Goal: Task Accomplishment & Management: Manage account settings

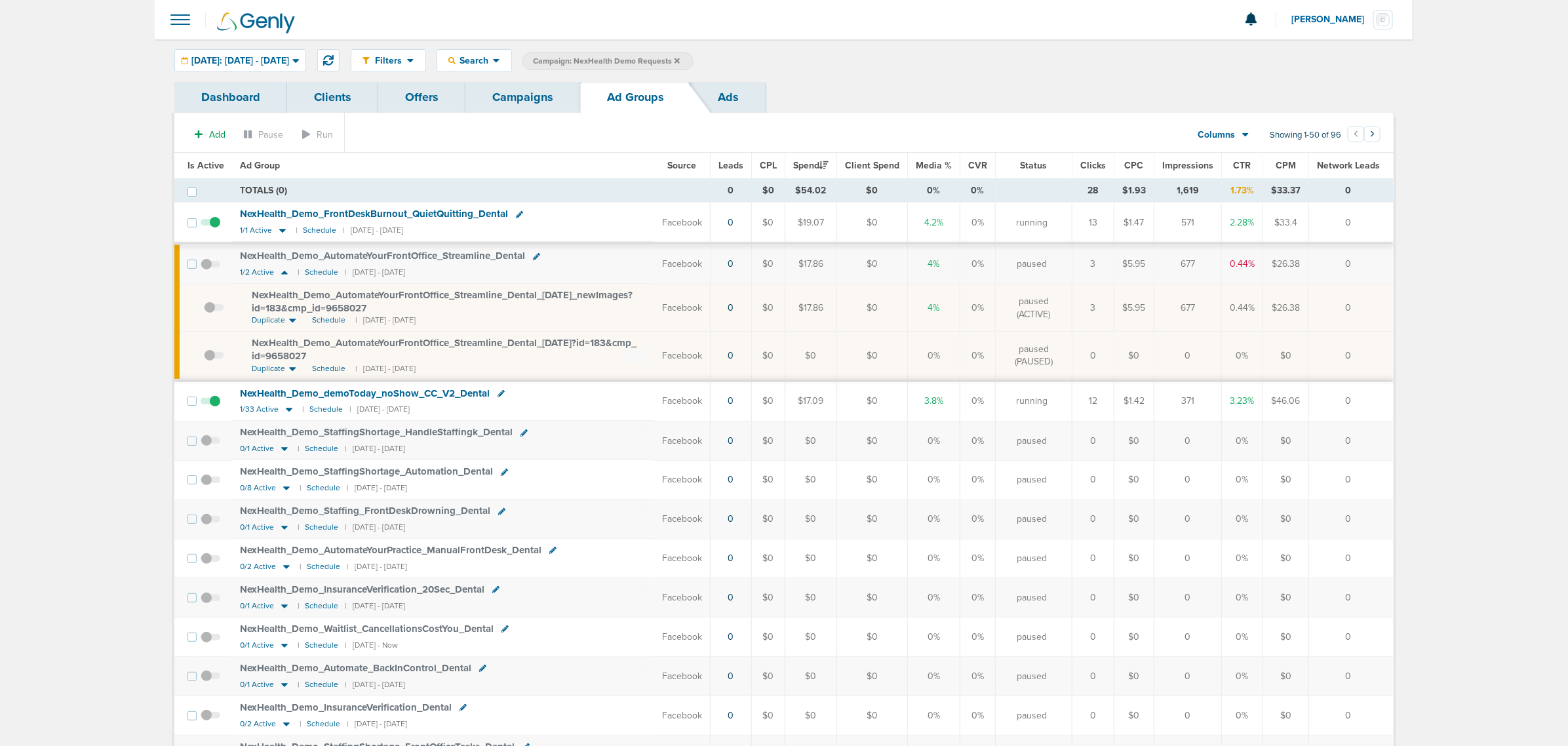
click at [515, 106] on link "Campaigns" at bounding box center [523, 97] width 115 height 31
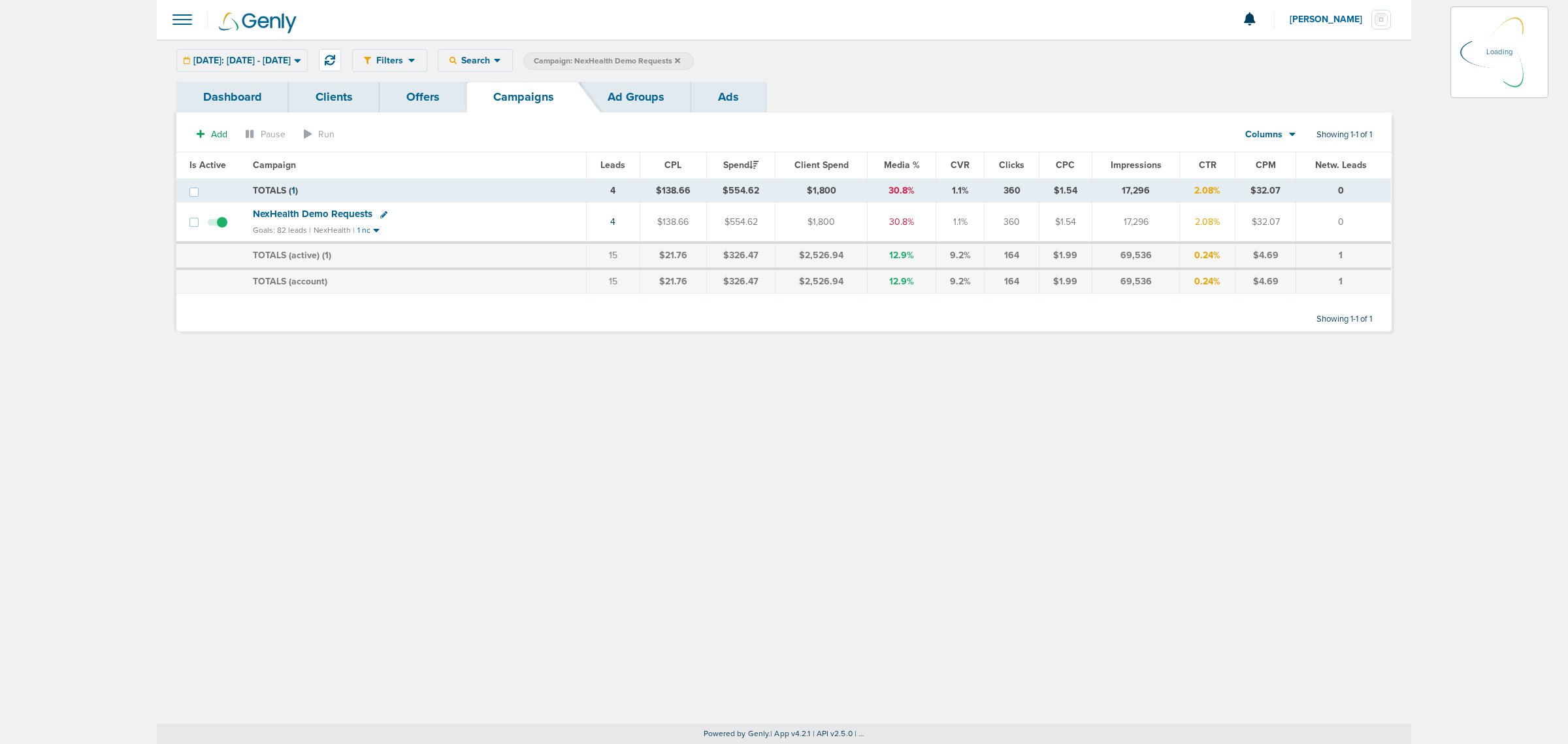
click at [680, 60] on icon at bounding box center [677, 60] width 5 height 5
click at [680, 59] on icon at bounding box center [677, 61] width 5 height 7
click at [694, 60] on label "Campaign: NexHealth Demo Requests" at bounding box center [609, 61] width 171 height 17
click at [680, 59] on icon at bounding box center [677, 60] width 5 height 5
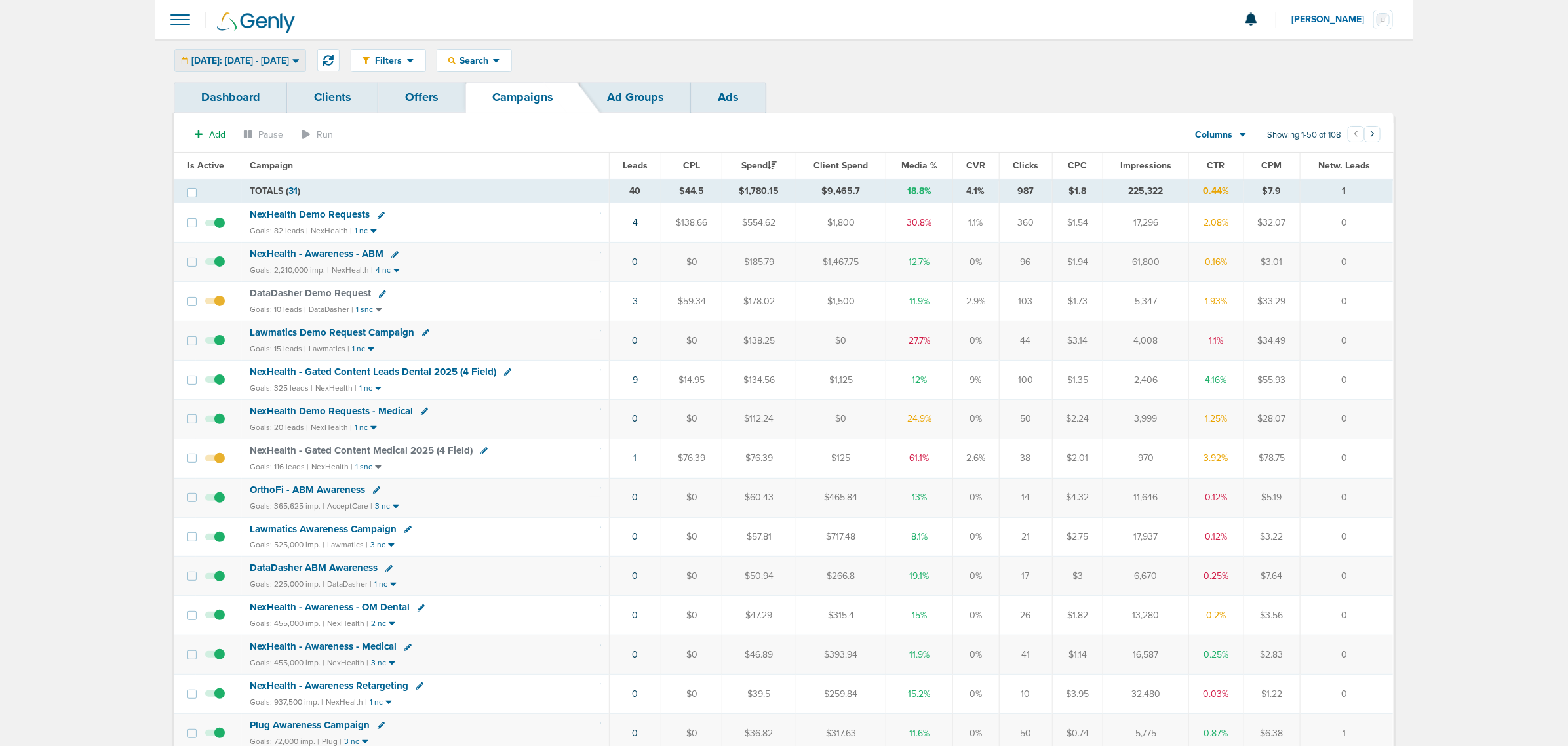
click at [246, 63] on span "Today: 08.17.2025 - 08.17.2025" at bounding box center [240, 61] width 97 height 9
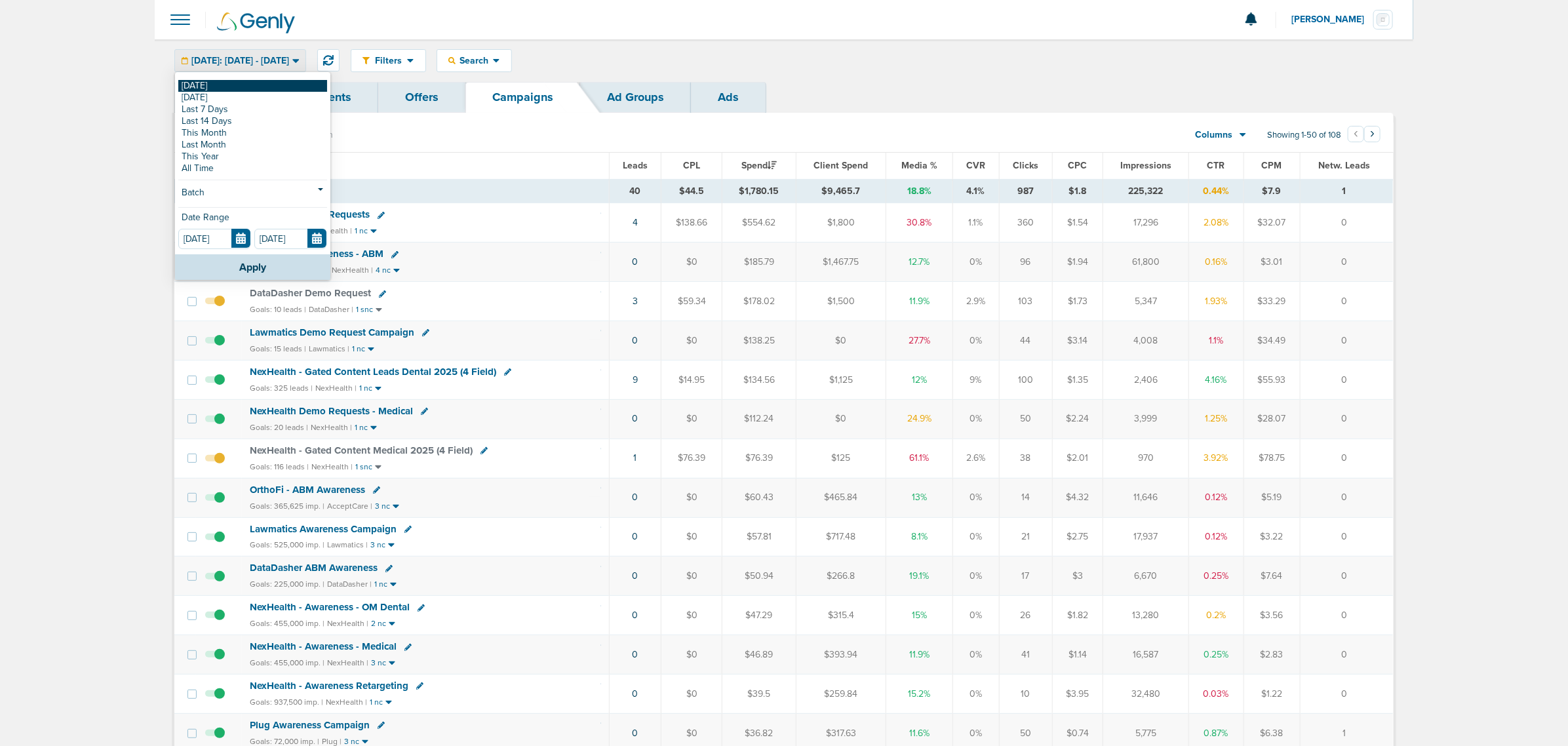
click at [221, 86] on link "[DATE]" at bounding box center [252, 86] width 149 height 12
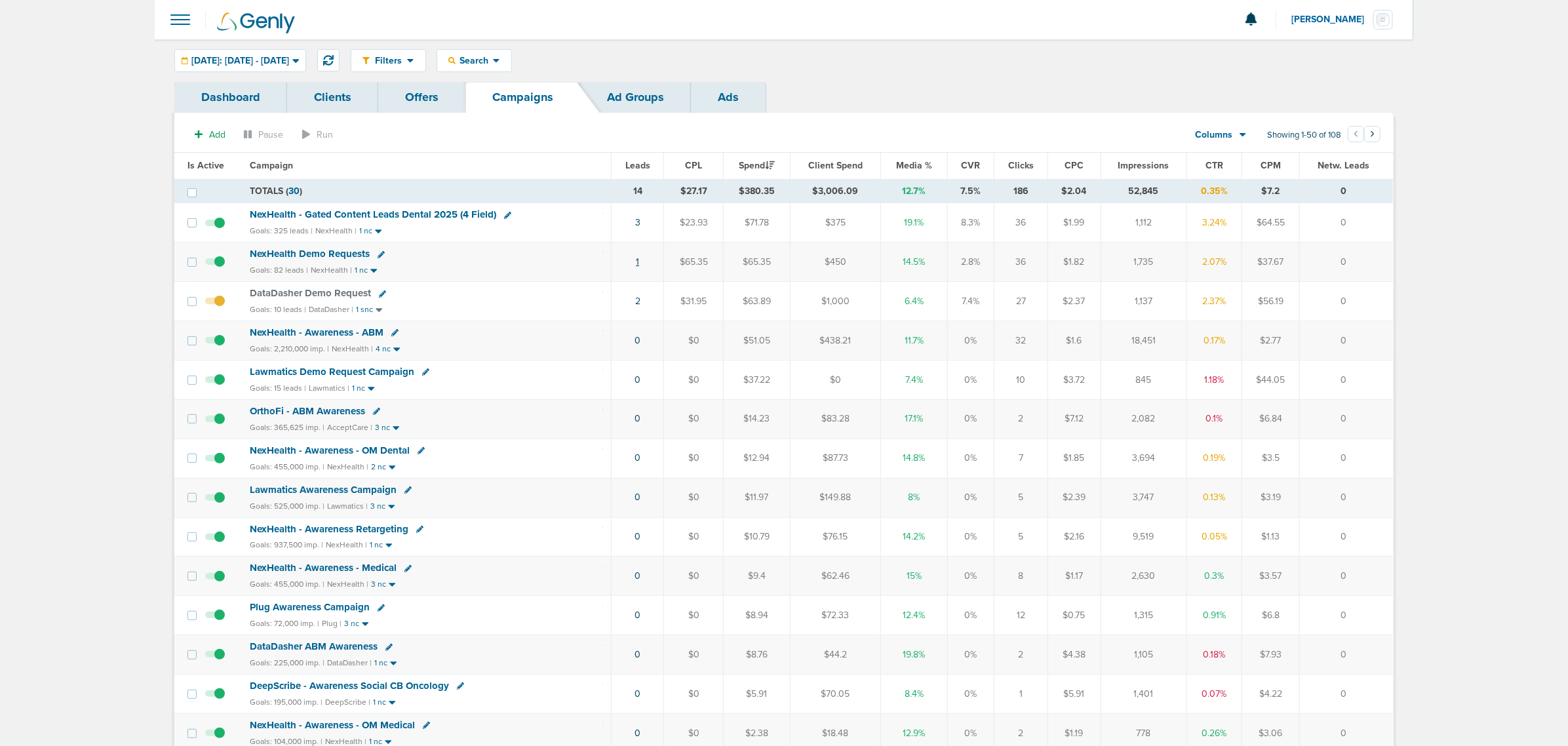
click at [638, 265] on link "1" at bounding box center [637, 261] width 3 height 11
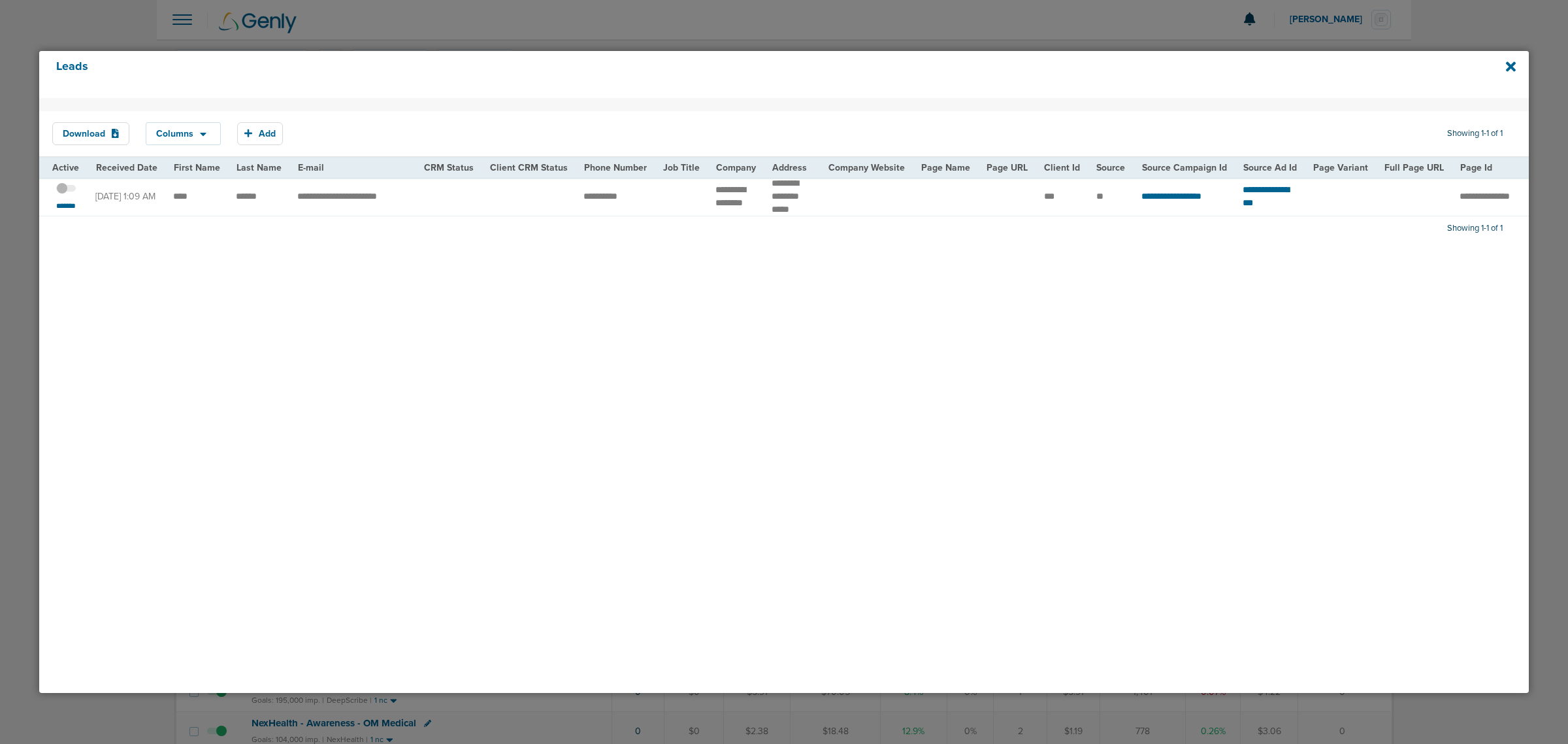
click at [66, 192] on label at bounding box center [66, 187] width 20 height 12
click at [66, 190] on input "checkbox" at bounding box center [66, 190] width 0 height 0
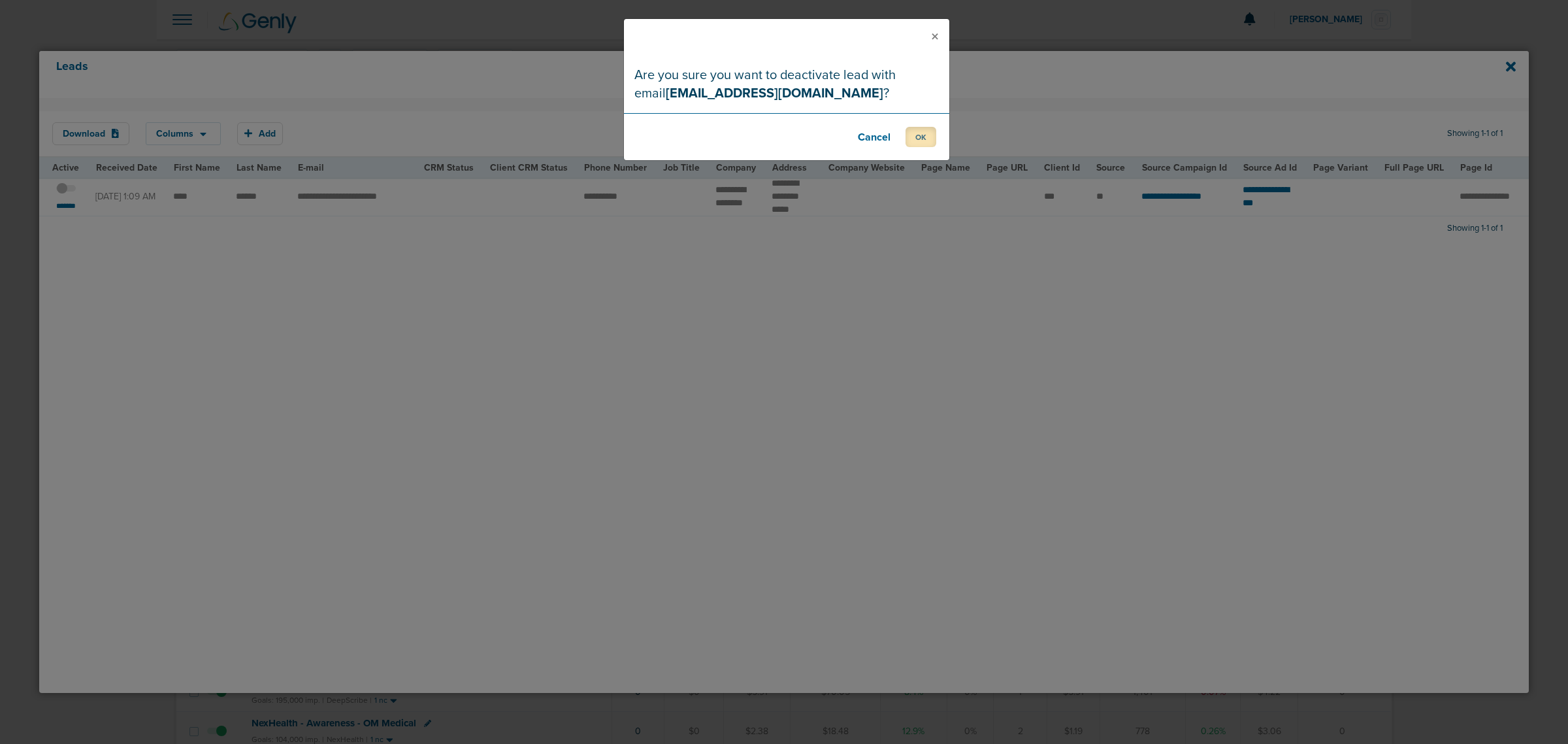
click at [918, 135] on button "OK" at bounding box center [920, 137] width 31 height 20
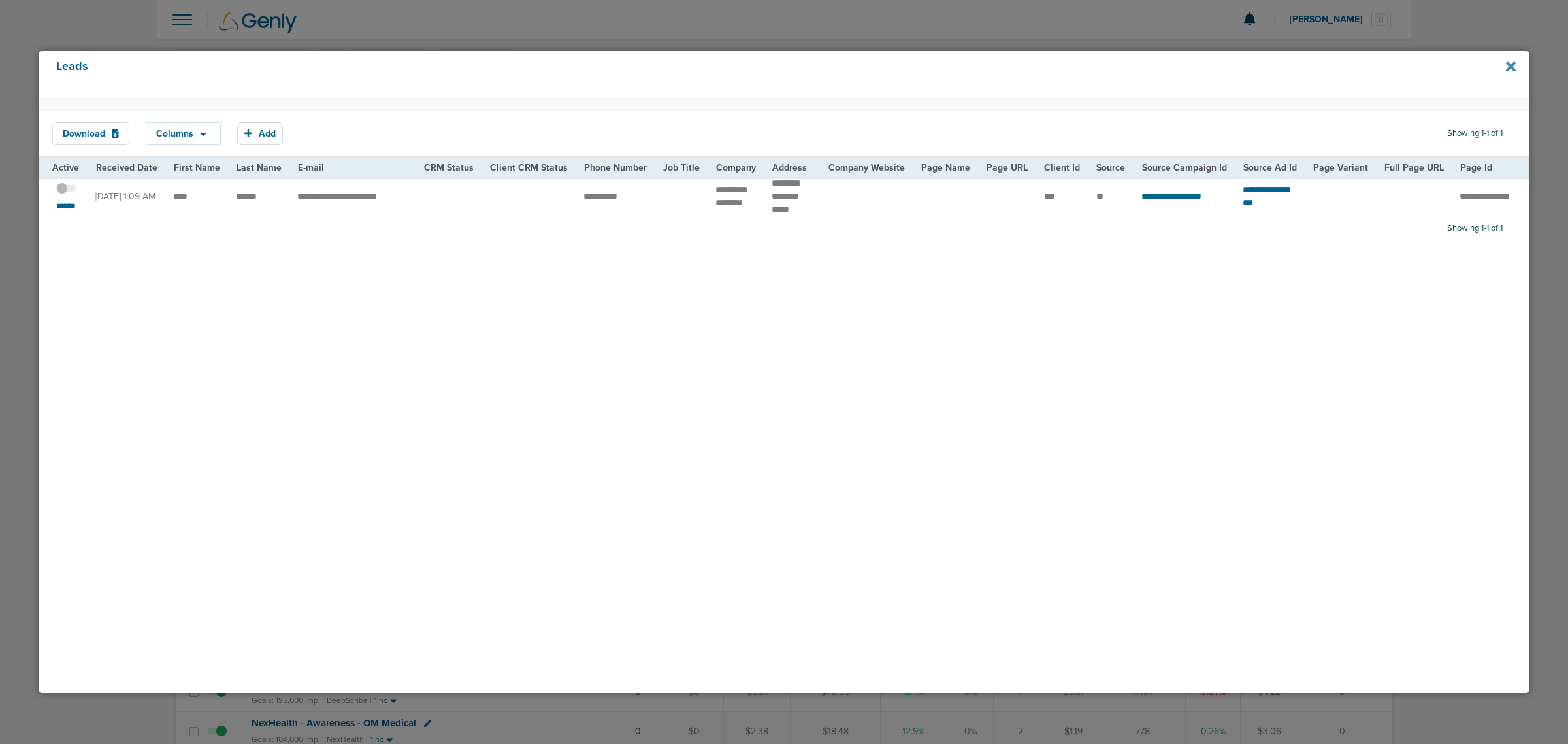
click at [1507, 63] on icon at bounding box center [1511, 66] width 10 height 10
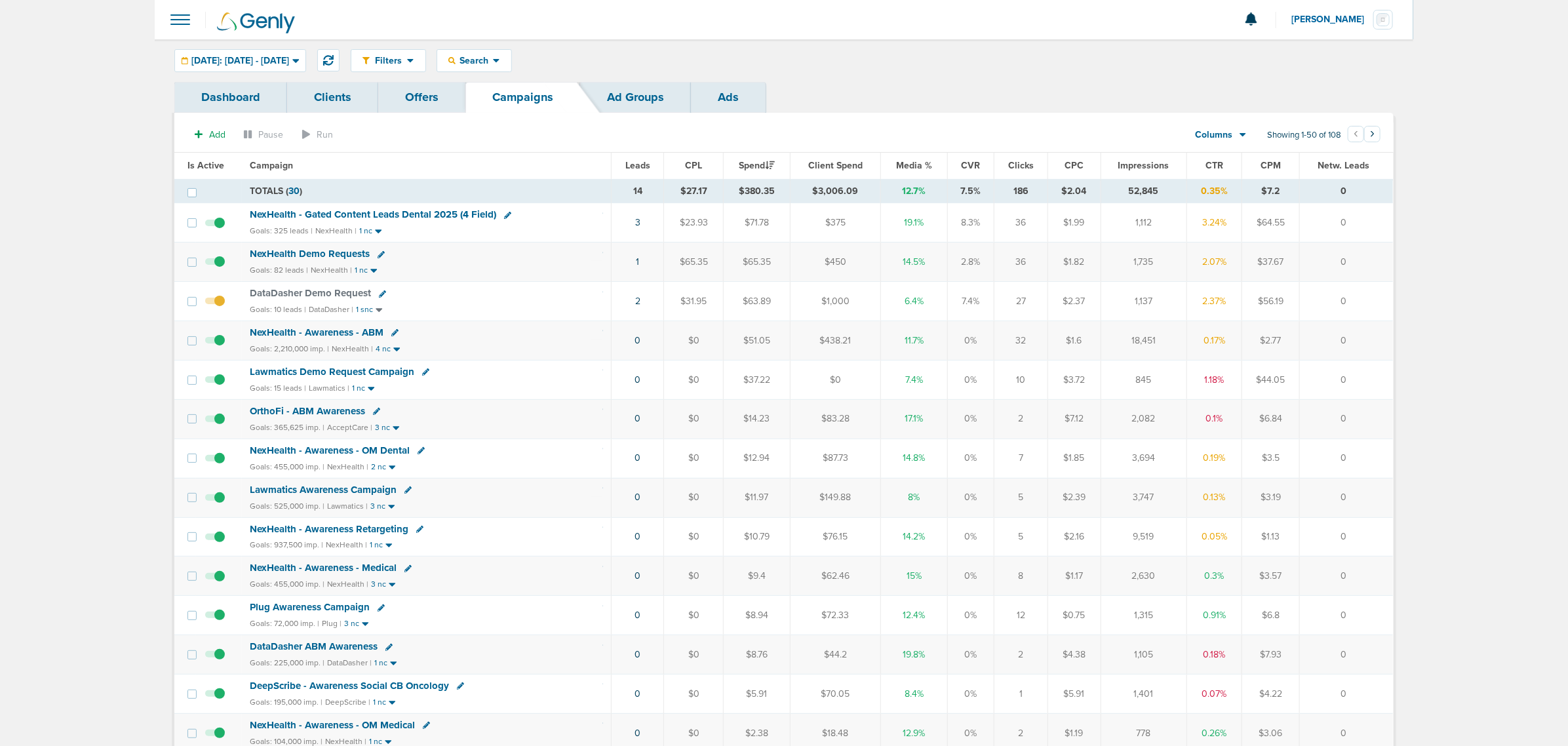
click at [992, 37] on div at bounding box center [784, 19] width 1259 height 39
click at [339, 57] on button at bounding box center [328, 60] width 22 height 22
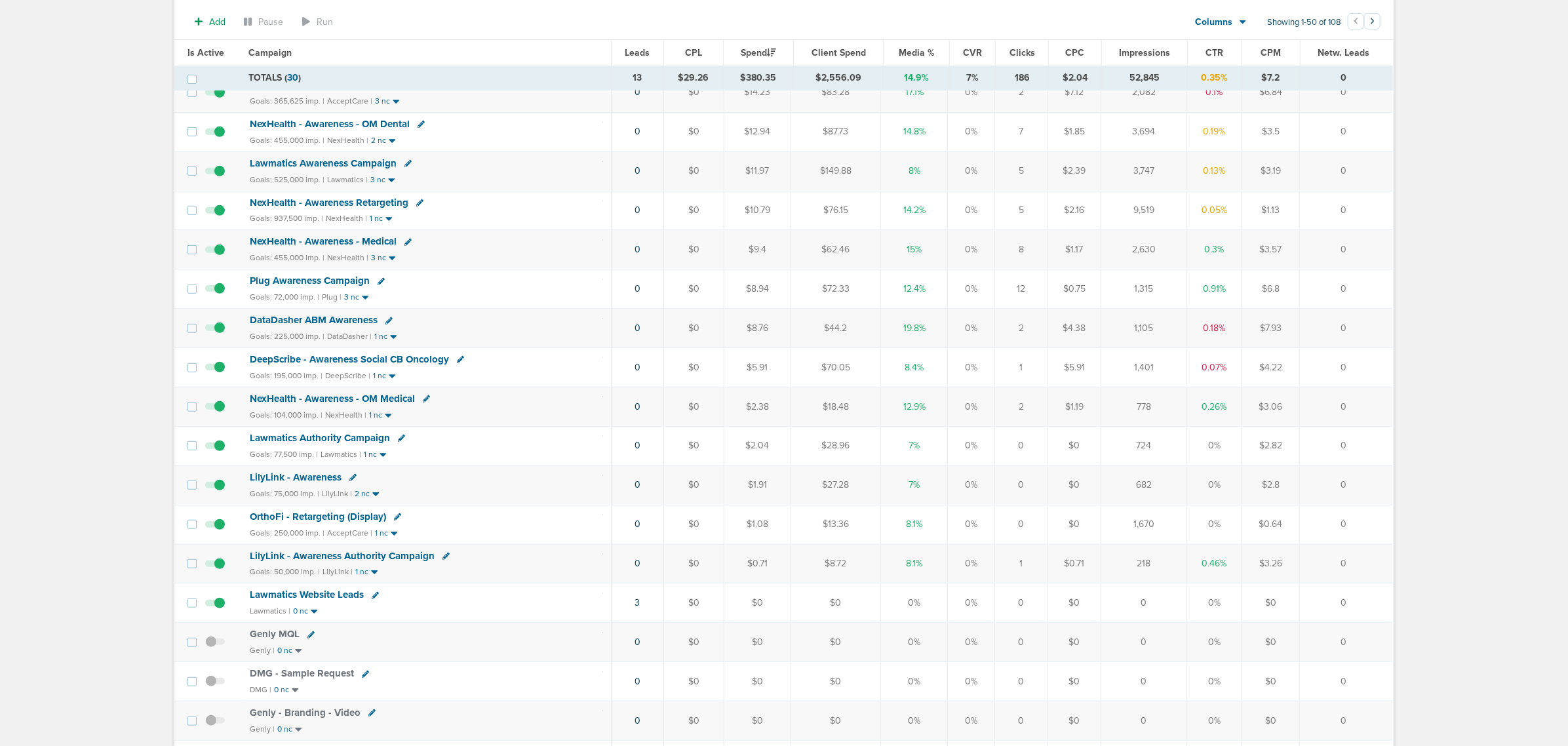
scroll to position [246, 0]
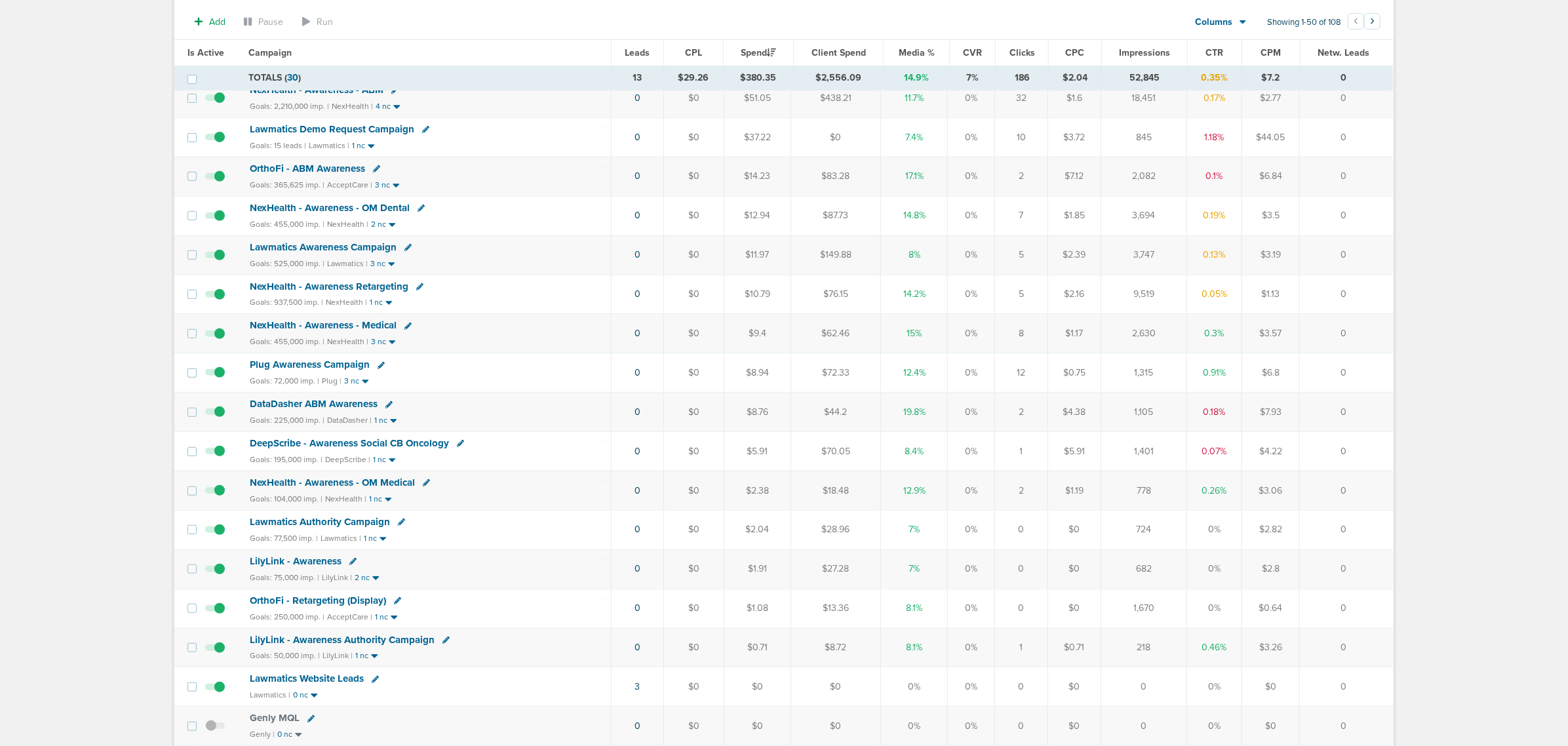
click at [329, 368] on span "Plug Awareness Campaign" at bounding box center [309, 364] width 120 height 12
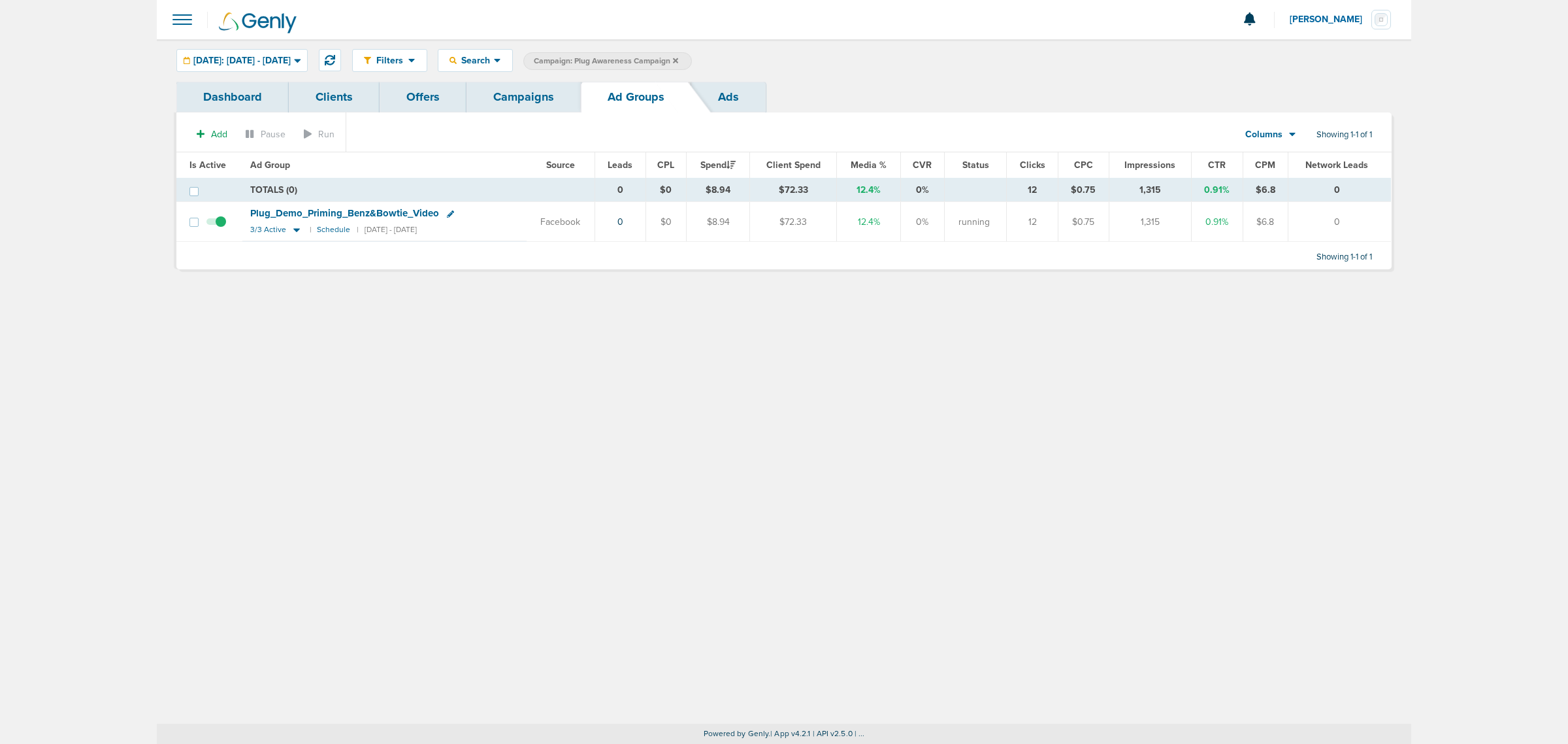
click at [661, 476] on div "Filters Active Only Settings Status Active Inactive Objectives MQL SQL Traffic …" at bounding box center [784, 381] width 1255 height 684
click at [513, 123] on section "Add Pause Run Columns Media Stats Sales Performance Custom Showing 1-1 of 1" at bounding box center [784, 137] width 1216 height 30
click at [523, 108] on link "Campaigns" at bounding box center [524, 97] width 114 height 31
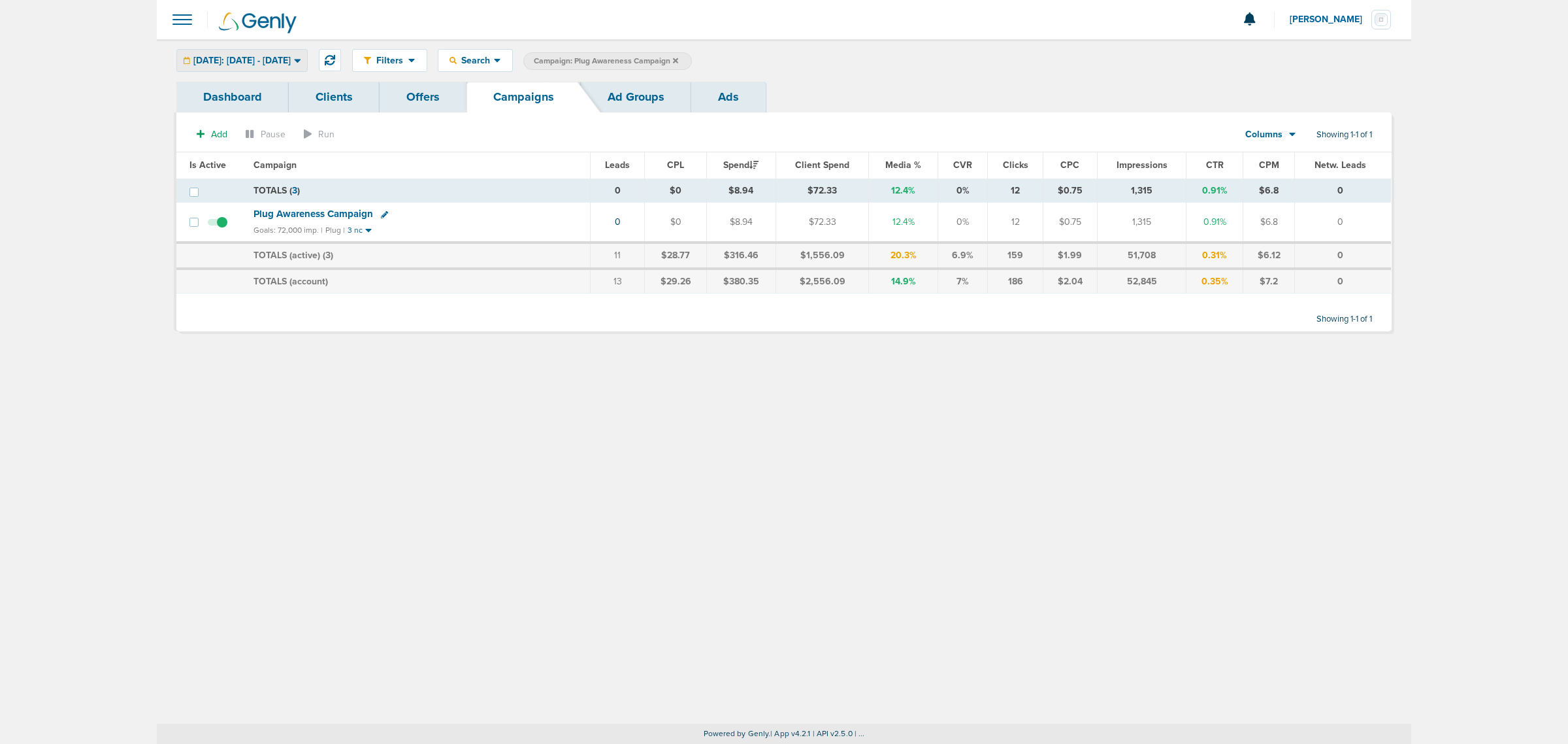
click at [243, 56] on span "[DATE]: [DATE] - [DATE]" at bounding box center [241, 61] width 97 height 9
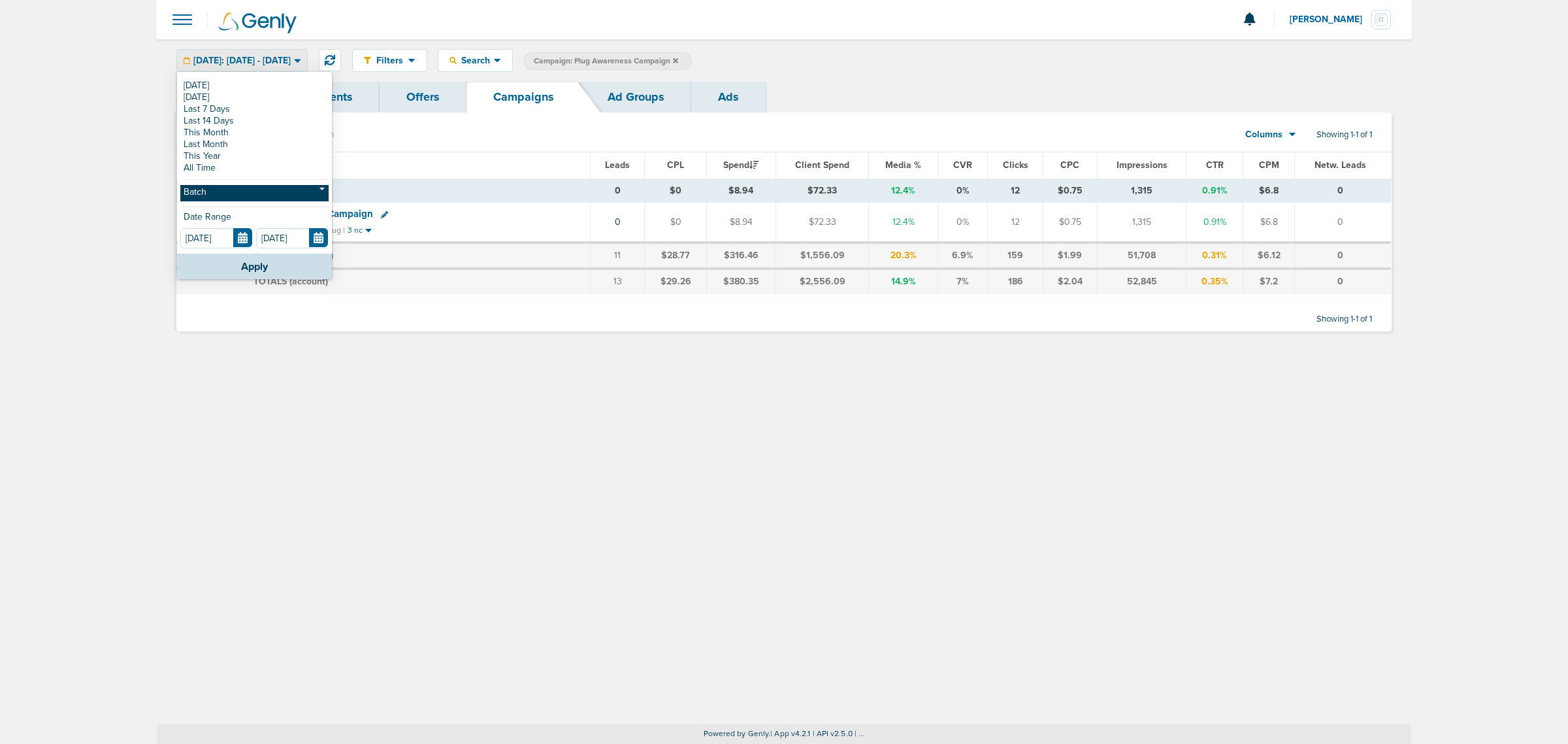
click at [217, 190] on link "Batch" at bounding box center [255, 193] width 148 height 17
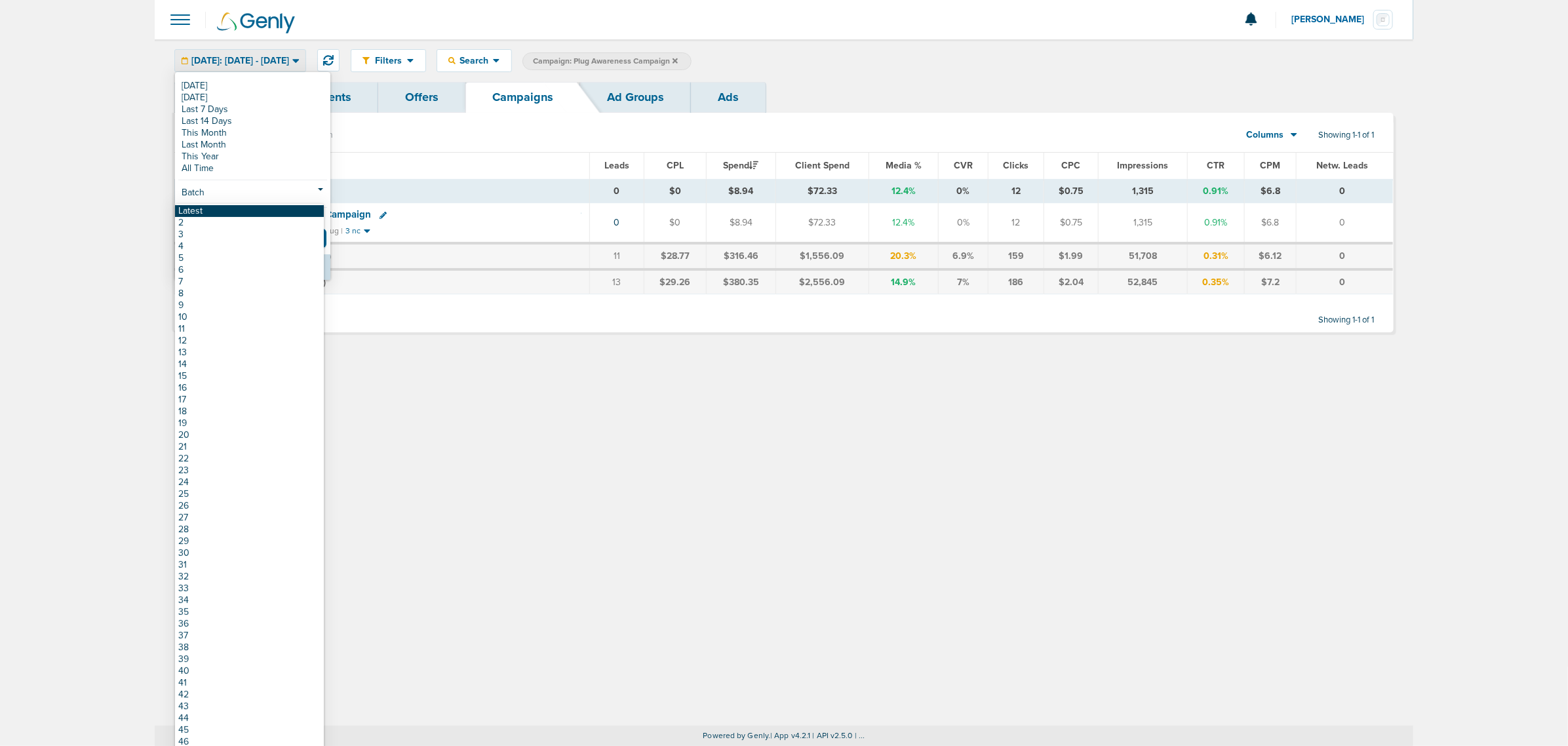
click at [218, 209] on link "Latest" at bounding box center [249, 211] width 149 height 12
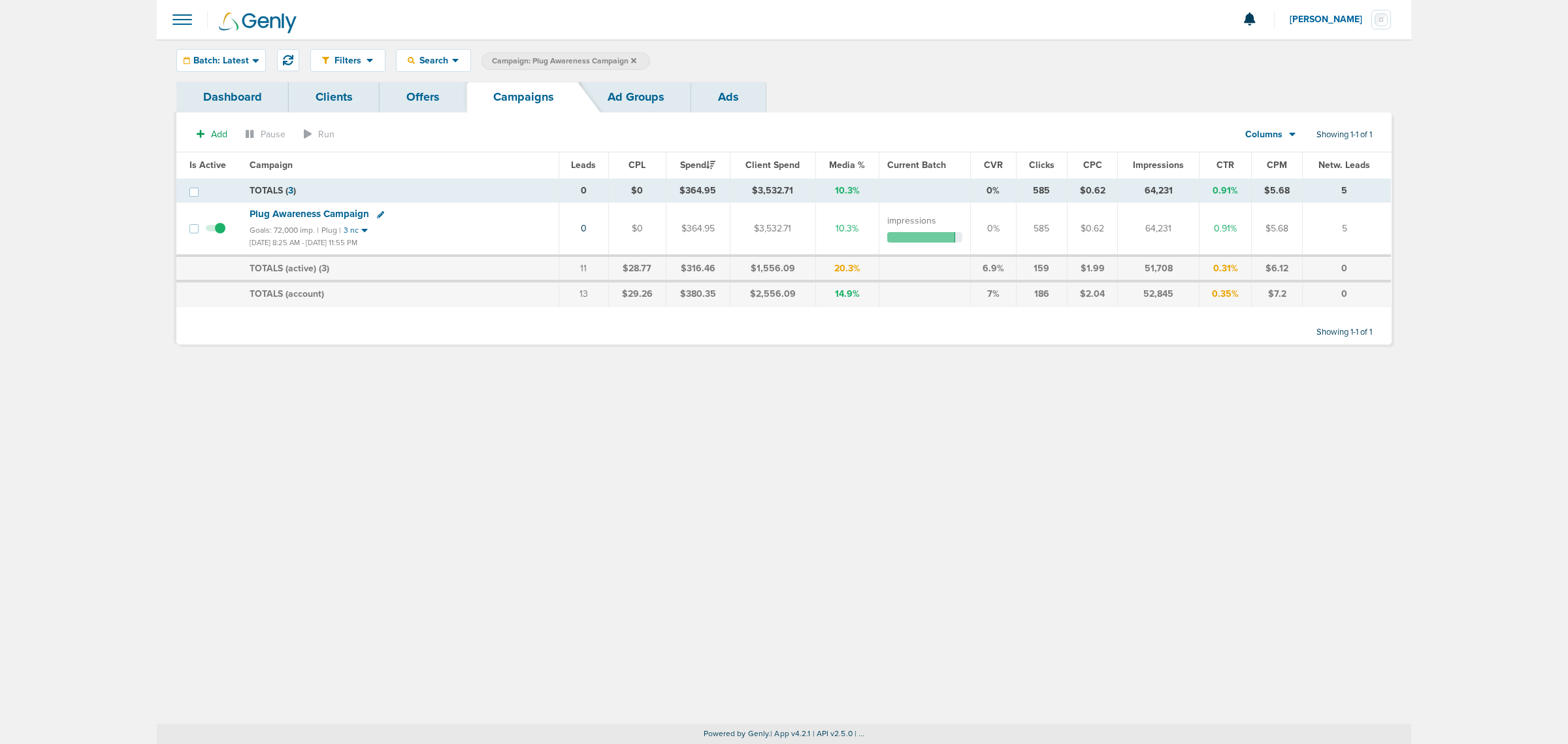
click at [634, 57] on icon at bounding box center [634, 61] width 5 height 7
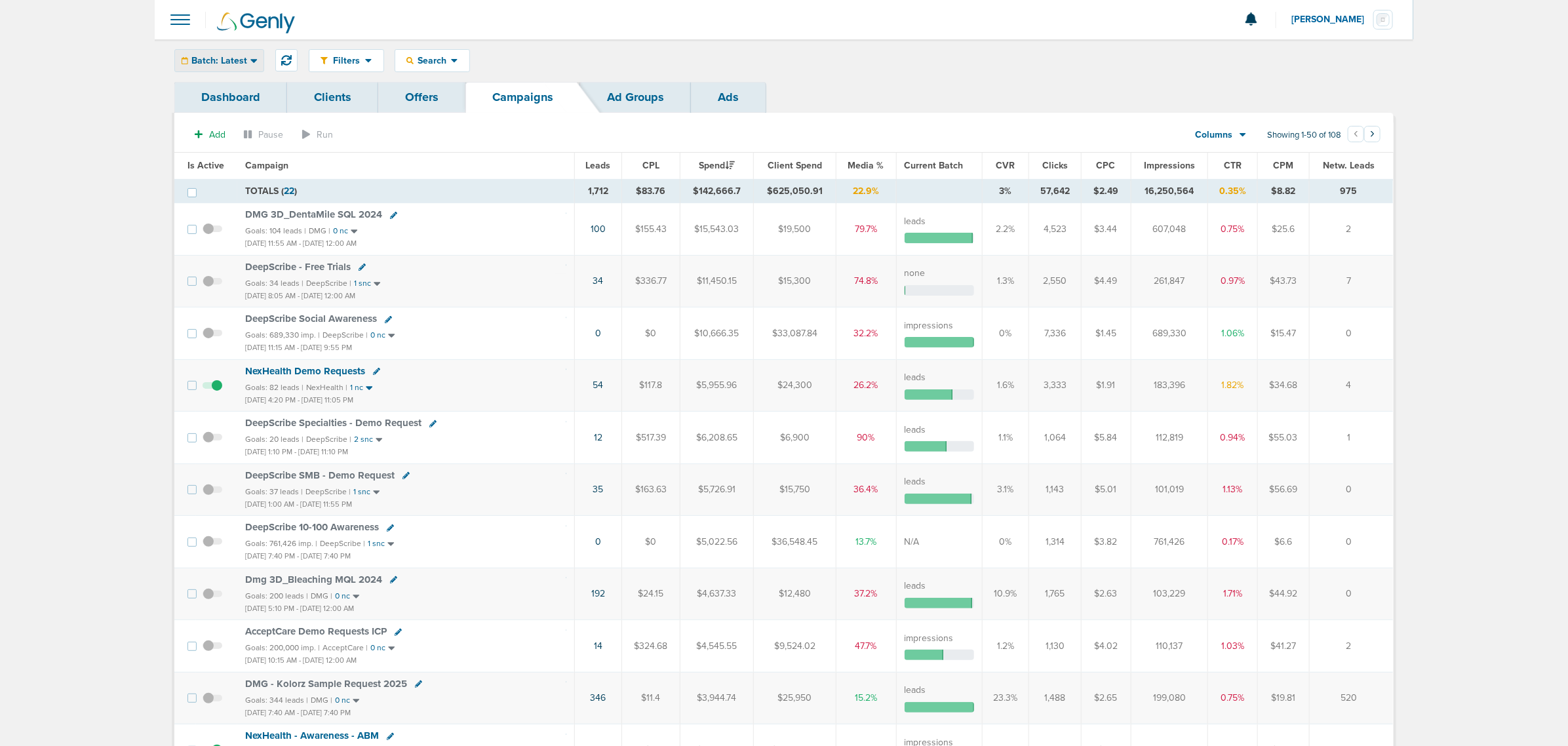
click at [220, 67] on div "Batch: Latest" at bounding box center [219, 61] width 88 height 22
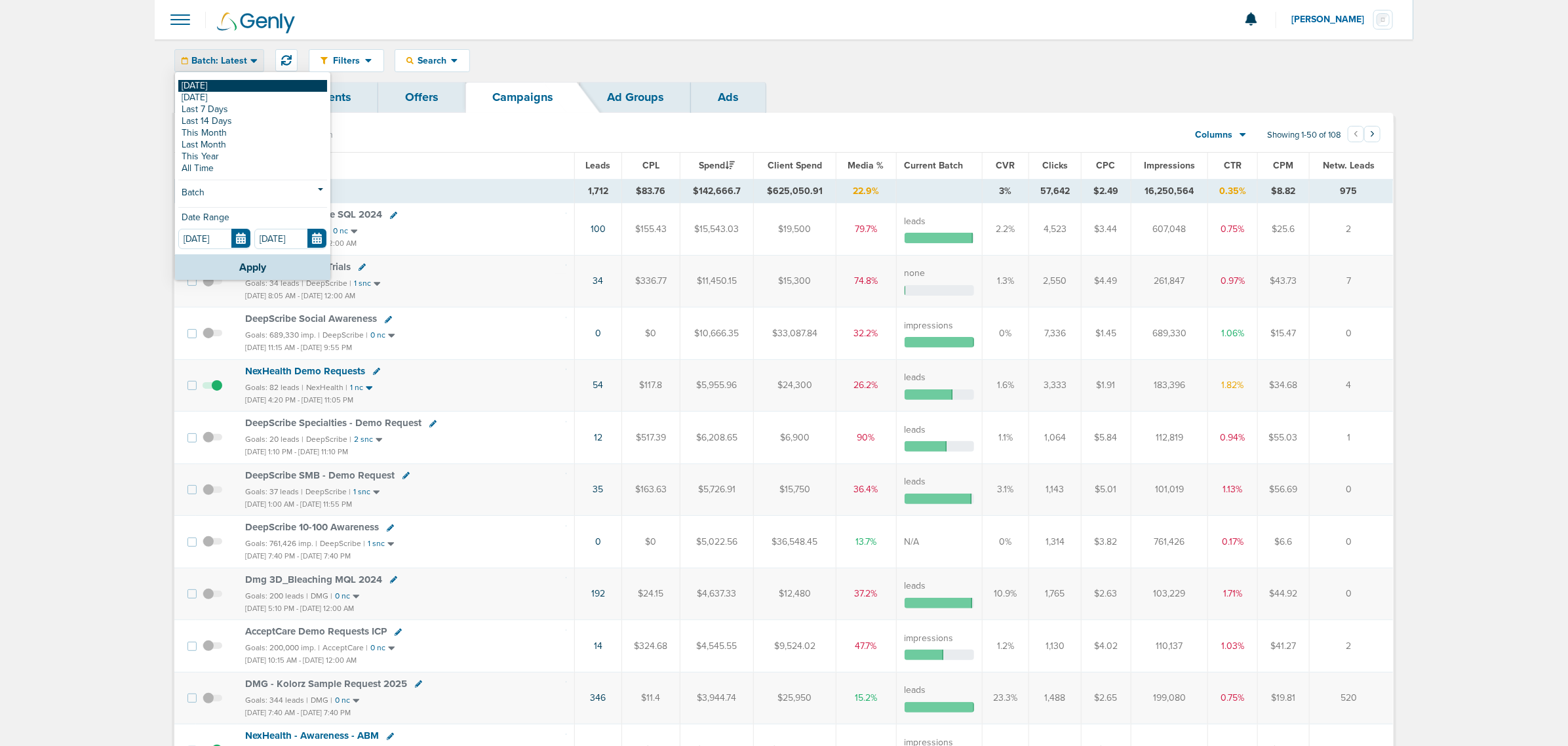
click at [215, 86] on link "[DATE]" at bounding box center [252, 86] width 149 height 12
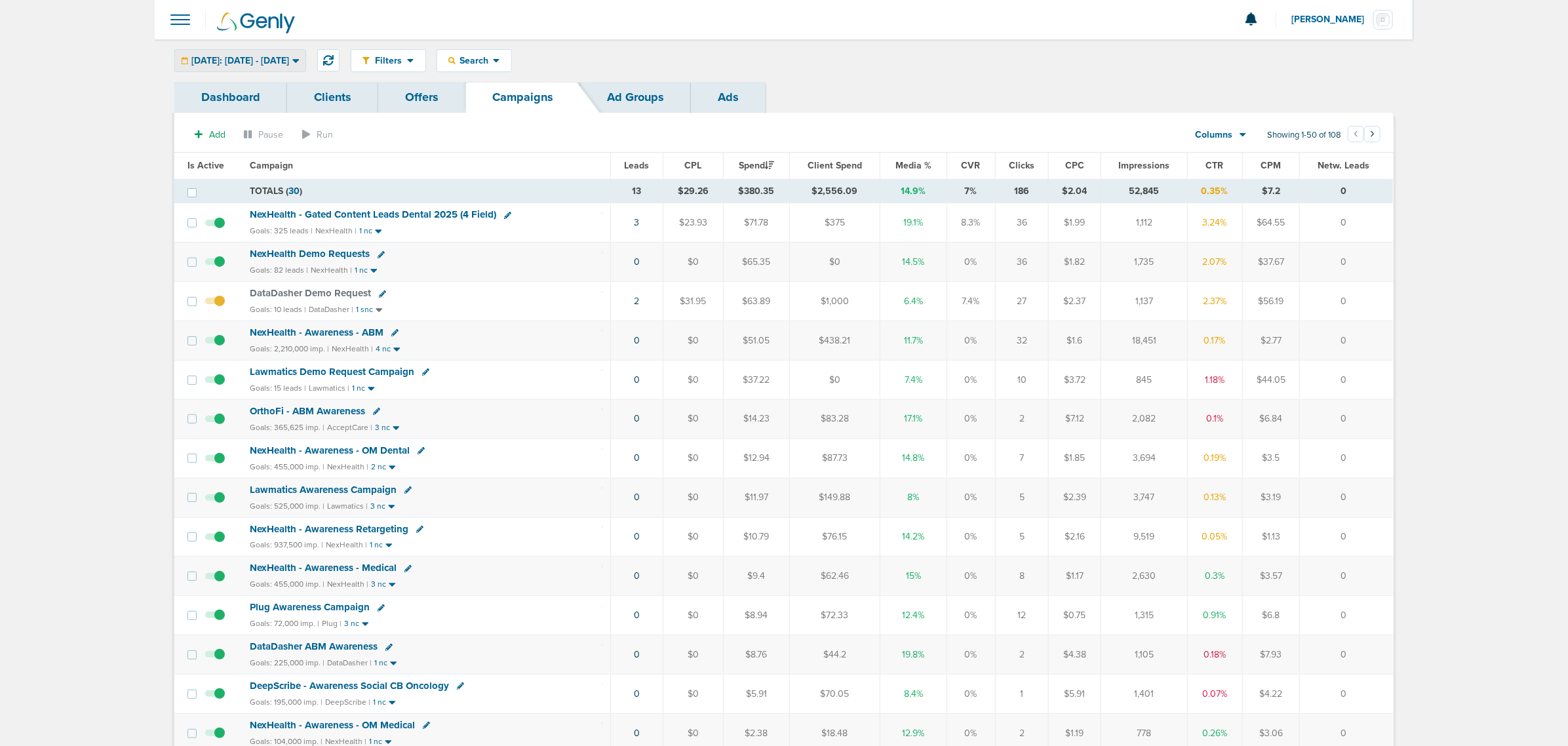
click at [284, 57] on span "[DATE]: [DATE] - [DATE]" at bounding box center [240, 61] width 97 height 9
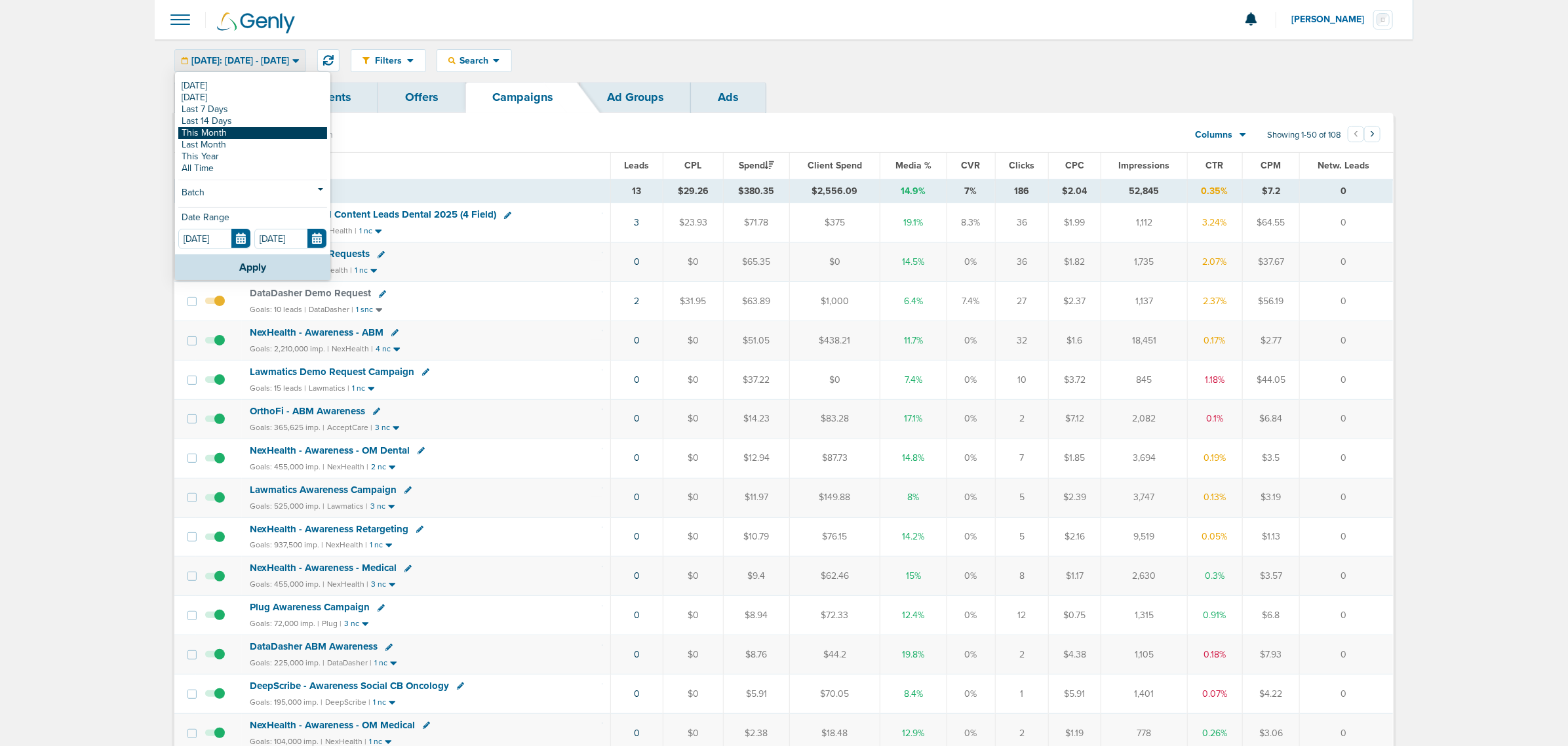
click at [249, 130] on link "This Month" at bounding box center [252, 133] width 149 height 12
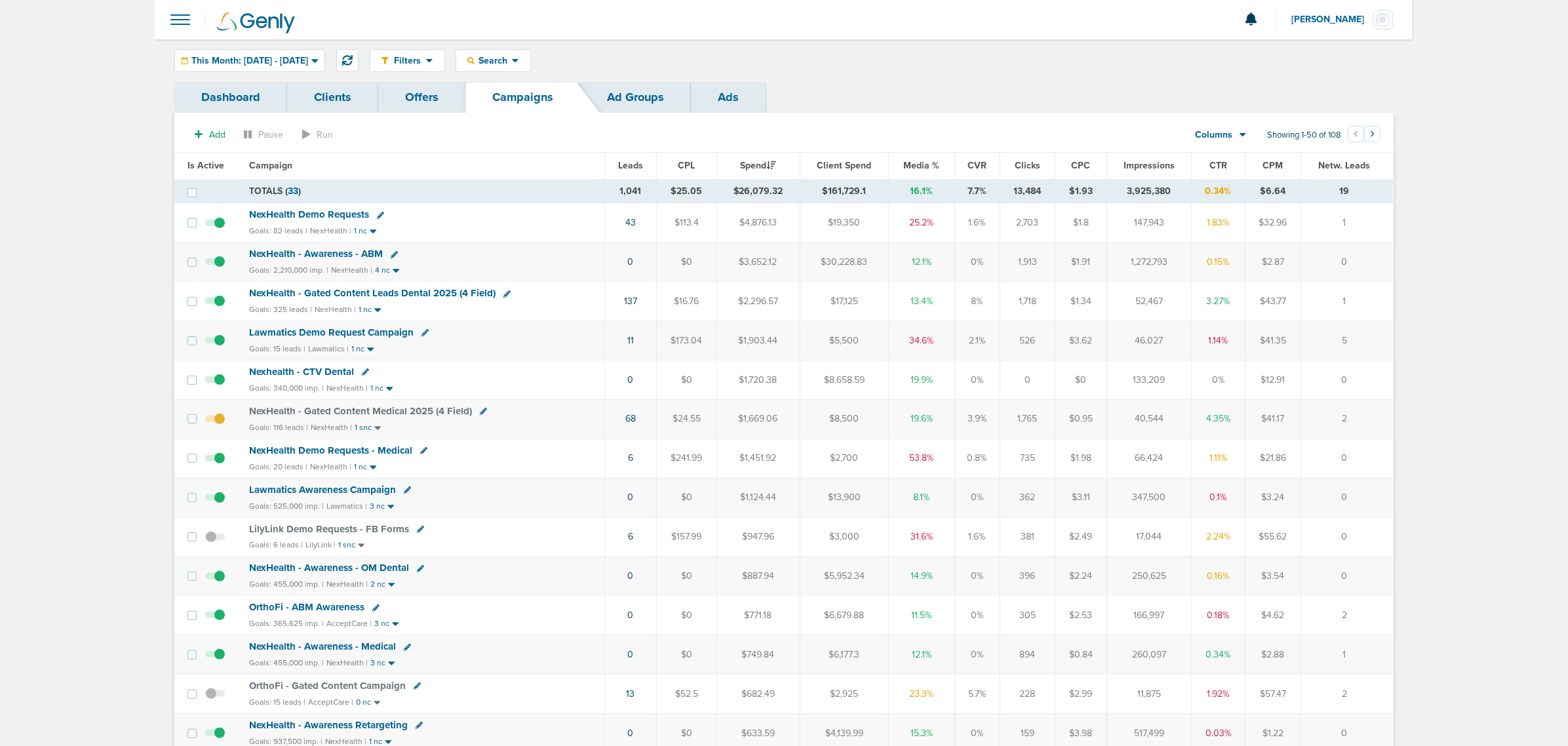
click at [927, 161] on span "Media %" at bounding box center [922, 165] width 36 height 11
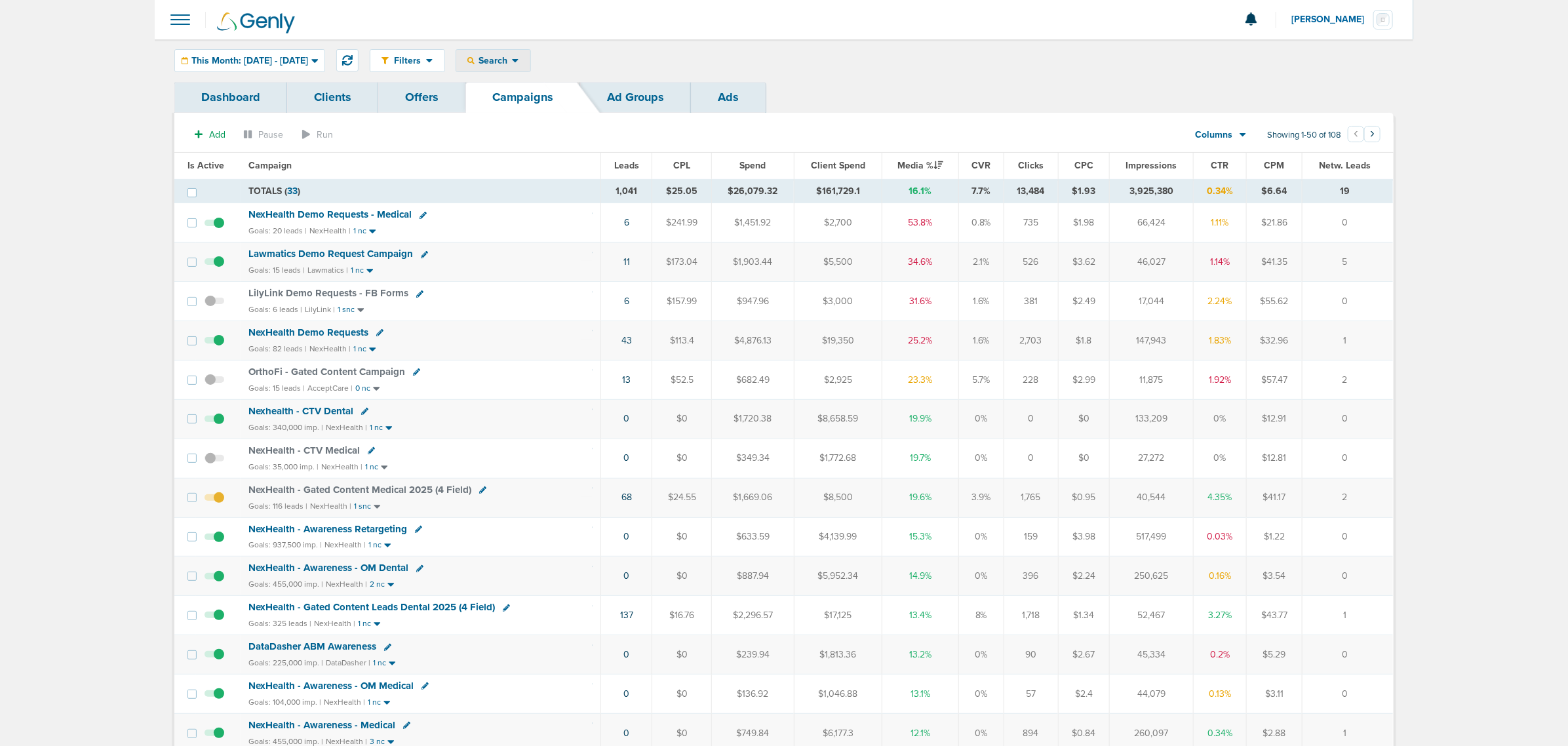
click at [515, 70] on div "Search" at bounding box center [492, 61] width 74 height 22
click at [529, 108] on link "Client" at bounding box center [523, 103] width 136 height 17
type input "nex"
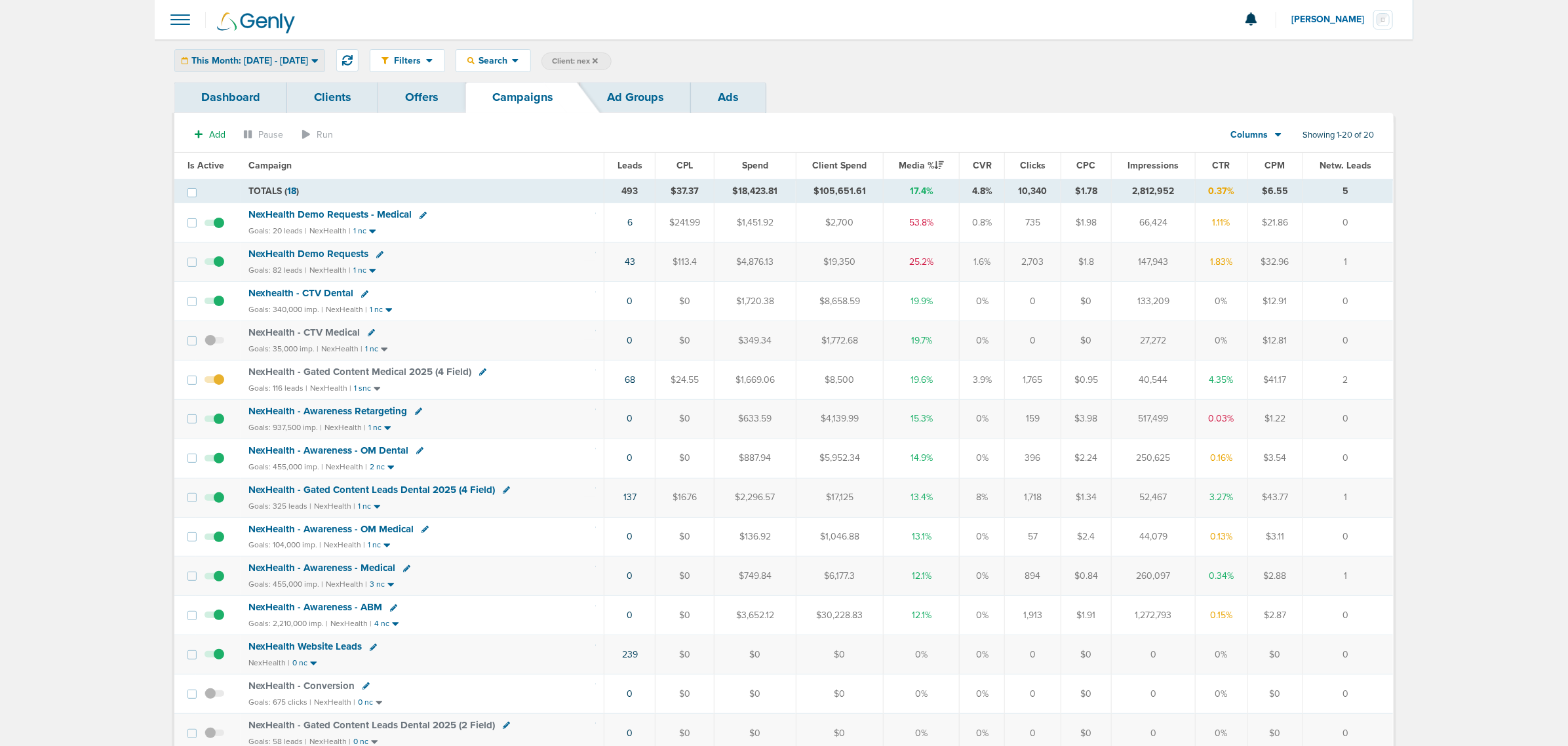
click at [307, 66] on div "This Month: 08.01.2025 - 08.31.2025" at bounding box center [250, 61] width 150 height 22
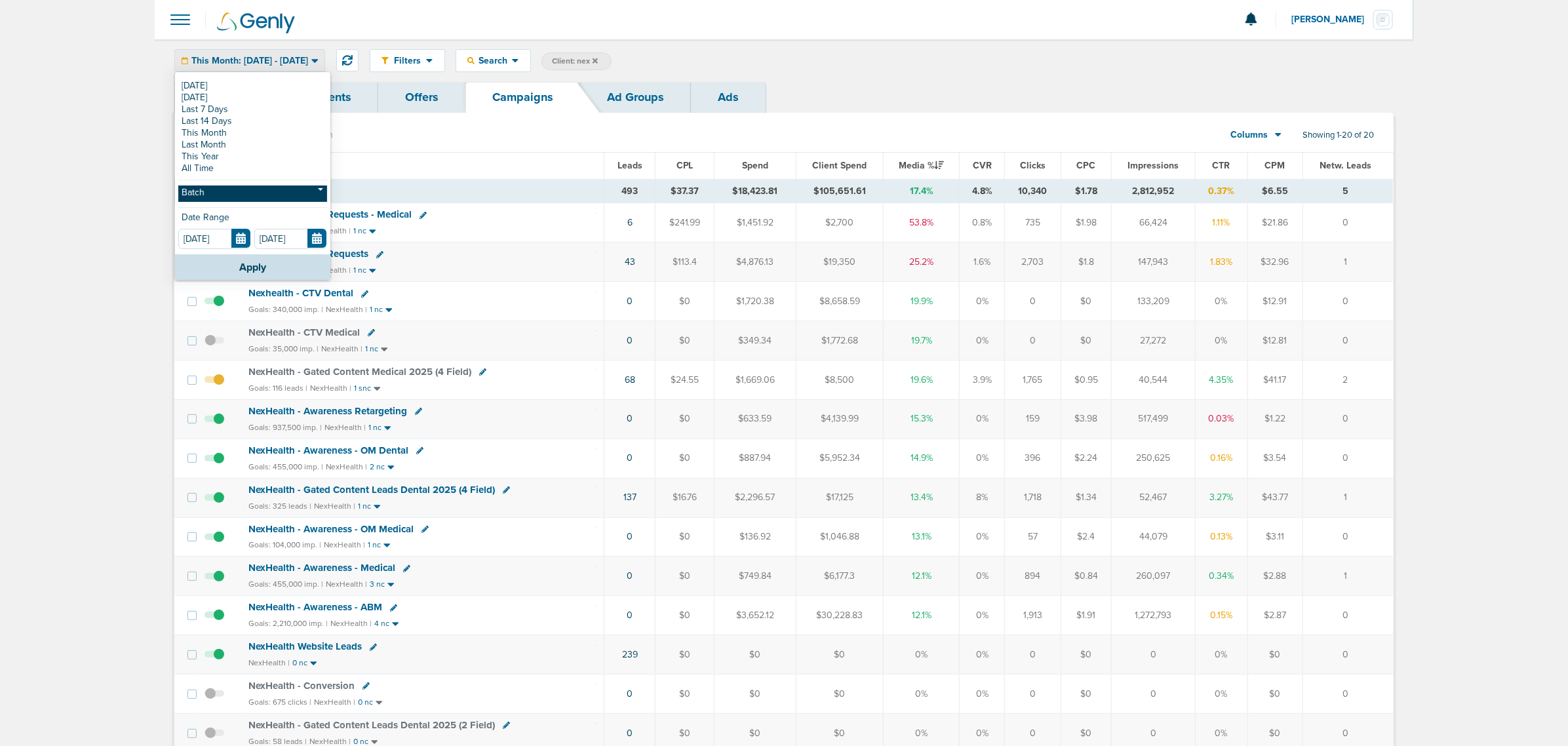
click at [241, 198] on link "Batch" at bounding box center [252, 194] width 149 height 17
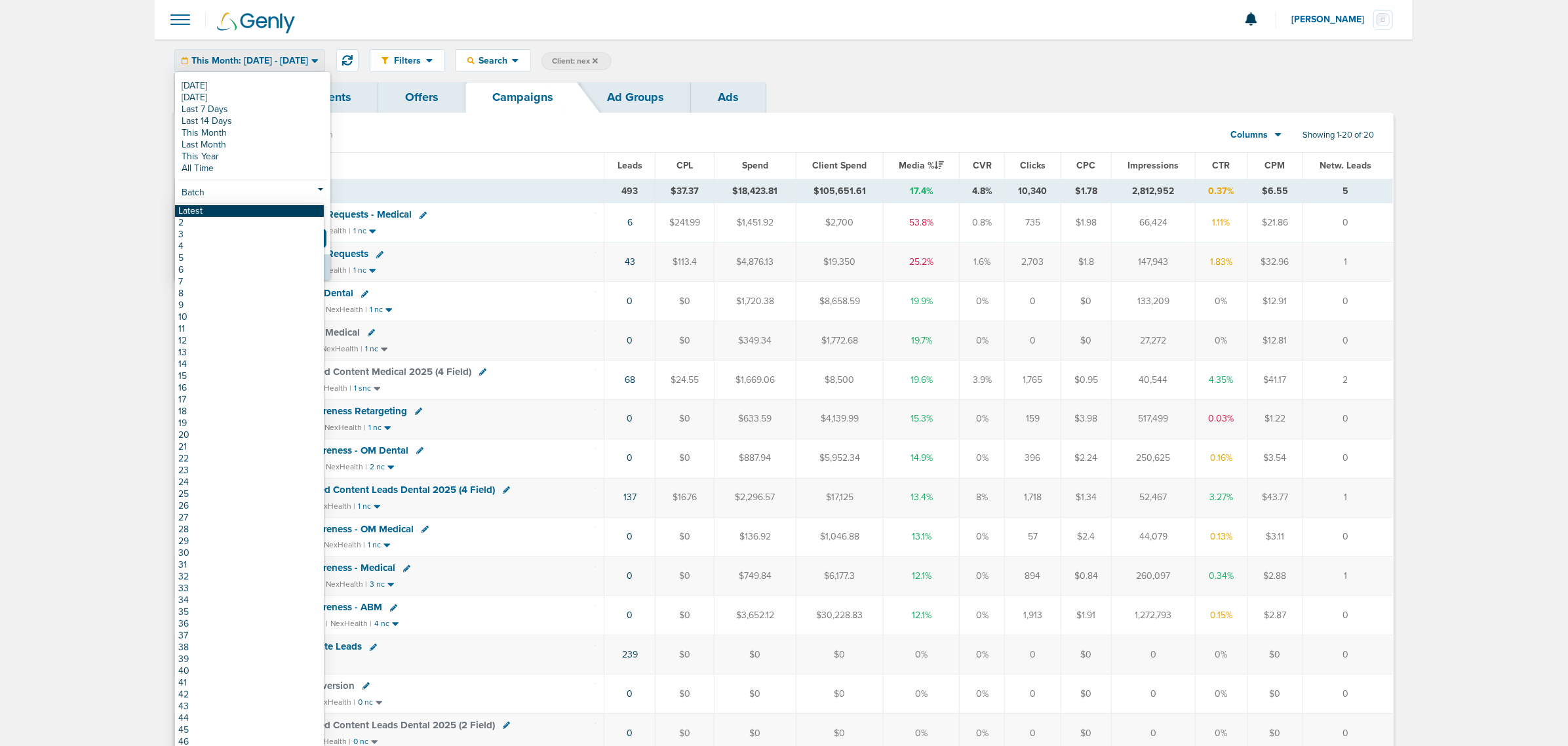
click at [215, 210] on link "Latest" at bounding box center [249, 211] width 149 height 12
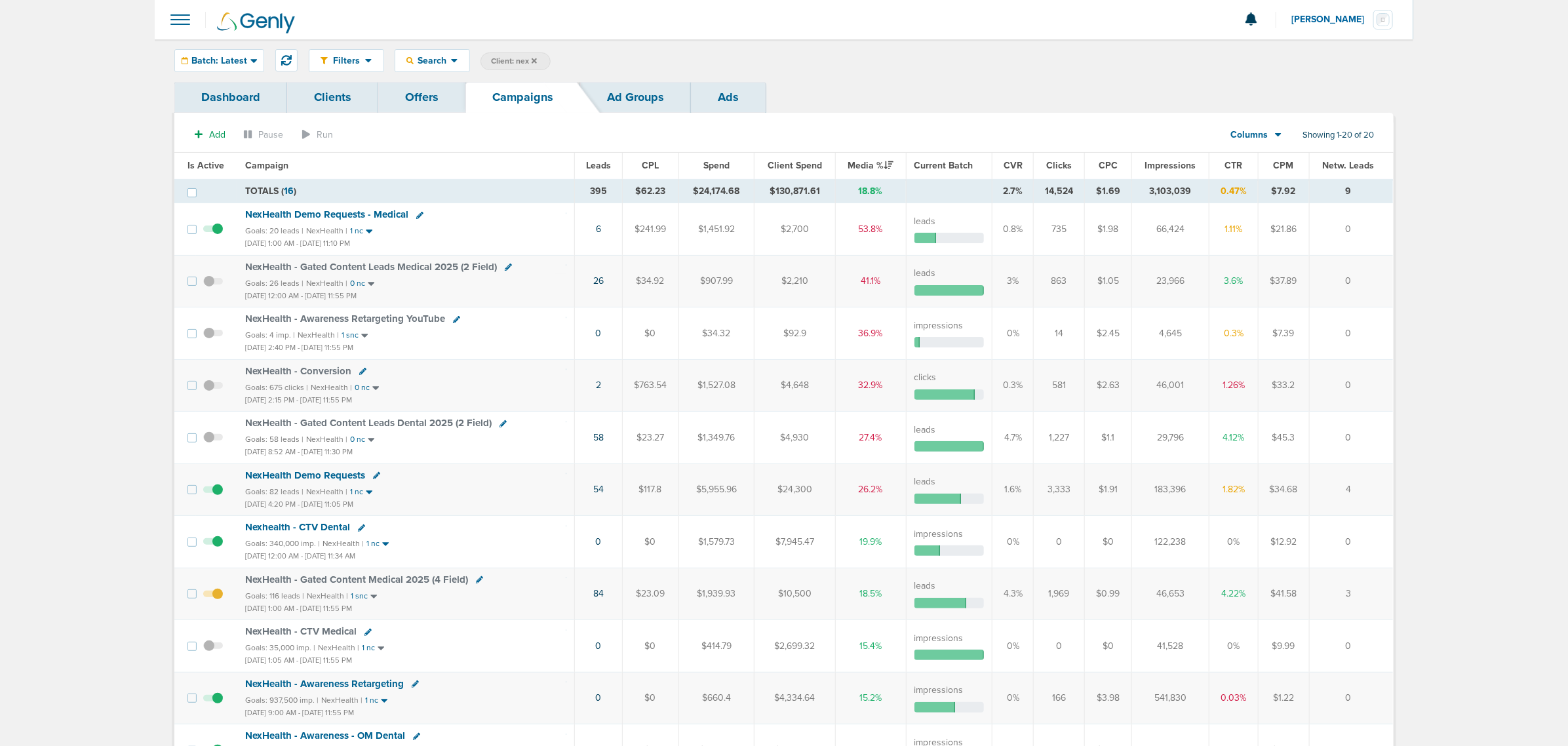
click at [203, 161] on span "Is Active" at bounding box center [205, 165] width 37 height 11
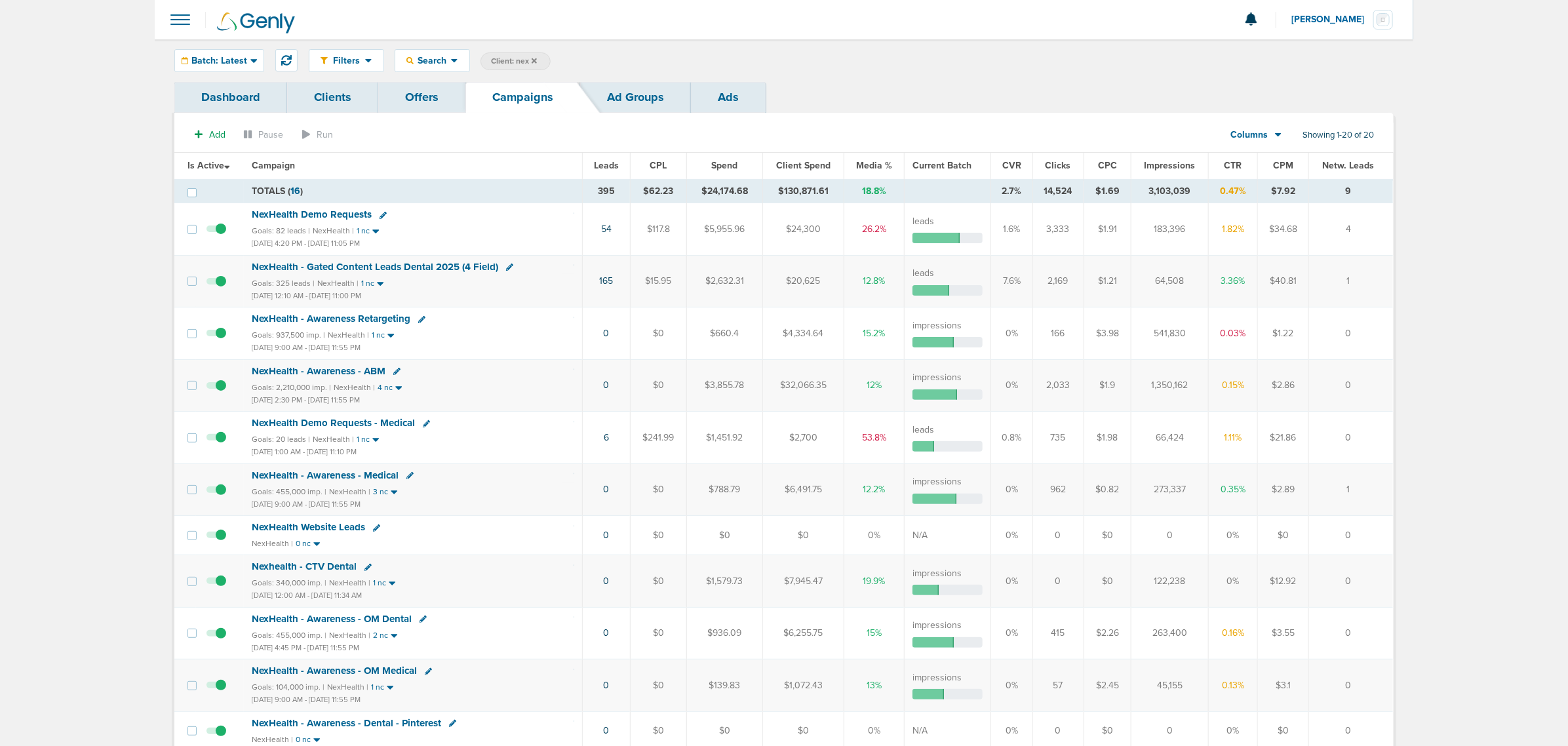
click at [1161, 169] on span "Impressions" at bounding box center [1170, 165] width 51 height 11
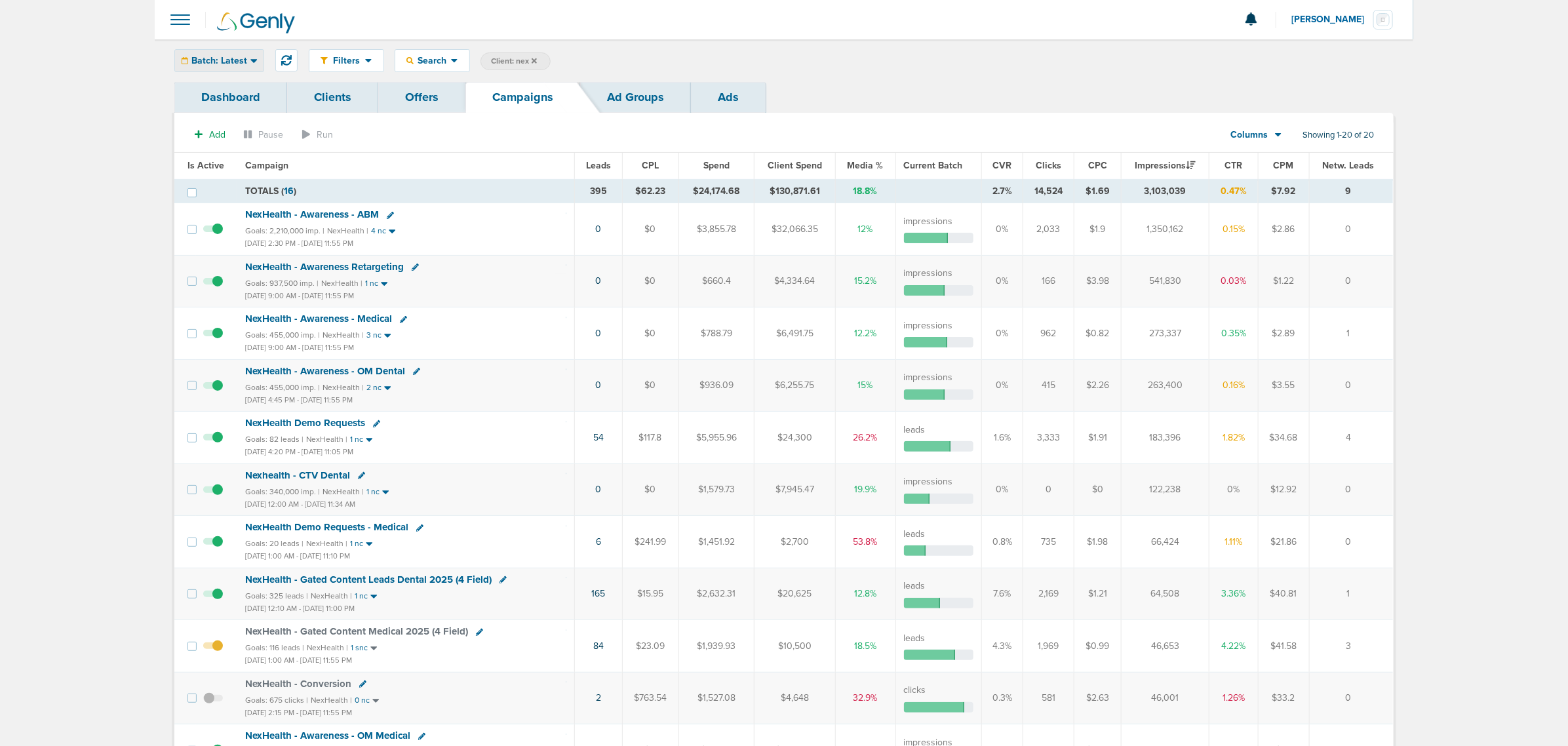
click at [243, 62] on span "Batch: Latest" at bounding box center [219, 61] width 56 height 9
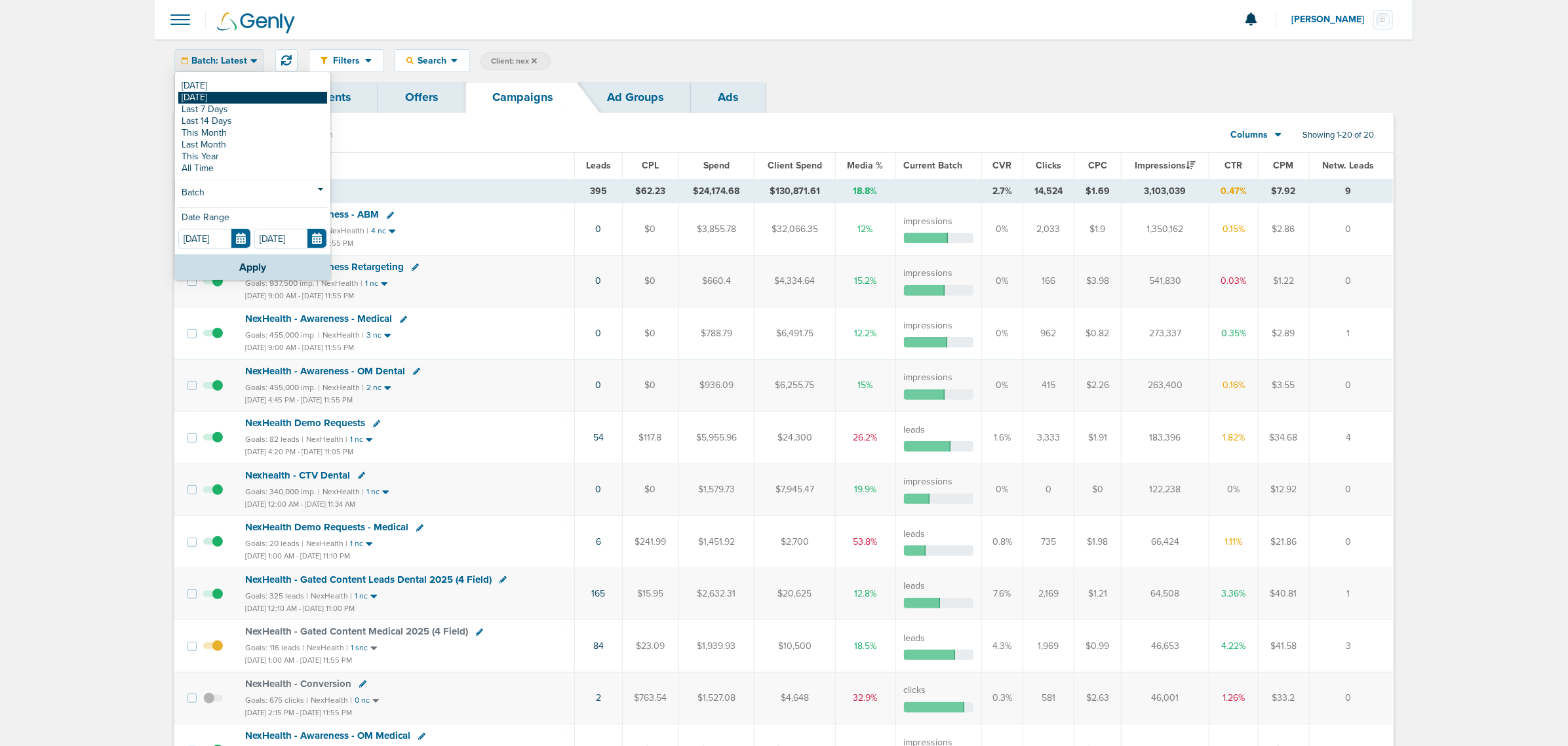
click at [245, 93] on link "[DATE]" at bounding box center [252, 97] width 149 height 12
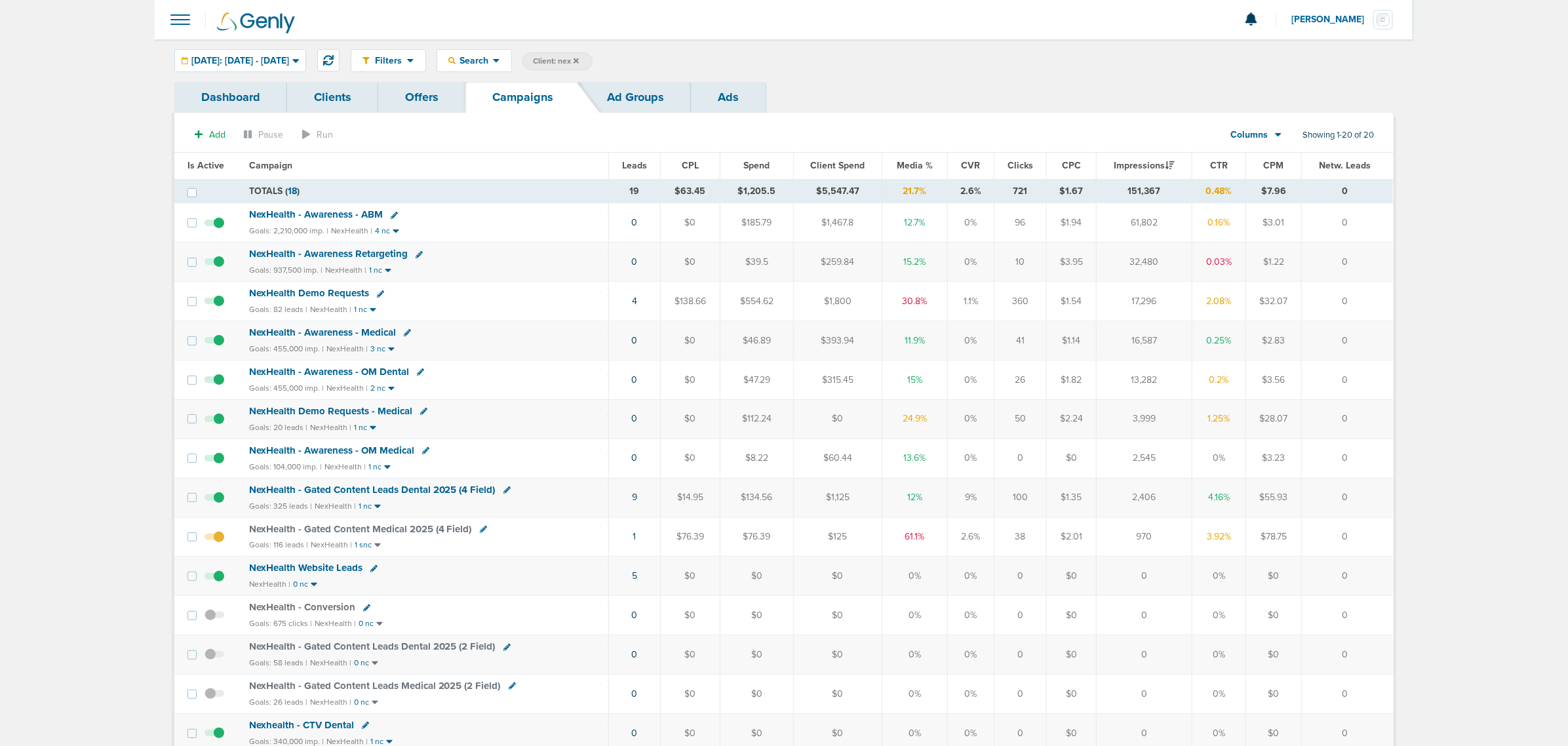
click at [592, 67] on label "Client: nex" at bounding box center [557, 61] width 70 height 17
click at [579, 64] on span "Client: nex" at bounding box center [556, 61] width 46 height 11
drag, startPoint x: 715, startPoint y: 61, endPoint x: 660, endPoint y: 59, distance: 55.0
click at [663, 59] on span "Client Campaign Offers Landing Page Ad Group Network Campaign Ad Ad Status Netw…" at bounding box center [636, 62] width 229 height 18
type input "deep"
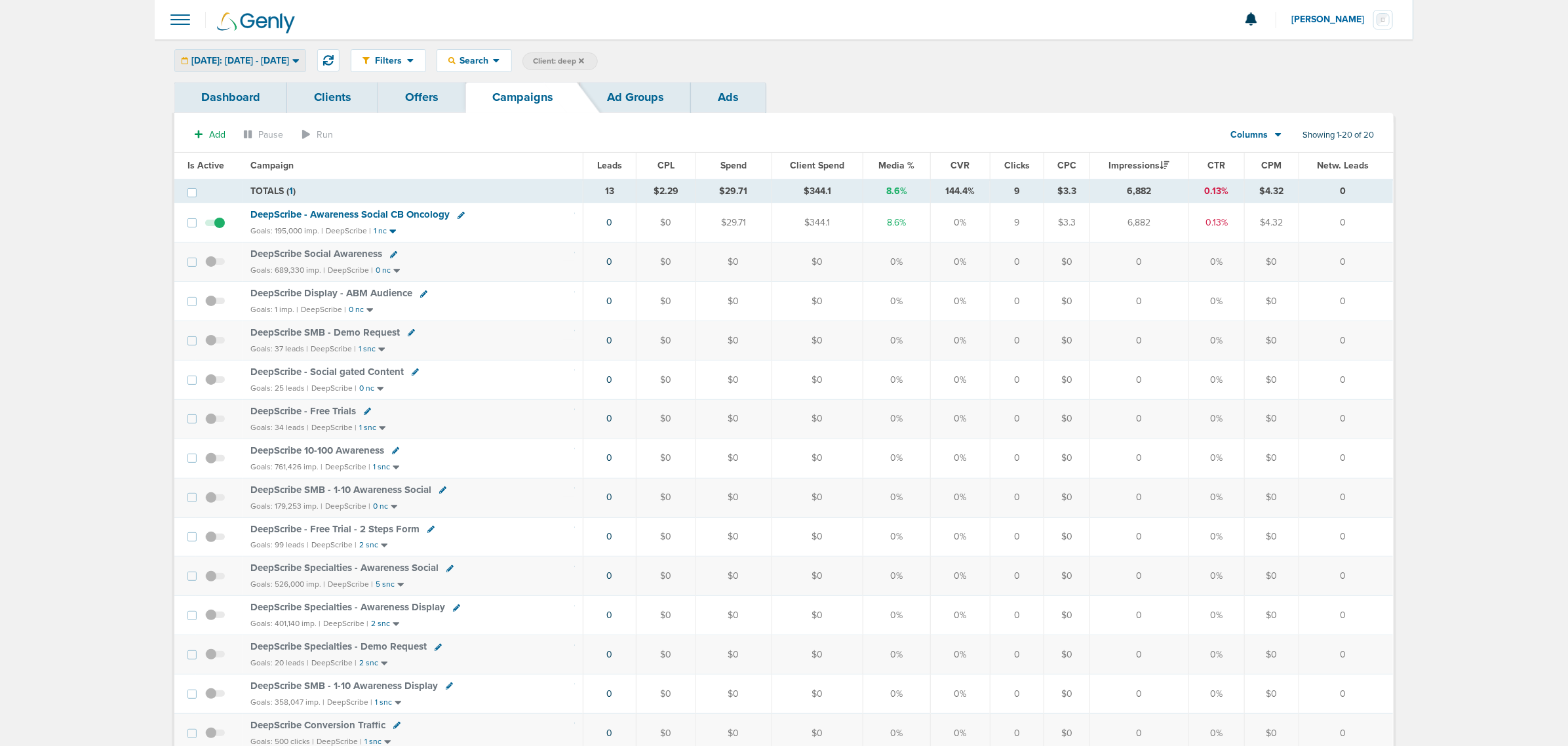
click at [289, 67] on div "Yesterday: 08.17.2025 - 08.17.2025" at bounding box center [240, 61] width 131 height 22
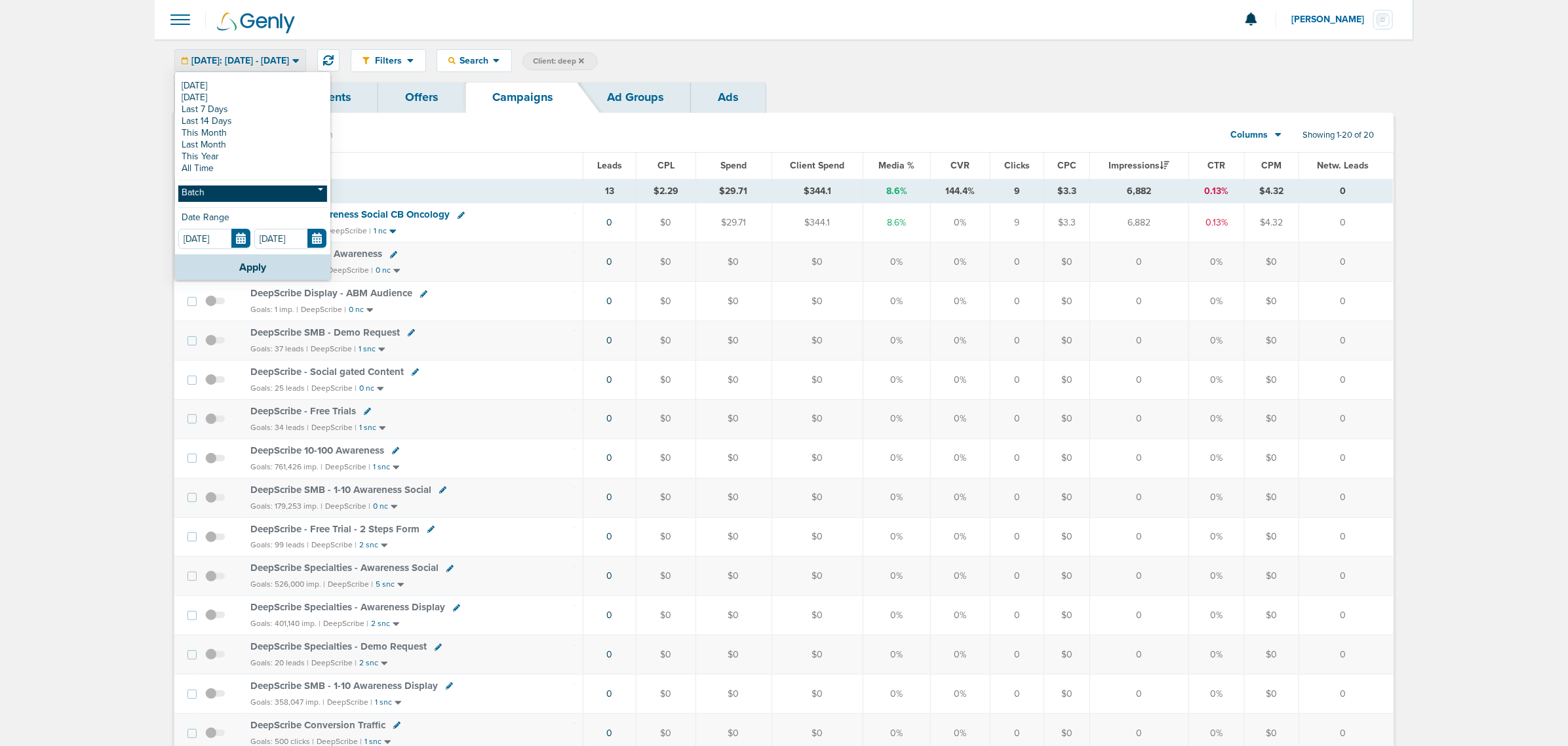
click at [227, 190] on link "Batch" at bounding box center [252, 194] width 149 height 17
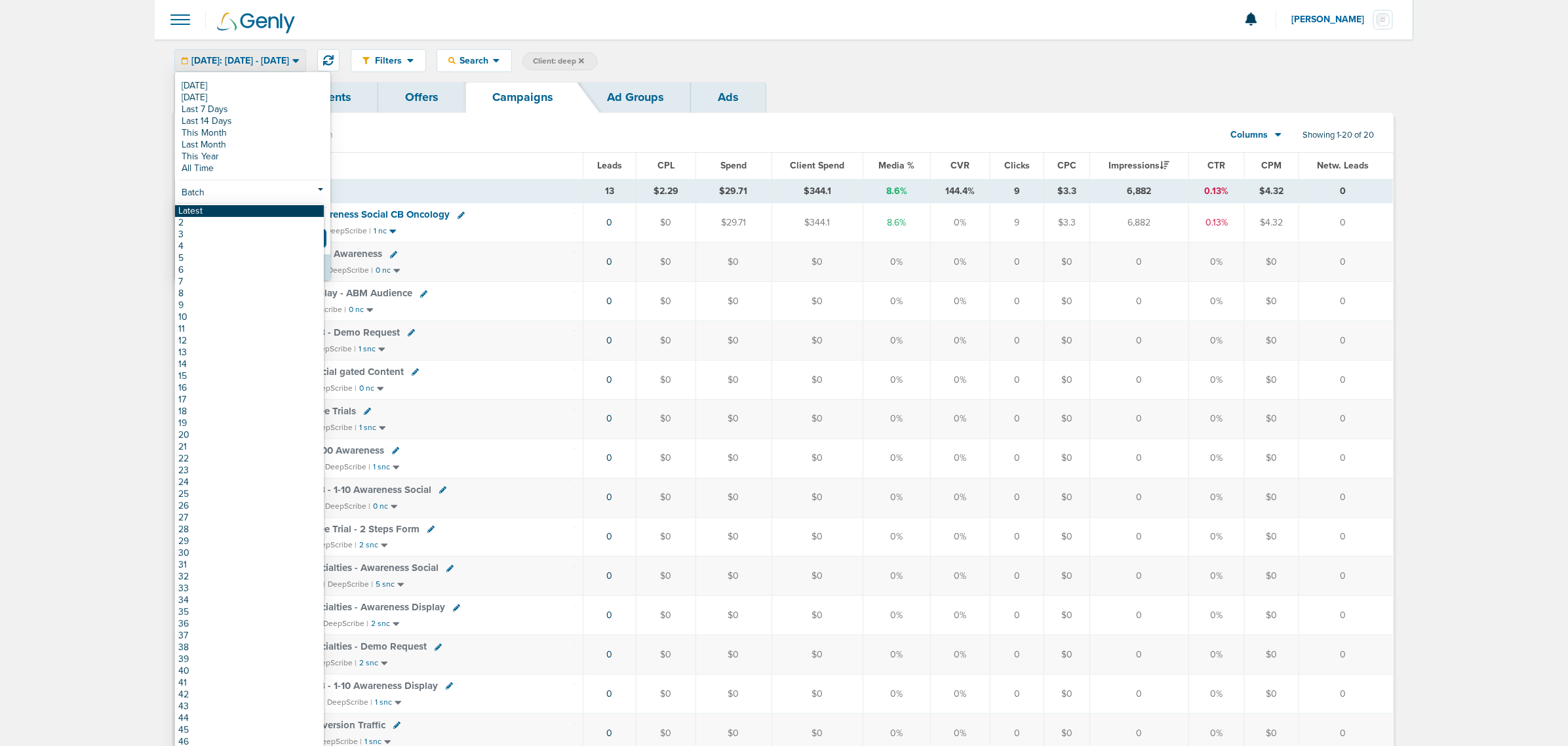
click at [211, 213] on link "Latest" at bounding box center [249, 211] width 149 height 12
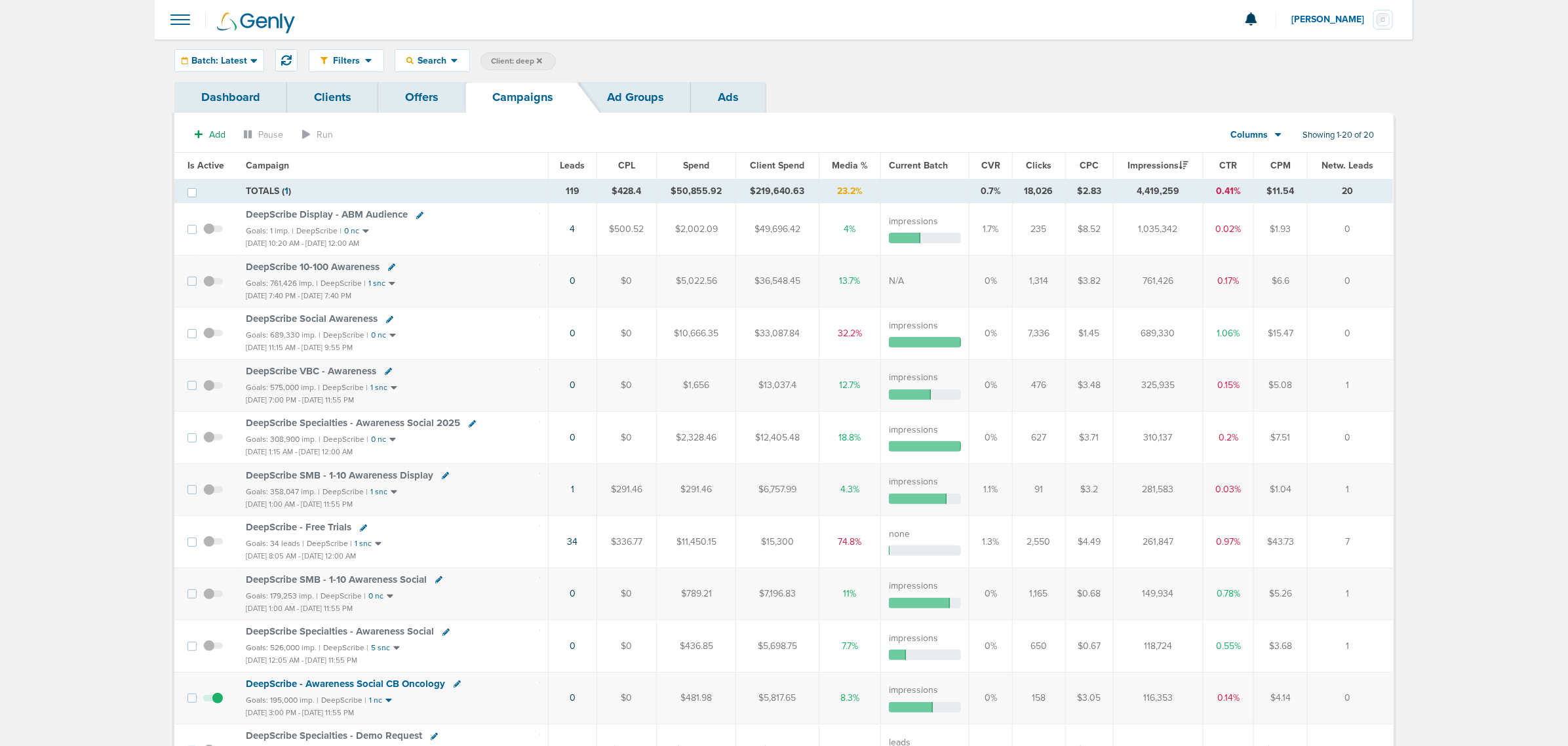
click at [211, 162] on span "Is Active" at bounding box center [205, 165] width 37 height 11
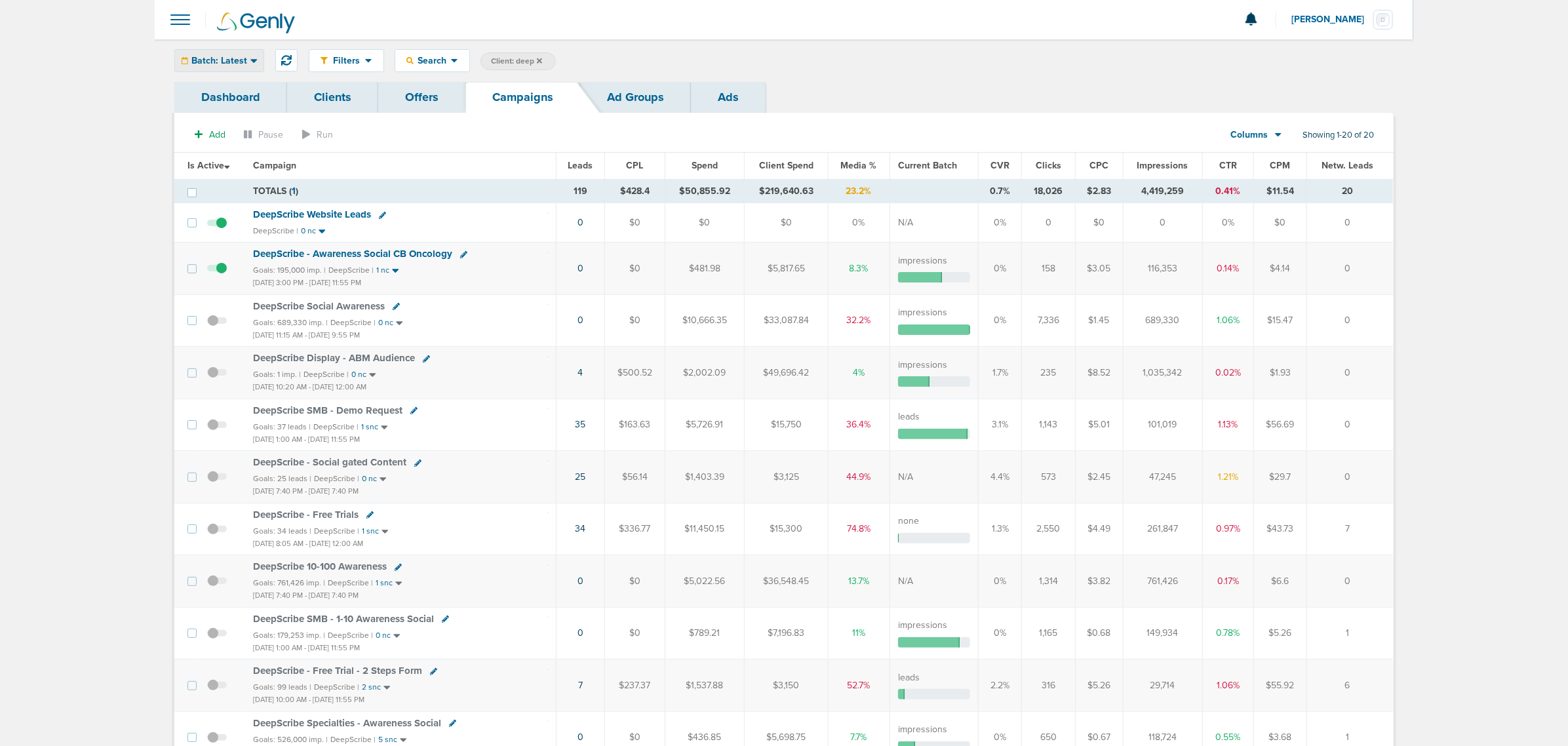
click at [234, 57] on span "Batch: Latest" at bounding box center [219, 61] width 56 height 9
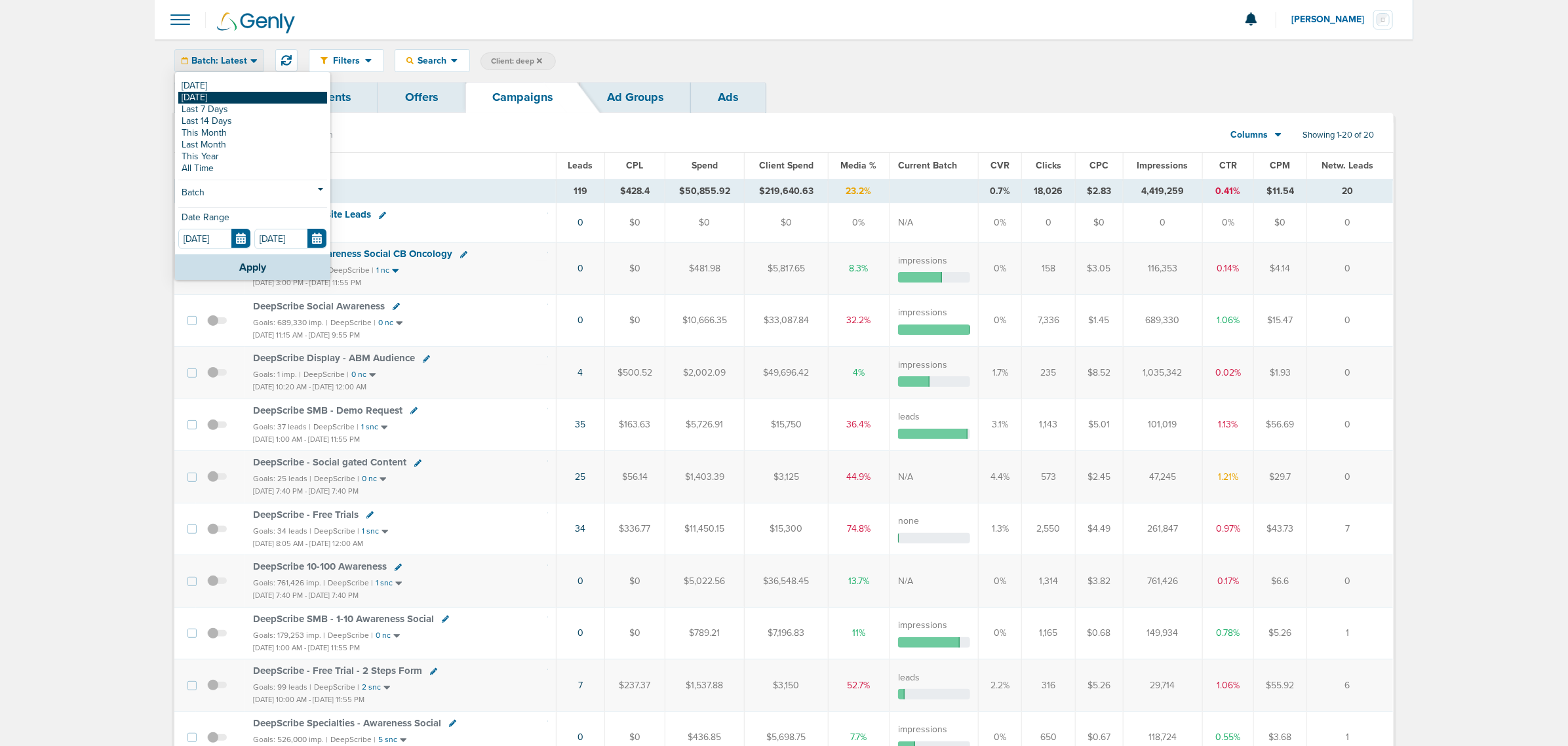
click at [230, 96] on link "[DATE]" at bounding box center [252, 97] width 149 height 12
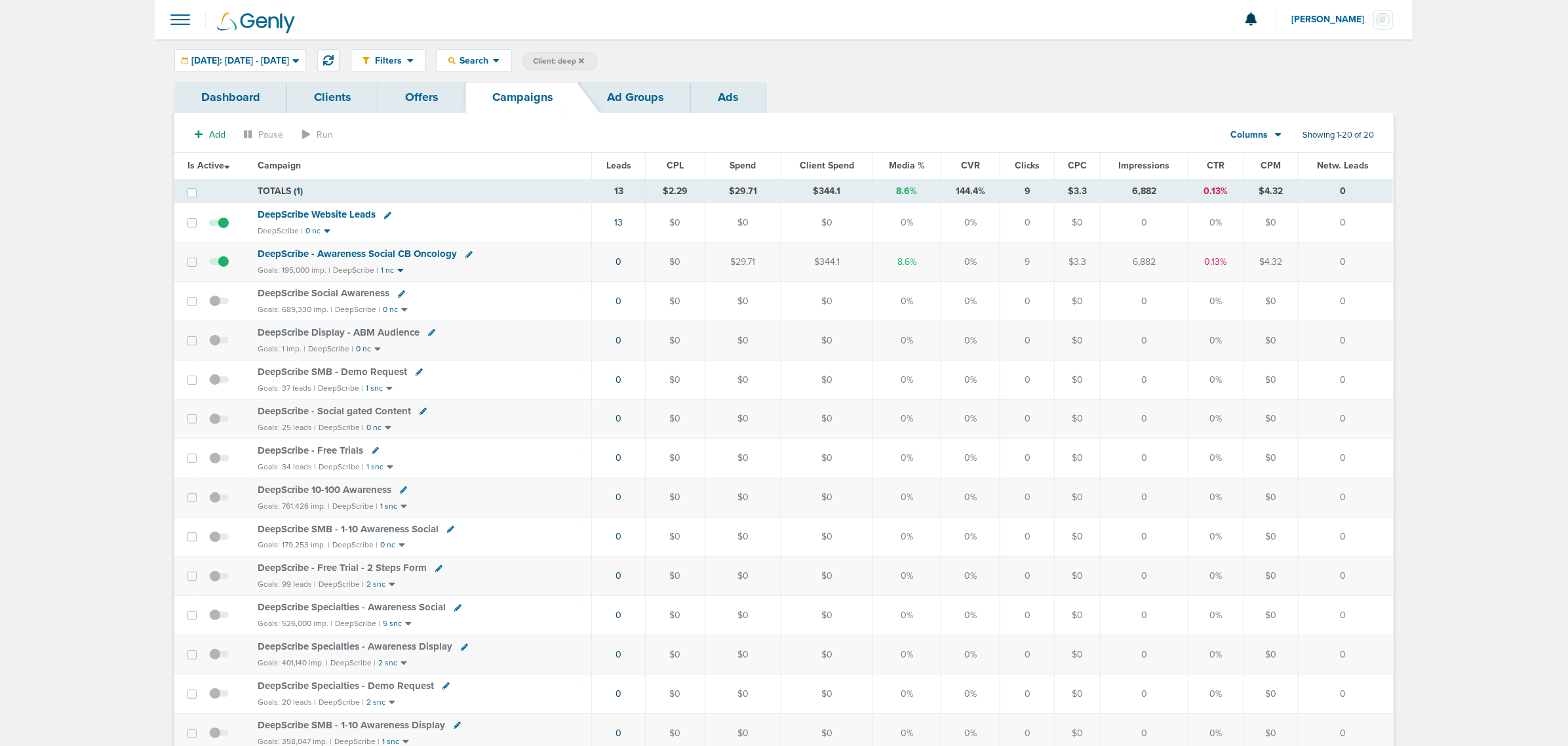
click at [584, 62] on span "Client: deep" at bounding box center [558, 61] width 51 height 11
drag, startPoint x: 739, startPoint y: 62, endPoint x: 664, endPoint y: 67, distance: 75.2
click at [670, 67] on span "Client Campaign Offers Landing Page Ad Group Network Campaign Ad Ad Status Netw…" at bounding box center [636, 62] width 229 height 18
type input "accept"
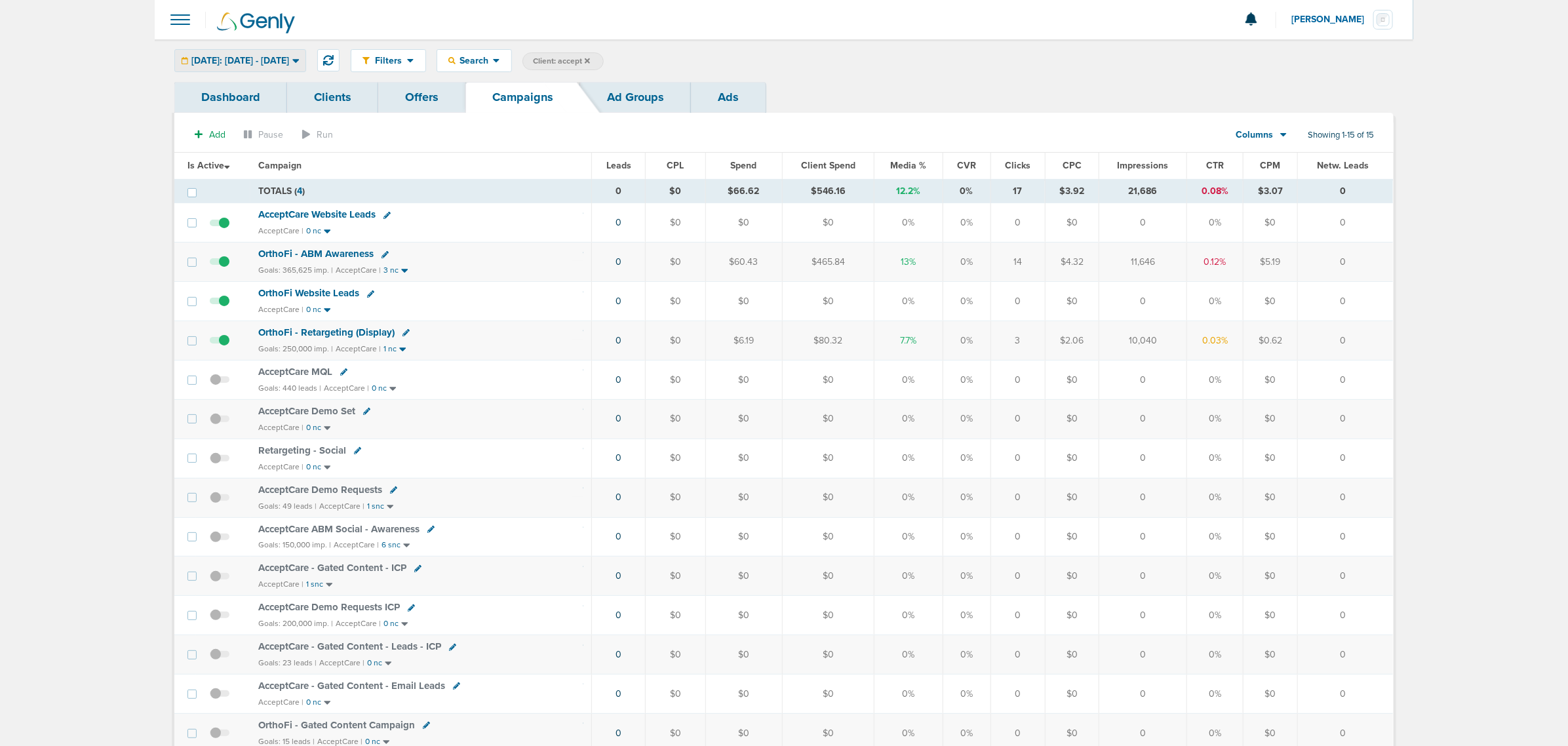
click at [289, 61] on span "Yesterday: 08.17.2025 - 08.17.2025" at bounding box center [240, 61] width 97 height 9
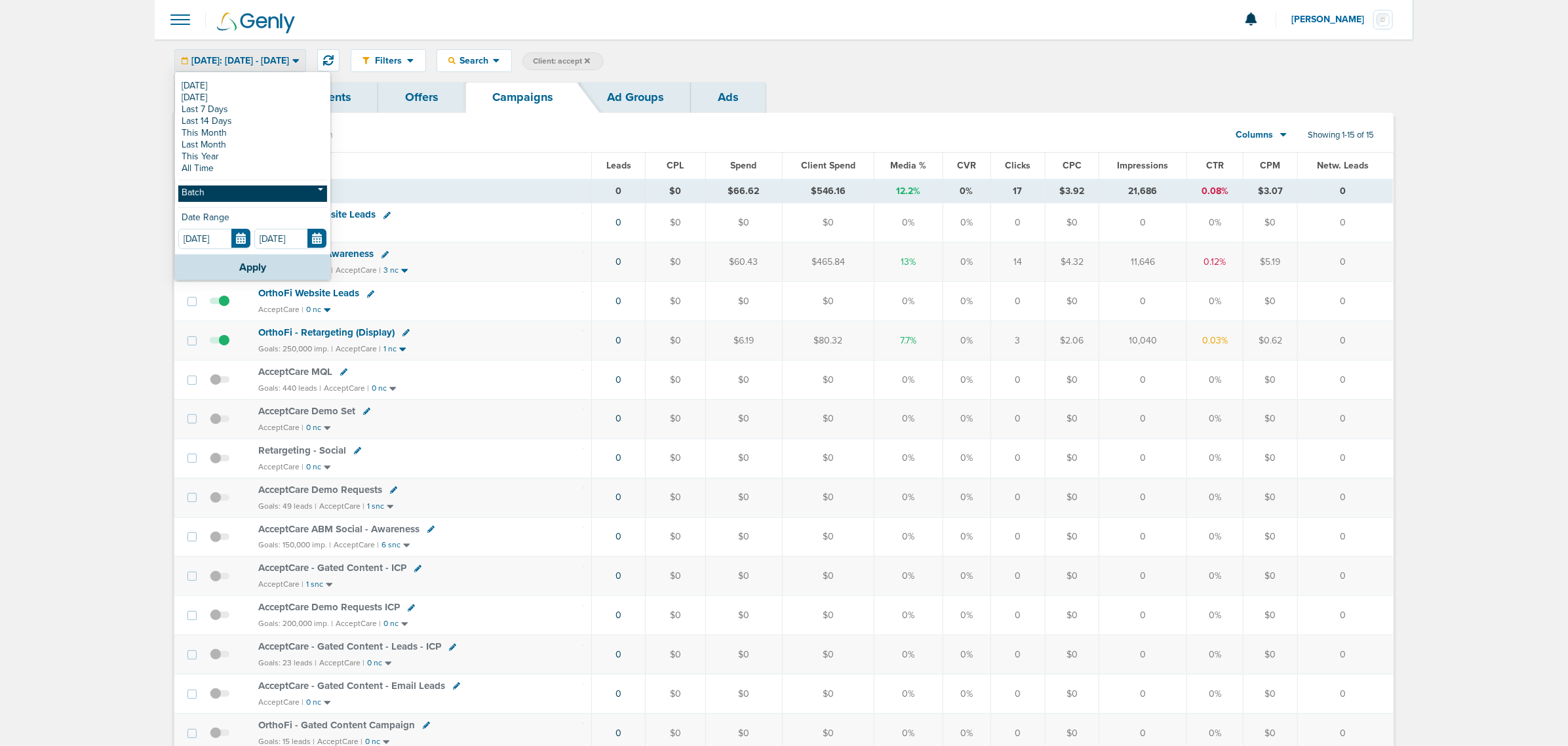
click at [231, 194] on link "Batch" at bounding box center [252, 194] width 149 height 17
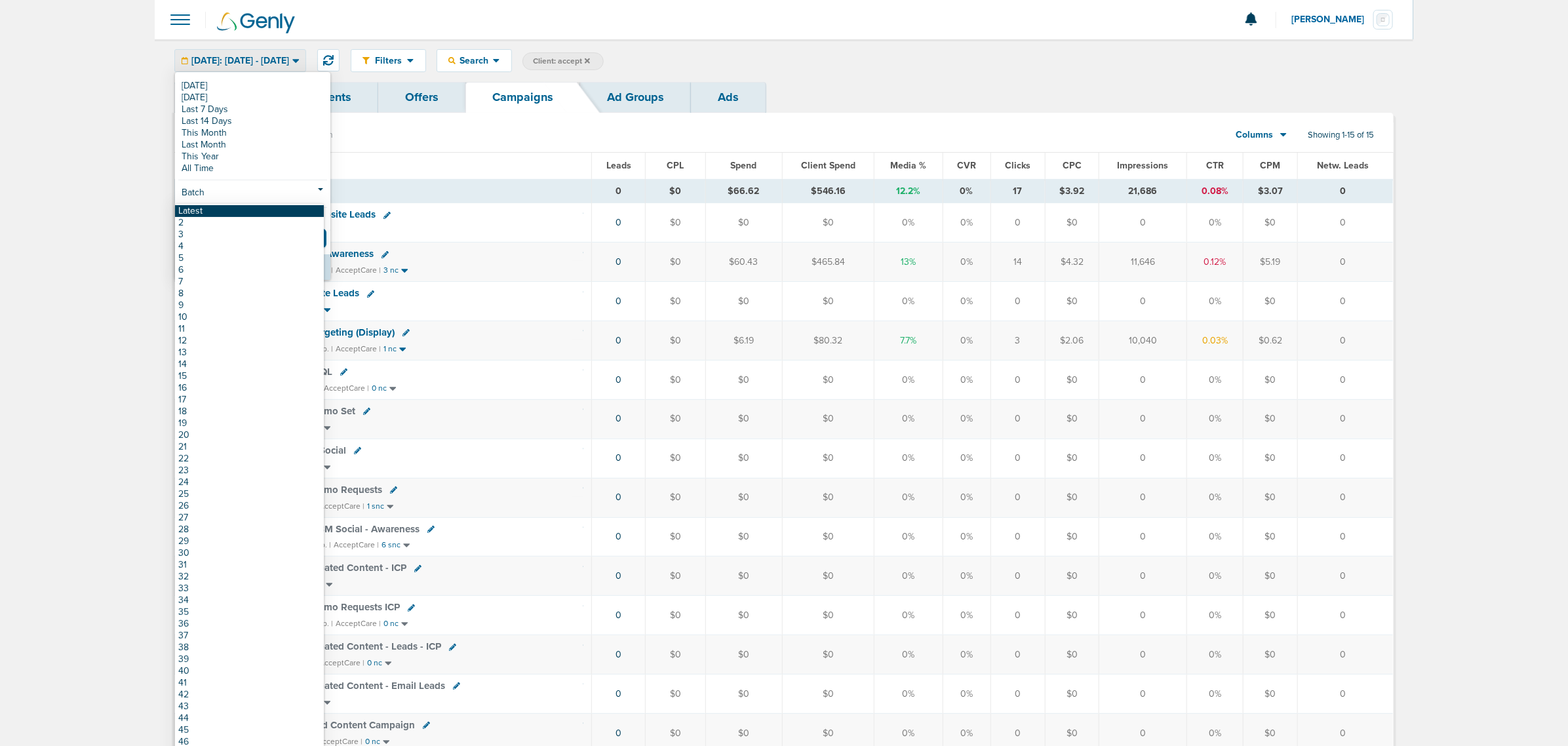
click at [223, 209] on link "Latest" at bounding box center [249, 211] width 149 height 12
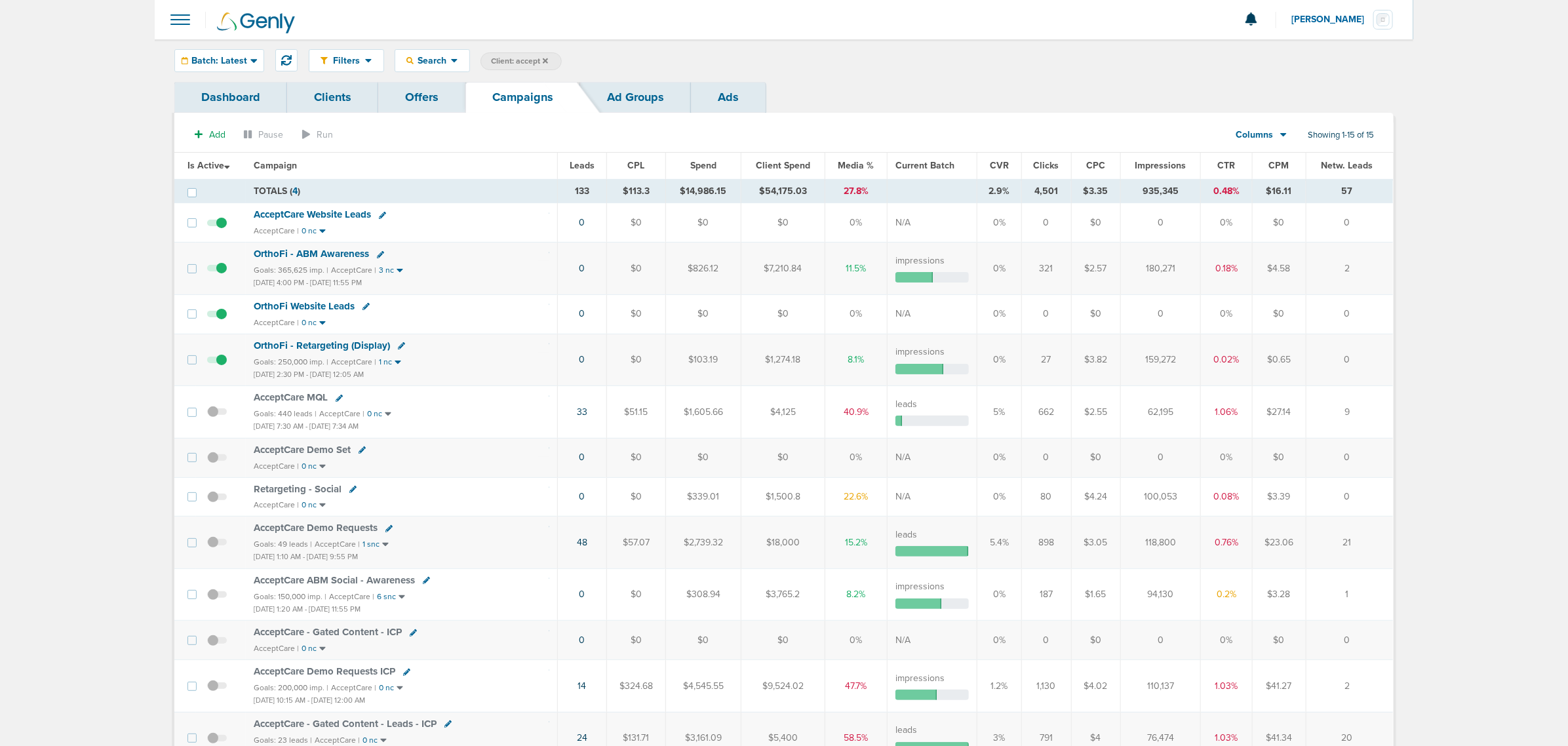
click at [505, 63] on span "Client: accept" at bounding box center [519, 61] width 57 height 11
drag, startPoint x: 654, startPoint y: 60, endPoint x: 546, endPoint y: 64, distance: 108.1
click at [546, 64] on span "Client Campaign Offers Landing Page Ad Group Network Campaign Ad Ad Status Netw…" at bounding box center [595, 62] width 229 height 18
type input "law"
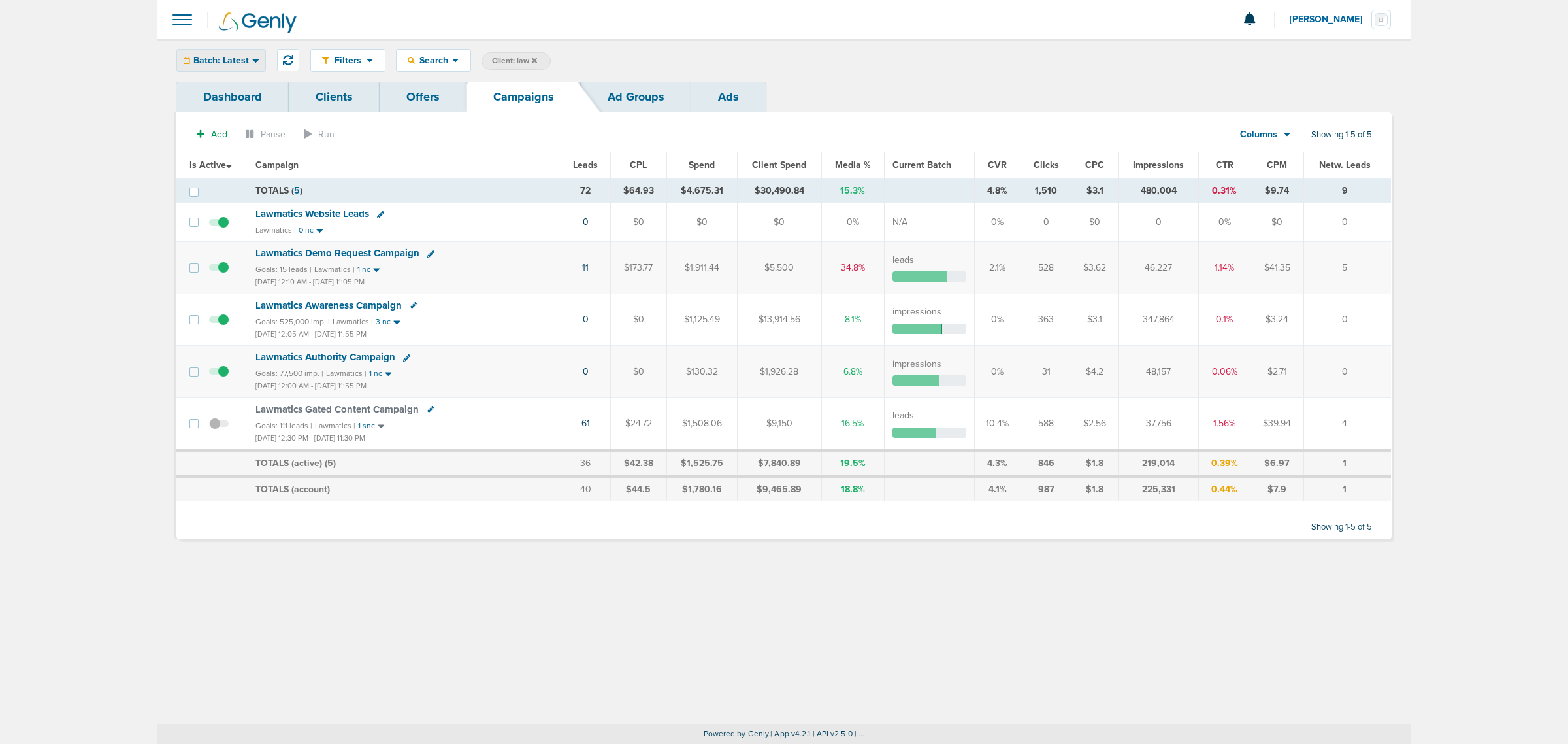
click at [244, 56] on span "Batch: Latest" at bounding box center [221, 61] width 56 height 9
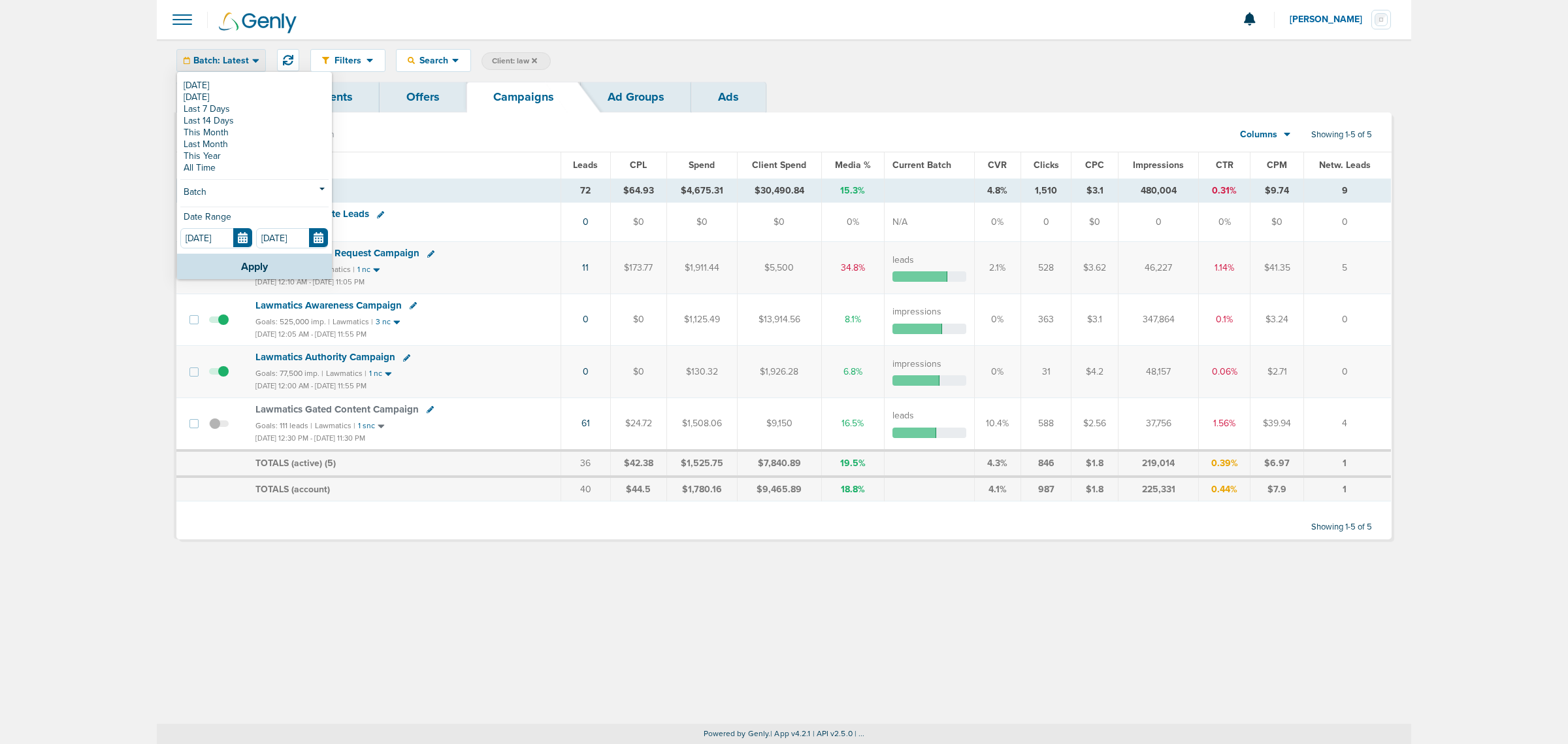
click at [490, 63] on label "Client: law" at bounding box center [517, 61] width 70 height 17
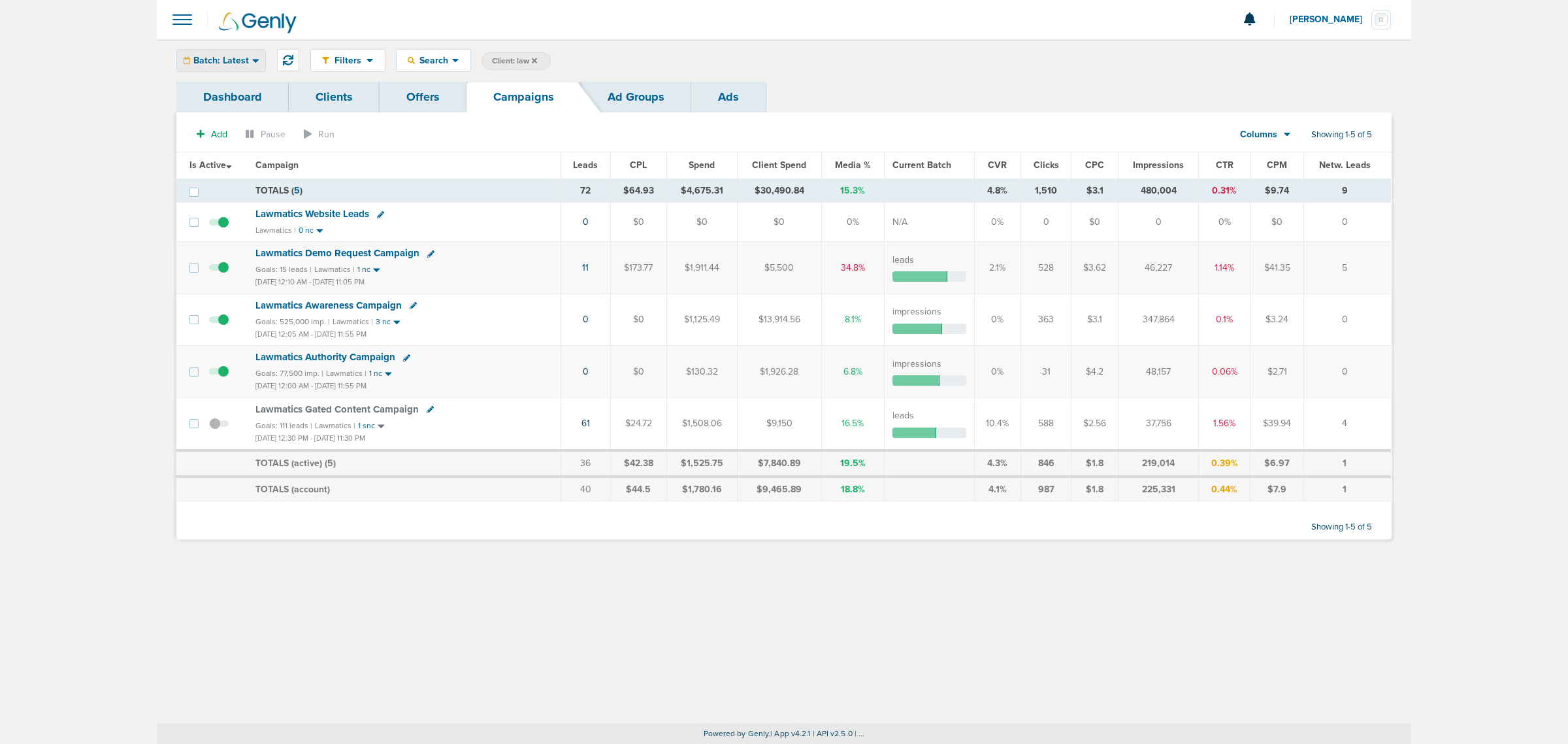
click at [246, 63] on span "Batch: Latest" at bounding box center [221, 61] width 56 height 9
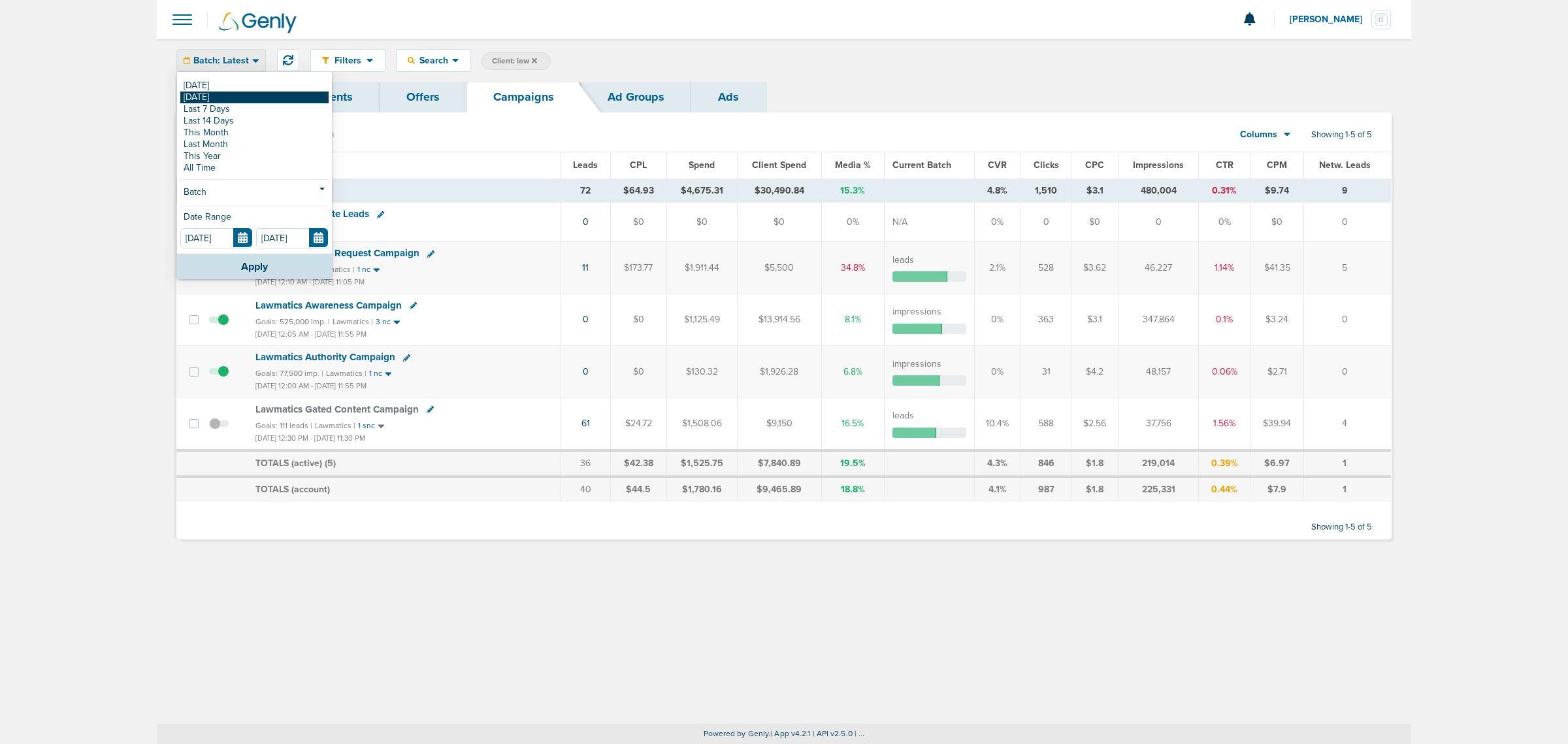
click at [232, 91] on link "[DATE]" at bounding box center [255, 97] width 148 height 12
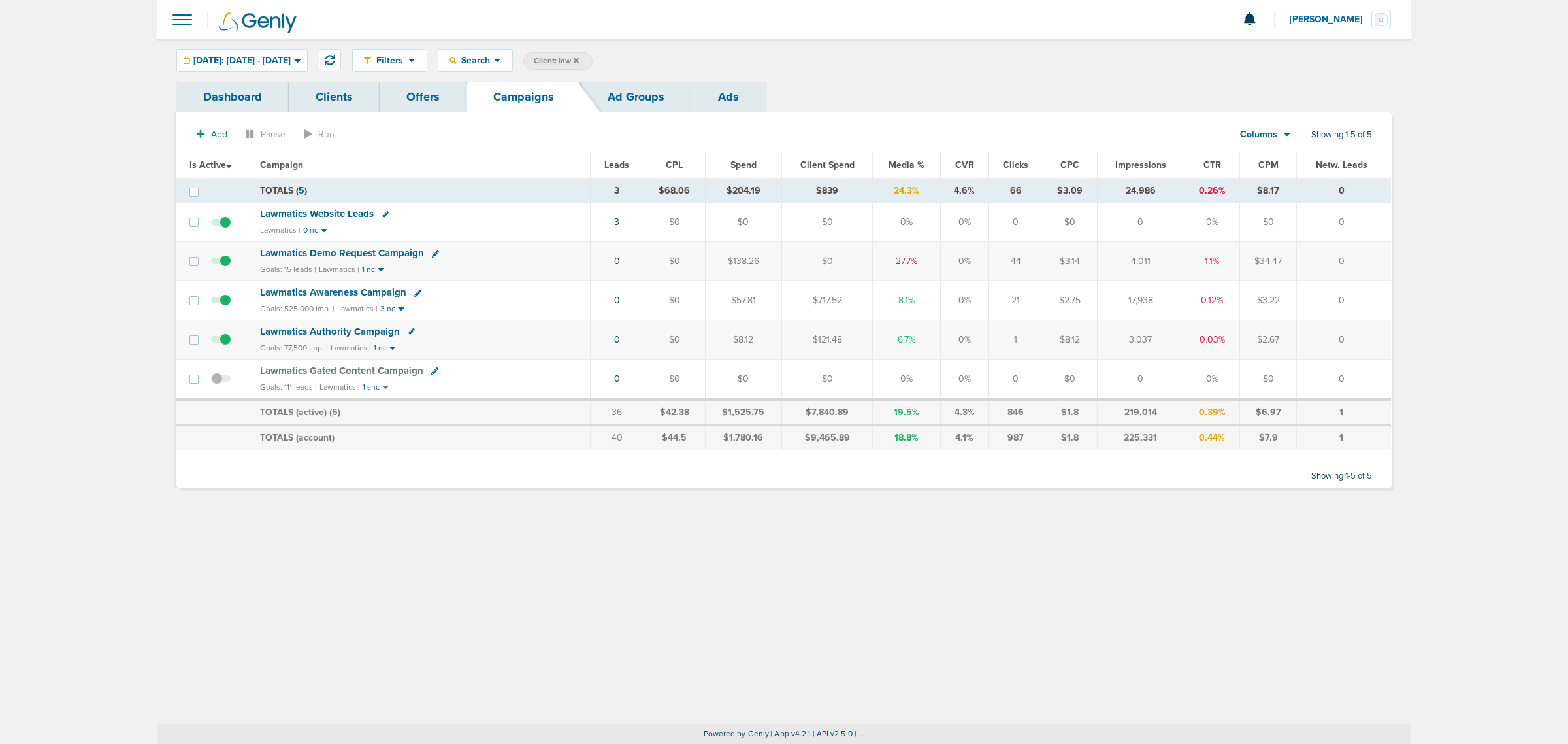
click at [357, 291] on span "Lawmatics Awareness Campaign" at bounding box center [333, 292] width 147 height 12
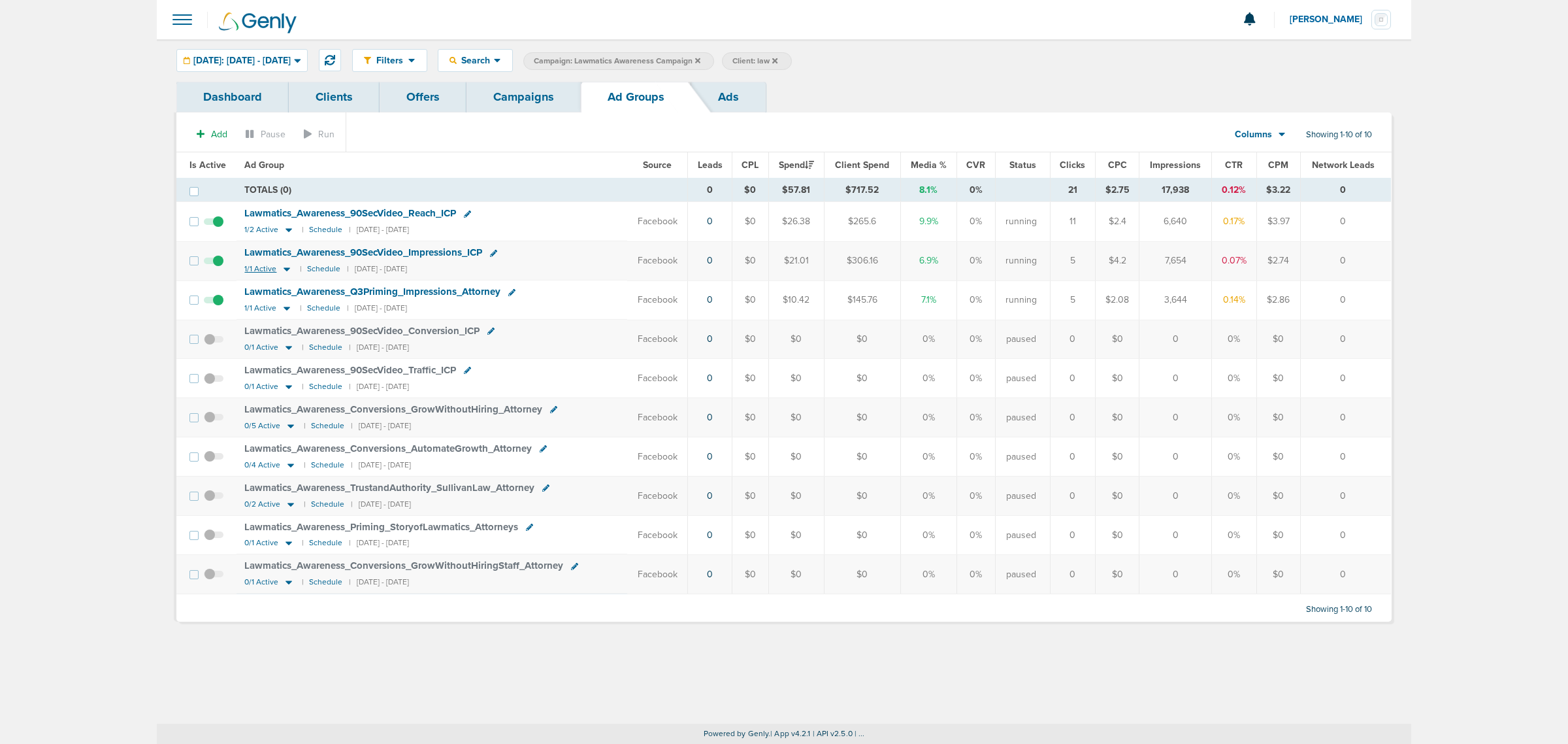
click at [285, 269] on icon at bounding box center [287, 269] width 13 height 11
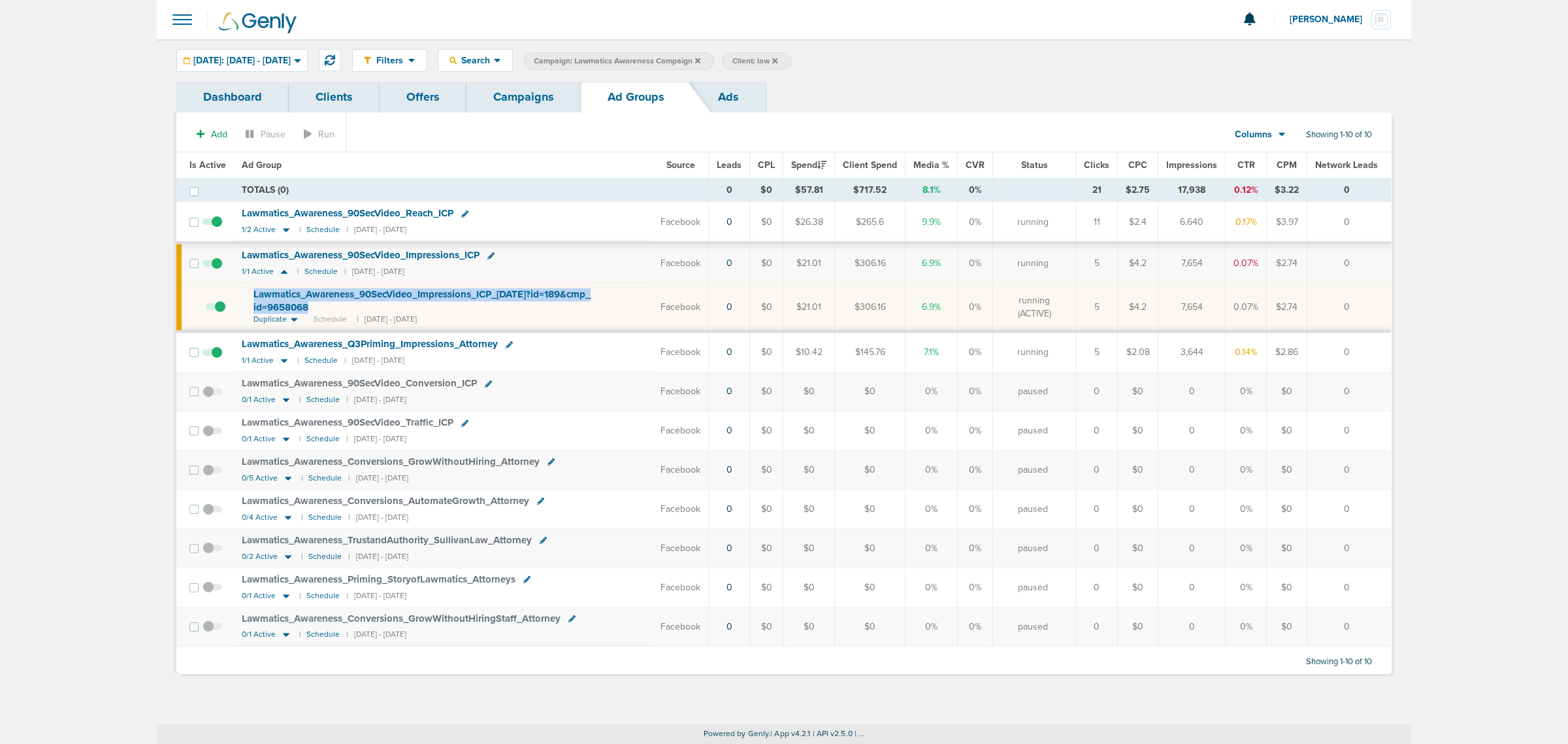
drag, startPoint x: 353, startPoint y: 308, endPoint x: 242, endPoint y: 295, distance: 111.8
click at [242, 295] on td "Lawmatics_ Awareness_ 90SecVideo_ Impressions_ ICP_ 03.11.25?id=189&cmp_ id=965…" at bounding box center [443, 307] width 419 height 48
copy span "Lawmatics_ Awareness_ 90SecVideo_ Impressions_ ICP_ 03.11.25?id=189&cmp_ id=965…"
click at [551, 265] on td "Lawmatics_ Awareness_ 90SecVideo_ Impressions_ ICP 1/1 Active | Schedule | 03/1…" at bounding box center [443, 263] width 419 height 39
click at [494, 255] on icon at bounding box center [491, 255] width 7 height 7
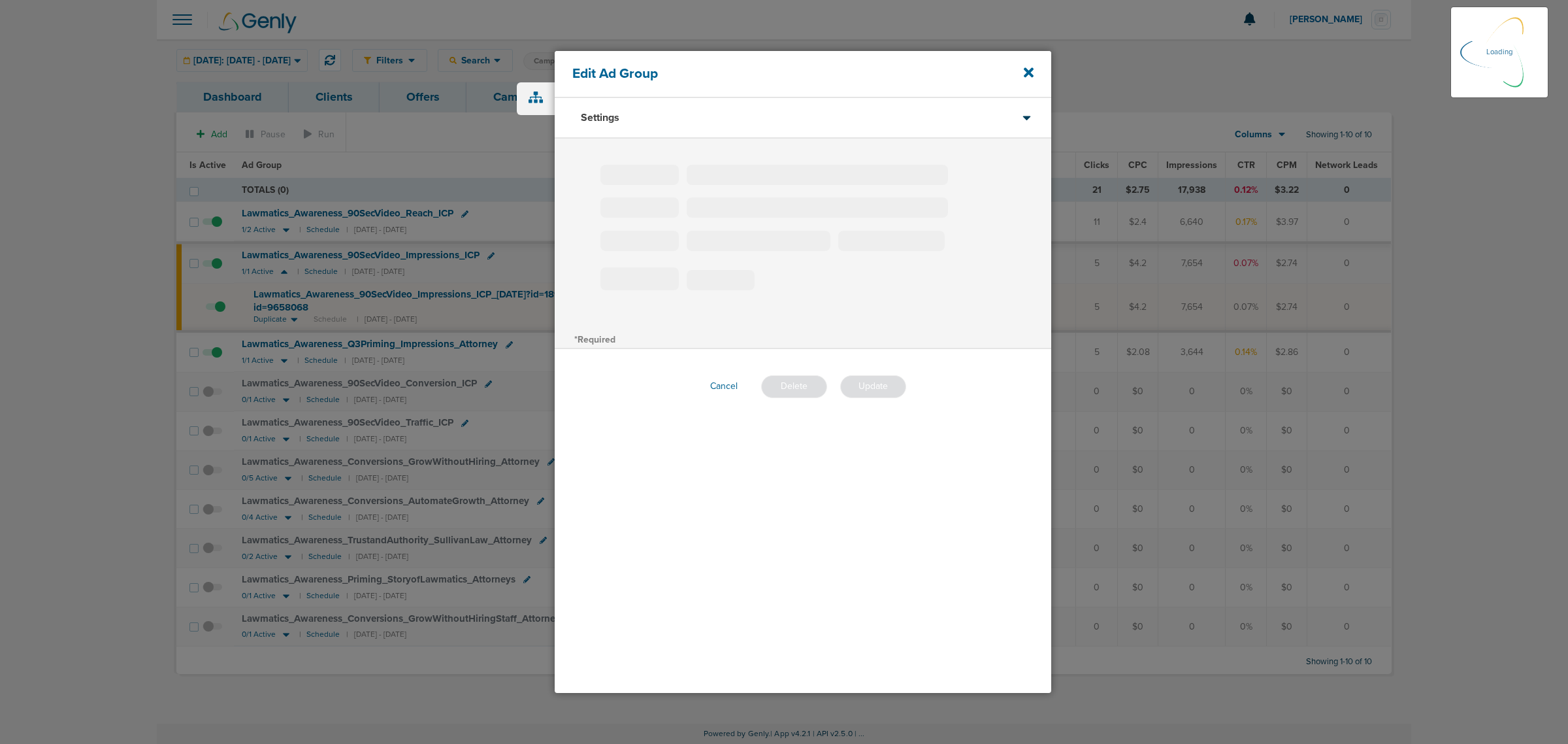
type input "Lawmatics_Awareness_90SecVideo_Impressions_ICP"
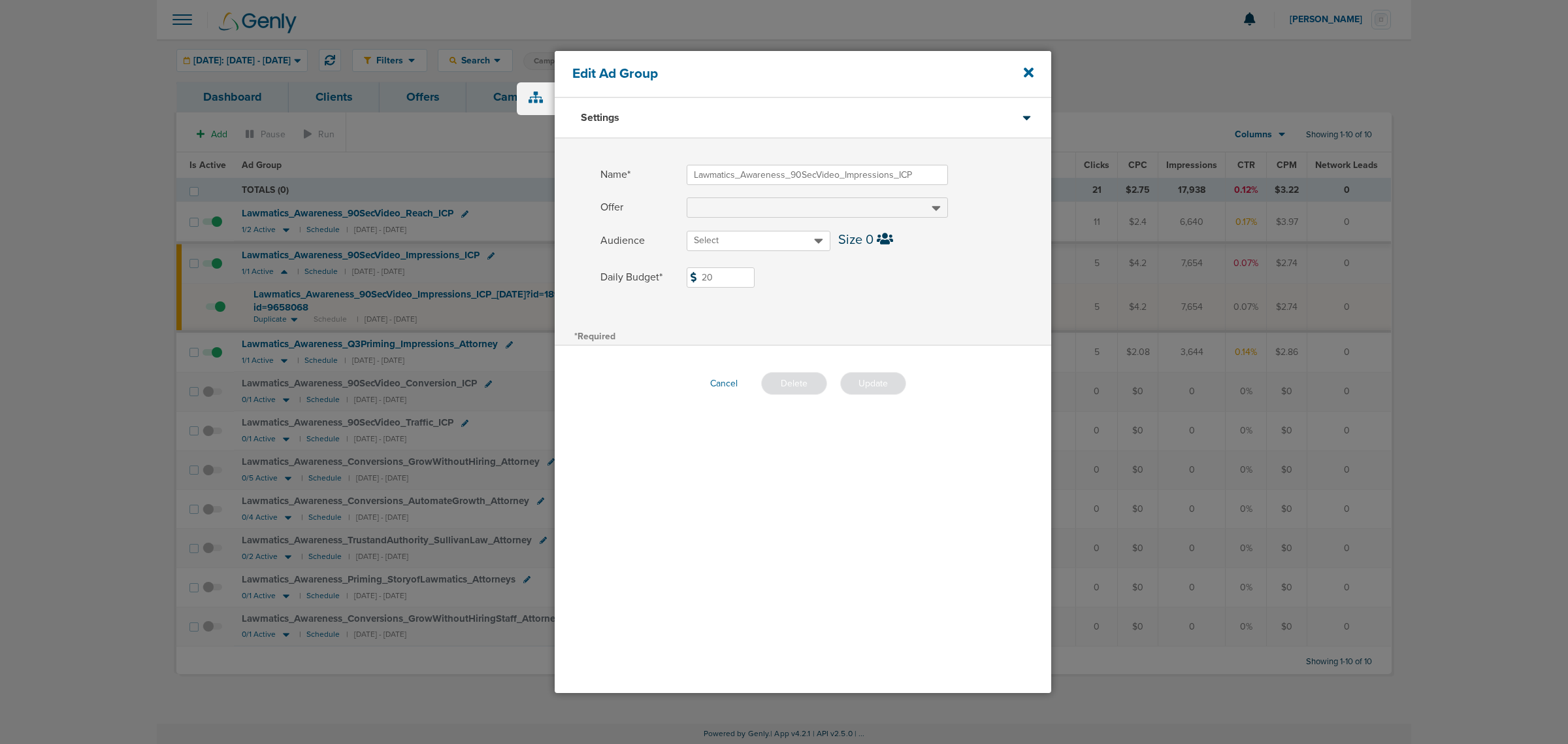
drag, startPoint x: 704, startPoint y: 279, endPoint x: 665, endPoint y: 278, distance: 39.0
click at [667, 278] on label "Daily Budget* 20 $20" at bounding box center [826, 277] width 451 height 20
type input "15"
click at [871, 275] on label "Daily Budget* 15 $15" at bounding box center [826, 277] width 451 height 20
click at [755, 275] on input "15" at bounding box center [721, 277] width 68 height 20
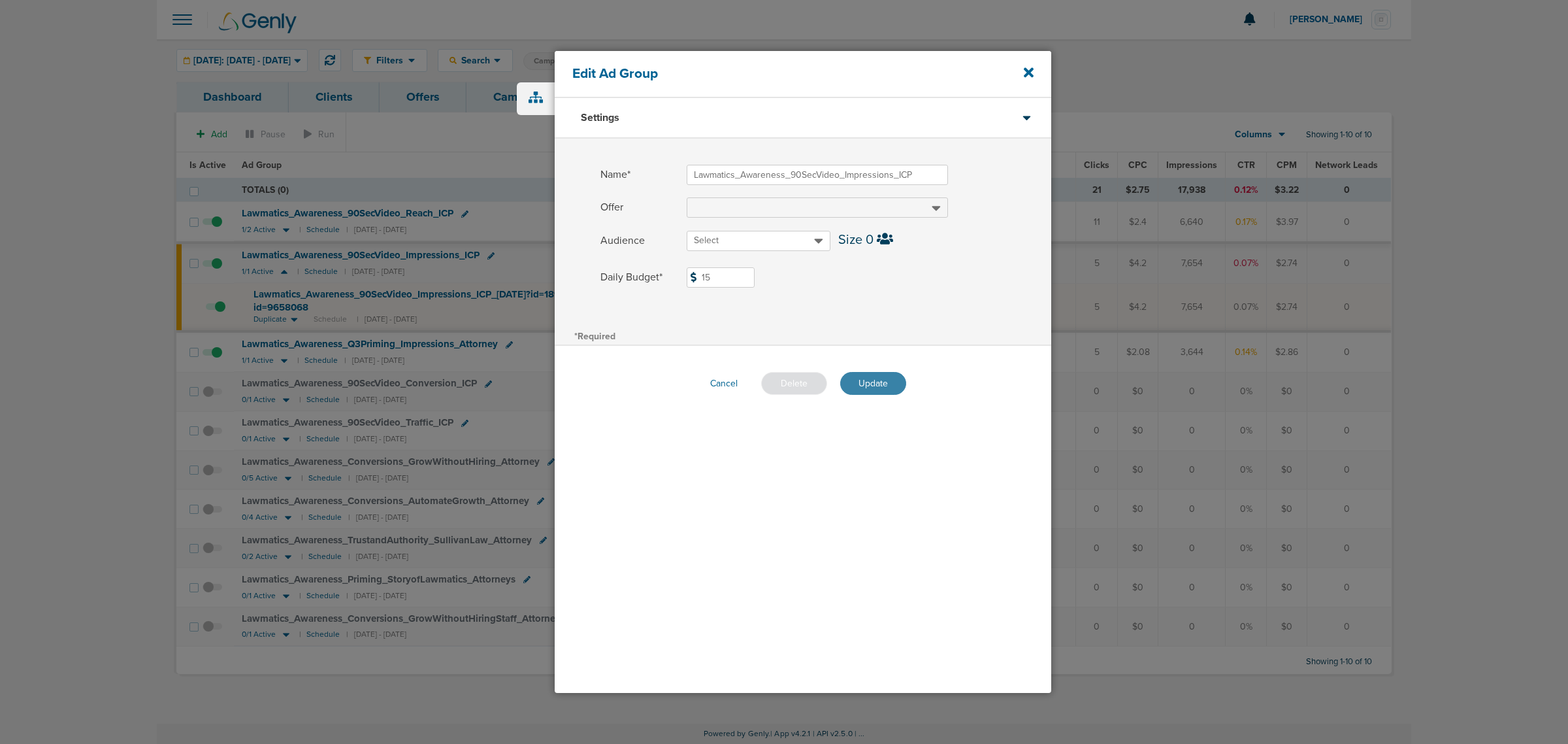
click at [891, 384] on button "Update" at bounding box center [873, 383] width 66 height 23
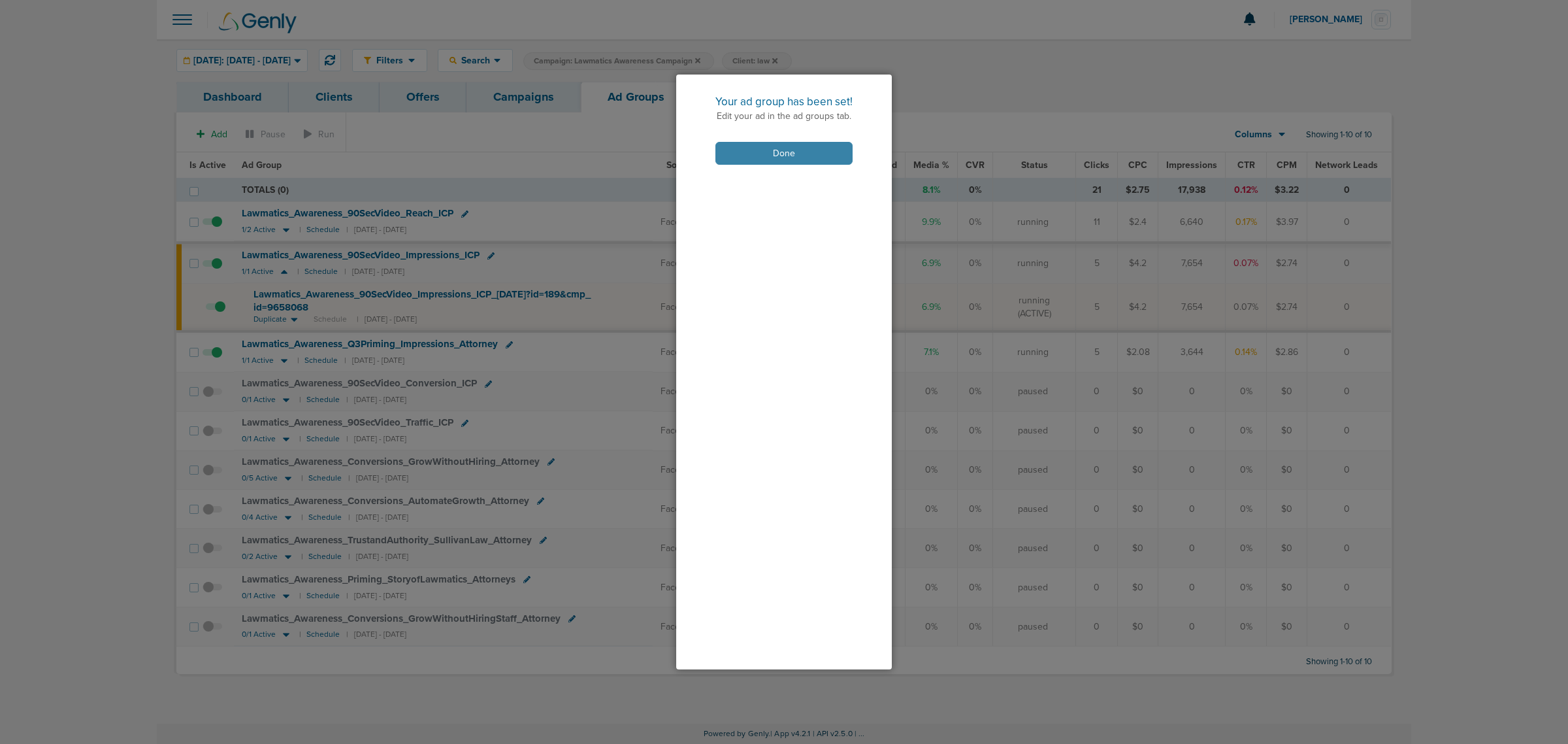
click at [779, 148] on button "Done" at bounding box center [784, 153] width 137 height 23
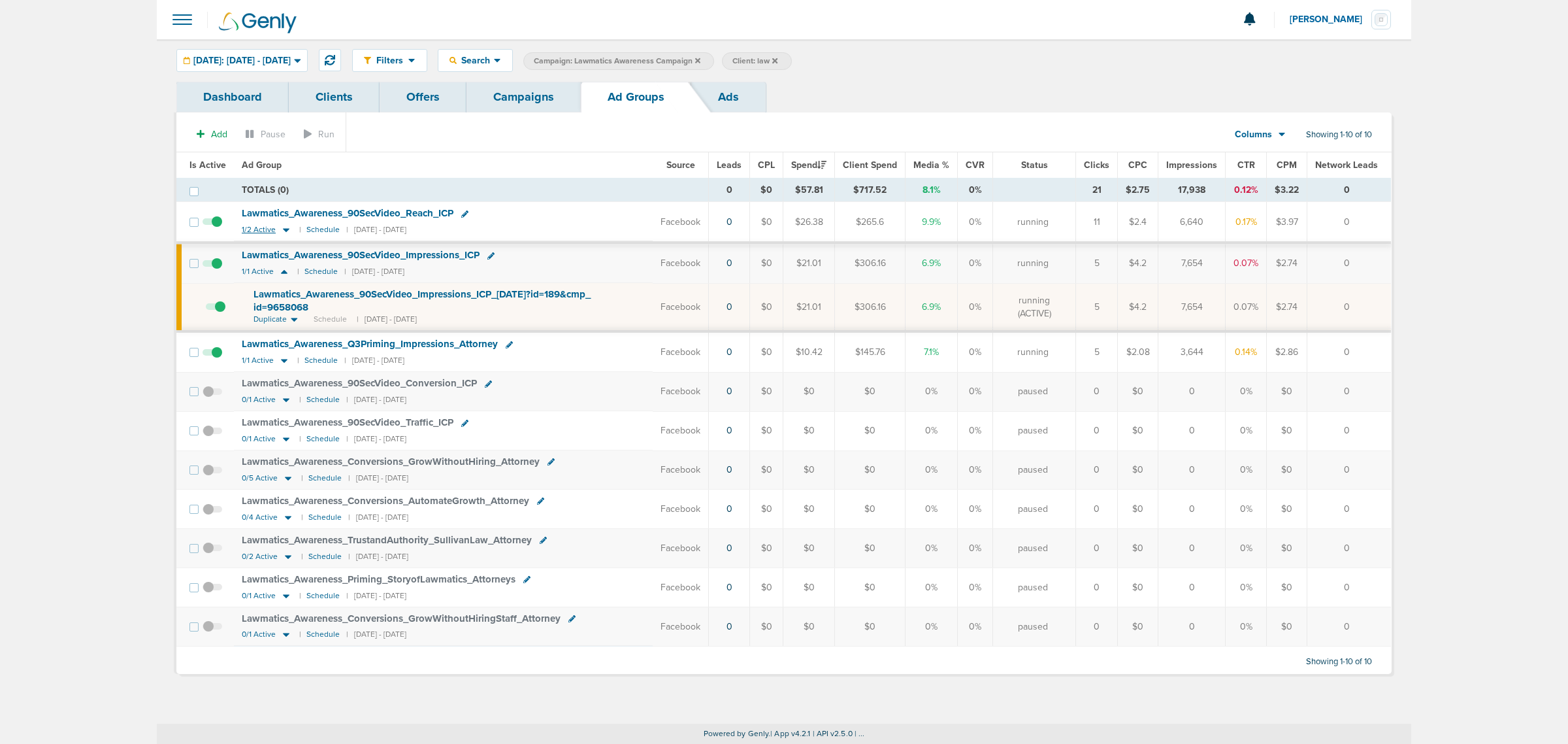
click at [285, 230] on icon at bounding box center [286, 231] width 7 height 4
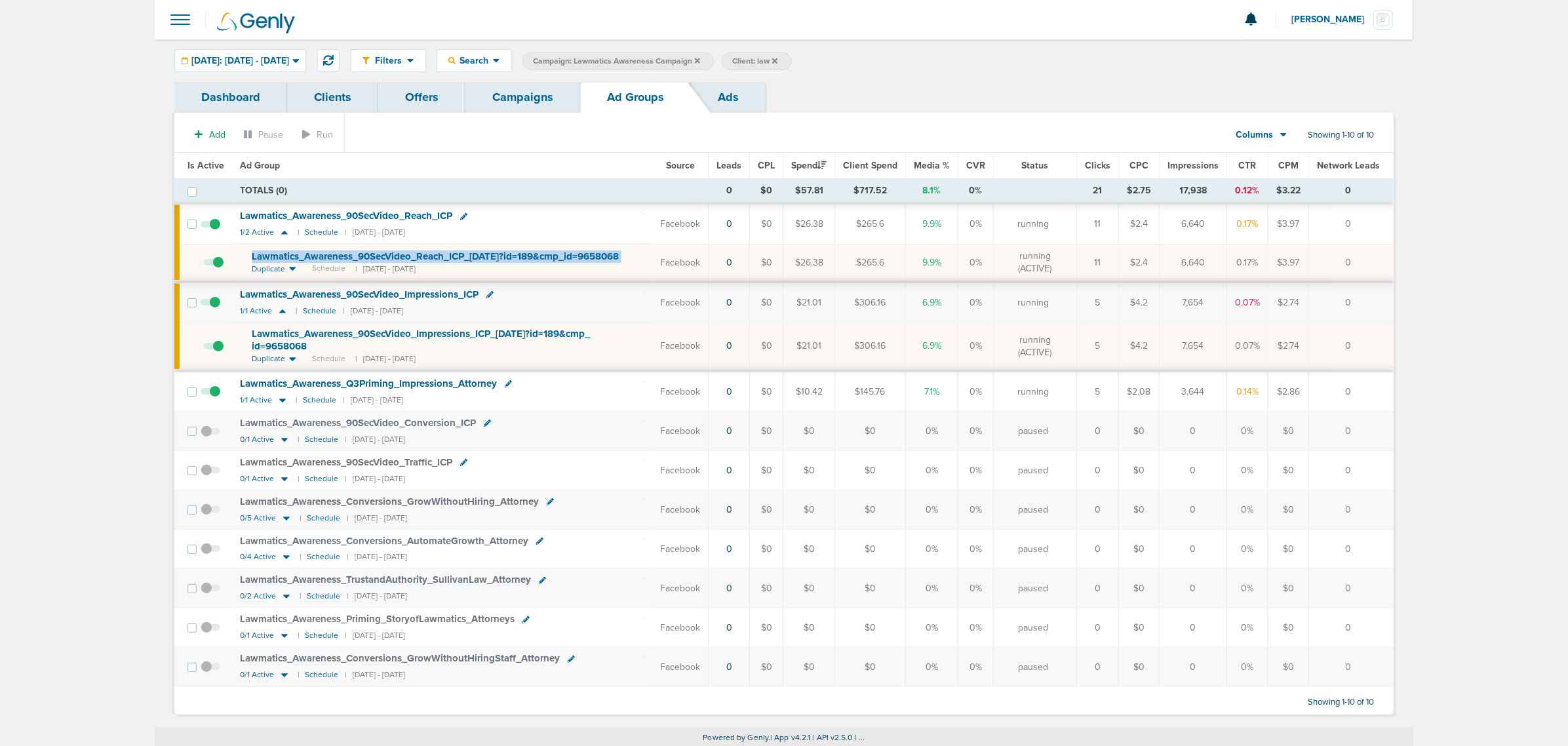
drag, startPoint x: 646, startPoint y: 260, endPoint x: 244, endPoint y: 258, distance: 402.0
click at [244, 258] on td "Lawmatics_ Awareness_ 90SecVideo_ Reach_ ICP_ 03.05.25?id=189&cmp_ id=9658068 D…" at bounding box center [442, 263] width 420 height 38
copy td "Lawmatics_ Awareness_ 90SecVideo_ Reach_ ICP_ 03.05.25?id=189&cmp_ id=9658068"
click at [467, 215] on icon at bounding box center [463, 216] width 7 height 7
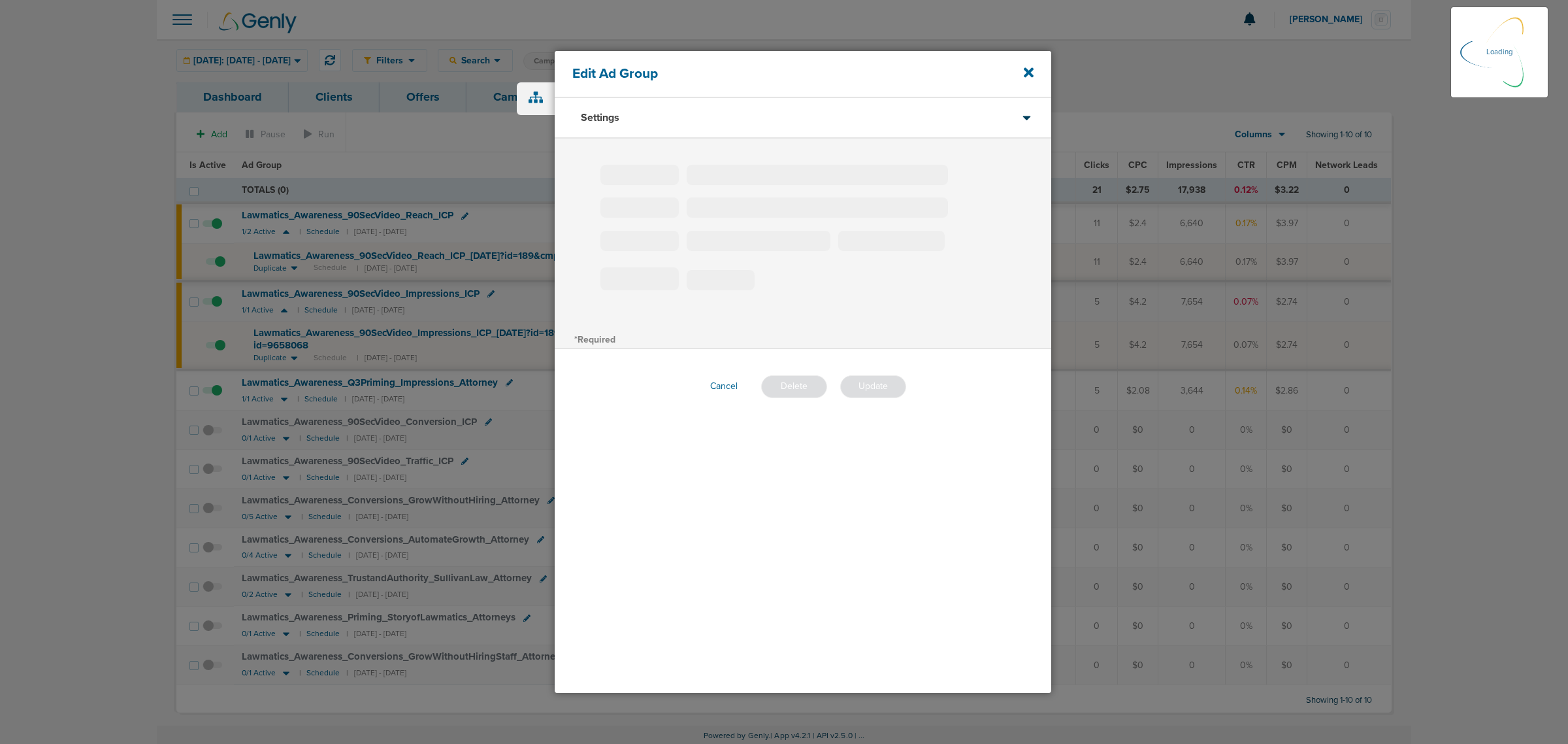
type input "Lawmatics_Awareness_90SecVideo_Reach_ICP"
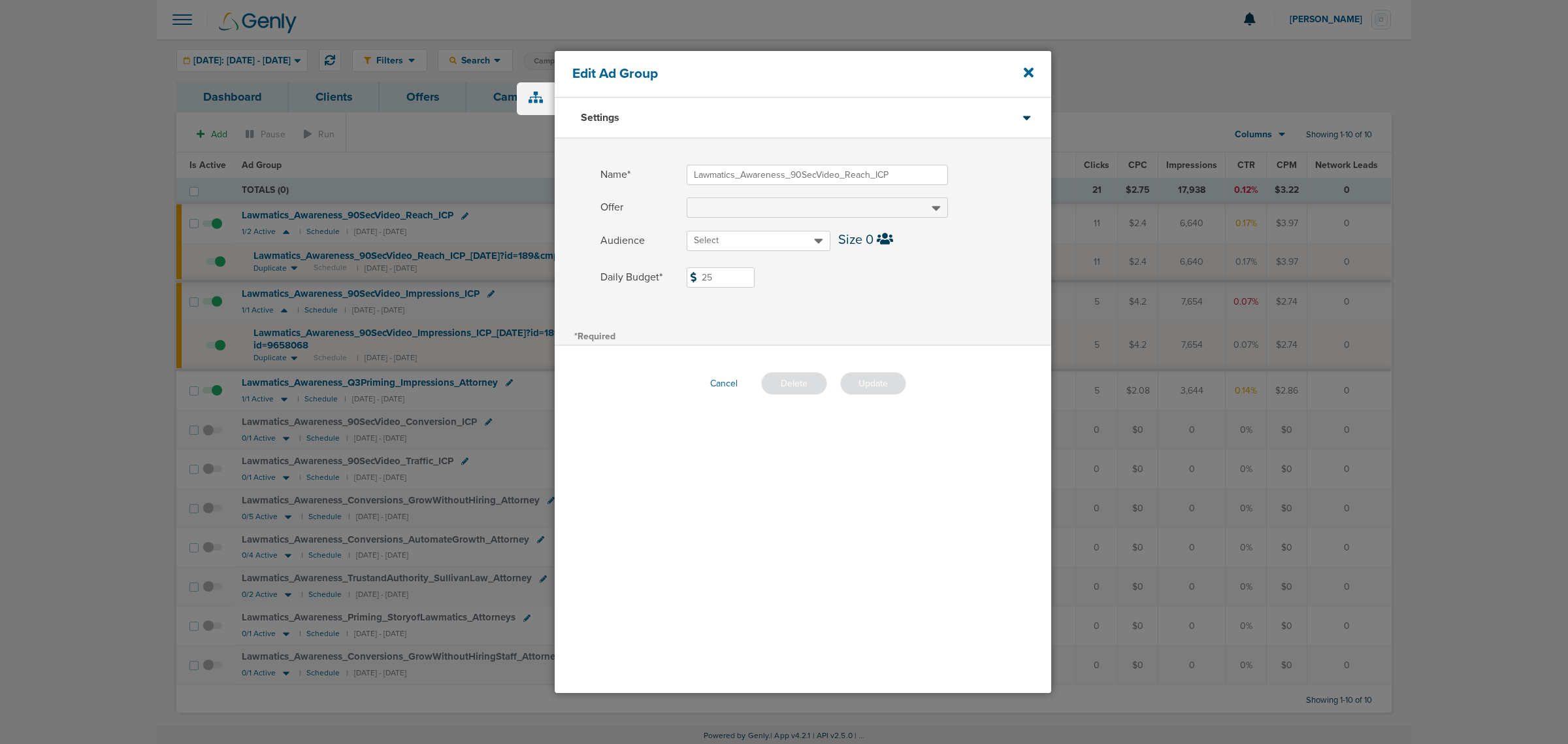
drag, startPoint x: 748, startPoint y: 278, endPoint x: 721, endPoint y: 278, distance: 27.0
click at [722, 278] on label "Daily Budget* 25 $25" at bounding box center [826, 277] width 451 height 20
click at [722, 278] on input "25" at bounding box center [721, 277] width 68 height 20
click at [721, 278] on input "25" at bounding box center [721, 277] width 68 height 20
type input "20"
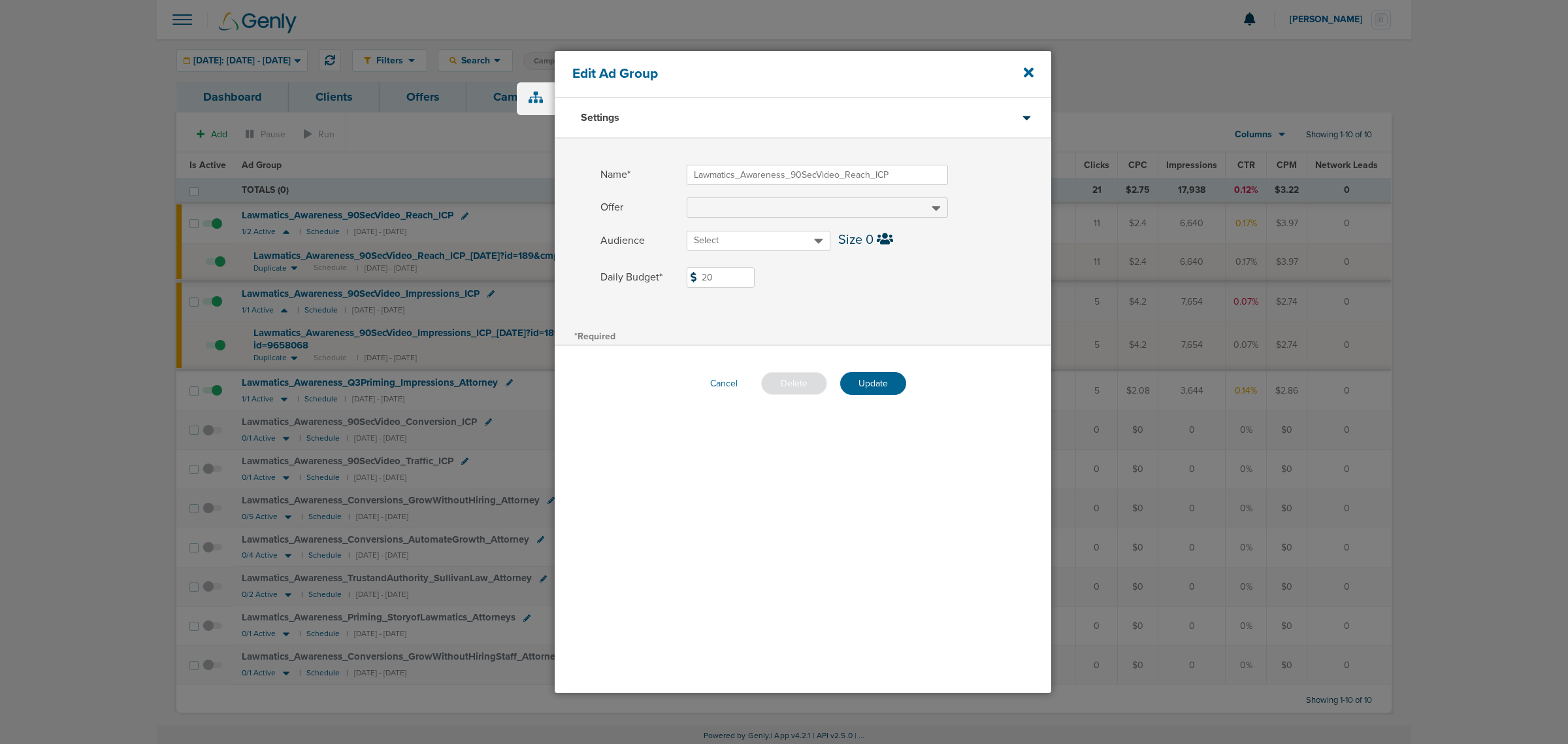
click at [890, 284] on label "Daily Budget* 20 $20" at bounding box center [826, 277] width 451 height 20
click at [755, 284] on input "20" at bounding box center [721, 277] width 68 height 20
click at [876, 383] on button "Update" at bounding box center [873, 383] width 66 height 23
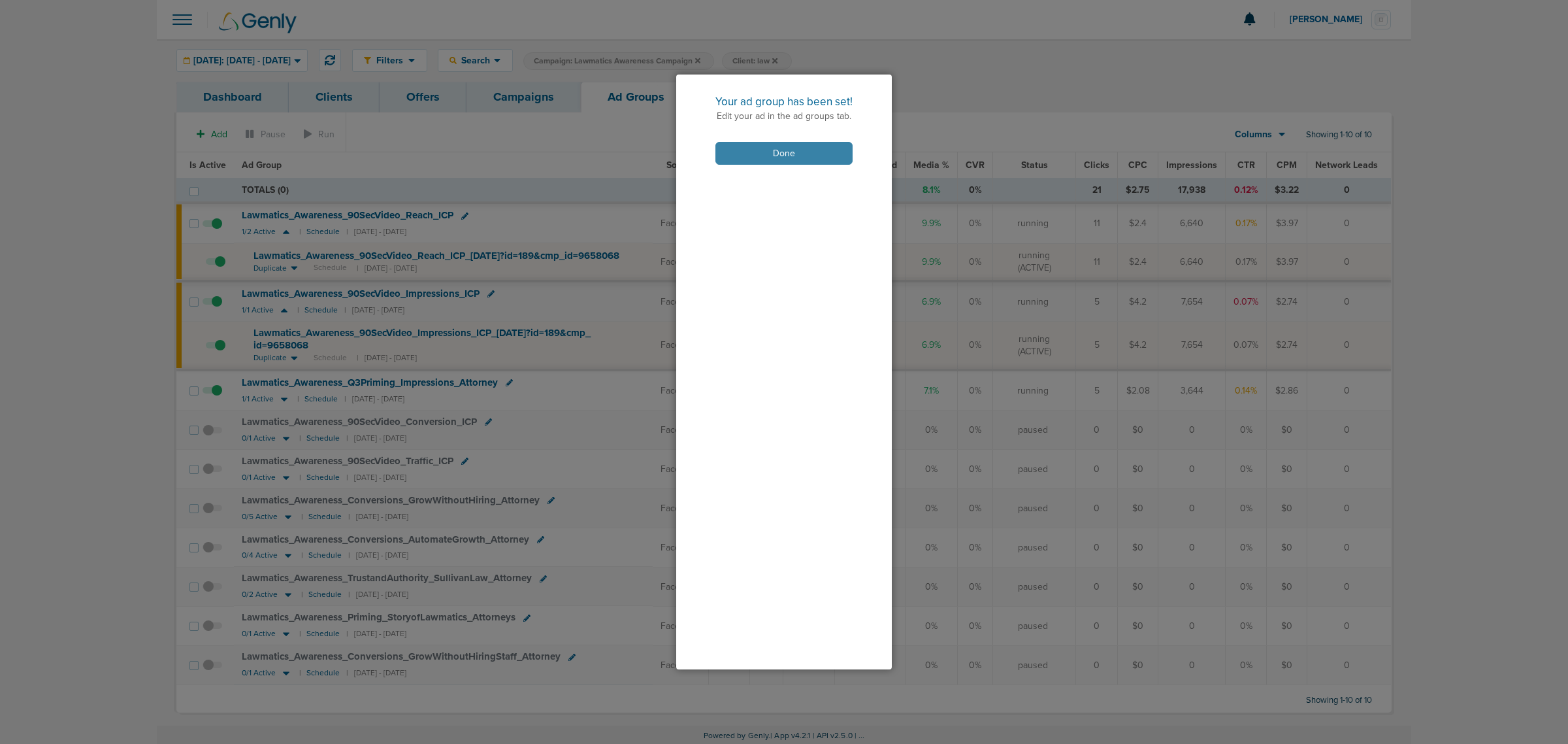
click at [762, 151] on button "Done" at bounding box center [784, 153] width 137 height 23
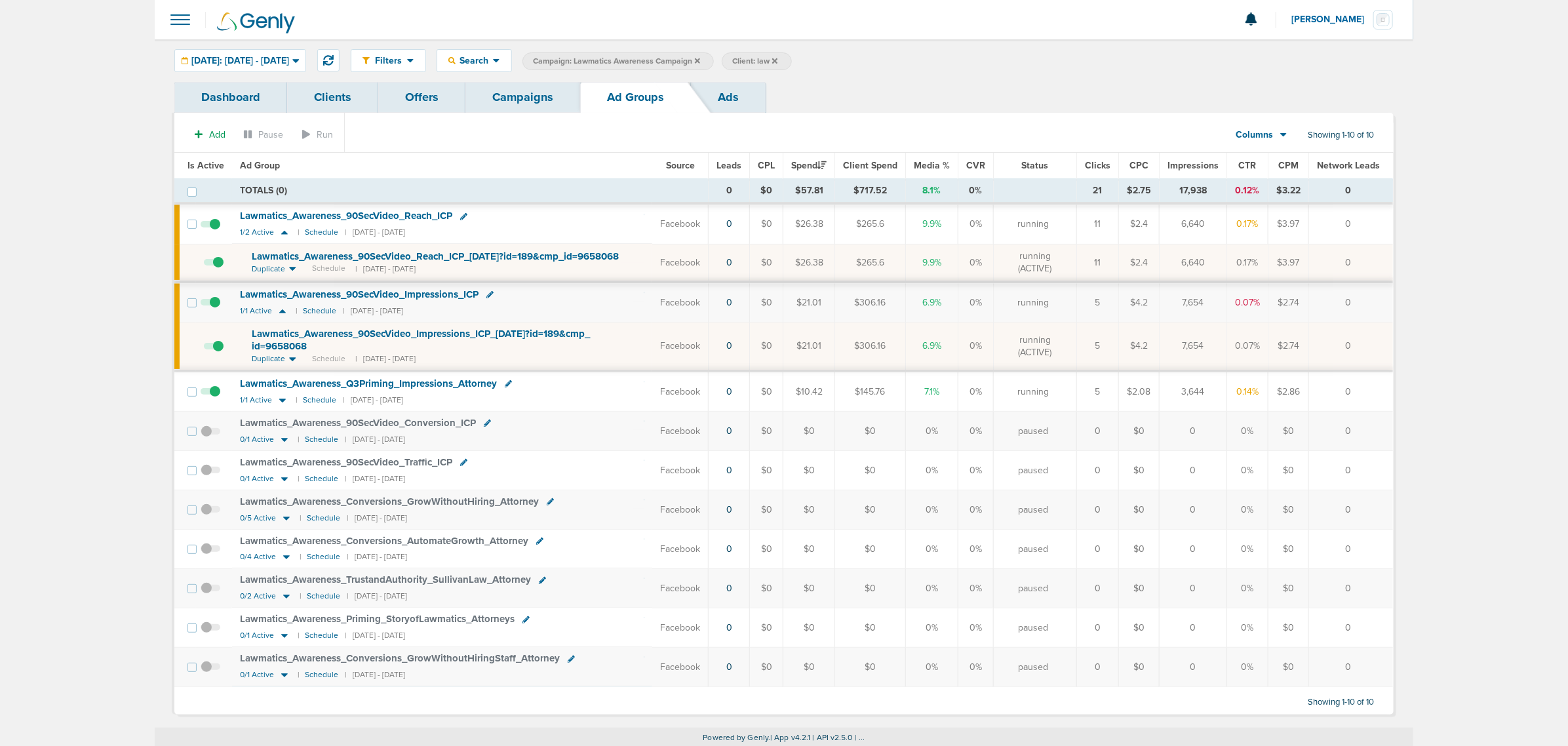
click at [700, 59] on icon at bounding box center [697, 61] width 5 height 7
click at [578, 57] on span "Client: law" at bounding box center [556, 61] width 45 height 11
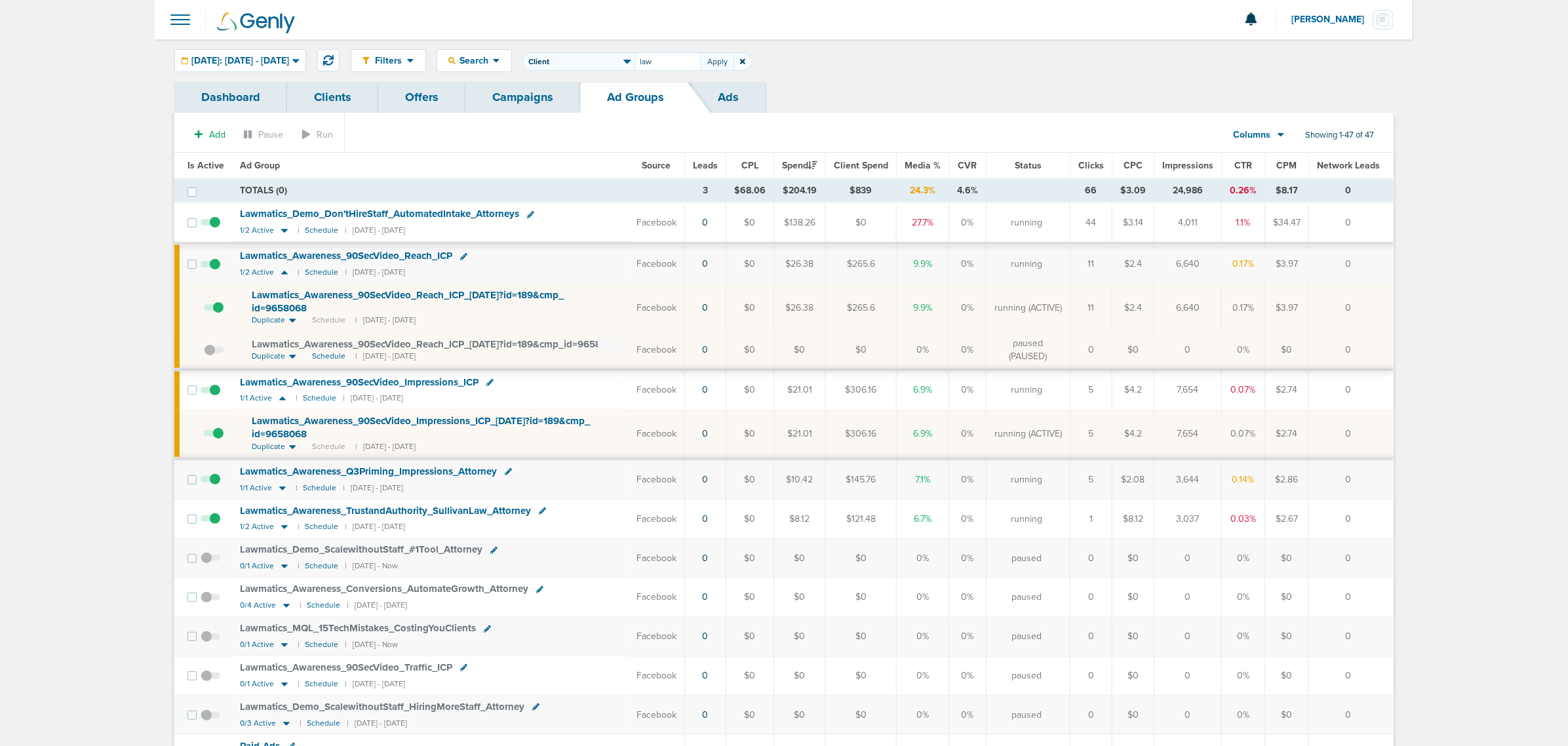
drag, startPoint x: 716, startPoint y: 52, endPoint x: 642, endPoint y: 53, distance: 74.0
click at [657, 56] on span "Client Campaign Offers Landing Page Ad Group Network Campaign Ad Ad Status Netw…" at bounding box center [636, 62] width 229 height 18
type input "accept"
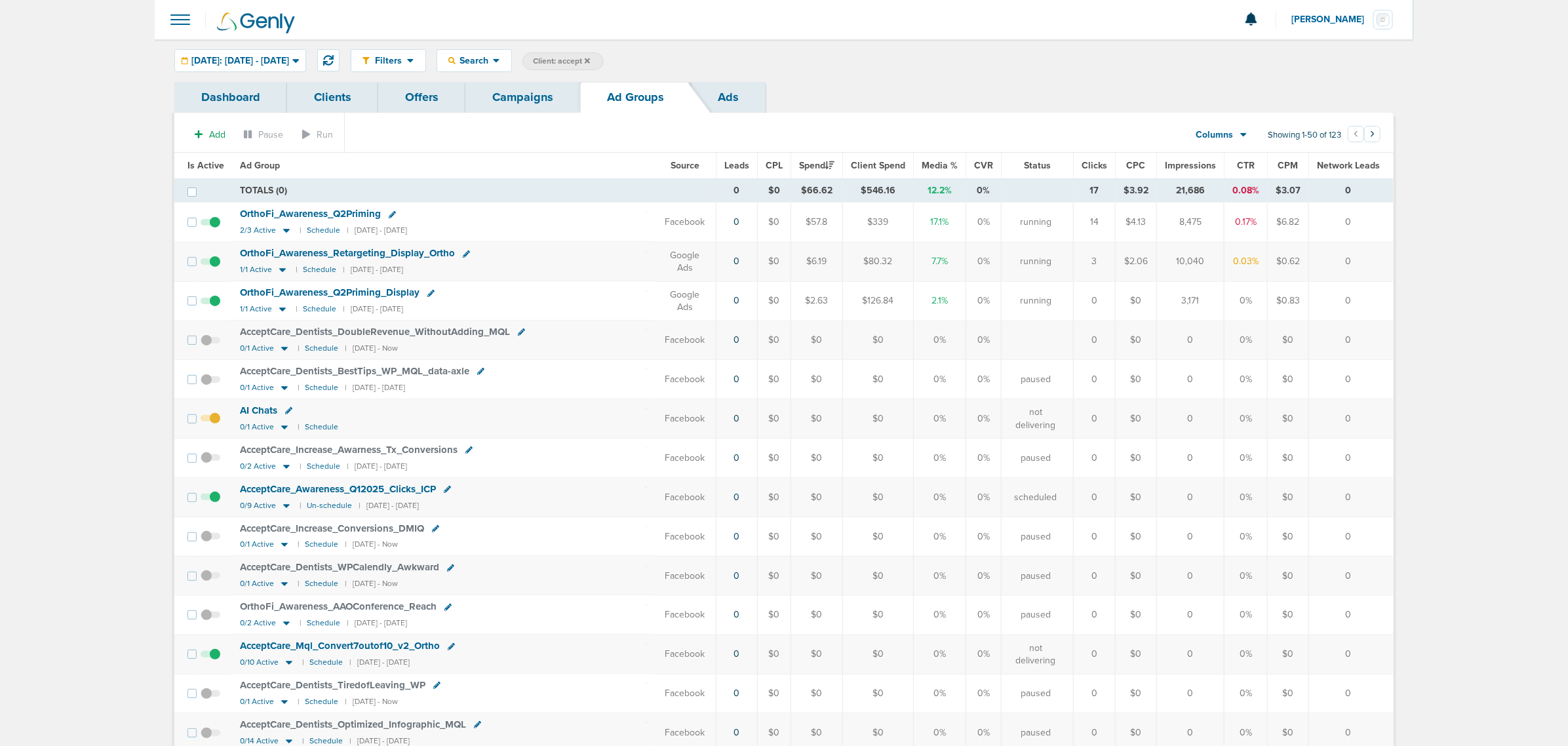
click at [561, 104] on link "Campaigns" at bounding box center [523, 97] width 115 height 31
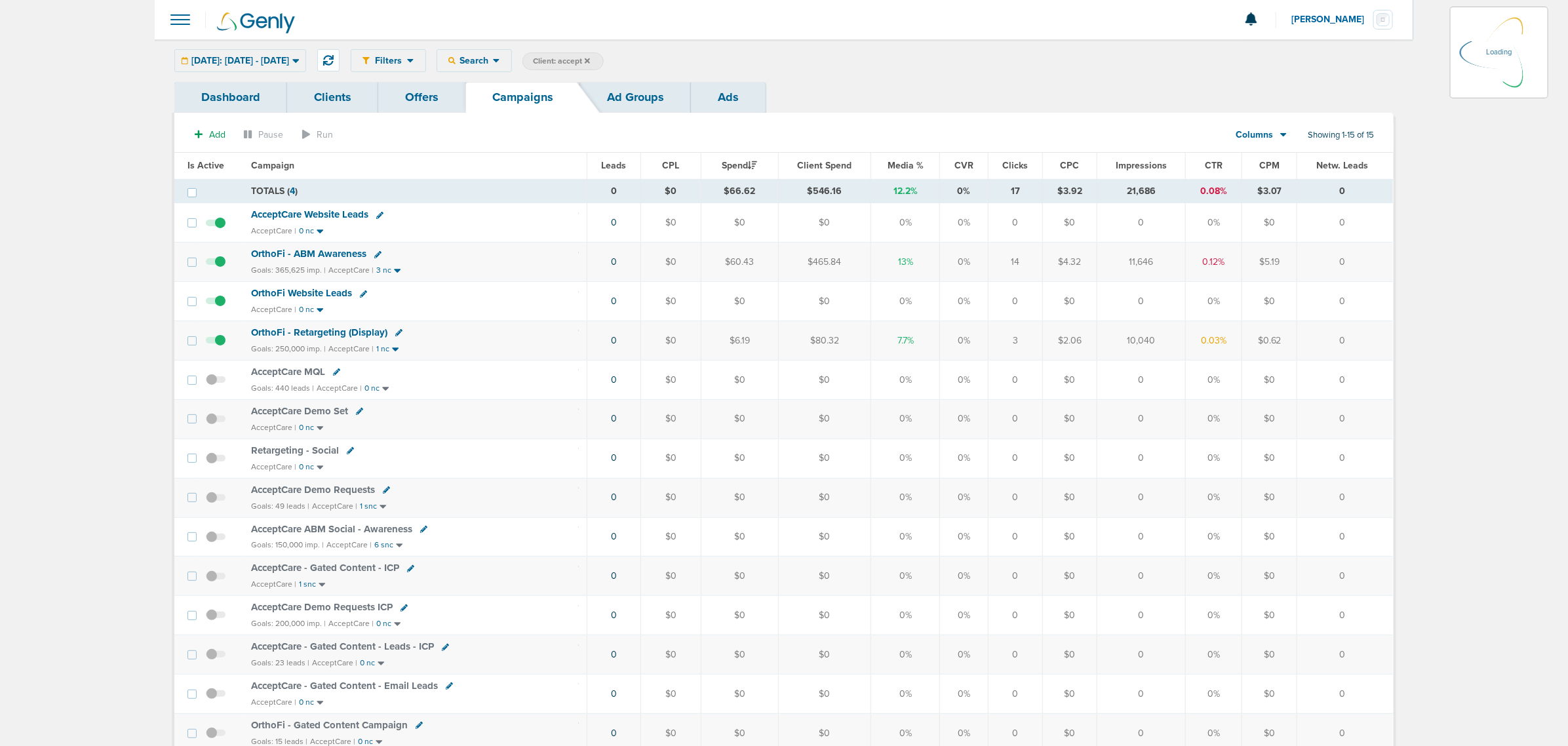
click at [305, 70] on div "Yesterday: 08.17.2025 - 08.17.2025" at bounding box center [240, 61] width 131 height 22
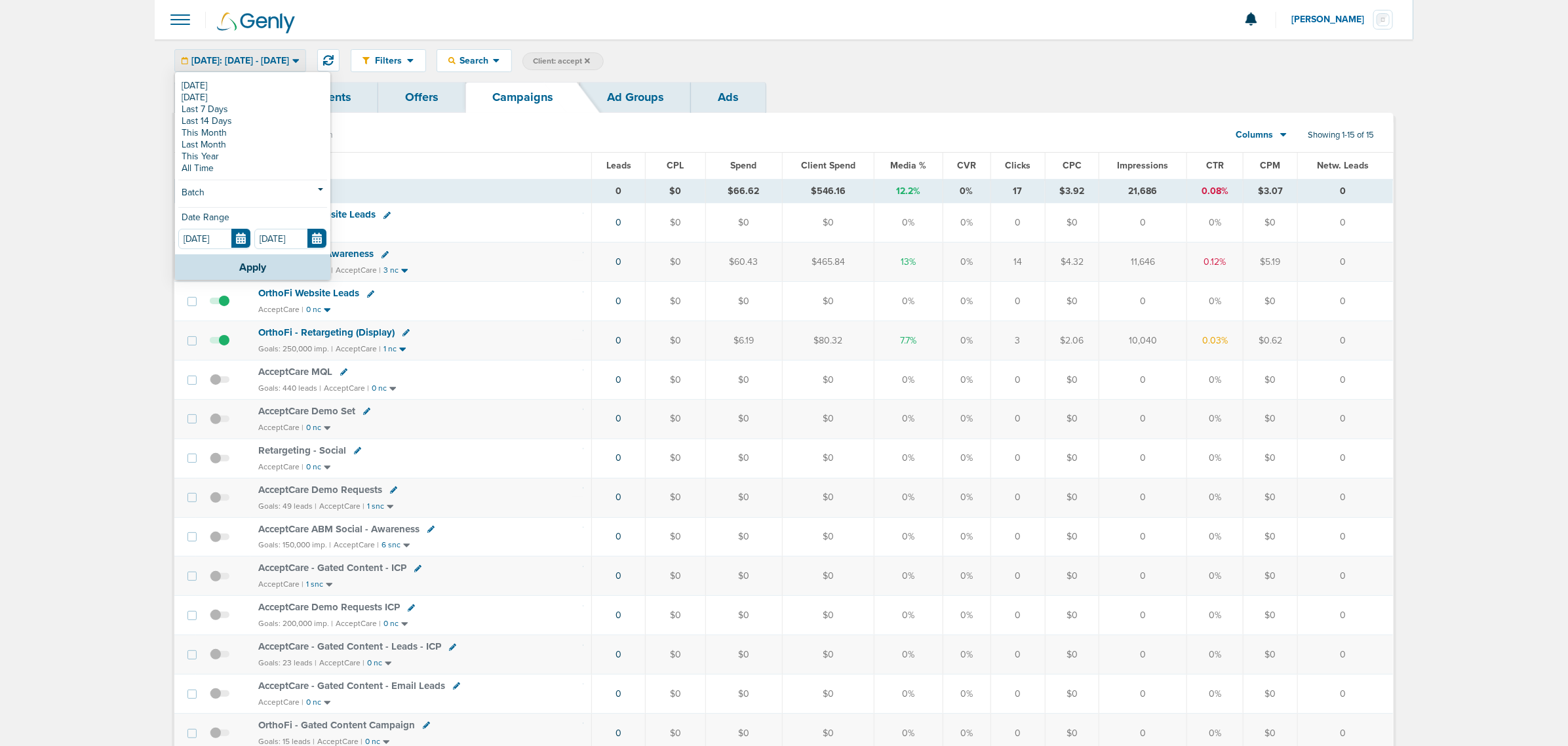
click at [988, 56] on div "Filters Active Only Settings Status Active Inactive Objectives MQL SQL Traffic …" at bounding box center [873, 61] width 1043 height 23
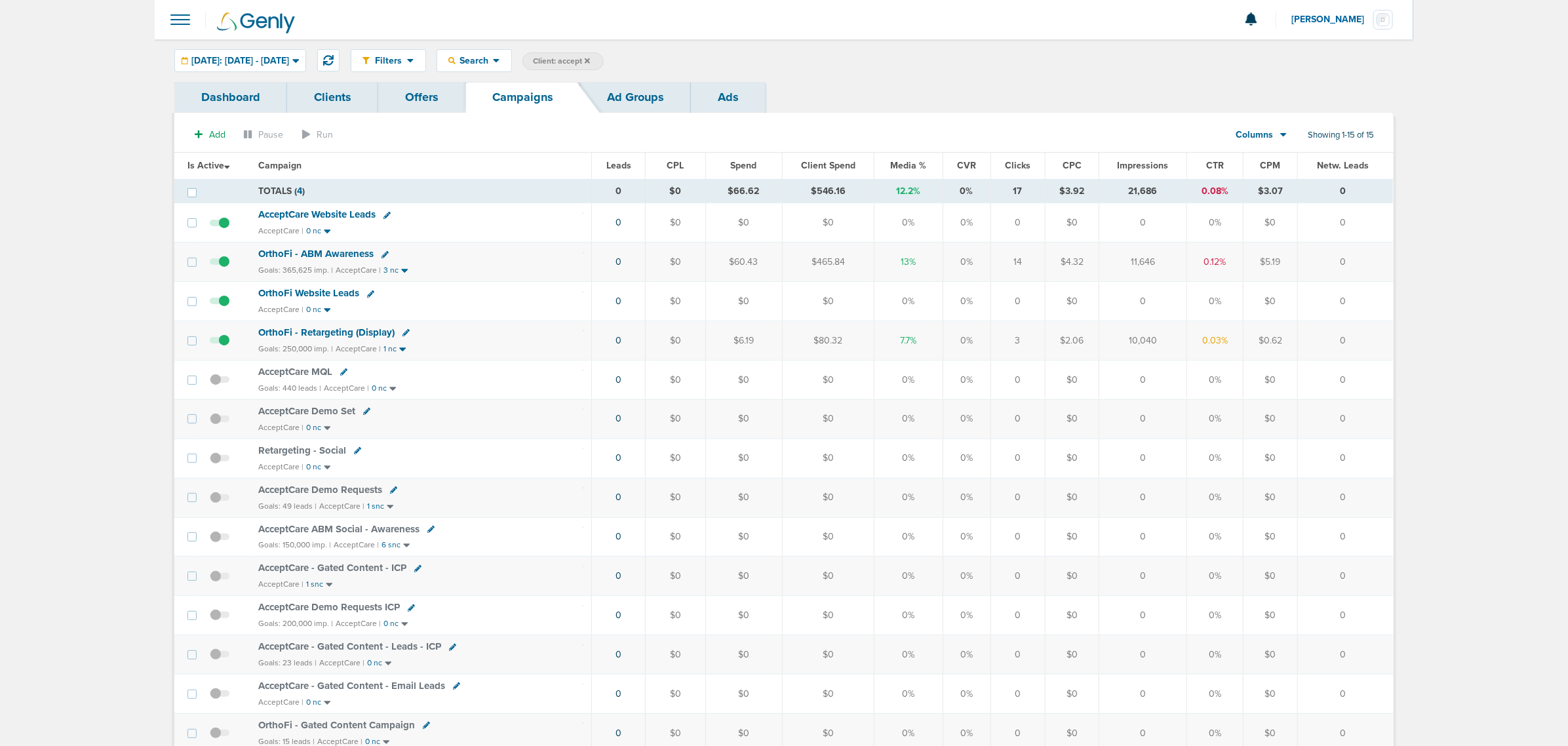
click at [320, 331] on span "OrthoFi - Retargeting (Display)" at bounding box center [326, 332] width 136 height 12
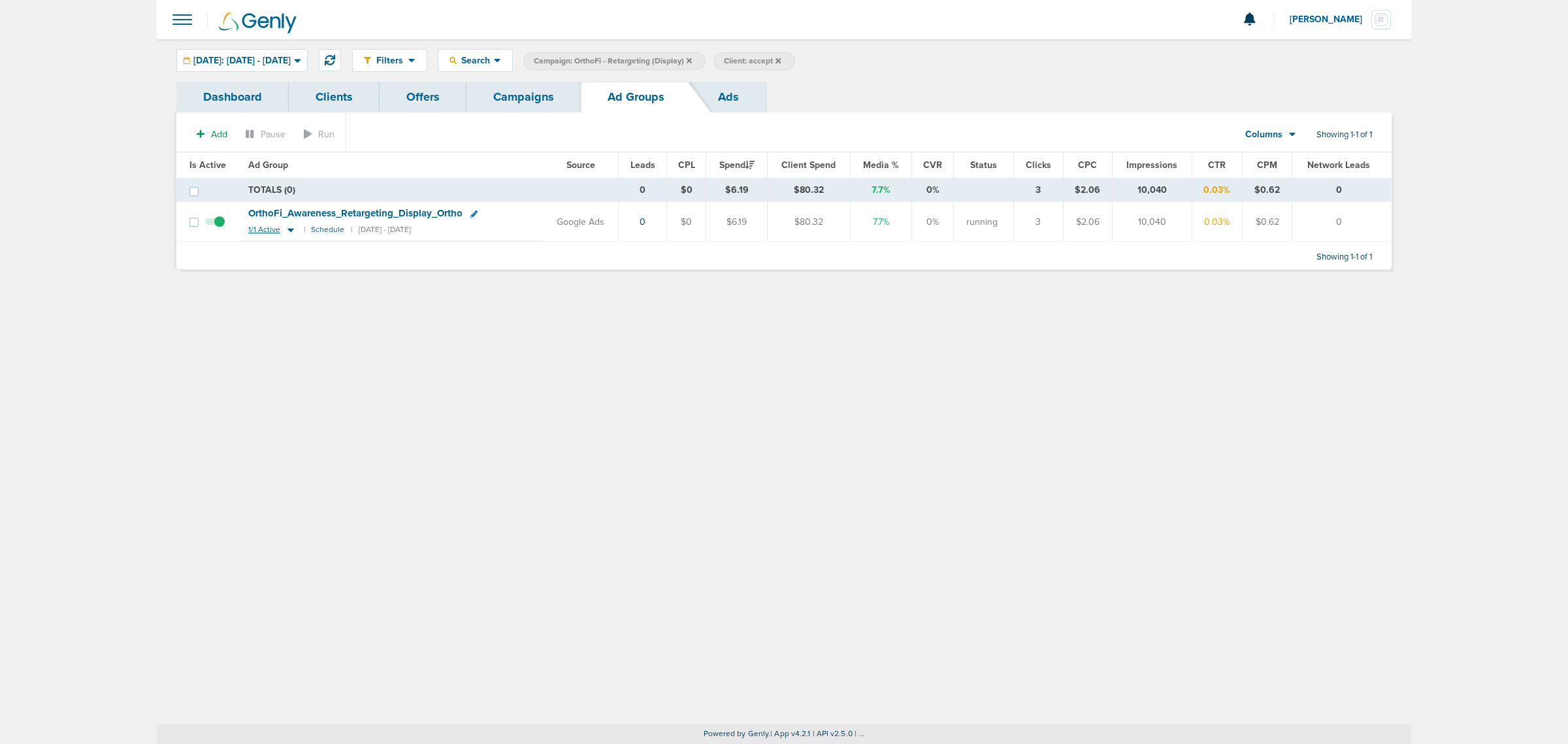
click at [288, 230] on icon at bounding box center [291, 231] width 7 height 4
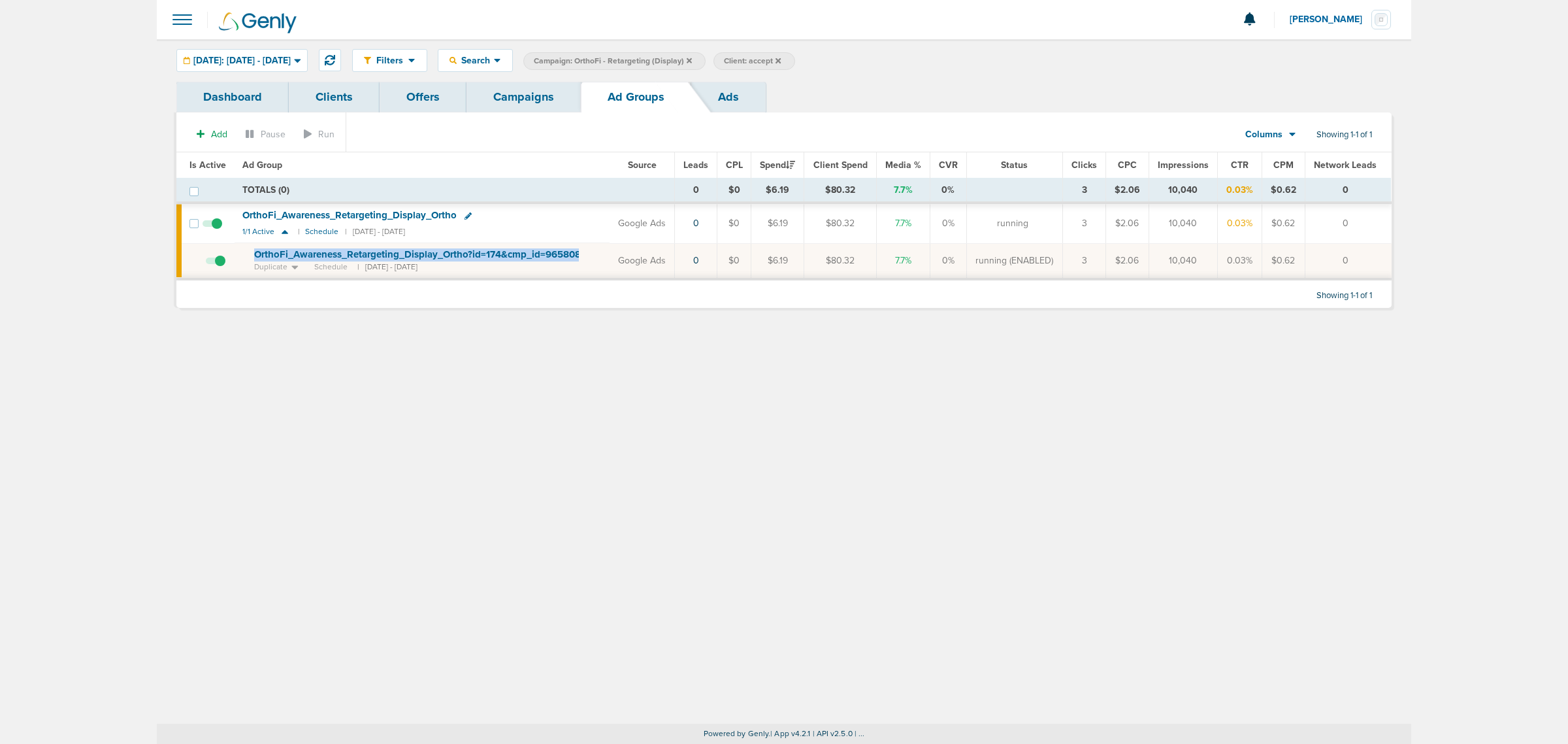
drag, startPoint x: 590, startPoint y: 256, endPoint x: 248, endPoint y: 251, distance: 342.0
click at [248, 251] on td "OrthoFi_ Awareness_ Retargeting_ Display_ Ortho?id=174&cmp_ id=9658085 Duplicat…" at bounding box center [422, 260] width 375 height 36
copy td "OrthoFi_ Awareness_ Retargeting_ Display_ Ortho?id=174&cmp_ id=9658085"
click at [522, 90] on link "Campaigns" at bounding box center [524, 97] width 114 height 31
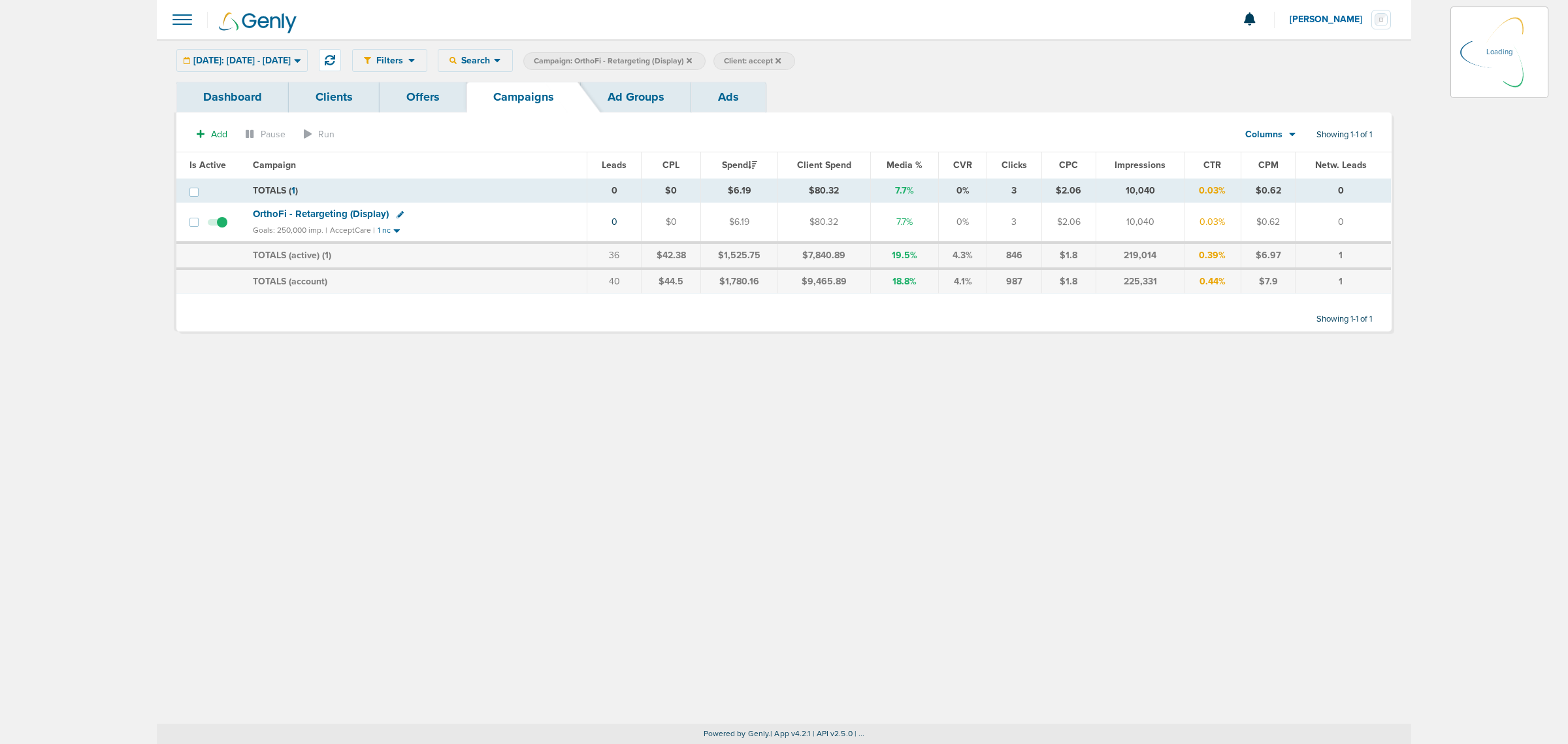
click at [692, 60] on icon at bounding box center [689, 61] width 5 height 7
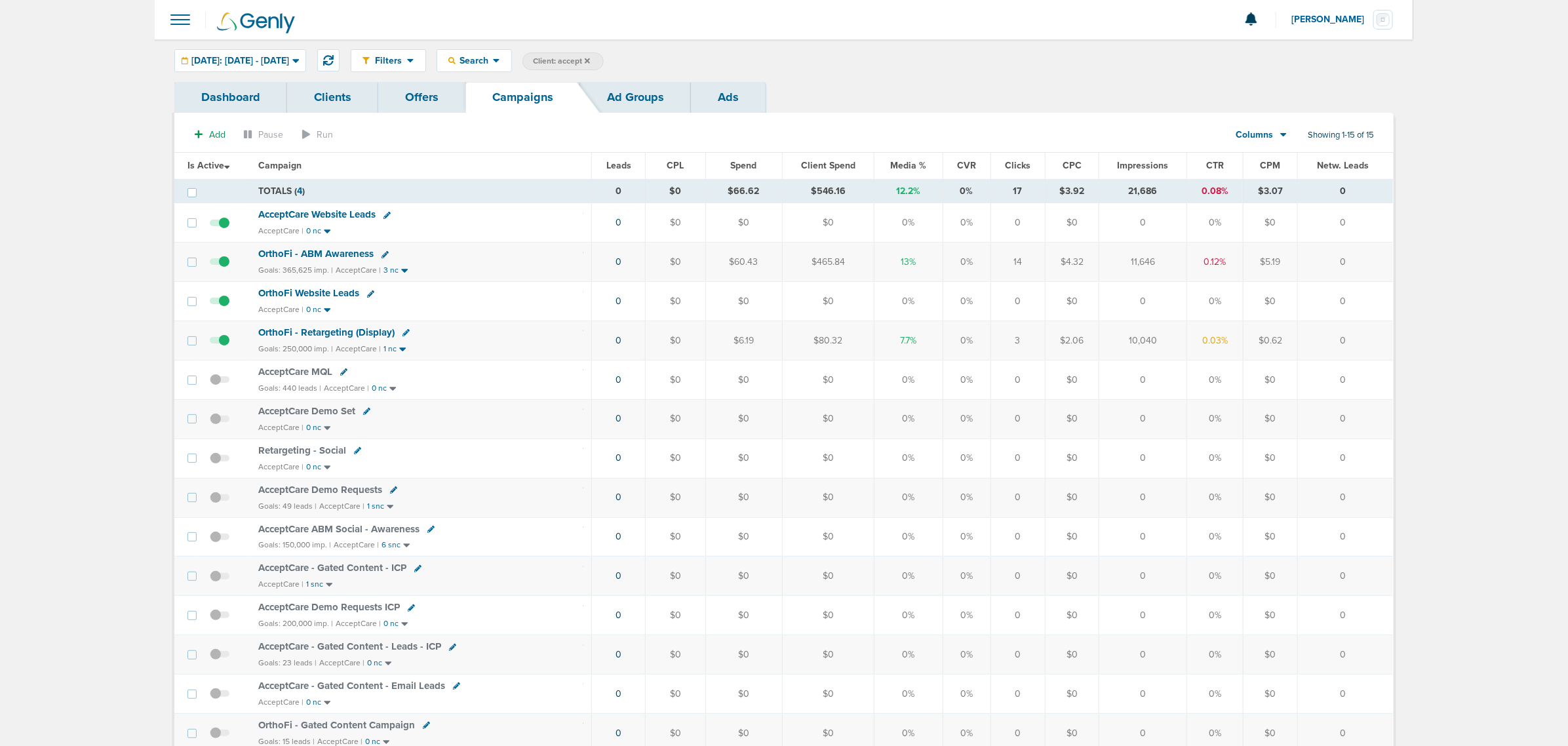
click at [335, 253] on span "OrthoFi - ABM Awareness" at bounding box center [315, 254] width 116 height 12
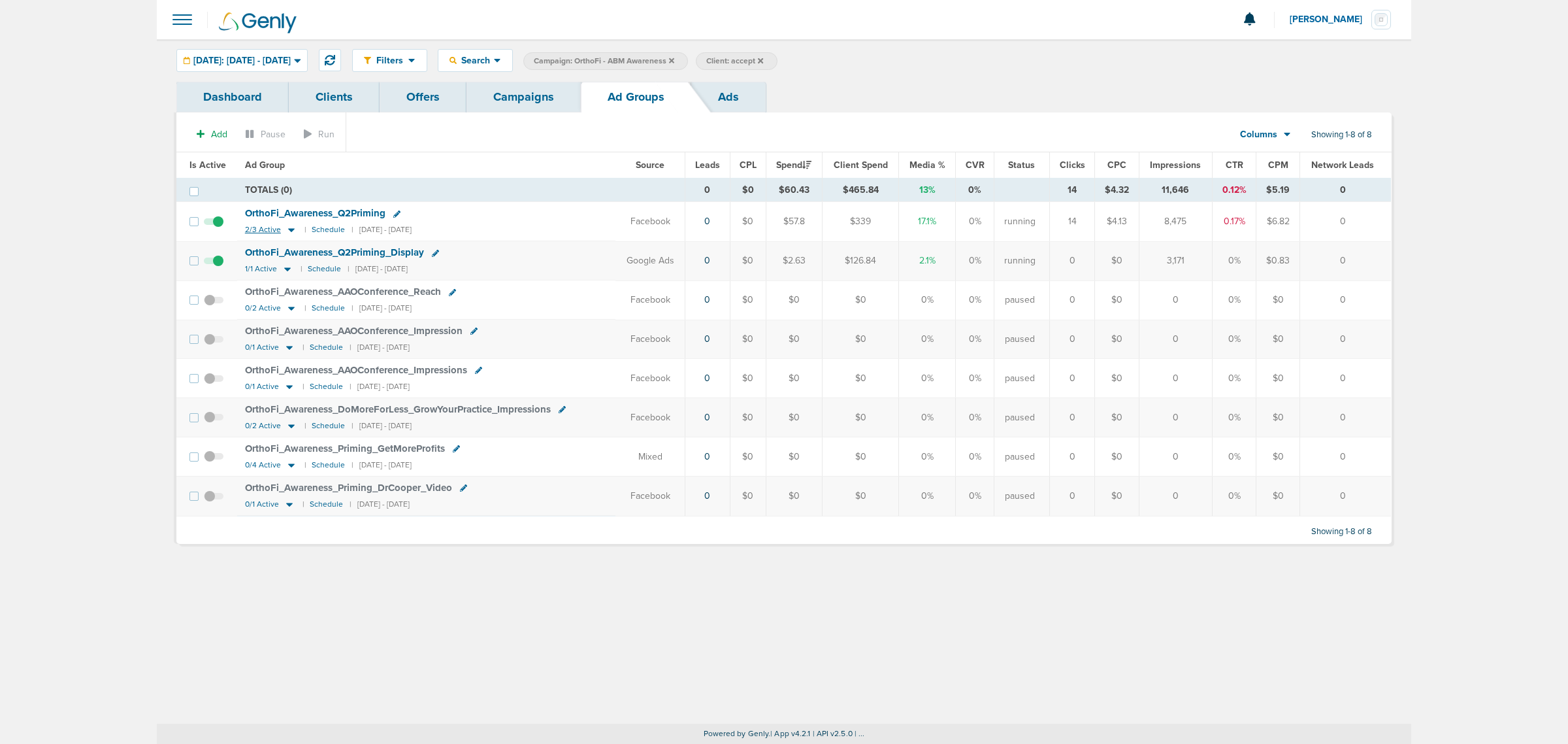
click at [289, 231] on icon at bounding box center [292, 231] width 7 height 4
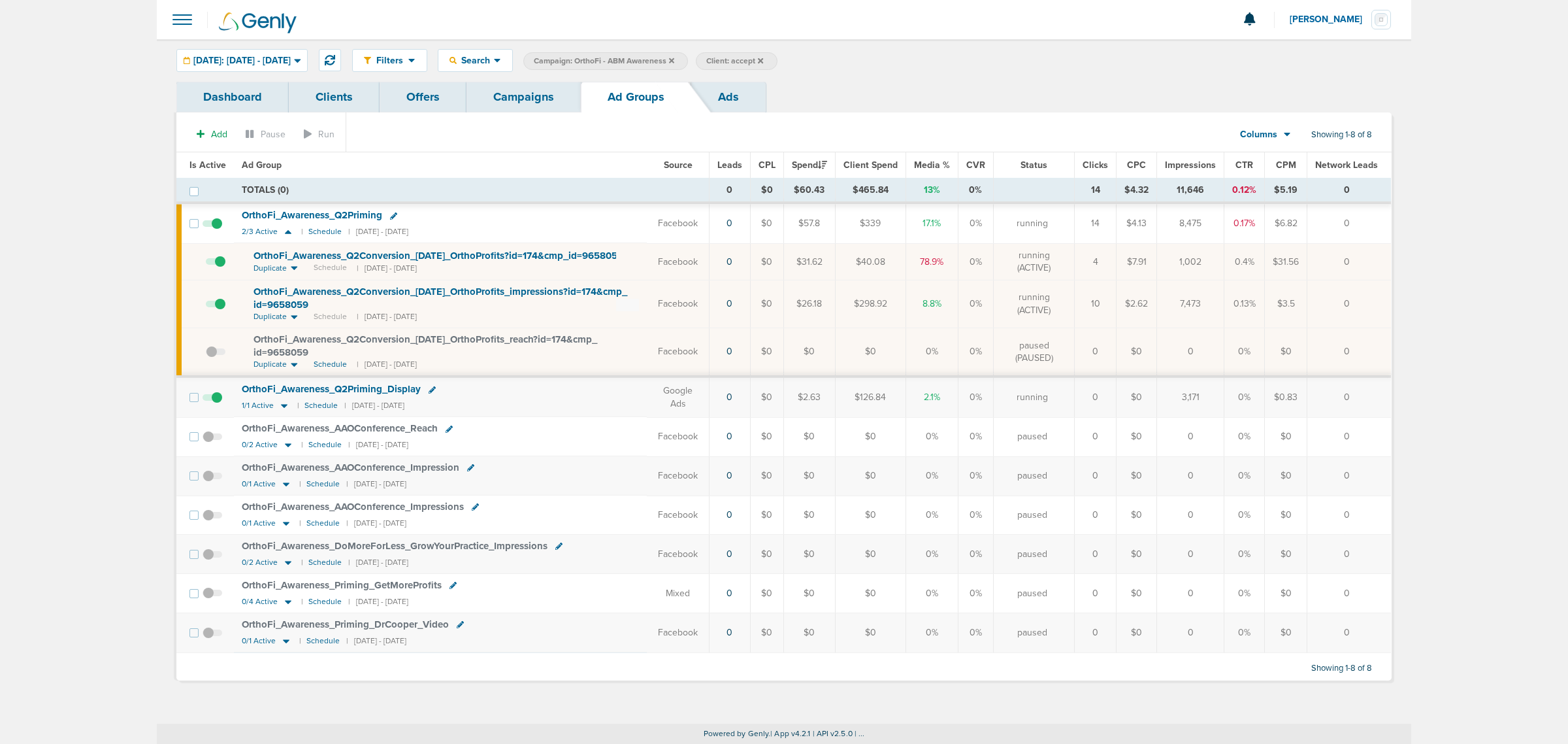
click at [393, 219] on icon at bounding box center [393, 216] width 7 height 7
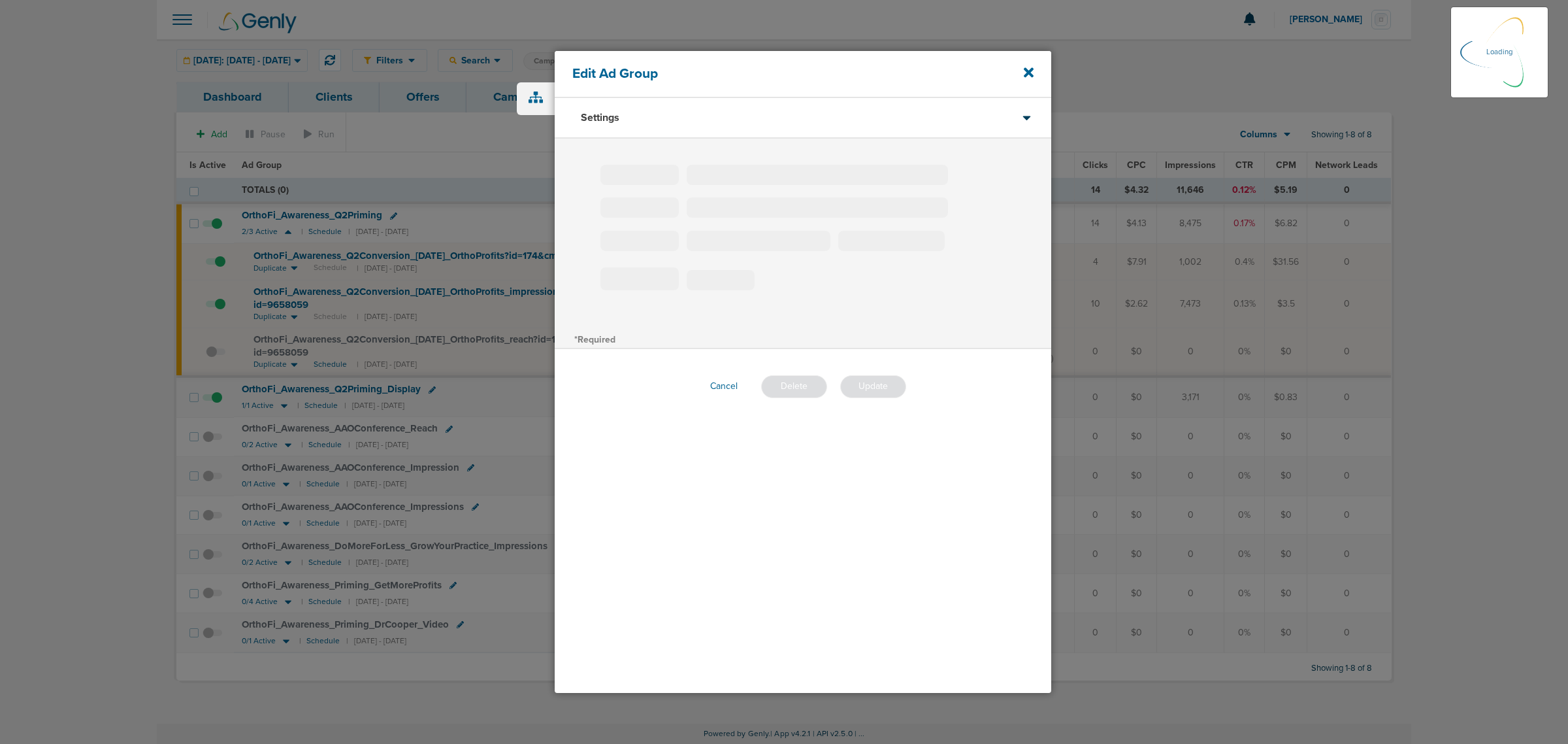
type input "OrthoFi_Awareness_Q2Priming"
type input "50"
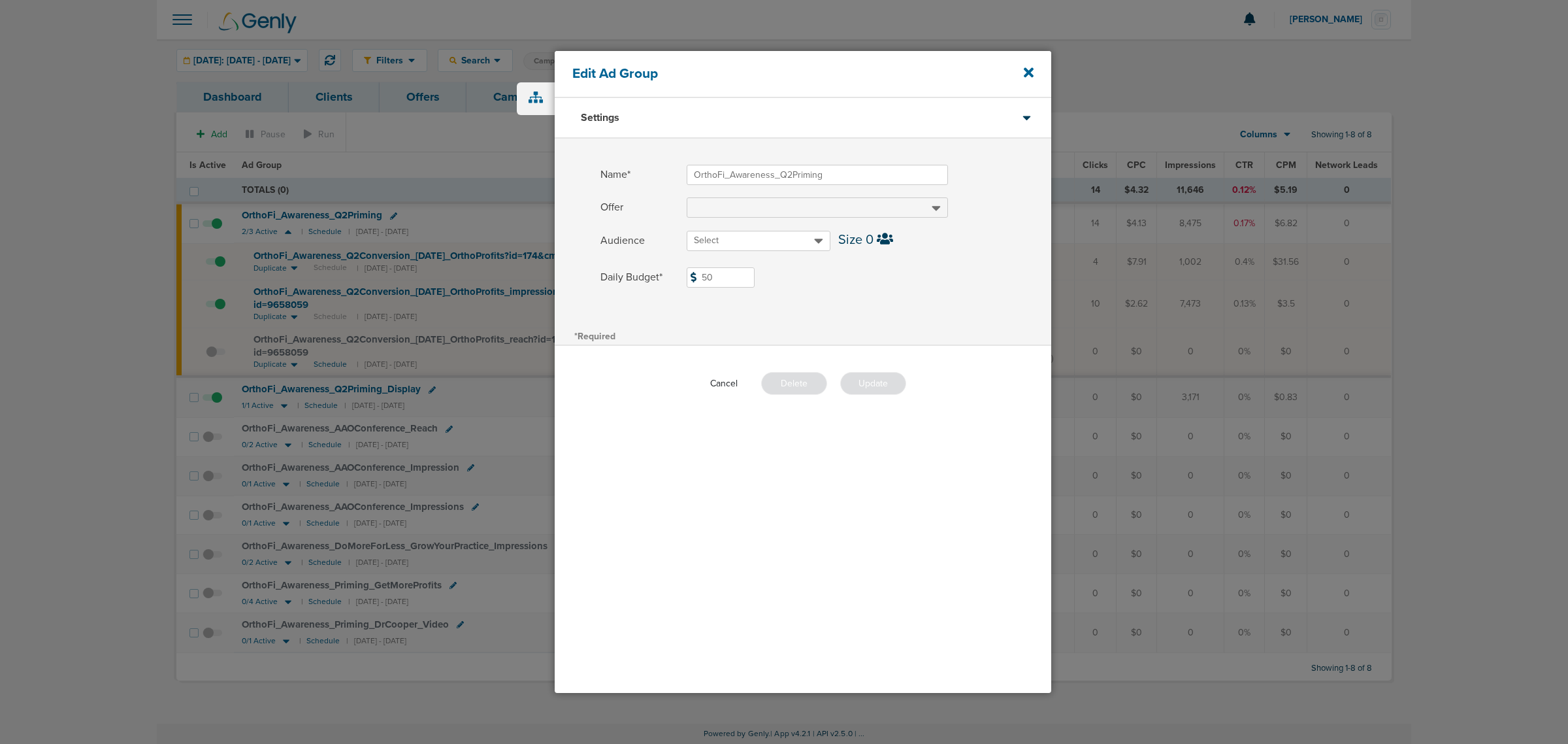
click at [730, 383] on button "Cancel" at bounding box center [724, 383] width 48 height 20
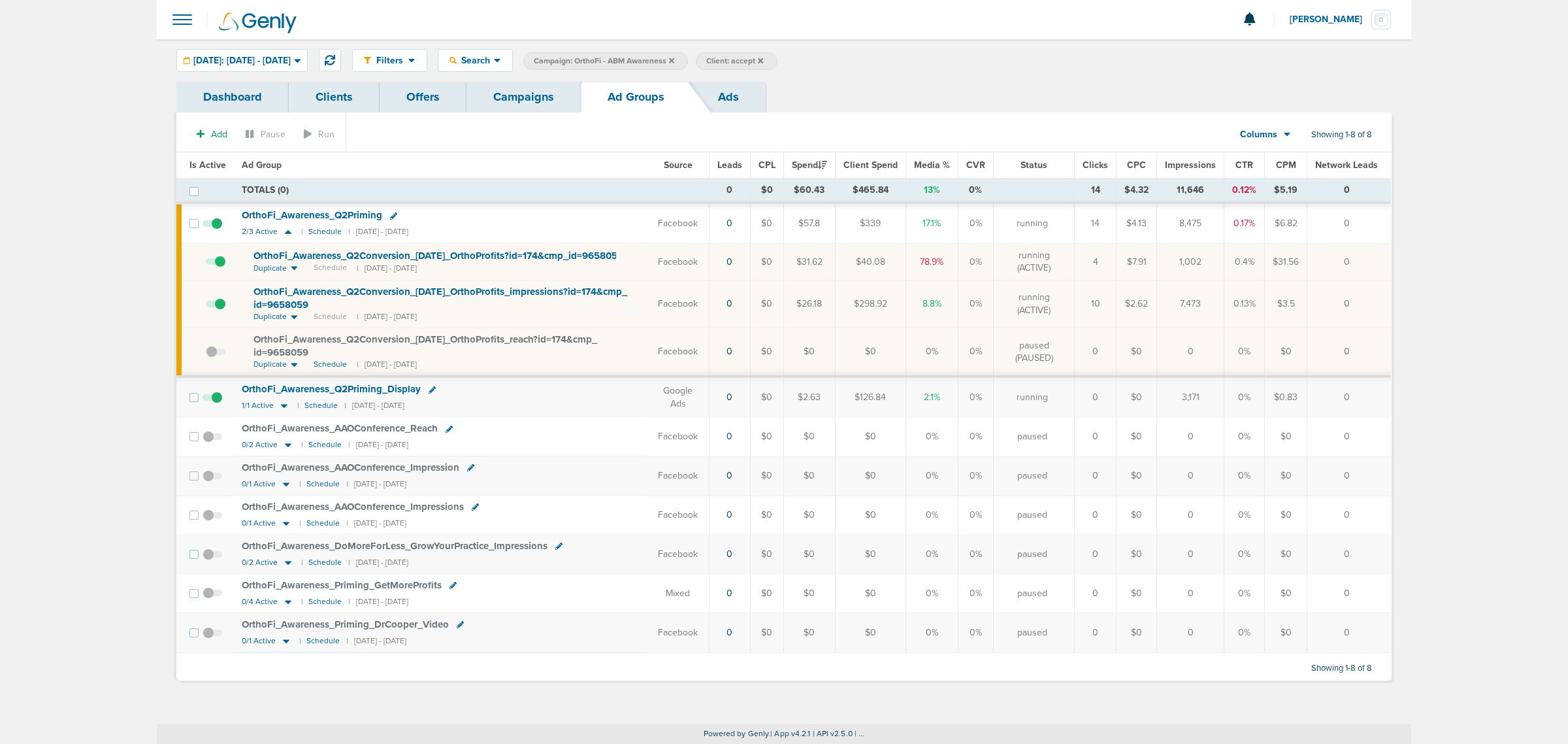
click at [393, 214] on icon at bounding box center [393, 216] width 7 height 7
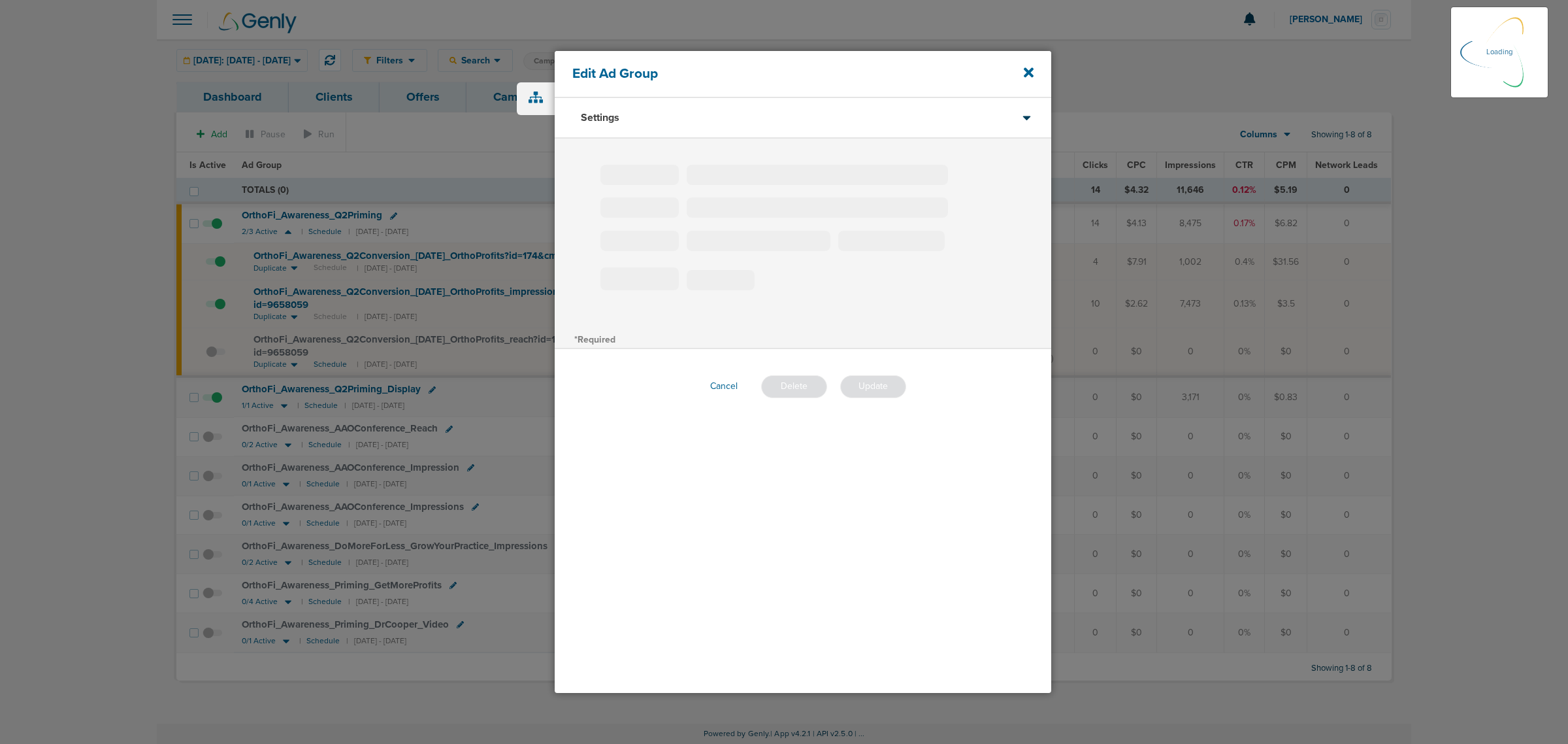
type input "OrthoFi_Awareness_Q2Priming"
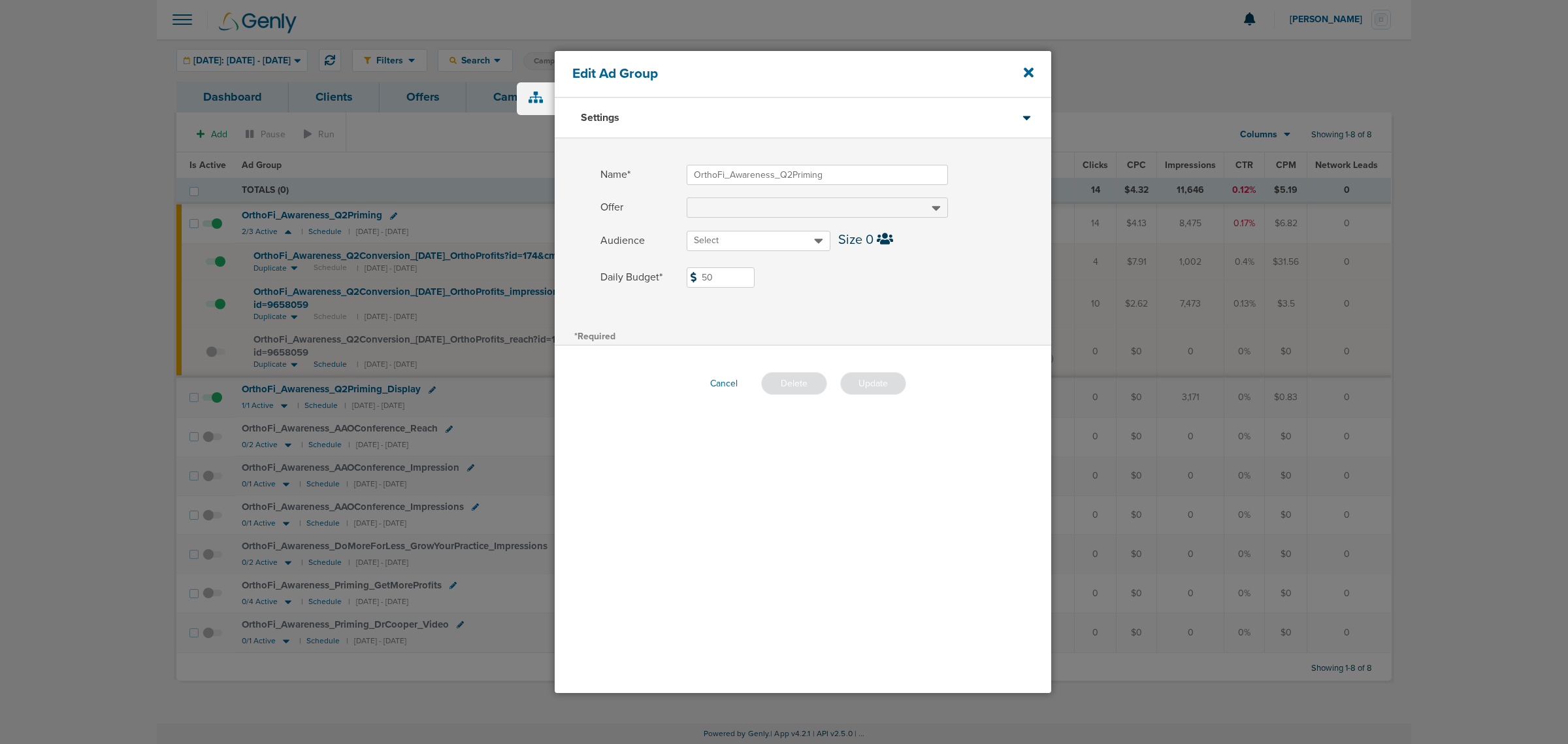
drag, startPoint x: 736, startPoint y: 279, endPoint x: 634, endPoint y: 273, distance: 102.2
click at [634, 273] on label "Daily Budget* 50 $50" at bounding box center [826, 277] width 451 height 20
type input "60"
click at [861, 289] on div "Daily Budget* 60 $60" at bounding box center [803, 282] width 497 height 31
click at [881, 378] on button "Update" at bounding box center [873, 383] width 66 height 23
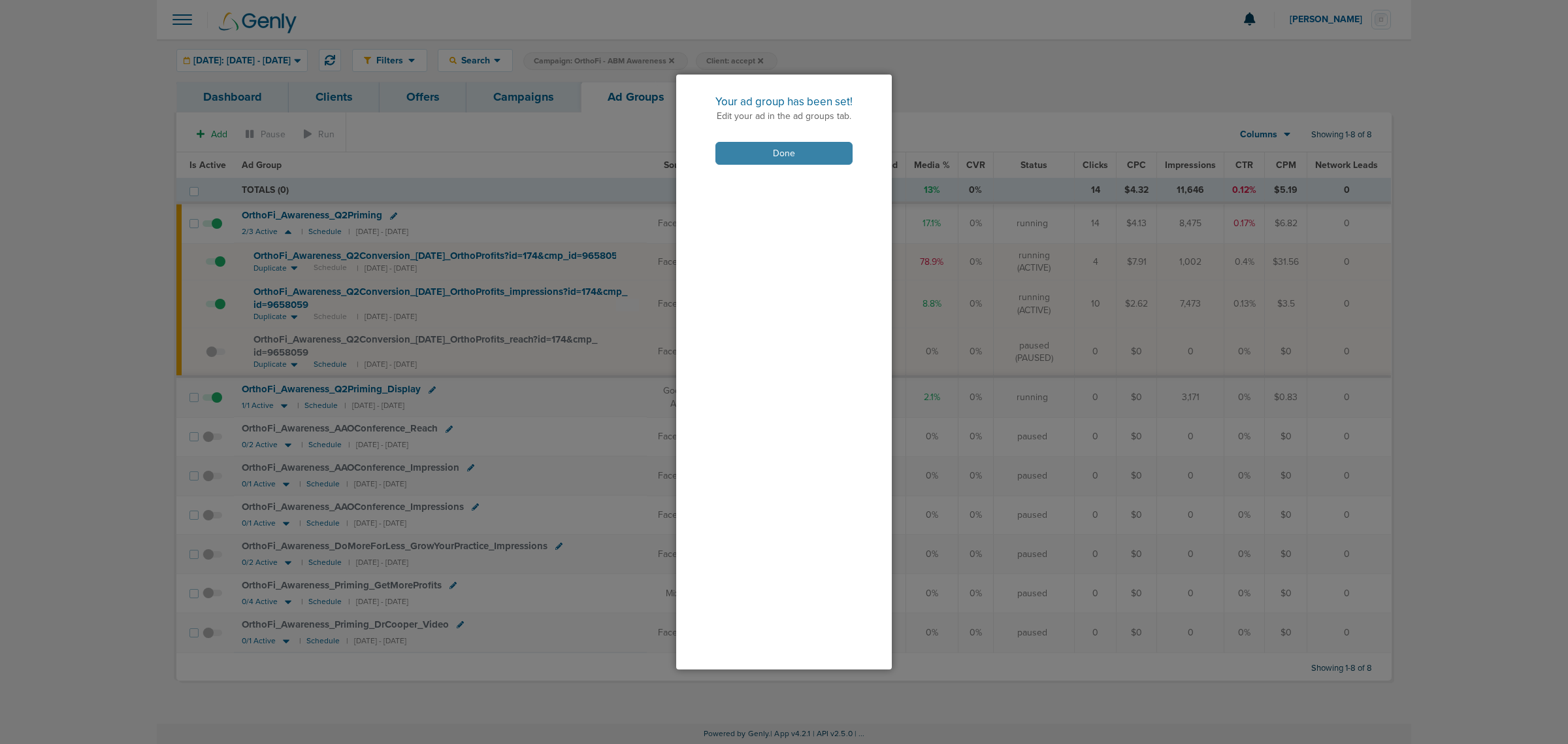
click at [811, 151] on button "Done" at bounding box center [784, 153] width 137 height 23
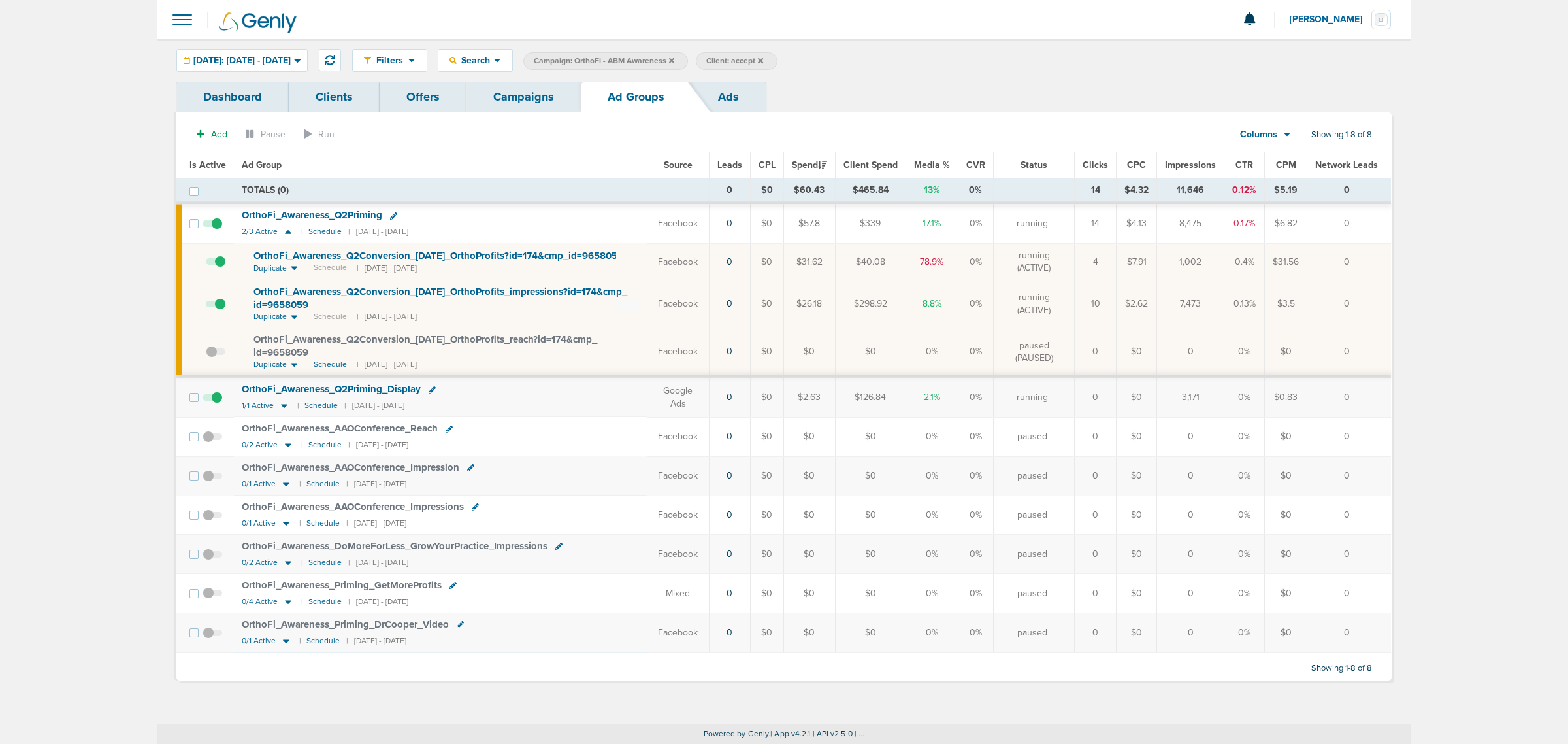
click at [535, 82] on link "Campaigns" at bounding box center [524, 97] width 114 height 31
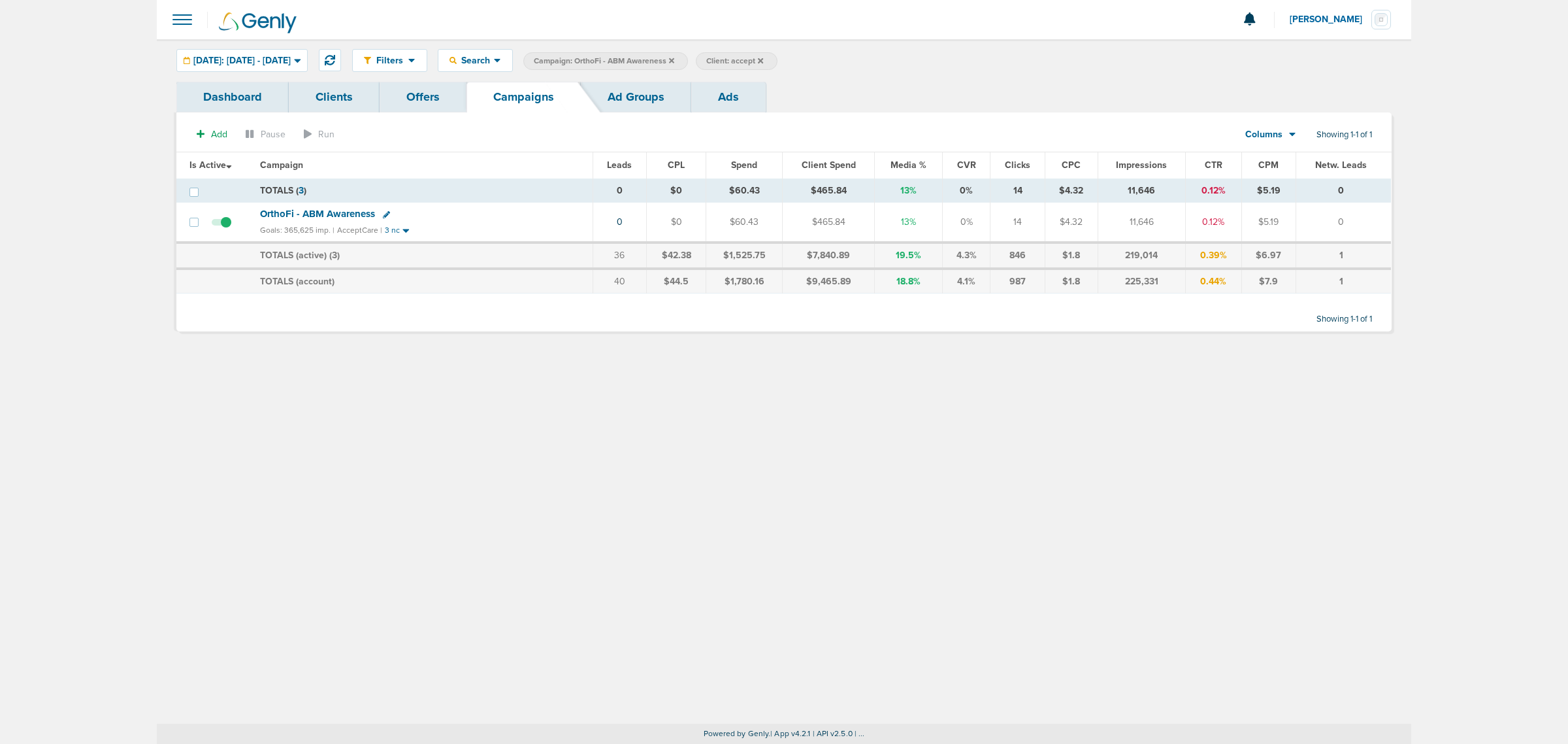
click at [674, 60] on icon at bounding box center [672, 60] width 5 height 5
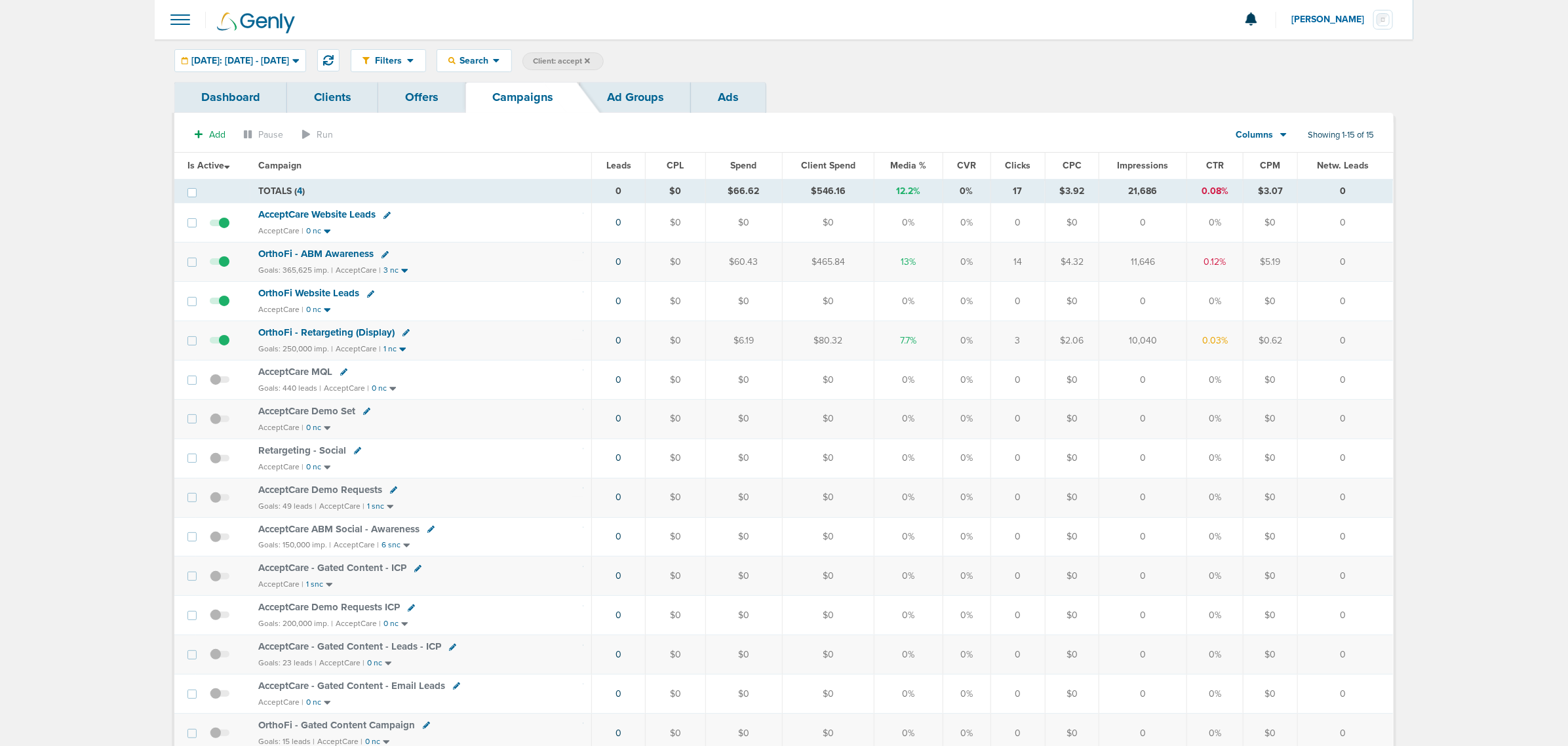
click at [590, 57] on icon at bounding box center [587, 60] width 5 height 5
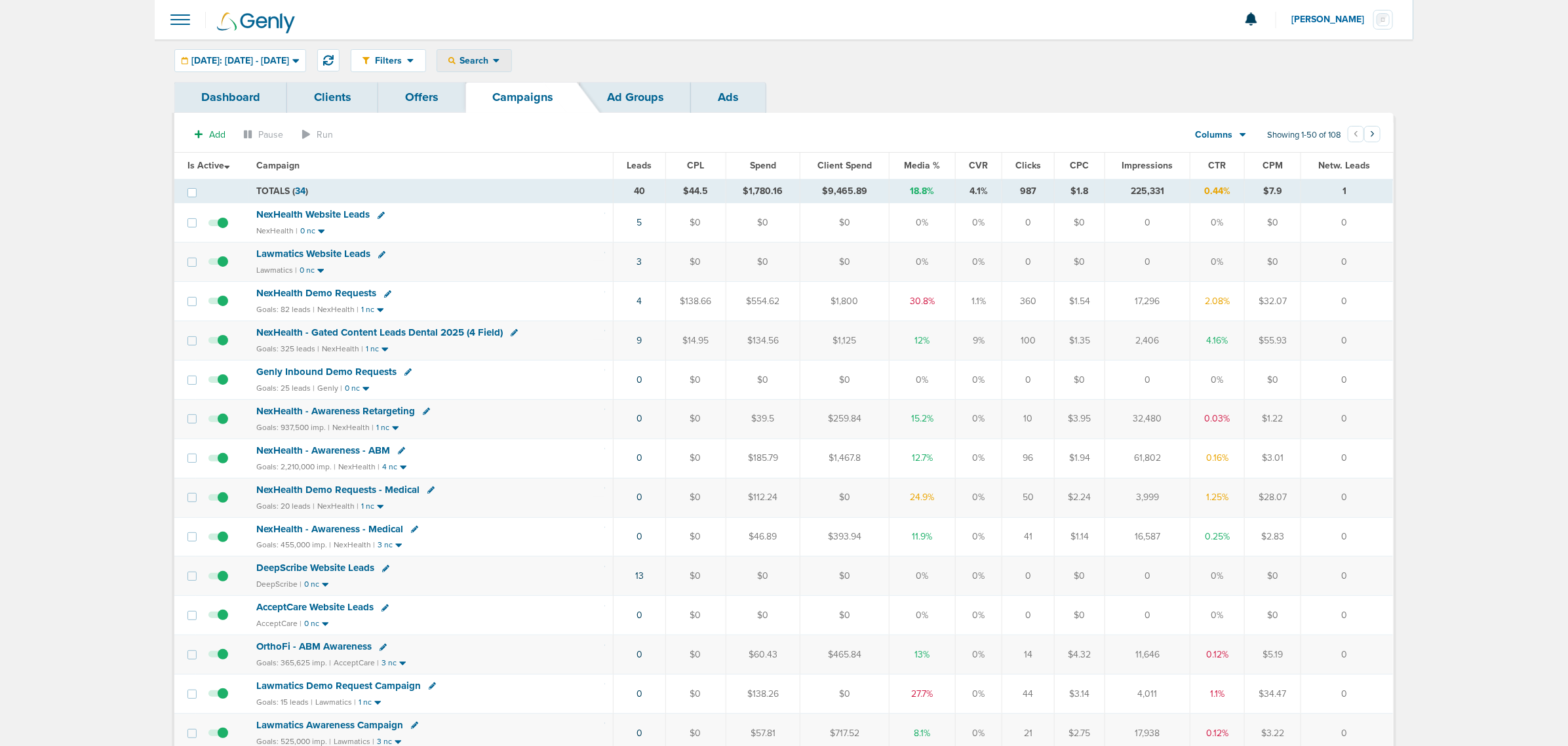
drag, startPoint x: 532, startPoint y: 53, endPoint x: 532, endPoint y: 61, distance: 8.0
click at [512, 54] on div "Search" at bounding box center [474, 61] width 74 height 22
click at [534, 99] on link "Client" at bounding box center [505, 103] width 136 height 17
type input "nex"
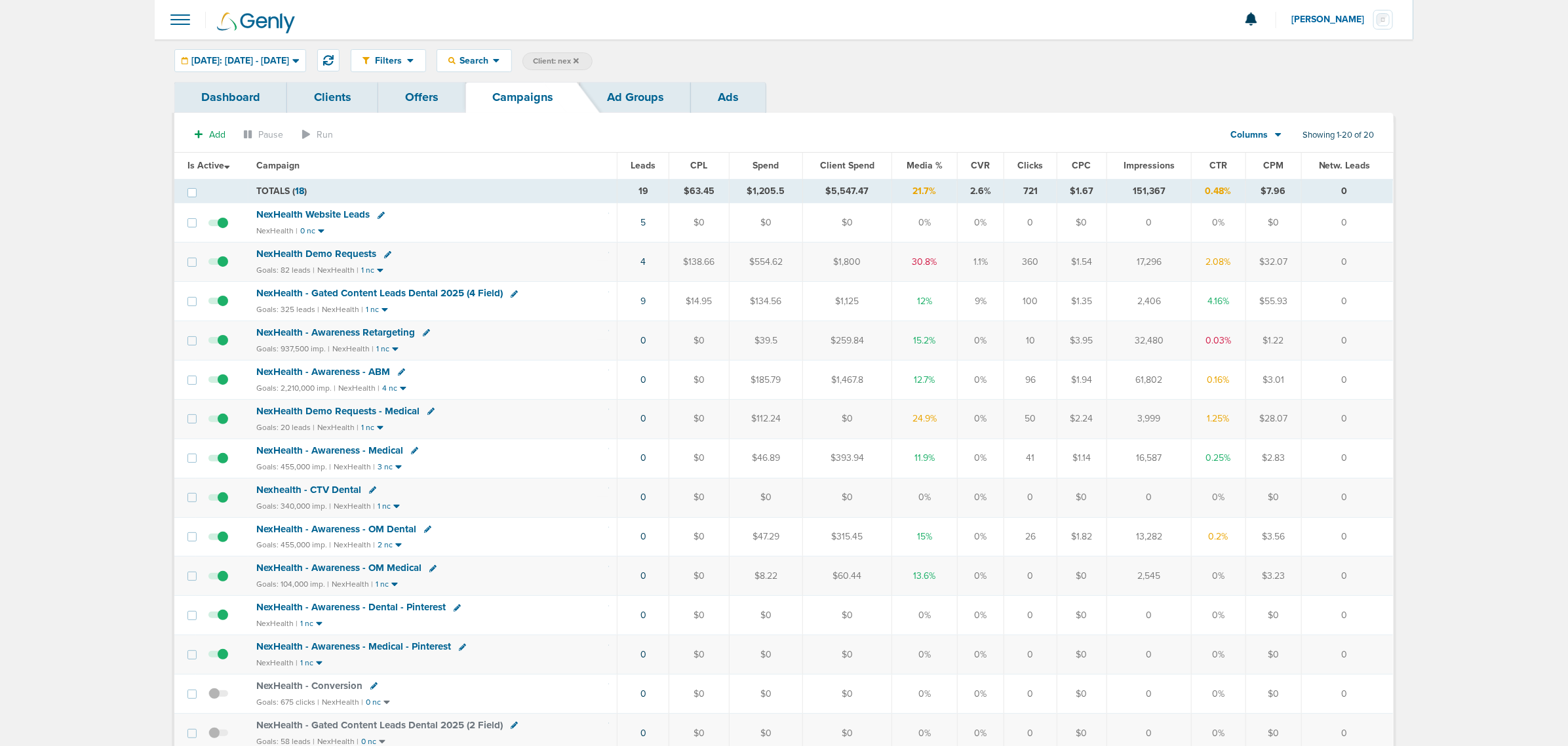
click at [328, 378] on span "NexHealth - Awareness - ABM" at bounding box center [323, 372] width 134 height 12
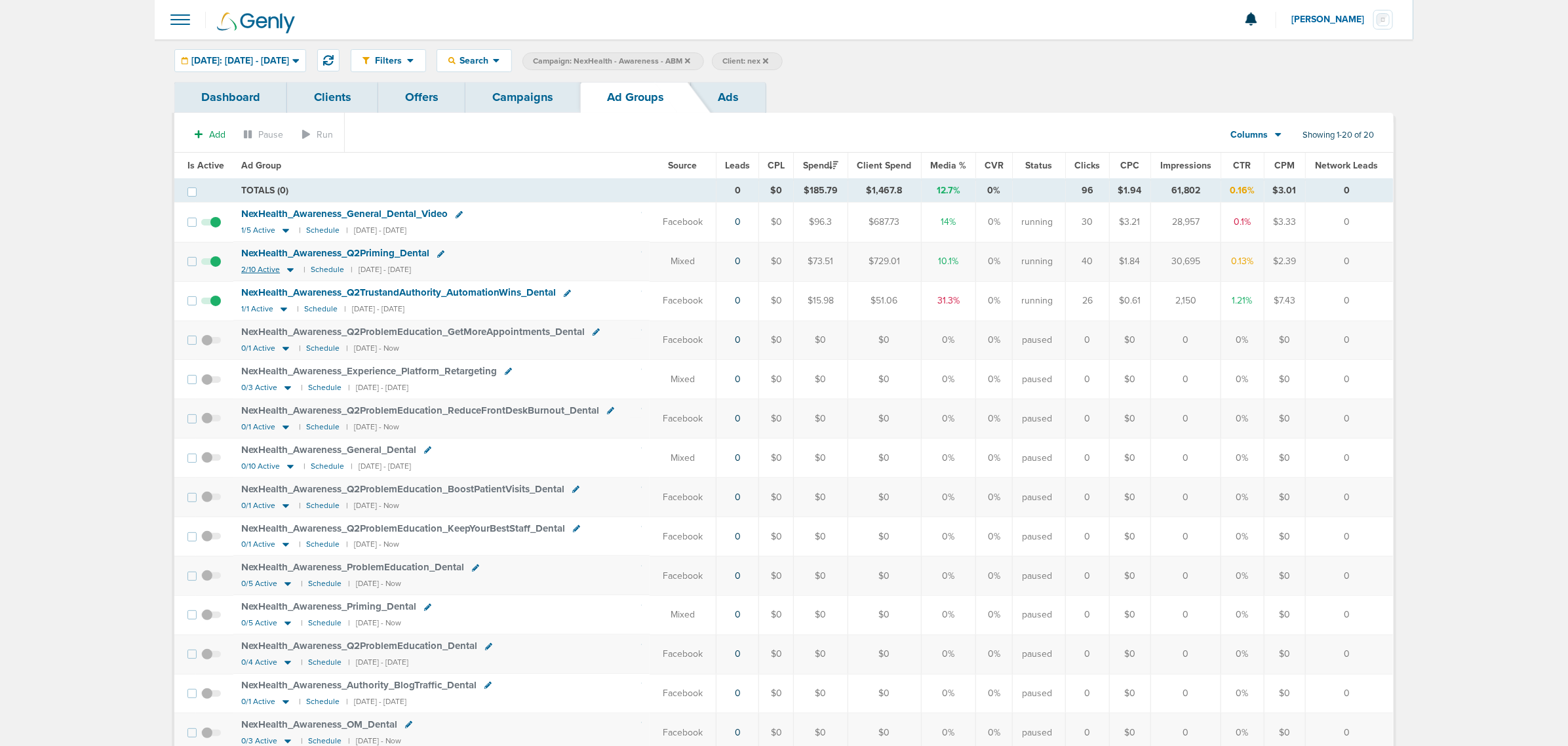
click at [290, 270] on icon at bounding box center [290, 270] width 7 height 4
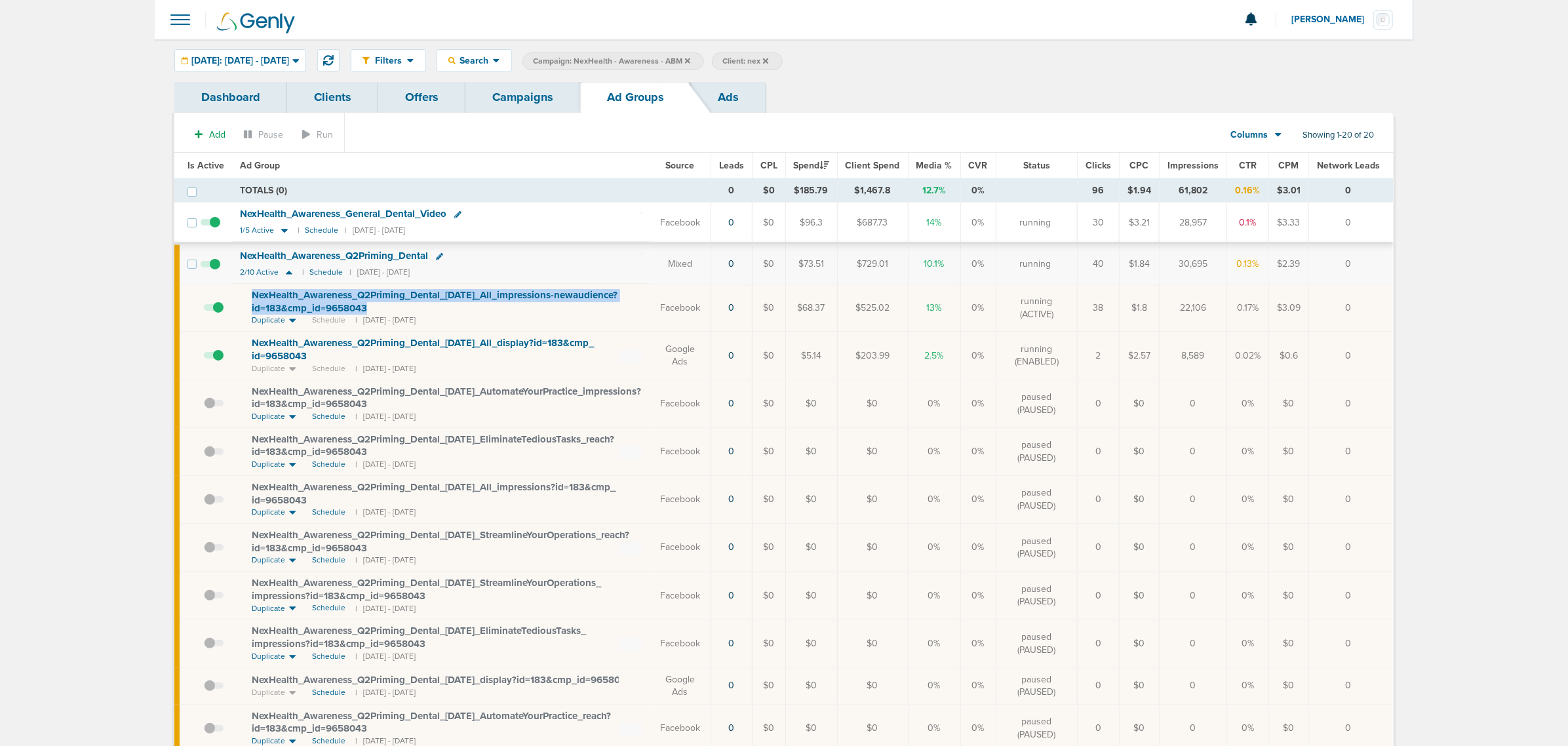
drag, startPoint x: 393, startPoint y: 310, endPoint x: 246, endPoint y: 293, distance: 148.0
click at [246, 293] on td "NexHealth_ Awareness_ Q2Priming_ Dental_ 06.06.25_ All_ impressions-newaudience…" at bounding box center [441, 308] width 418 height 48
copy span "NexHealth_ Awareness_ Q2Priming_ Dental_ 06.06.25_ All_ impressions-newaudience…"
click at [540, 262] on div "NexHealth_ Awareness_ Q2Priming_ Dental" at bounding box center [440, 256] width 402 height 13
click at [433, 254] on div "NexHealth_ Awareness_ Q2Priming_ Dental" at bounding box center [338, 255] width 196 height 11
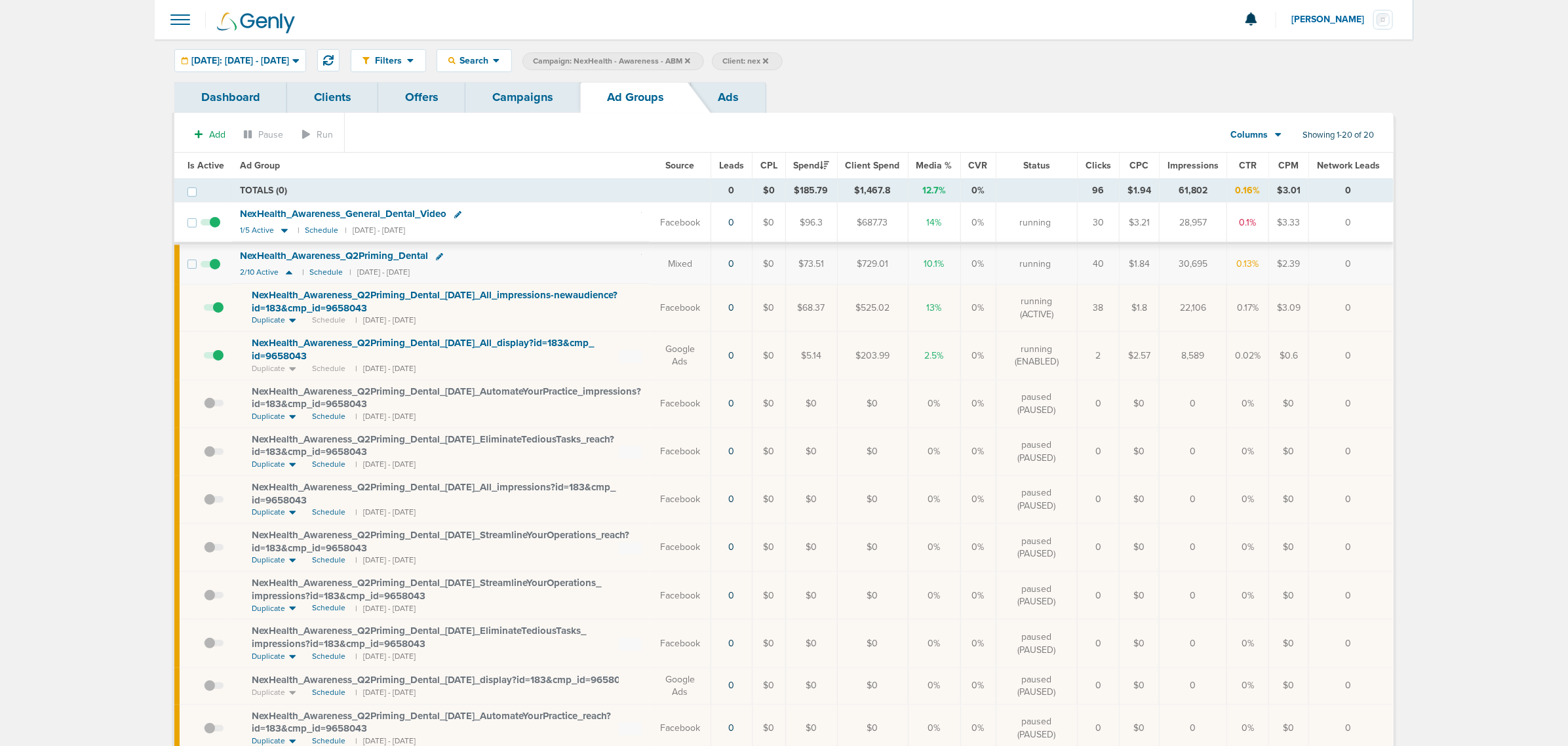
click at [439, 254] on icon at bounding box center [439, 256] width 7 height 7
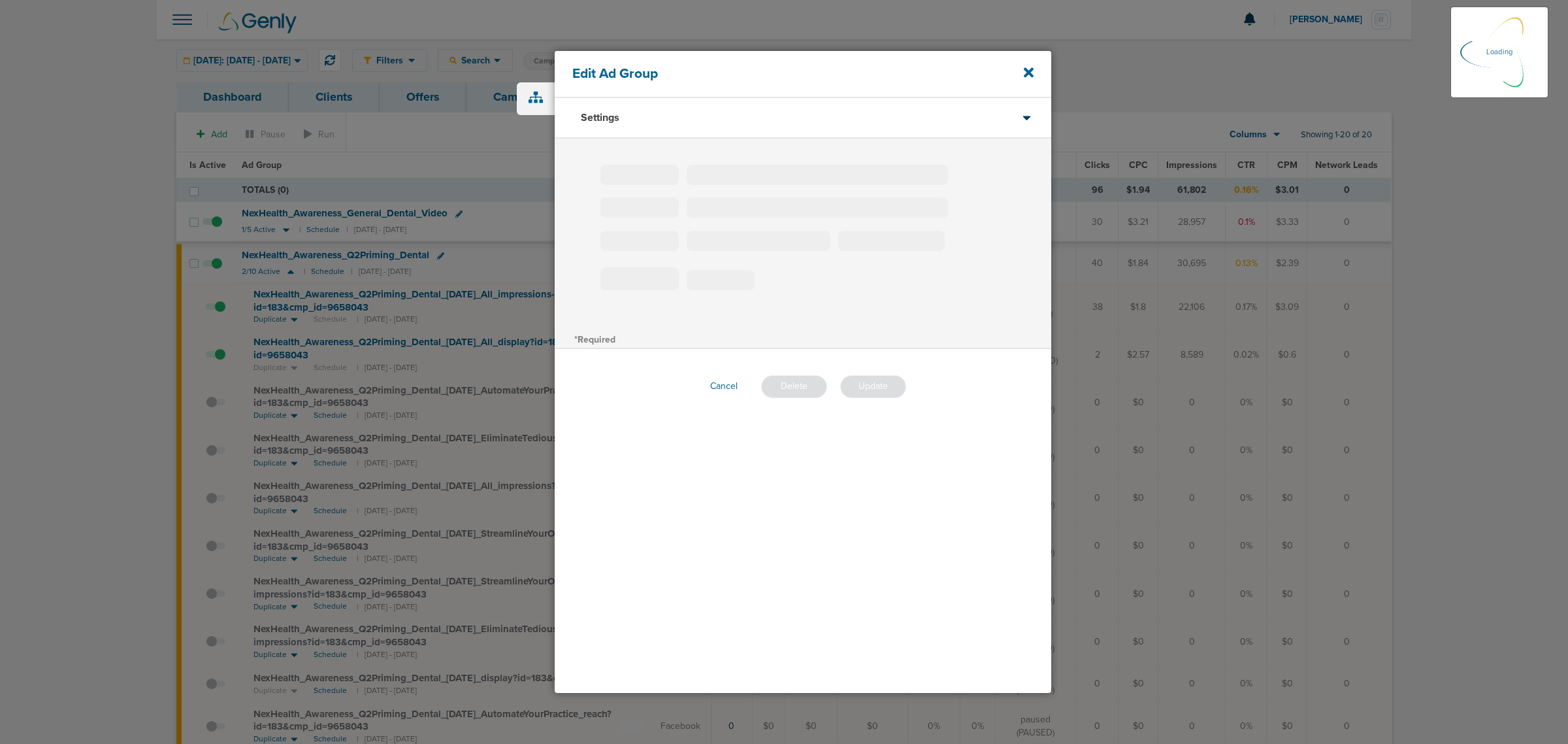
type input "NexHealth_Awareness_Q2Priming_Dental"
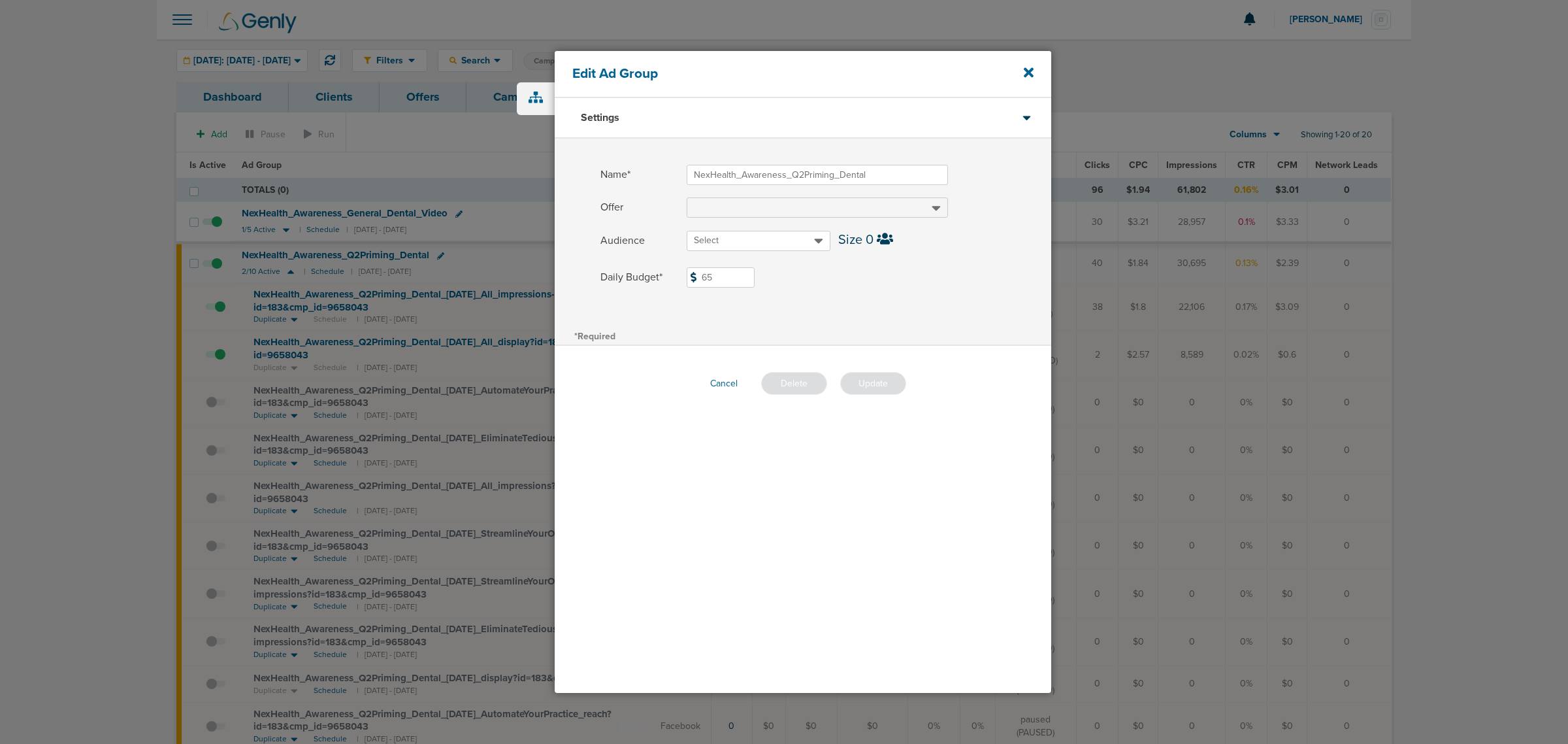
drag, startPoint x: 710, startPoint y: 273, endPoint x: 657, endPoint y: 273, distance: 53.0
click at [658, 273] on label "Daily Budget* 65 $65" at bounding box center [826, 277] width 451 height 20
type input "73"
click at [892, 302] on div "Name* NexHealth_Awareness_Q2Priming_Dental Offer Audience Select Size 0 Daily B…" at bounding box center [803, 232] width 497 height 188
click at [869, 384] on button "Update" at bounding box center [873, 383] width 66 height 23
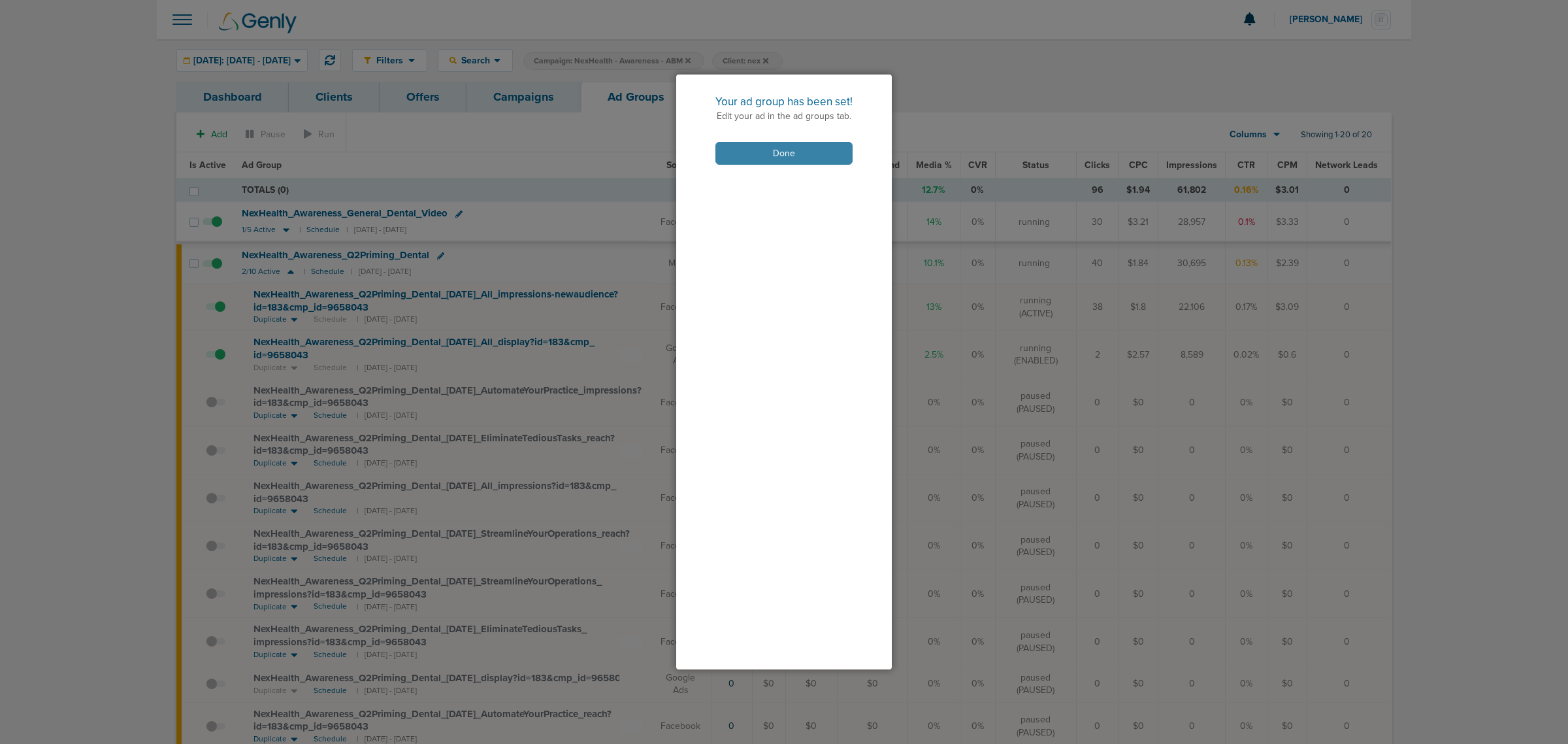
click at [739, 153] on button "Done" at bounding box center [784, 153] width 137 height 23
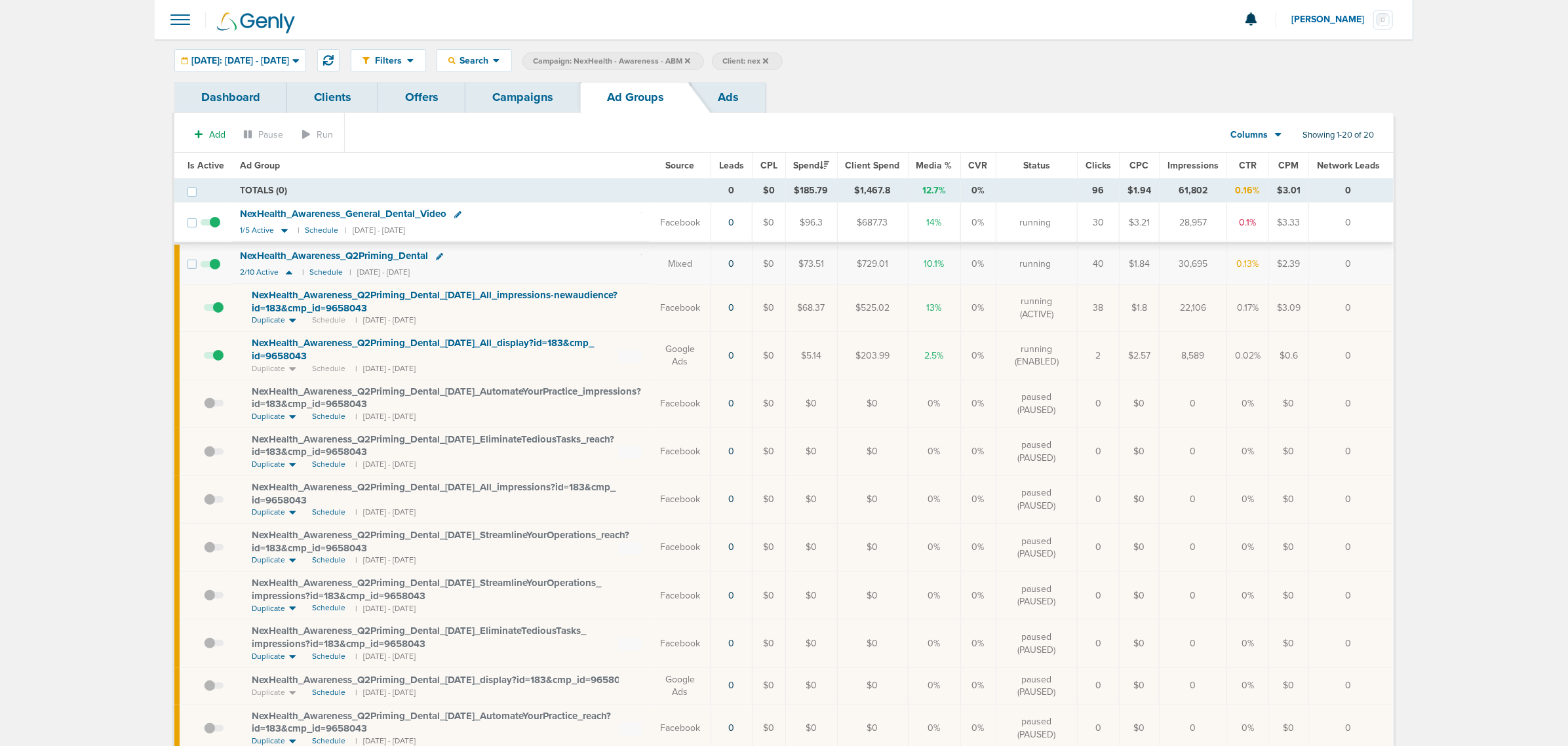
click at [532, 108] on link "Campaigns" at bounding box center [523, 97] width 115 height 31
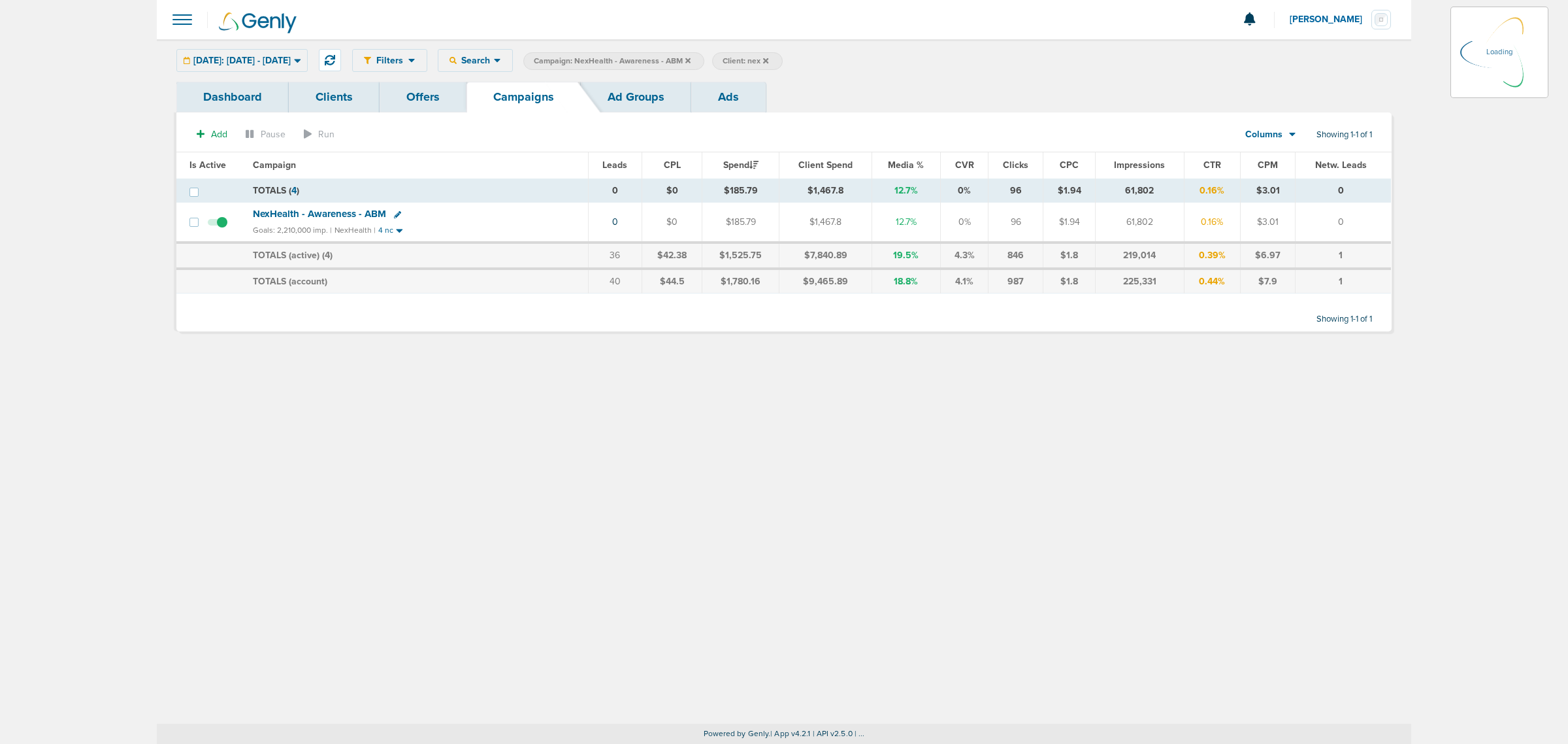
click at [691, 57] on icon at bounding box center [688, 61] width 5 height 7
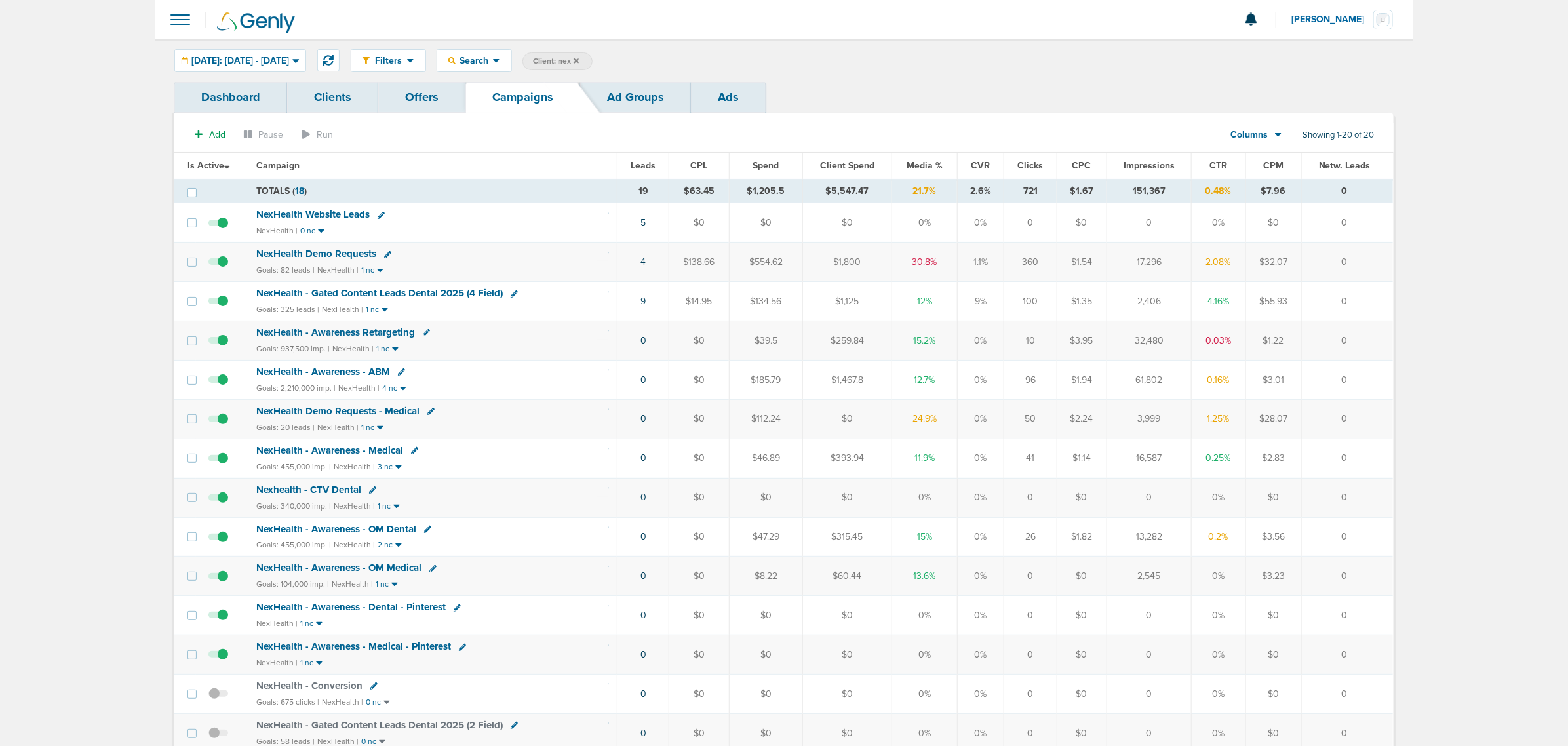
click at [376, 532] on span "NexHealth - Awareness - OM Dental" at bounding box center [336, 529] width 160 height 12
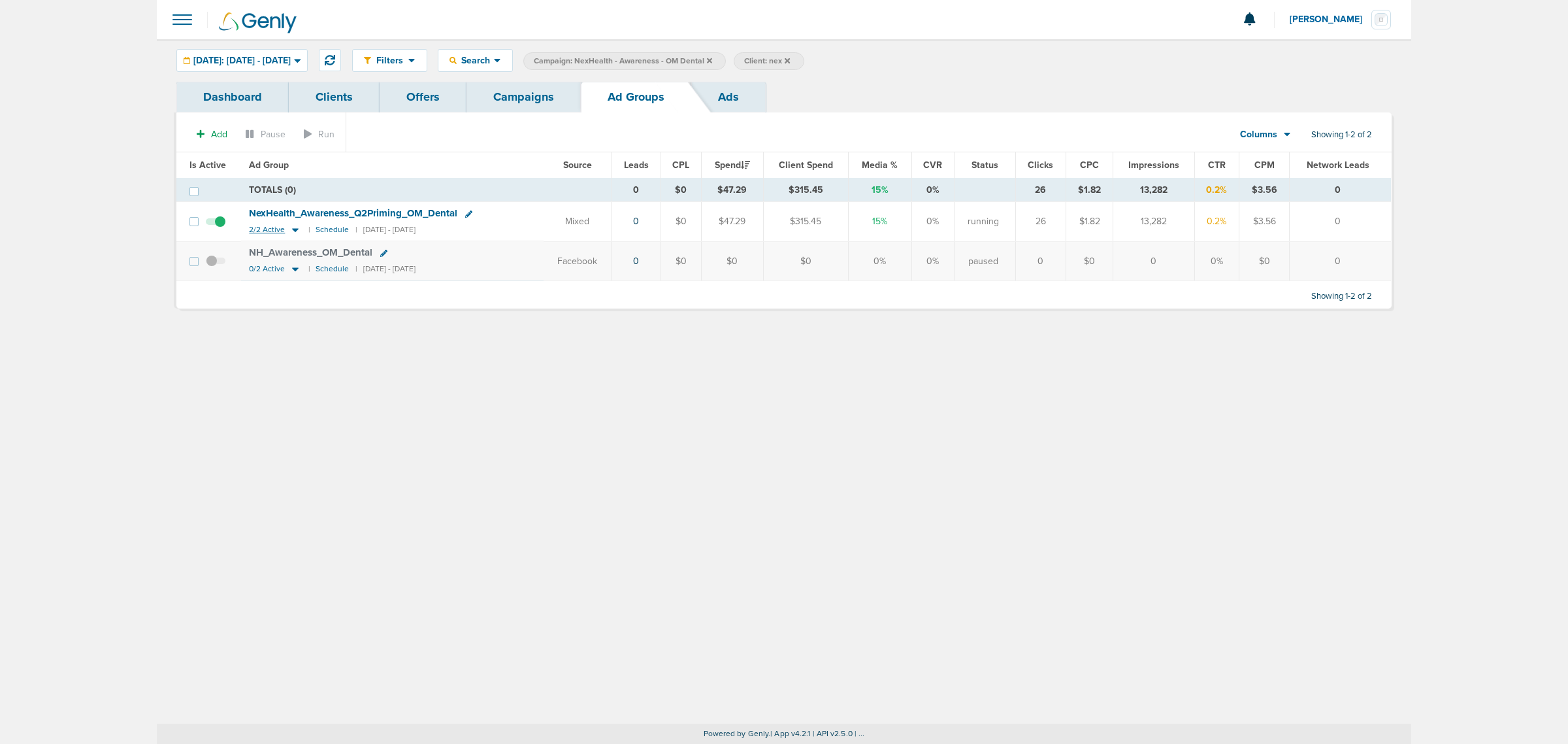
click at [295, 231] on icon at bounding box center [295, 229] width 13 height 11
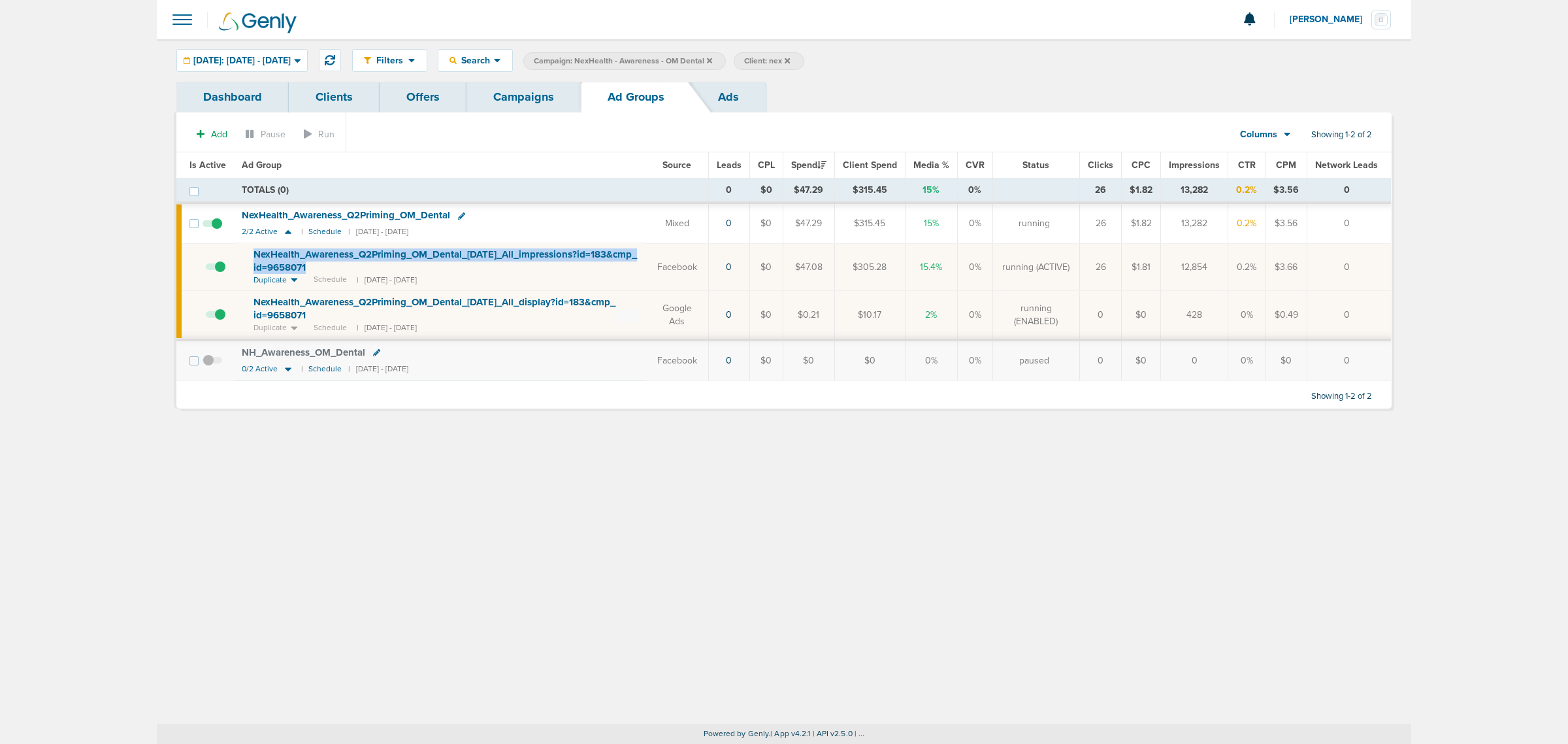
drag, startPoint x: 390, startPoint y: 270, endPoint x: 237, endPoint y: 251, distance: 154.2
click at [237, 251] on td "NexHealth_ Awareness_ Q2Priming_ OM_ Dental_ 05.12.25_ All_ impressions?id=183&…" at bounding box center [439, 267] width 412 height 48
copy span "NexHealth_ Awareness_ Q2Priming_ OM_ Dental_ 05.12.25_ All_ impressions?id=183&…"
click at [458, 214] on div "NexHealth_ Awareness_ Q2Priming_ OM_ Dental" at bounding box center [350, 215] width 216 height 11
click at [461, 214] on icon at bounding box center [461, 216] width 7 height 7
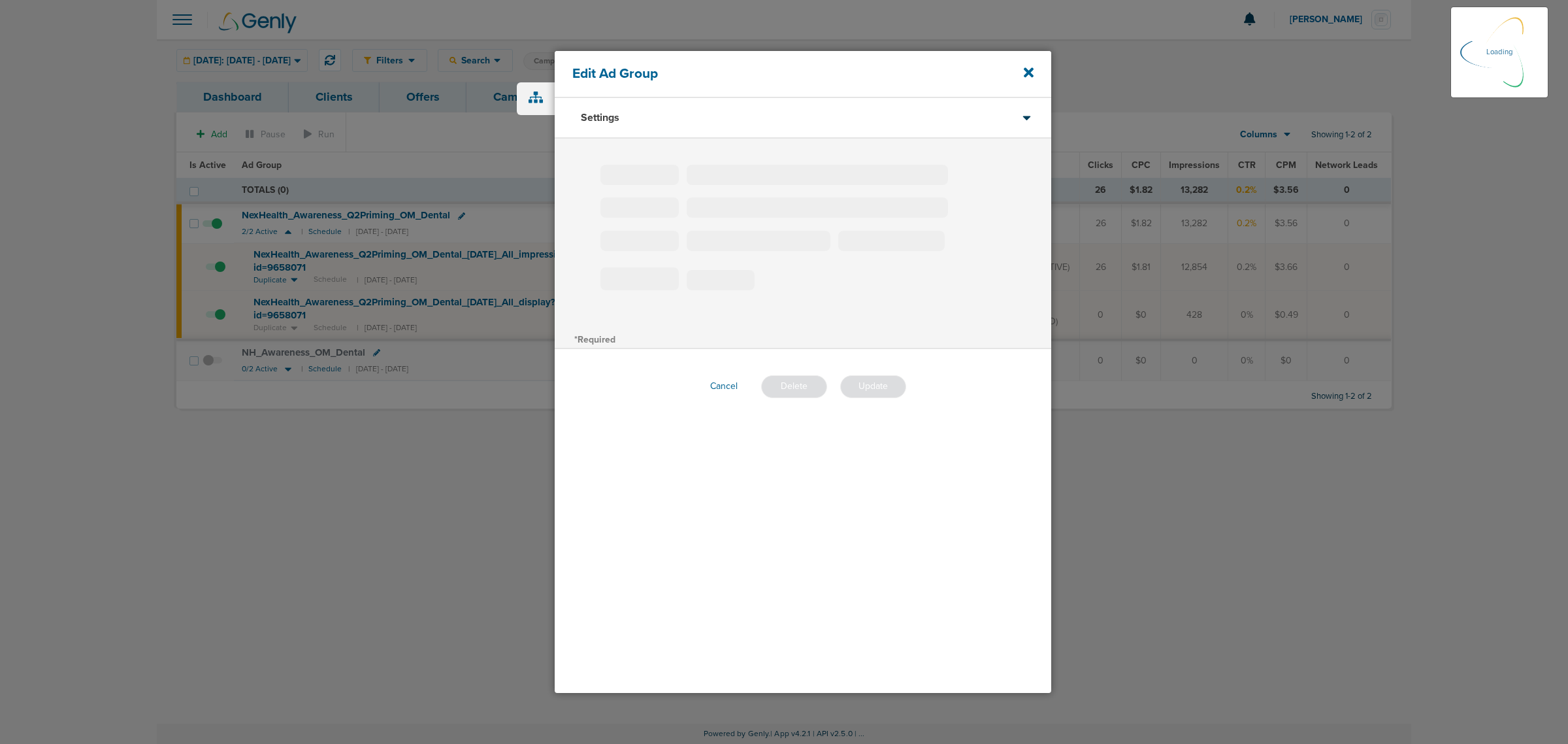
type input "NexHealth_Awareness_Q2Priming_OM_Dental"
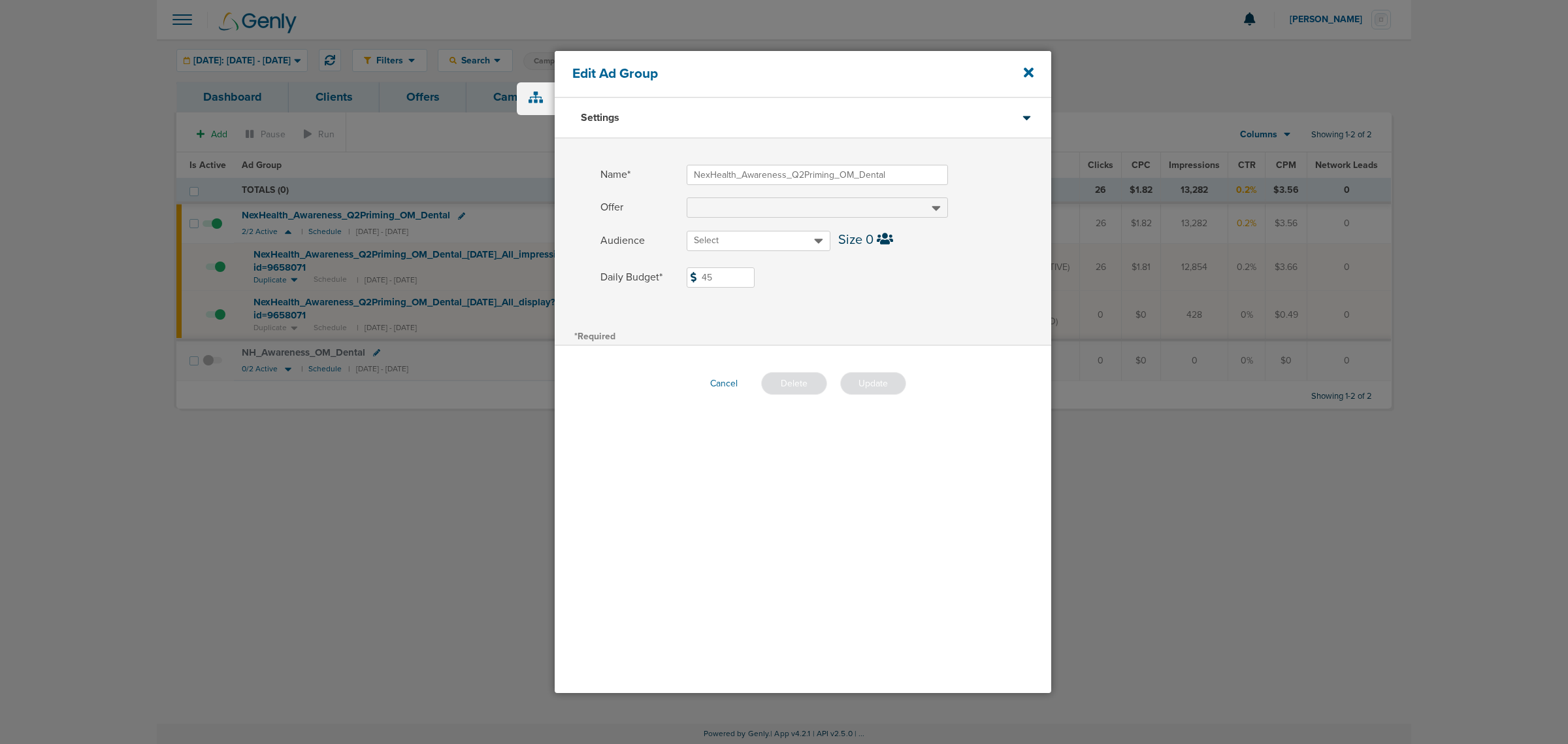
drag, startPoint x: 741, startPoint y: 278, endPoint x: 673, endPoint y: 265, distance: 69.2
click at [673, 265] on div "Name* NexHealth_Awareness_Q2Priming_OM_Dental Offer Audience Select Size 0 Dail…" at bounding box center [803, 232] width 497 height 188
type input "50"
click at [860, 276] on label "Daily Budget* 50 $50" at bounding box center [826, 277] width 451 height 20
click at [755, 276] on input "50" at bounding box center [721, 277] width 68 height 20
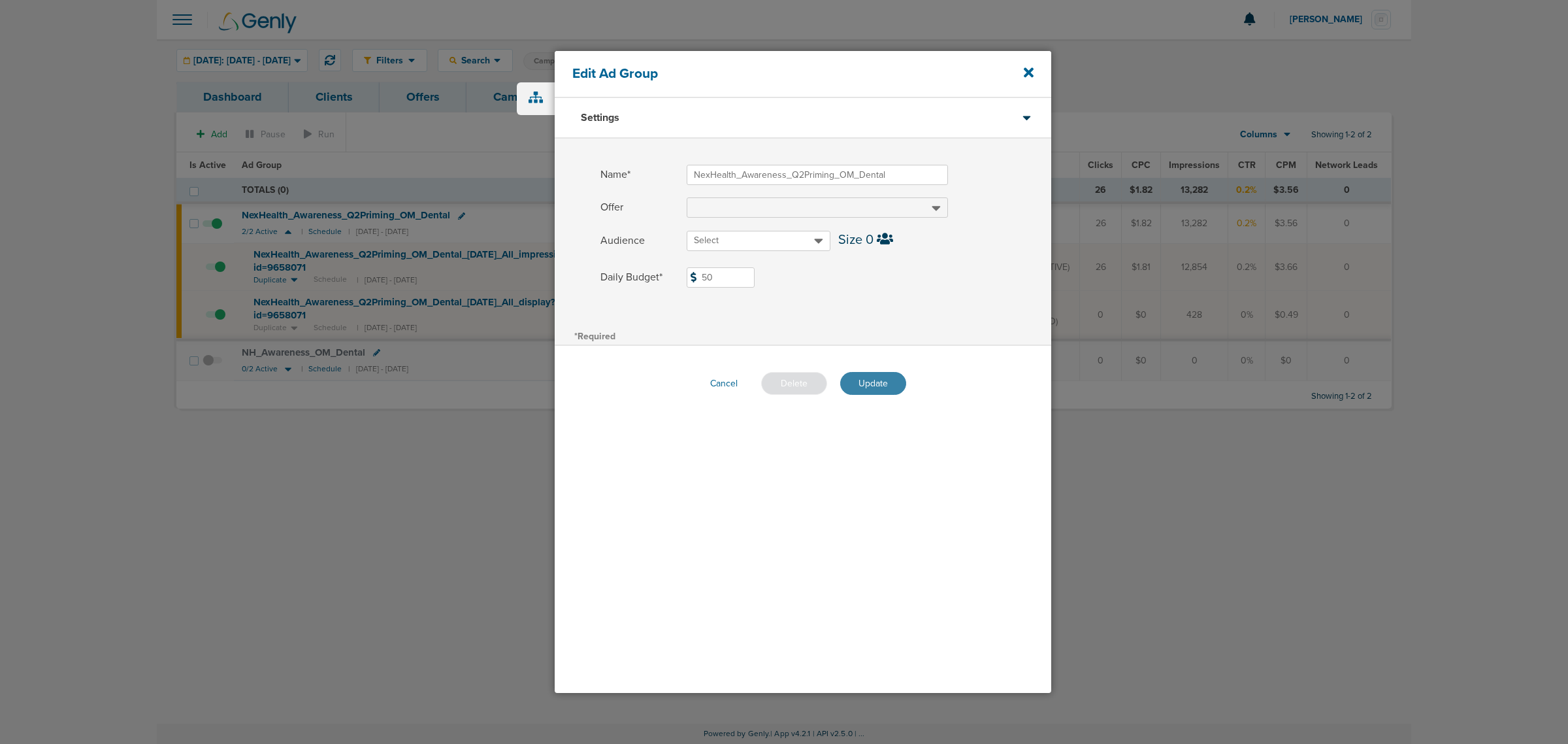
click at [886, 380] on button "Update" at bounding box center [873, 383] width 66 height 23
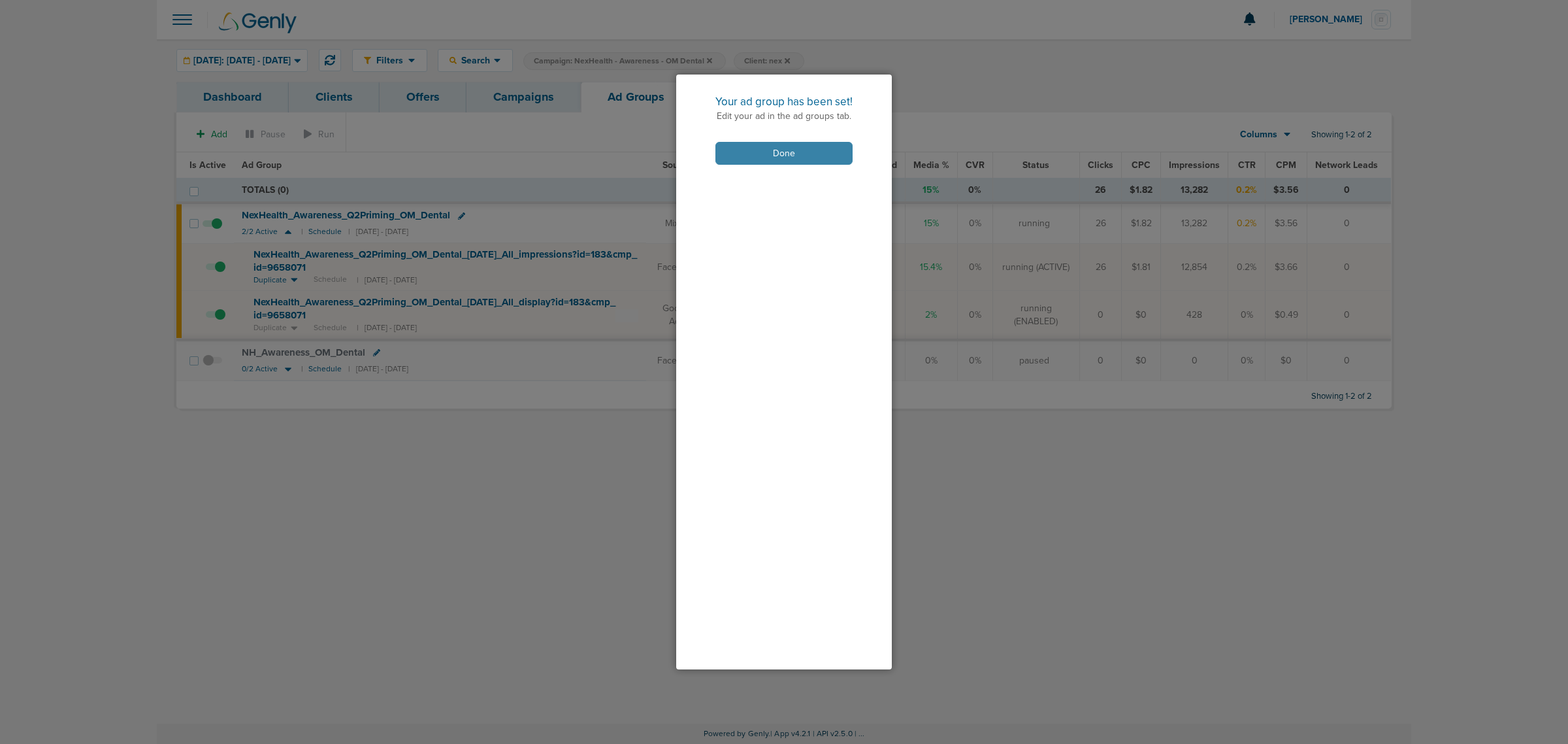
click at [779, 153] on button "Done" at bounding box center [784, 153] width 137 height 23
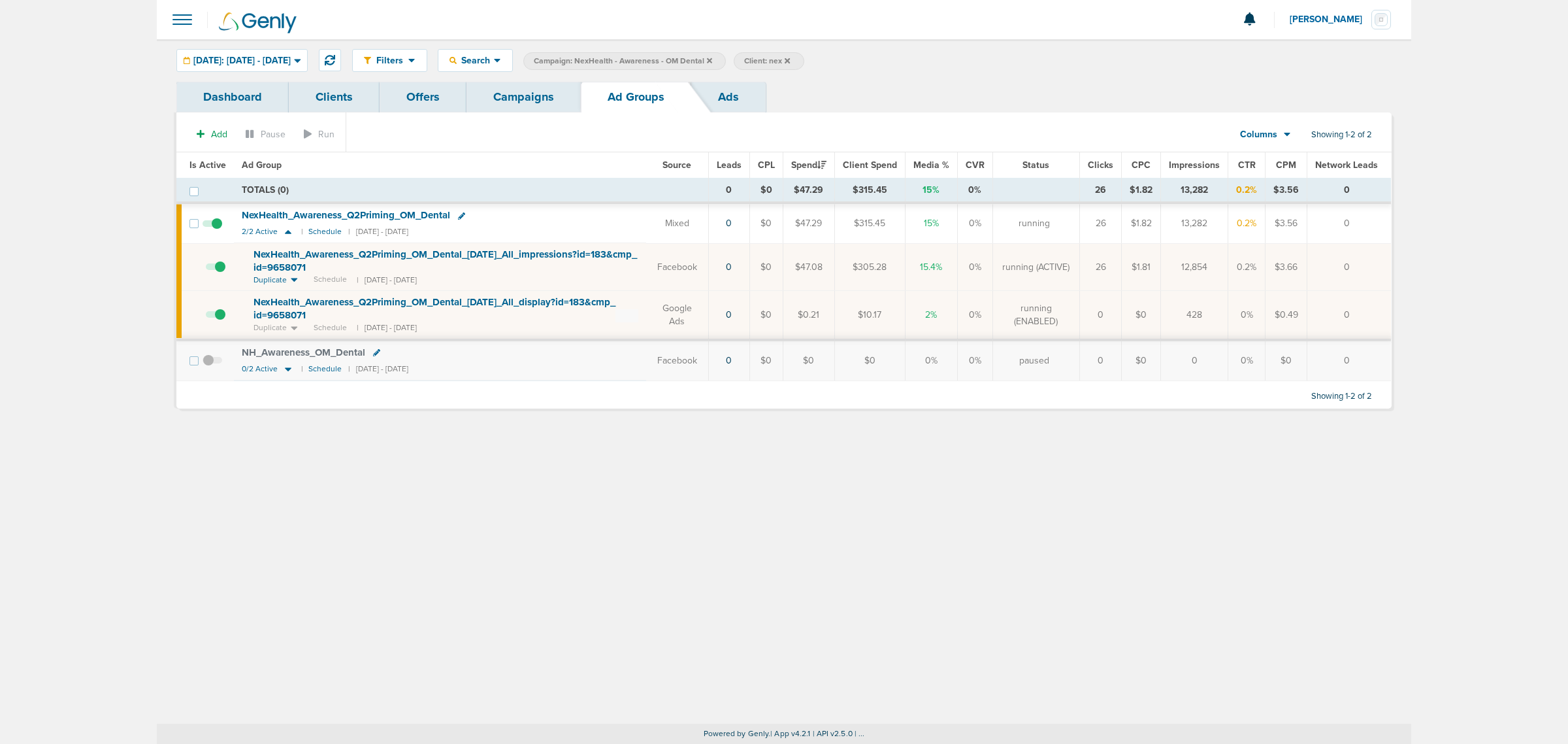
click at [522, 95] on link "Campaigns" at bounding box center [524, 97] width 114 height 31
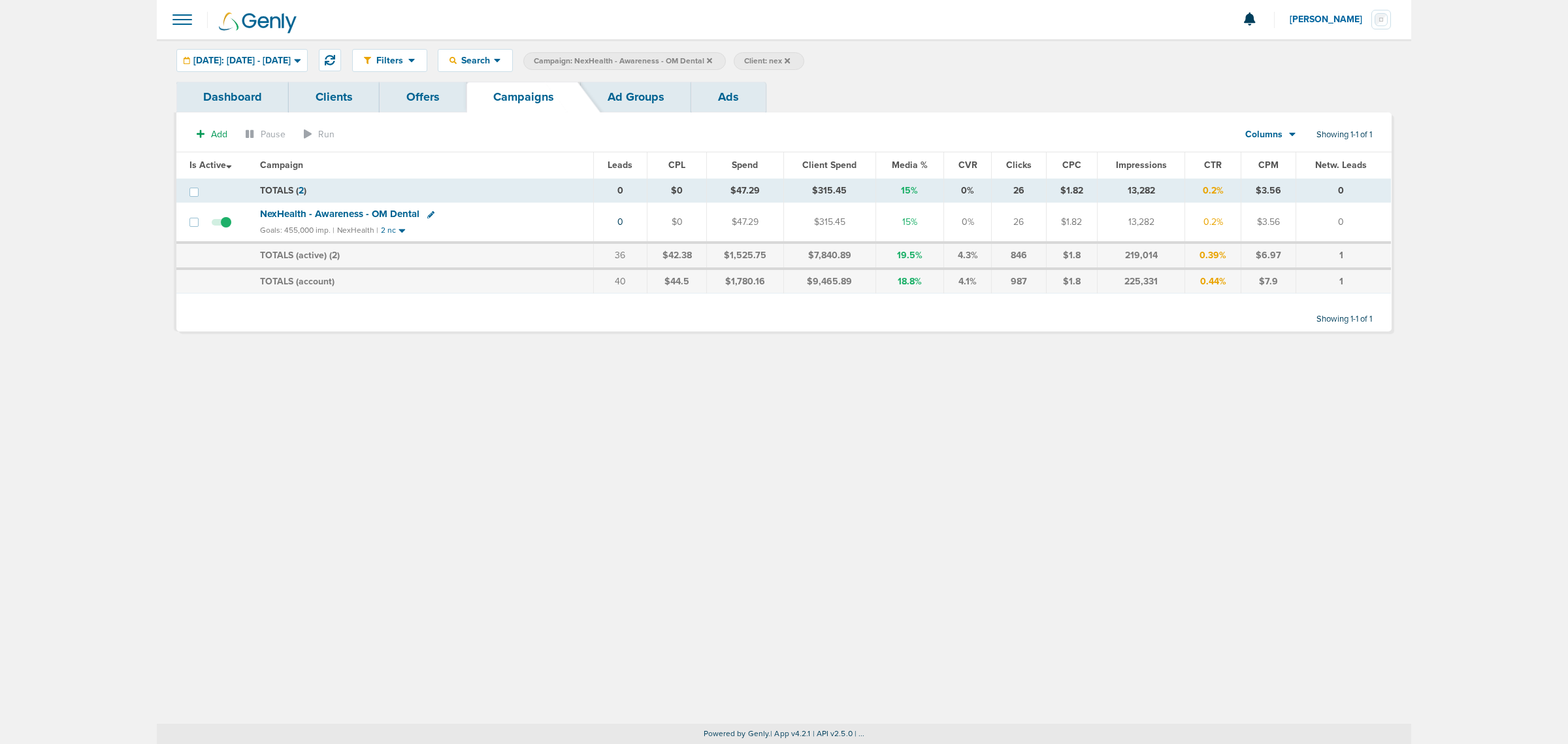
click at [712, 61] on icon at bounding box center [710, 60] width 5 height 5
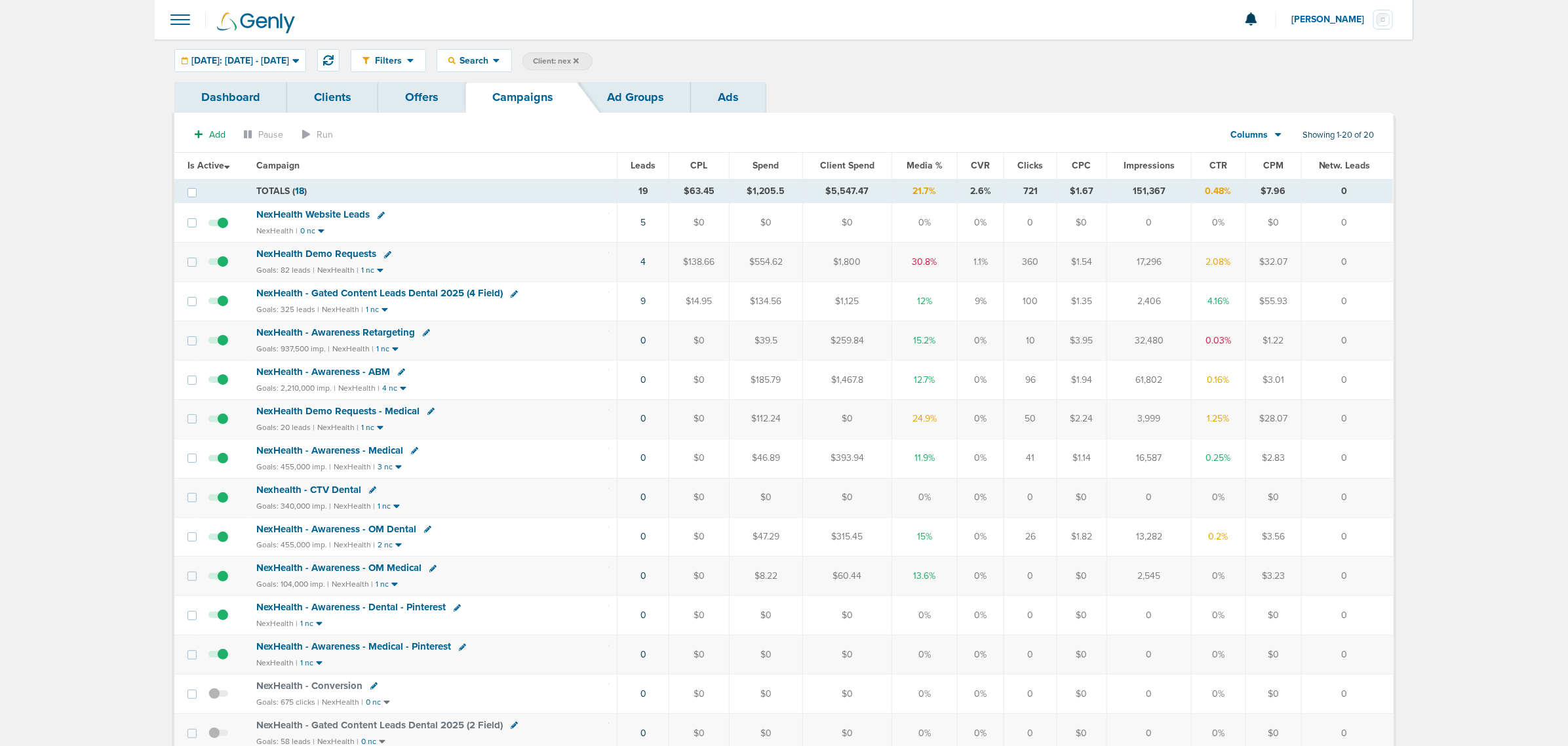
click at [364, 574] on span "NexHealth - Awareness - OM Medical" at bounding box center [339, 567] width 166 height 12
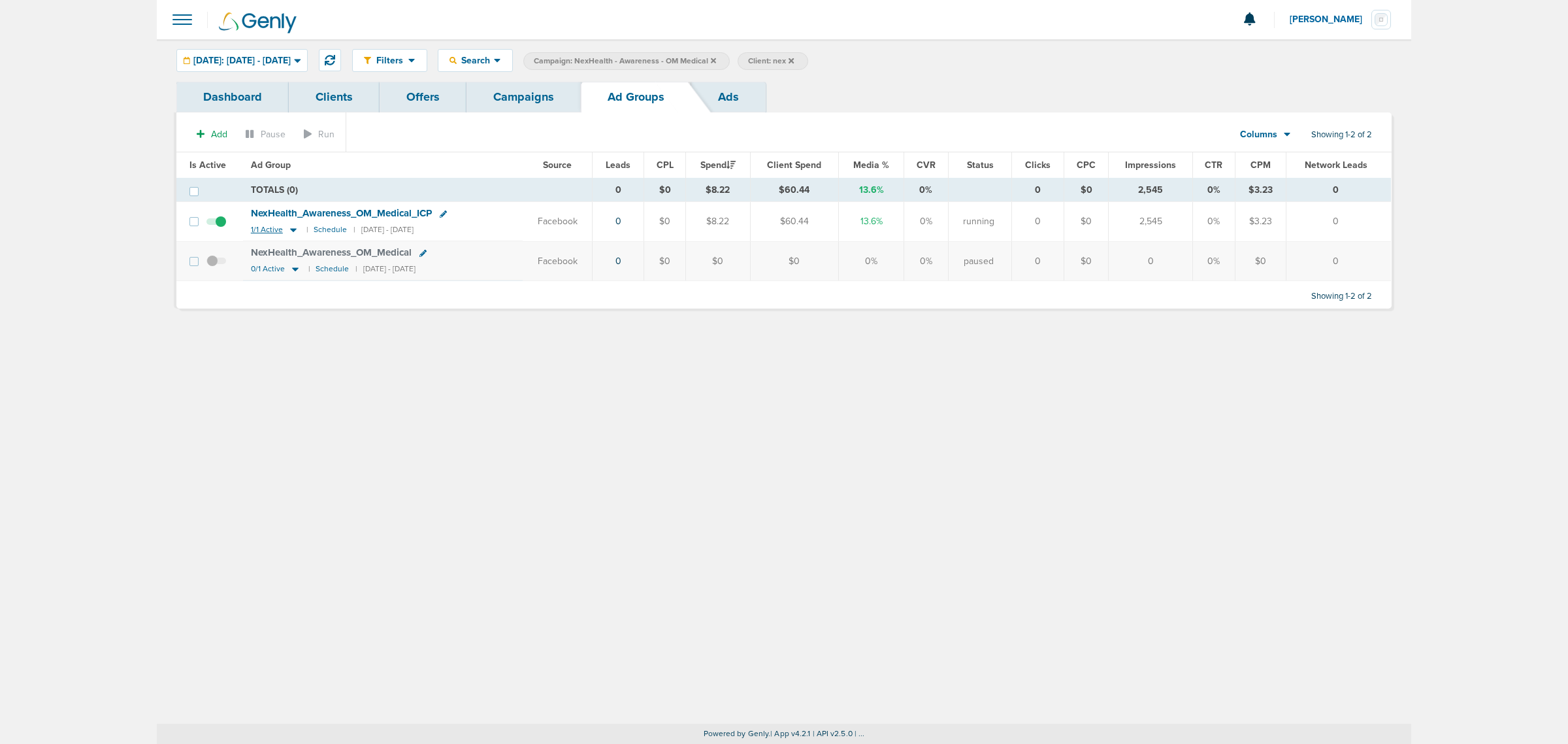
click at [292, 232] on icon at bounding box center [294, 229] width 13 height 11
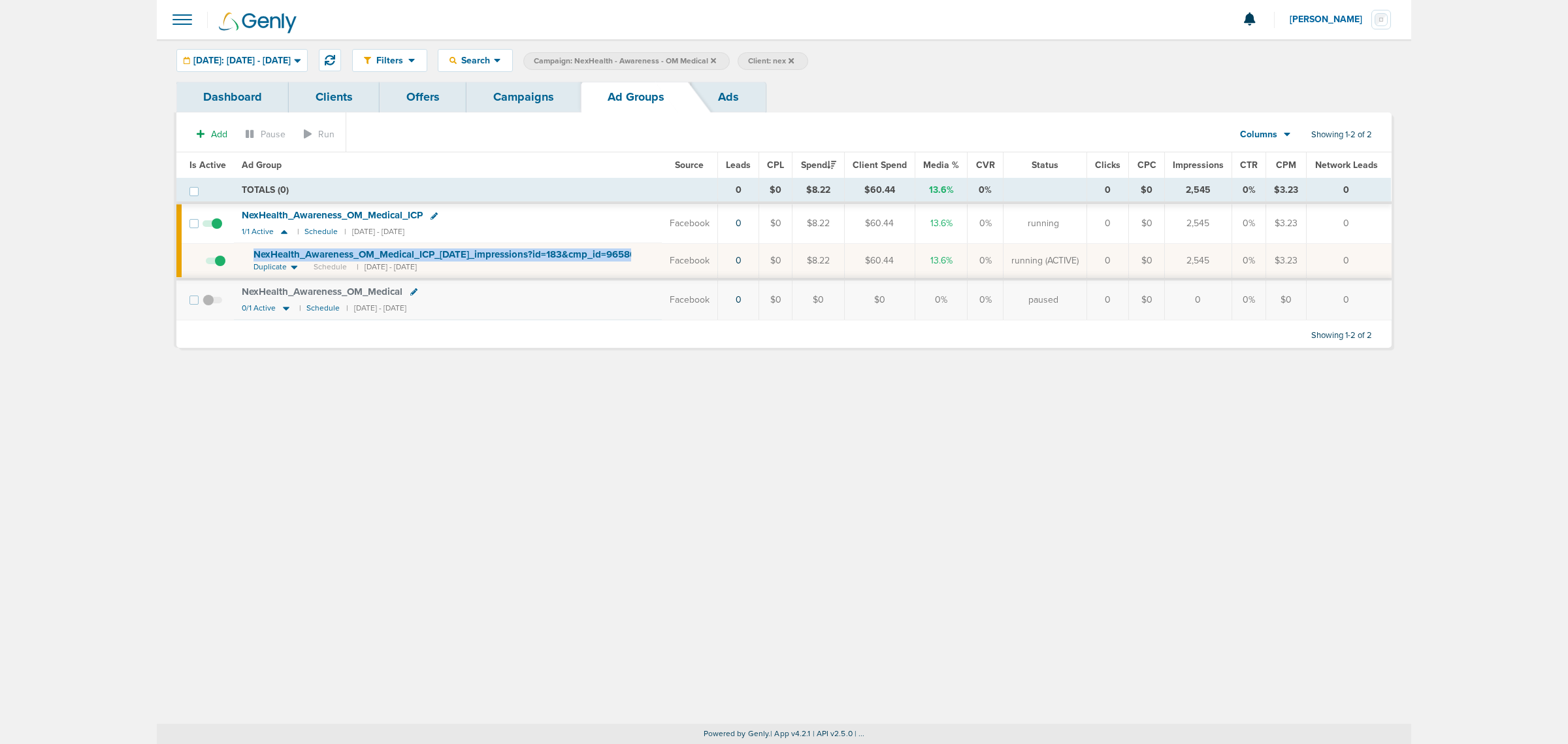
drag, startPoint x: 380, startPoint y: 265, endPoint x: 250, endPoint y: 246, distance: 131.4
click at [242, 249] on td "NexHealth_ Awareness_ OM_ Medical_ ICP_ 05.6.25_ impressions?id=183&cmp_ id=965…" at bounding box center [448, 260] width 428 height 36
copy span "NexHealth_ Awareness_ OM_ Medical_ ICP_ 05.6.25_ impressions?id=183&cmp_ id=965…"
click at [433, 221] on link at bounding box center [434, 216] width 7 height 10
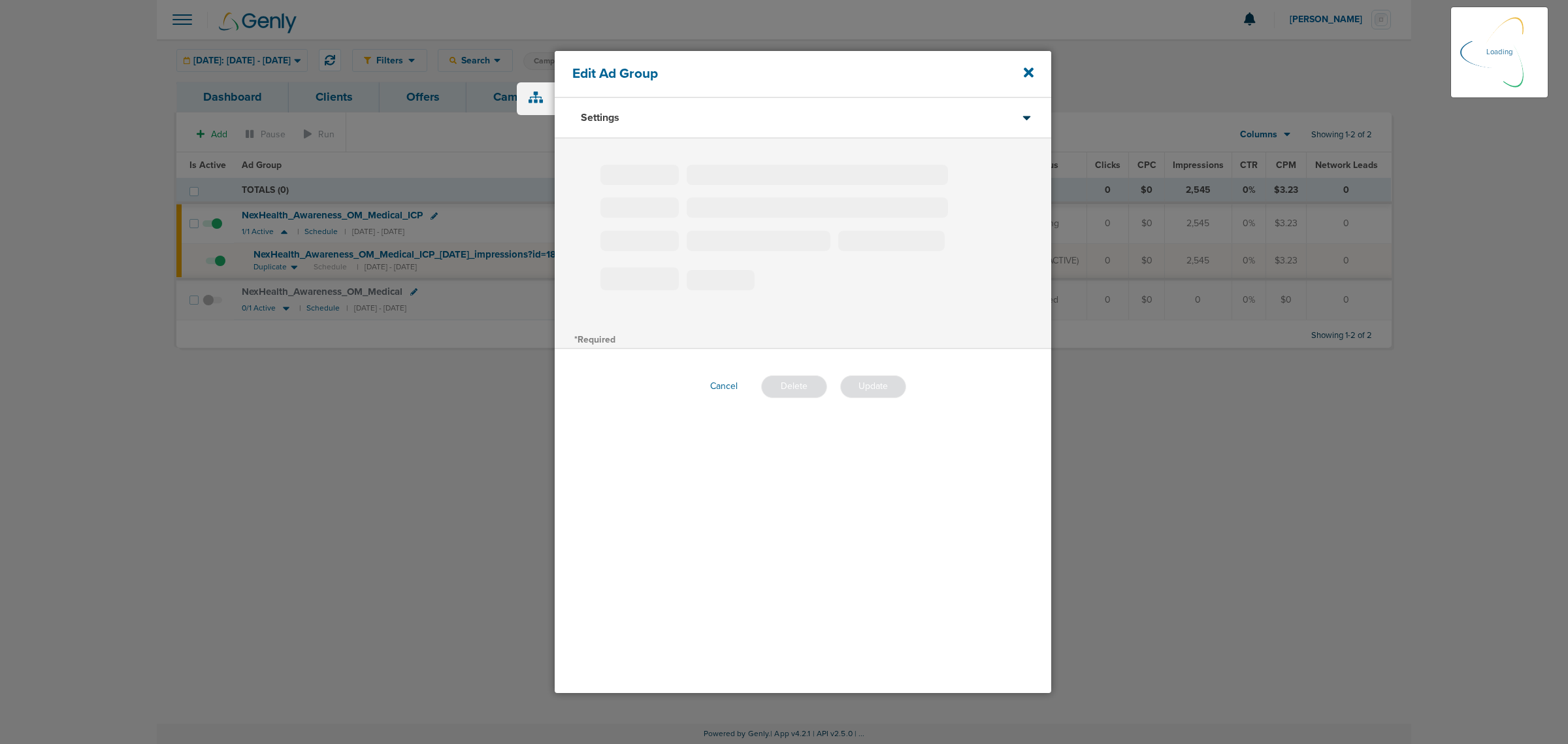
type input "NexHealth_Awareness_OM_Medical_ICP"
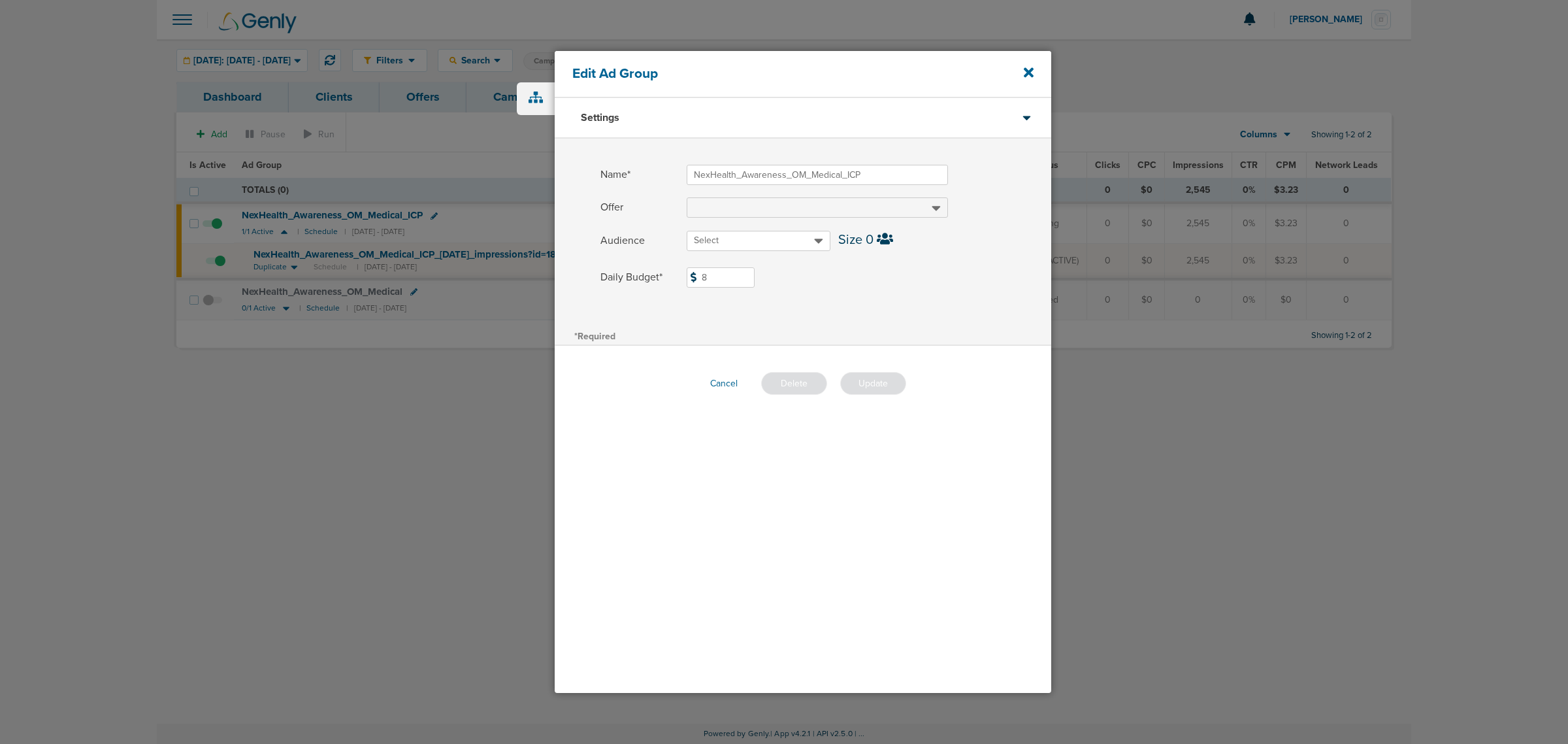
drag, startPoint x: 735, startPoint y: 270, endPoint x: 667, endPoint y: 262, distance: 68.5
click at [667, 262] on div "Name* NexHealth_Awareness_OM_Medical_ICP Offer Audience Select Size 0 Daily Bud…" at bounding box center [803, 232] width 497 height 188
type input "15"
click at [890, 291] on span at bounding box center [869, 294] width 365 height 8
click at [876, 386] on button "Update" at bounding box center [873, 383] width 66 height 23
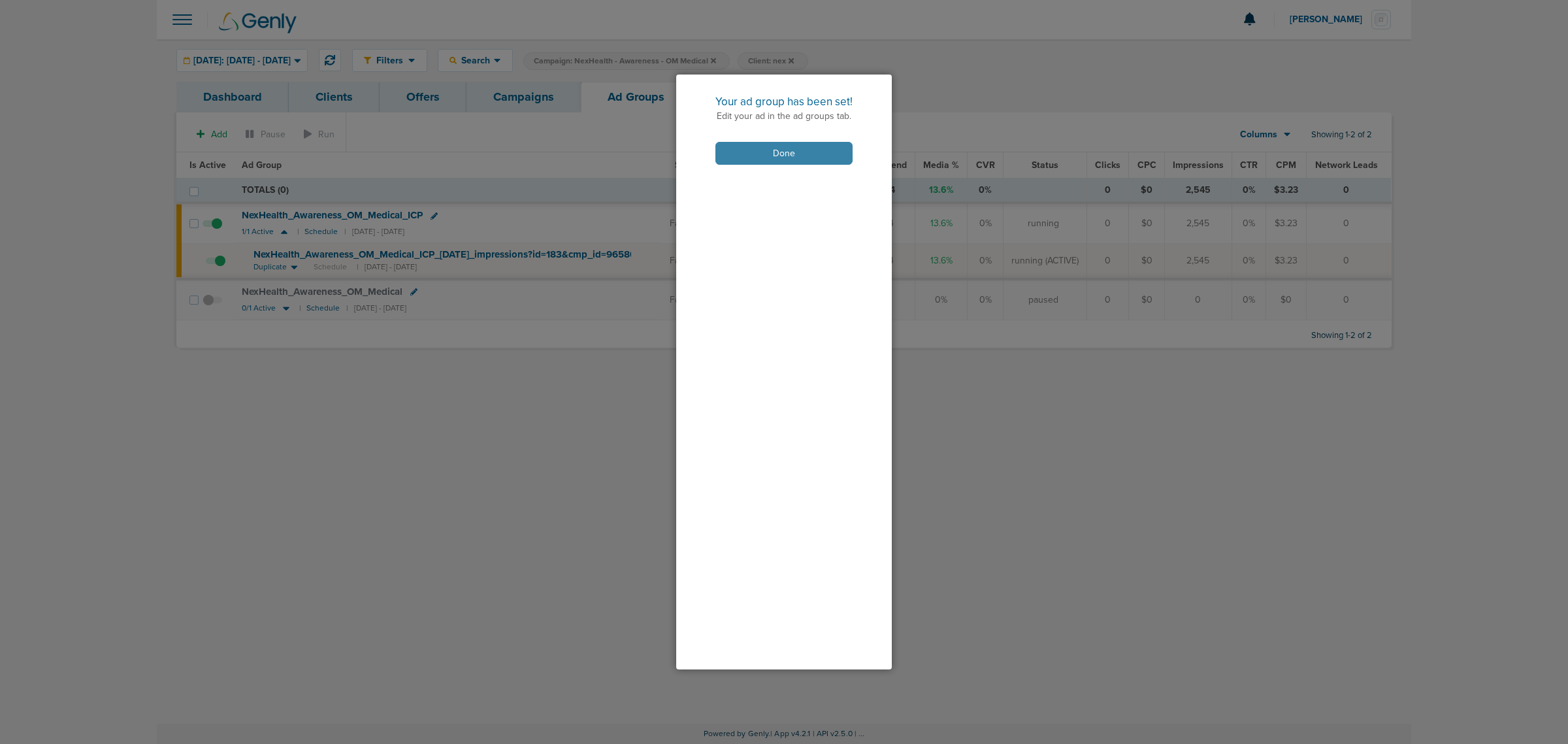
click at [779, 142] on button "Done" at bounding box center [784, 153] width 137 height 23
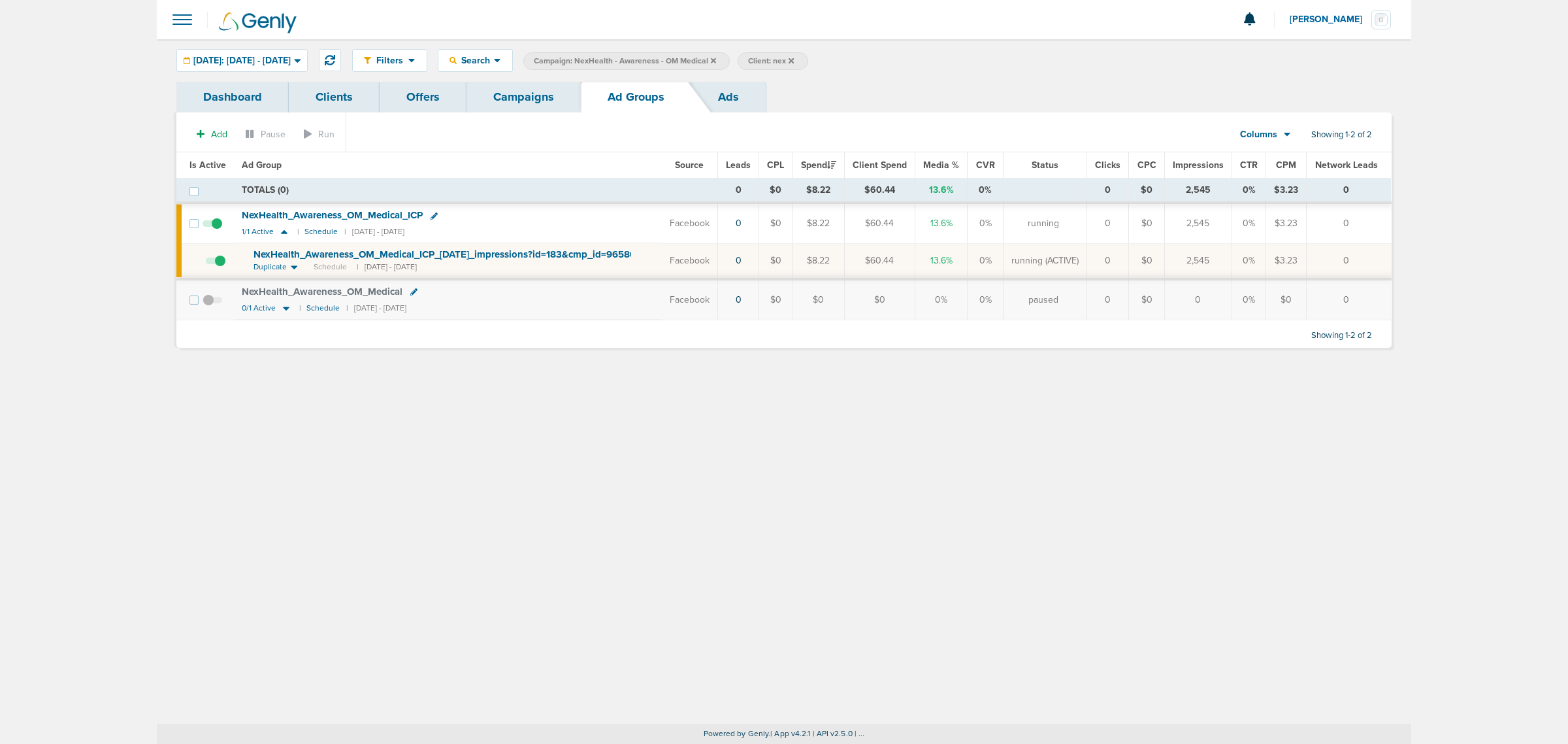
click at [526, 100] on link "Campaigns" at bounding box center [524, 97] width 114 height 31
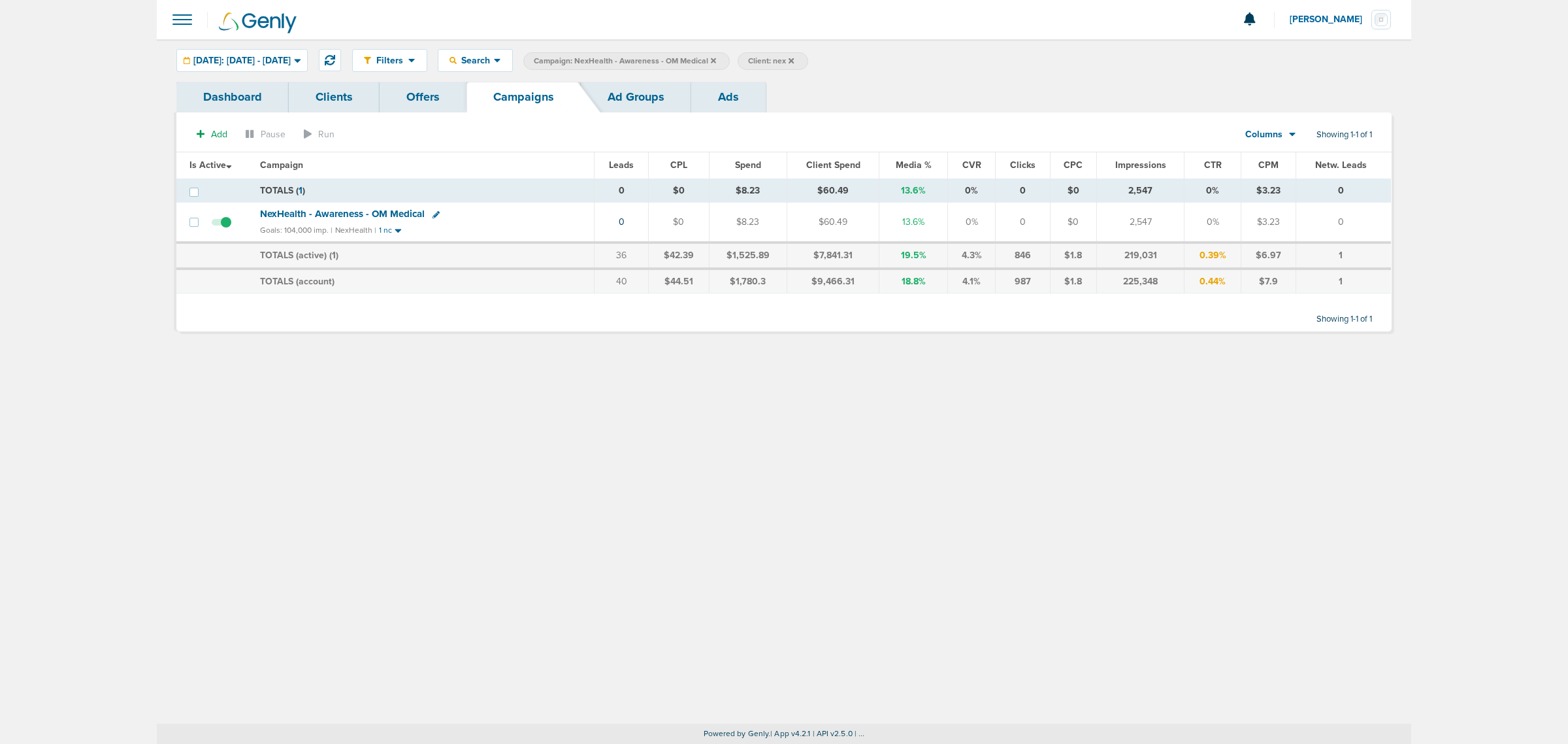
click at [716, 61] on icon at bounding box center [713, 60] width 5 height 5
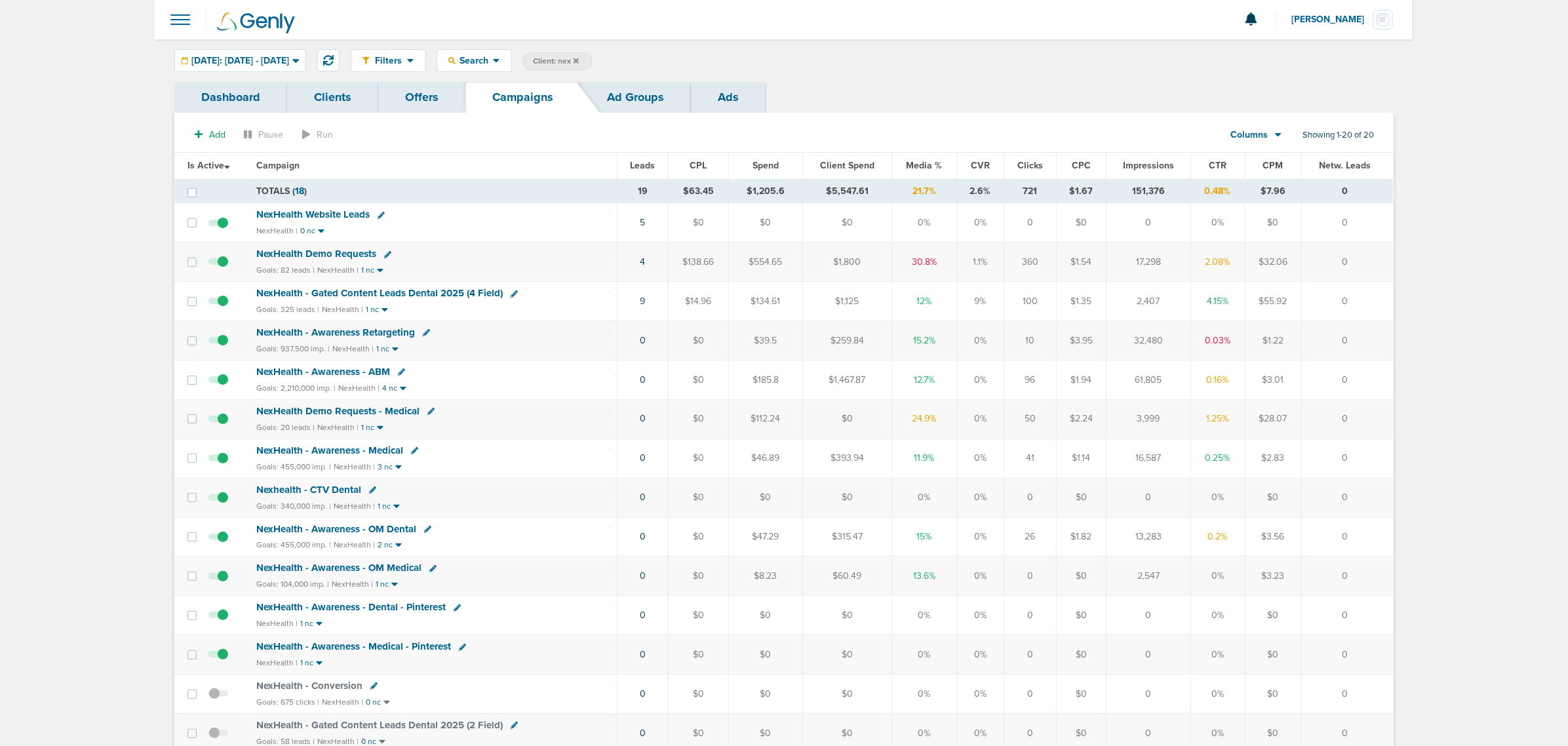
click at [579, 62] on icon at bounding box center [576, 60] width 5 height 5
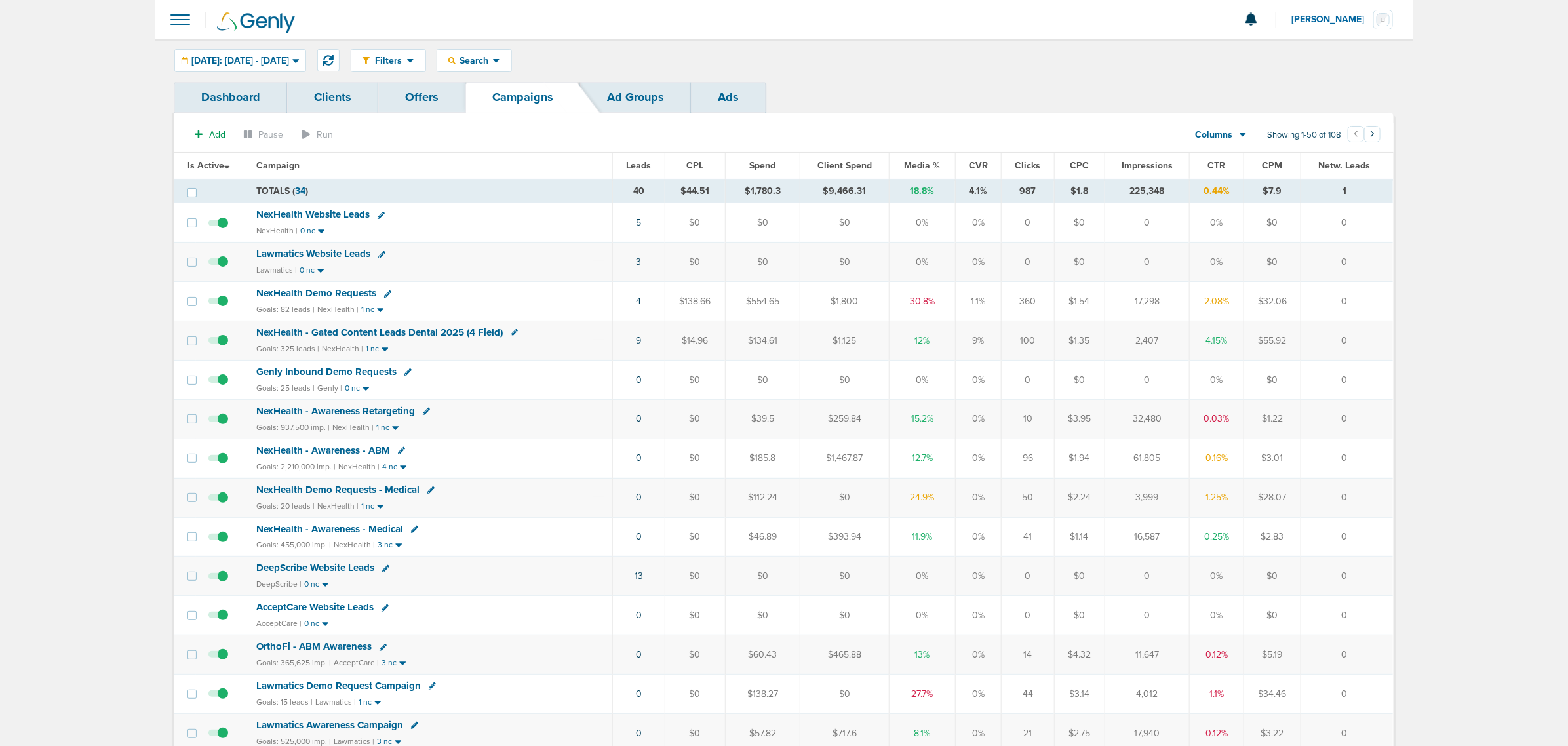
click at [952, 61] on div "Filters Active Only Settings Status Active Inactive Objectives MQL SQL Traffic …" at bounding box center [873, 61] width 1043 height 23
click at [289, 63] on span "Yesterday: 08.17.2025 - 08.17.2025" at bounding box center [240, 61] width 97 height 9
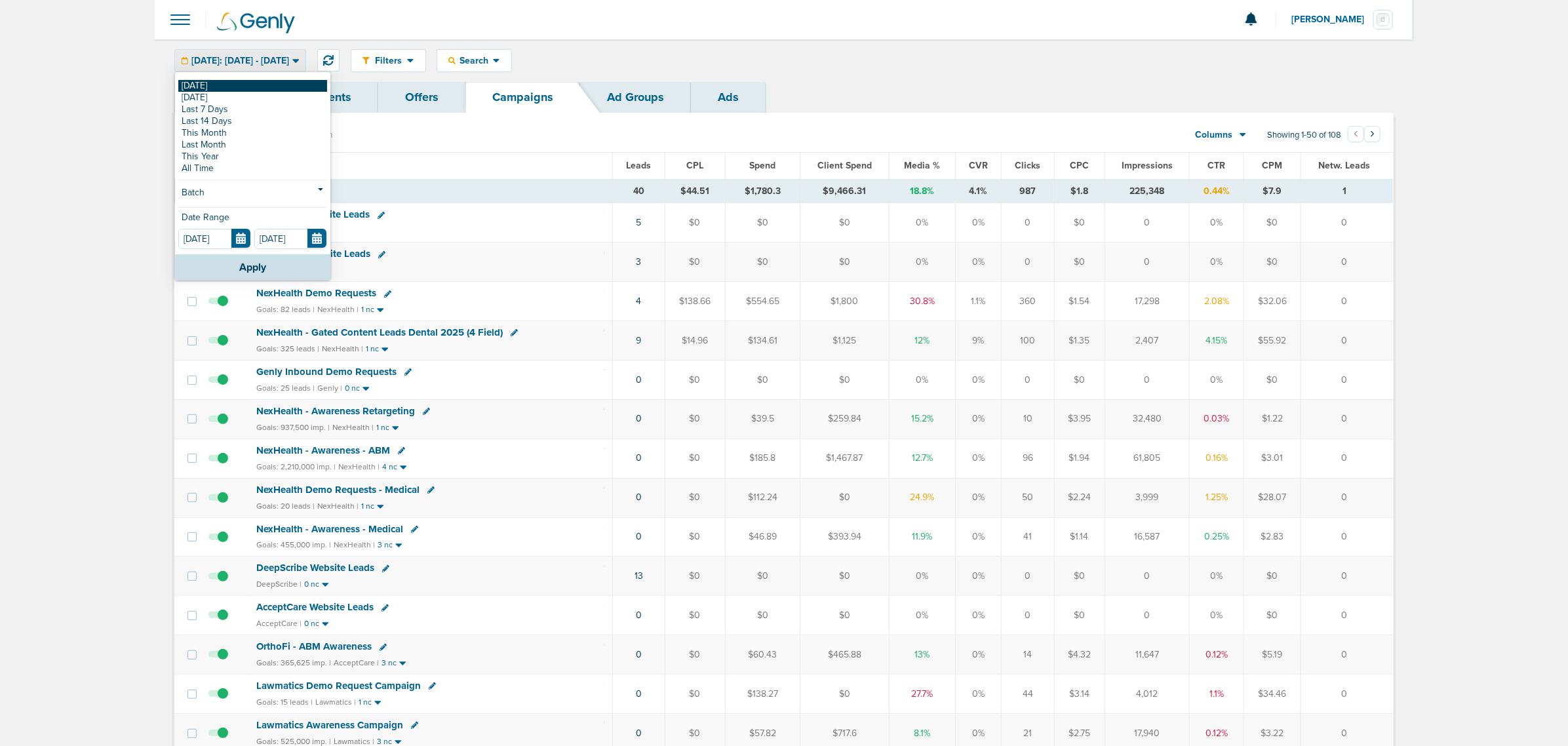
click at [225, 84] on link "[DATE]" at bounding box center [252, 86] width 149 height 12
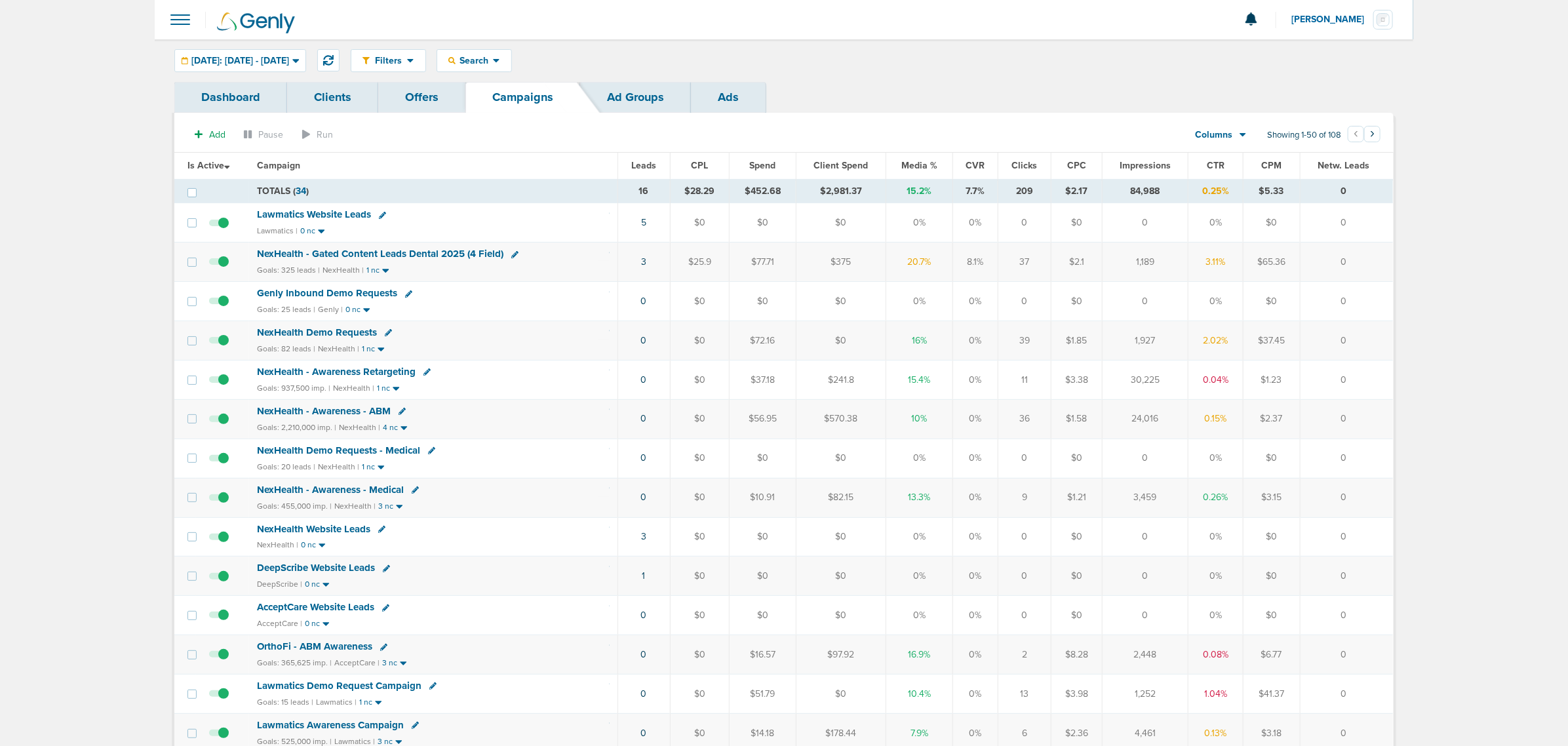
click at [917, 166] on span "Media %" at bounding box center [919, 165] width 36 height 11
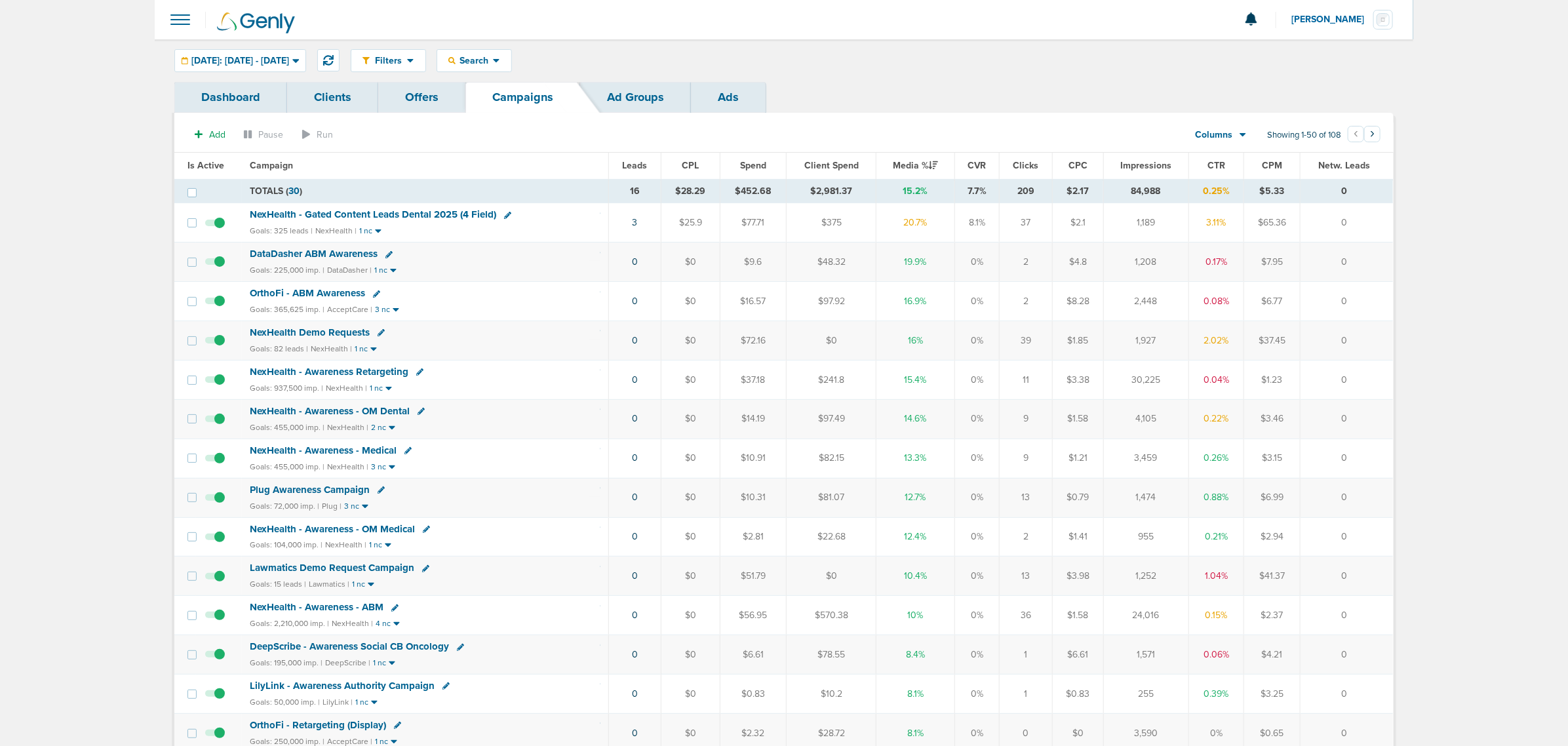
click at [299, 253] on span "DataDasher ABM Awareness" at bounding box center [314, 254] width 128 height 12
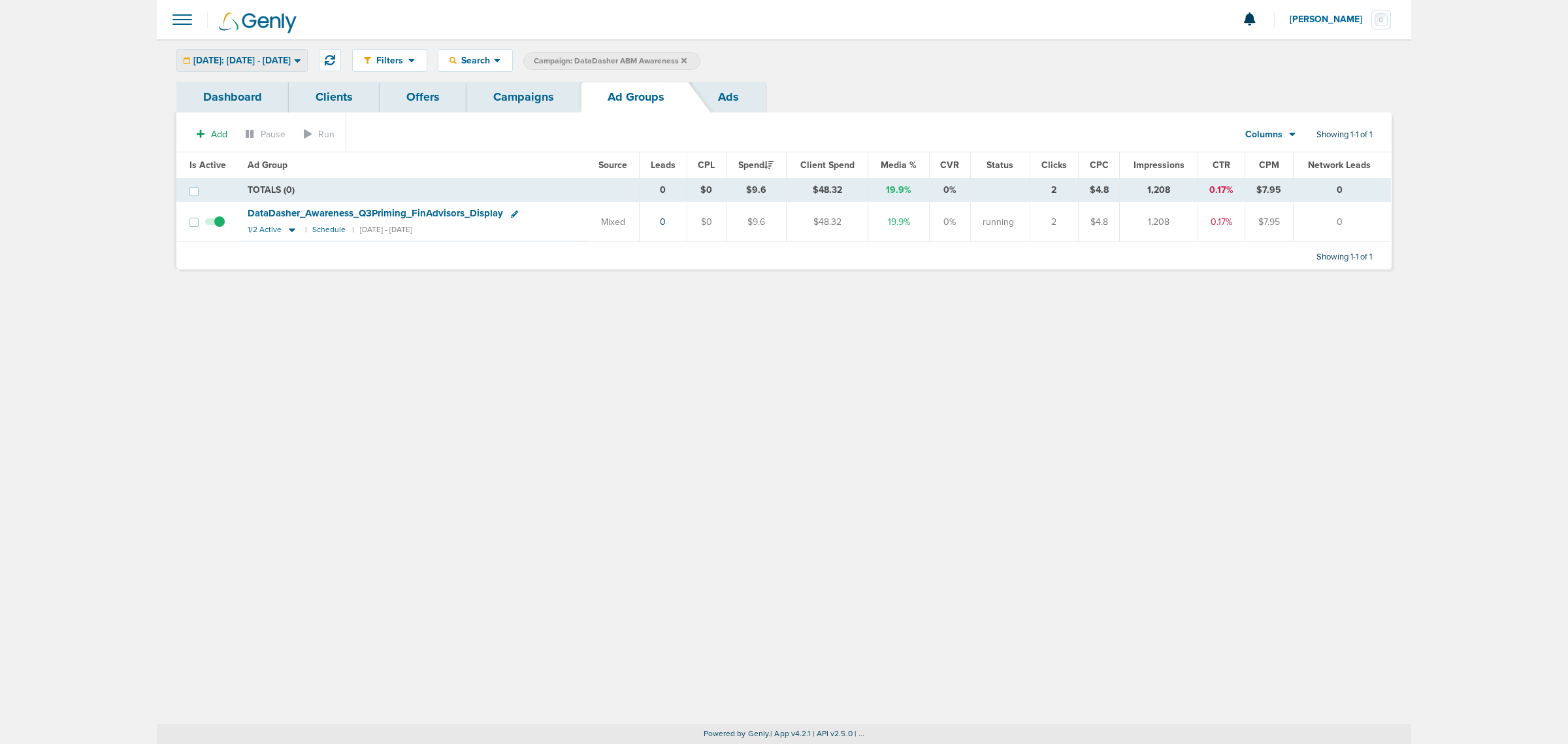
click at [279, 66] on div "[DATE]: [DATE] - [DATE]" at bounding box center [242, 61] width 130 height 22
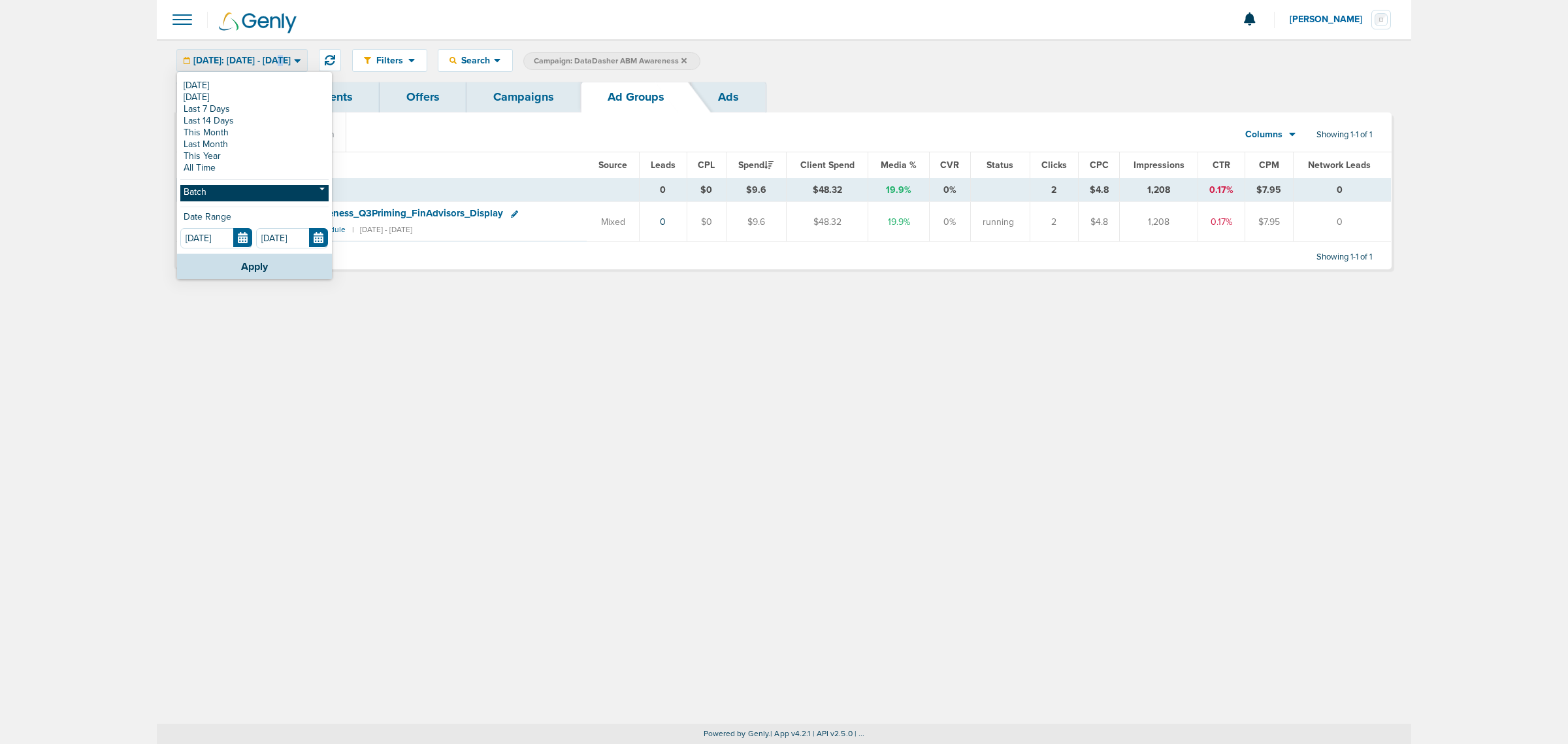
click at [217, 185] on link "Batch" at bounding box center [255, 193] width 148 height 17
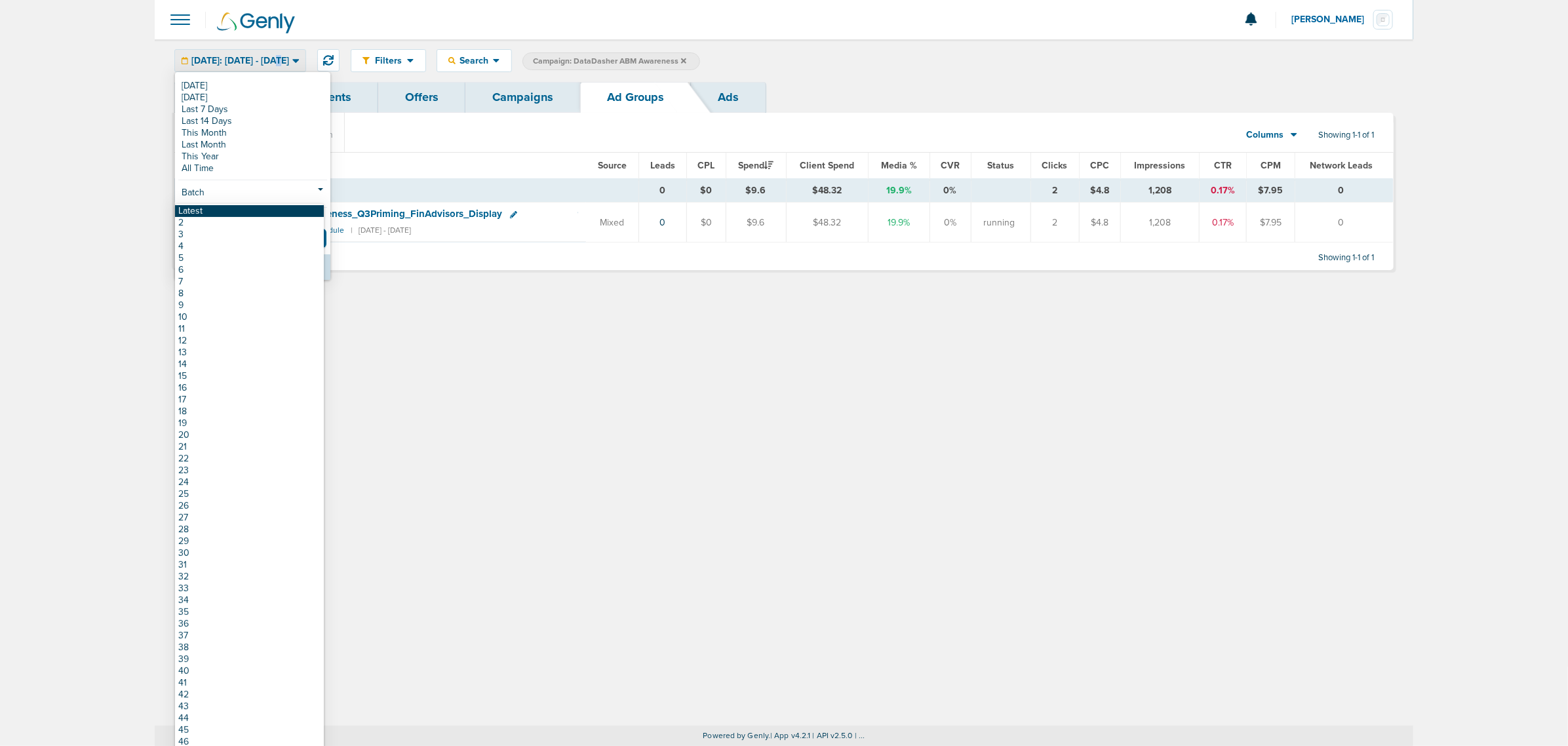
click at [209, 207] on link "Latest" at bounding box center [249, 211] width 149 height 12
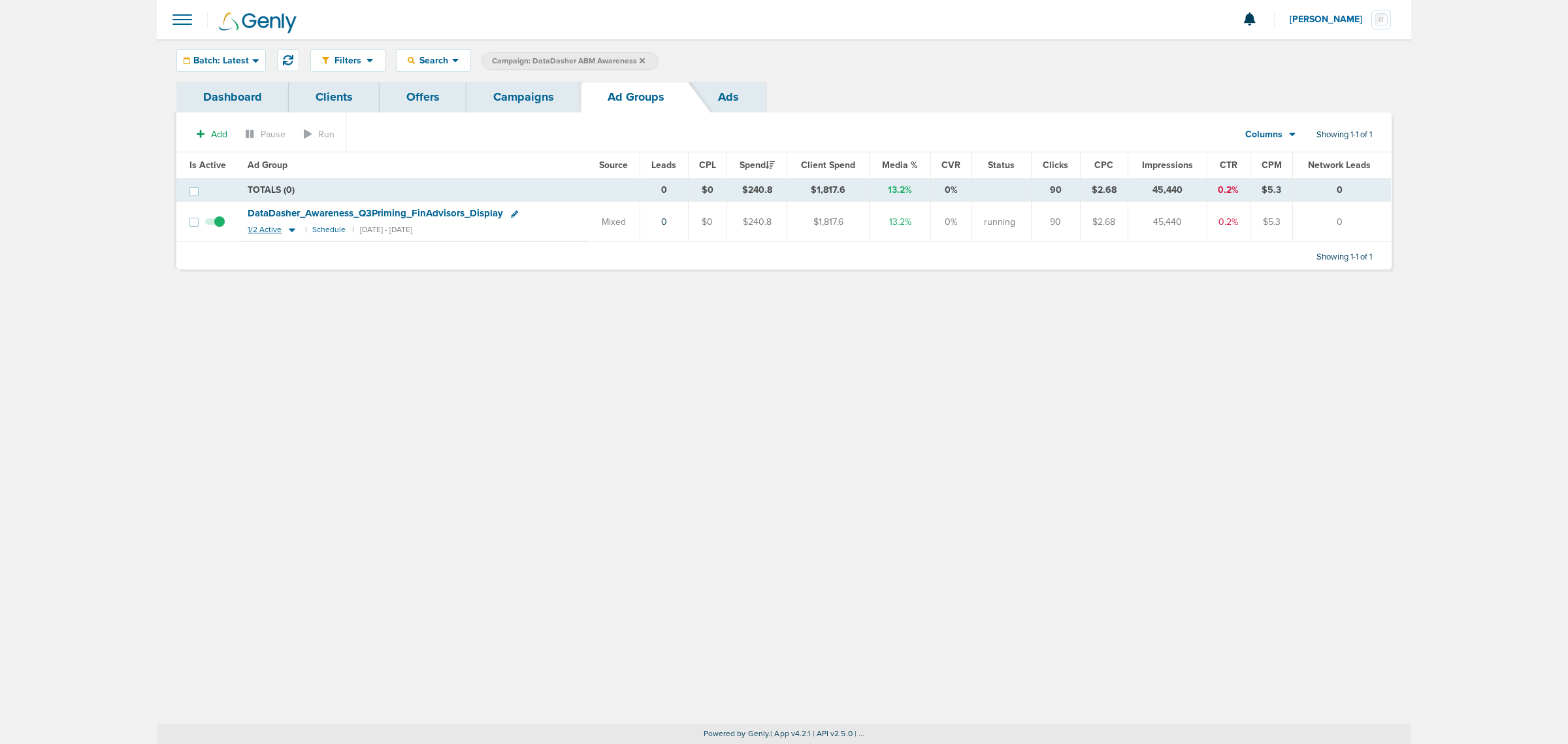
click at [289, 230] on icon at bounding box center [292, 231] width 7 height 4
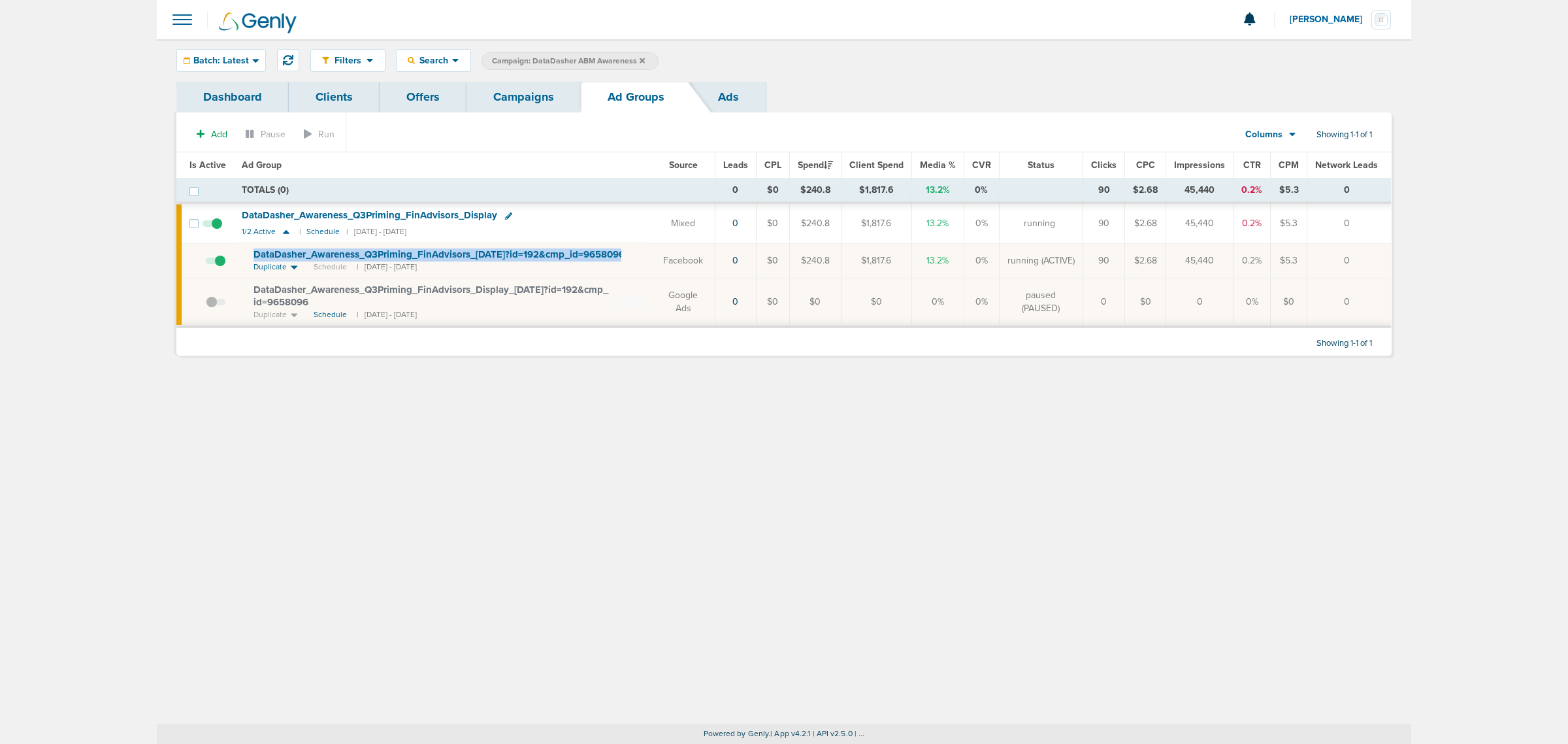
drag, startPoint x: 633, startPoint y: 261, endPoint x: 245, endPoint y: 258, distance: 388.0
click at [245, 258] on td "DataDasher_ Awareness_ Q3Priming_ FinAdvisors_ 08.07.25?id=192&cmp_ id=9658096 …" at bounding box center [443, 260] width 418 height 35
copy td "DataDasher_ Awareness_ Q3Priming_ FinAdvisors_ 08.07.25?id=192&cmp_ id=9658096"
click at [237, 63] on span "Batch: Latest" at bounding box center [221, 61] width 56 height 9
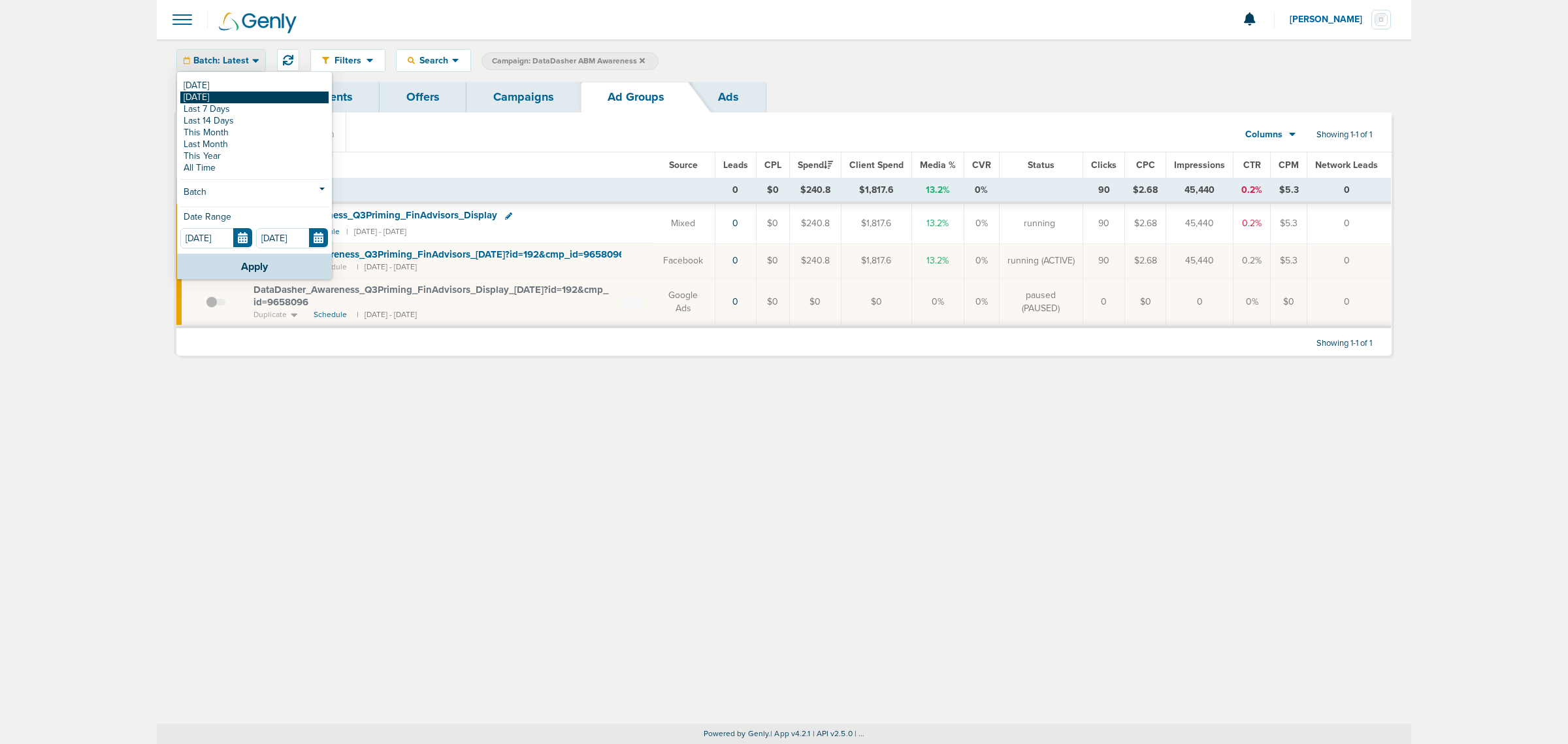
click at [235, 92] on link "[DATE]" at bounding box center [255, 97] width 148 height 12
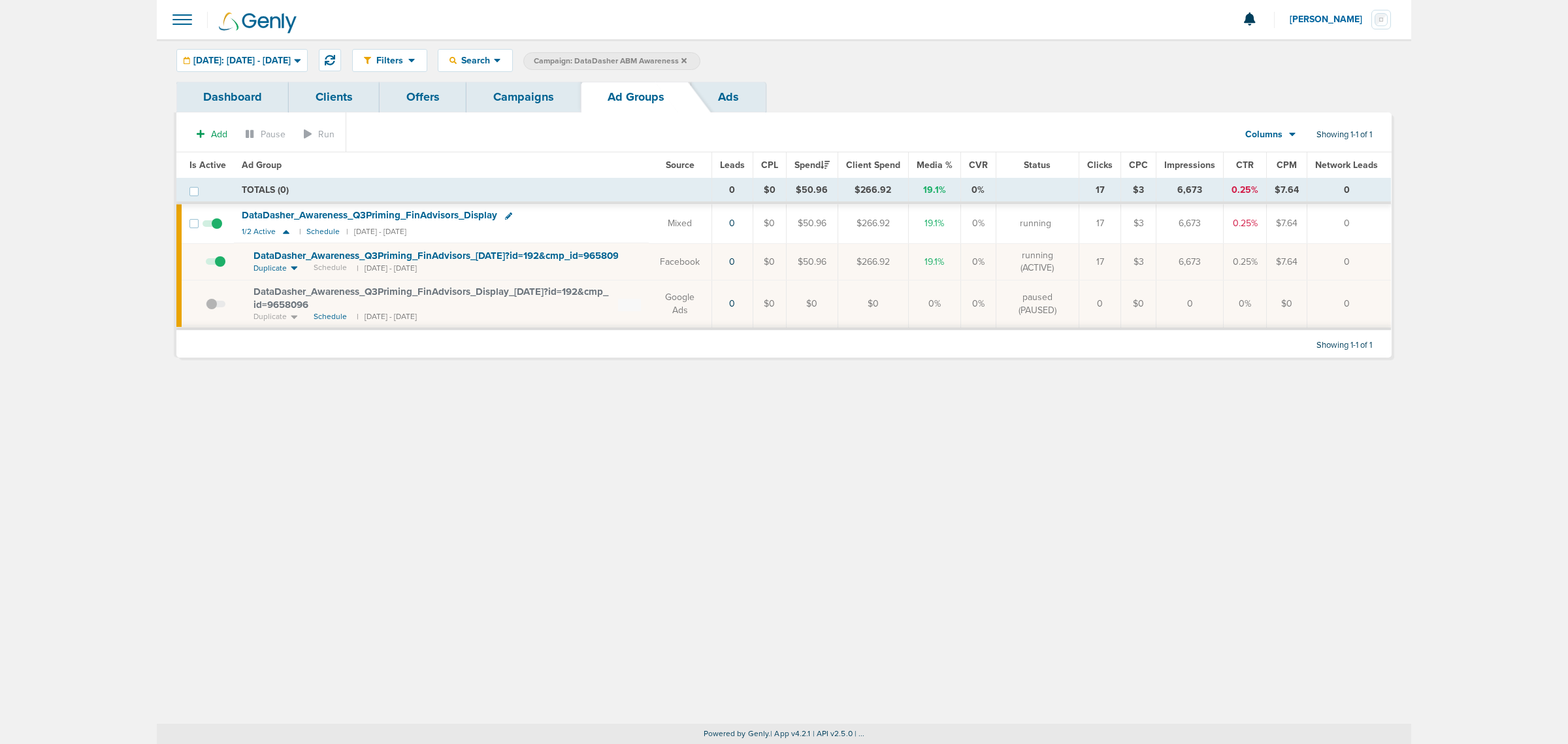
click at [523, 105] on link "Campaigns" at bounding box center [524, 97] width 114 height 31
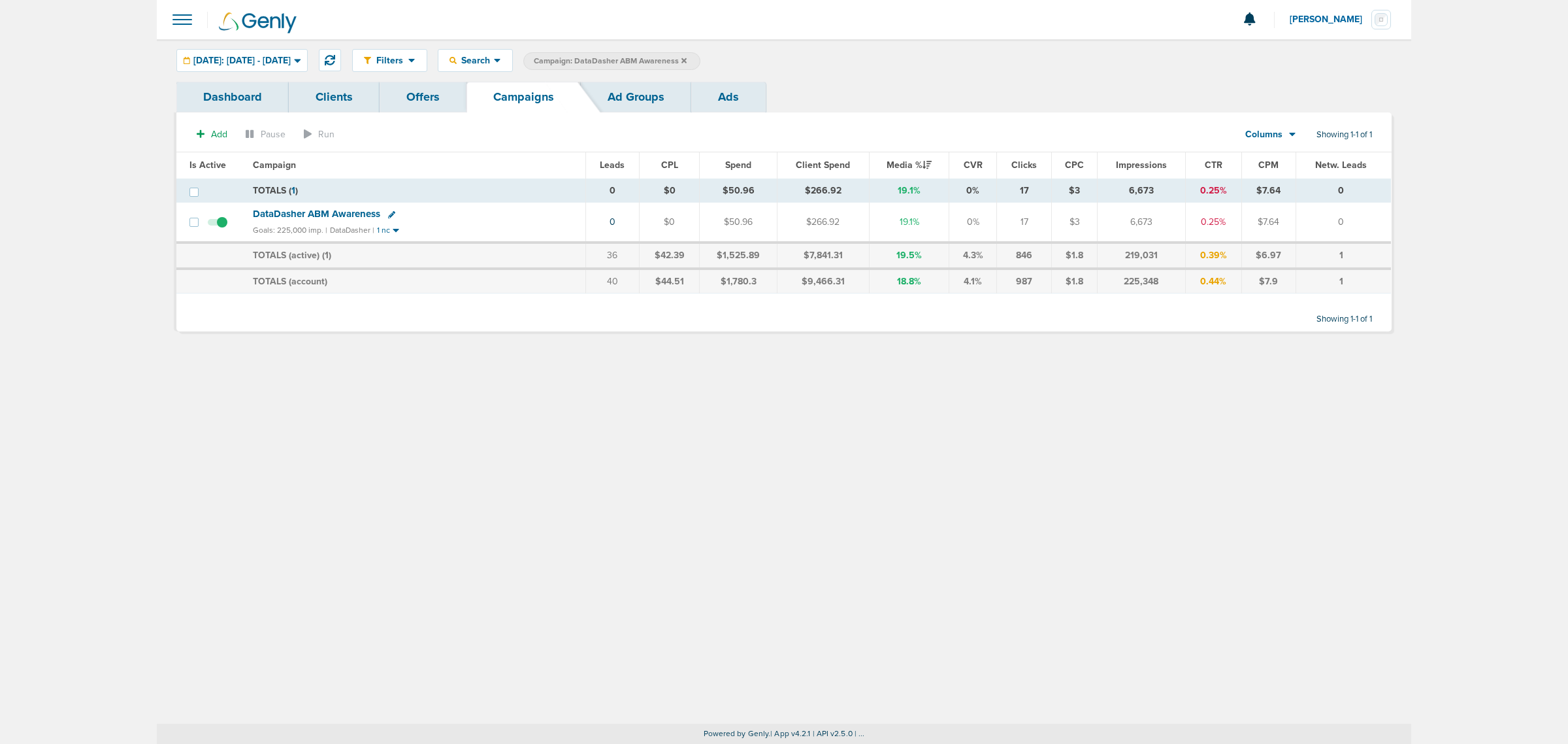
click at [687, 63] on icon at bounding box center [684, 61] width 5 height 7
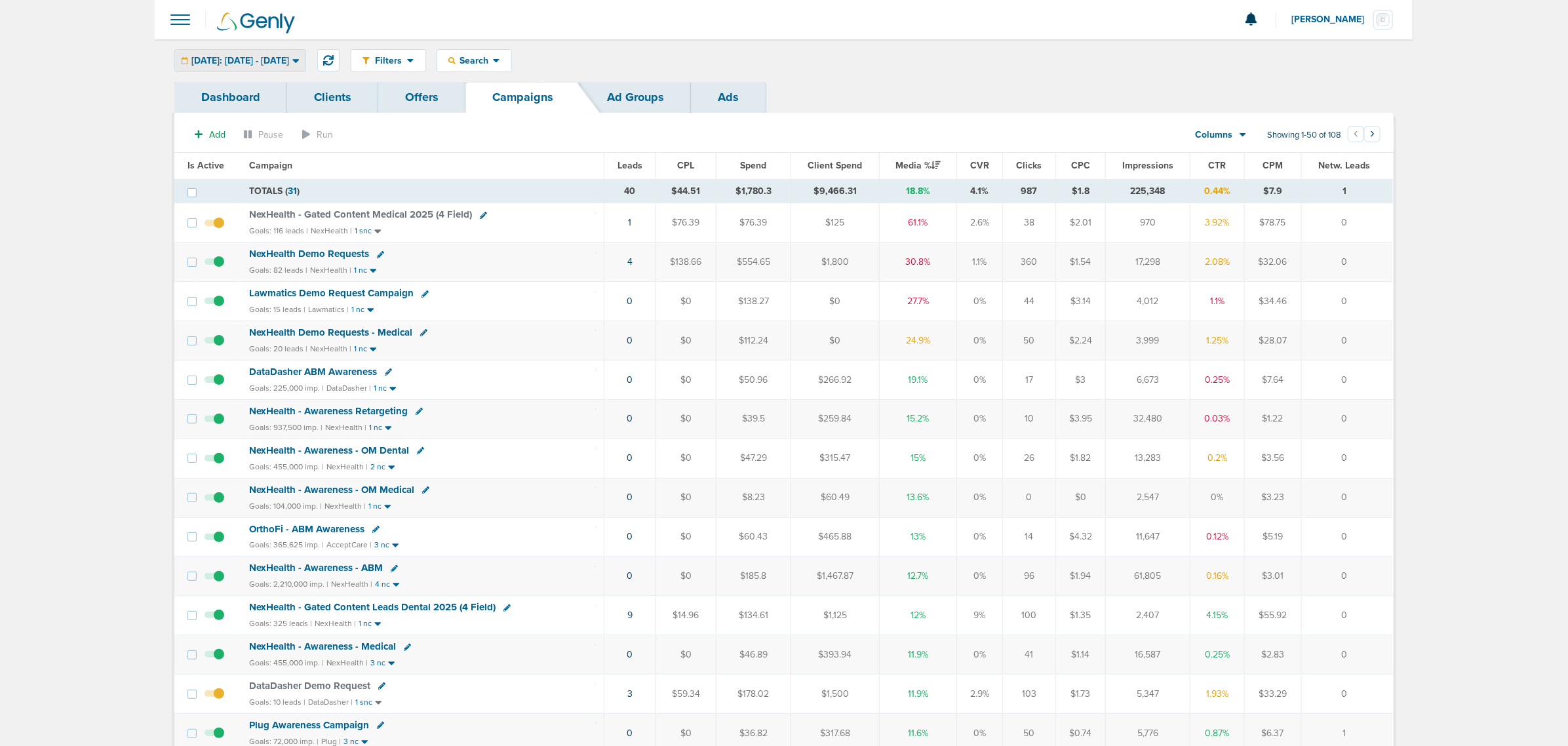
click at [289, 57] on span "Yesterday: 08.17.2025 - 08.17.2025" at bounding box center [240, 61] width 97 height 9
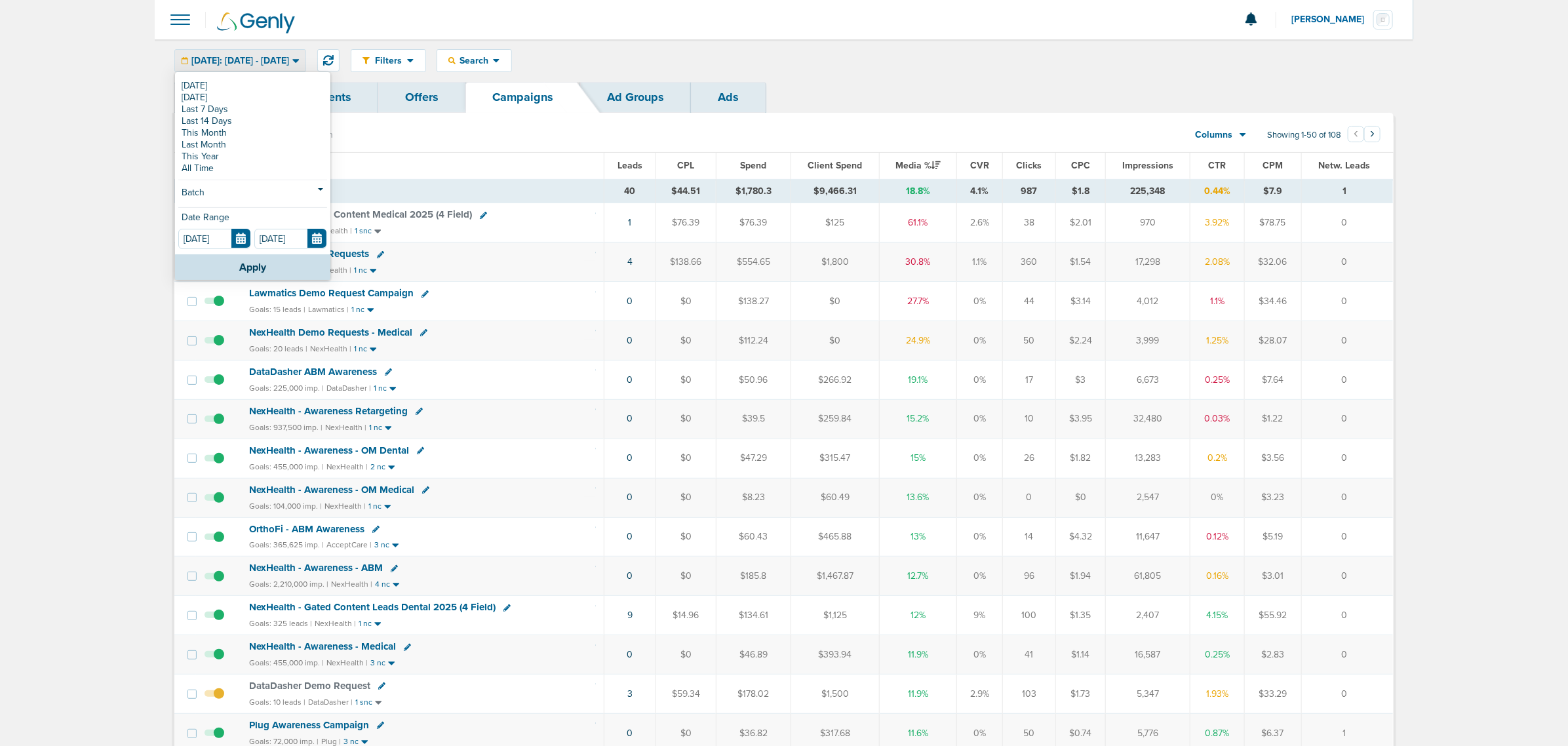
click at [329, 691] on span "DataDasher Demo Request" at bounding box center [309, 685] width 121 height 12
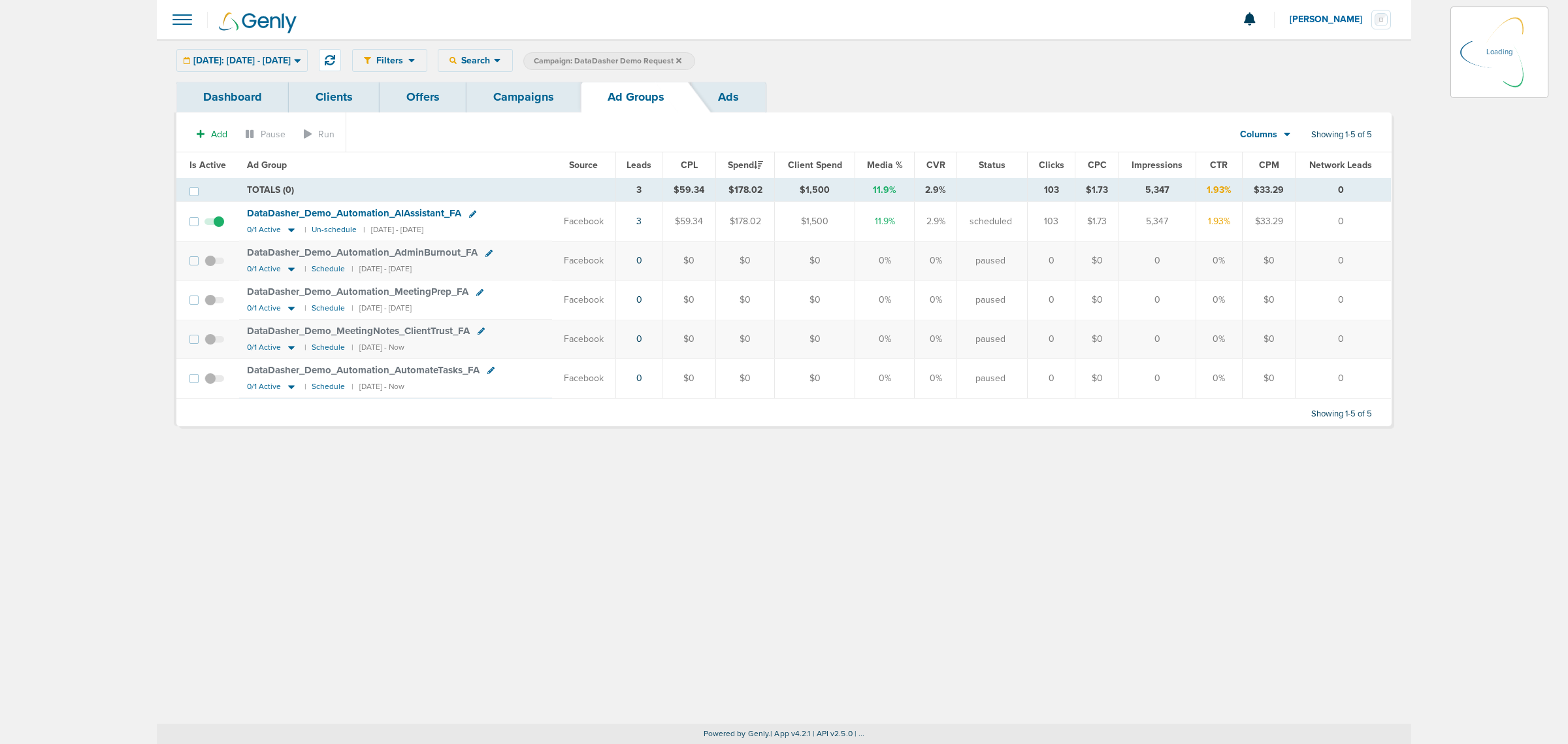
click at [302, 56] on div "Yesterday: 08.17.2025 - 08.17.2025 Today Yesterday Last 7 Days Last 14 Days Thi…" at bounding box center [242, 61] width 131 height 23
click at [569, 564] on div "Filters Active Only Settings Status Active Inactive Objectives MQL SQL Traffic …" at bounding box center [784, 381] width 1255 height 684
click at [530, 99] on link "Campaigns" at bounding box center [524, 97] width 114 height 31
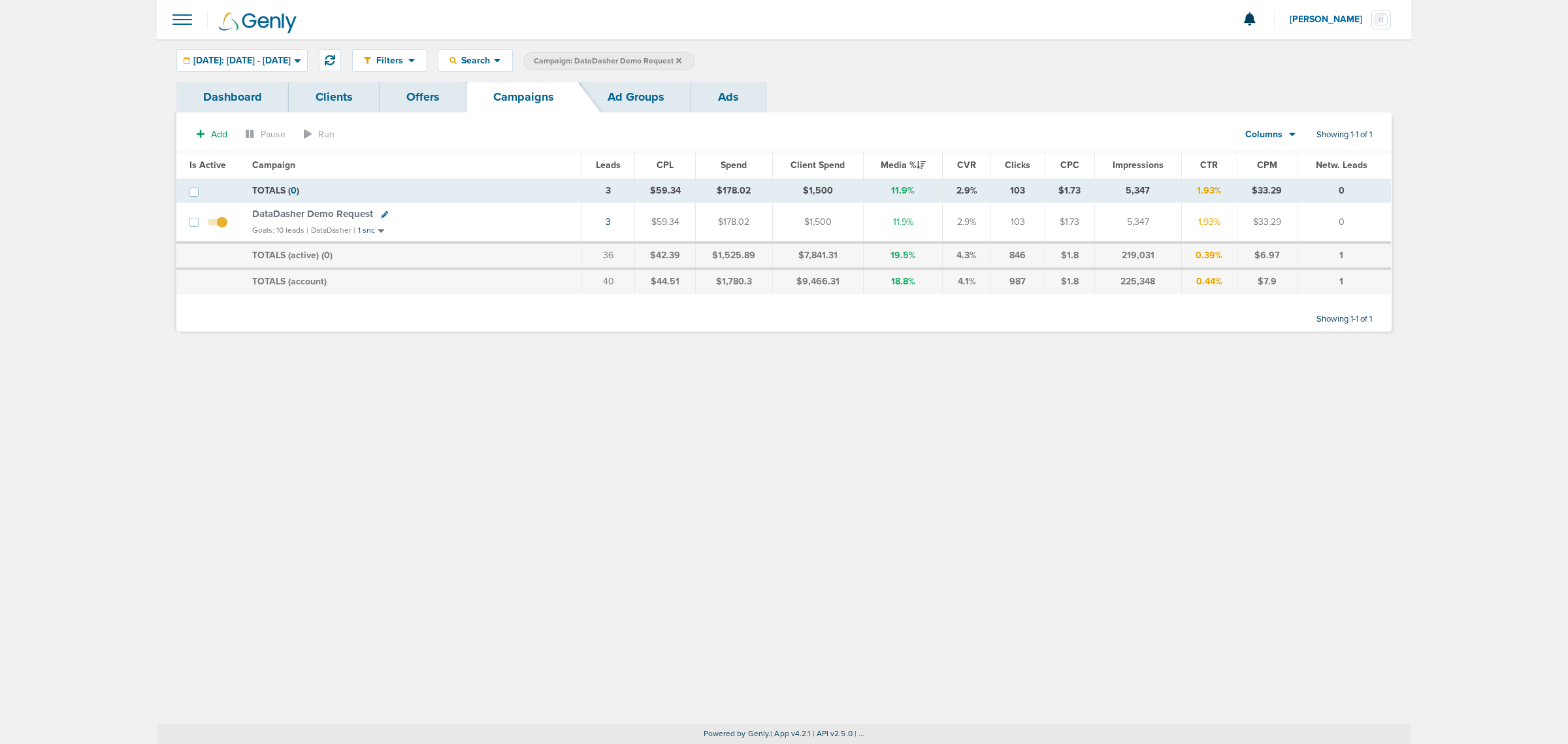
click at [682, 57] on icon at bounding box center [679, 61] width 5 height 7
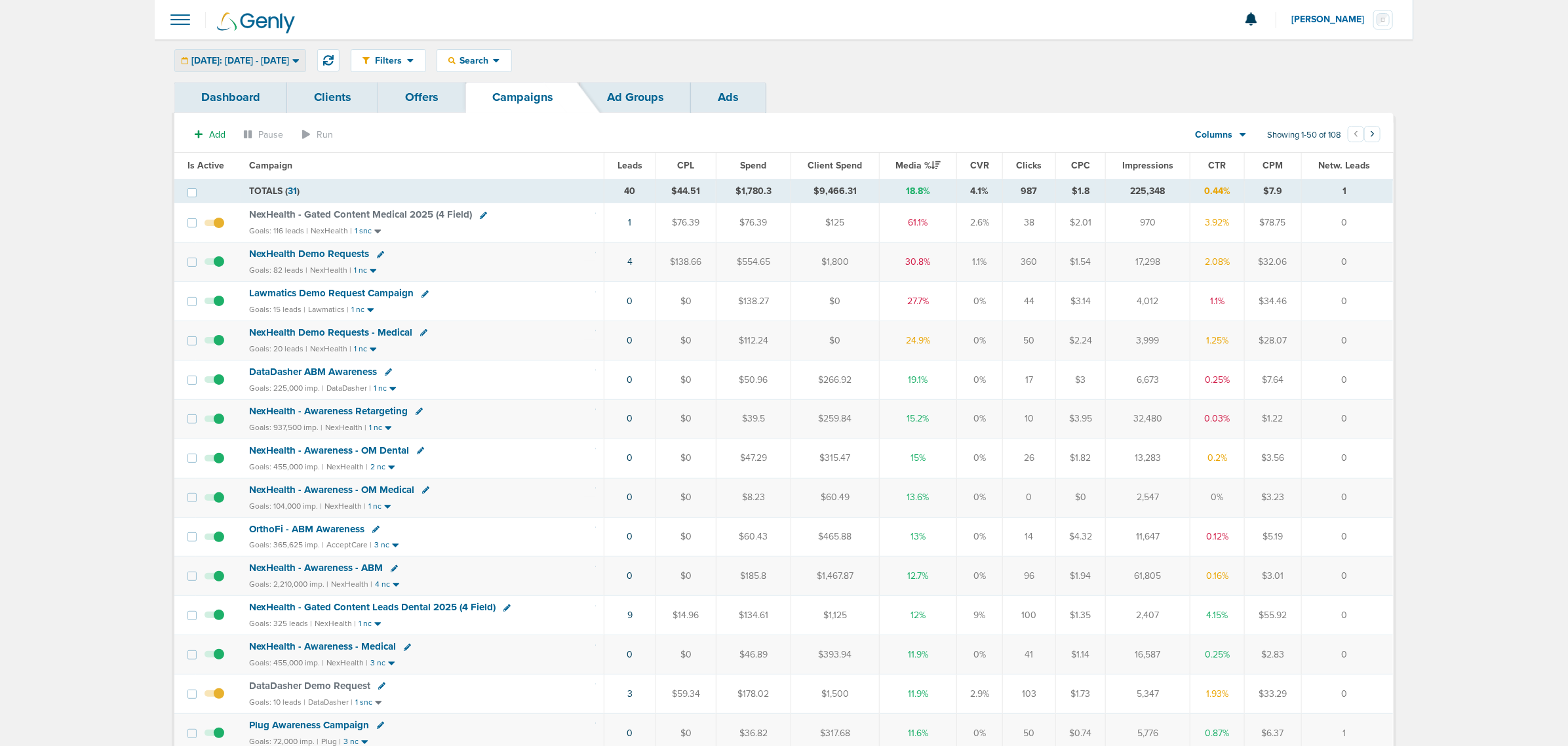
click at [270, 67] on div "Yesterday: 08.17.2025 - 08.17.2025" at bounding box center [240, 61] width 131 height 22
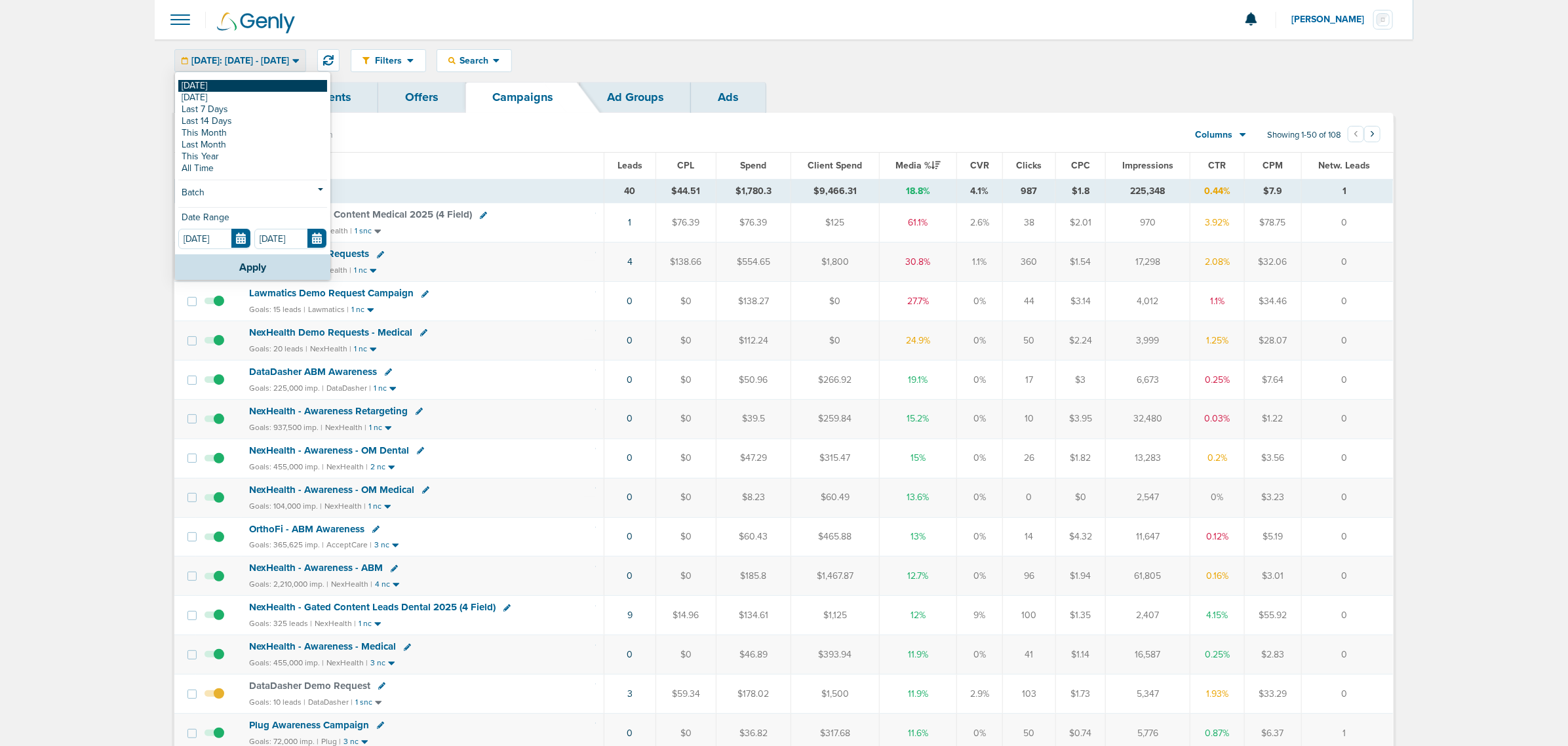
click at [209, 89] on link "[DATE]" at bounding box center [252, 86] width 149 height 12
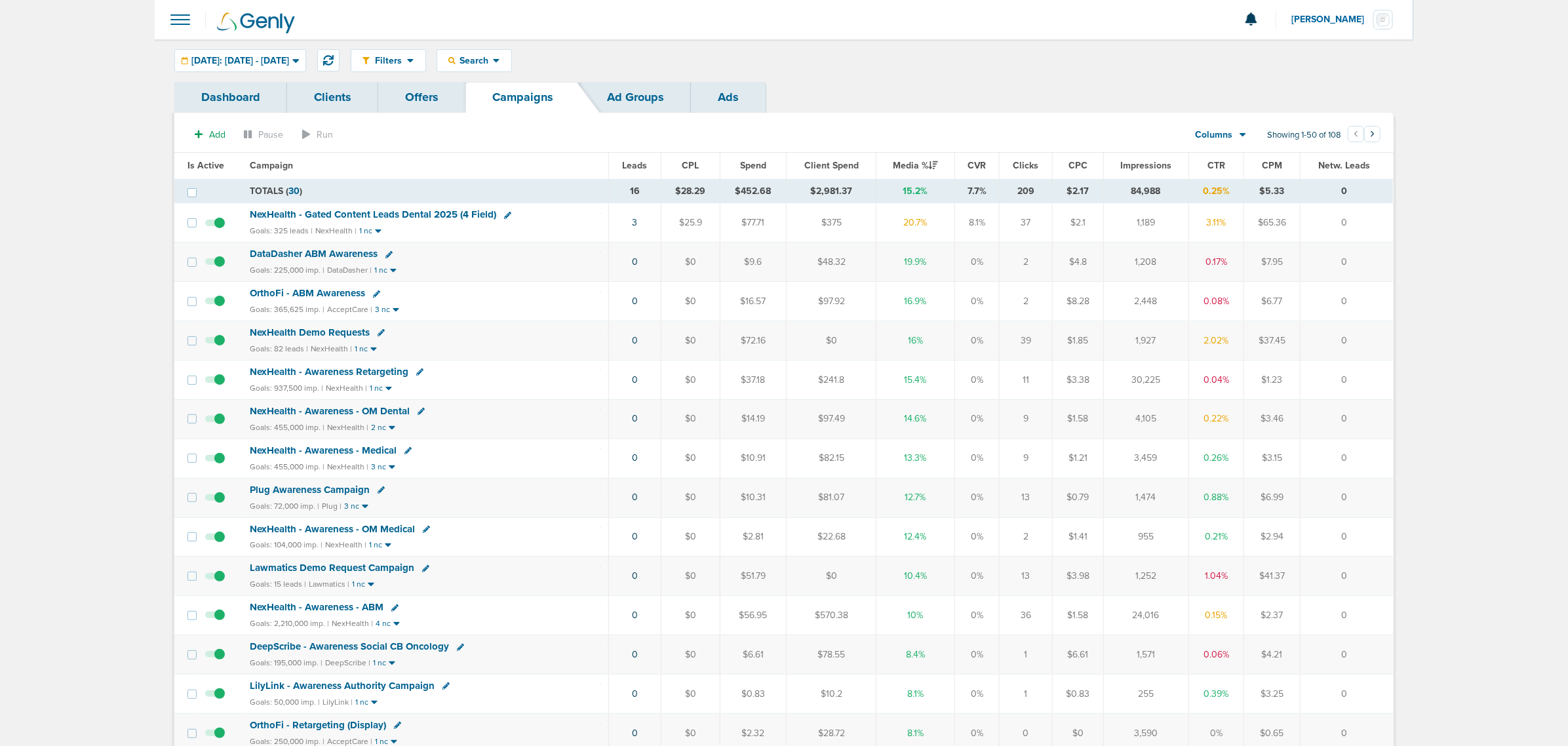
click at [425, 210] on span "NexHealth - Gated Content Leads Dental 2025 (4 Field)" at bounding box center [373, 215] width 246 height 12
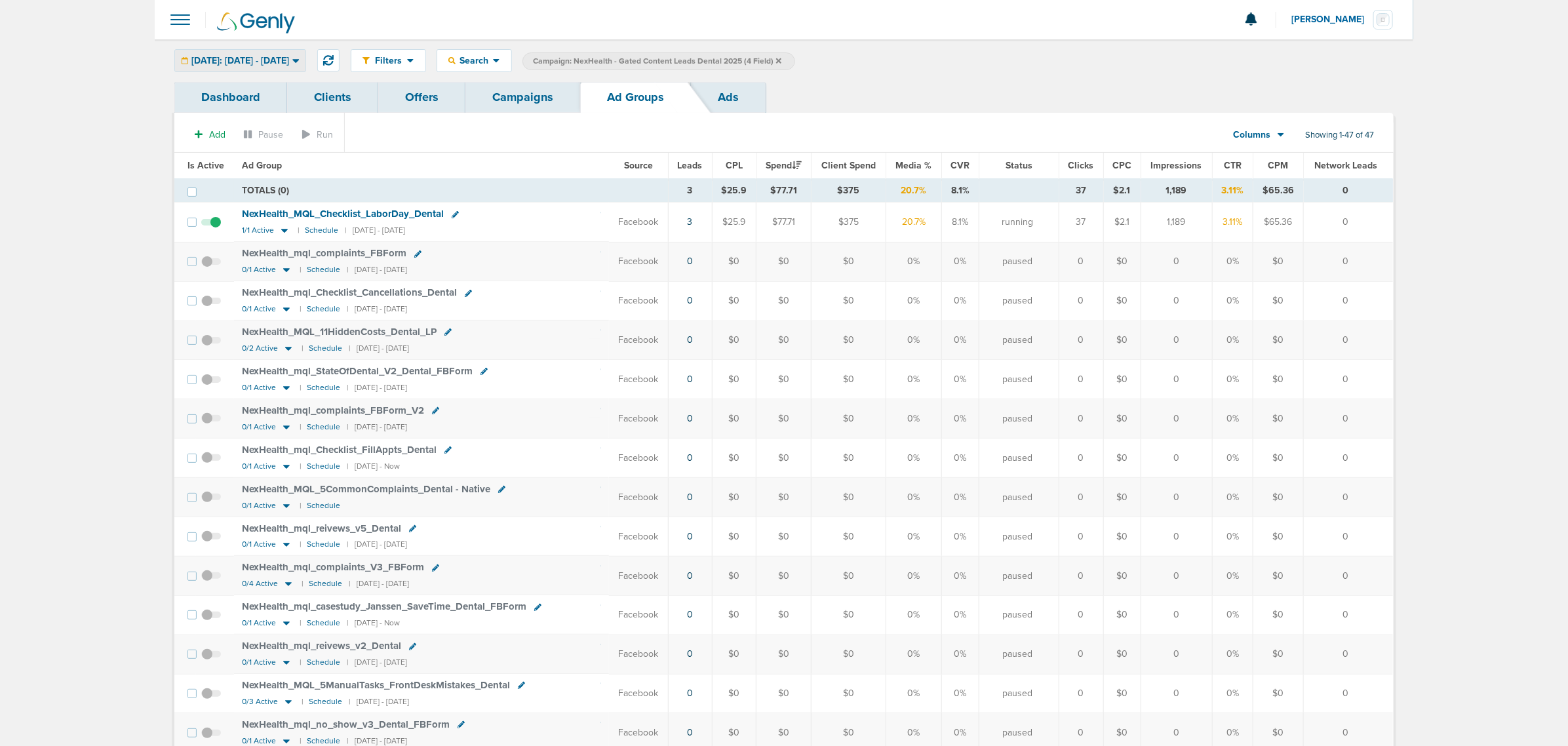
click at [300, 70] on div "[DATE]: [DATE] - [DATE]" at bounding box center [240, 61] width 131 height 22
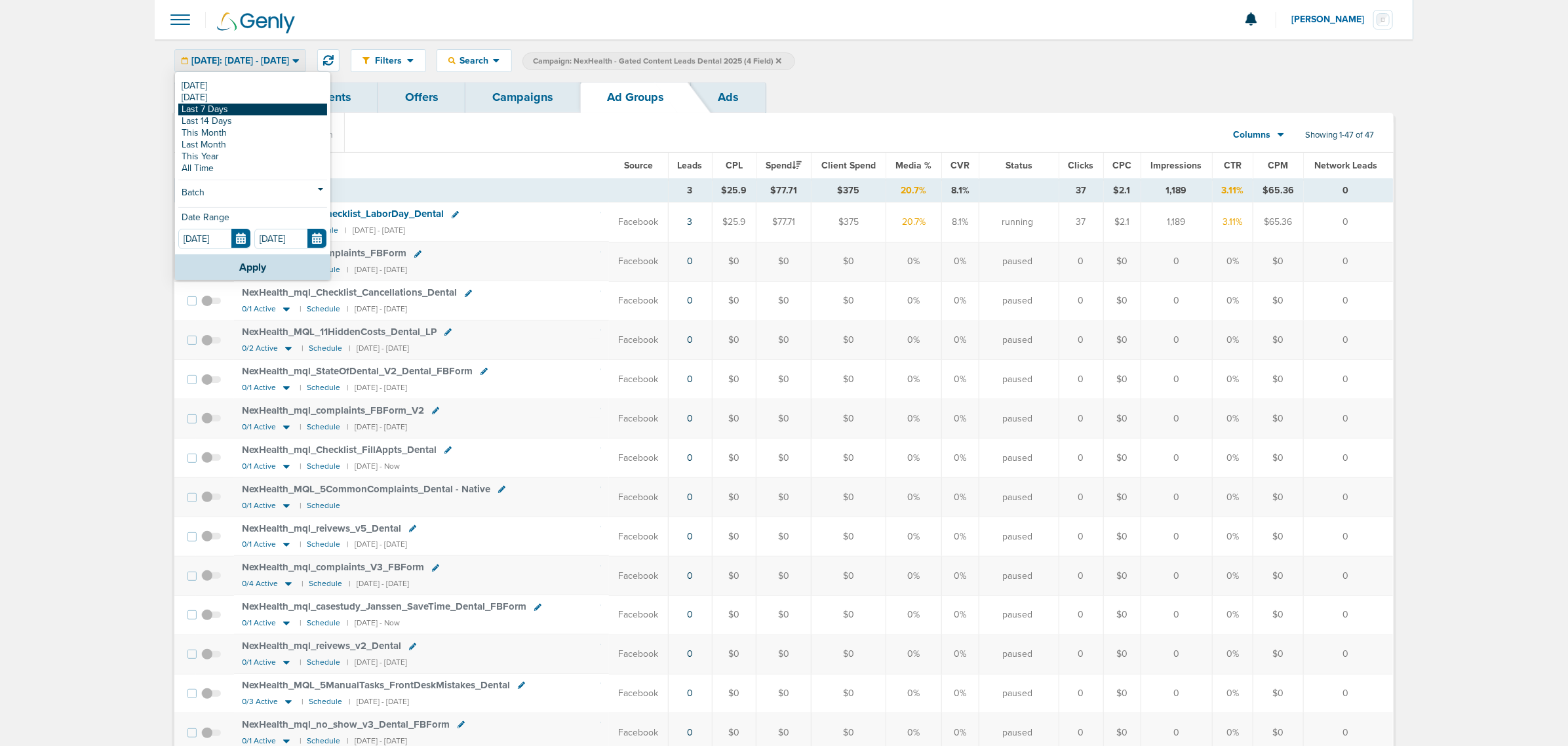
click at [255, 110] on link "Last 7 Days" at bounding box center [252, 110] width 149 height 12
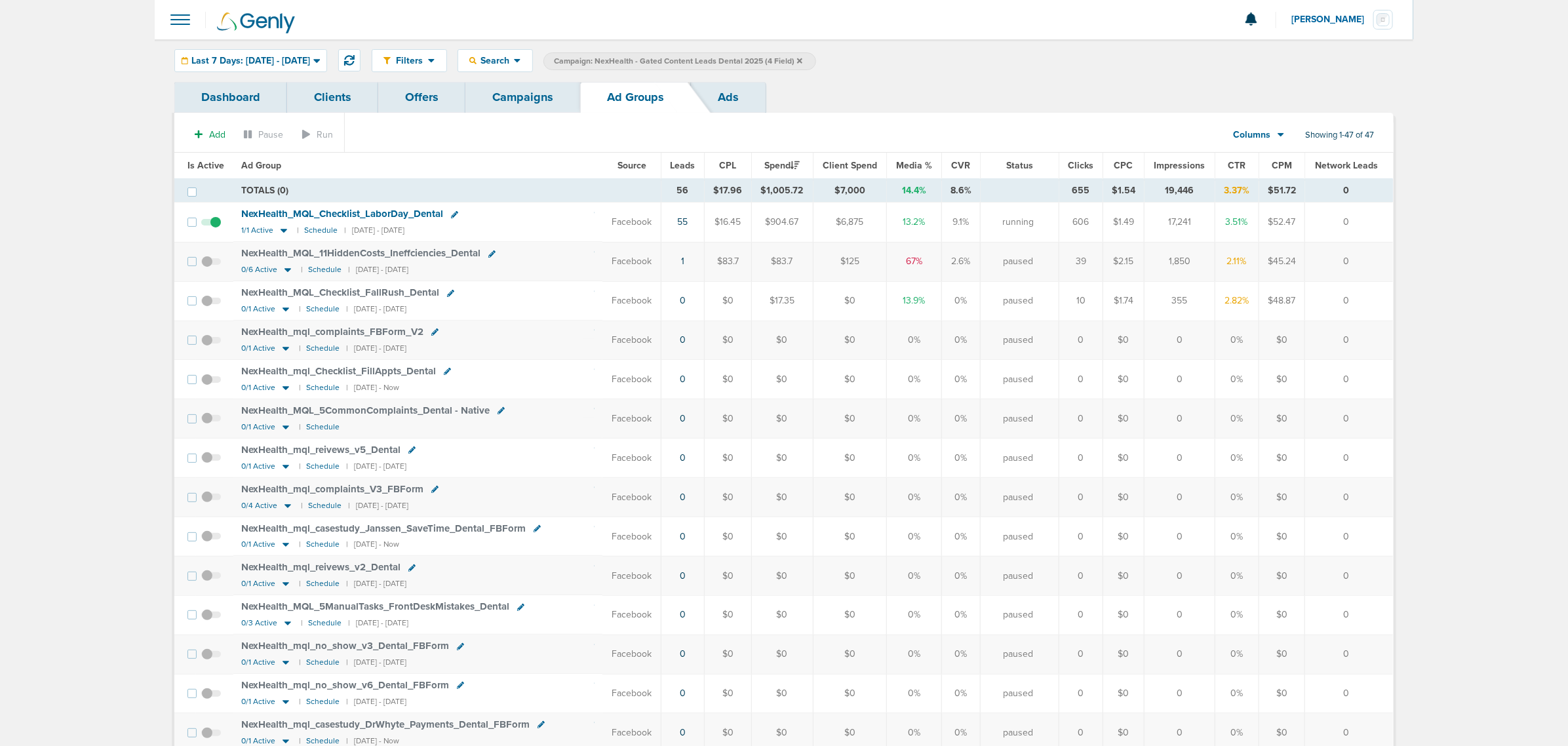
click at [509, 100] on link "Campaigns" at bounding box center [523, 97] width 115 height 31
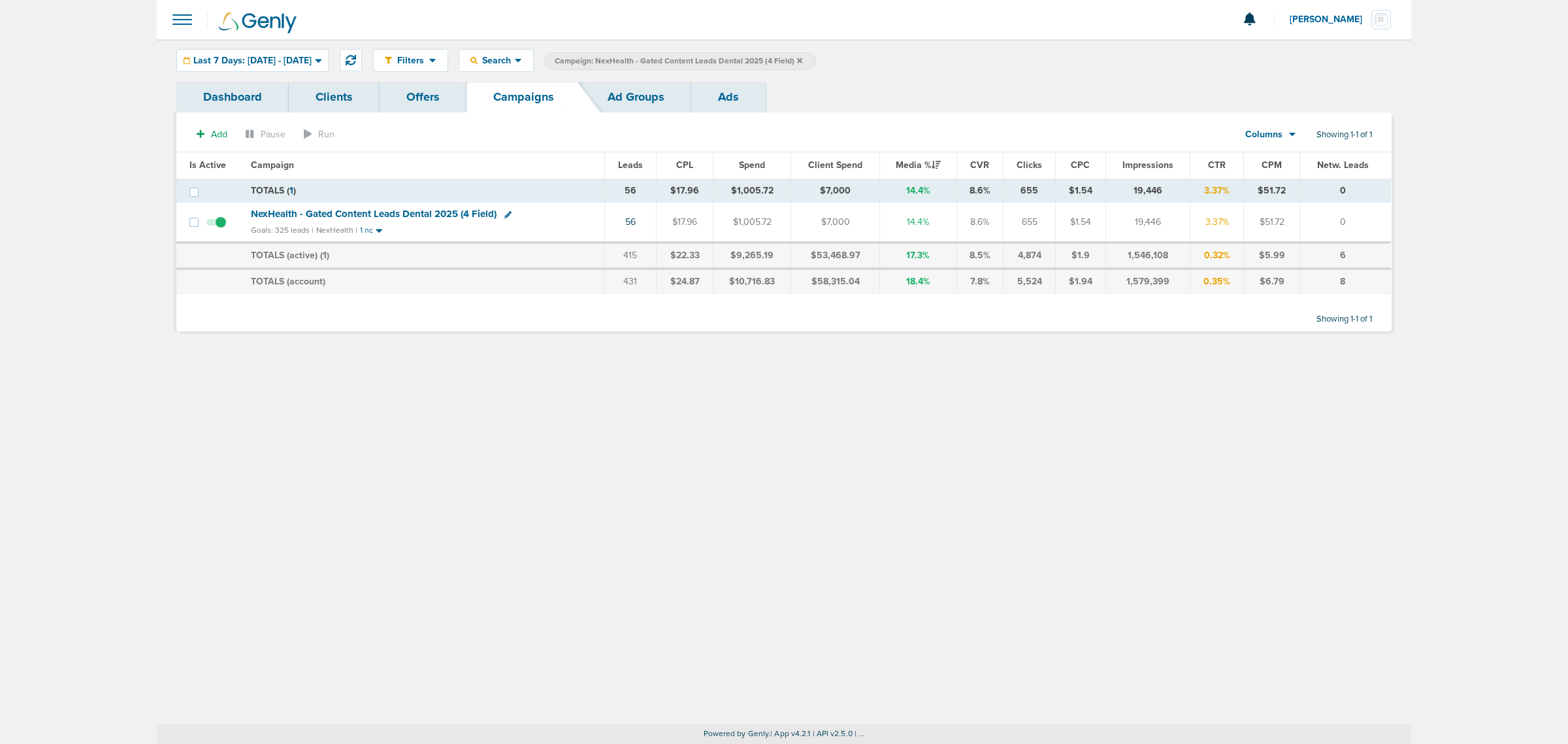
click at [803, 61] on icon at bounding box center [799, 60] width 5 height 5
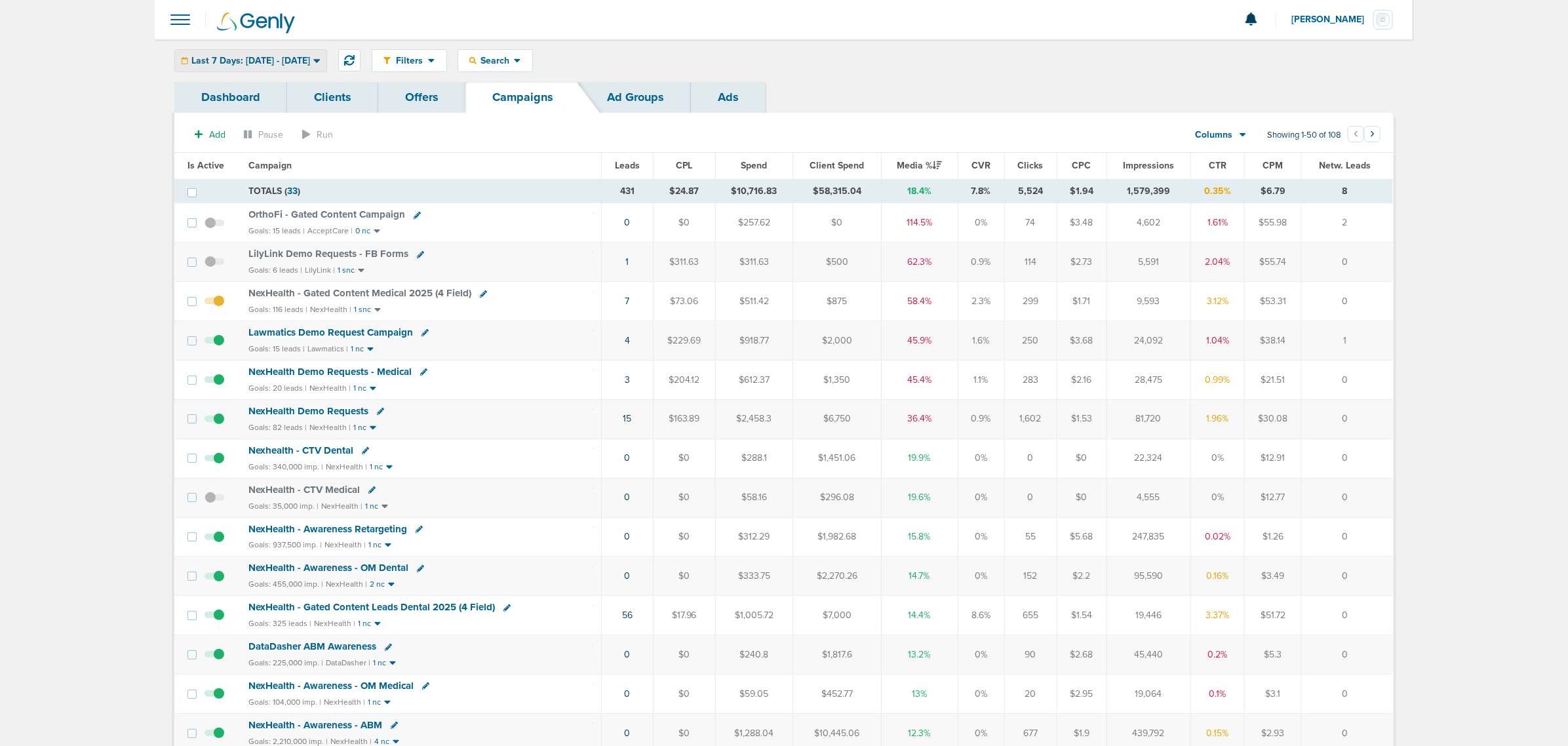
click at [270, 57] on span "Last 7 Days: 08.11.2025 - 08.18.2025" at bounding box center [250, 61] width 119 height 9
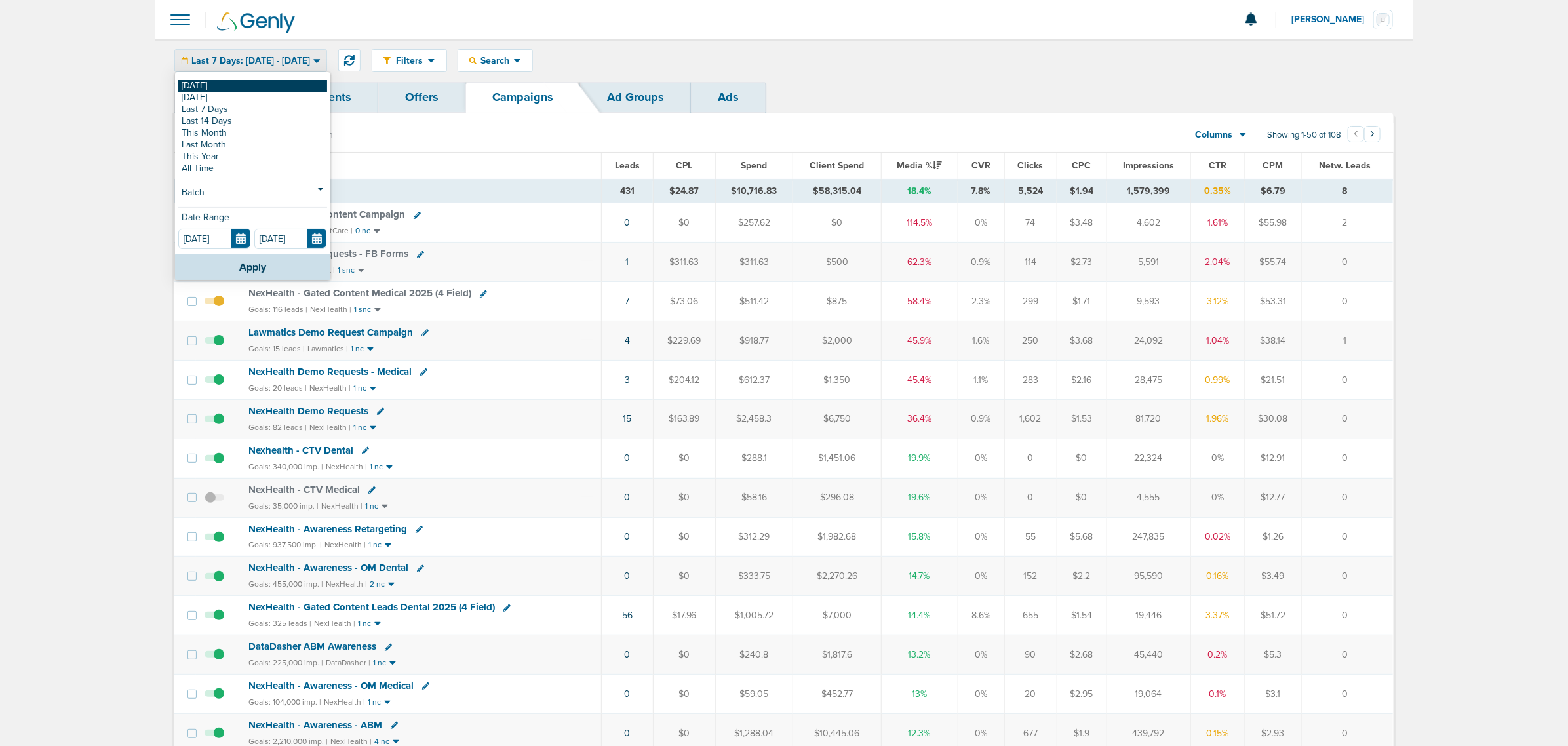
click at [252, 88] on link "[DATE]" at bounding box center [252, 86] width 149 height 12
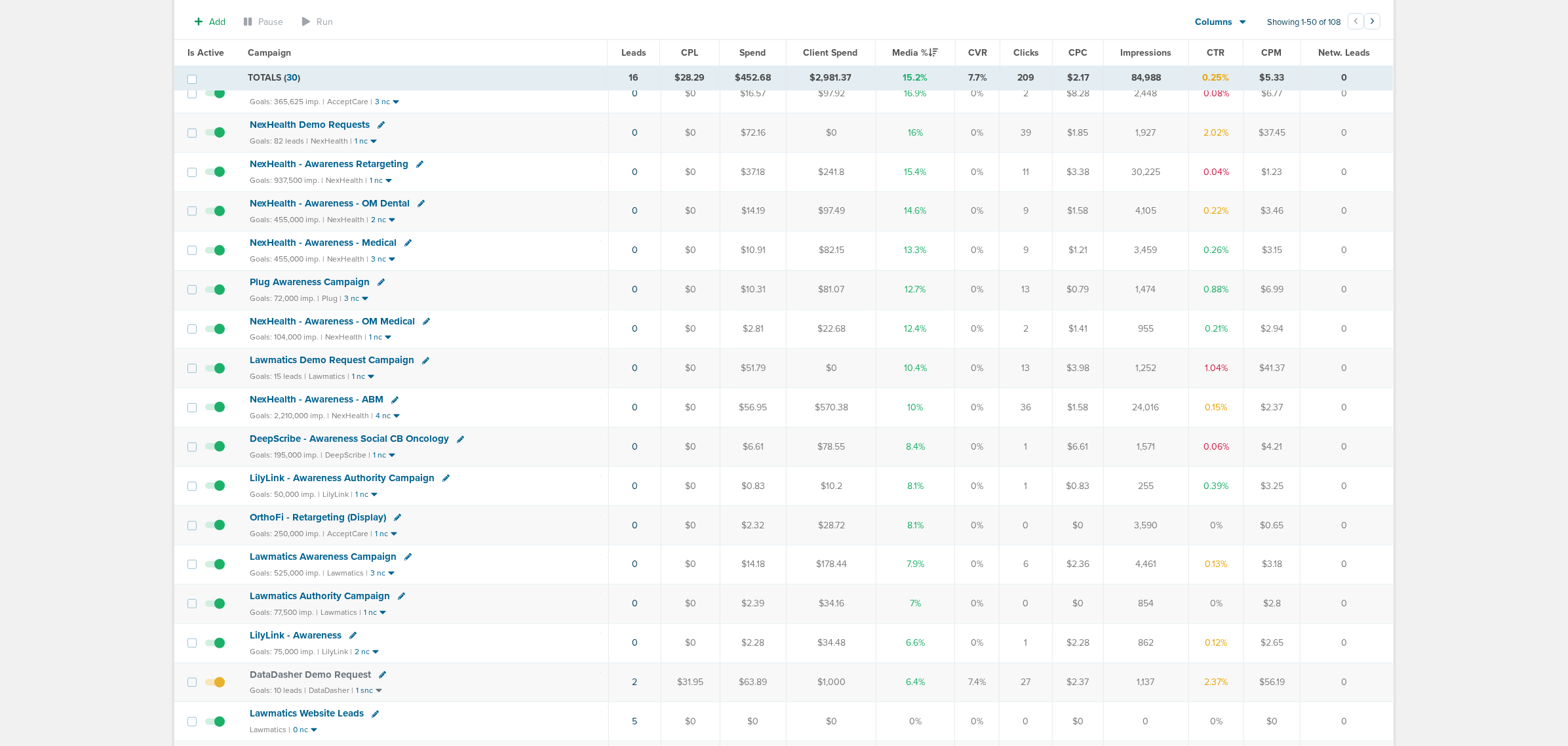
scroll to position [492, 0]
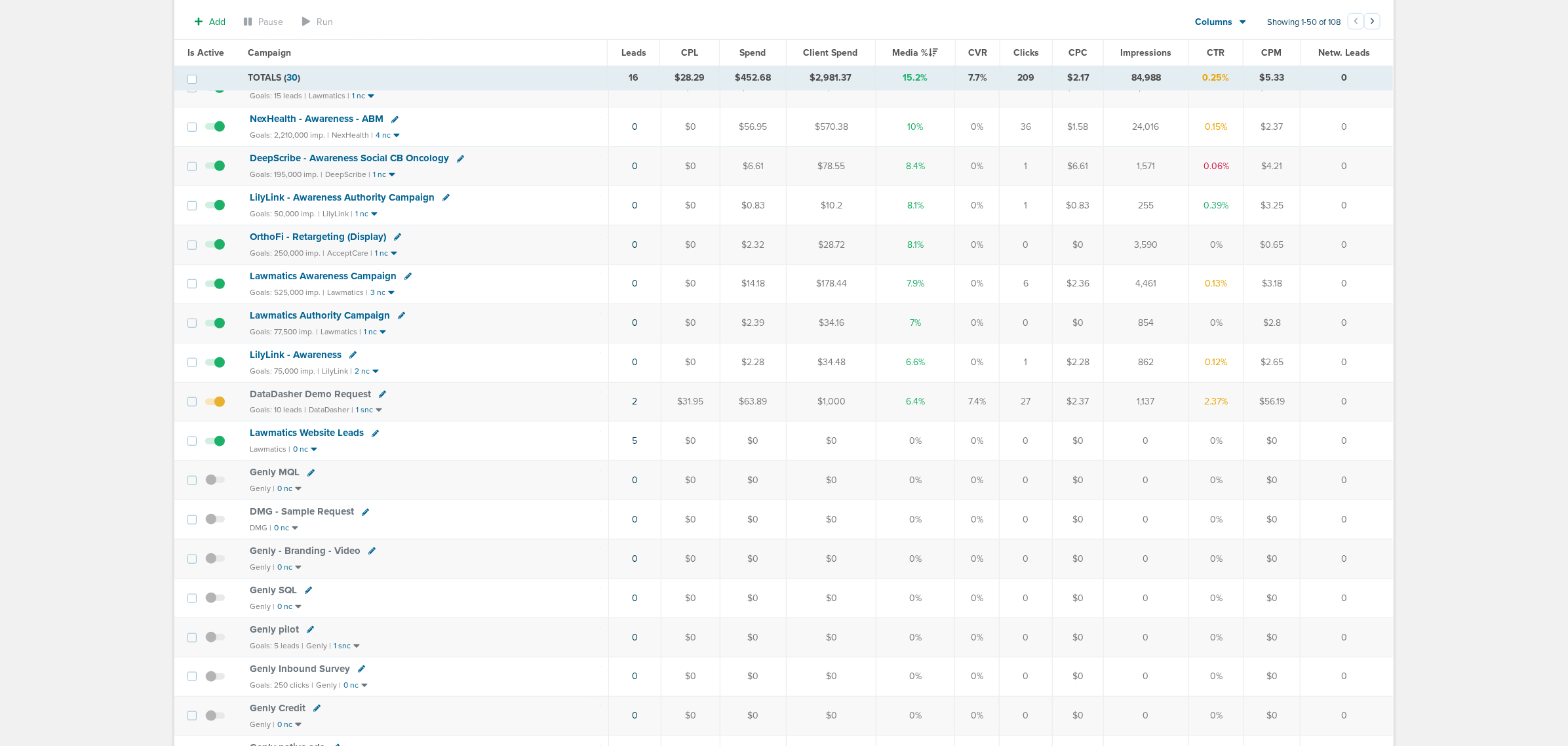
drag, startPoint x: 1262, startPoint y: 414, endPoint x: 604, endPoint y: 403, distance: 658.1
click at [614, 405] on tr "DataDasher Demo Request Goals: 10 leads | DataDasher | 1 snc 2 $31.95 $63.89 $1…" at bounding box center [784, 401] width 1219 height 39
click at [577, 398] on td "DataDasher Demo Request Goals: 10 leads | DataDasher | 1 snc" at bounding box center [425, 401] width 367 height 39
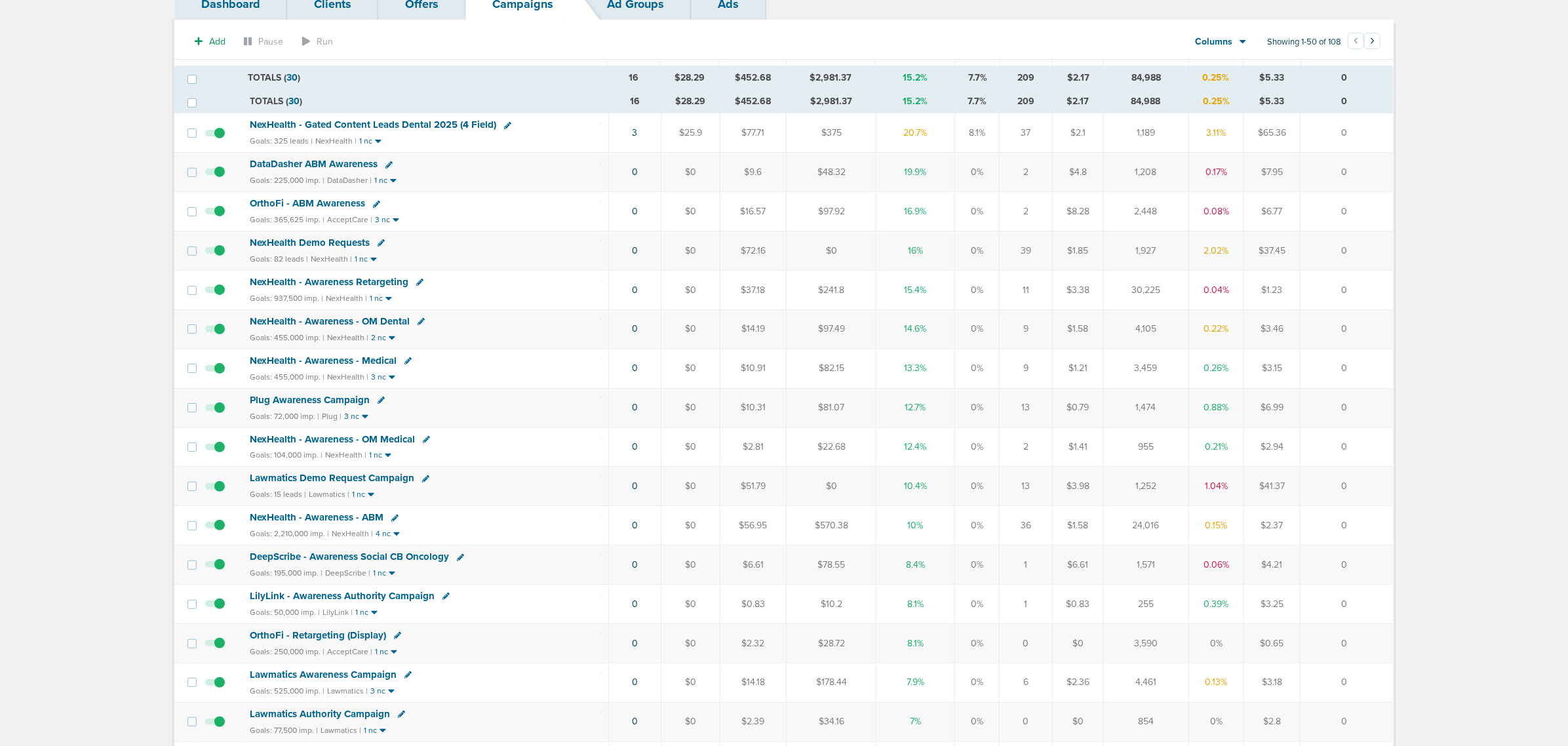
scroll to position [0, 0]
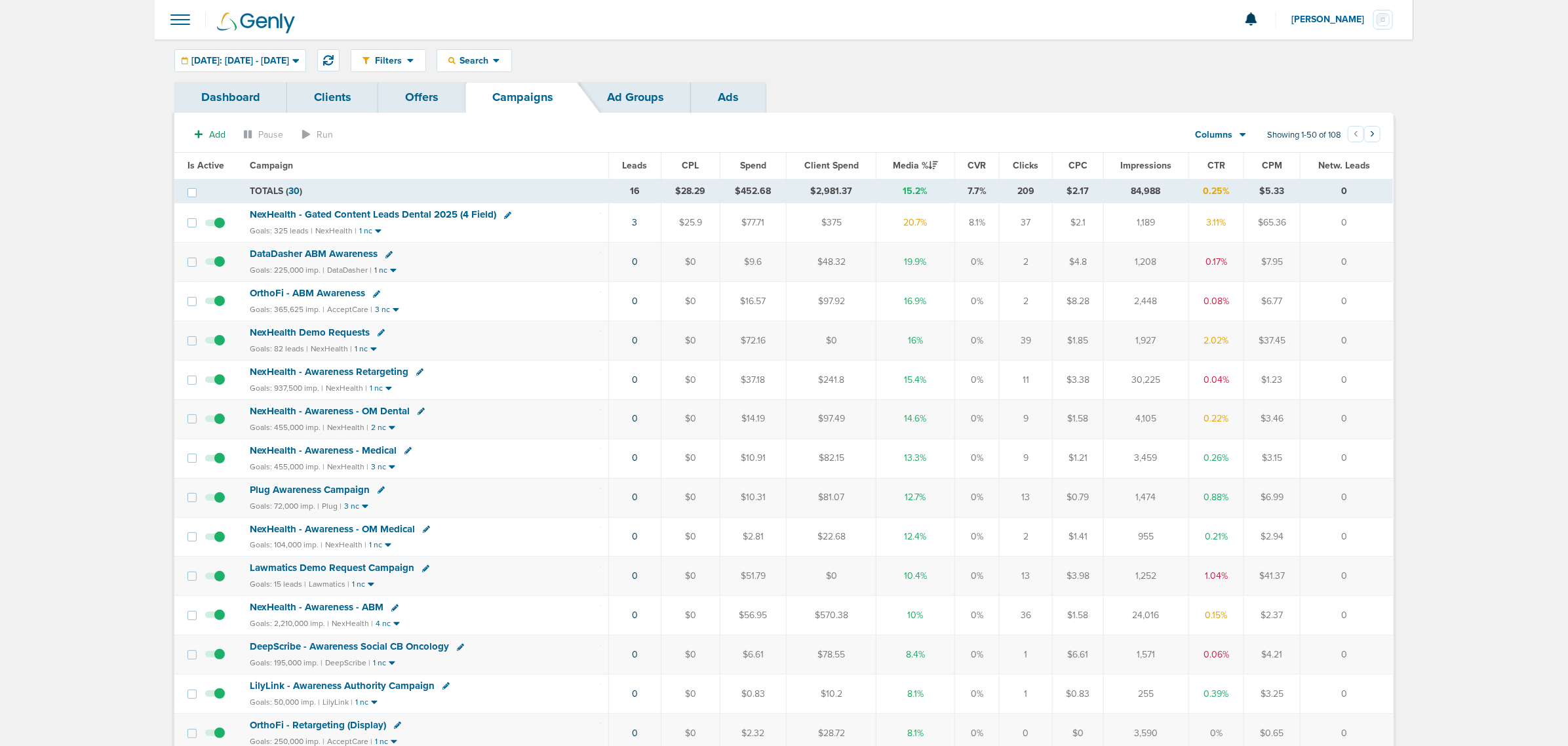
click at [333, 574] on span "Lawmatics Demo Request Campaign" at bounding box center [332, 567] width 165 height 12
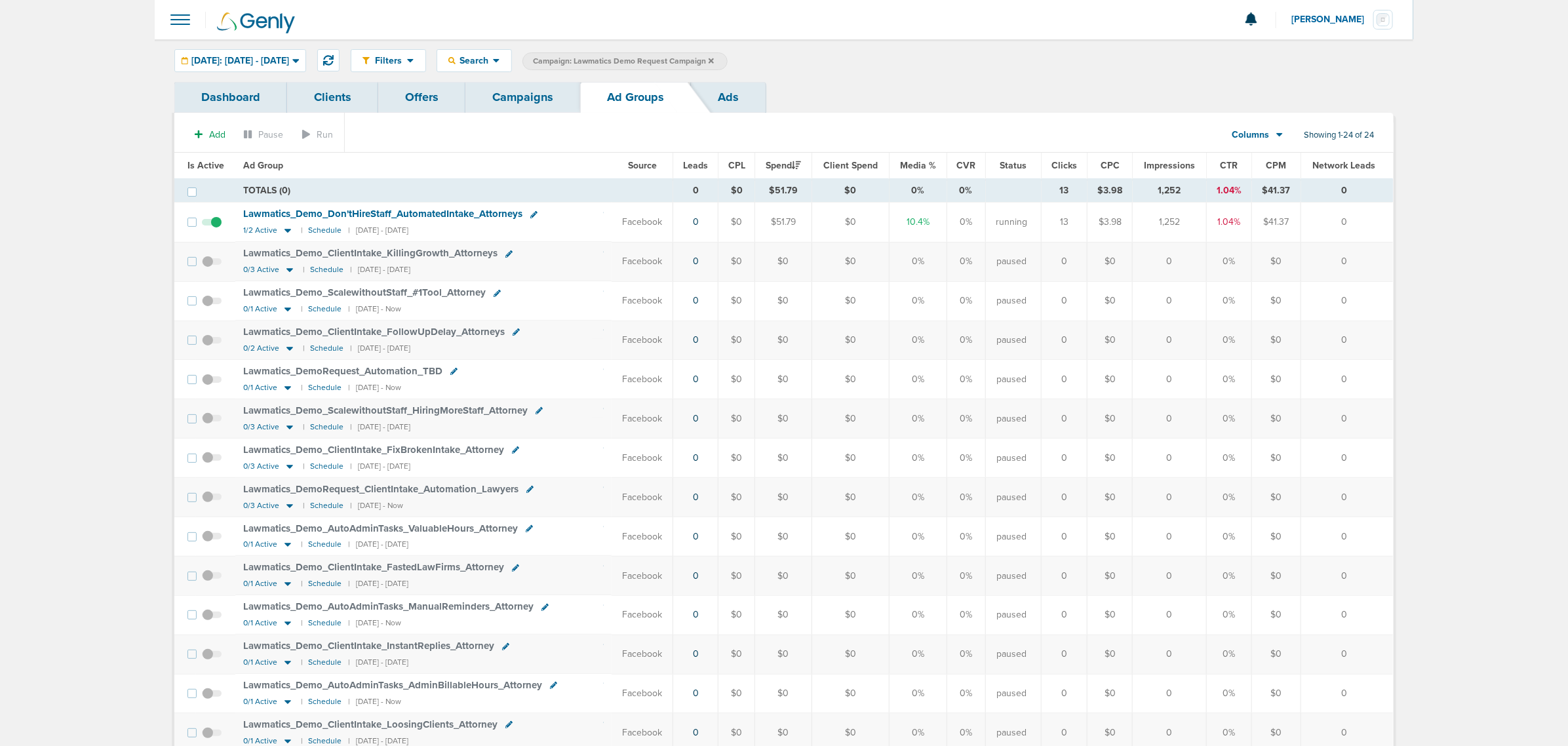
click at [522, 102] on link "Campaigns" at bounding box center [523, 97] width 115 height 31
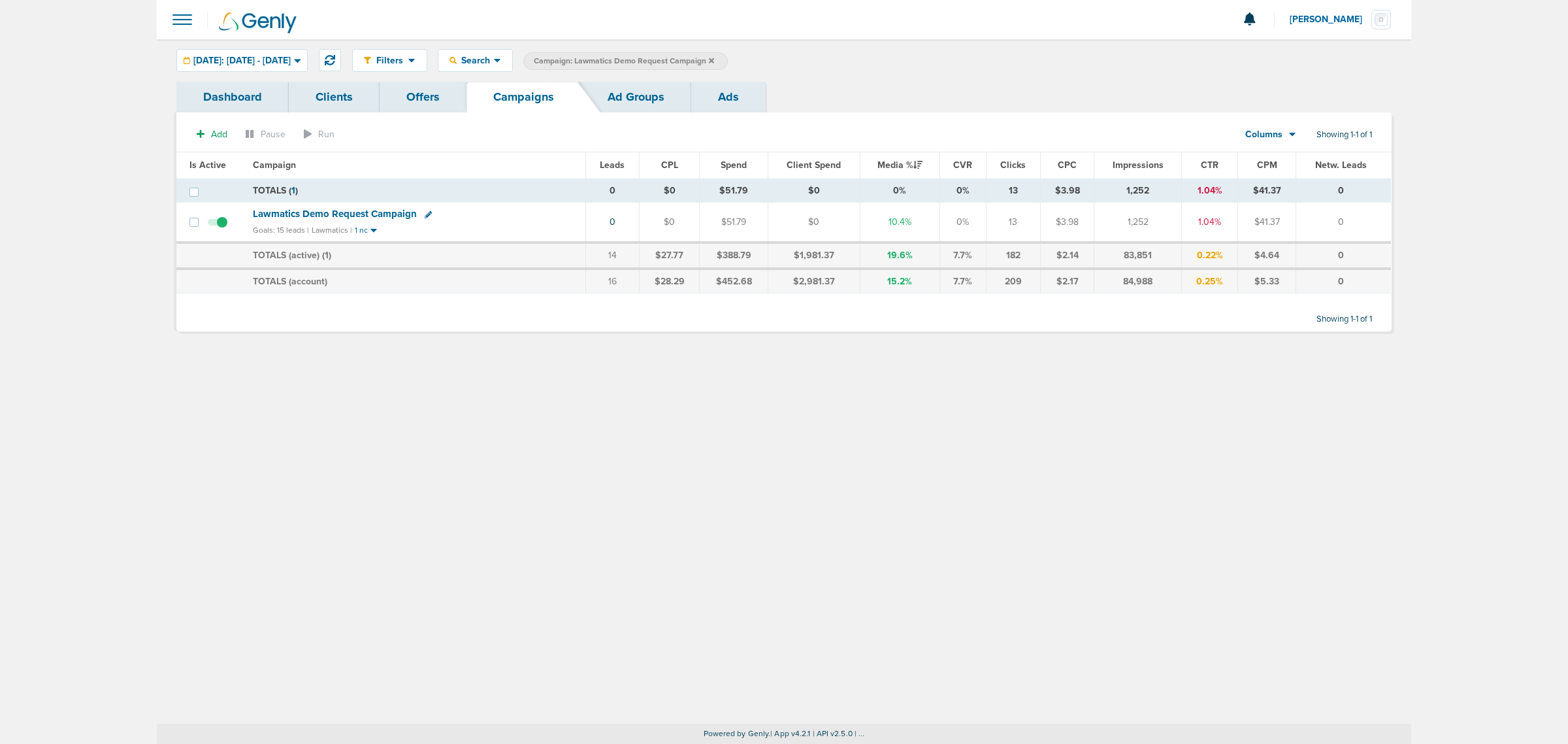
click at [714, 62] on icon at bounding box center [711, 61] width 5 height 7
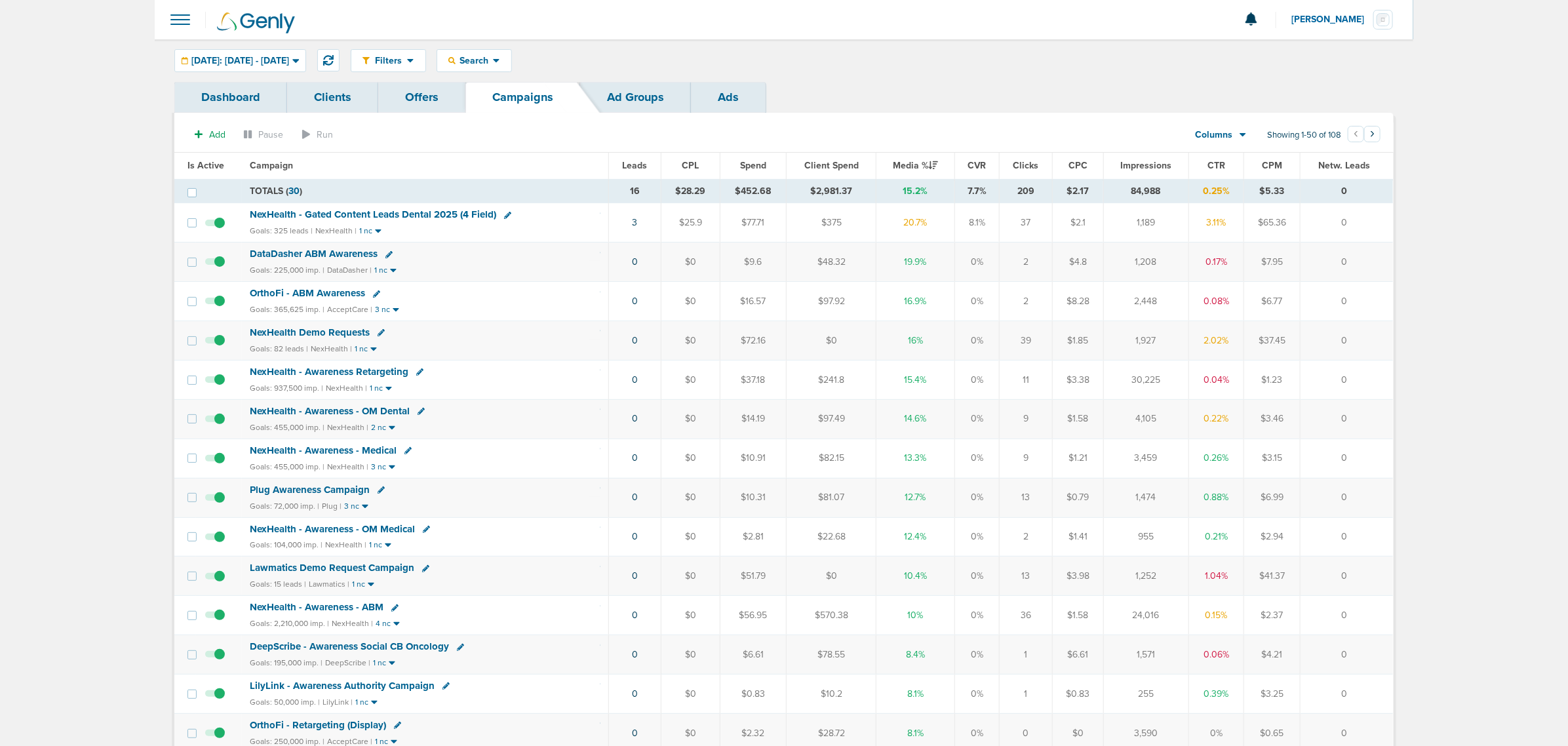
click at [370, 211] on span "NexHealth - Gated Content Leads Dental 2025 (4 Field)" at bounding box center [373, 215] width 246 height 12
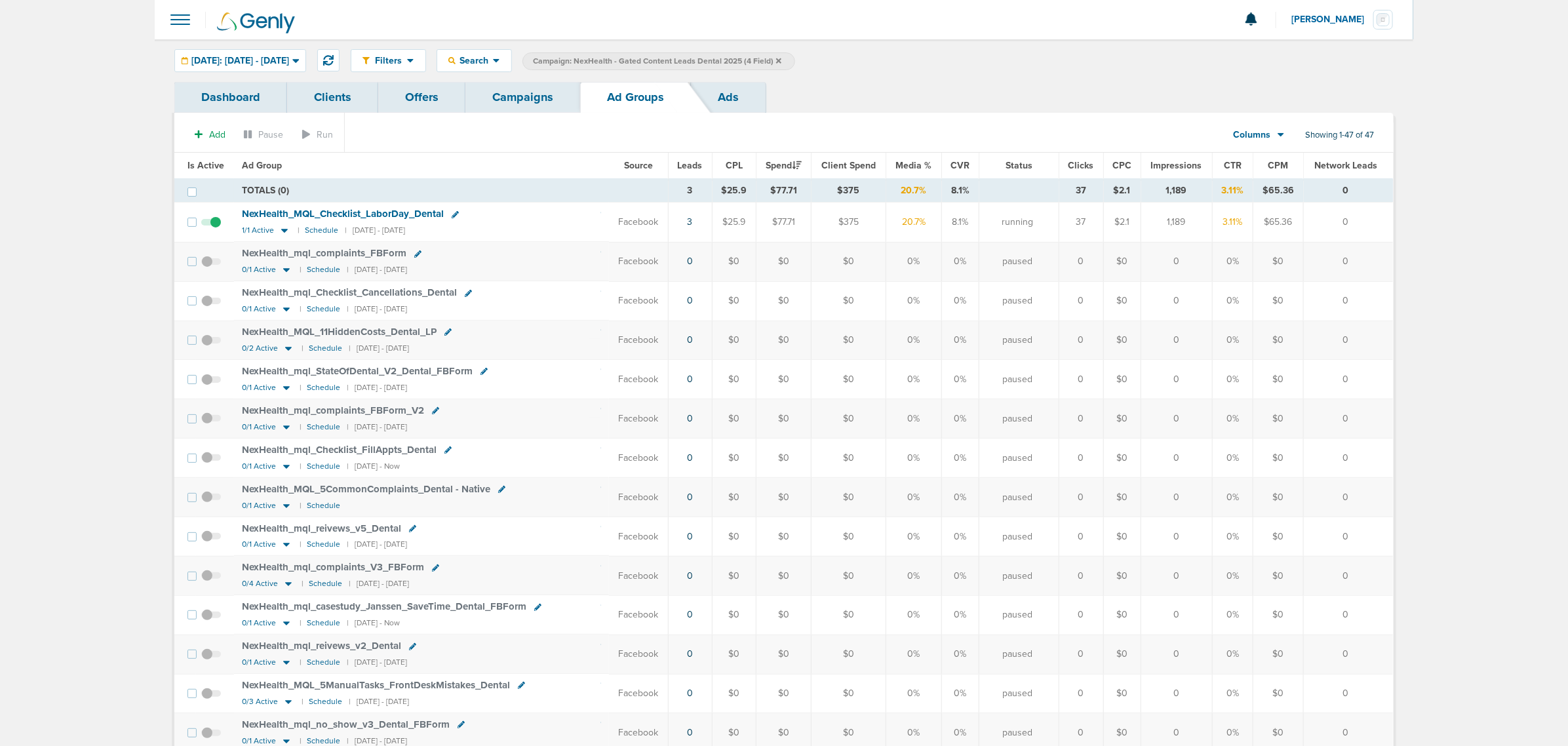
click at [299, 47] on div "Filters Active Only Settings Status Active Inactive Objectives MQL SQL Traffic …" at bounding box center [784, 60] width 1259 height 42
click at [299, 50] on div "[DATE]: [DATE] - [DATE]" at bounding box center [240, 61] width 131 height 22
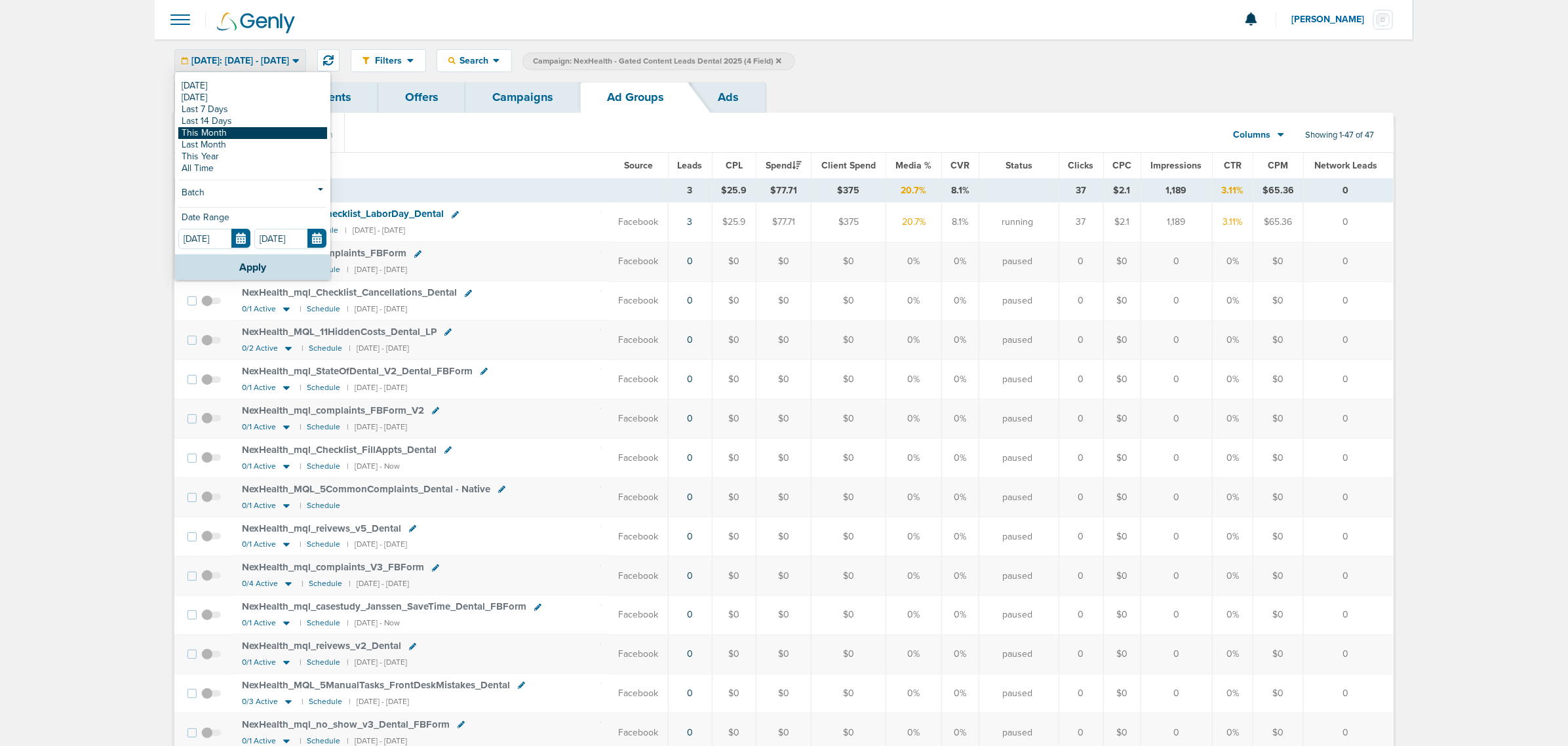
click at [251, 131] on link "This Month" at bounding box center [252, 133] width 149 height 12
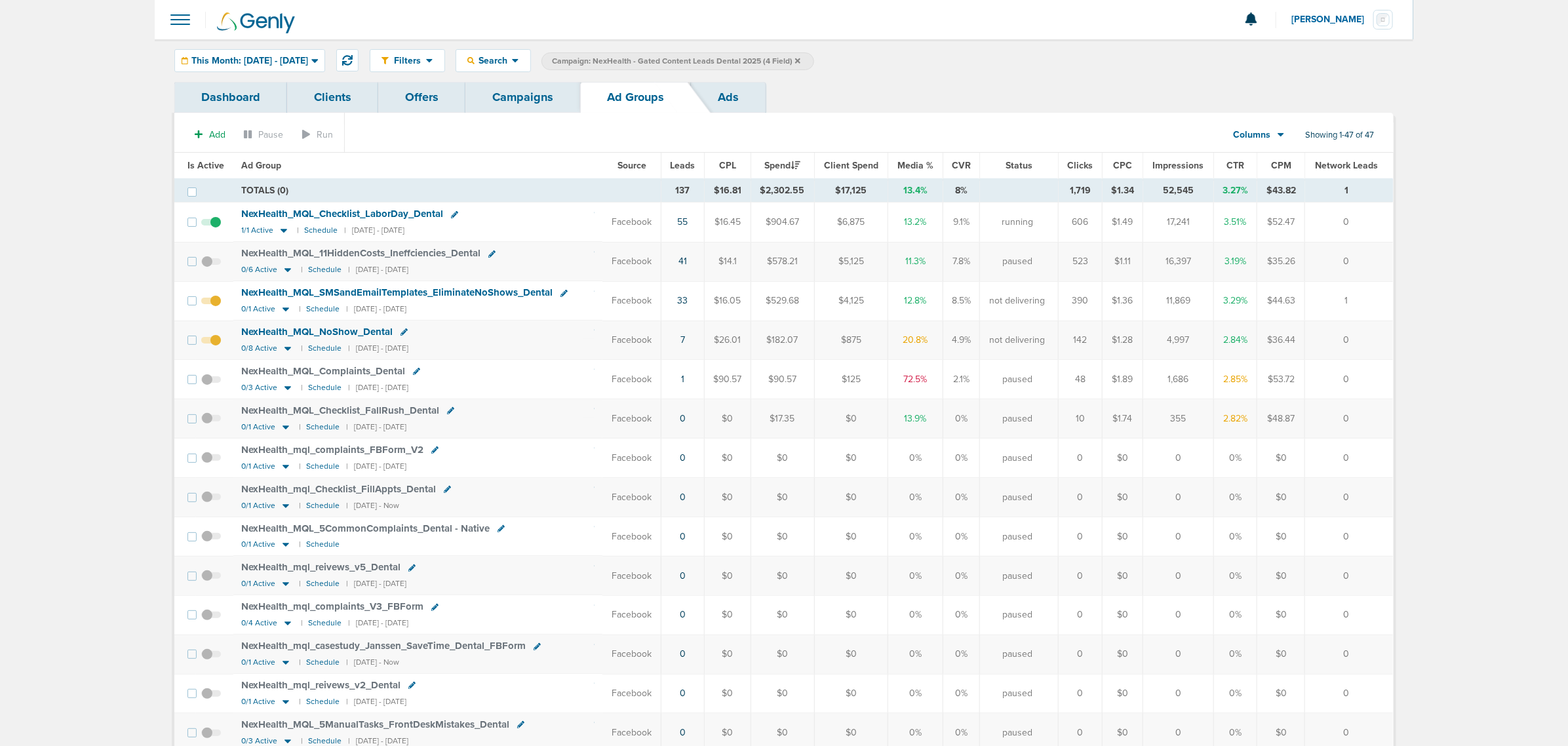
click at [687, 166] on span "Leads" at bounding box center [682, 165] width 25 height 11
click at [306, 54] on div "This Month: 08.01.2025 - 08.31.2025" at bounding box center [250, 61] width 150 height 22
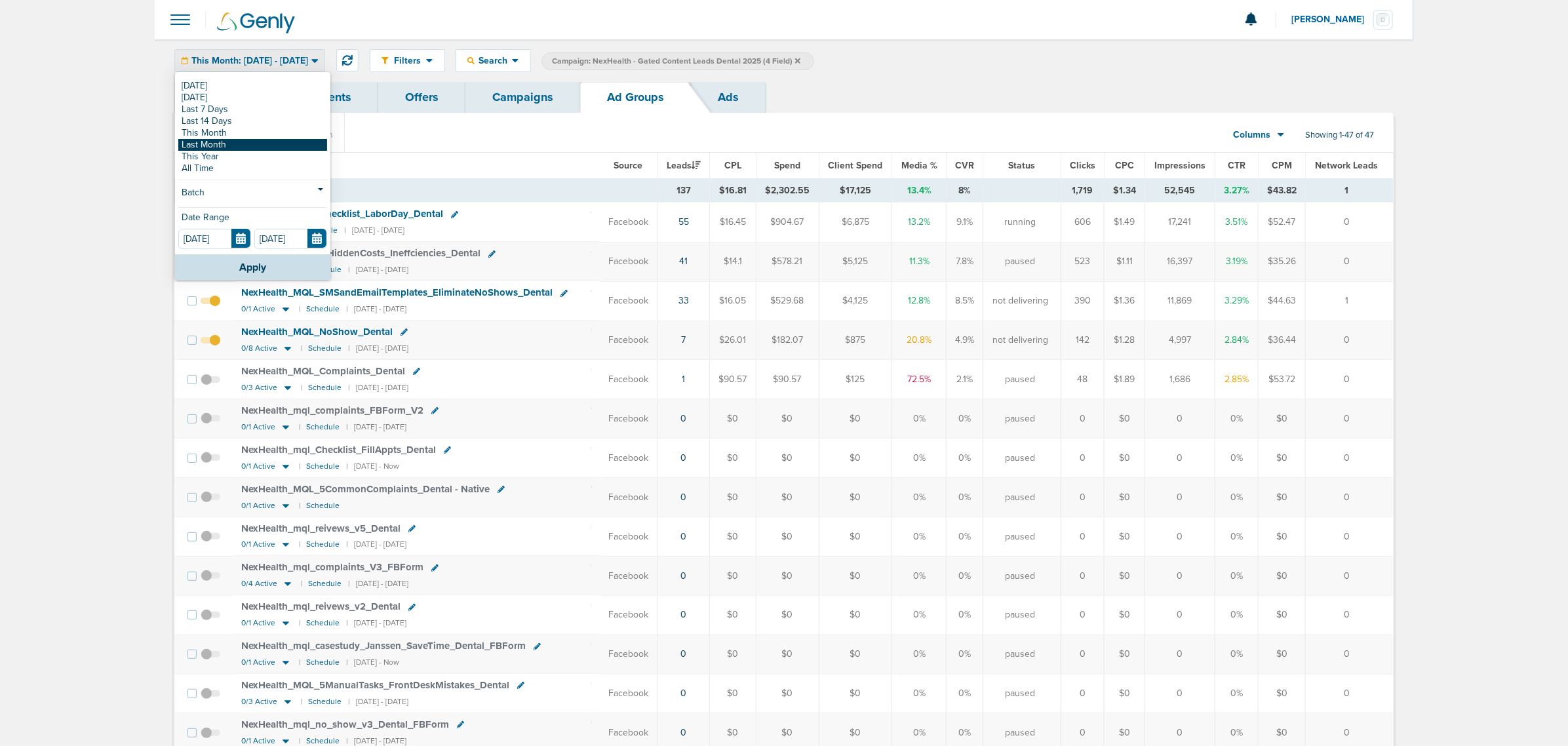
click at [265, 139] on link "Last Month" at bounding box center [252, 145] width 149 height 12
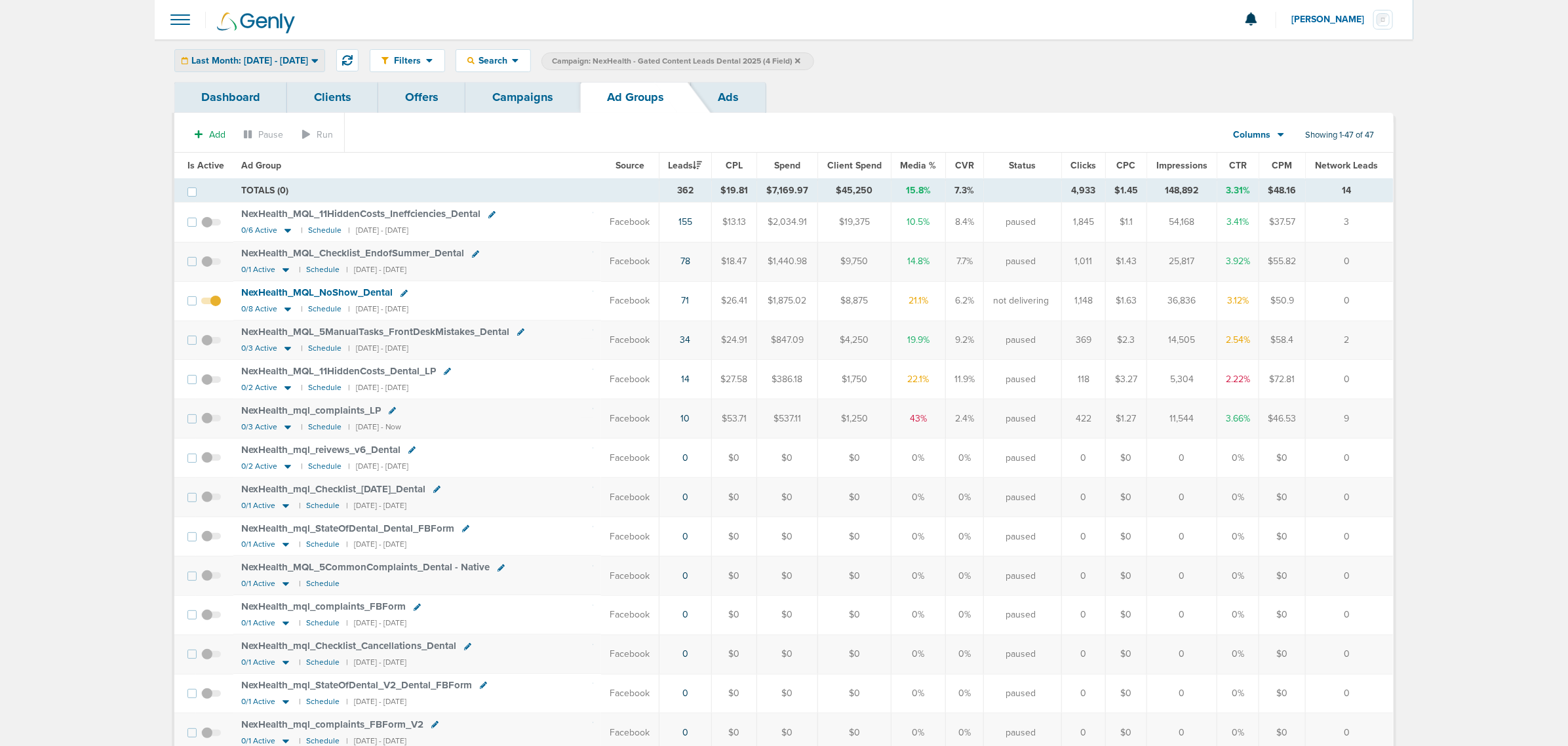
click at [283, 61] on span "Last Month: 07.01.2025 - 07.31.2025" at bounding box center [250, 61] width 116 height 9
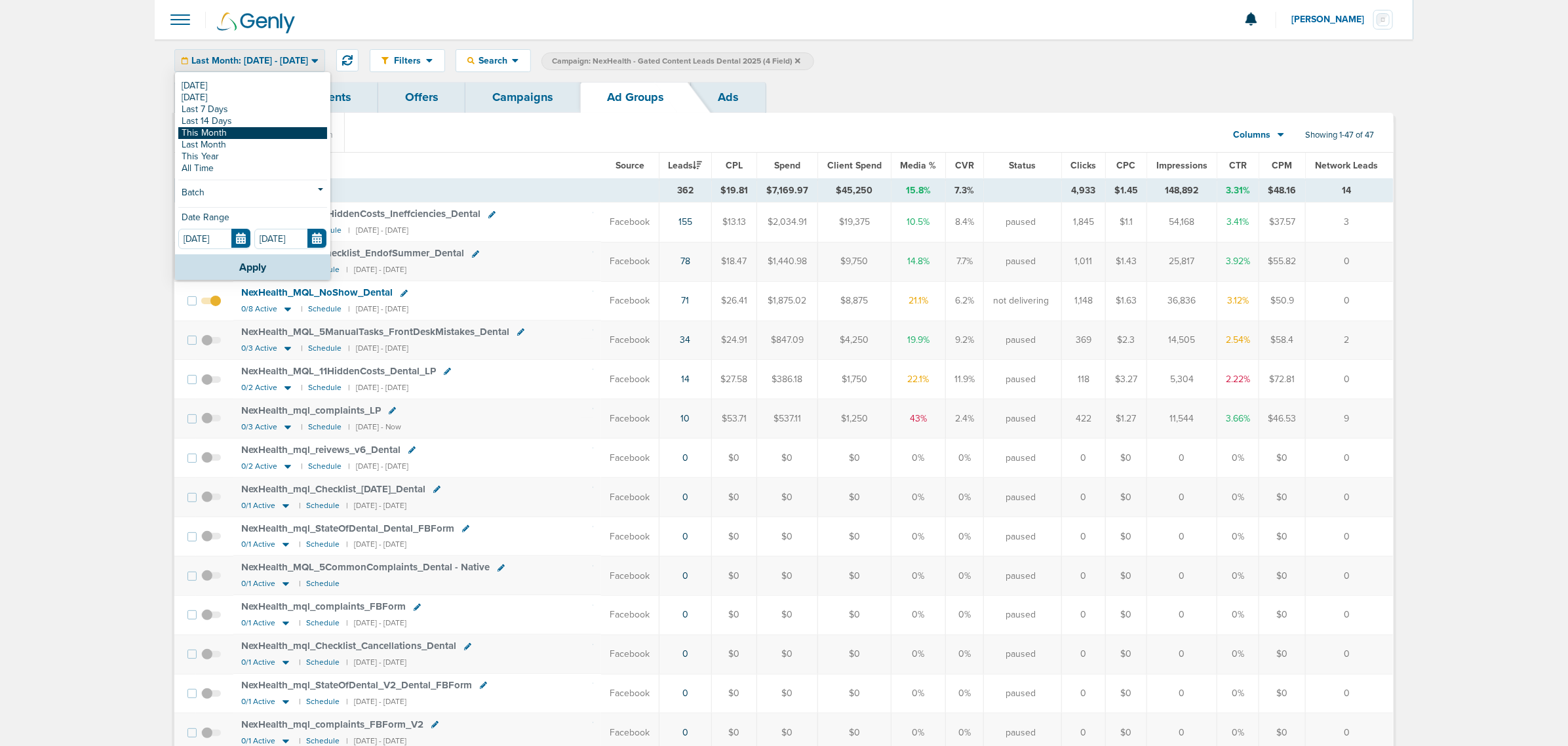
click at [255, 129] on link "This Month" at bounding box center [252, 133] width 149 height 12
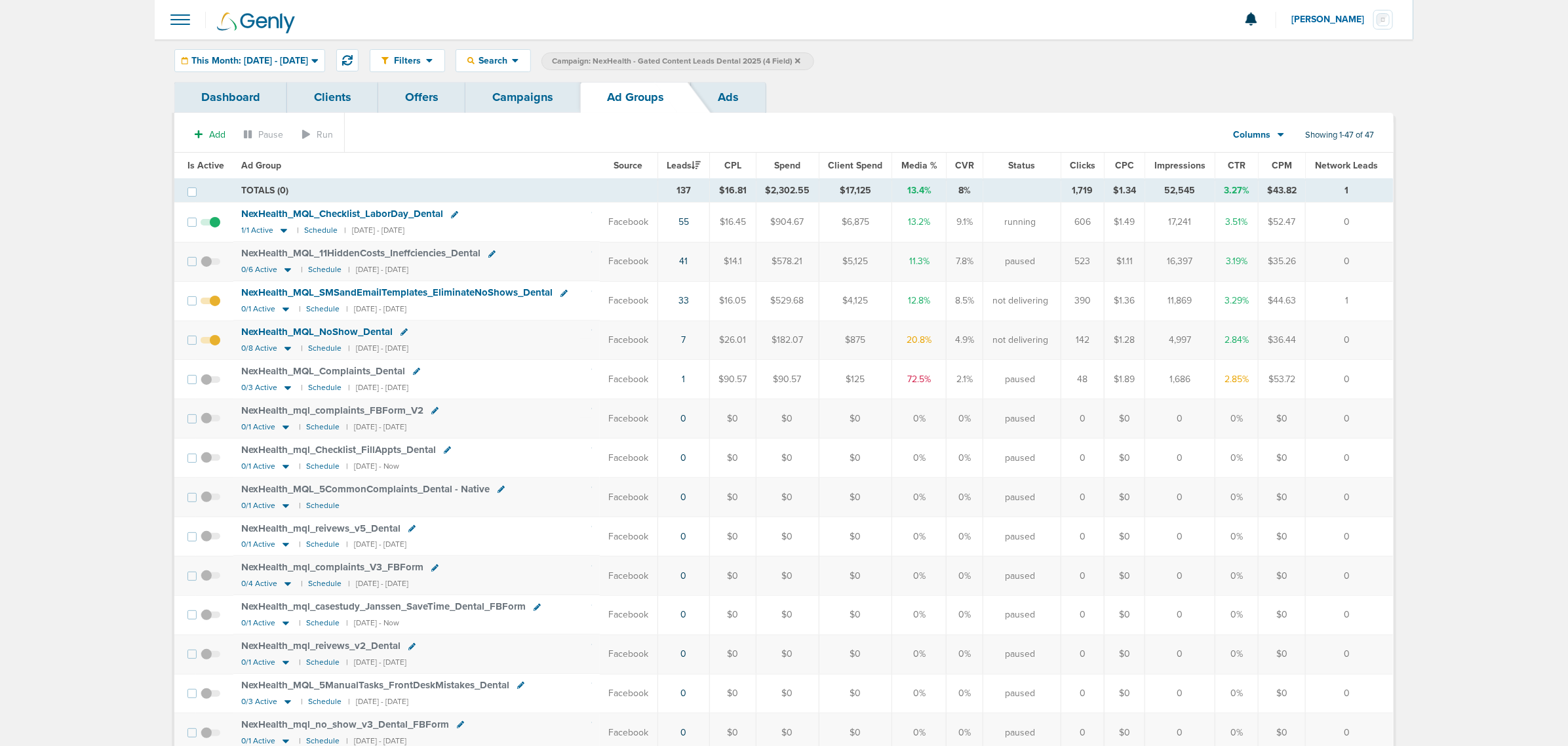
drag, startPoint x: 605, startPoint y: 257, endPoint x: 1372, endPoint y: 254, distance: 767.0
click at [1372, 254] on tr "NexHealth_ MQL_ 11HiddenCosts_ Ineffciencies_ Dental 0/6 Active | Schedule | 08…" at bounding box center [784, 261] width 1219 height 39
click at [1372, 254] on td "0" at bounding box center [1349, 261] width 87 height 39
drag, startPoint x: 1368, startPoint y: 265, endPoint x: 227, endPoint y: 255, distance: 1141.0
click at [235, 255] on tr "NexHealth_ MQL_ 11HiddenCosts_ Ineffciencies_ Dental 0/6 Active | Schedule | 08…" at bounding box center [784, 261] width 1219 height 39
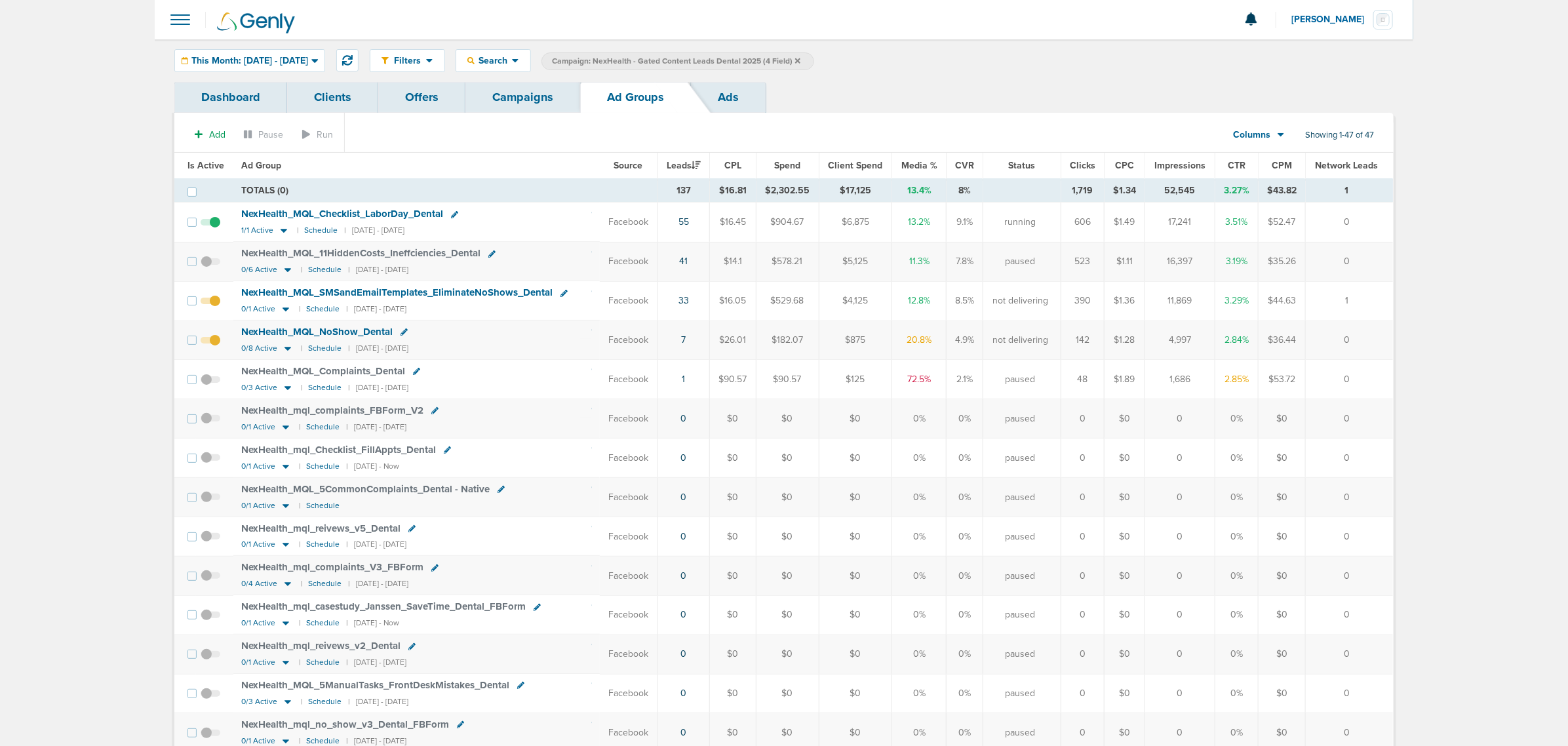
drag, startPoint x: 665, startPoint y: 299, endPoint x: 1372, endPoint y: 299, distance: 707.0
click at [1372, 299] on tr "NexHealth_ MQL_ SMSandEmailTemplates_ EliminateNoShows_ Dental 0/1 Active | Sch…" at bounding box center [784, 300] width 1219 height 39
click at [1372, 299] on td "1" at bounding box center [1349, 300] width 87 height 39
drag, startPoint x: 1372, startPoint y: 299, endPoint x: 599, endPoint y: 302, distance: 773.0
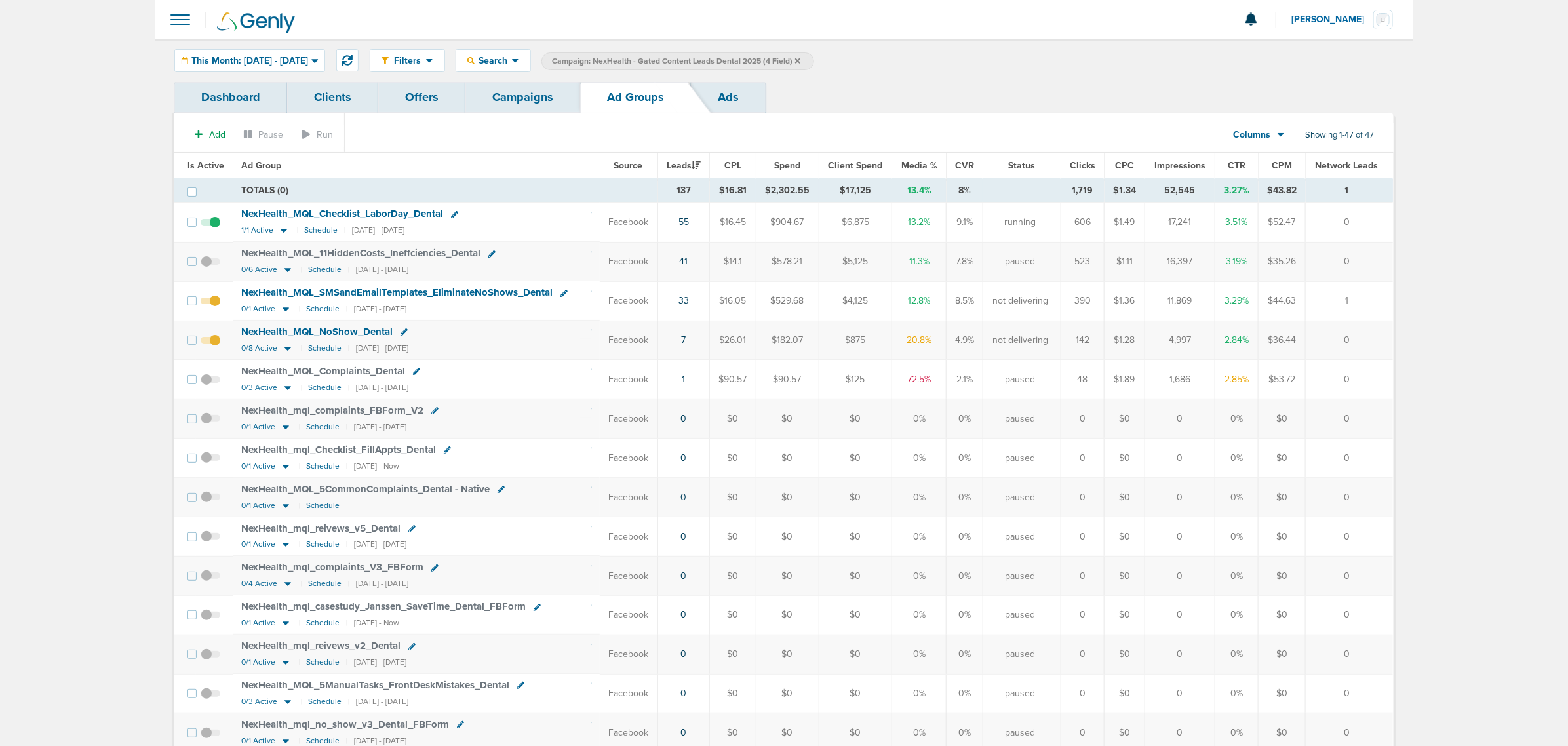
click at [599, 302] on tr "NexHealth_ MQL_ SMSandEmailTemplates_ EliminateNoShows_ Dental 0/1 Active | Sch…" at bounding box center [784, 300] width 1219 height 39
click at [592, 296] on td "NexHealth_ MQL_ SMSandEmailTemplates_ EliminateNoShows_ Dental 0/1 Active | Sch…" at bounding box center [417, 300] width 367 height 39
click at [286, 310] on icon at bounding box center [286, 309] width 7 height 4
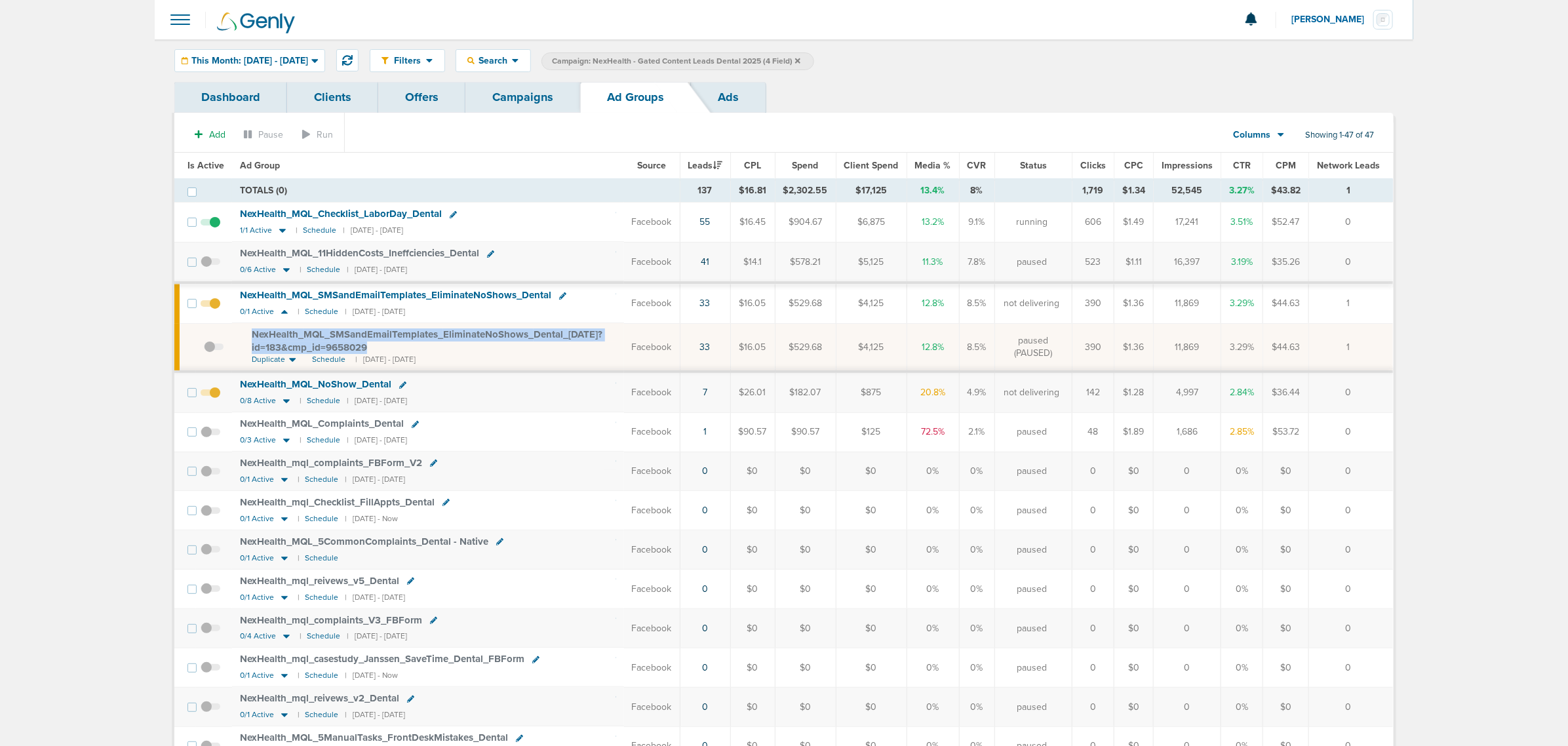
drag, startPoint x: 384, startPoint y: 345, endPoint x: 240, endPoint y: 338, distance: 144.2
click at [240, 338] on td "NexHealth_ MQL_ SMSandEmailTemplates_ EliminateNoShows_ Dental_ 07.29.25?id=183…" at bounding box center [428, 348] width 392 height 48
copy span "NexHealth_ MQL_ SMSandEmailTemplates_ EliminateNoShows_ Dental_ 07.29.25?id=183…"
click at [280, 51] on div "This Month: 08.01.2025 - 08.31.2025" at bounding box center [250, 61] width 150 height 22
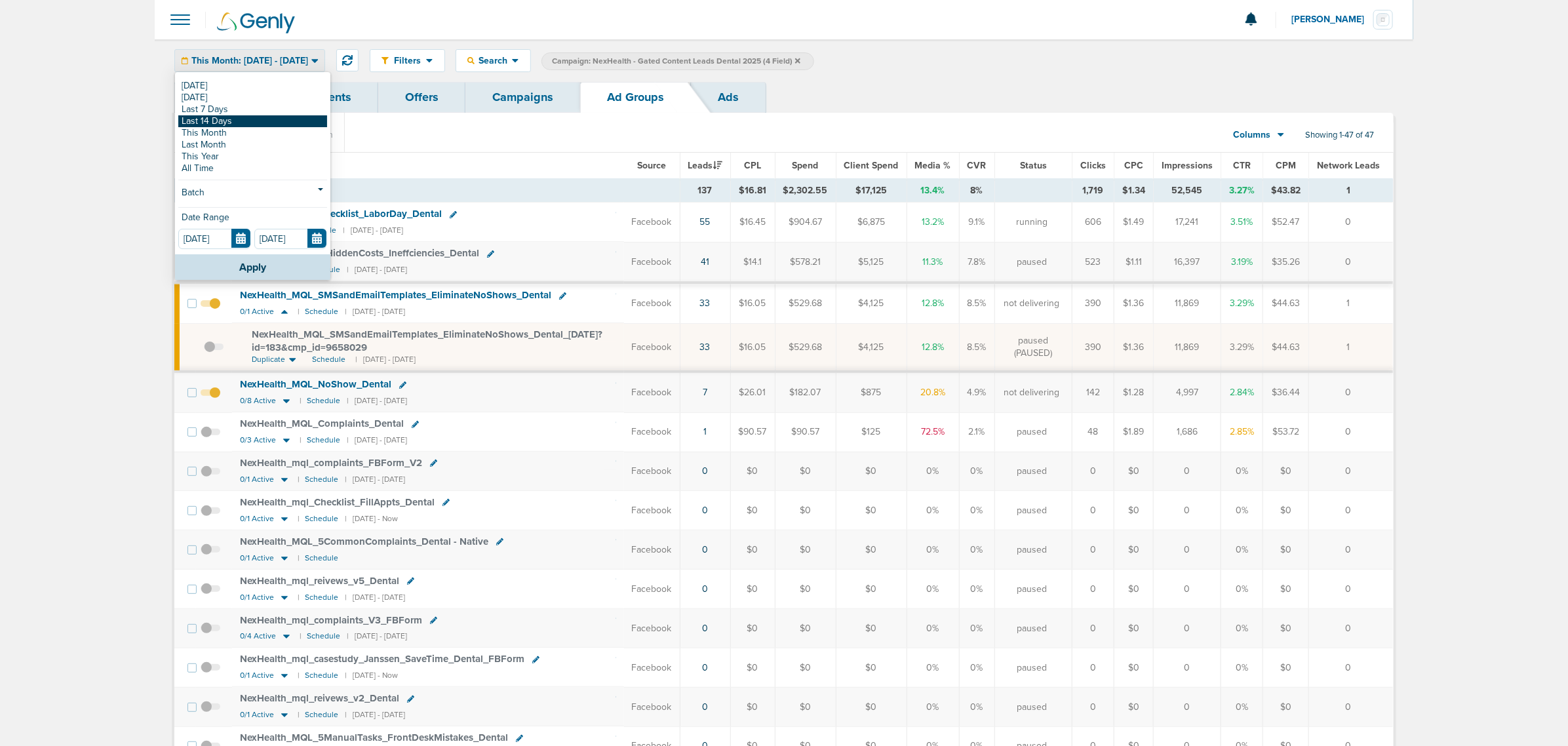
click at [234, 120] on link "Last 14 Days" at bounding box center [252, 121] width 149 height 12
type input "08.04.2025"
type input "[DATE]"
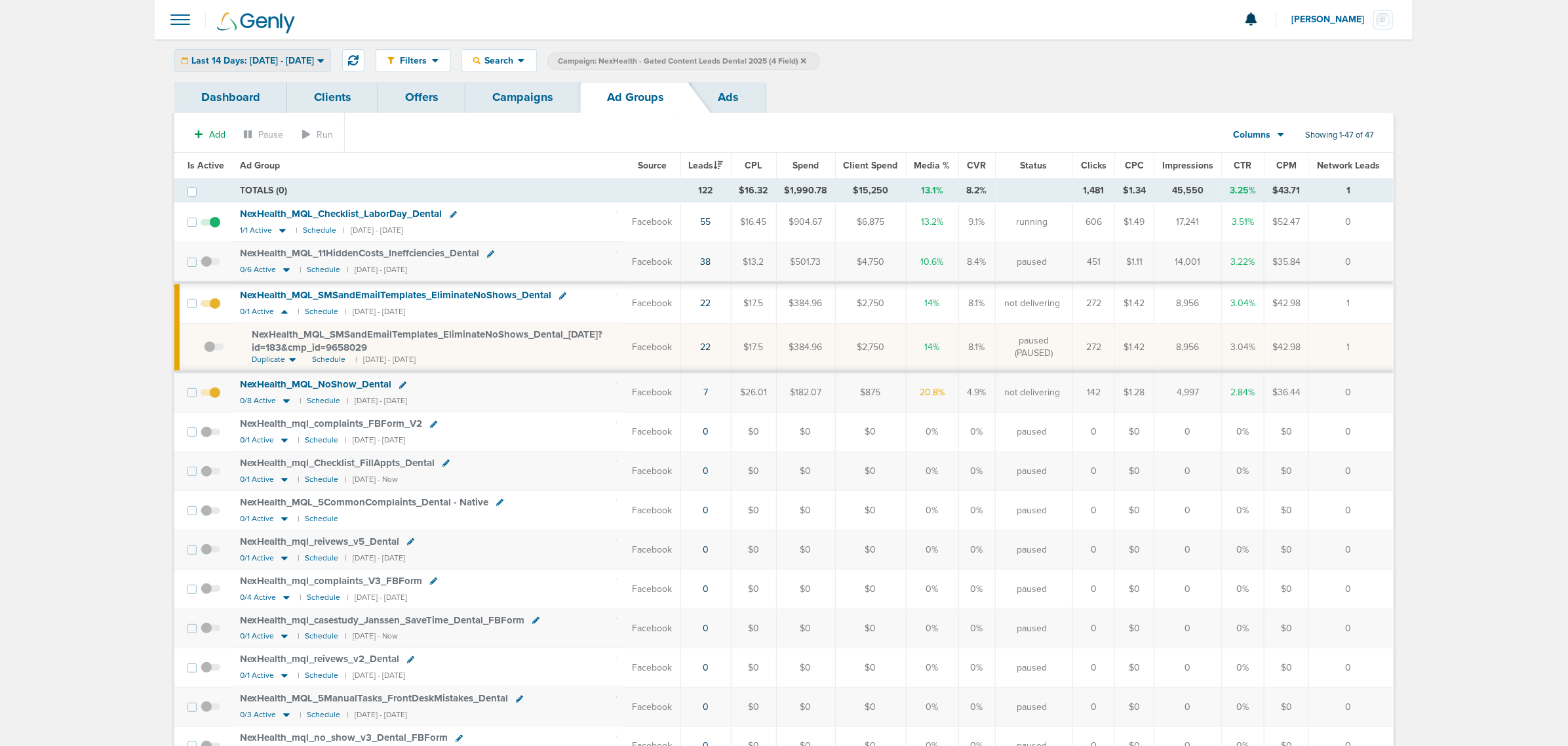
click at [235, 57] on span "Last 14 Days: 08.04.2025 - 08.18.2025" at bounding box center [252, 61] width 122 height 9
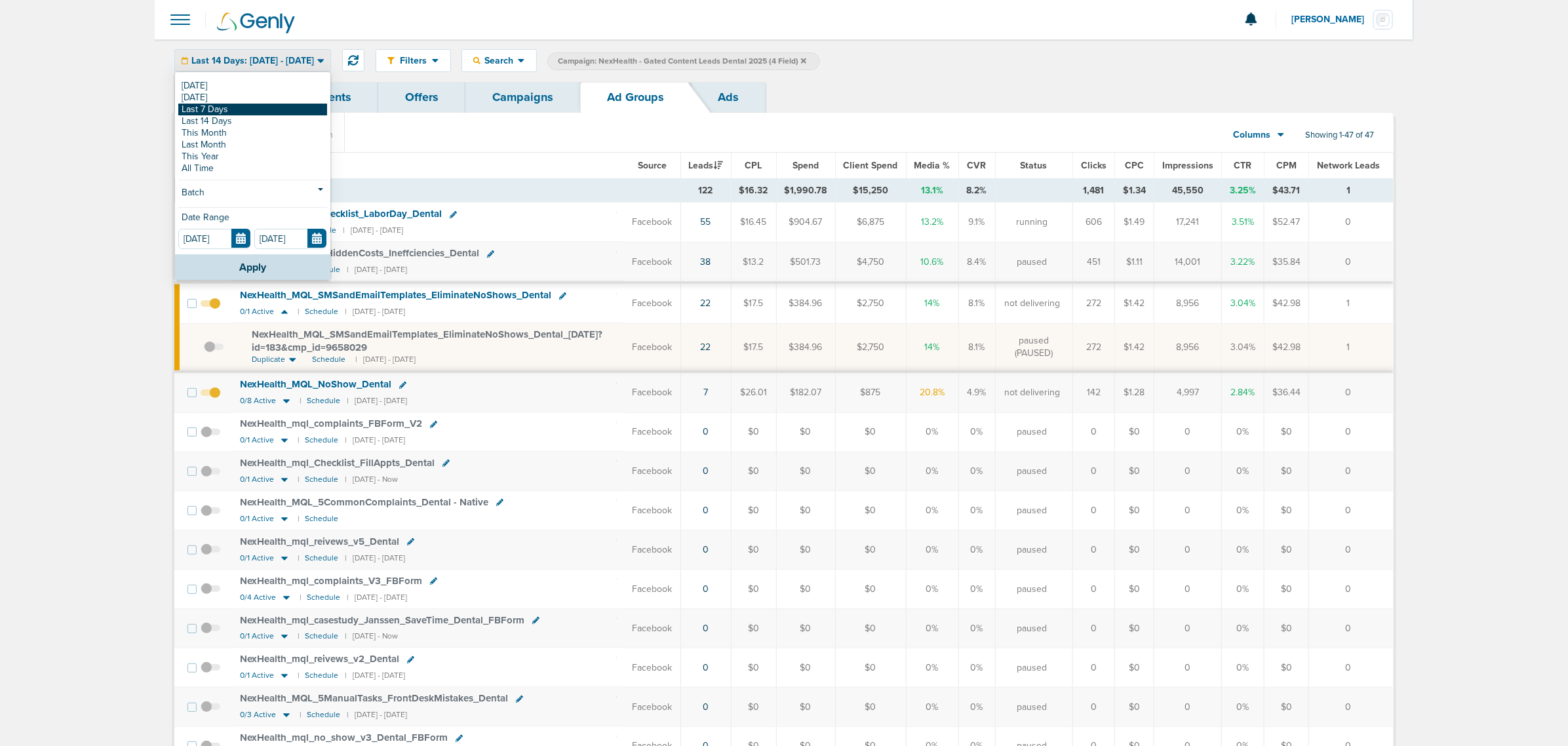
click at [227, 106] on link "Last 7 Days" at bounding box center [252, 110] width 149 height 12
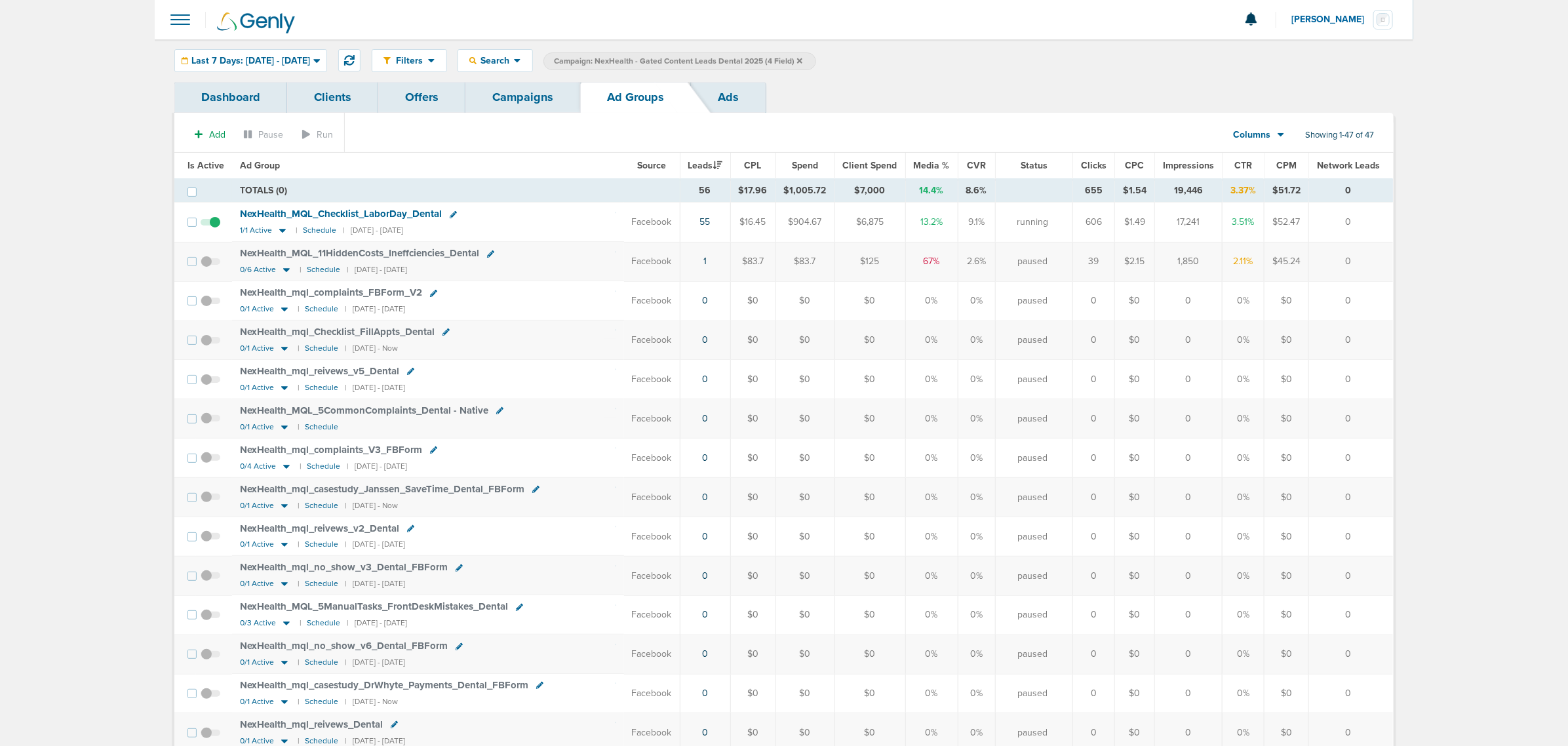
click at [308, 43] on div "Filters Active Only Settings Status Active Inactive Objectives MQL SQL Traffic …" at bounding box center [784, 60] width 1259 height 42
click at [308, 50] on div "Last 7 Days: 08.11.2025 - 08.18.2025" at bounding box center [250, 61] width 151 height 22
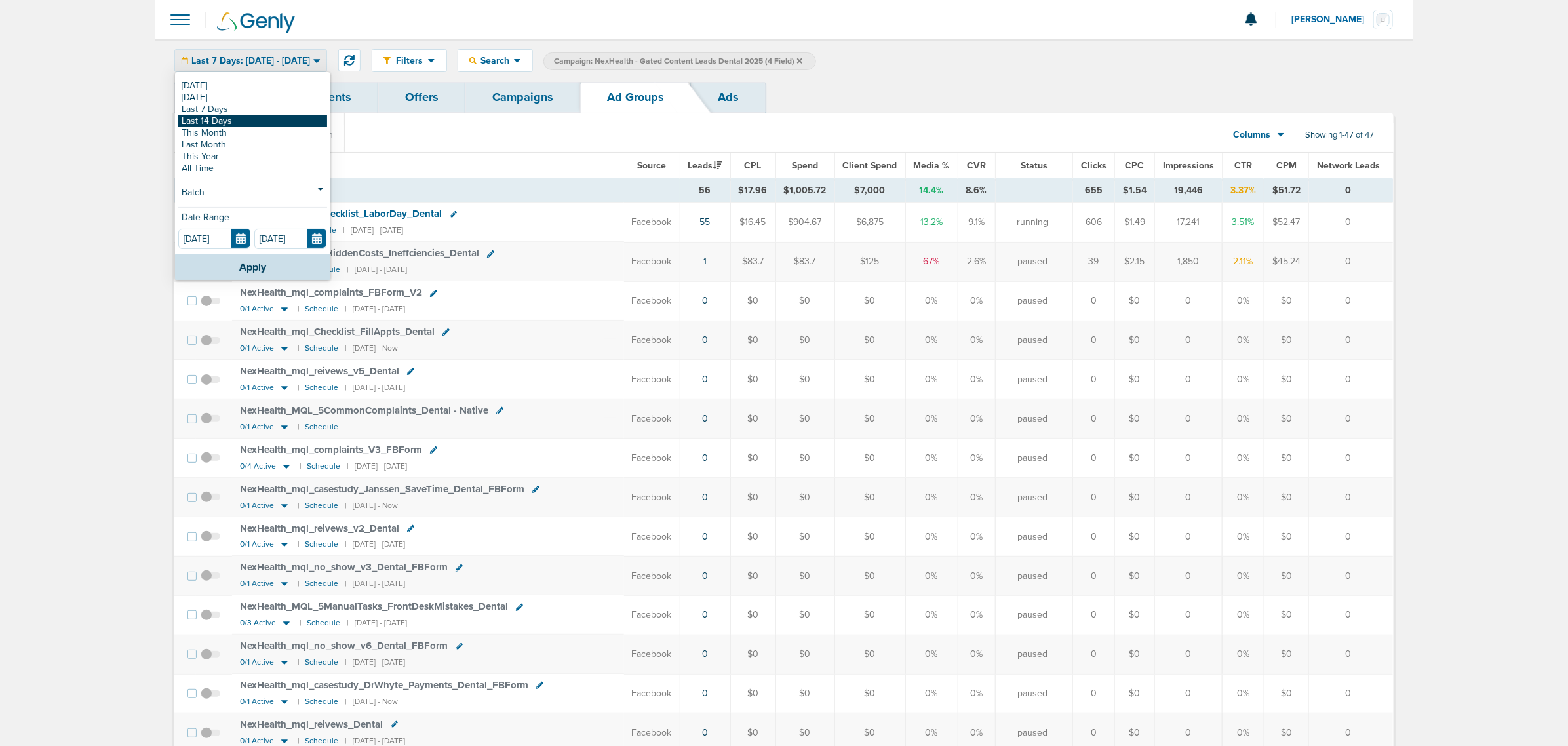
click at [243, 122] on link "Last 14 Days" at bounding box center [252, 121] width 149 height 12
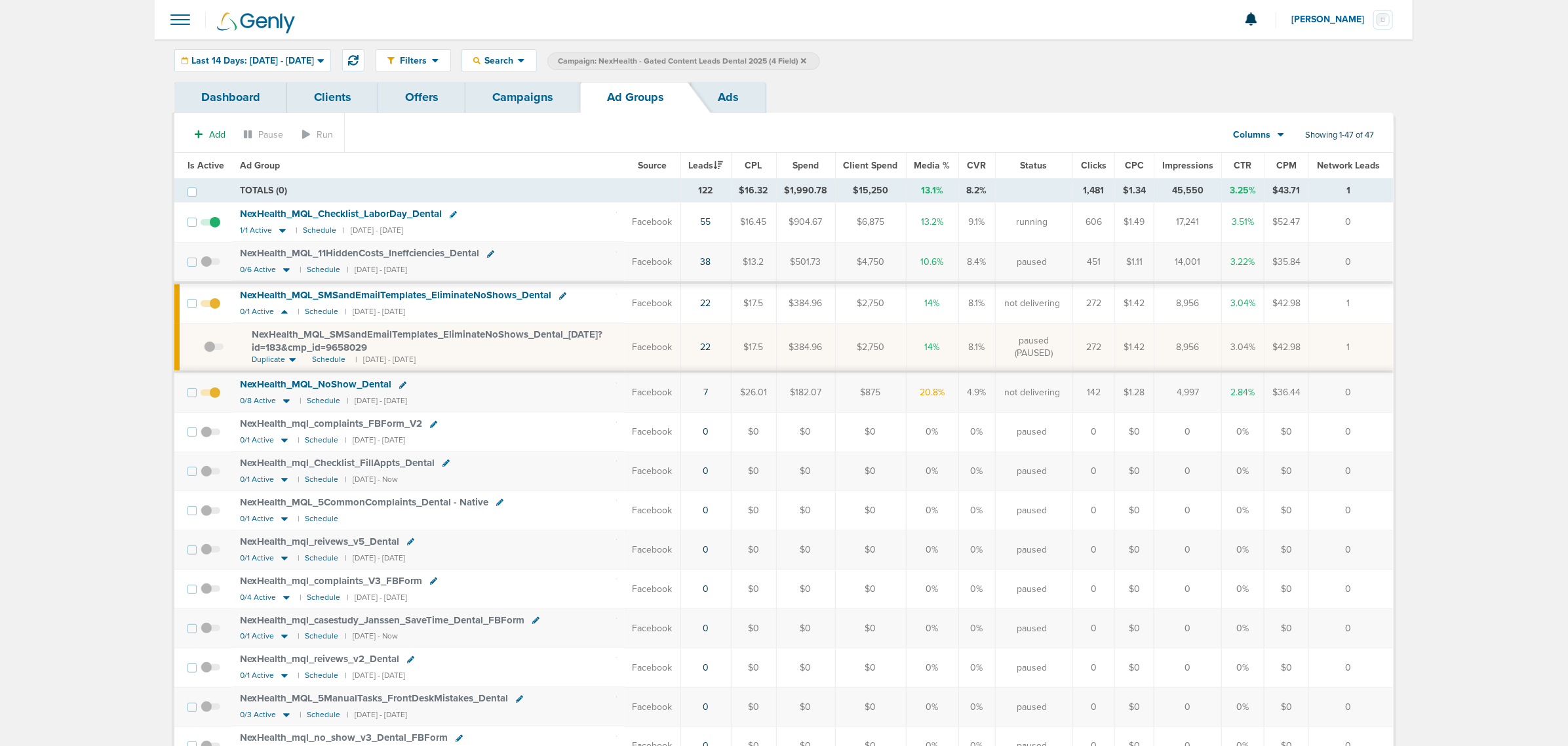
click at [470, 335] on span "NexHealth_ MQL_ SMSandEmailTemplates_ EliminateNoShows_ Dental_ 07.29.25?id=183…" at bounding box center [428, 341] width 351 height 25
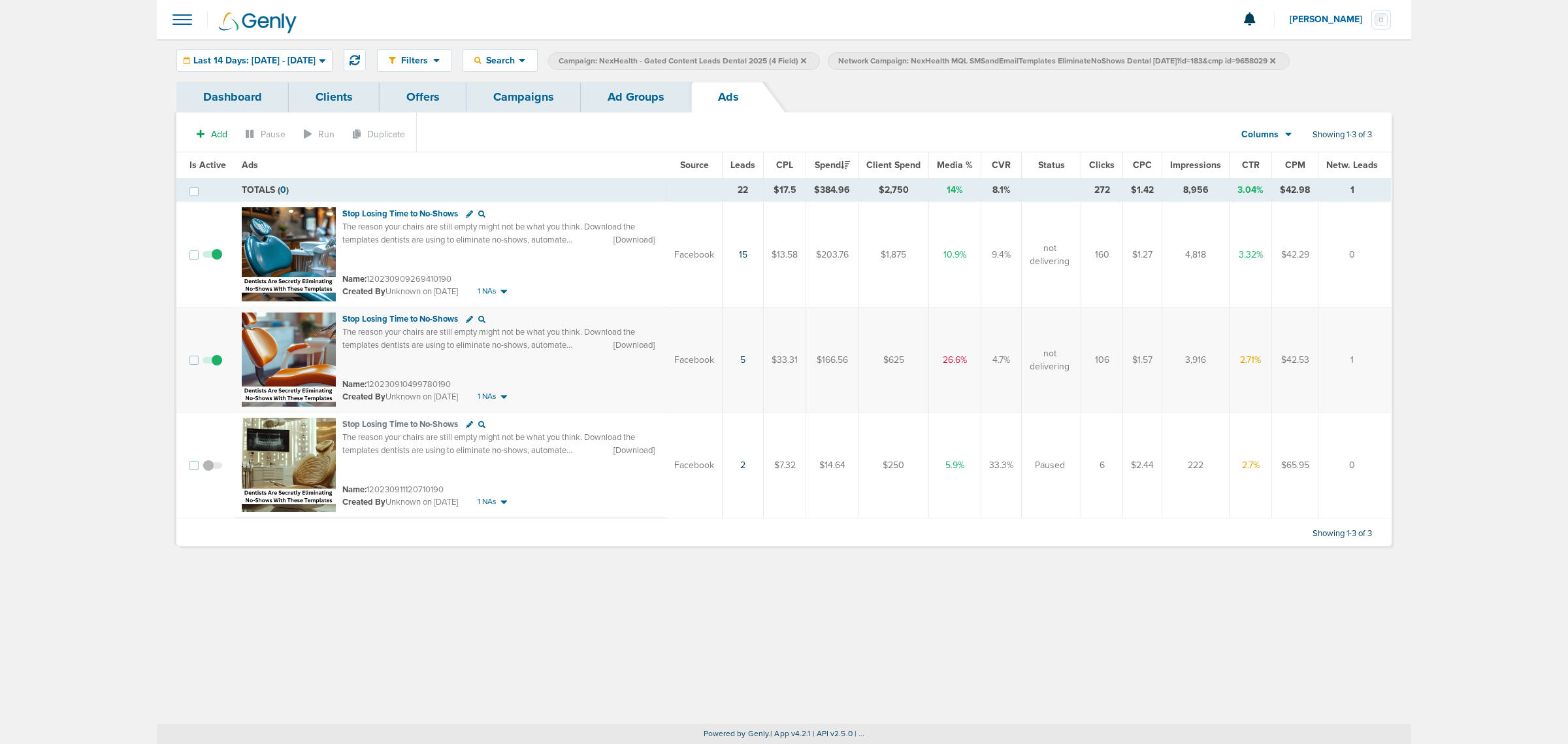
click at [536, 95] on link "Campaigns" at bounding box center [524, 97] width 114 height 31
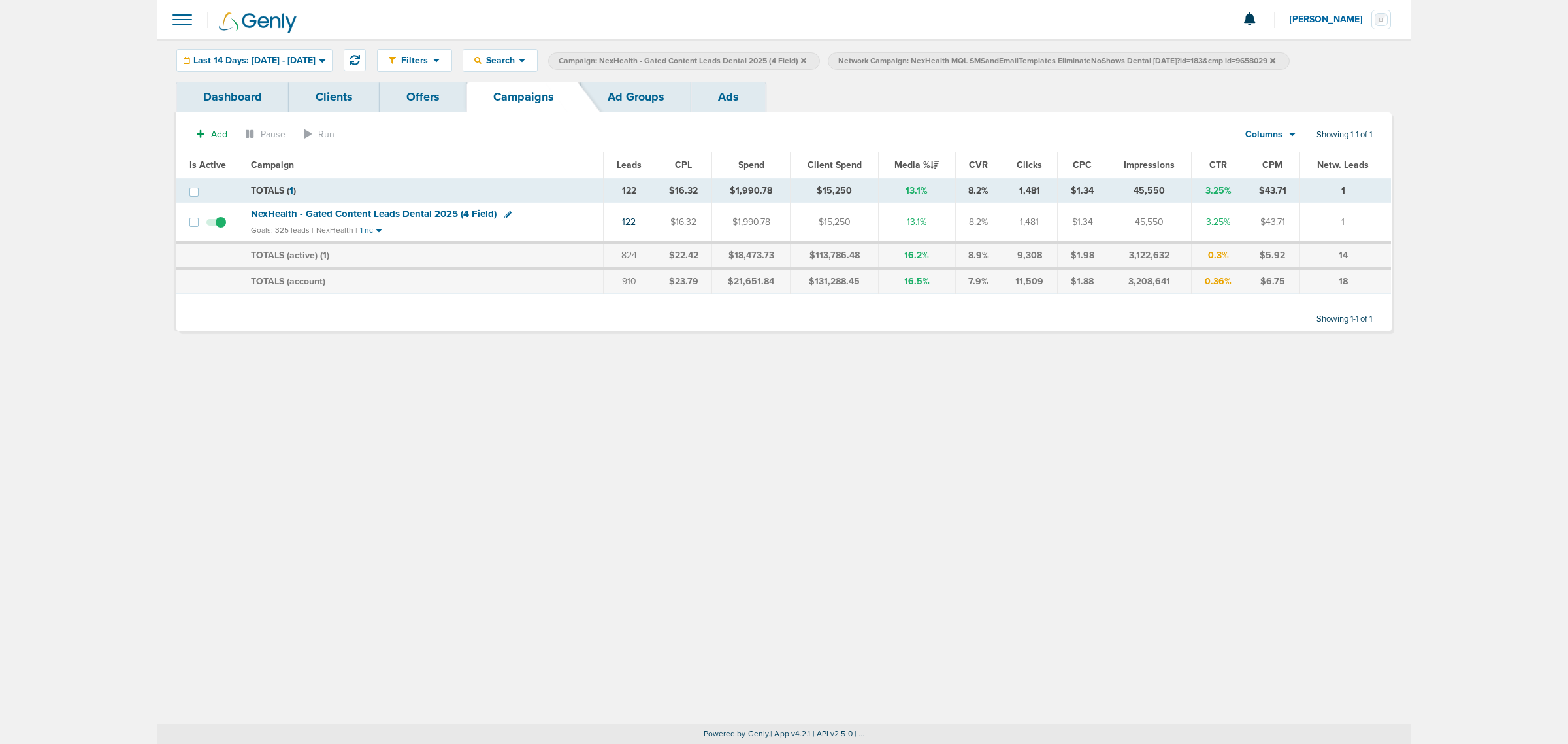
click at [806, 60] on icon at bounding box center [803, 60] width 5 height 5
click at [996, 57] on icon at bounding box center [993, 61] width 5 height 7
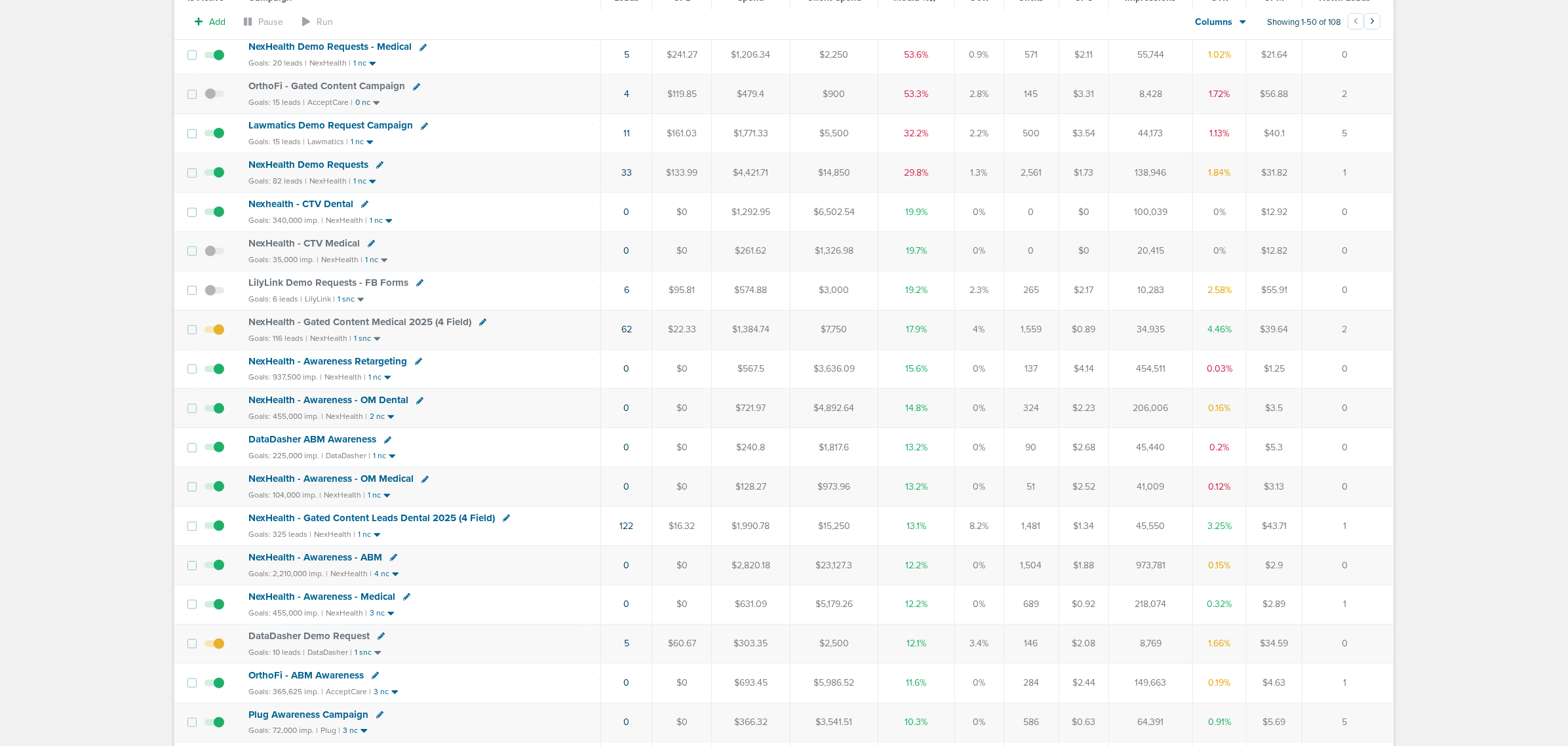
scroll to position [328, 0]
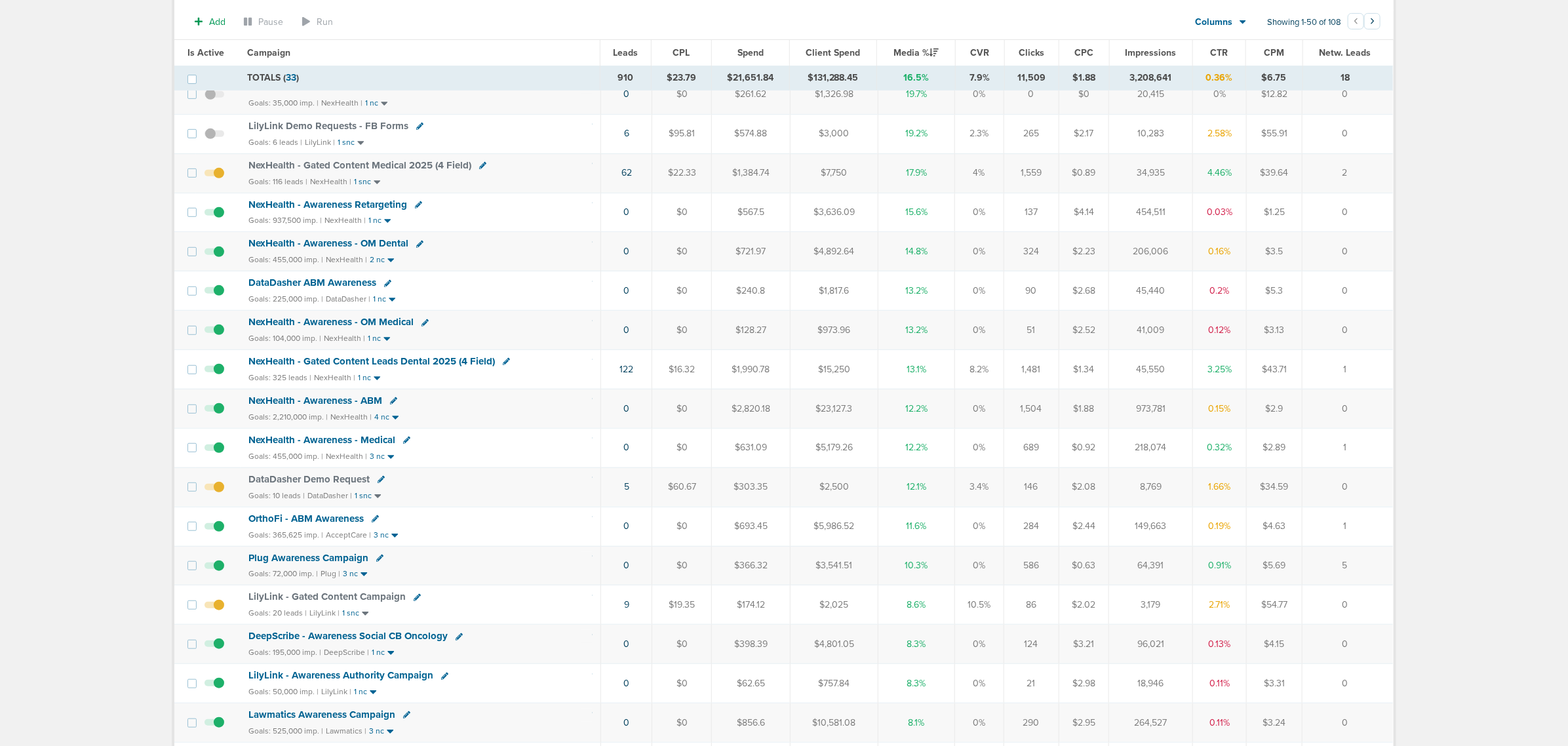
click at [398, 367] on span "NexHealth - Gated Content Leads Dental 2025 (4 Field)" at bounding box center [372, 361] width 246 height 12
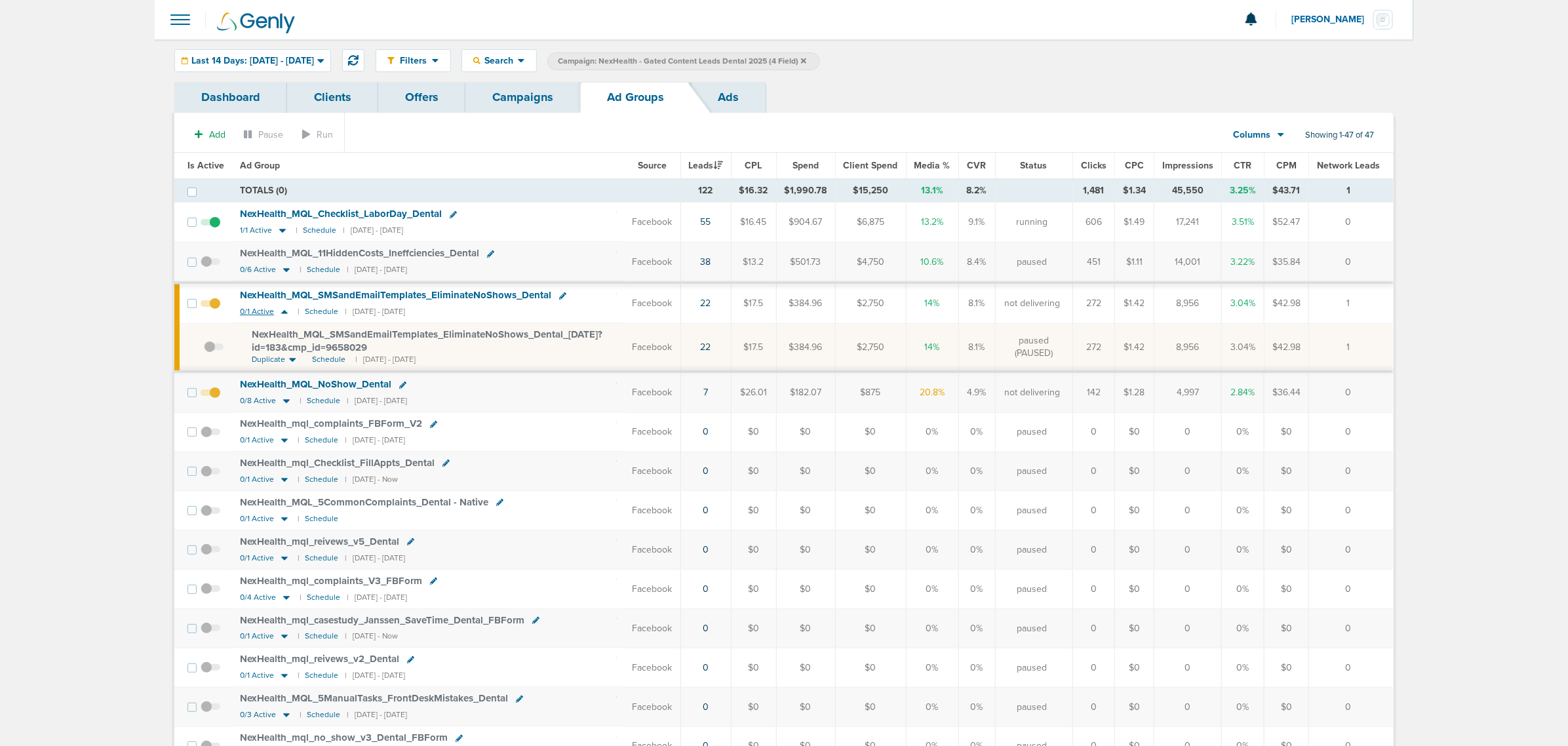
click at [282, 312] on icon at bounding box center [284, 311] width 13 height 11
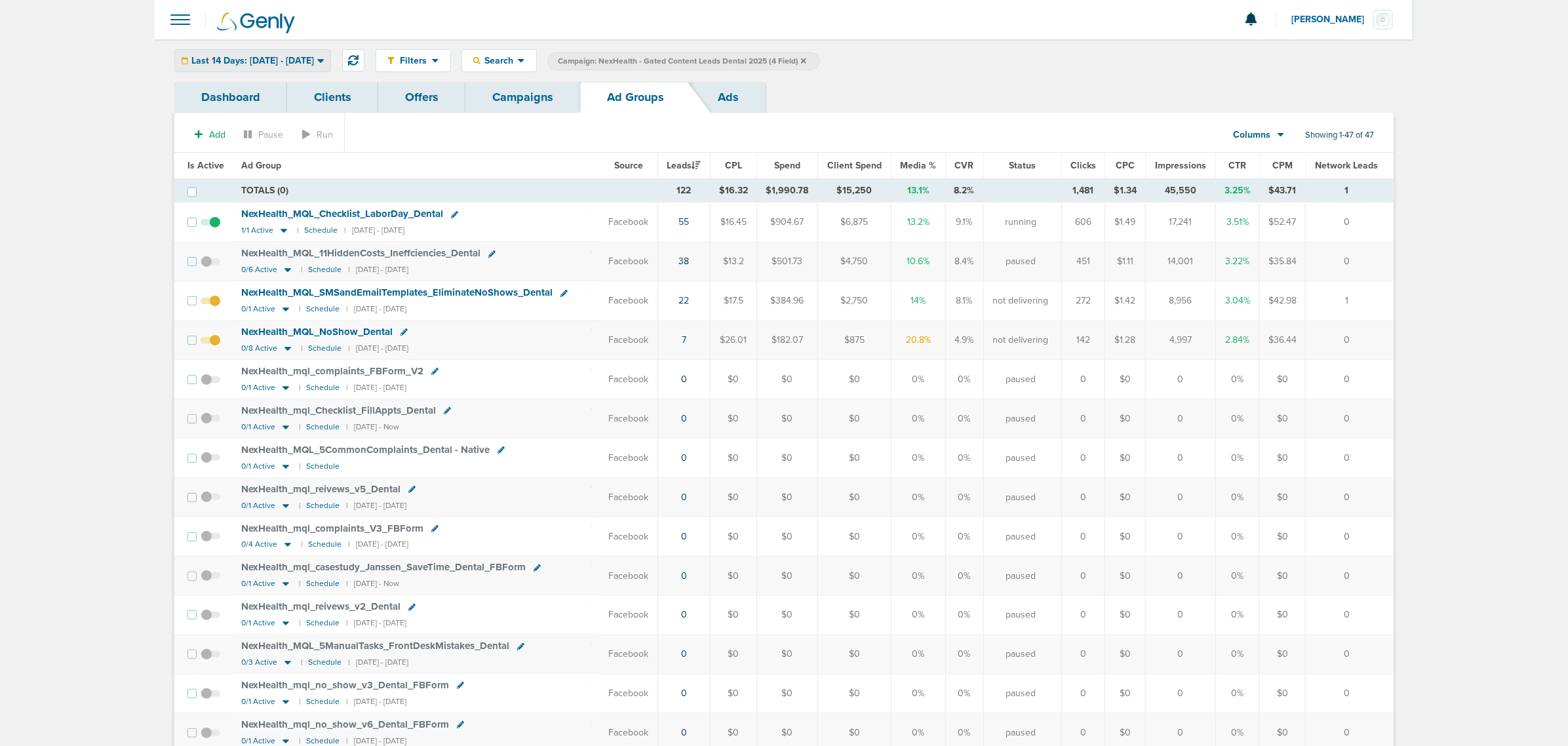
click at [294, 62] on span "Last 14 Days: 08.04.2025 - 08.18.2025" at bounding box center [252, 61] width 122 height 9
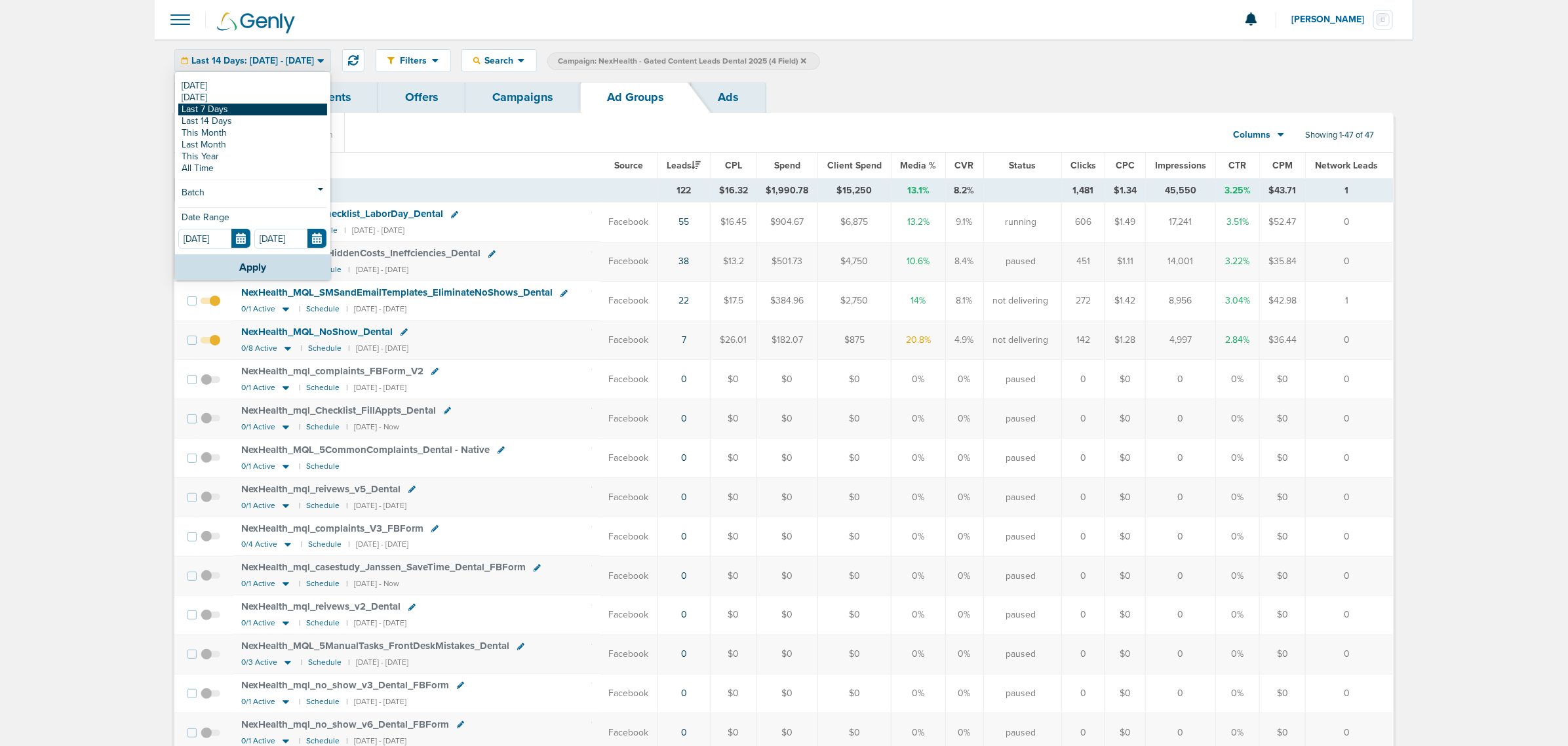
click at [216, 110] on link "Last 7 Days" at bounding box center [252, 110] width 149 height 12
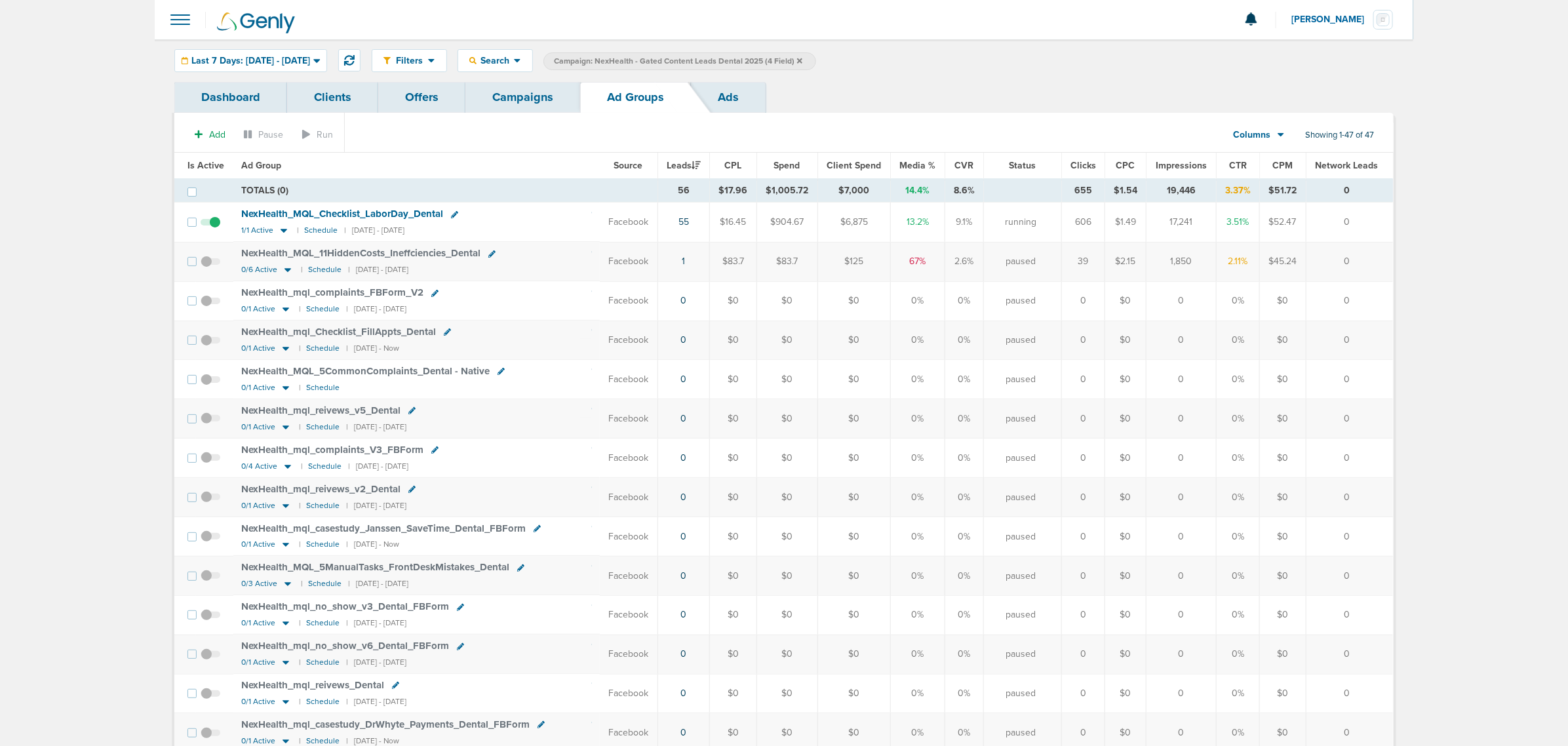
click at [543, 88] on link "Campaigns" at bounding box center [523, 97] width 115 height 31
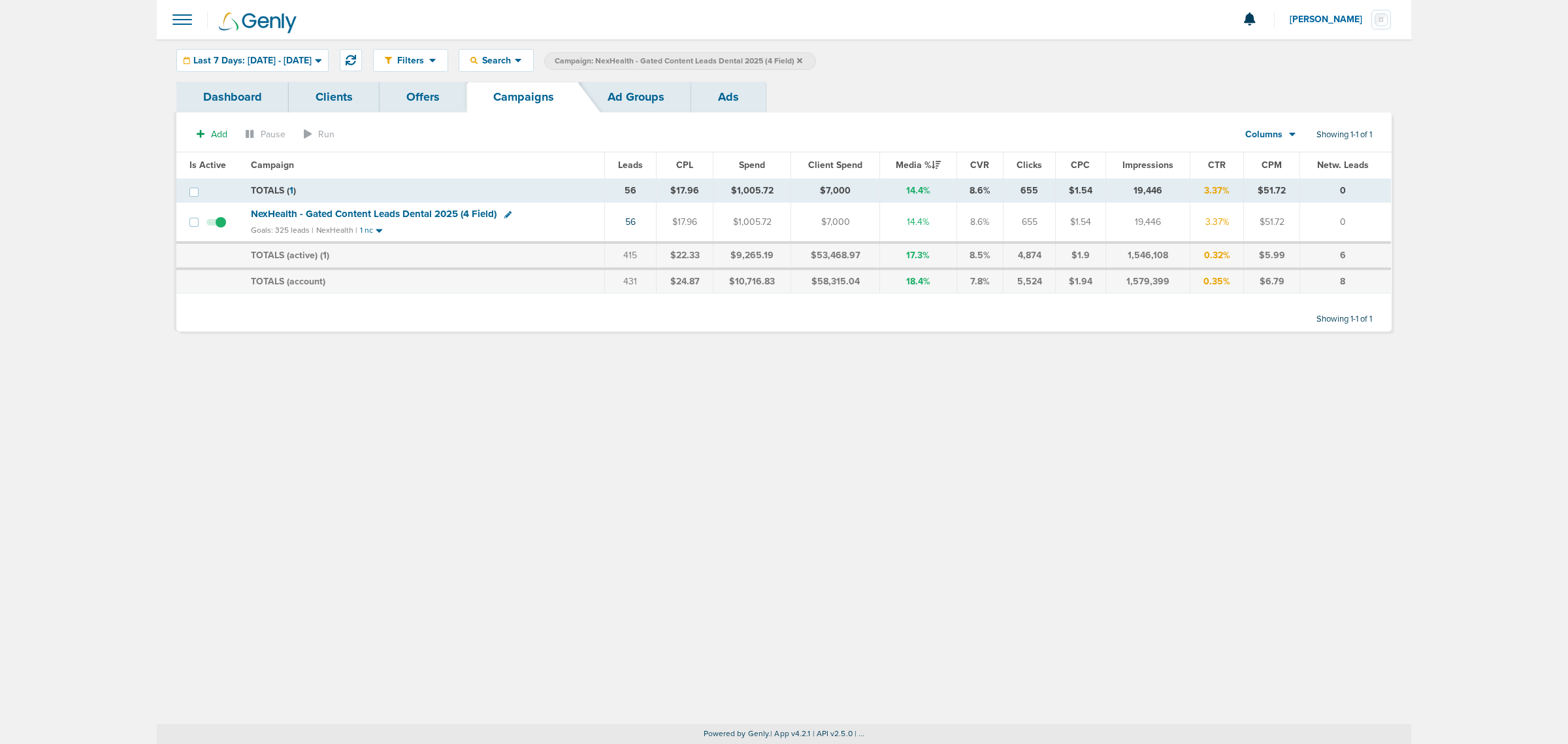
click at [362, 214] on span "NexHealth - Gated Content Leads Dental 2025 (4 Field)" at bounding box center [374, 214] width 245 height 12
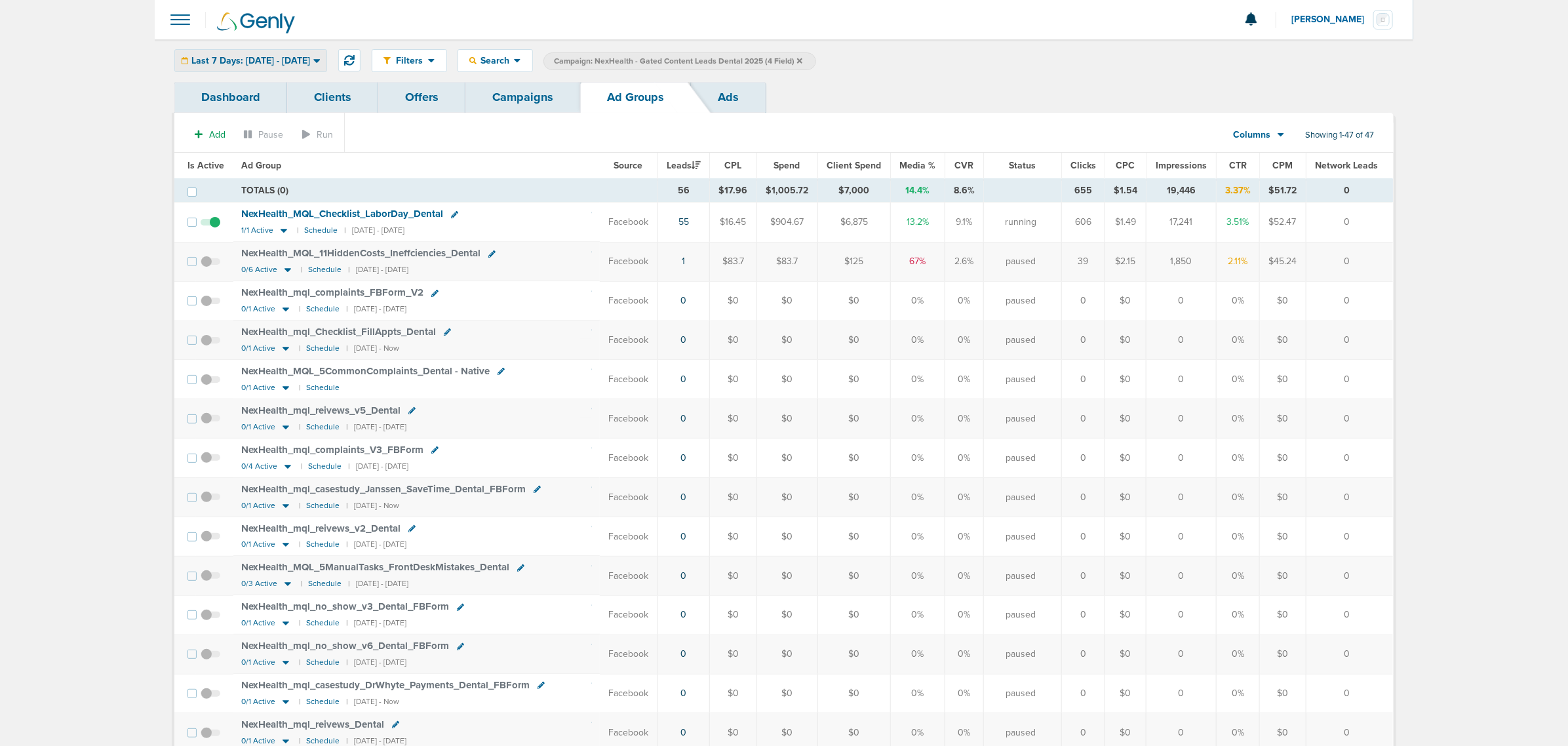
click at [290, 59] on span "Last 7 Days: 08.11.2025 - 08.18.2025" at bounding box center [250, 61] width 119 height 9
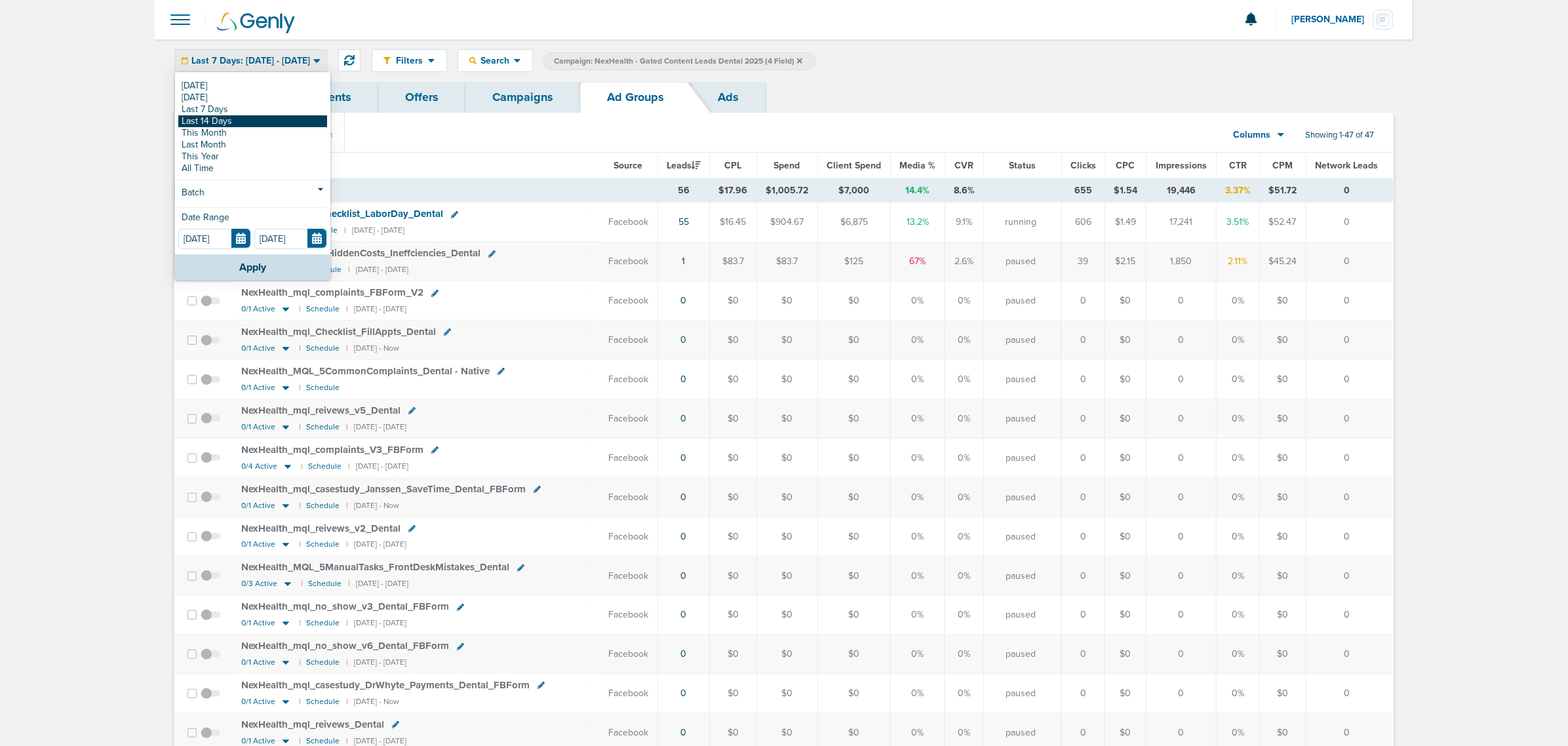
click at [249, 121] on link "Last 14 Days" at bounding box center [252, 121] width 149 height 12
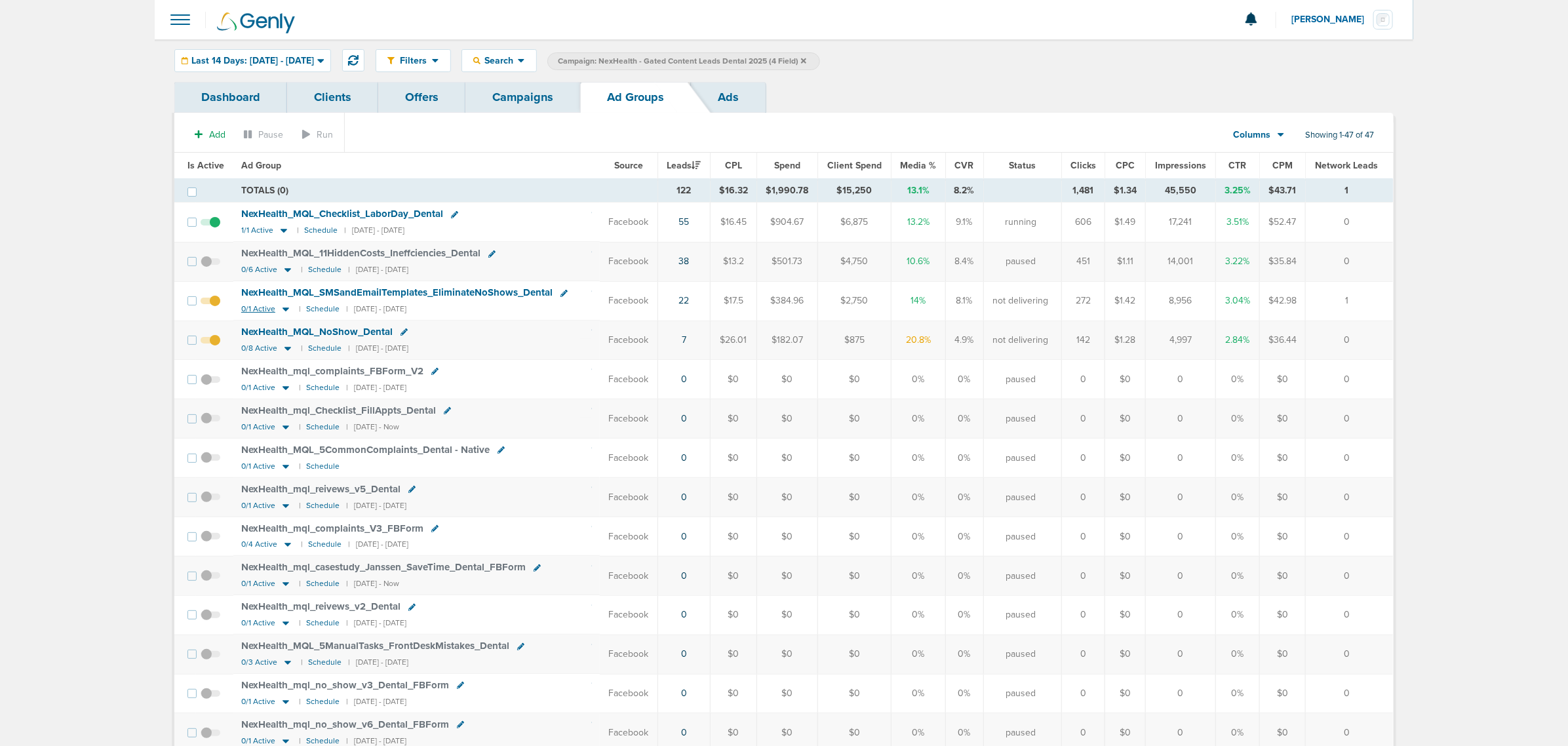
click at [283, 309] on icon at bounding box center [286, 309] width 13 height 11
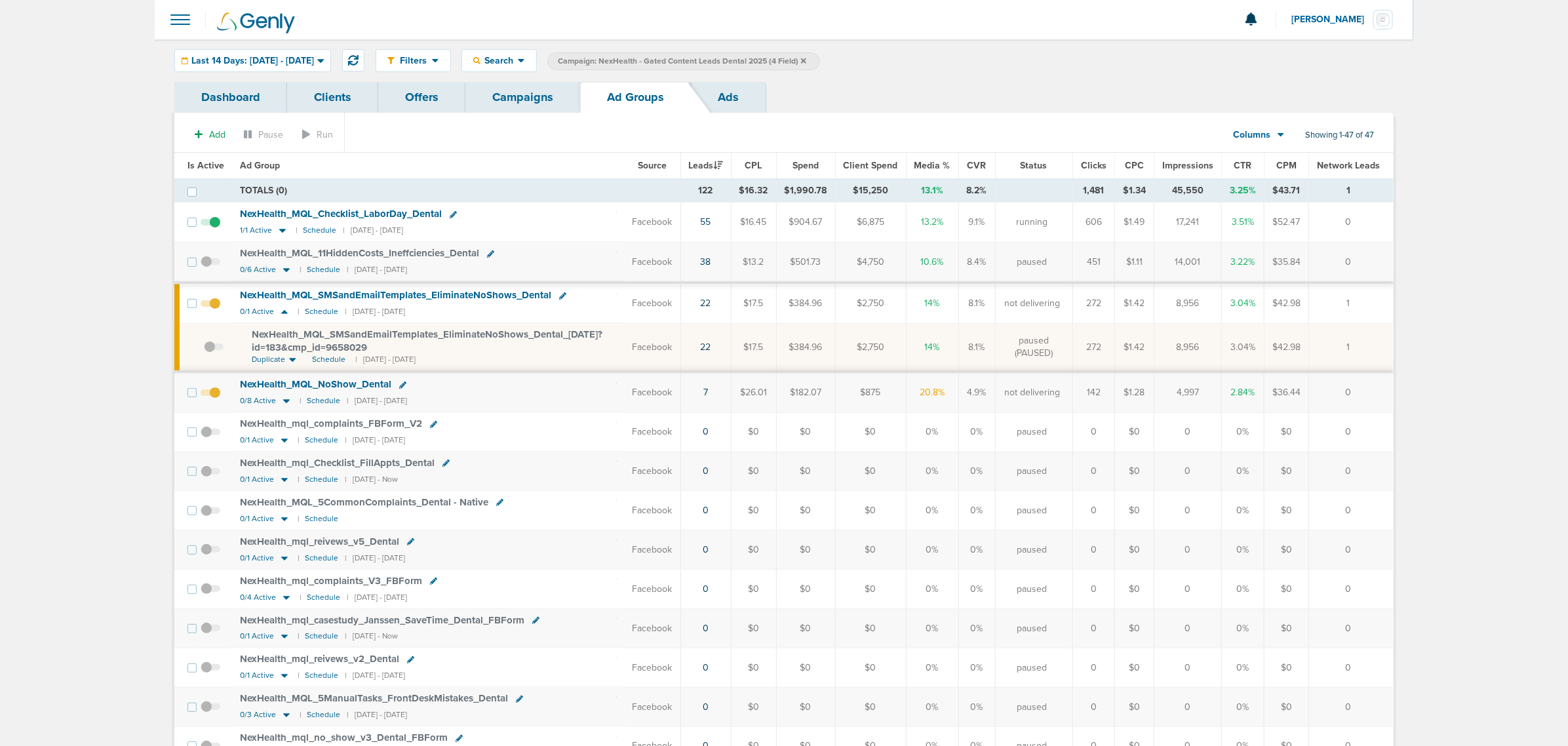
click at [207, 353] on span at bounding box center [214, 353] width 20 height 0
click at [204, 350] on input "checkbox" at bounding box center [204, 350] width 0 height 0
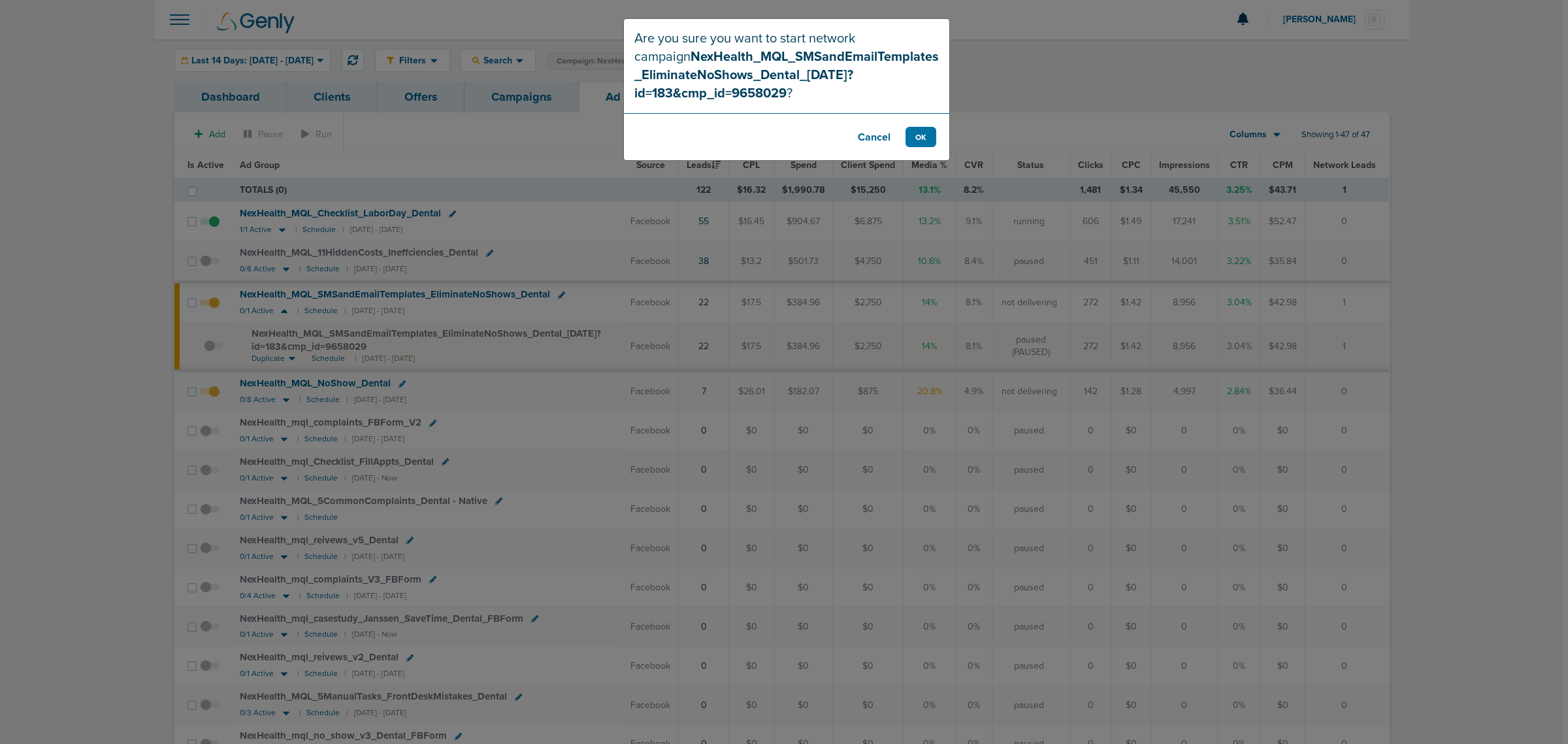
click at [871, 134] on button "Cancel" at bounding box center [874, 137] width 52 height 20
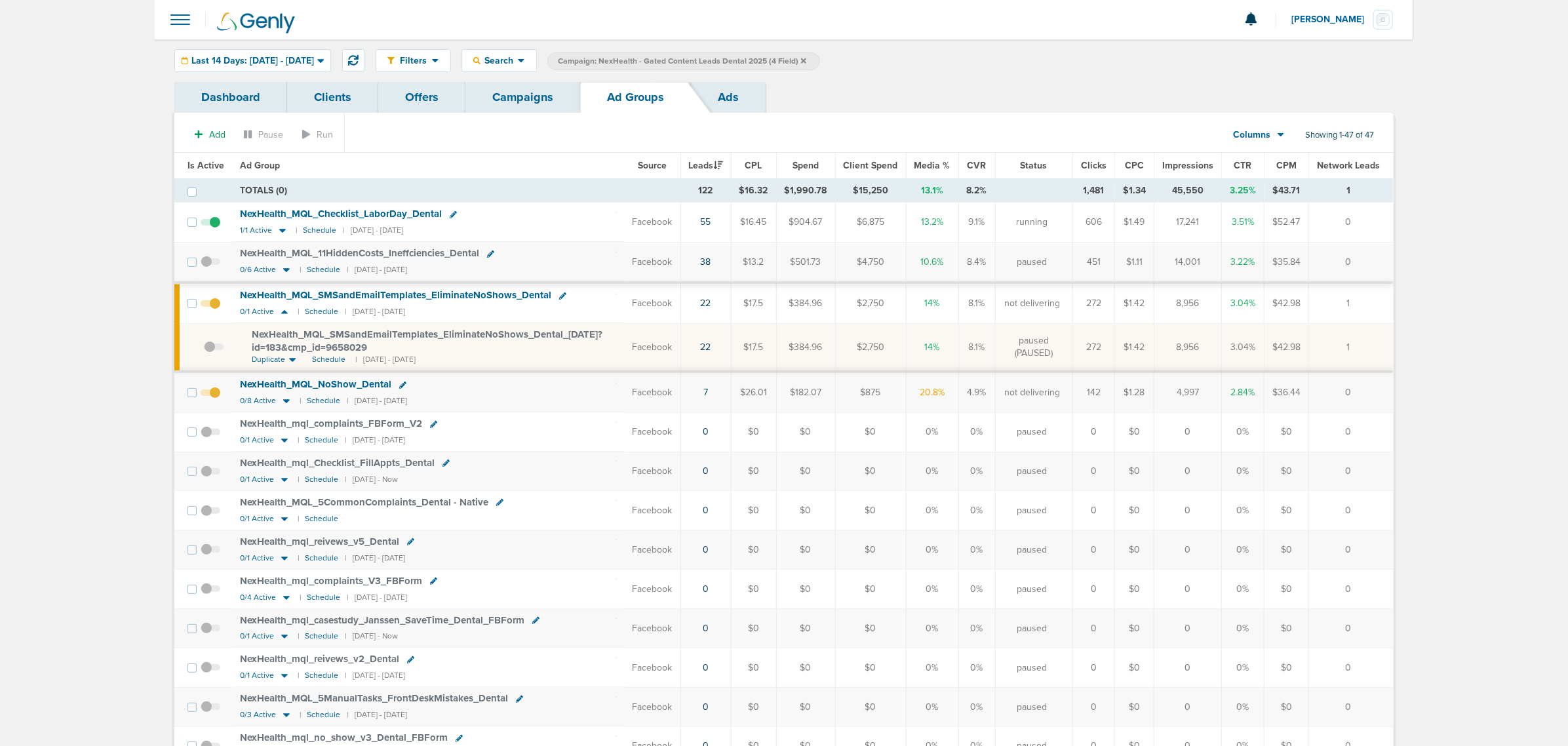
click at [524, 85] on link "Campaigns" at bounding box center [523, 97] width 115 height 31
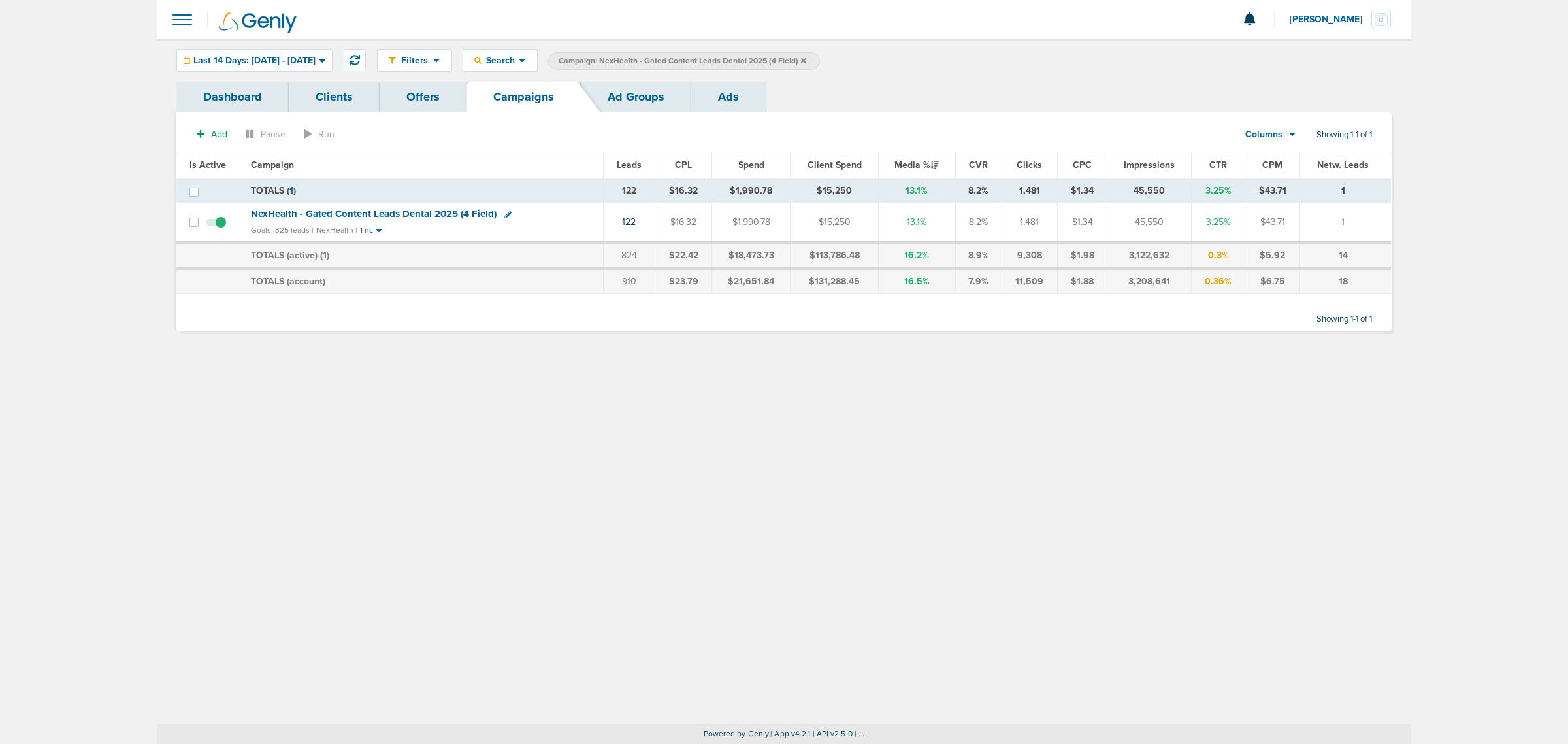
click at [806, 59] on span "Campaign: NexHealth - Gated Content Leads Dental 2025 (4 Field)" at bounding box center [682, 61] width 248 height 11
click at [806, 60] on icon at bounding box center [803, 61] width 5 height 7
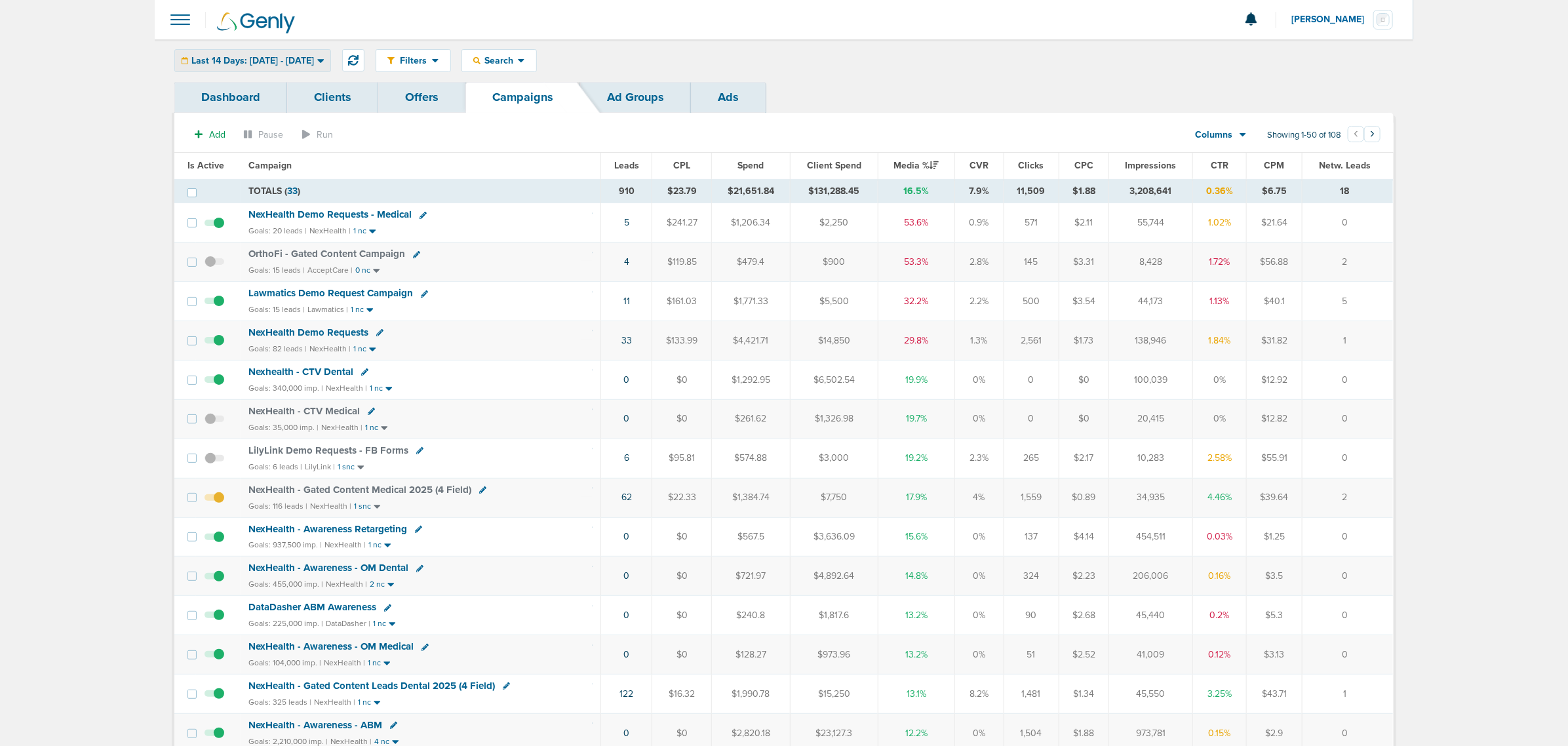
click at [250, 57] on span "Last 14 Days: 08.04.2025 - 08.18.2025" at bounding box center [252, 61] width 122 height 9
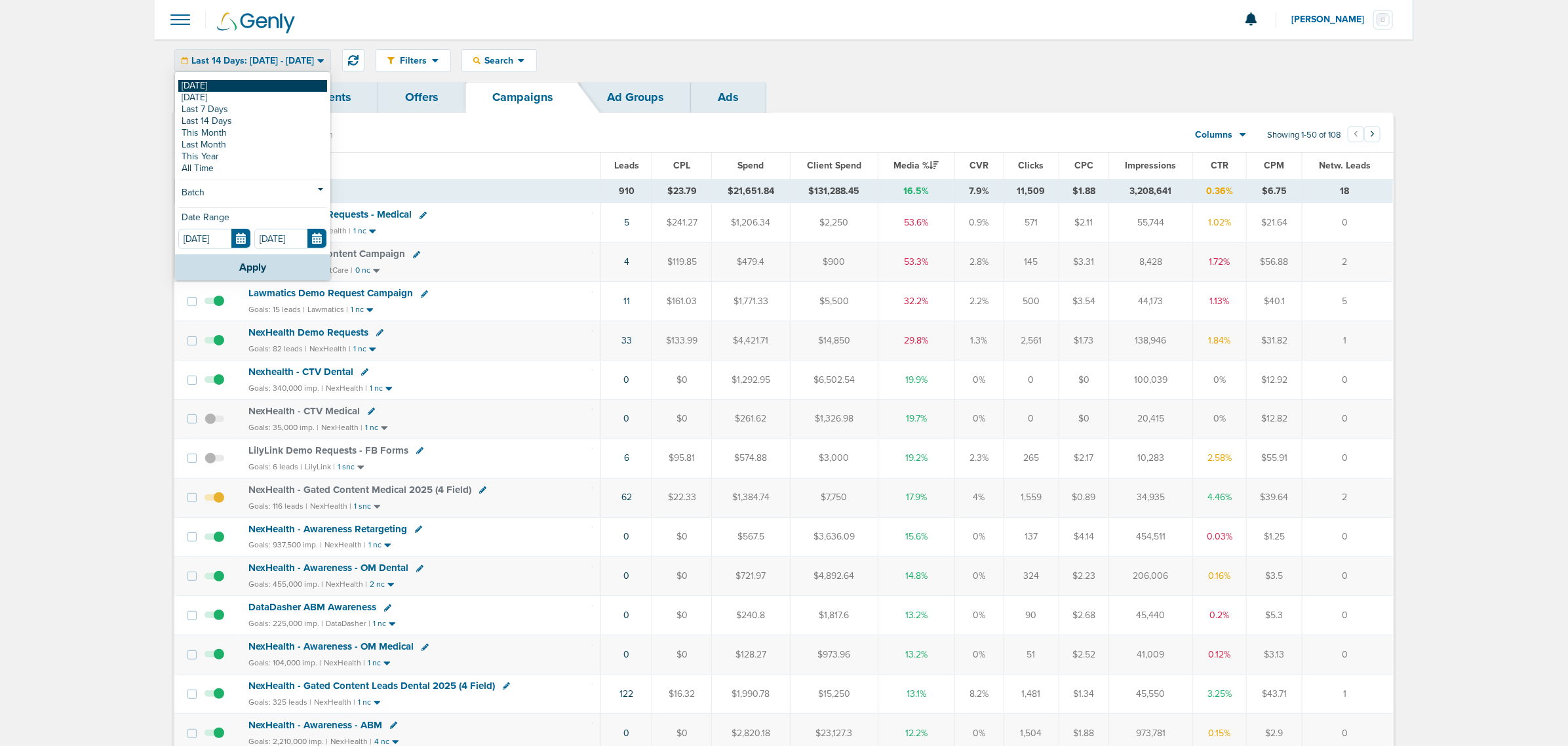
click at [228, 83] on link "[DATE]" at bounding box center [252, 86] width 149 height 12
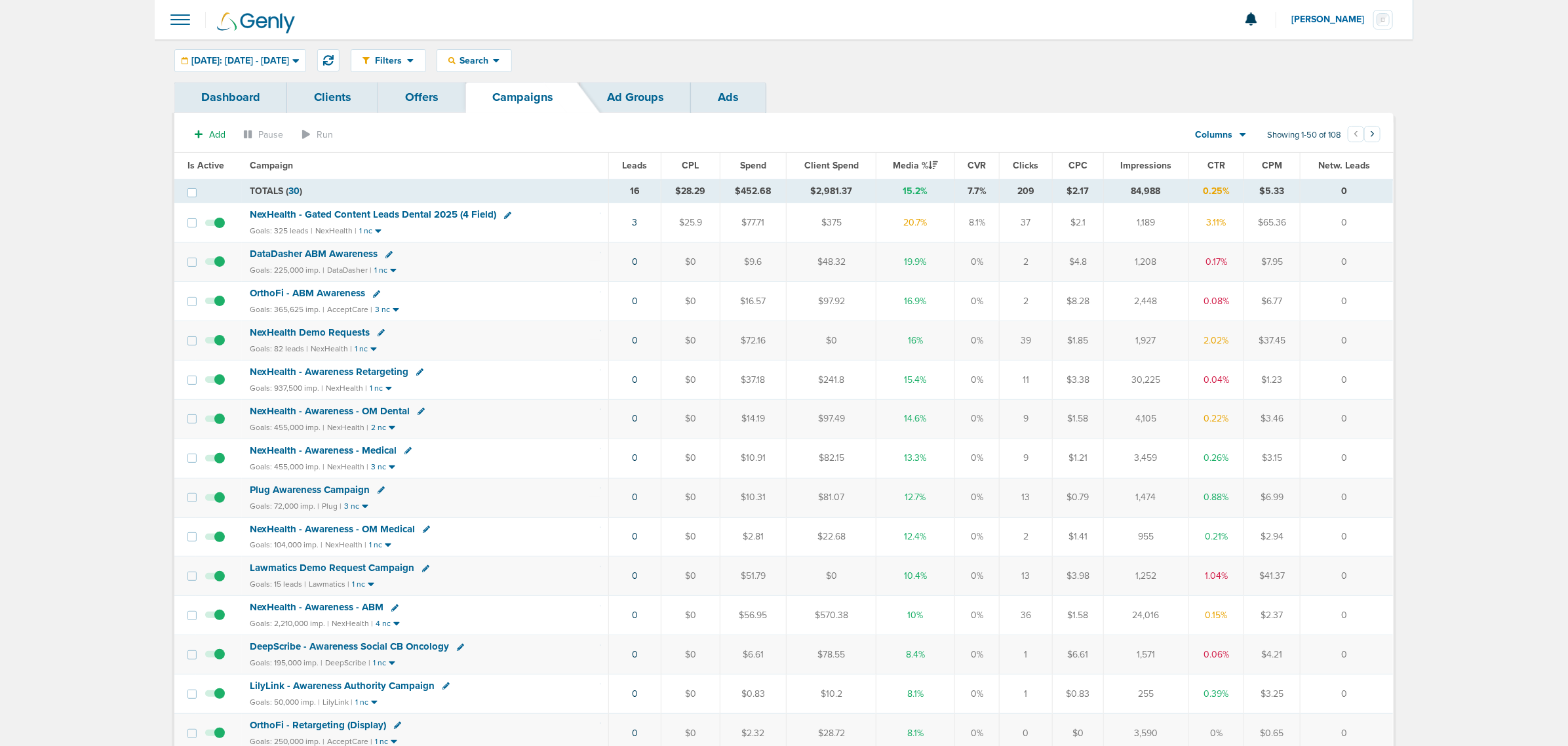
click at [564, 8] on div at bounding box center [784, 19] width 1259 height 39
click at [289, 60] on span "[DATE]: [DATE] - [DATE]" at bounding box center [240, 61] width 97 height 9
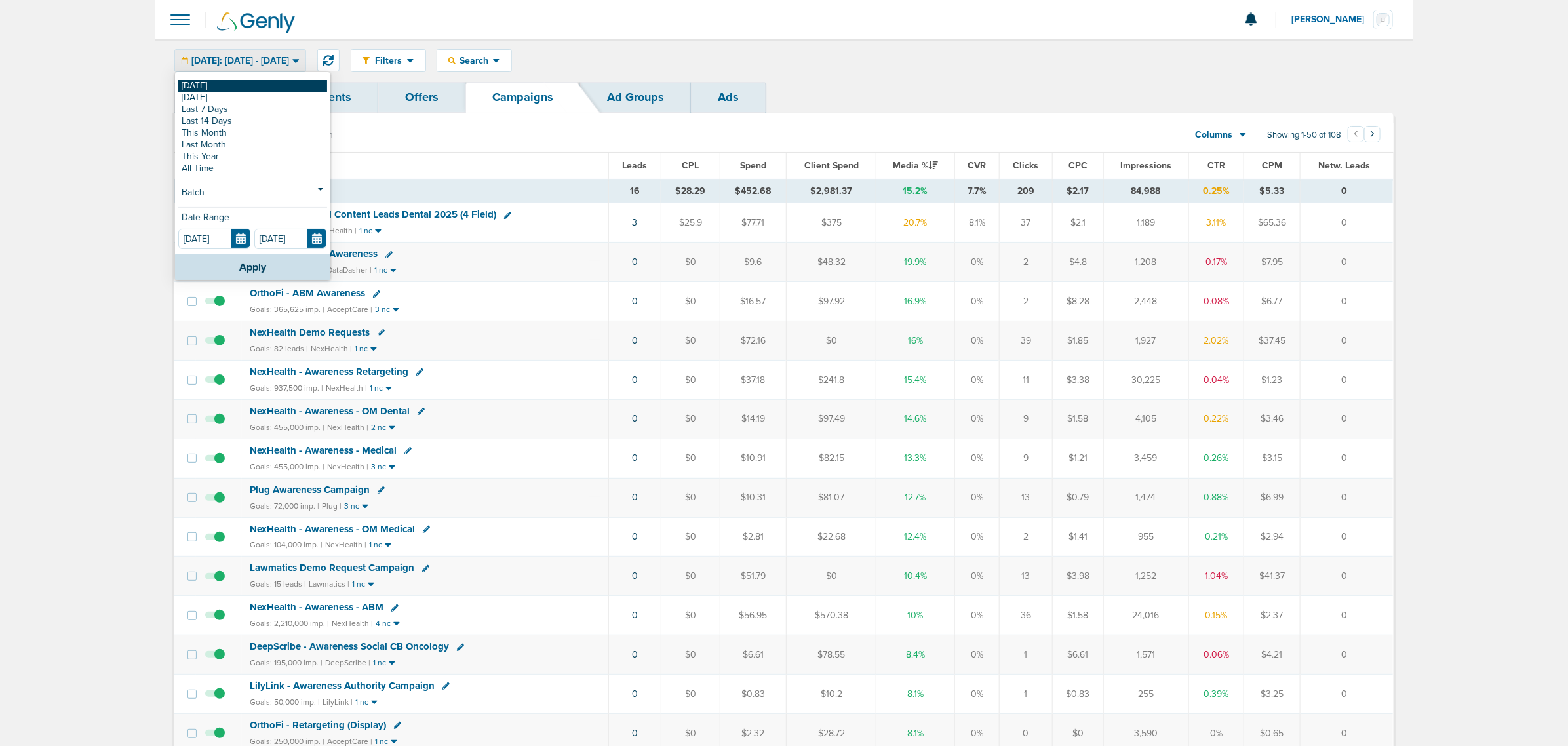
click at [202, 86] on link "[DATE]" at bounding box center [252, 86] width 149 height 12
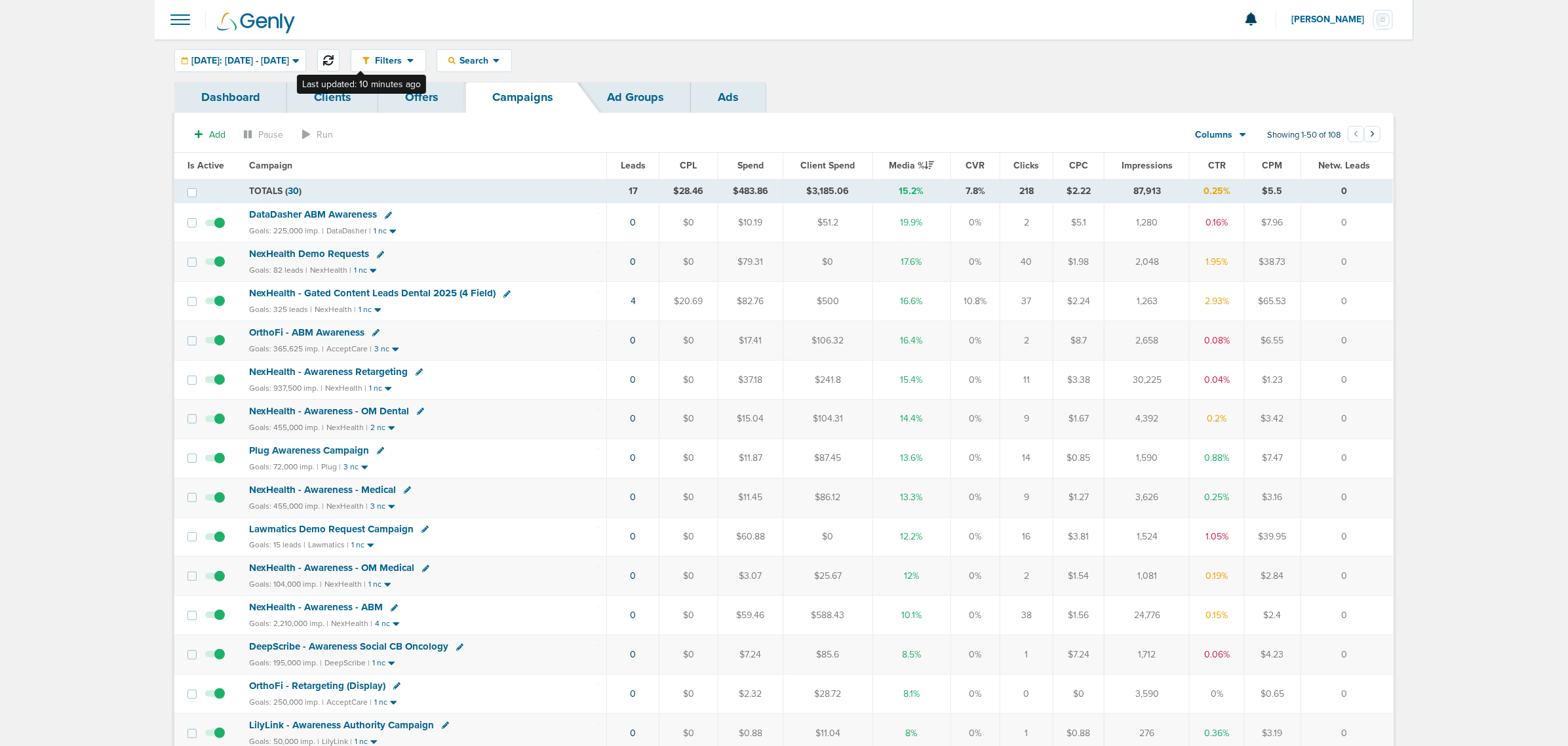
click at [339, 57] on button at bounding box center [328, 60] width 22 height 22
click at [411, 303] on td "NexHealth - Gated Content Leads Dental 2025 (4 Field) Goals: 325 leads | NexHea…" at bounding box center [425, 301] width 367 height 39
click at [413, 295] on span "NexHealth - Gated Content Leads Dental 2025 (4 Field)" at bounding box center [373, 293] width 246 height 12
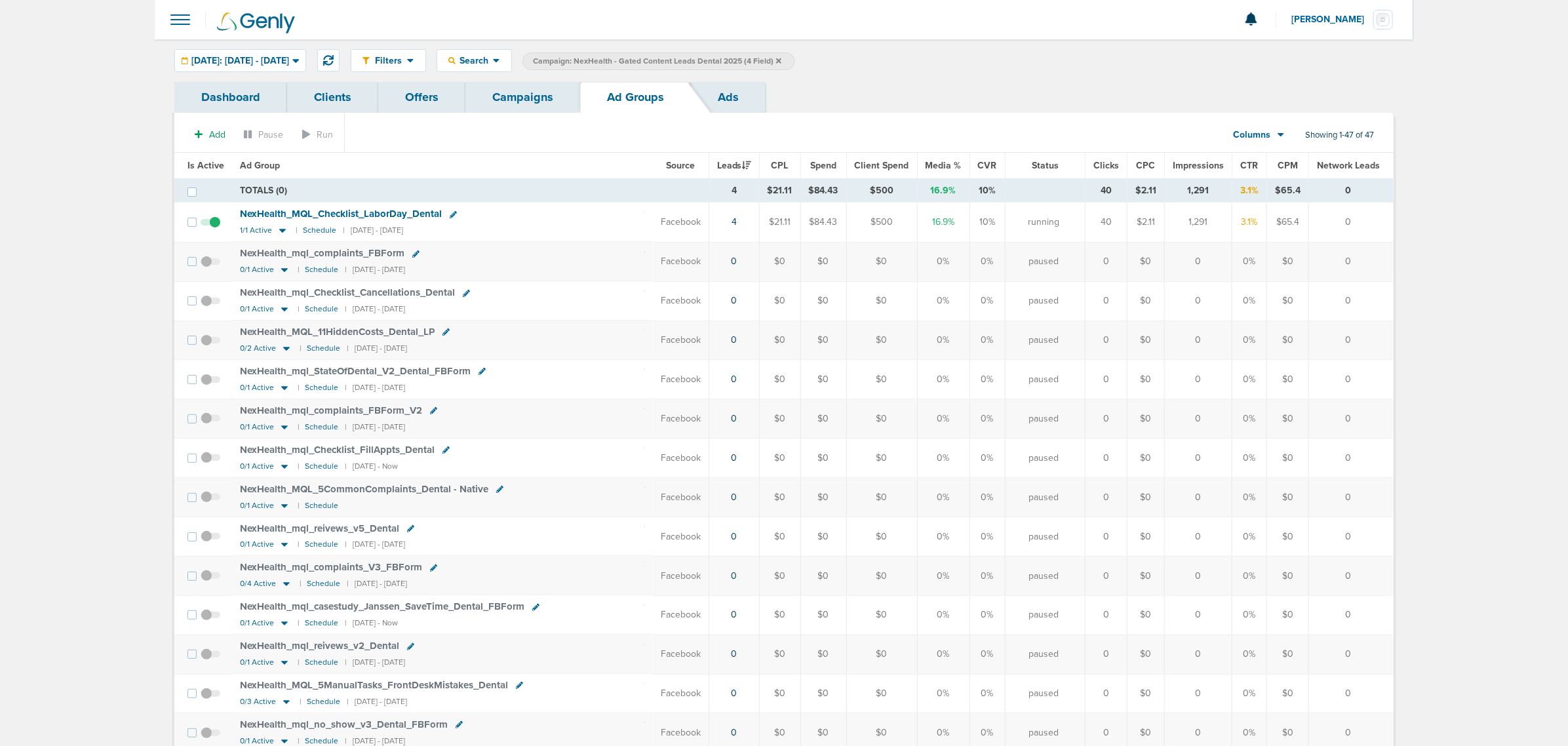
click at [542, 105] on link "Campaigns" at bounding box center [523, 97] width 115 height 31
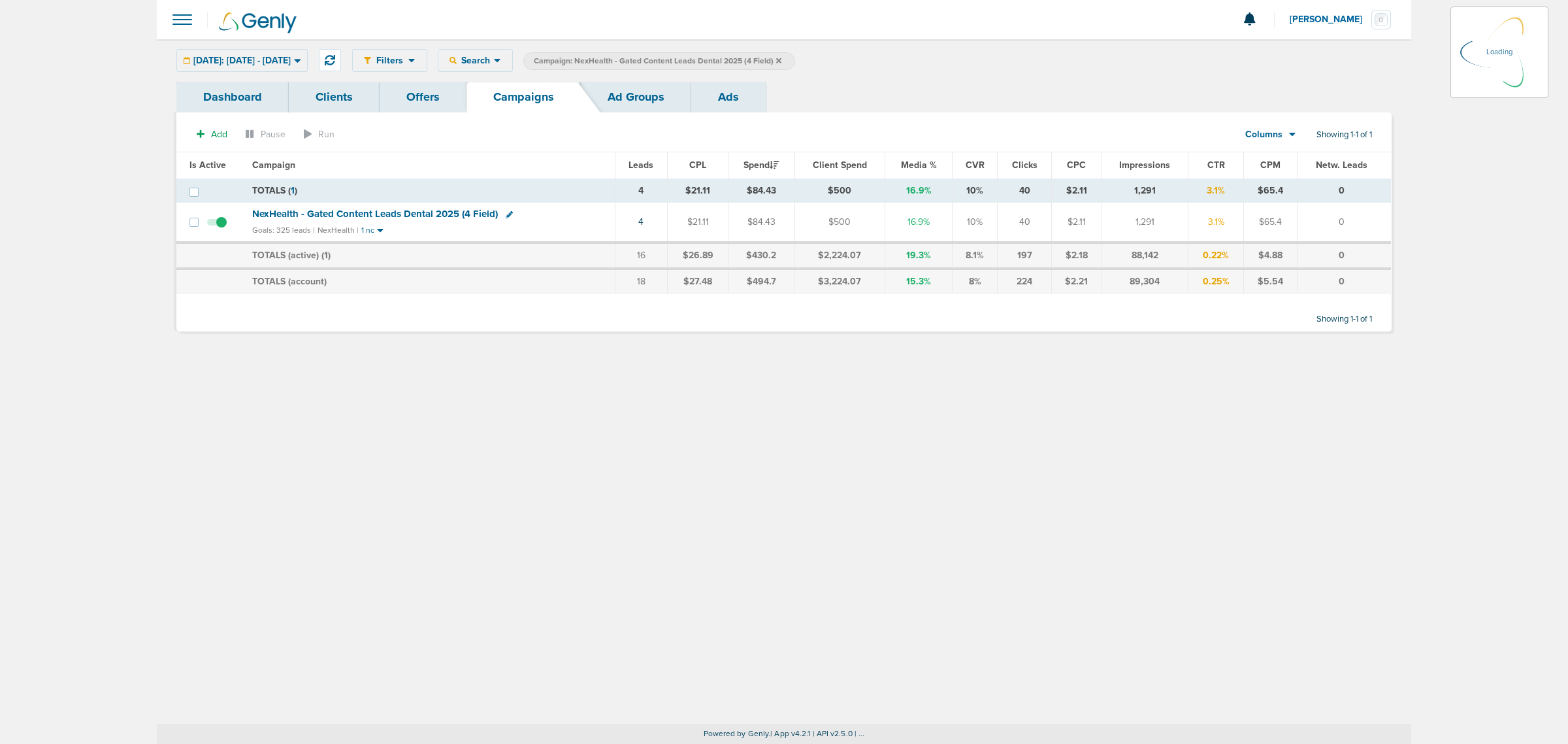
click at [782, 57] on icon at bounding box center [779, 61] width 5 height 7
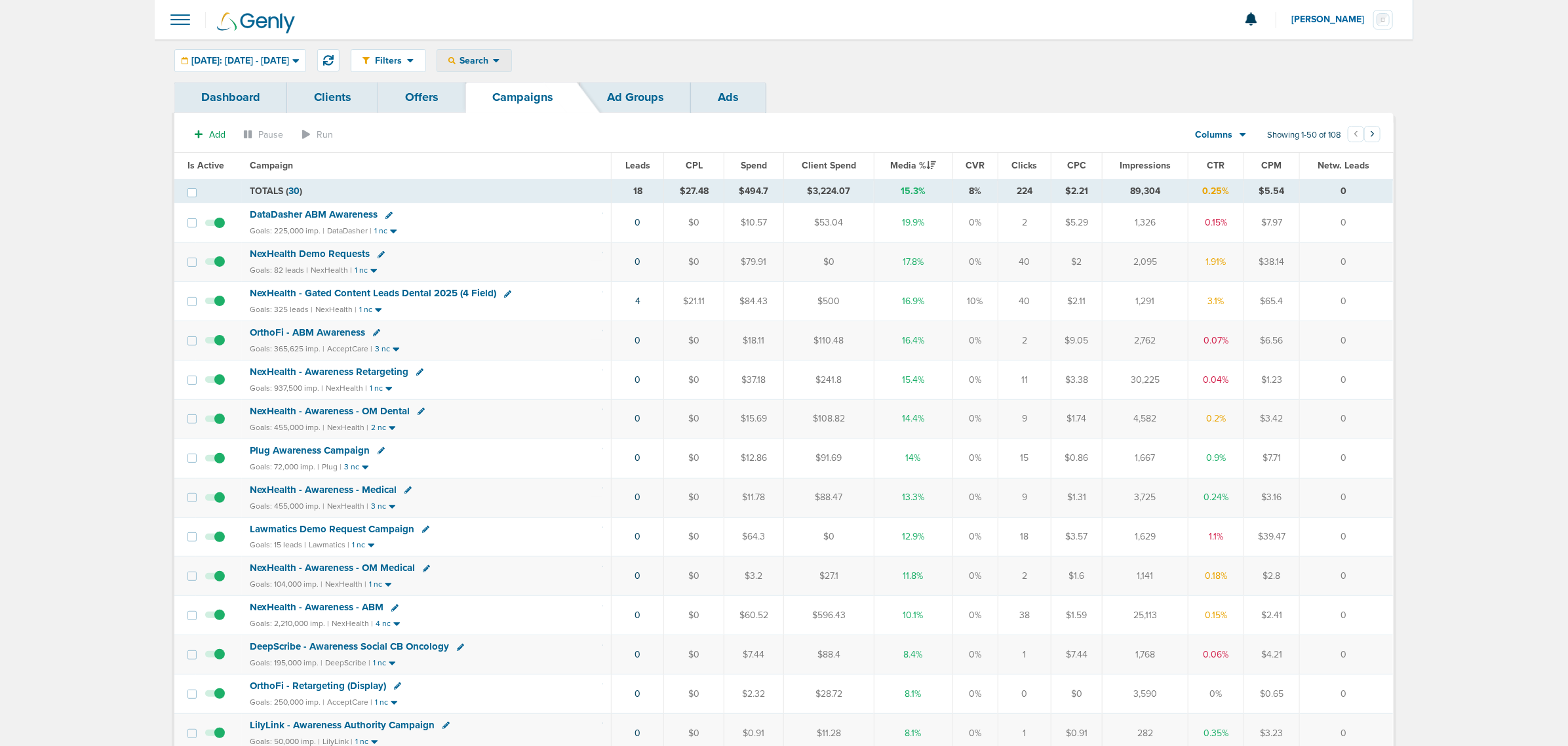
click at [512, 54] on div "Search" at bounding box center [474, 61] width 74 height 22
click at [524, 118] on link "Campaign" at bounding box center [505, 120] width 136 height 17
select select "cmpName"
type input "medical"
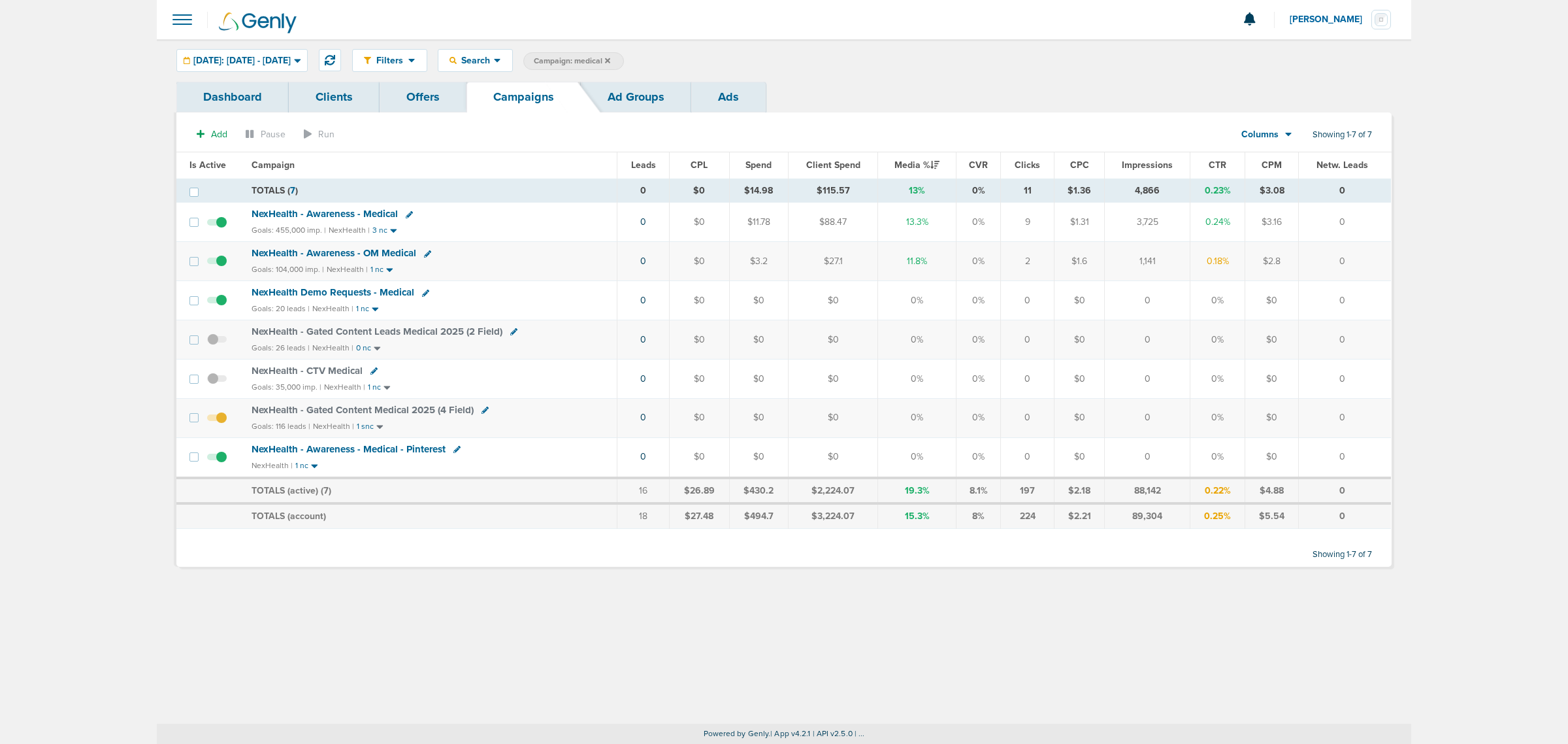
click at [400, 411] on span "NexHealth - Gated Content Medical 2025 (4 Field)" at bounding box center [362, 410] width 222 height 12
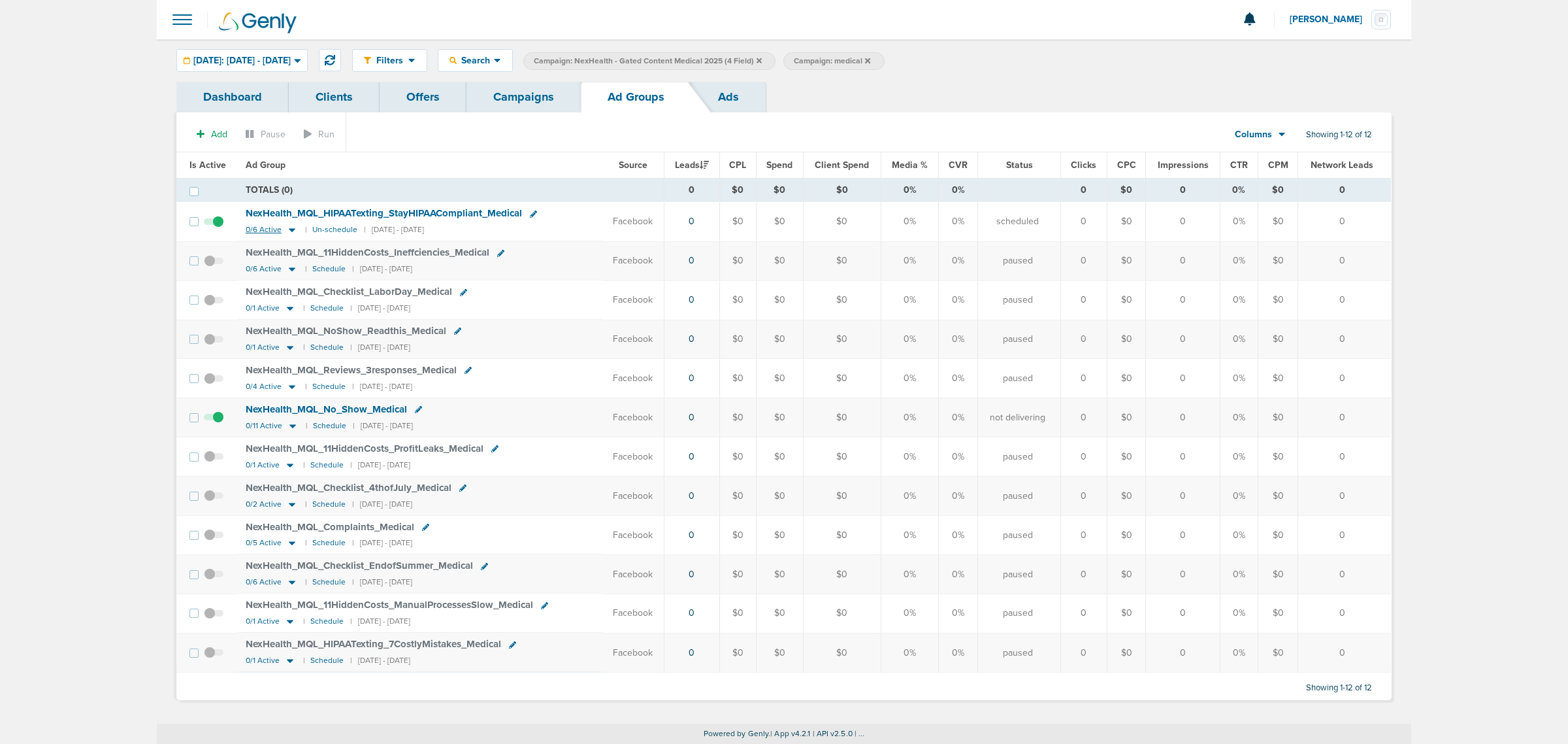
click at [288, 229] on icon at bounding box center [292, 229] width 13 height 11
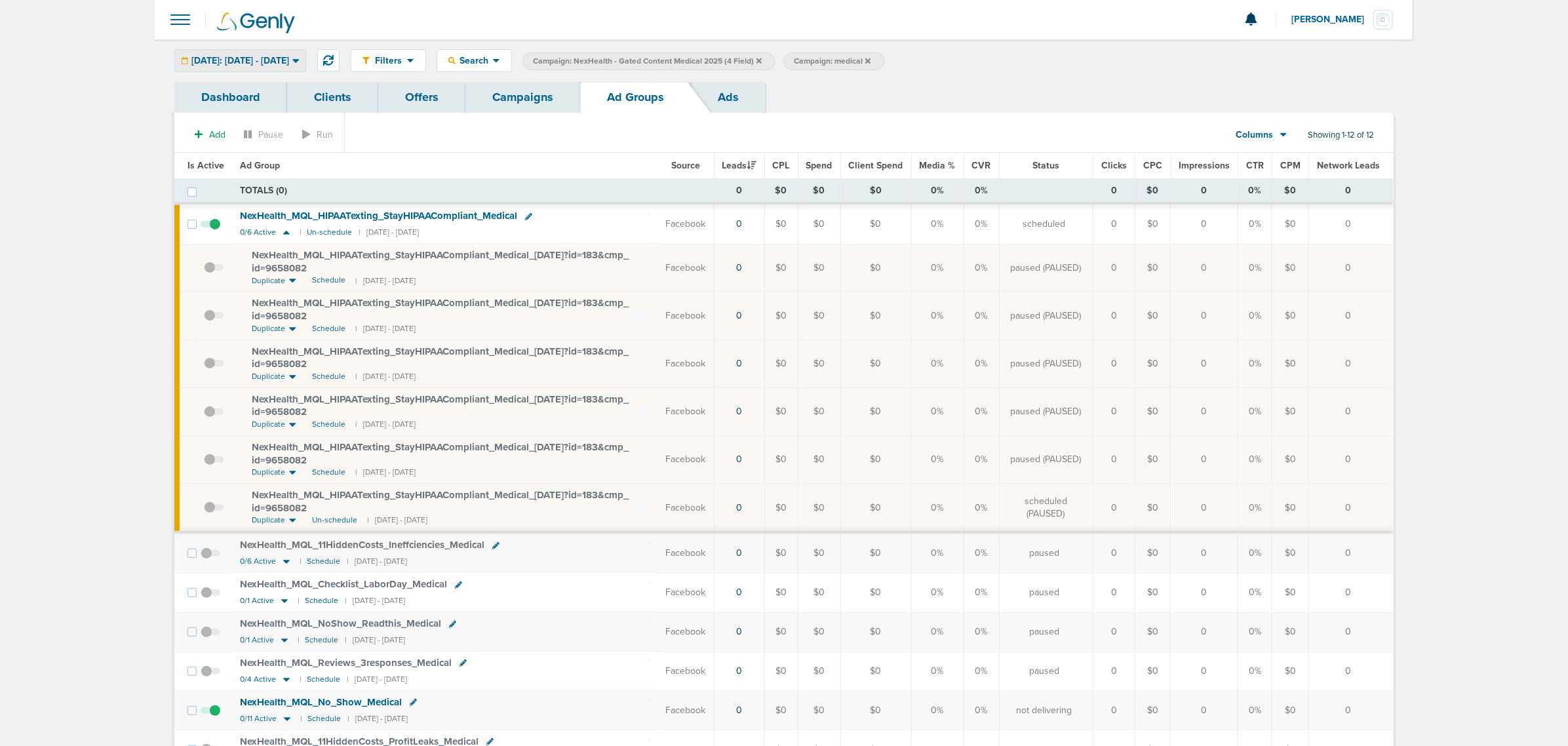
click at [289, 62] on span "[DATE]: [DATE] - [DATE]" at bounding box center [240, 61] width 97 height 9
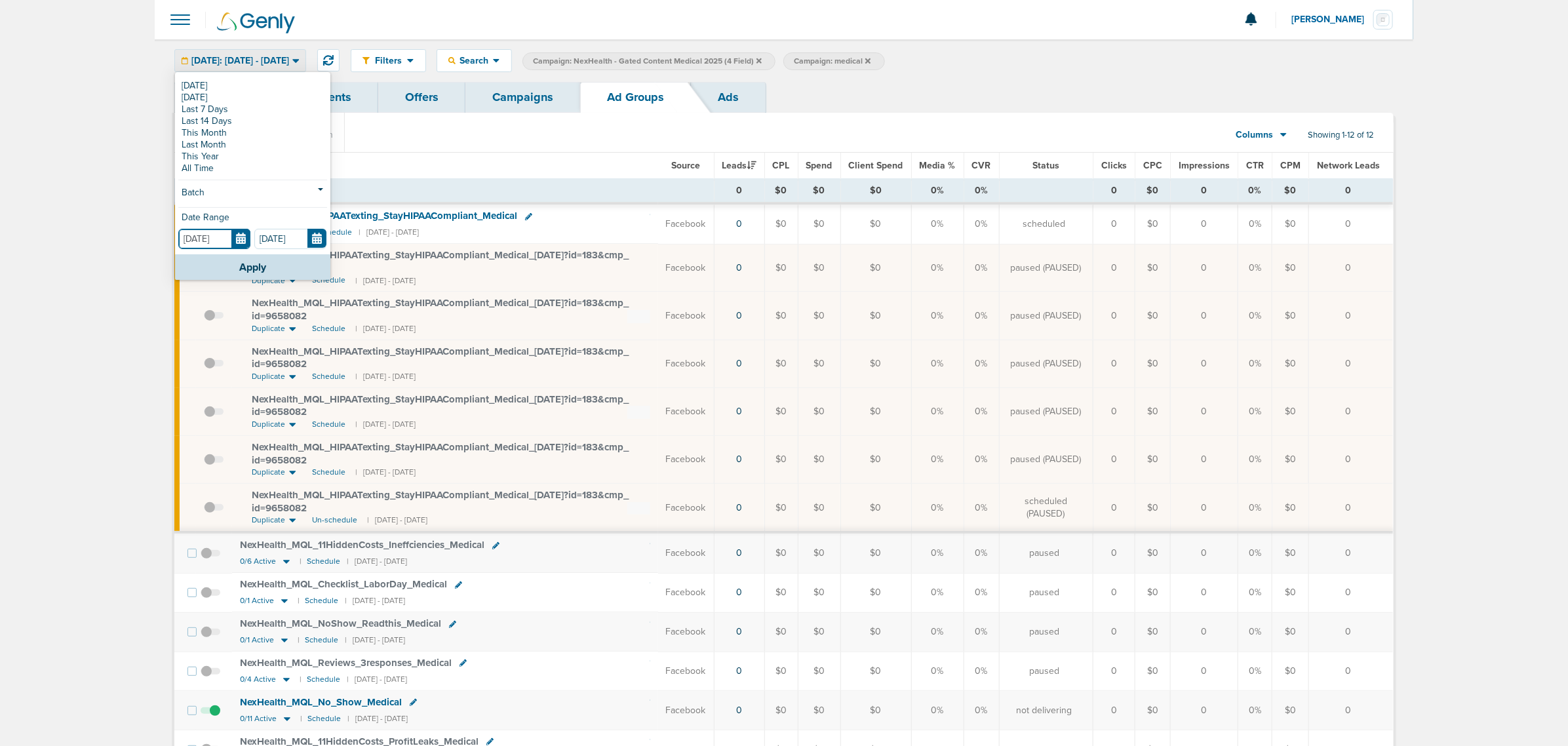
click at [236, 236] on input "[DATE]" at bounding box center [214, 239] width 72 height 20
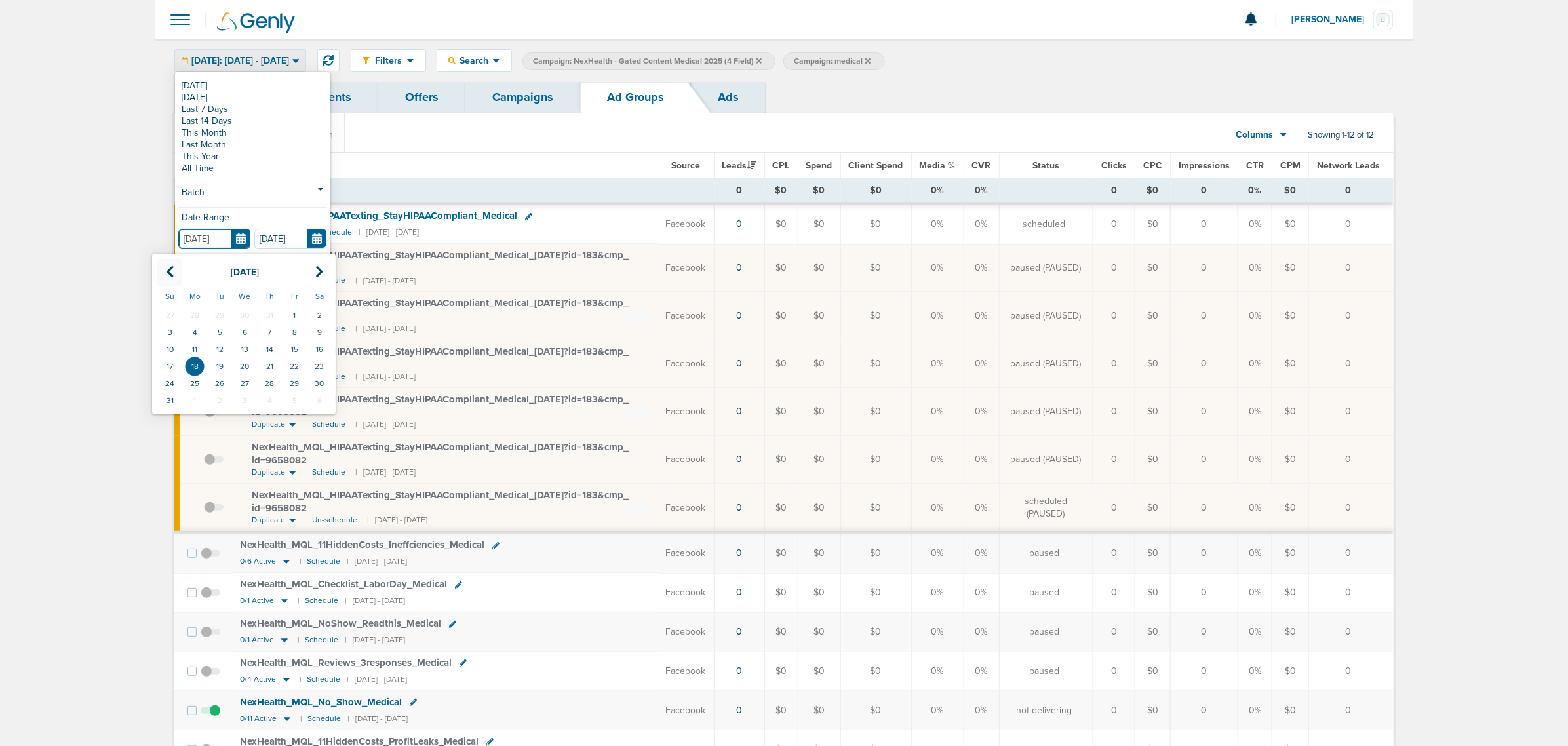
click at [178, 270] on th at bounding box center [170, 272] width 25 height 27
click at [220, 309] on td "1" at bounding box center [220, 315] width 25 height 17
type input "[DATE]"
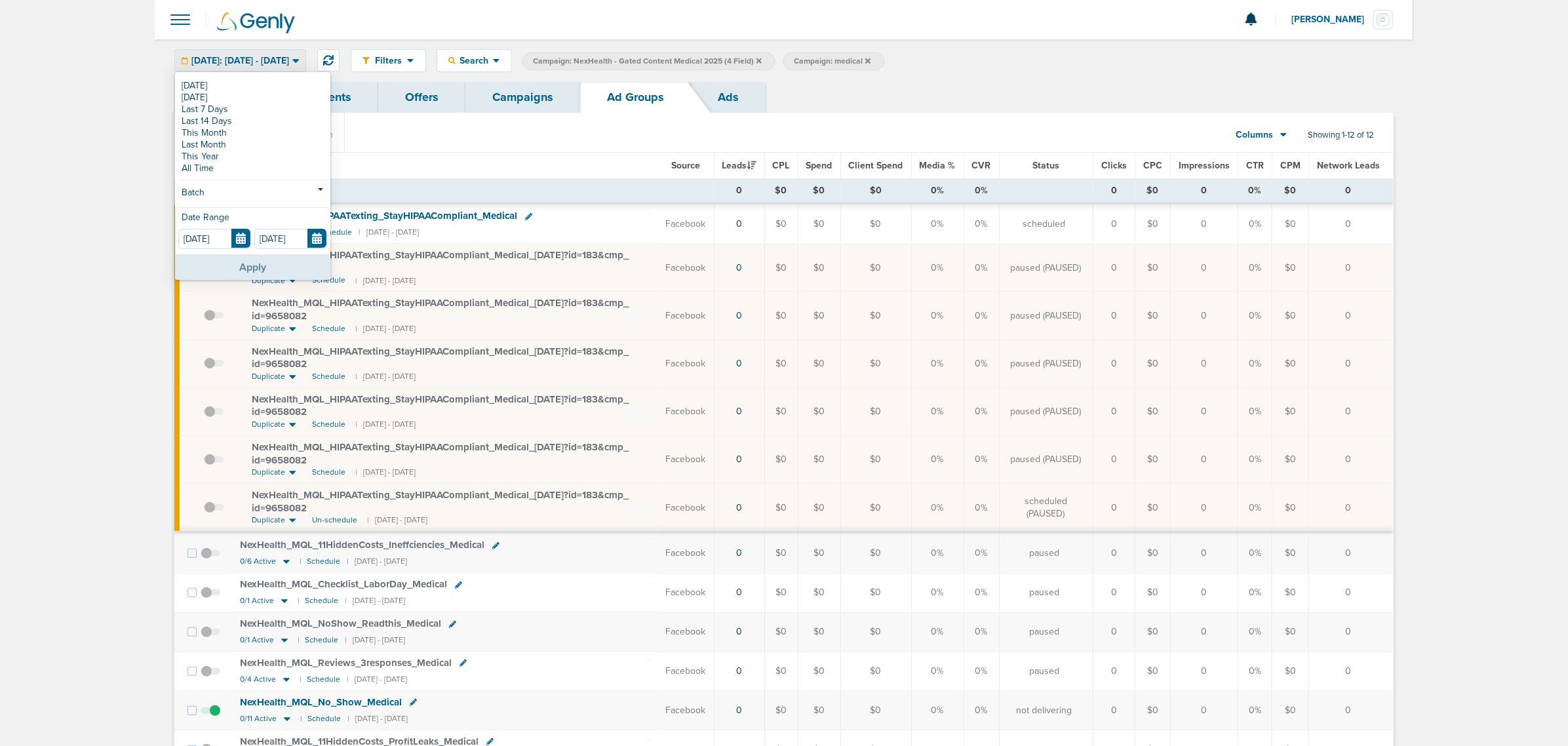
click at [265, 274] on button "Apply" at bounding box center [252, 267] width 156 height 26
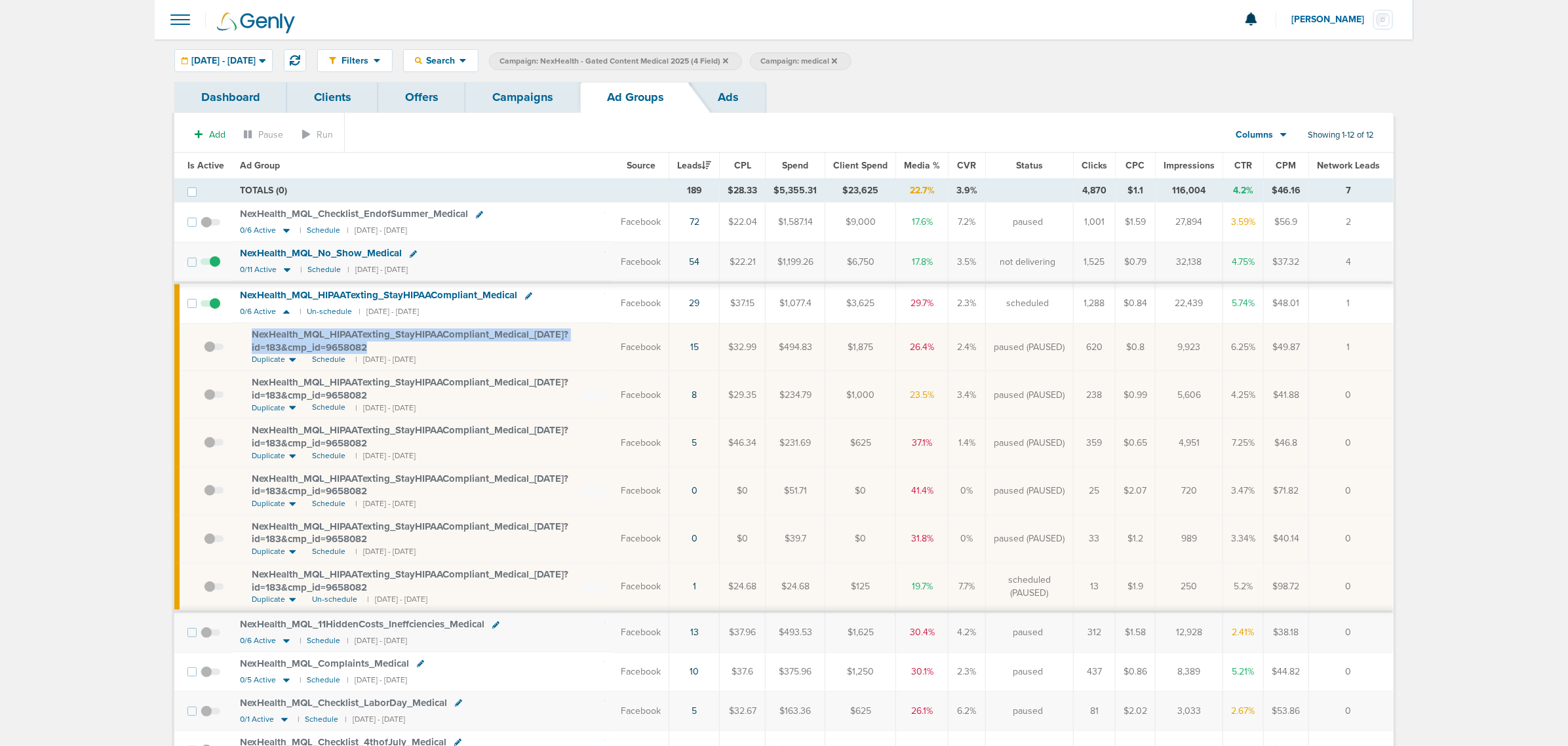
drag, startPoint x: 387, startPoint y: 349, endPoint x: 250, endPoint y: 342, distance: 137.2
click at [252, 342] on div "NexHealth_ MQL_ HIPAATexting_ StayHIPAACompliant_ Medical_ 07.24.25?id=183&cmp_…" at bounding box center [428, 341] width 354 height 26
click at [302, 338] on span "NexHealth_ MQL_ HIPAATexting_ StayHIPAACompliant_ Medical_ 07.24.25?id=183&cmp_…" at bounding box center [410, 341] width 317 height 25
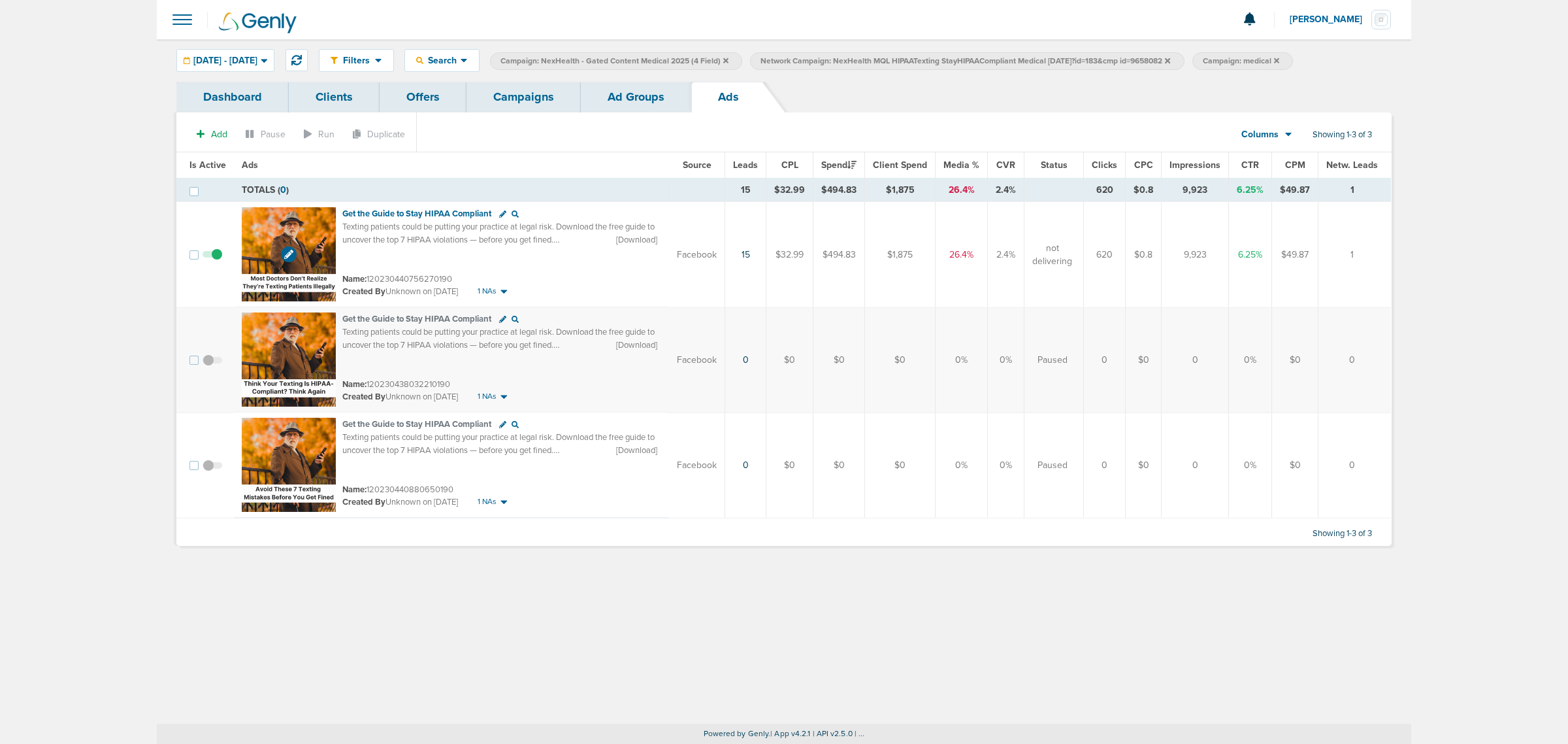
click at [316, 242] on img at bounding box center [289, 254] width 94 height 94
click at [546, 97] on link "Campaigns" at bounding box center [524, 97] width 114 height 31
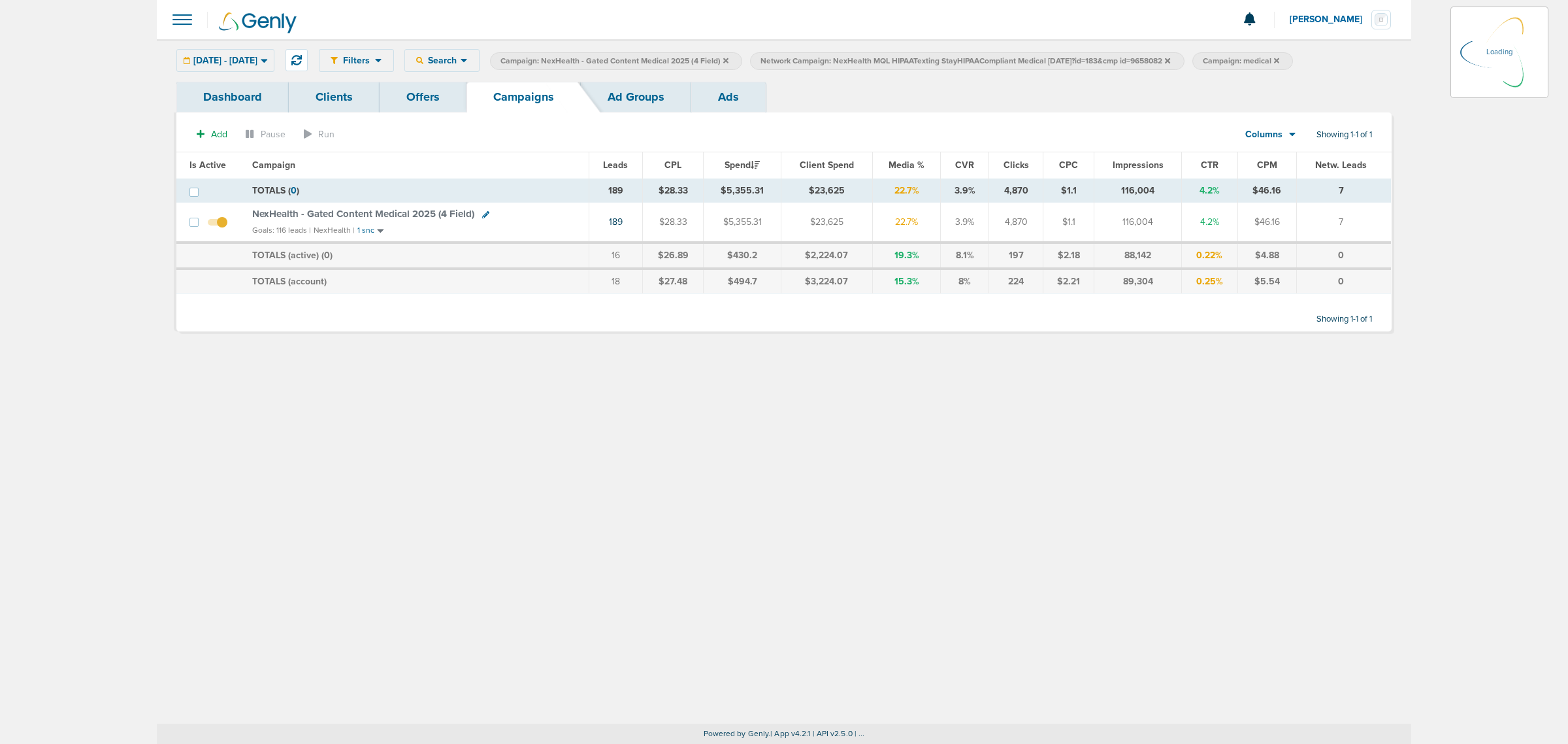
click at [483, 216] on icon at bounding box center [486, 215] width 7 height 7
select select
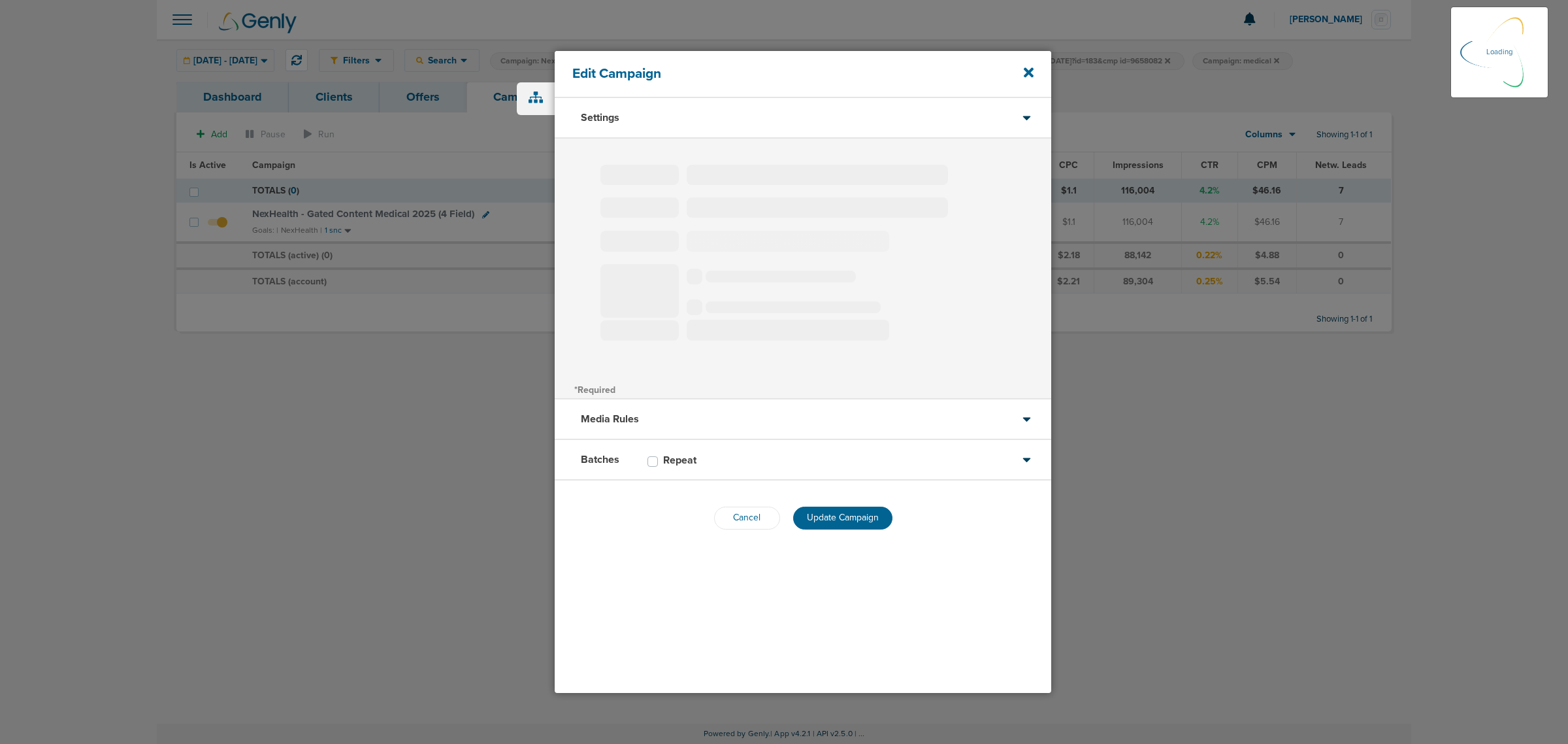
select select "1"
select select "2"
select select "3"
select select "4"
select select "6"
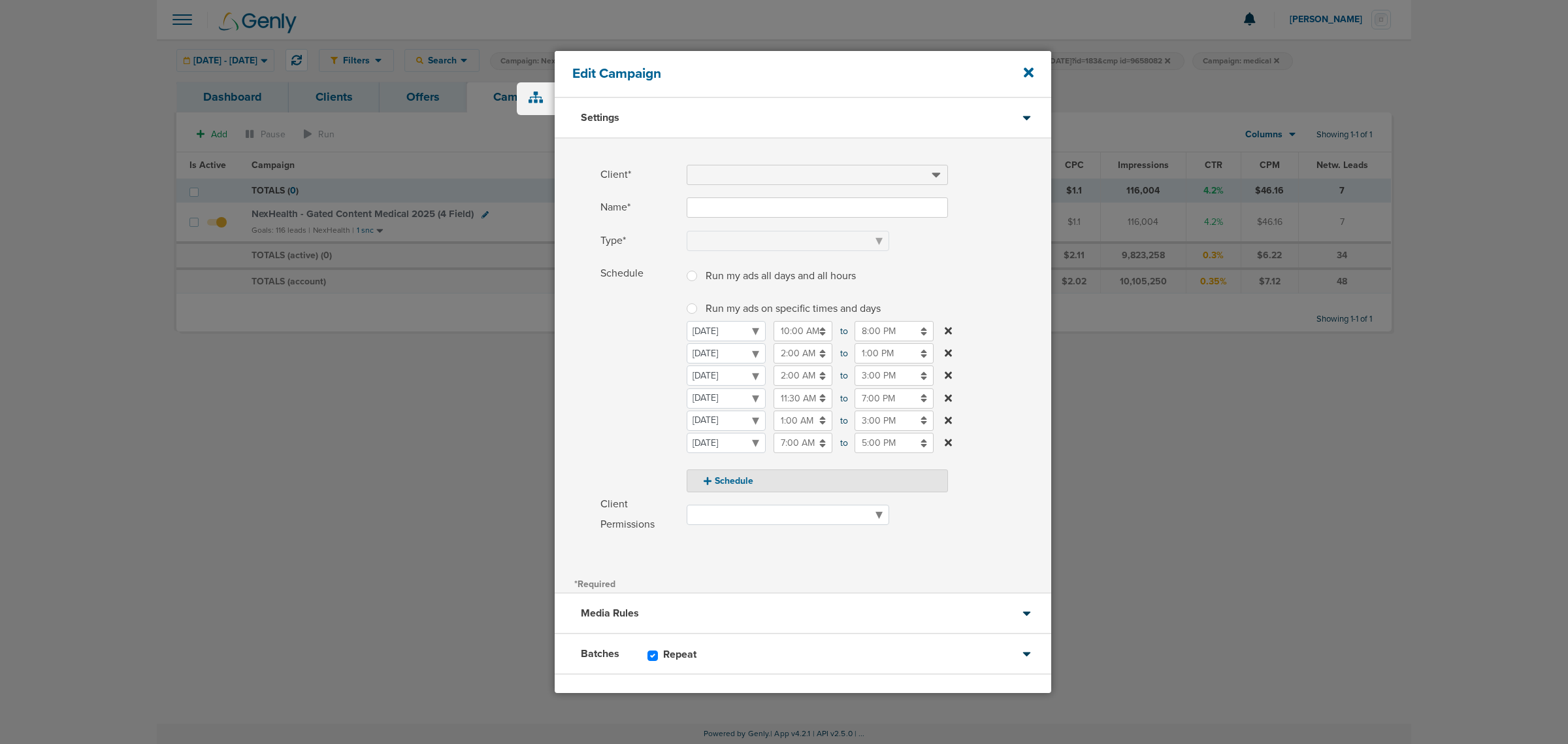
type input "NexHealth - Gated Content Medical 2025 (4 Field)"
select select "Leads"
radio input "true"
select select "readWrite"
checkbox input "true"
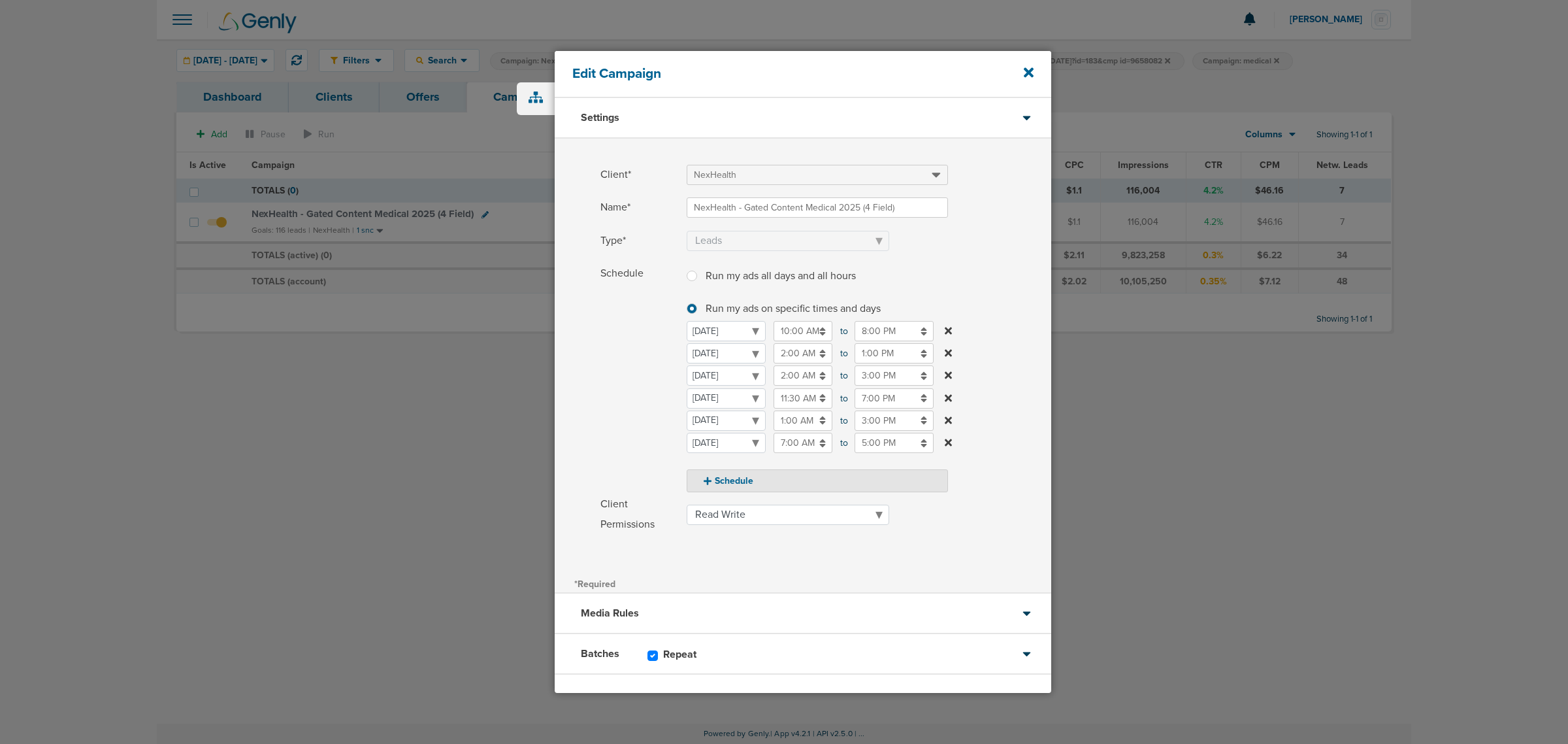
click at [789, 328] on input "10:00 AM" at bounding box center [803, 331] width 59 height 20
click at [779, 423] on icon at bounding box center [779, 424] width 12 height 7
type input "9:00 AM"
click at [935, 276] on label "Run my ads all days and all hours Run my ads all days and all hours" at bounding box center [817, 275] width 261 height 23
click at [697, 276] on input "Run my ads all days and all hours Run my ads all days and all hours" at bounding box center [692, 275] width 11 height 13
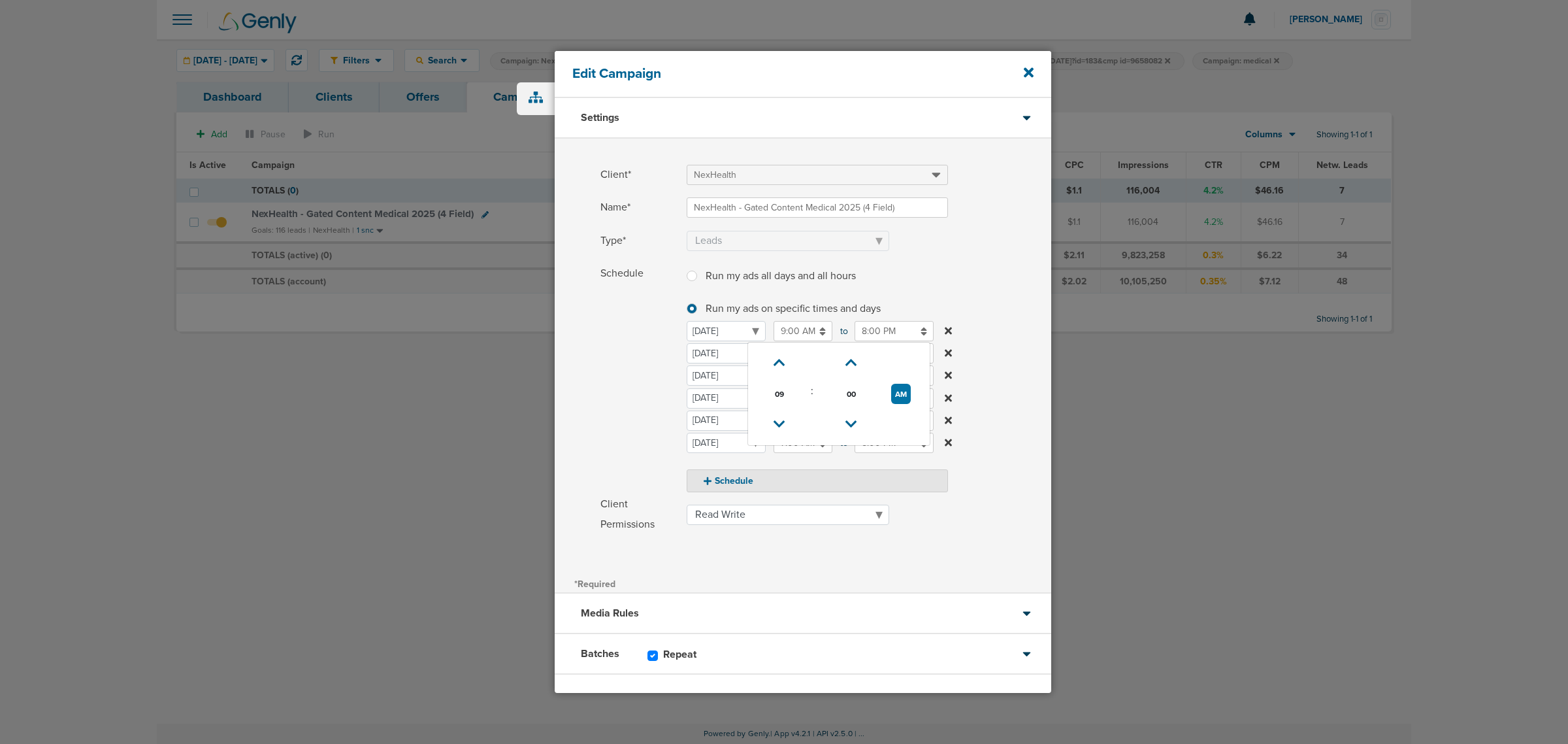
radio input "true"
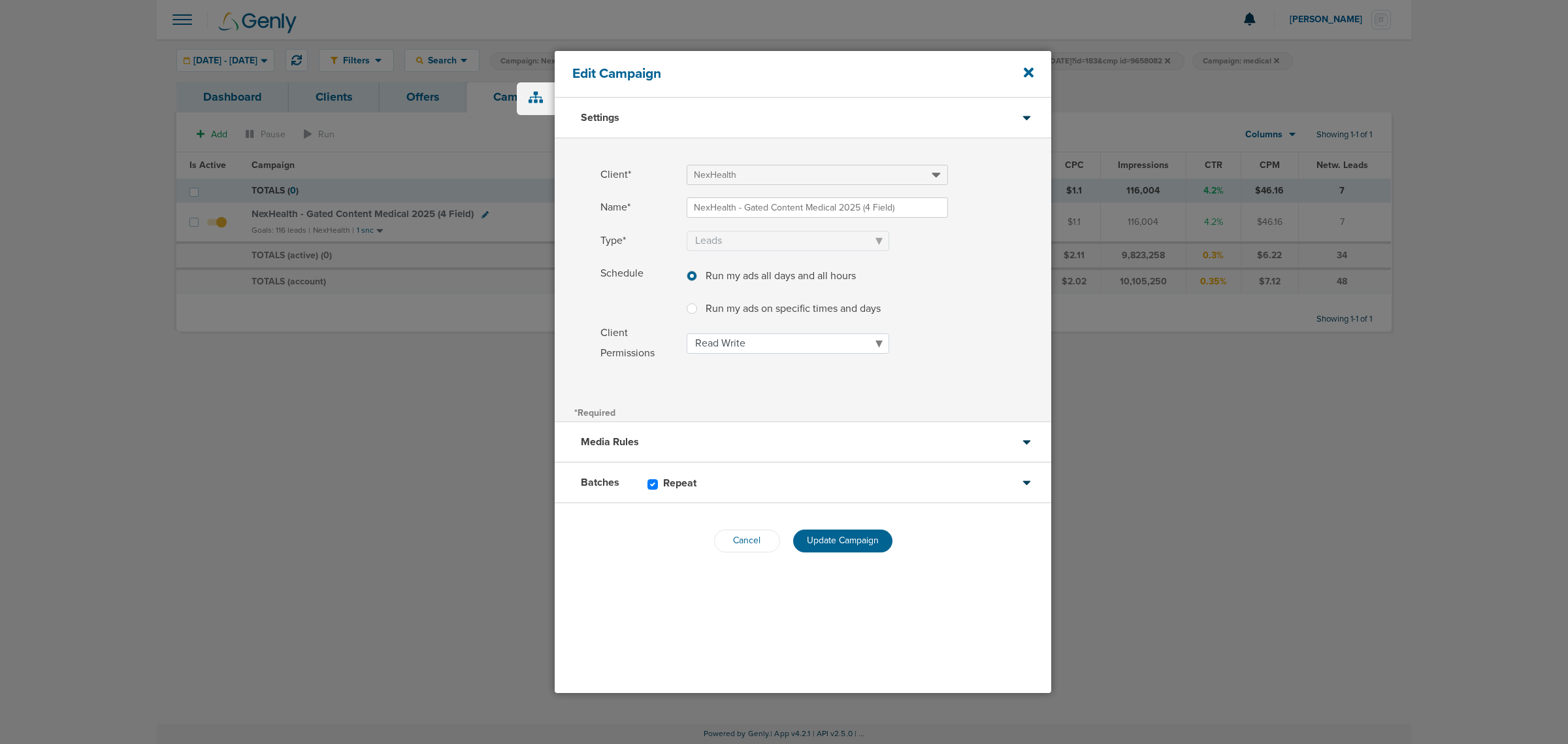
click at [697, 320] on div "Run my ads all days and all hours Run my ads all days and all hours Run my ads …" at bounding box center [817, 292] width 261 height 57
click at [702, 301] on label at bounding box center [702, 301] width 0 height 0
click at [688, 309] on input "Run my ads on specific times and days Run my ads on specific times and days" at bounding box center [692, 308] width 11 height 13
radio input "true"
select select "1"
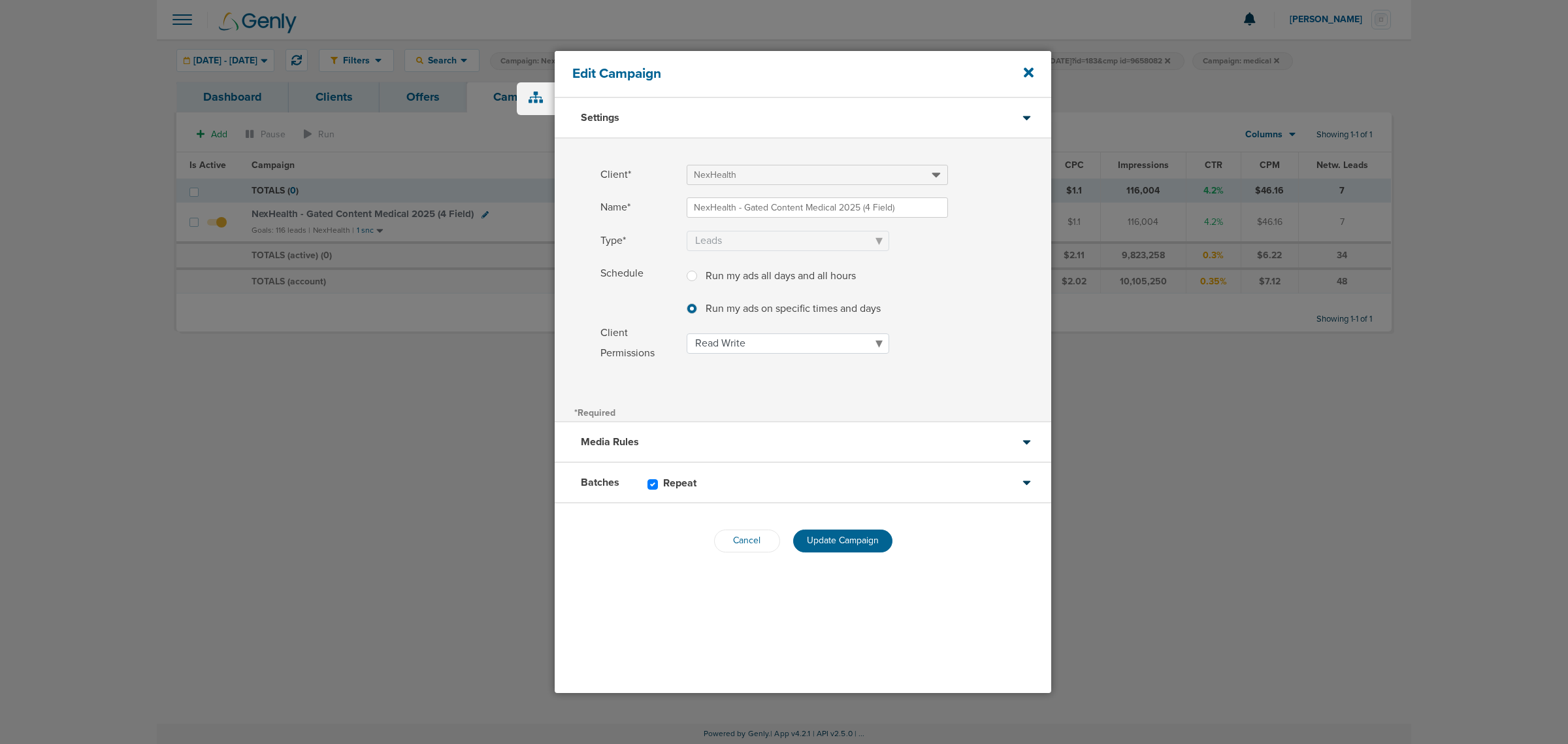
select select "2"
select select "3"
select select "4"
select select "6"
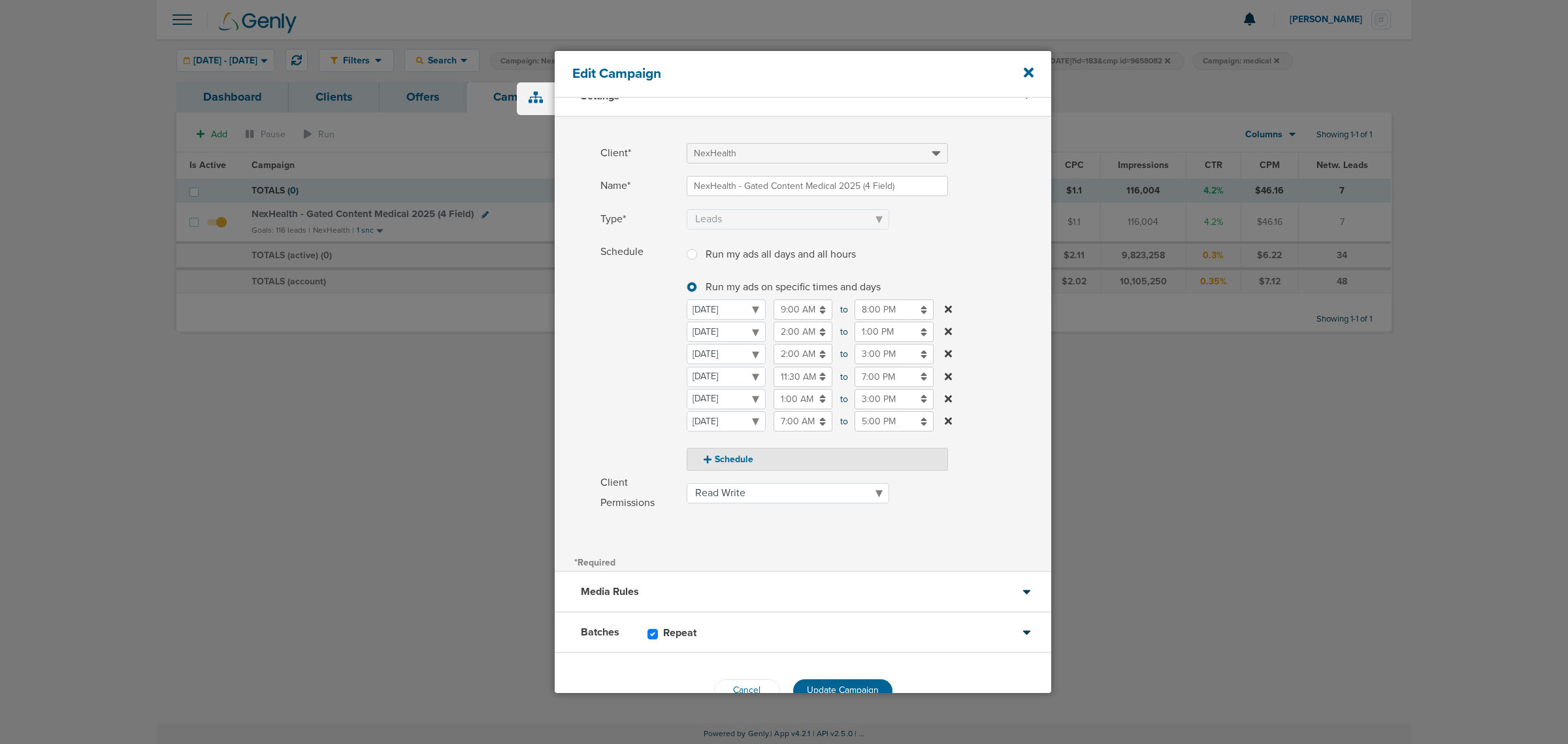
scroll to position [56, 0]
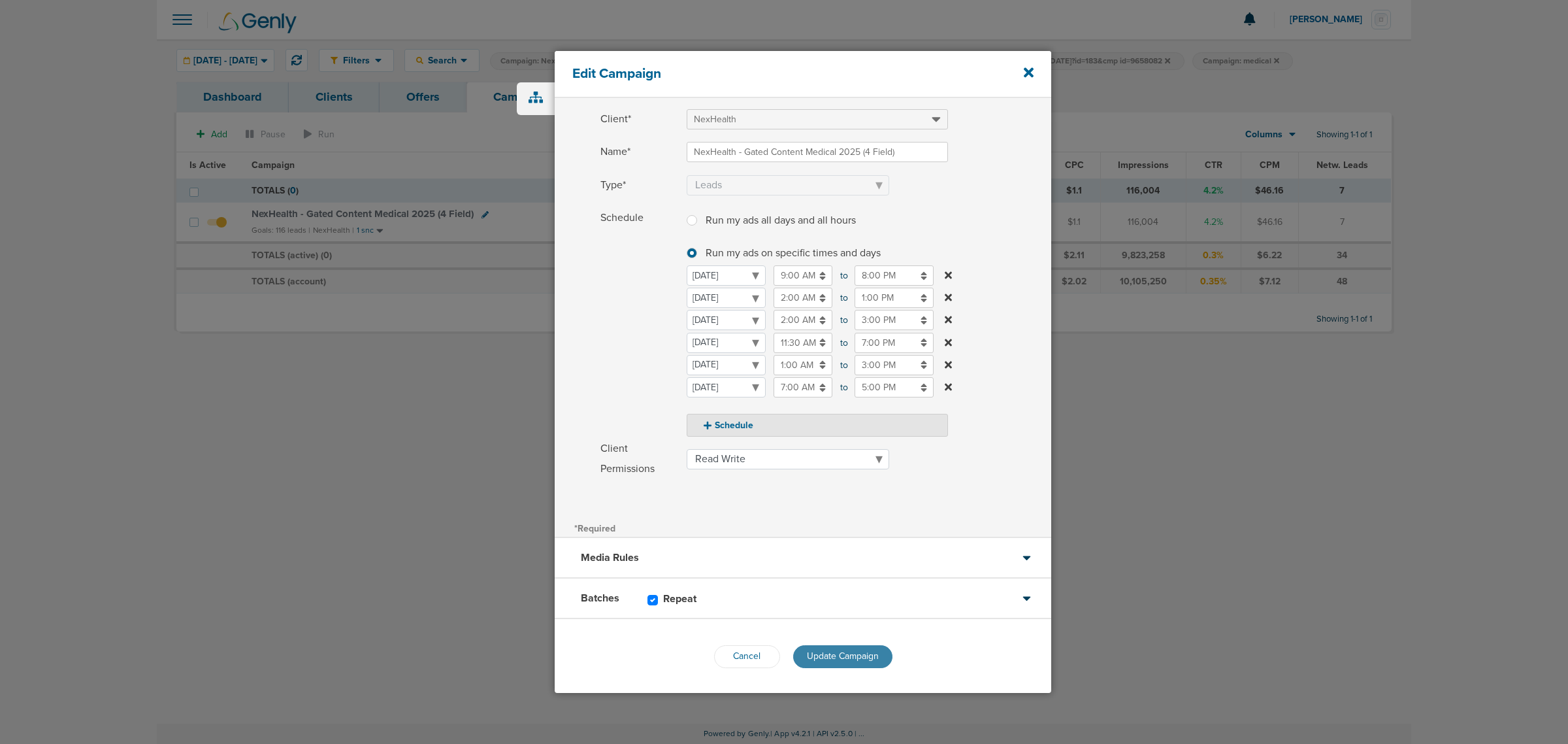
click at [868, 659] on span "Update Campaign" at bounding box center [842, 655] width 72 height 11
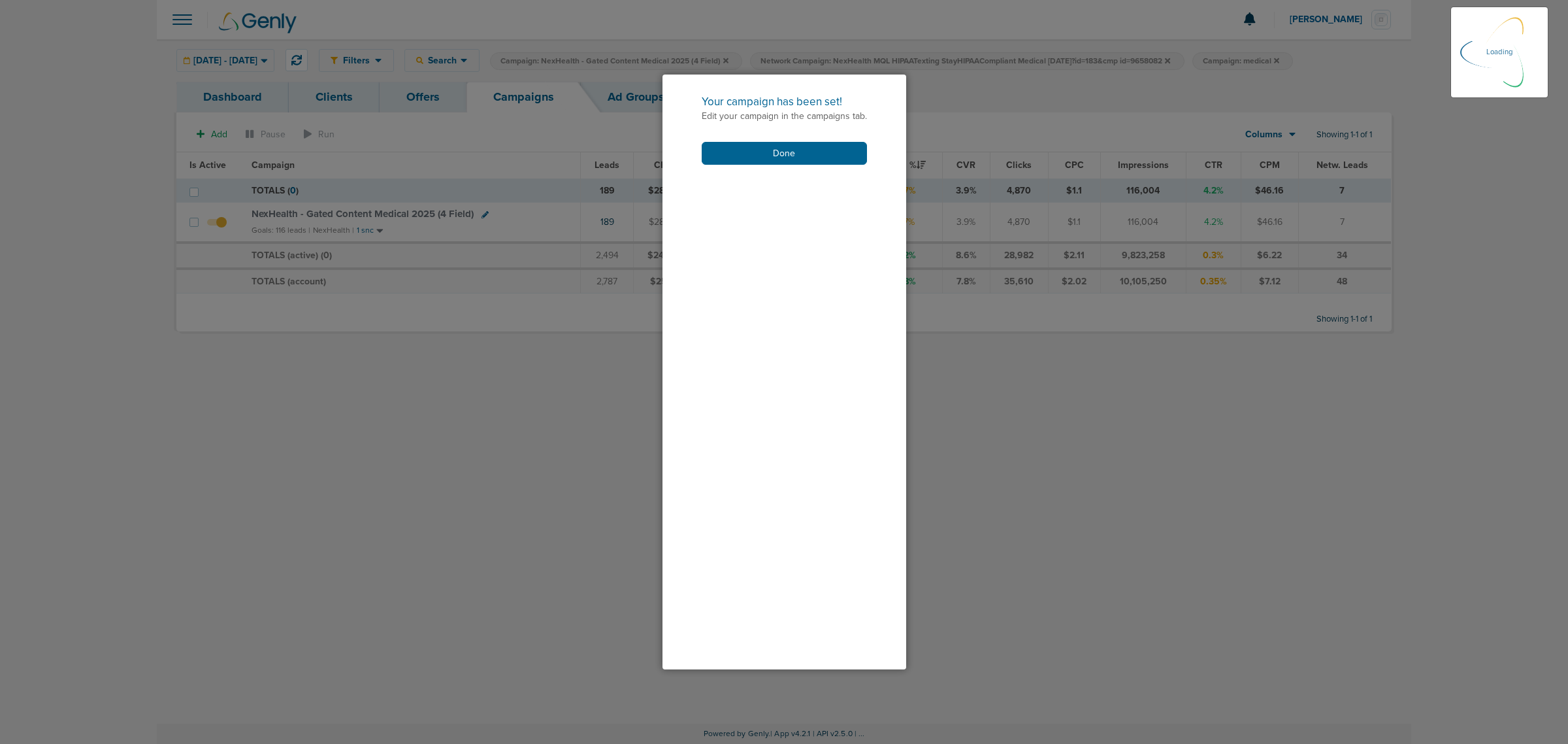
scroll to position [14, 0]
click at [813, 154] on button "Done" at bounding box center [784, 153] width 165 height 23
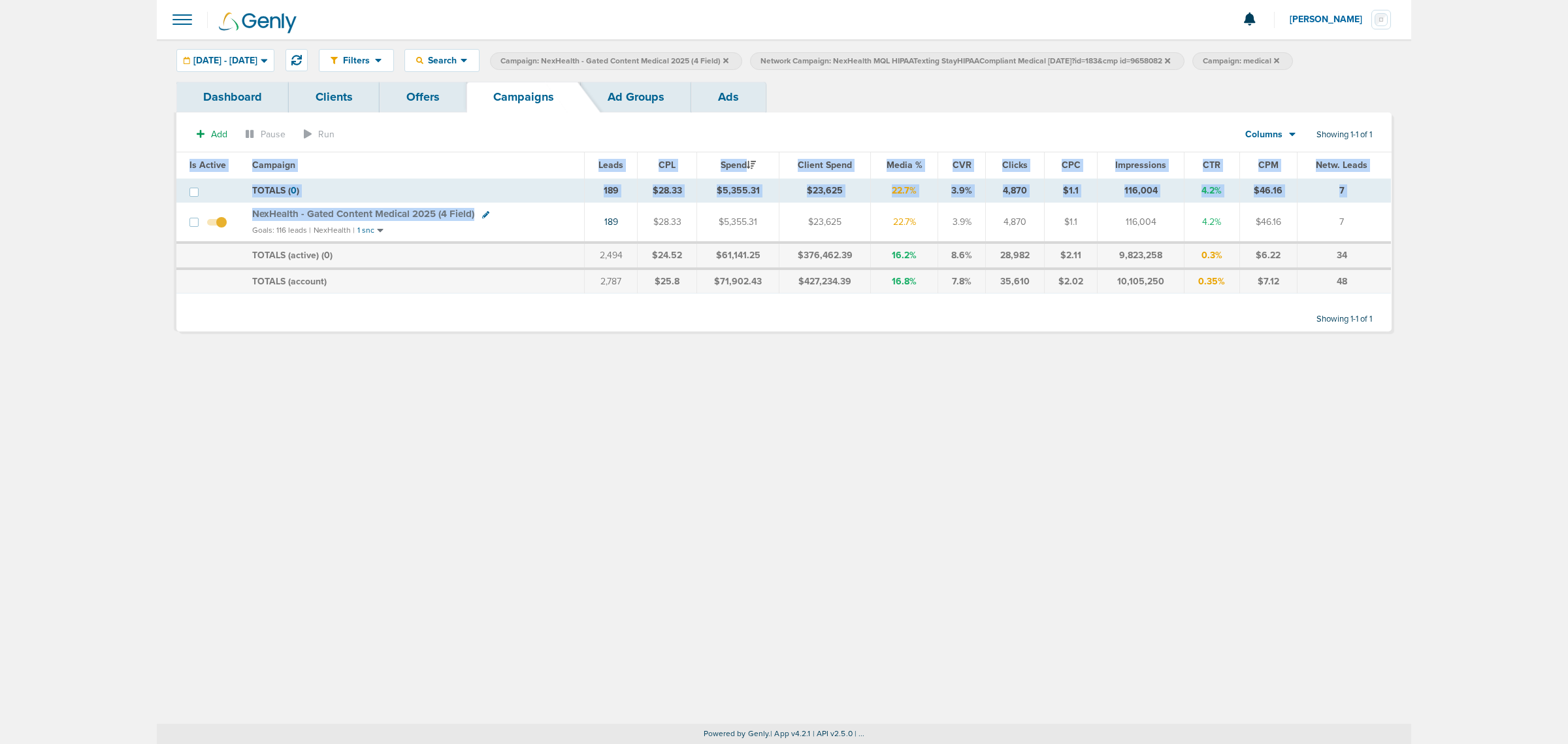
drag, startPoint x: 533, startPoint y: 219, endPoint x: 1401, endPoint y: 230, distance: 868.1
click at [1401, 230] on div "Dashboard Clients Offers Campaigns Ad Groups Ads Add Pause Run Columns Media St…" at bounding box center [784, 213] width 1235 height 263
click at [1420, 217] on main "Notifications You have no unread notifications [PERSON_NAME] Profile Sign Out C…" at bounding box center [784, 372] width 1568 height 744
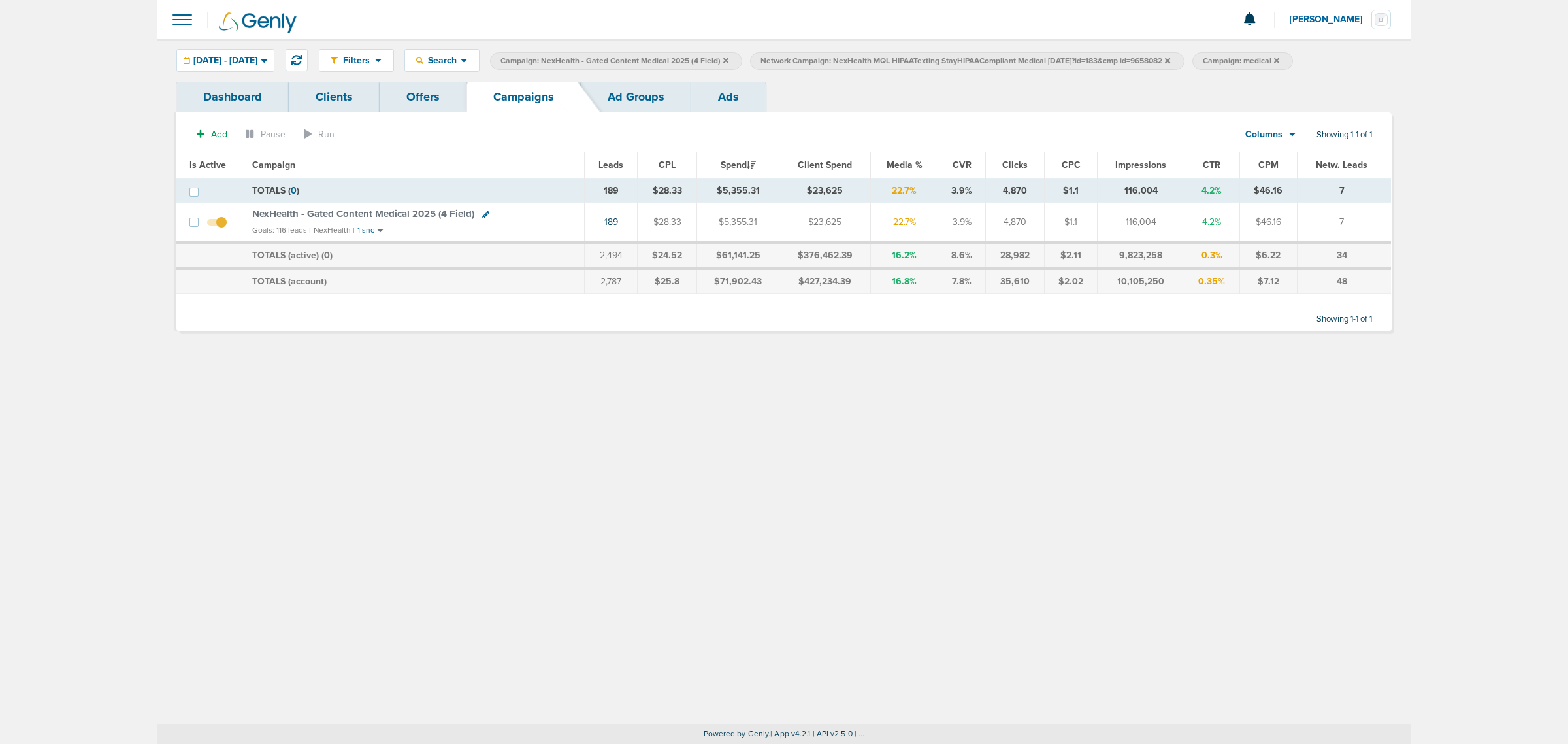
click at [531, 233] on div "Goals: 116 leads | NexHealth | 1 snc" at bounding box center [415, 230] width 325 height 11
click at [405, 210] on span "NexHealth - Gated Content Medical 2025 (4 Field)" at bounding box center [363, 214] width 222 height 12
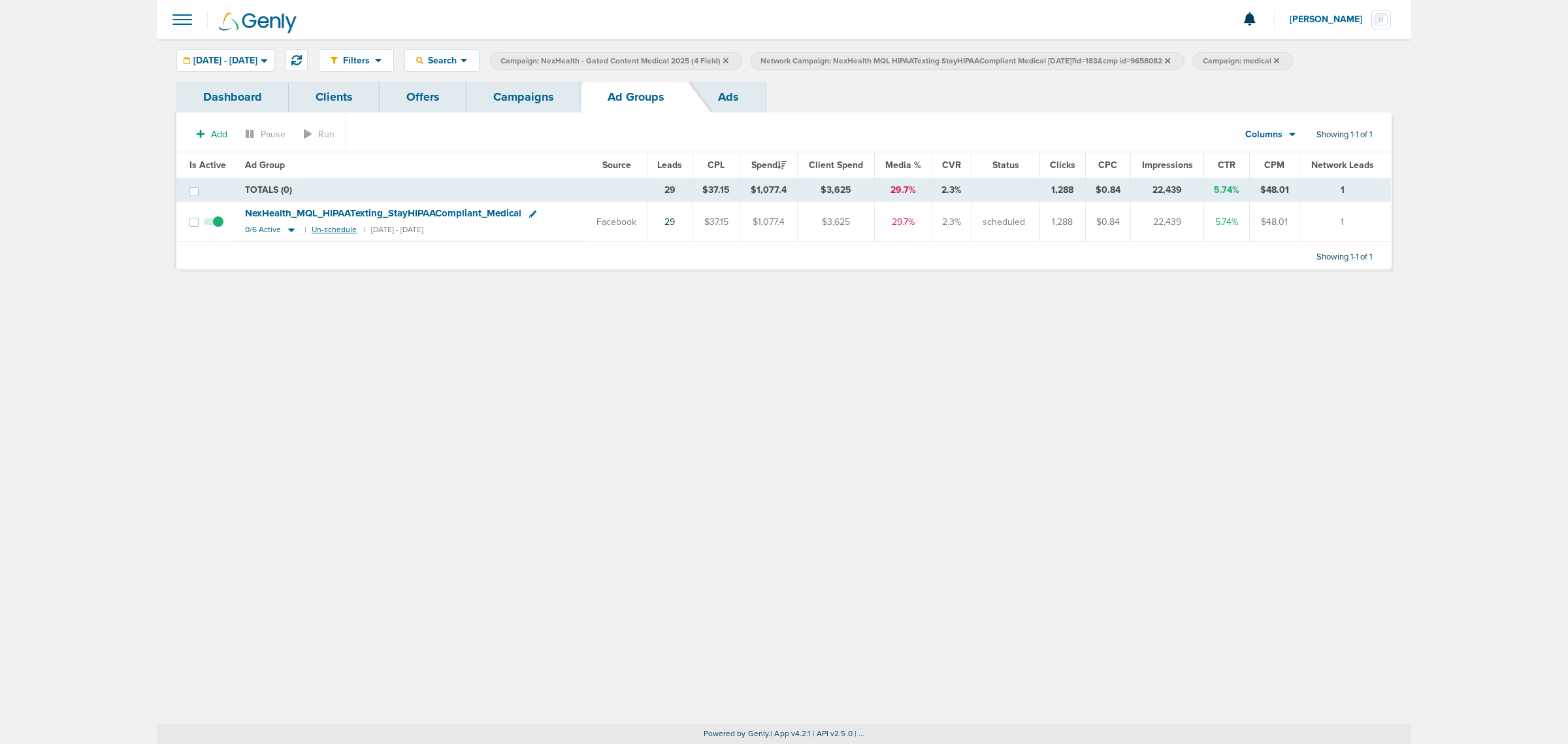
click at [334, 231] on small "Un-schedule" at bounding box center [334, 230] width 45 height 10
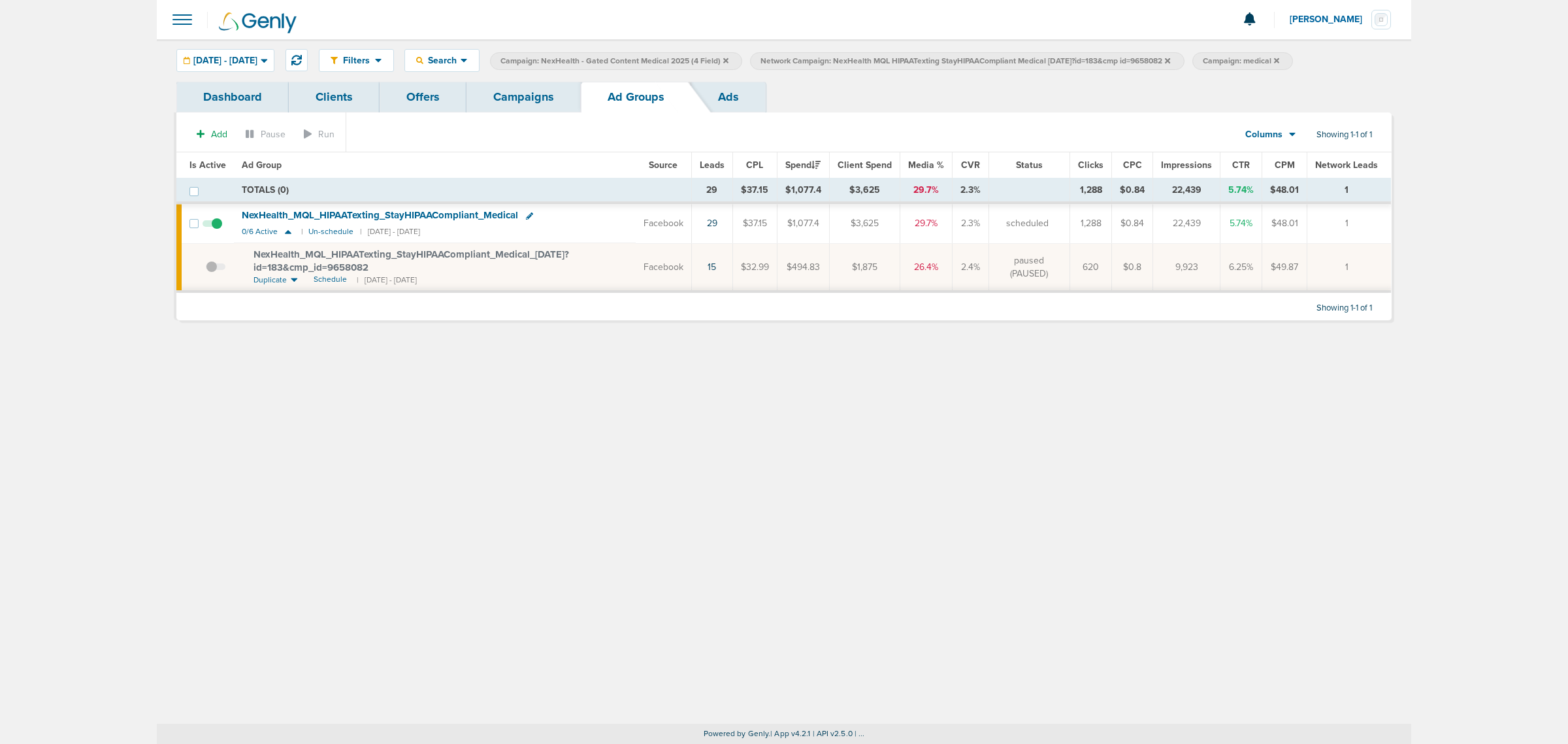
click at [556, 97] on link "Campaigns" at bounding box center [524, 97] width 114 height 31
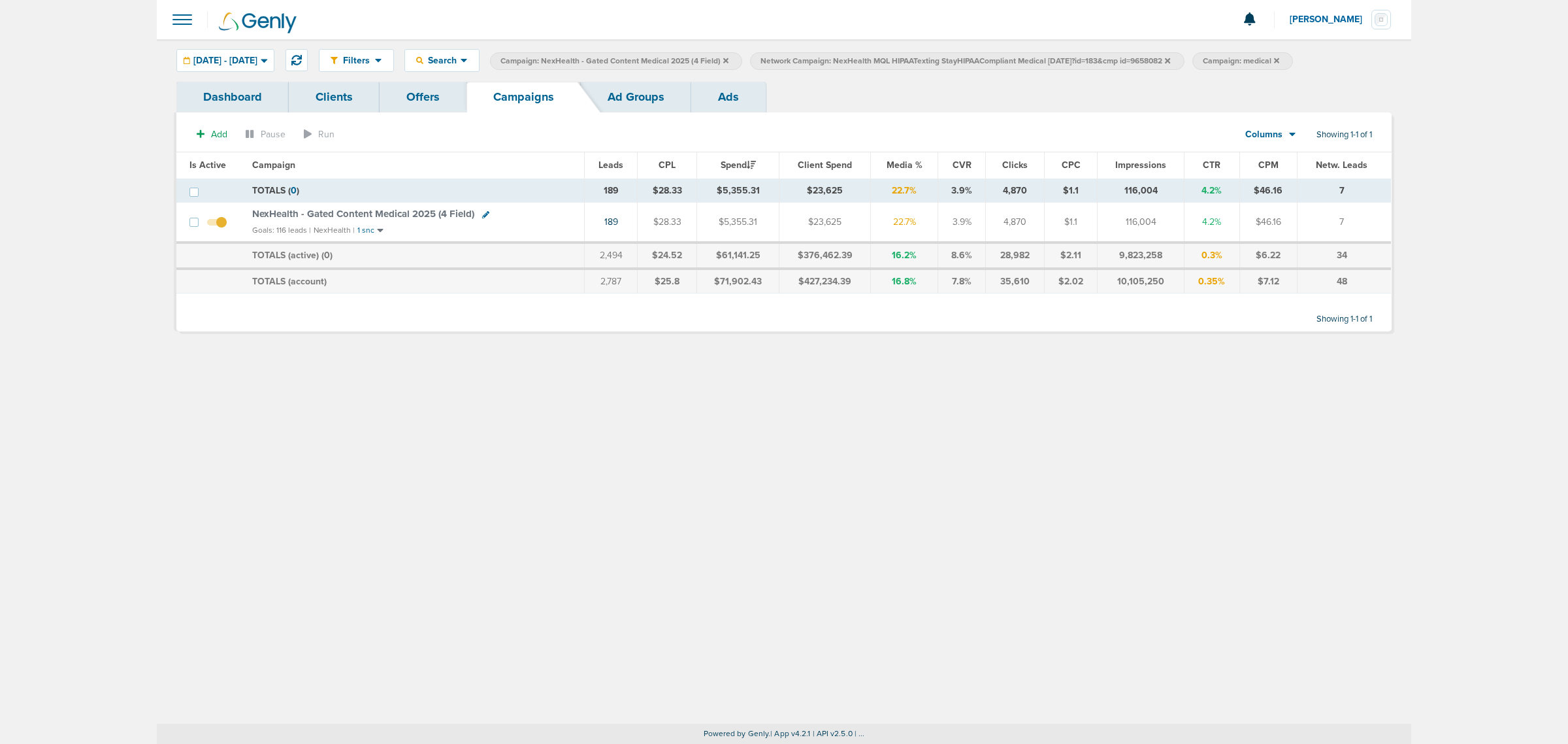
click at [393, 213] on span "NexHealth - Gated Content Medical 2025 (4 Field)" at bounding box center [363, 214] width 222 height 12
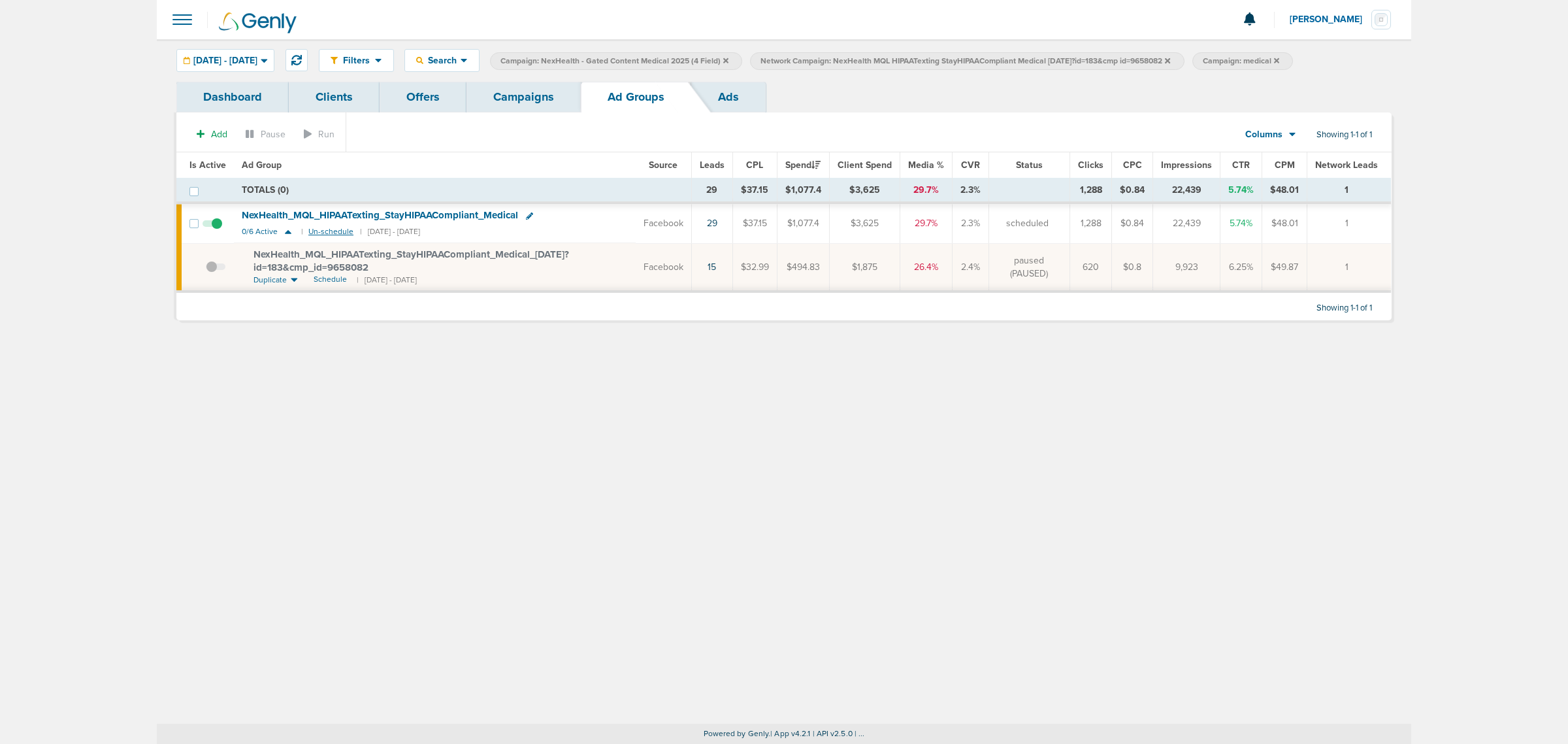
click at [327, 233] on small "Un-schedule" at bounding box center [331, 231] width 45 height 10
click at [328, 236] on small "Un-schedule" at bounding box center [331, 231] width 45 height 10
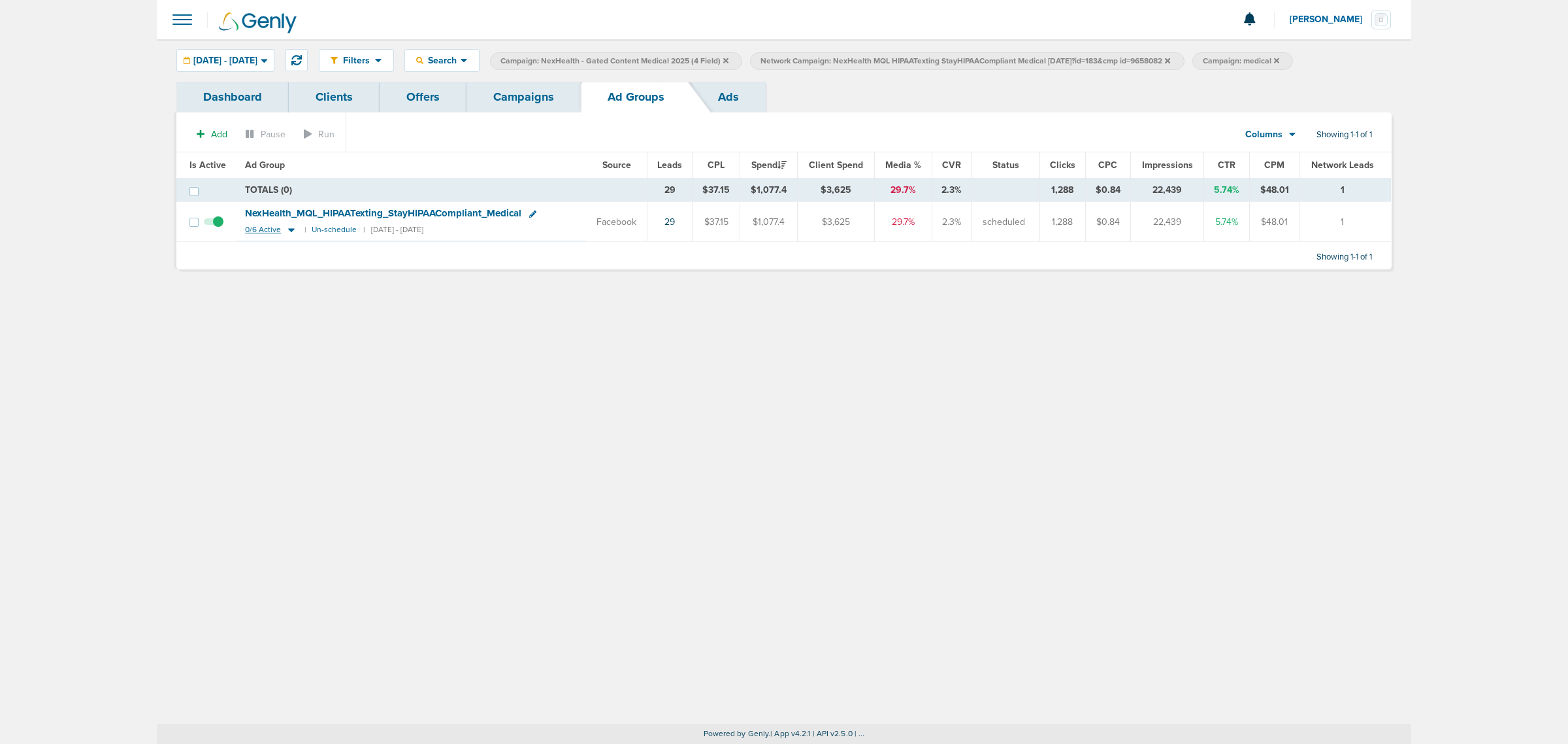
click at [289, 230] on icon at bounding box center [292, 231] width 7 height 4
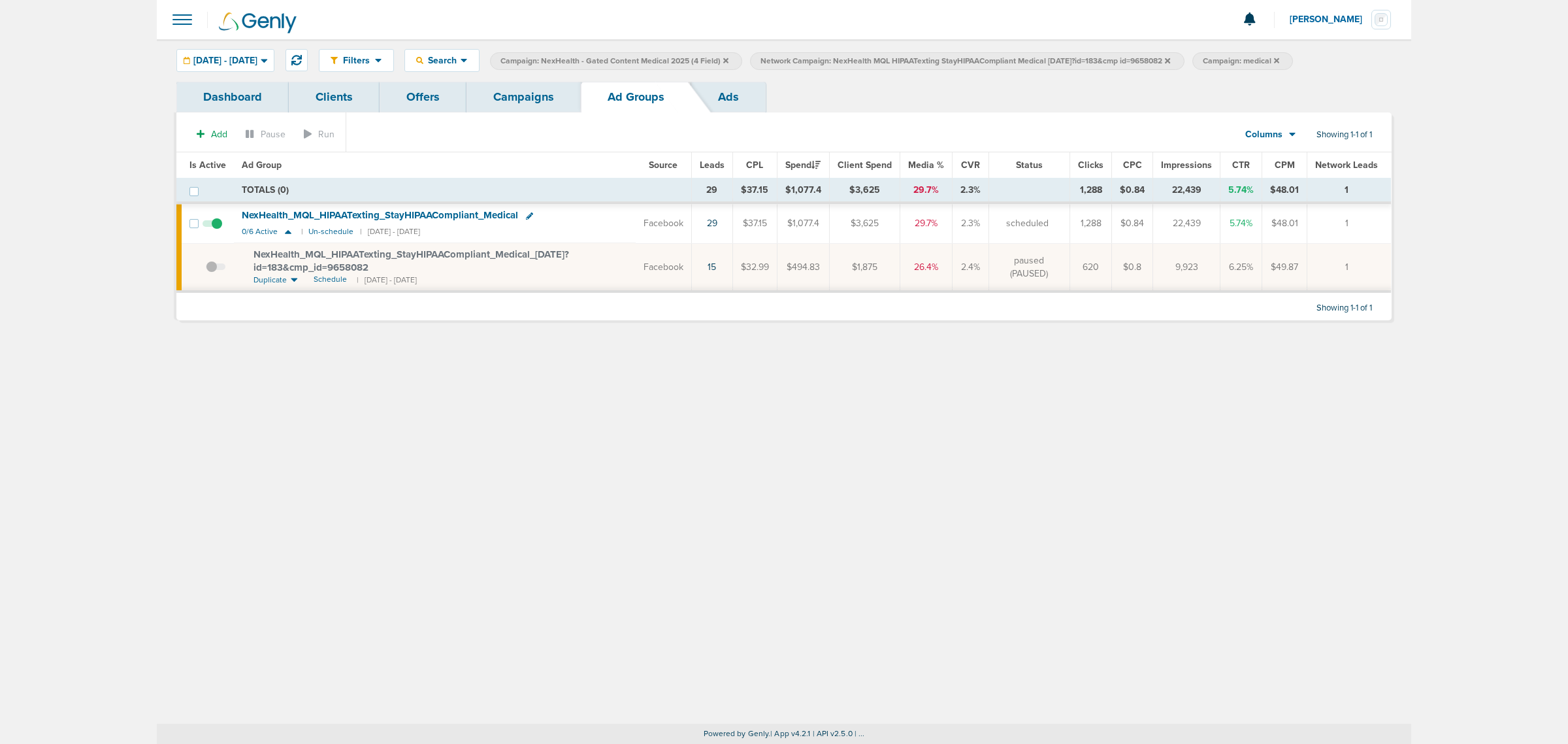
click at [1170, 61] on icon at bounding box center [1168, 60] width 5 height 5
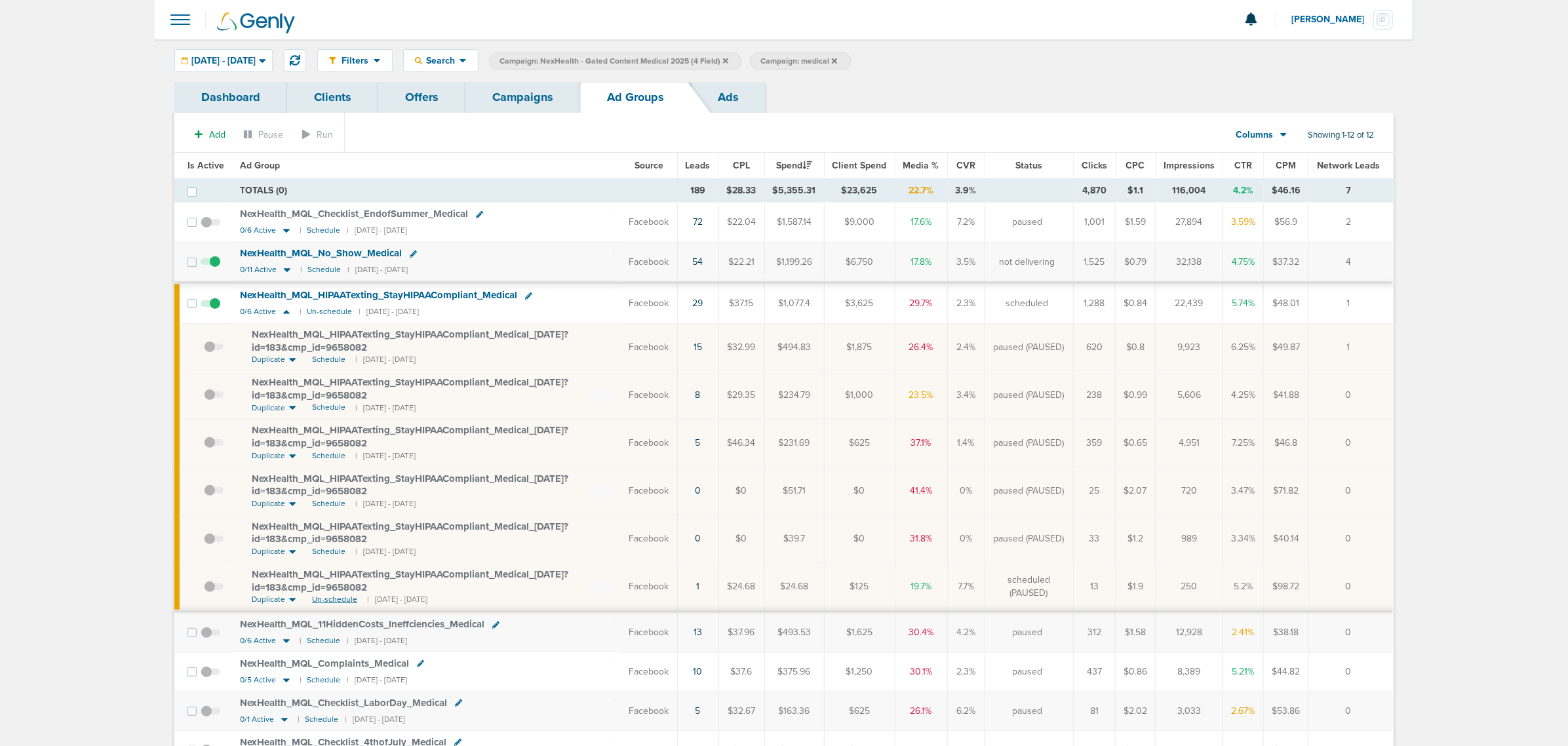
click at [333, 600] on span "Un-schedule" at bounding box center [334, 599] width 45 height 11
click at [539, 98] on link "Campaigns" at bounding box center [523, 97] width 115 height 31
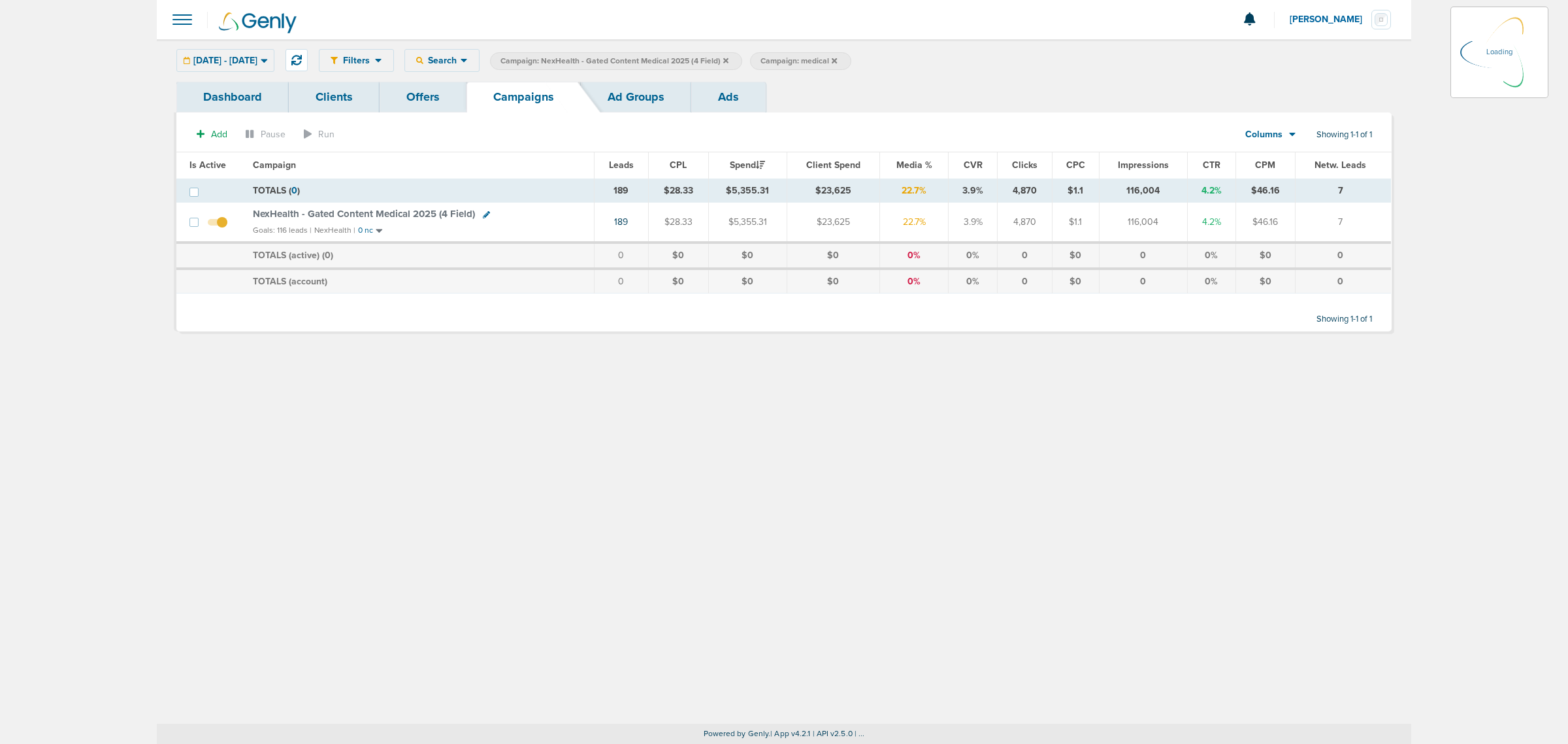
click at [729, 57] on icon at bounding box center [726, 60] width 5 height 5
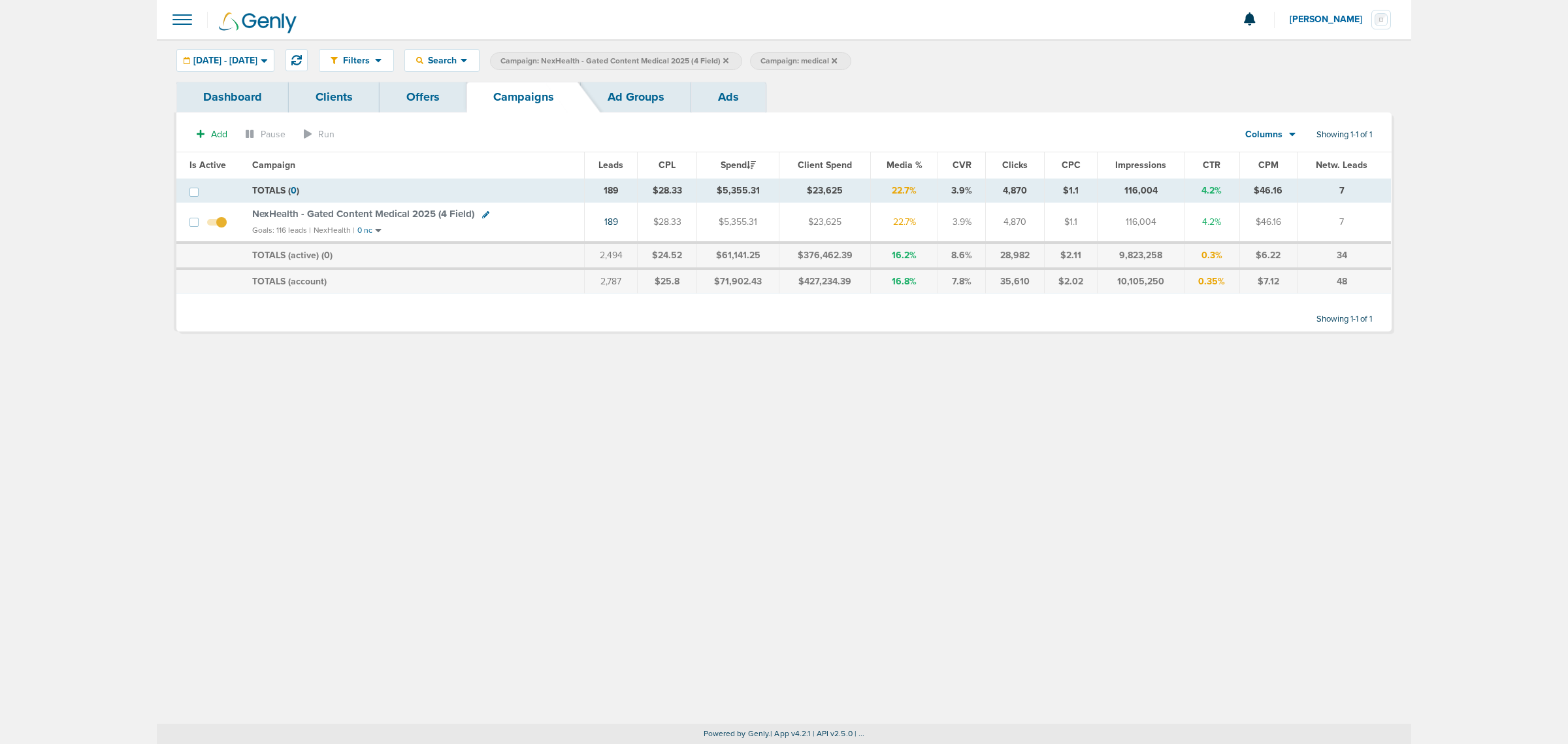
click at [729, 60] on icon at bounding box center [726, 60] width 5 height 5
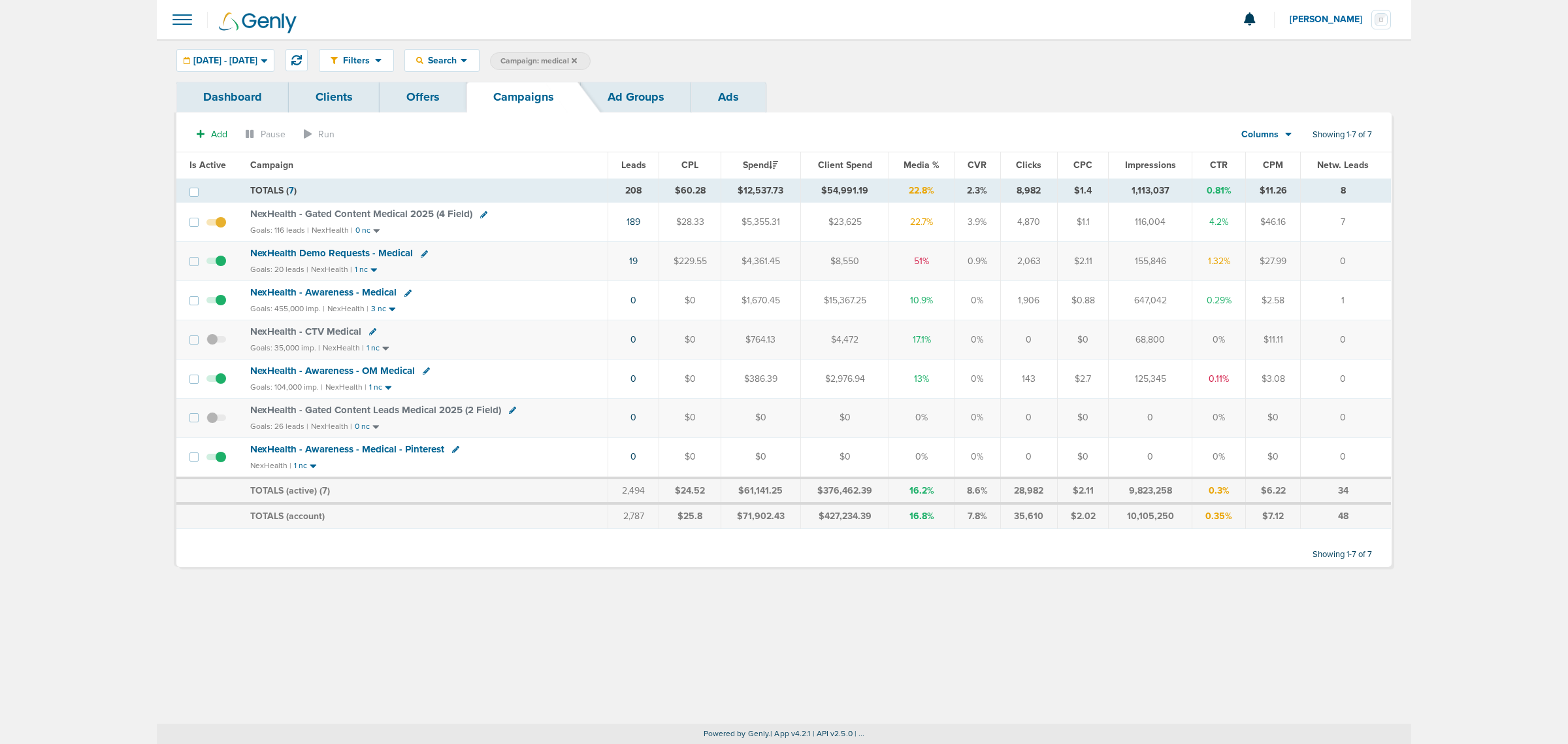
click at [577, 60] on icon at bounding box center [575, 60] width 5 height 5
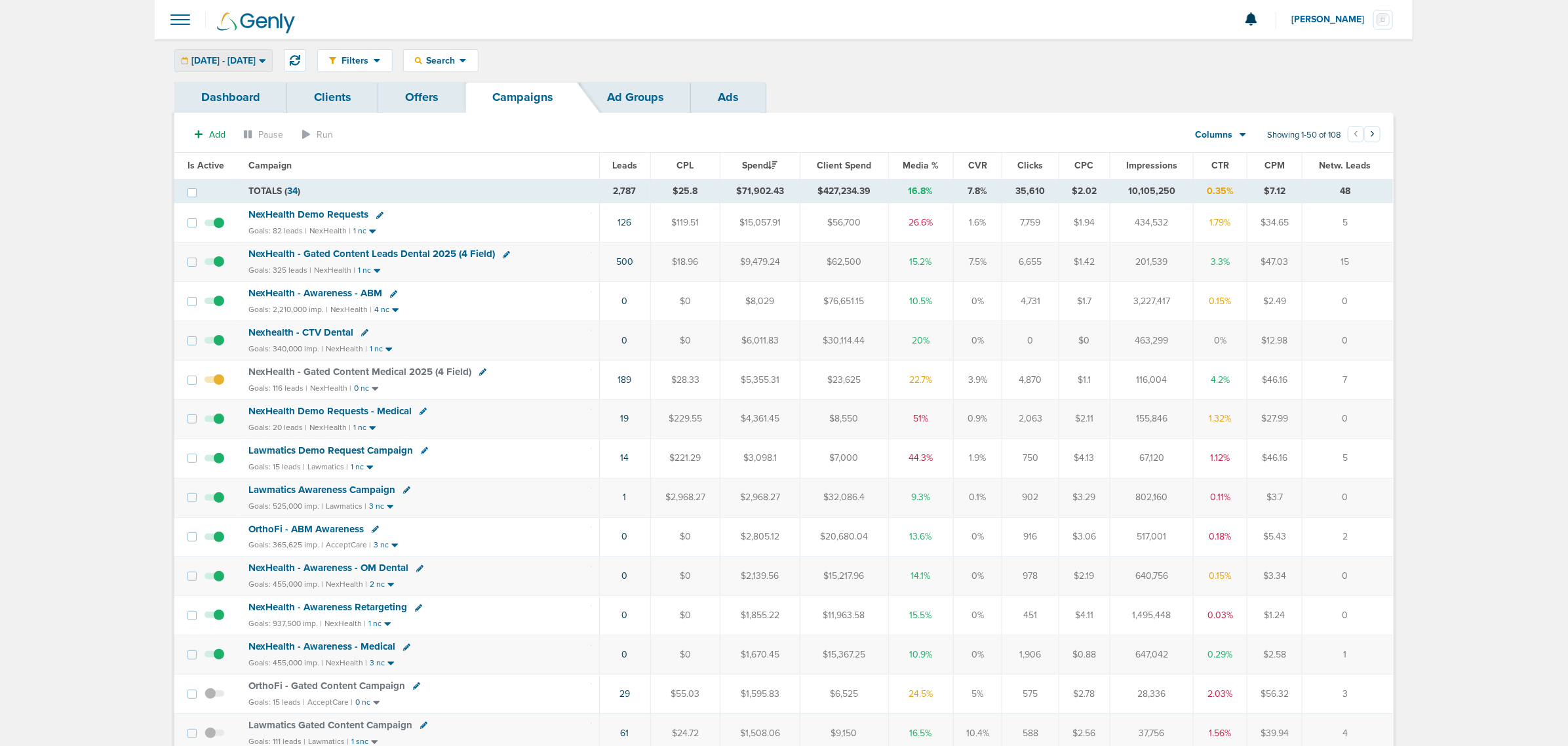
click at [266, 63] on icon at bounding box center [262, 60] width 7 height 11
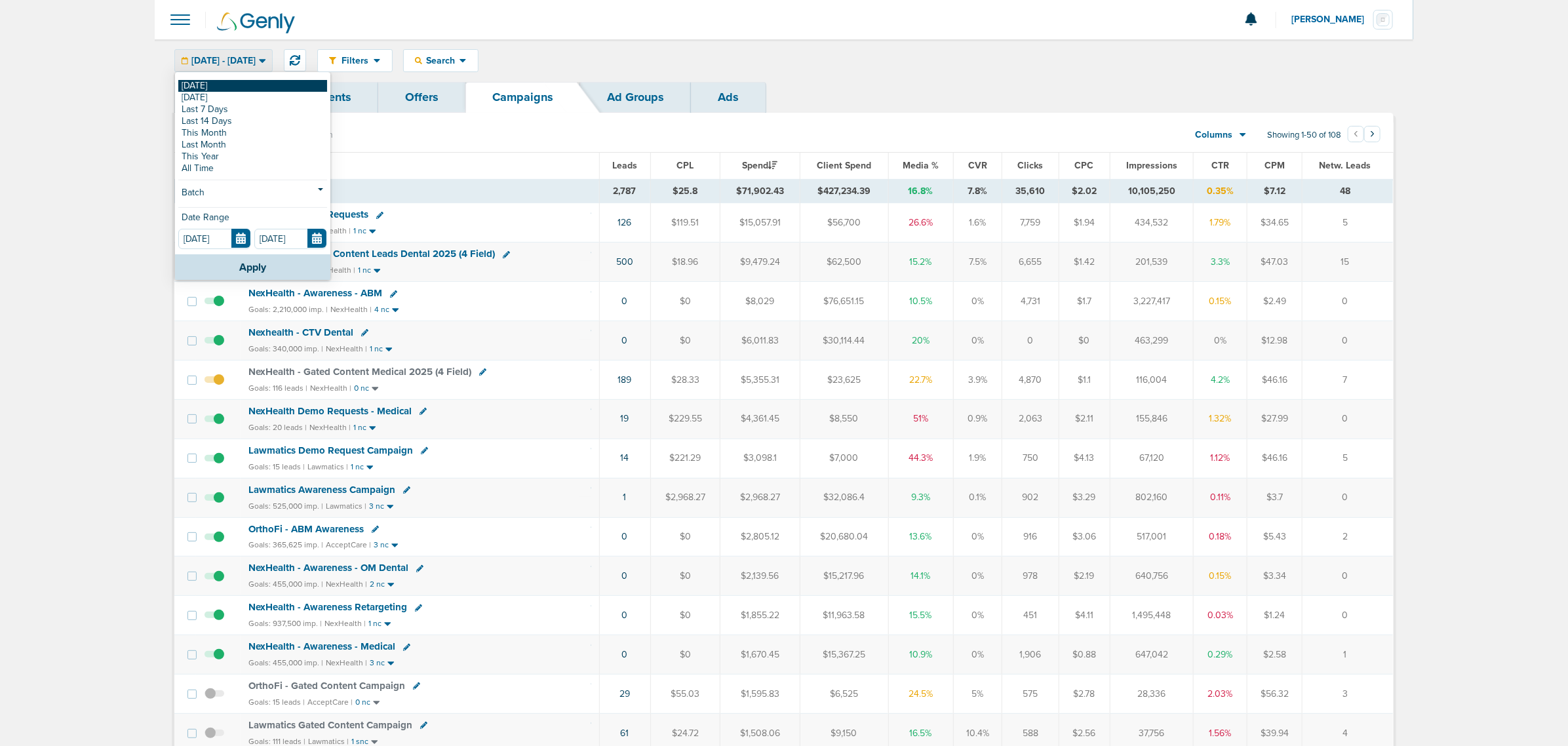
click at [218, 83] on link "[DATE]" at bounding box center [252, 86] width 149 height 12
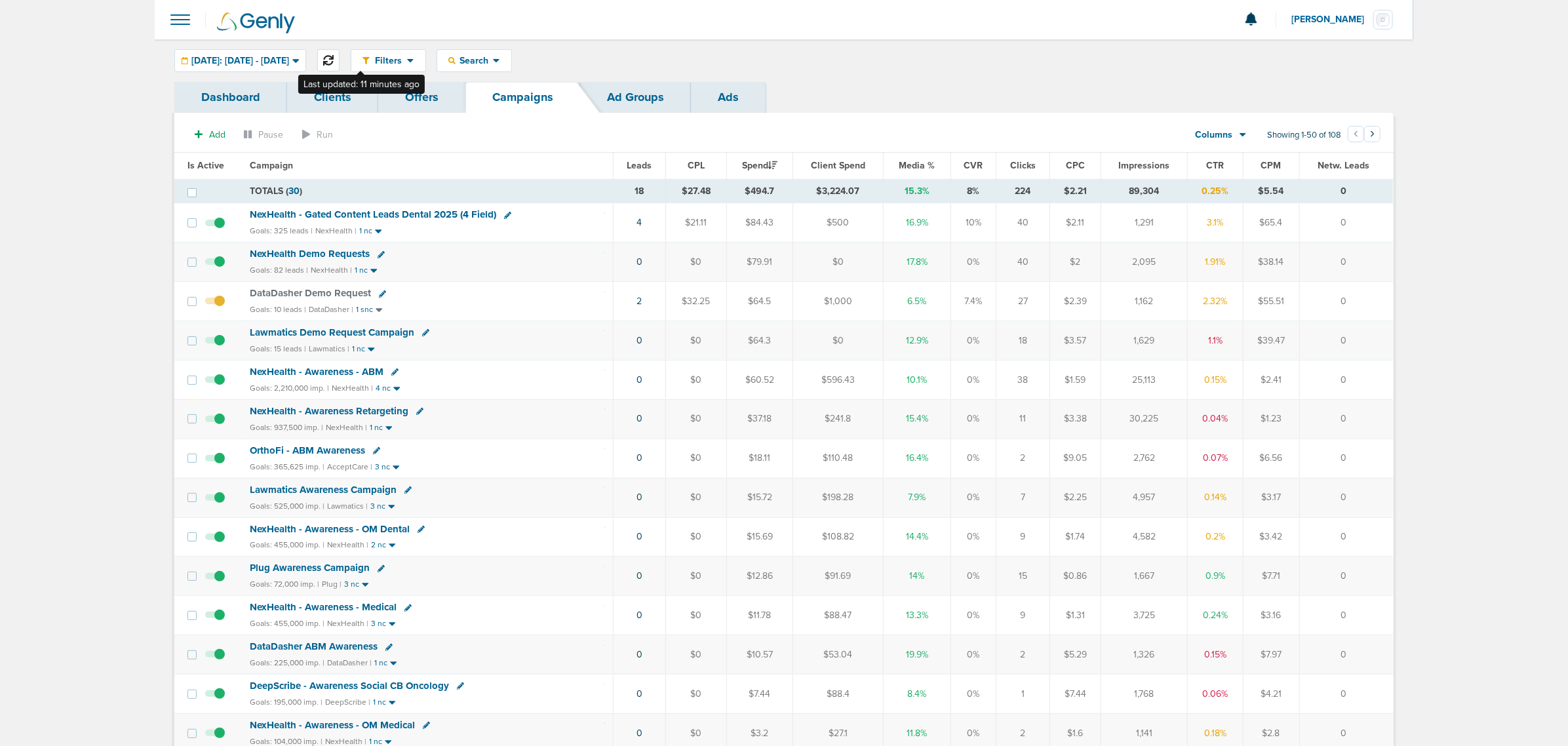
click at [339, 54] on button at bounding box center [328, 60] width 22 height 22
click at [493, 66] on span "Search" at bounding box center [474, 60] width 37 height 11
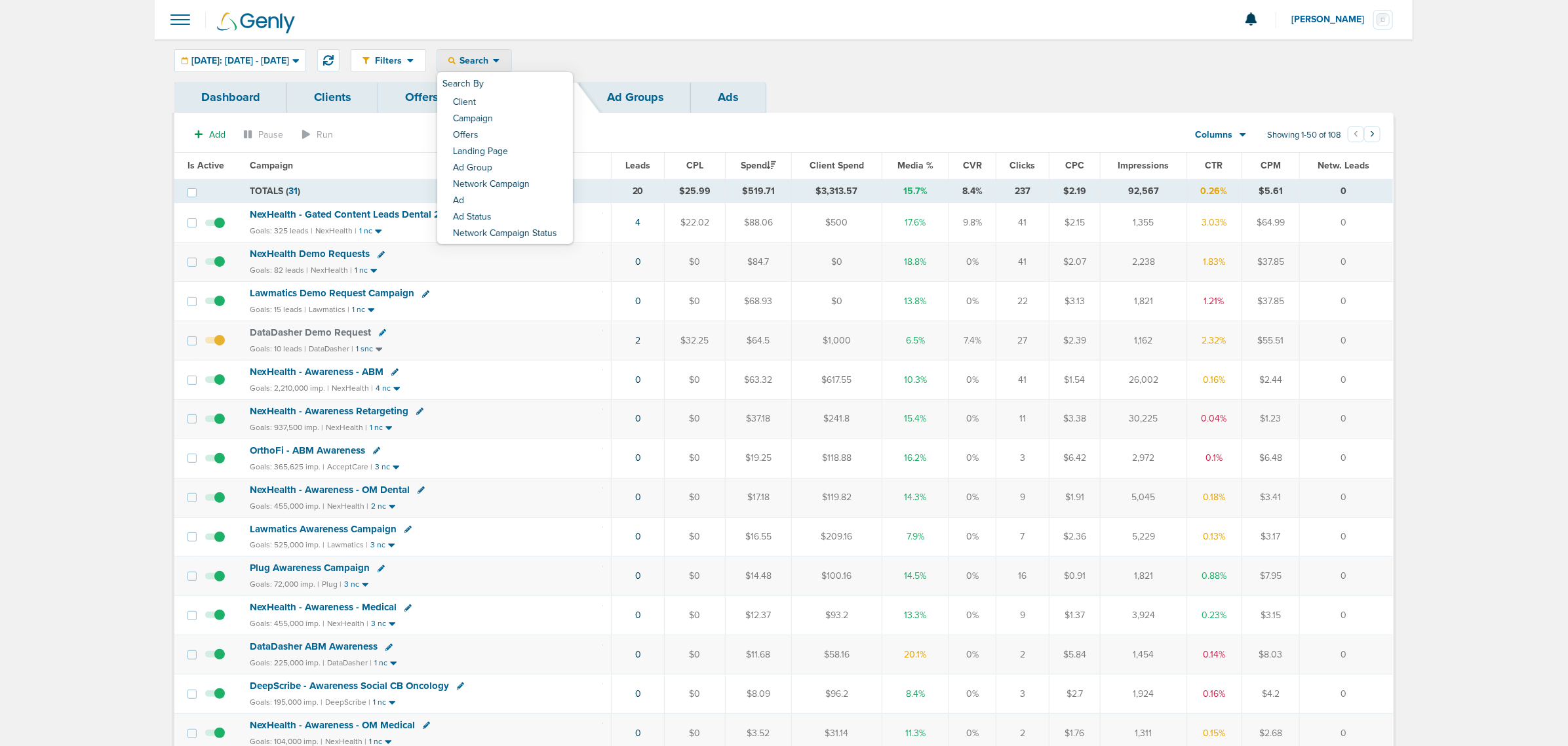
click at [480, 374] on div "NexHealth - Awareness - ABM" at bounding box center [426, 373] width 354 height 13
click at [492, 53] on div "Search" at bounding box center [474, 61] width 74 height 22
click at [488, 101] on link "Client" at bounding box center [505, 103] width 136 height 17
type input "nex"
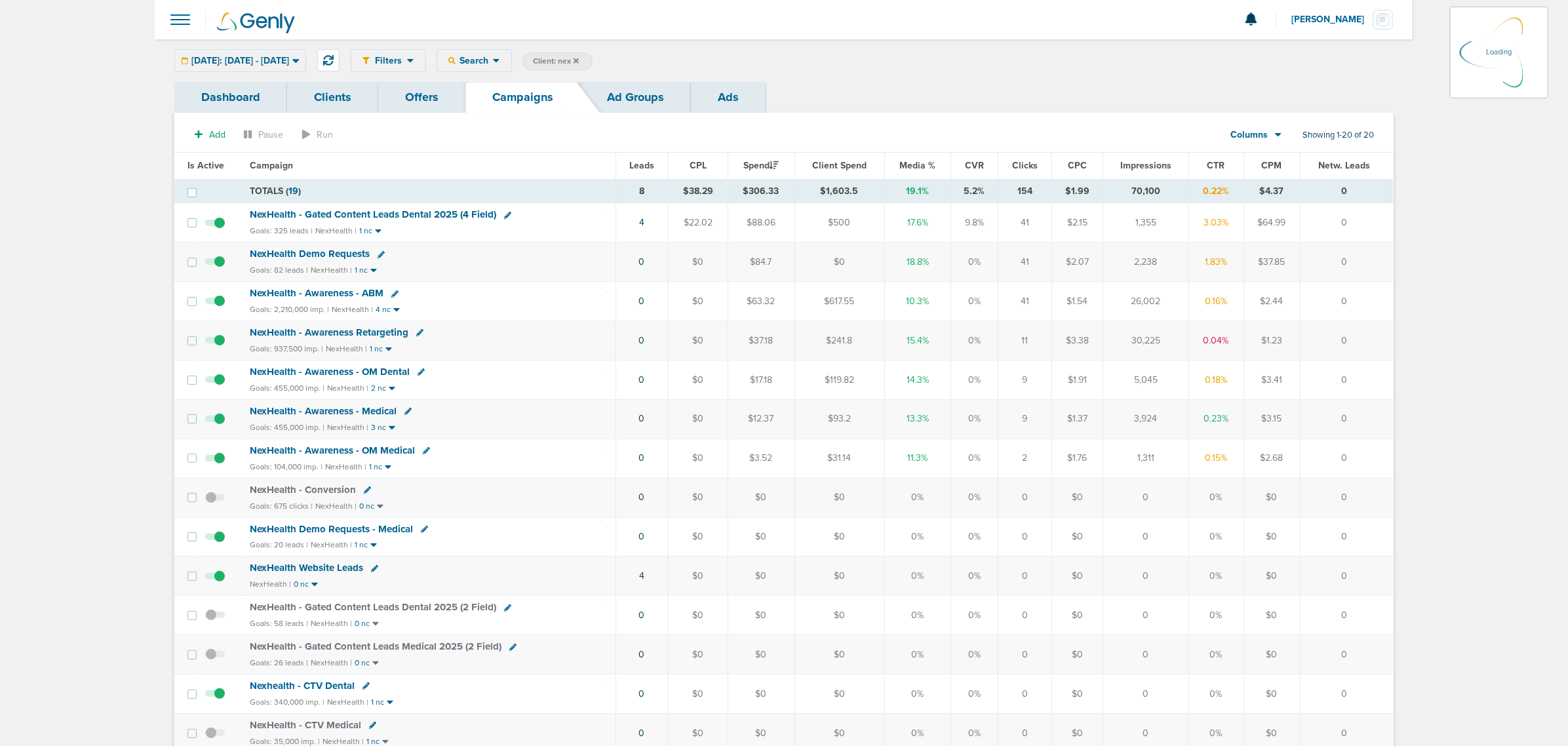
click at [580, 247] on td "NexHealth Demo Requests Goals: 82 leads | NexHealth | 1 nc" at bounding box center [428, 262] width 373 height 39
click at [325, 253] on span "NexHealth Demo Requests" at bounding box center [309, 254] width 120 height 12
click at [502, 543] on td "NexHealth Demo Requests - Medical Goals: 20 leads | NexHealth | 1 nc" at bounding box center [428, 536] width 373 height 39
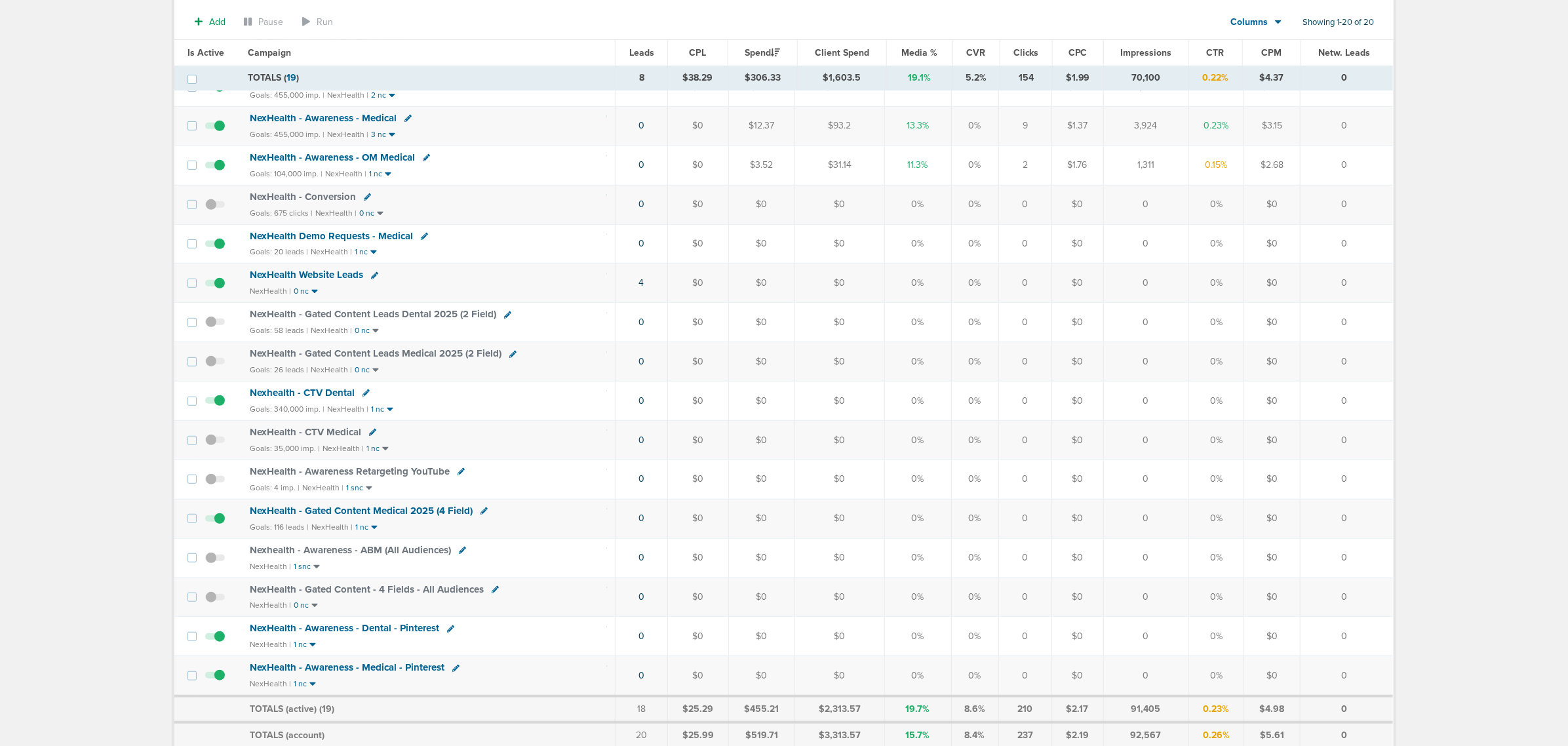
scroll to position [382, 0]
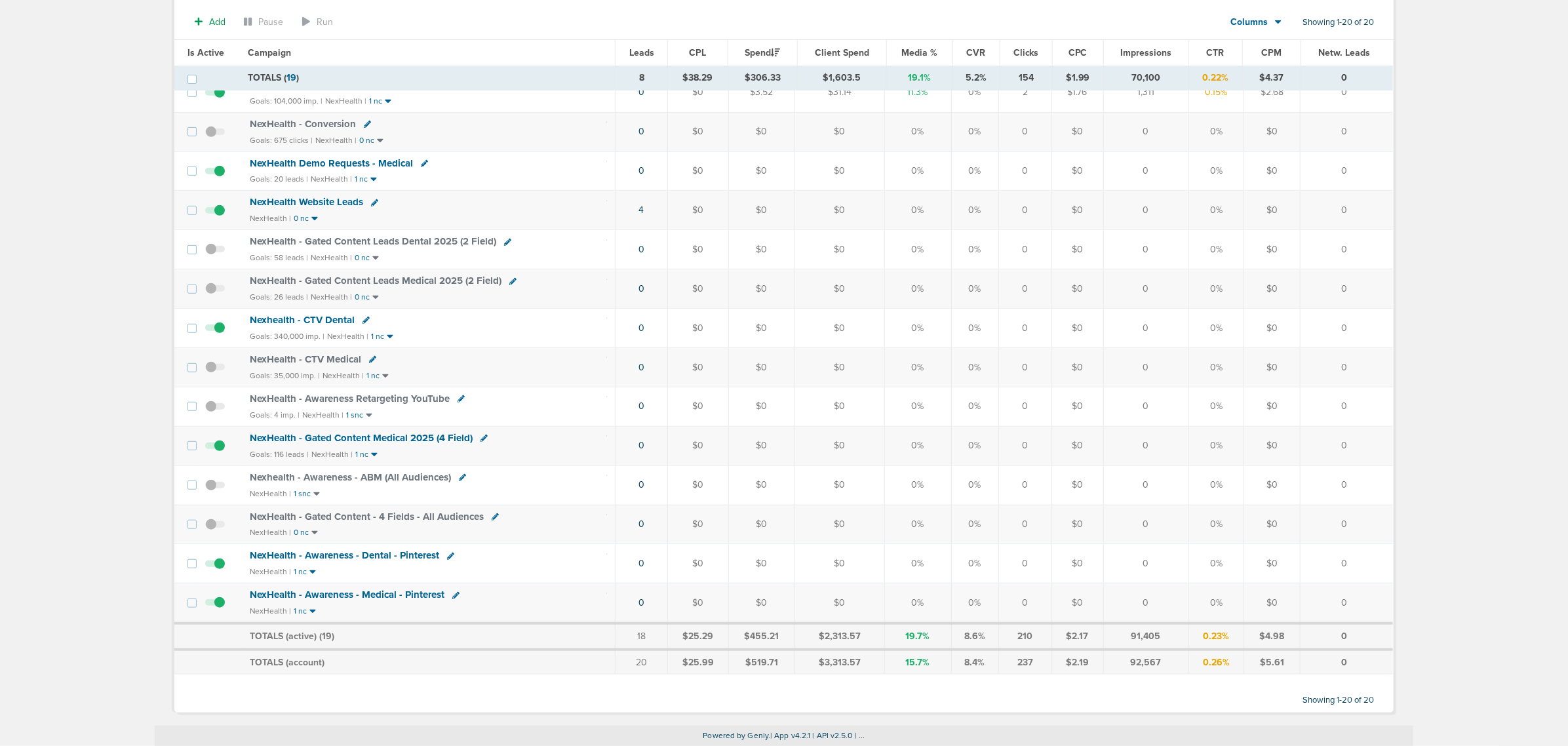
click at [390, 432] on span "NexHealth - Gated Content Medical 2025 (4 Field)" at bounding box center [361, 437] width 223 height 12
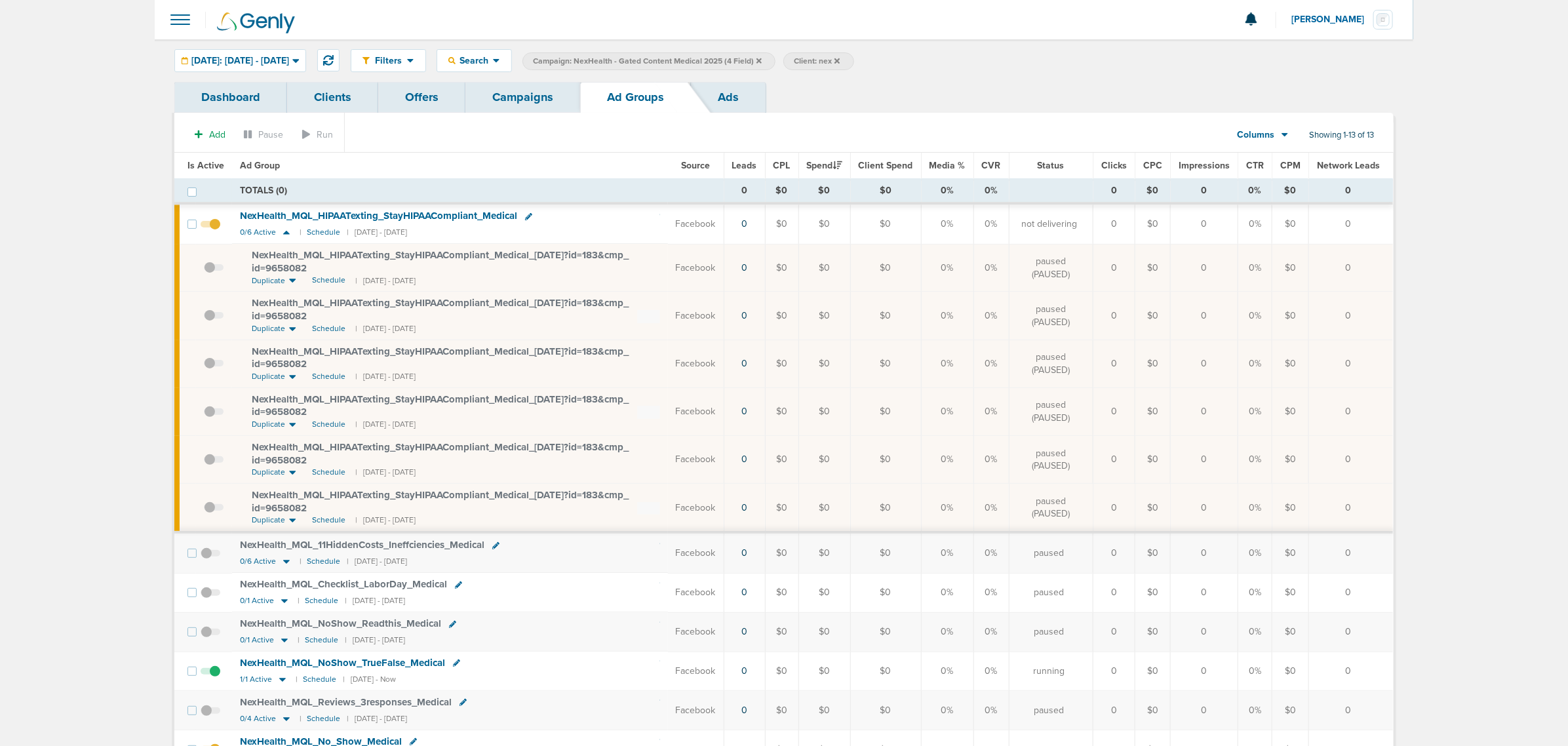
click at [424, 98] on link "Offers" at bounding box center [422, 97] width 87 height 31
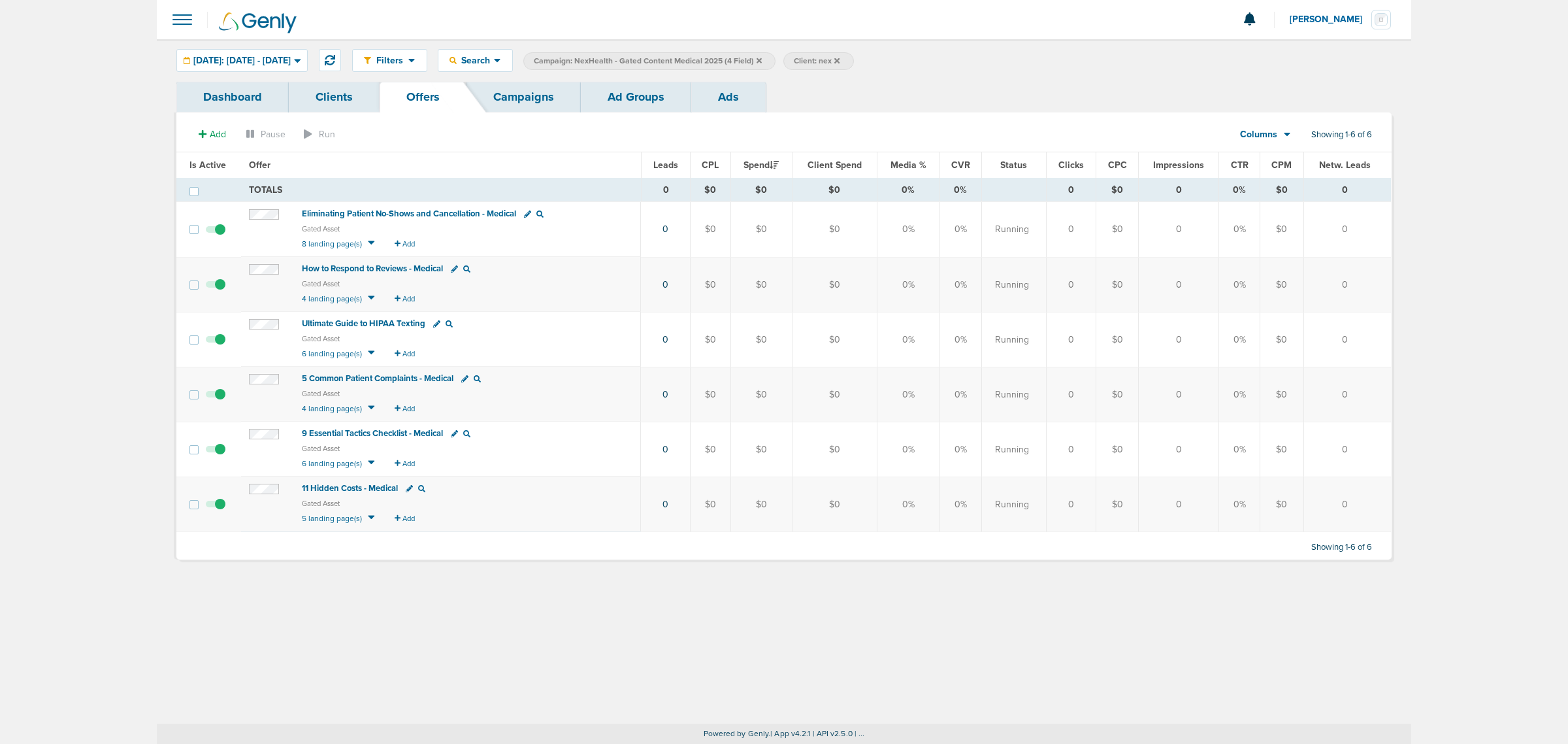
click at [397, 322] on span "Ultimate Guide to HIPAA Texting" at bounding box center [363, 323] width 124 height 11
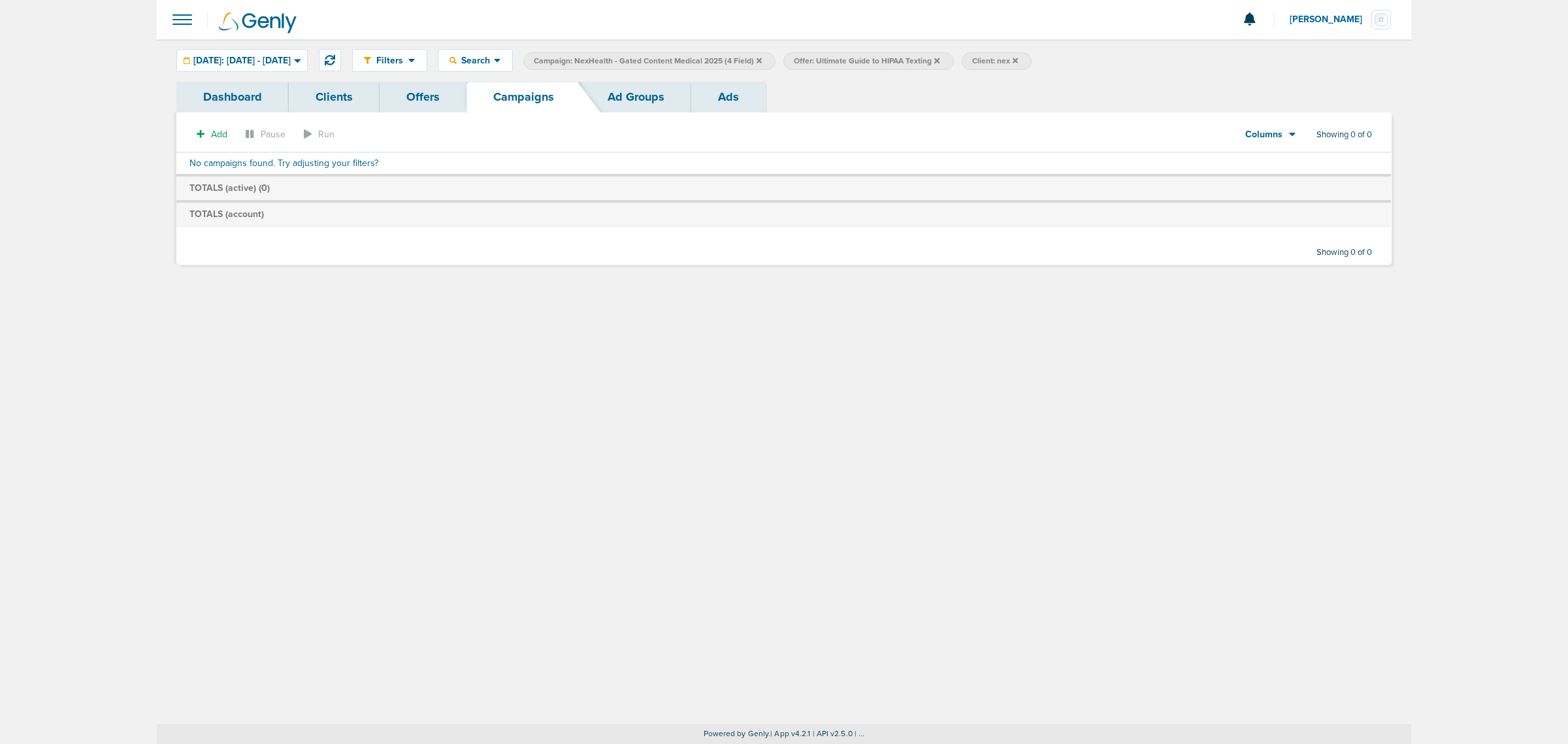
click at [762, 62] on icon at bounding box center [760, 60] width 5 height 5
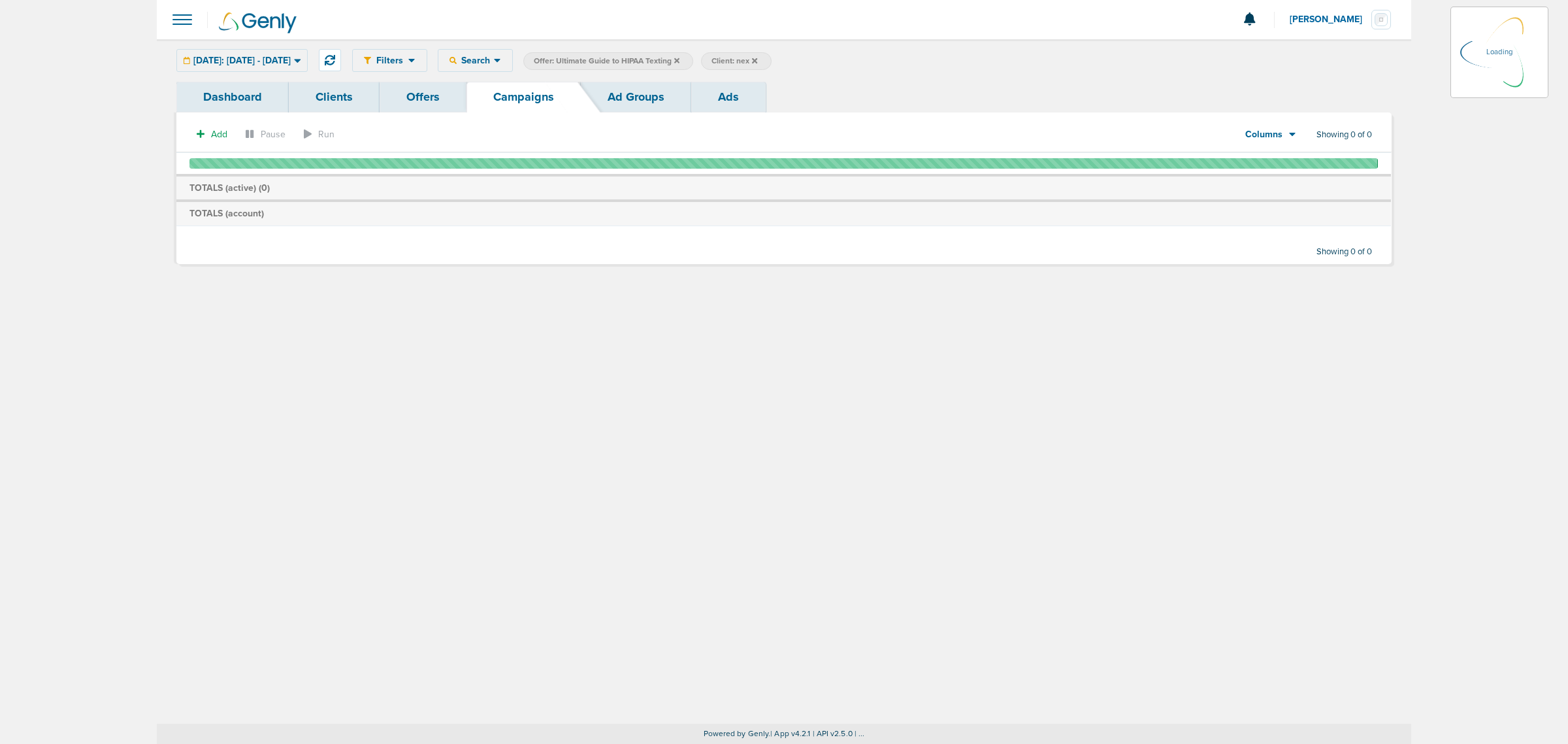
click at [680, 61] on icon at bounding box center [677, 61] width 5 height 7
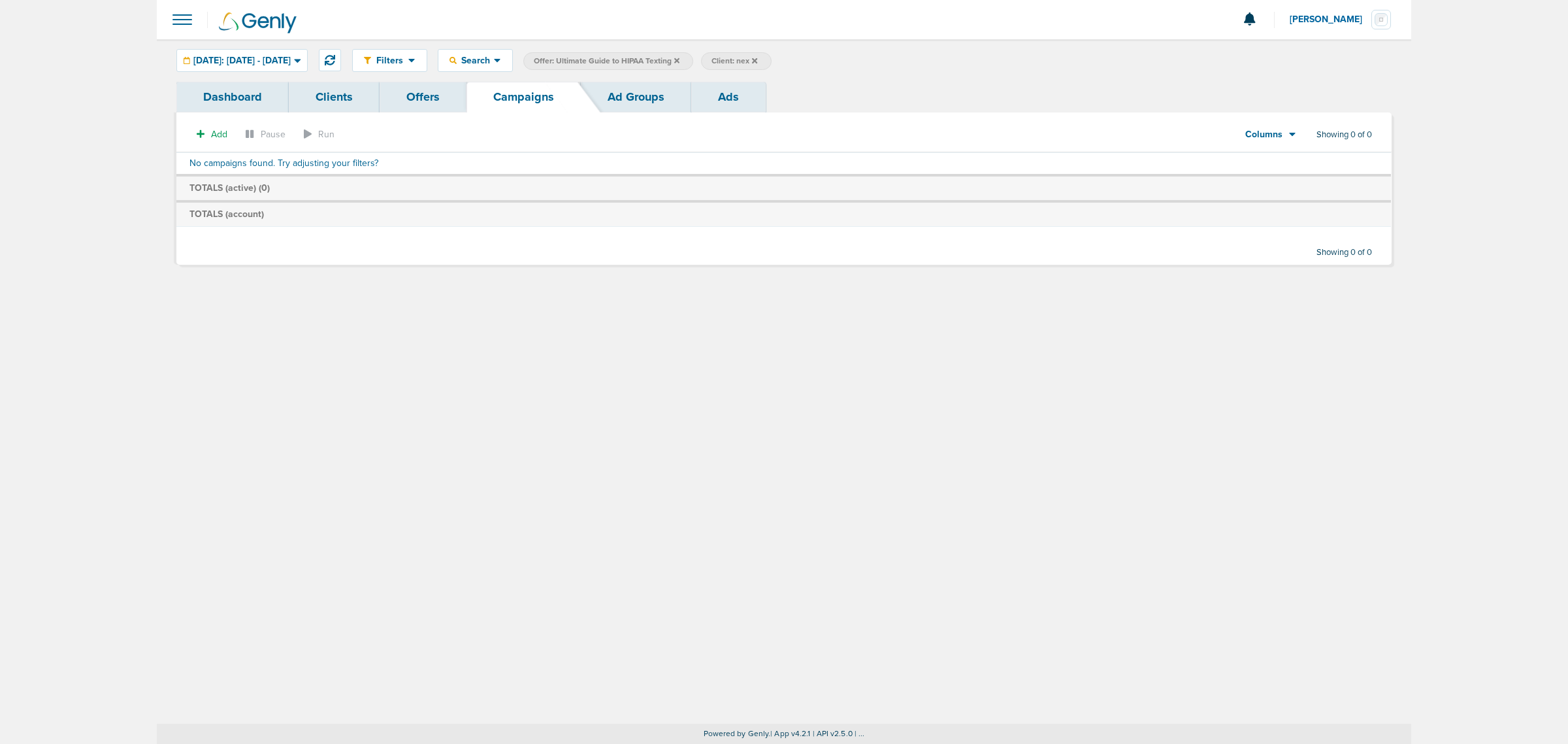
click at [680, 59] on icon at bounding box center [677, 61] width 5 height 7
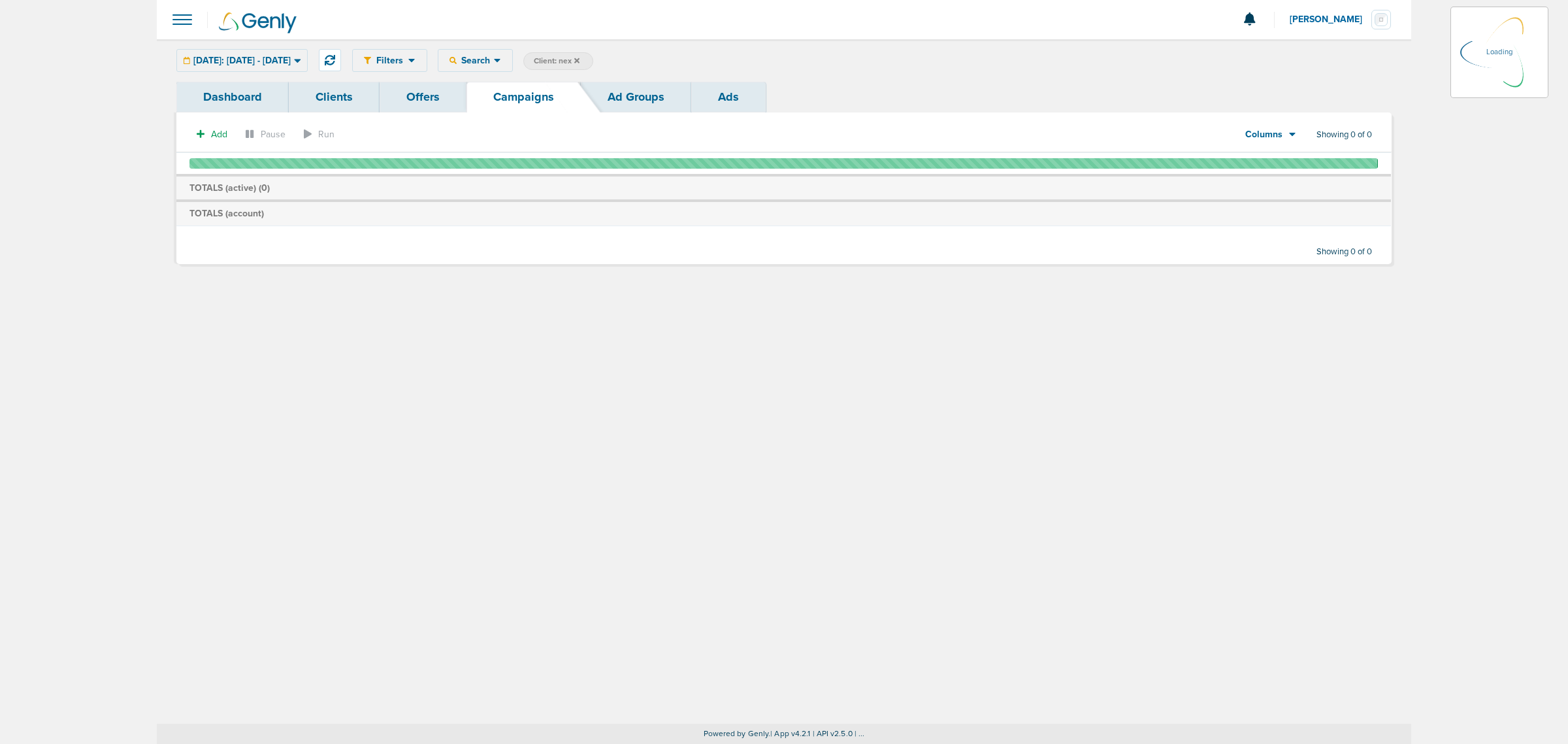
click at [580, 59] on span "Client: nex" at bounding box center [556, 61] width 46 height 11
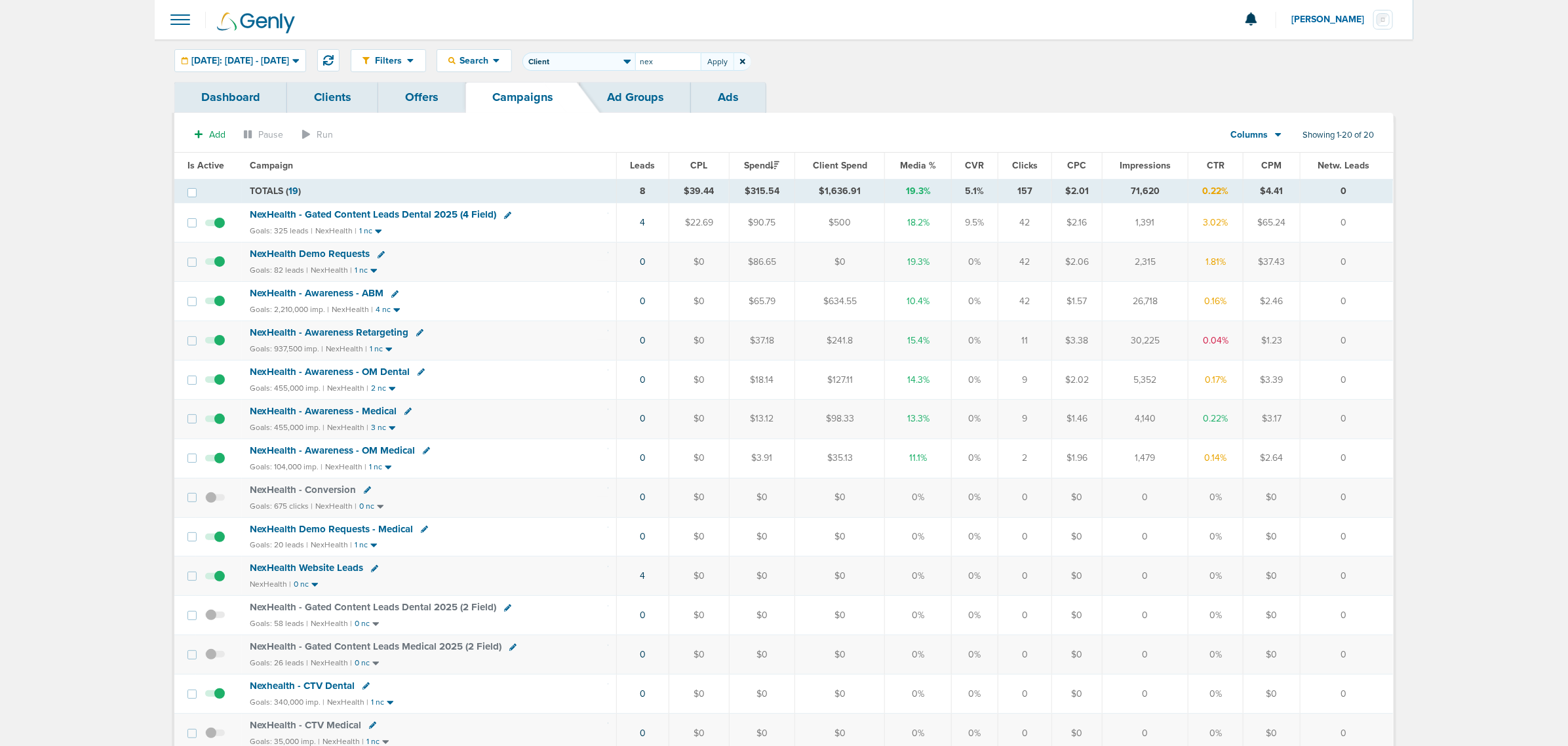
drag, startPoint x: 697, startPoint y: 61, endPoint x: 598, endPoint y: 59, distance: 99.0
click at [599, 59] on span "Client Campaign Offers Landing Page Ad Group Network Campaign Ad Ad Status Netw…" at bounding box center [636, 62] width 229 height 18
type input "lily"
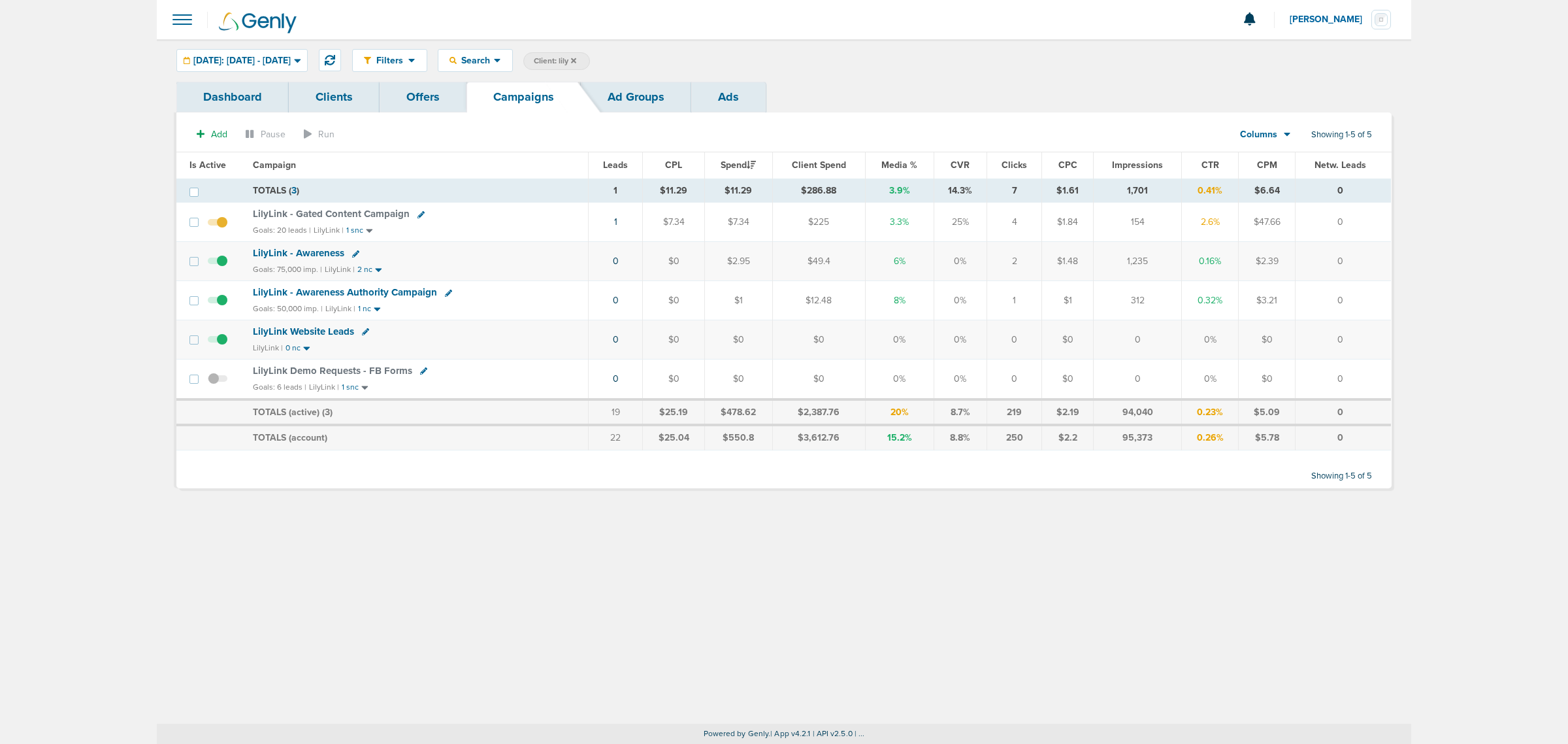
click at [418, 214] on icon at bounding box center [421, 215] width 7 height 7
select select
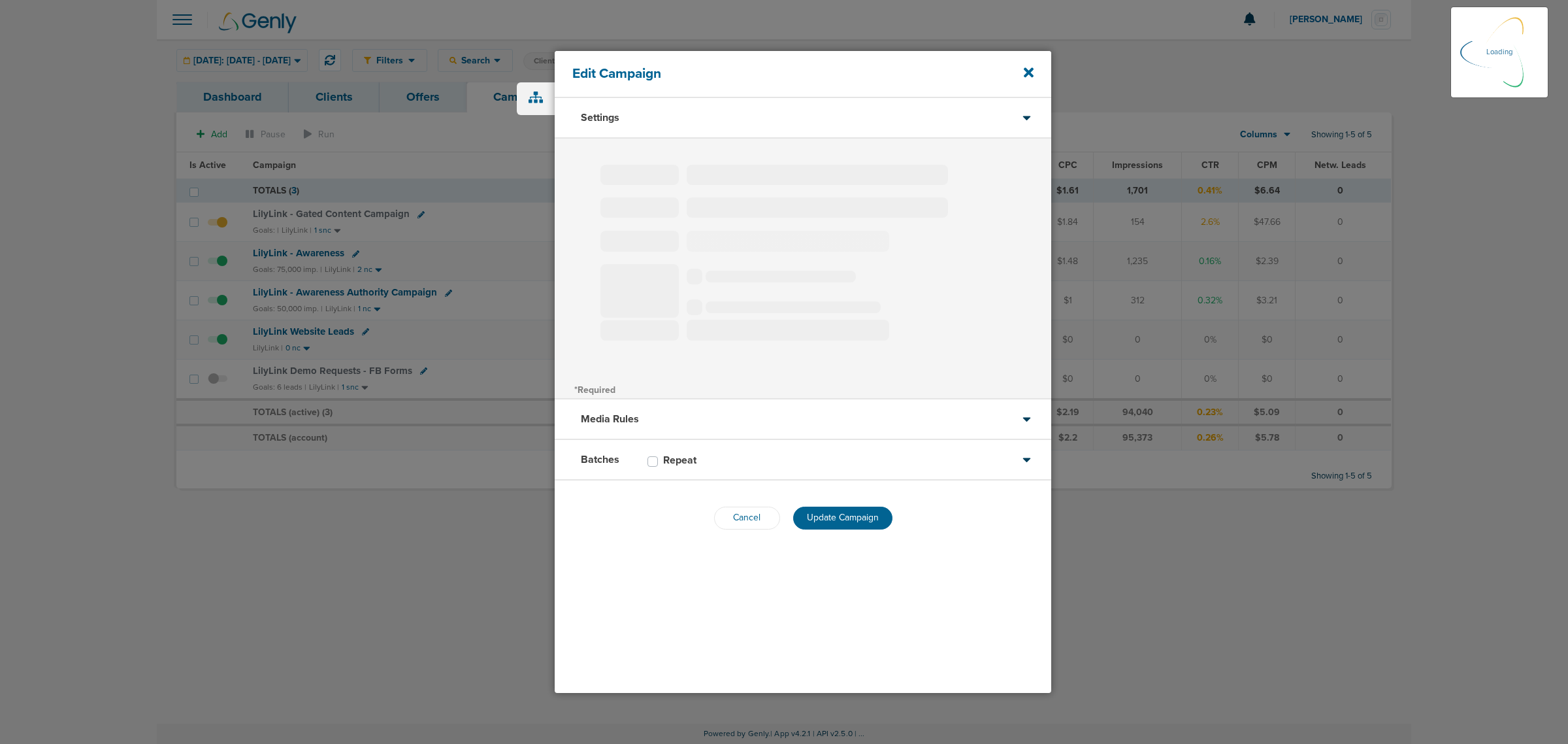
type input "LilyLink - Gated Content Campaign"
select select "Leads"
radio input "true"
select select "readOnly"
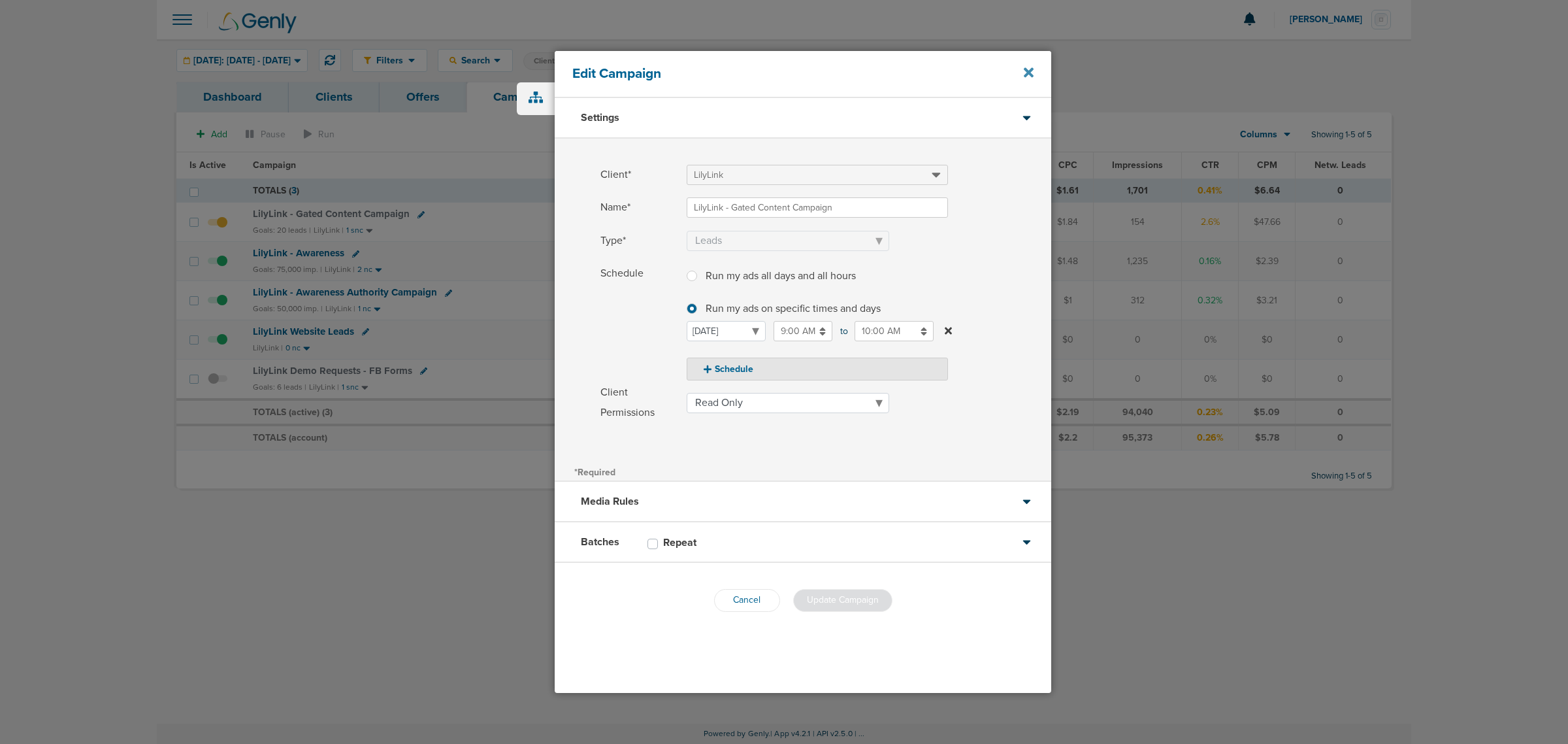
click at [1027, 73] on icon at bounding box center [1029, 73] width 10 height 10
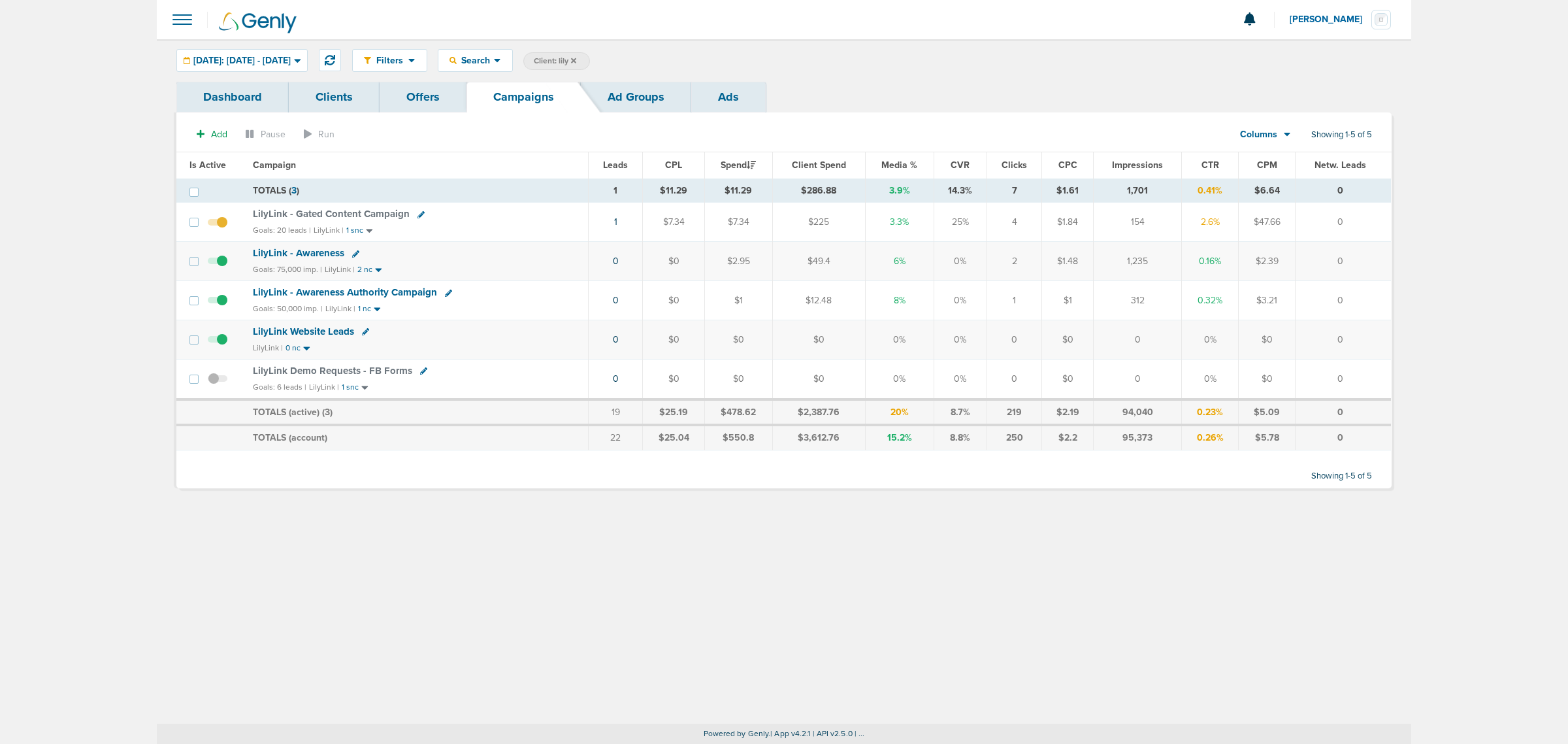
click at [576, 59] on icon at bounding box center [574, 61] width 5 height 7
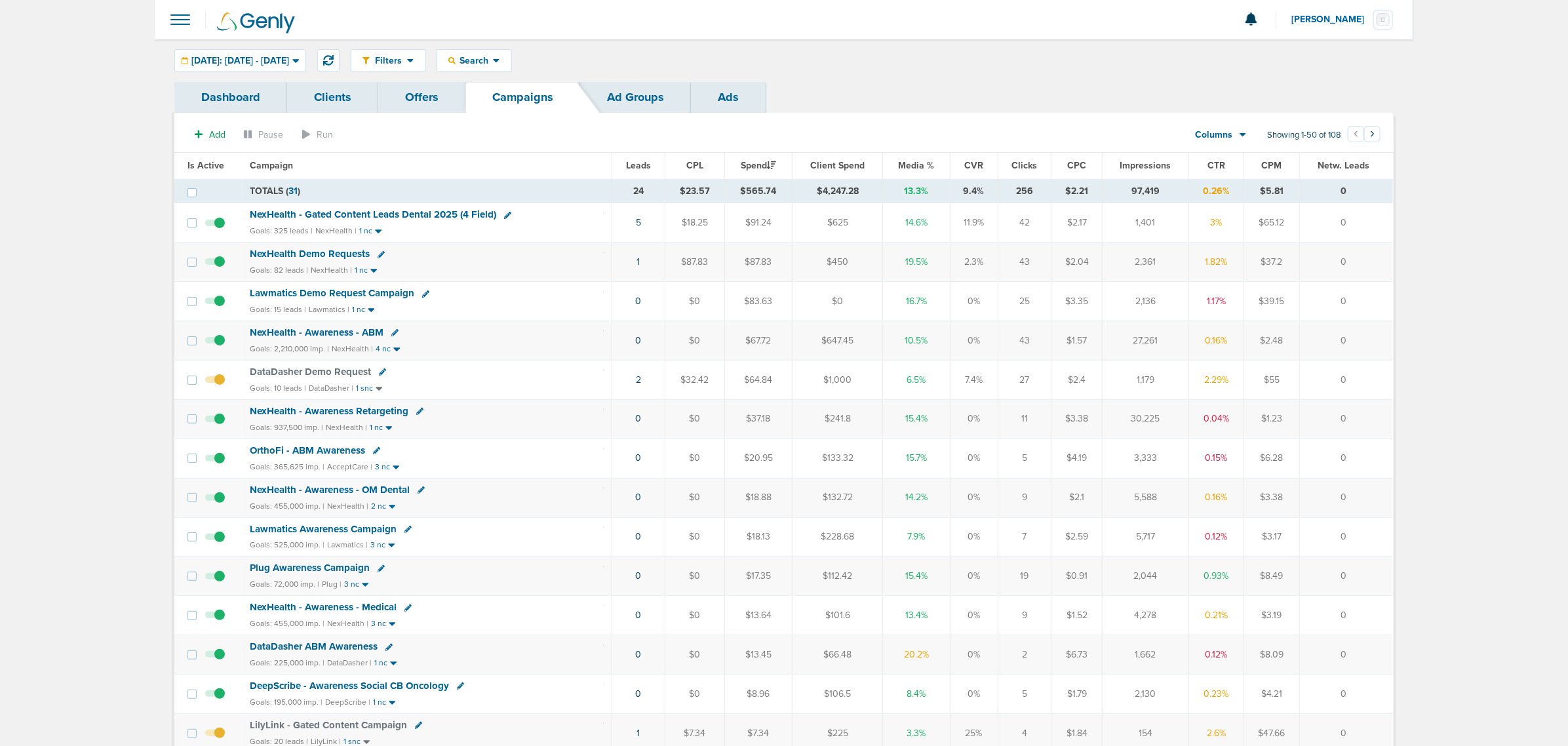
drag, startPoint x: 1367, startPoint y: 663, endPoint x: 101, endPoint y: 99, distance: 1385.9
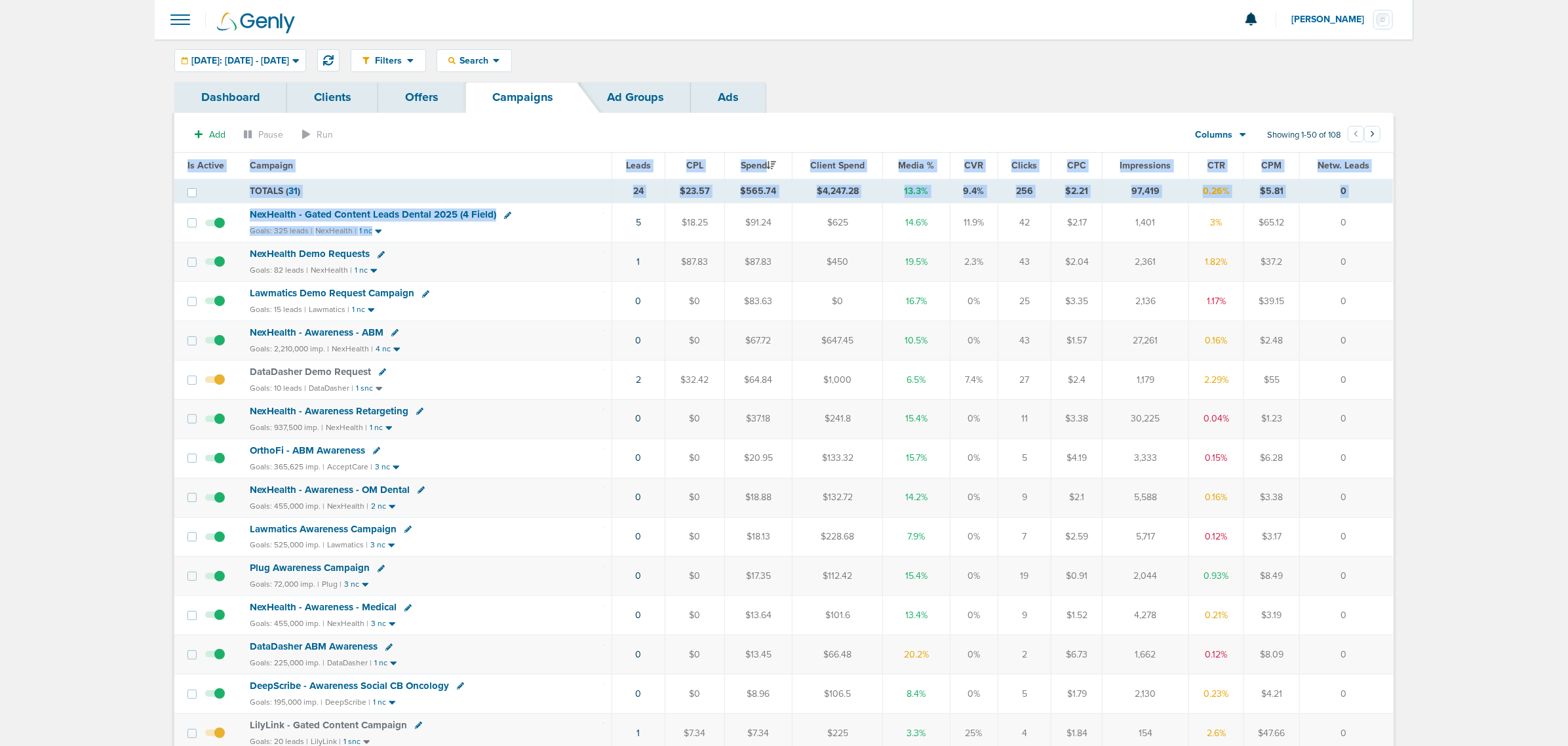
drag, startPoint x: 591, startPoint y: 234, endPoint x: 1444, endPoint y: 224, distance: 853.1
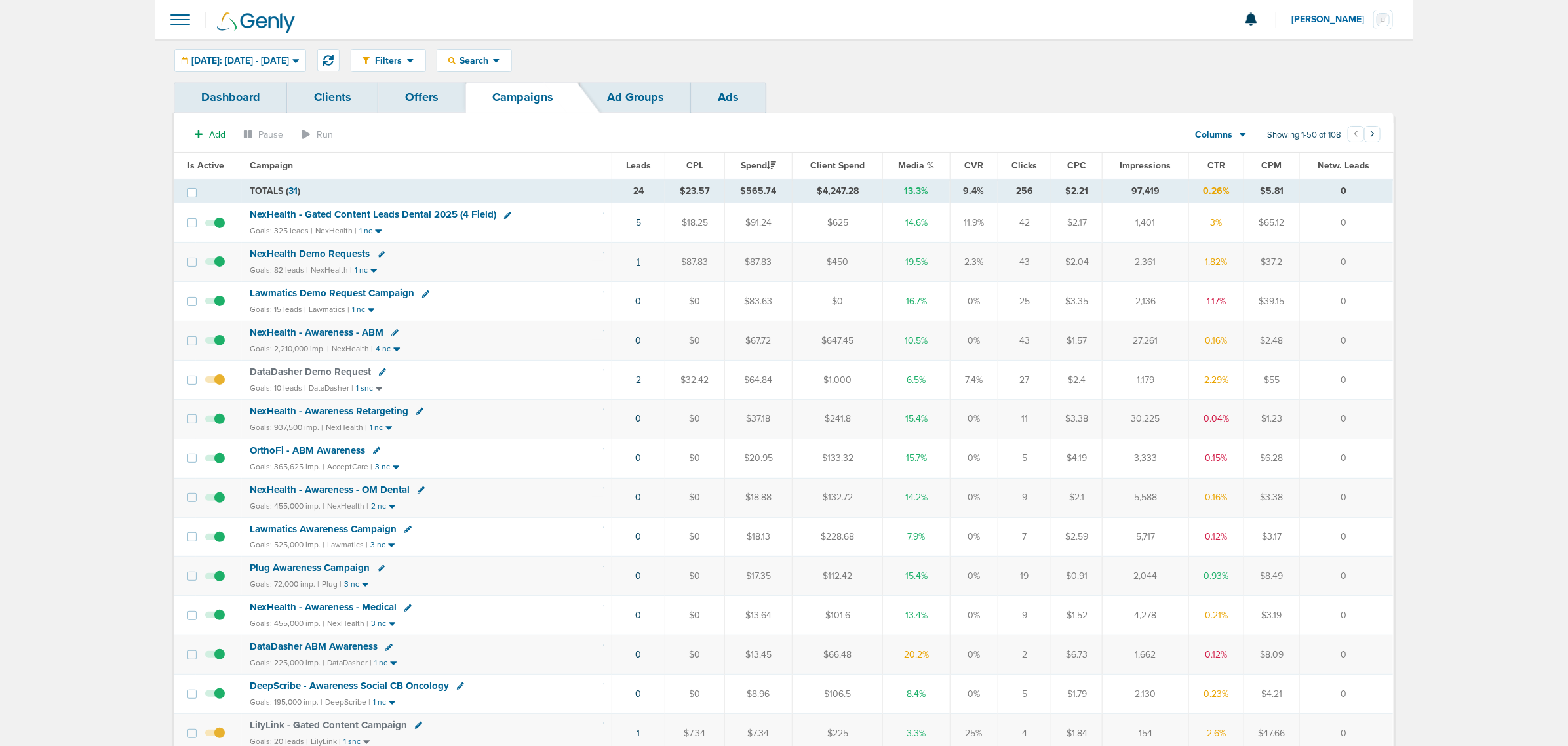
click at [637, 264] on link "1" at bounding box center [639, 261] width 3 height 11
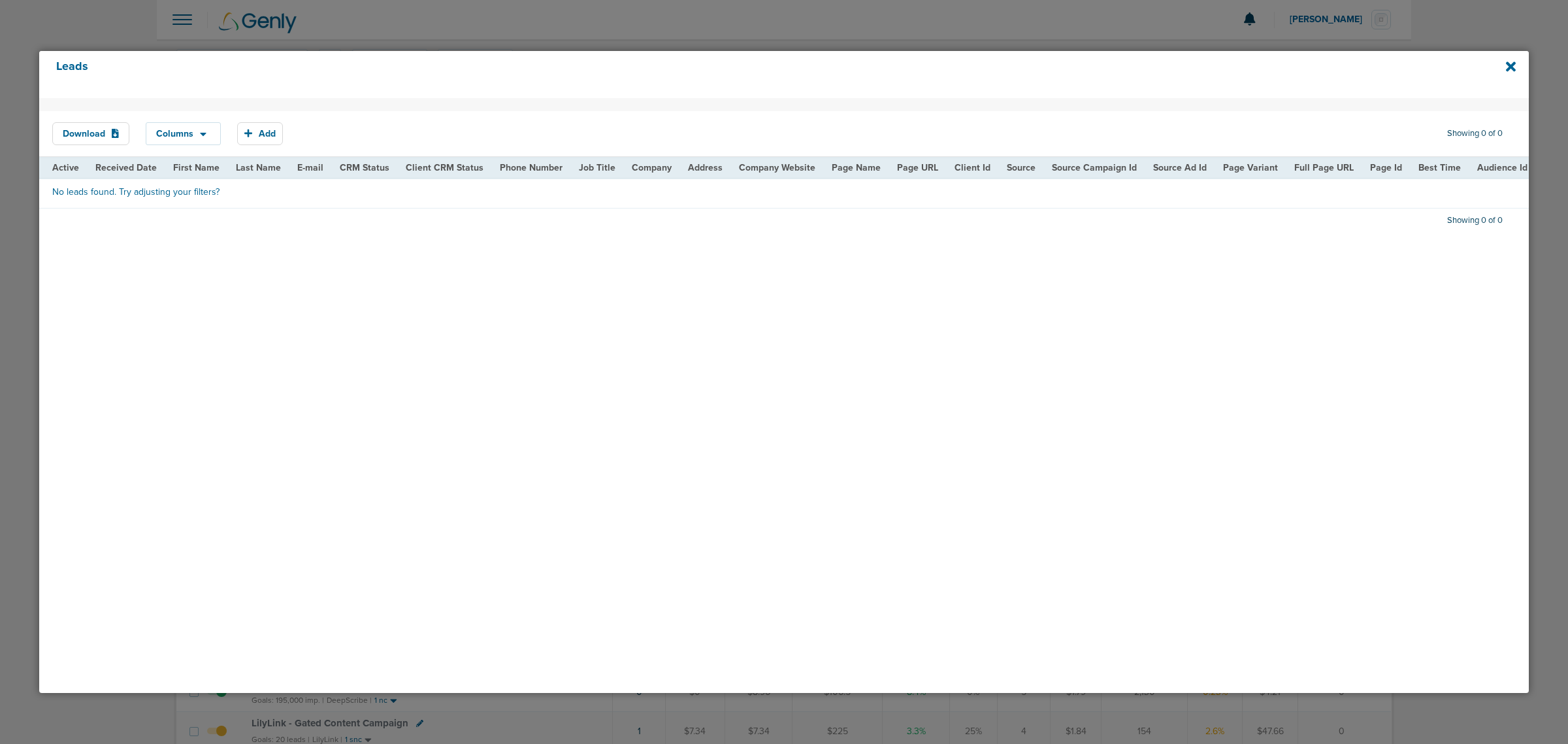
drag, startPoint x: 204, startPoint y: 213, endPoint x: 1046, endPoint y: 283, distance: 844.9
click at [1046, 283] on div "Download Columns Save selections Reset to defaults Is Active Received Date Firs…" at bounding box center [784, 395] width 1490 height 595
drag, startPoint x: 1046, startPoint y: 283, endPoint x: 1444, endPoint y: 134, distance: 425.0
click at [1095, 262] on div "Download Columns Save selections Reset to defaults Is Active Received Date Firs…" at bounding box center [784, 395] width 1490 height 595
click at [1517, 66] on div "Leads" at bounding box center [784, 74] width 1490 height 47
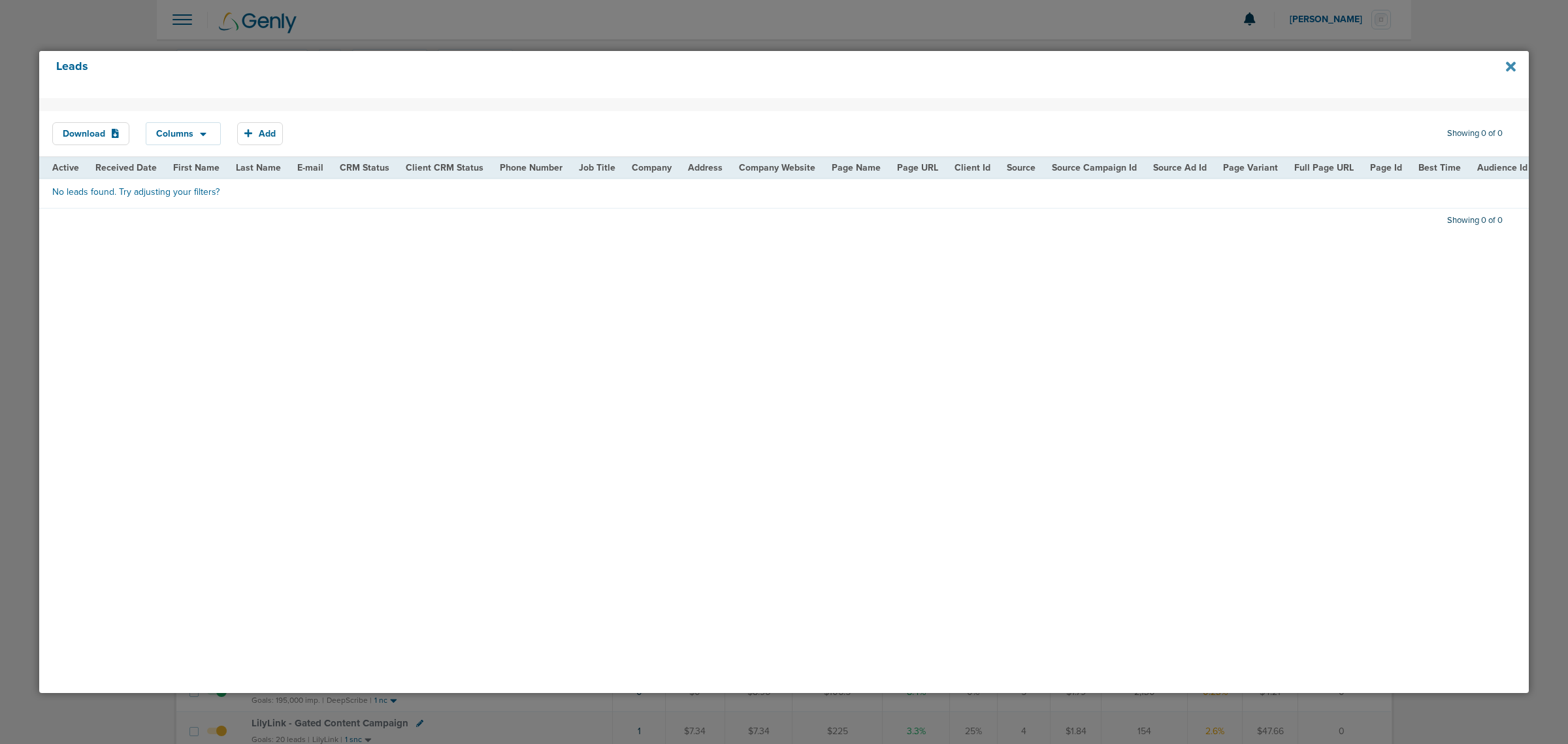
click at [1512, 66] on icon at bounding box center [1511, 66] width 10 height 10
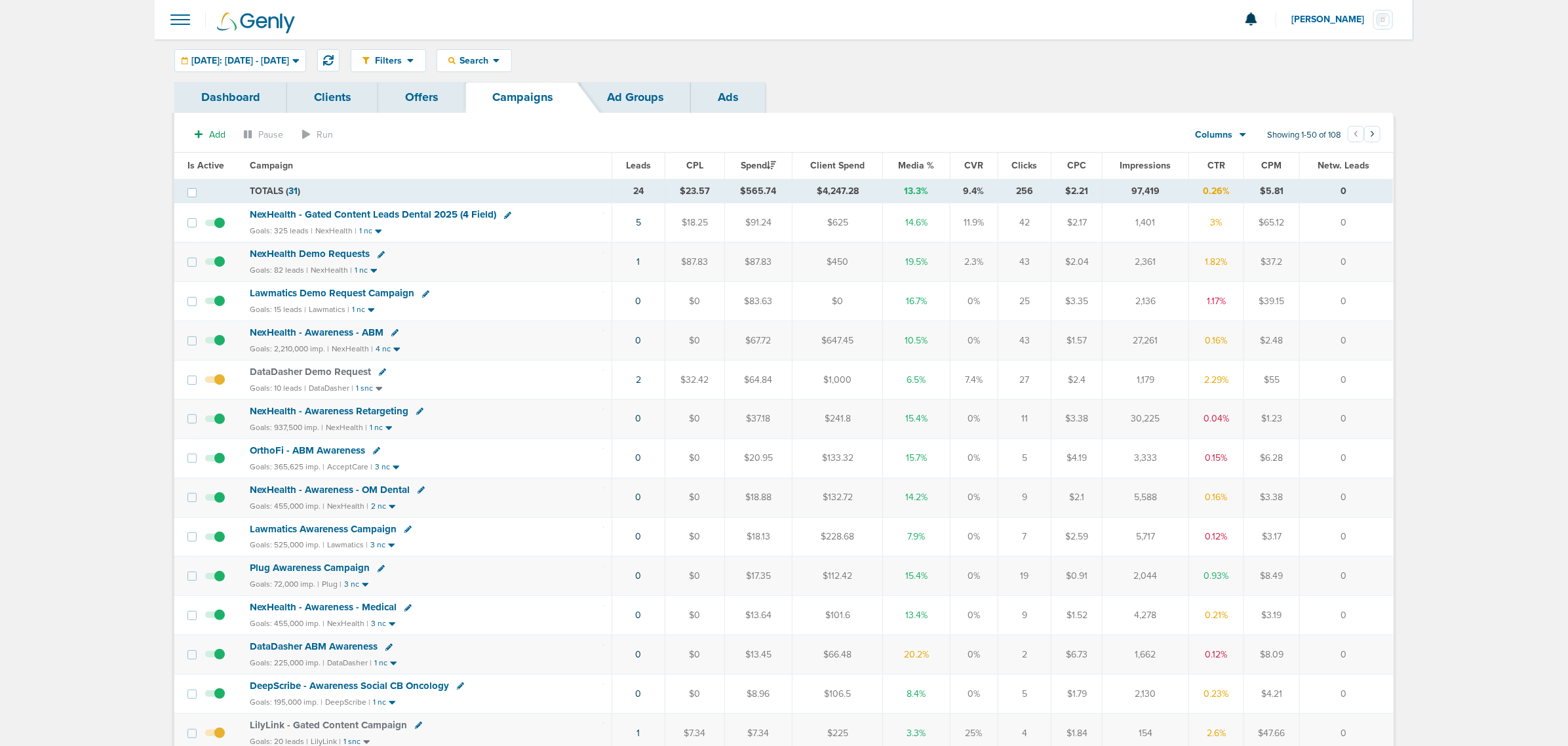
drag, startPoint x: 477, startPoint y: 266, endPoint x: 1380, endPoint y: 264, distance: 903.0
click at [1380, 264] on tr "NexHealth Demo Requests Goals: 82 leads | NexHealth | 1 nc 1 $87.83 $87.83 $450…" at bounding box center [784, 262] width 1219 height 39
click at [1380, 264] on td "0" at bounding box center [1346, 262] width 94 height 39
drag, startPoint x: 1380, startPoint y: 264, endPoint x: 468, endPoint y: 255, distance: 912.0
click at [468, 255] on tr "NexHealth Demo Requests Goals: 82 leads | NexHealth | 1 nc 1 $87.83 $87.83 $450…" at bounding box center [784, 262] width 1219 height 39
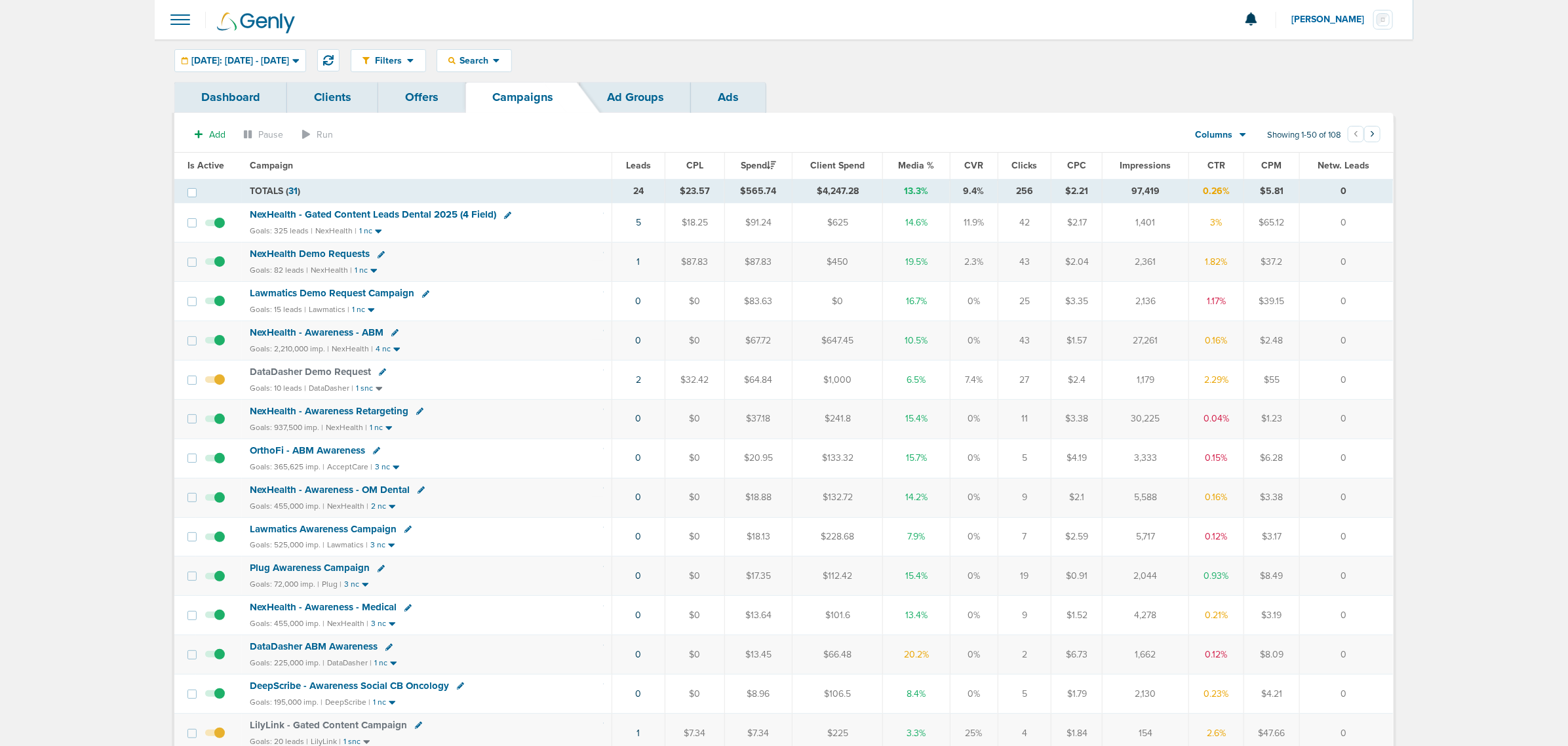
click at [468, 255] on div "NexHealth Demo Requests" at bounding box center [427, 254] width 354 height 13
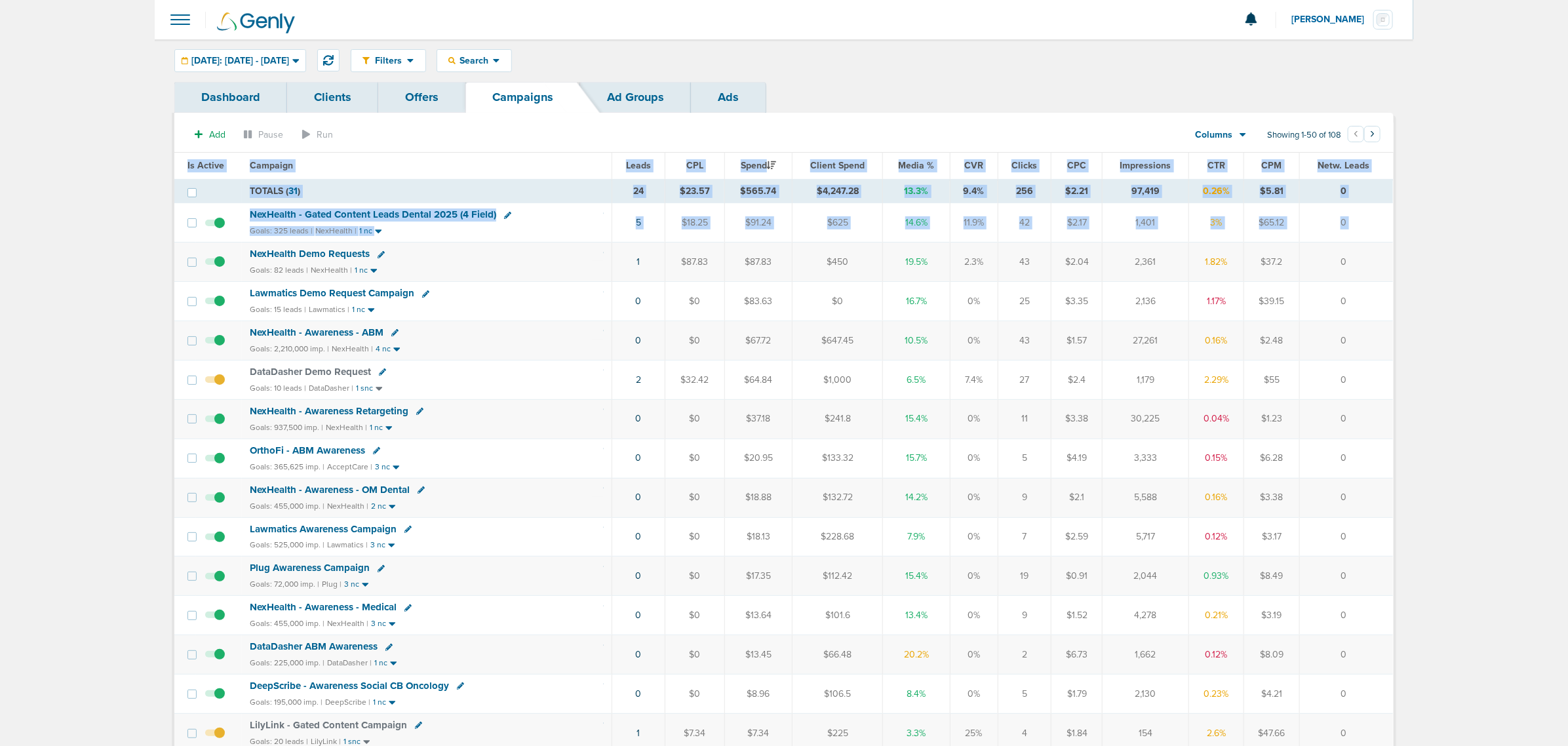
drag, startPoint x: 240, startPoint y: 251, endPoint x: 1441, endPoint y: 283, distance: 1201.4
click at [1387, 251] on td "0" at bounding box center [1346, 262] width 94 height 39
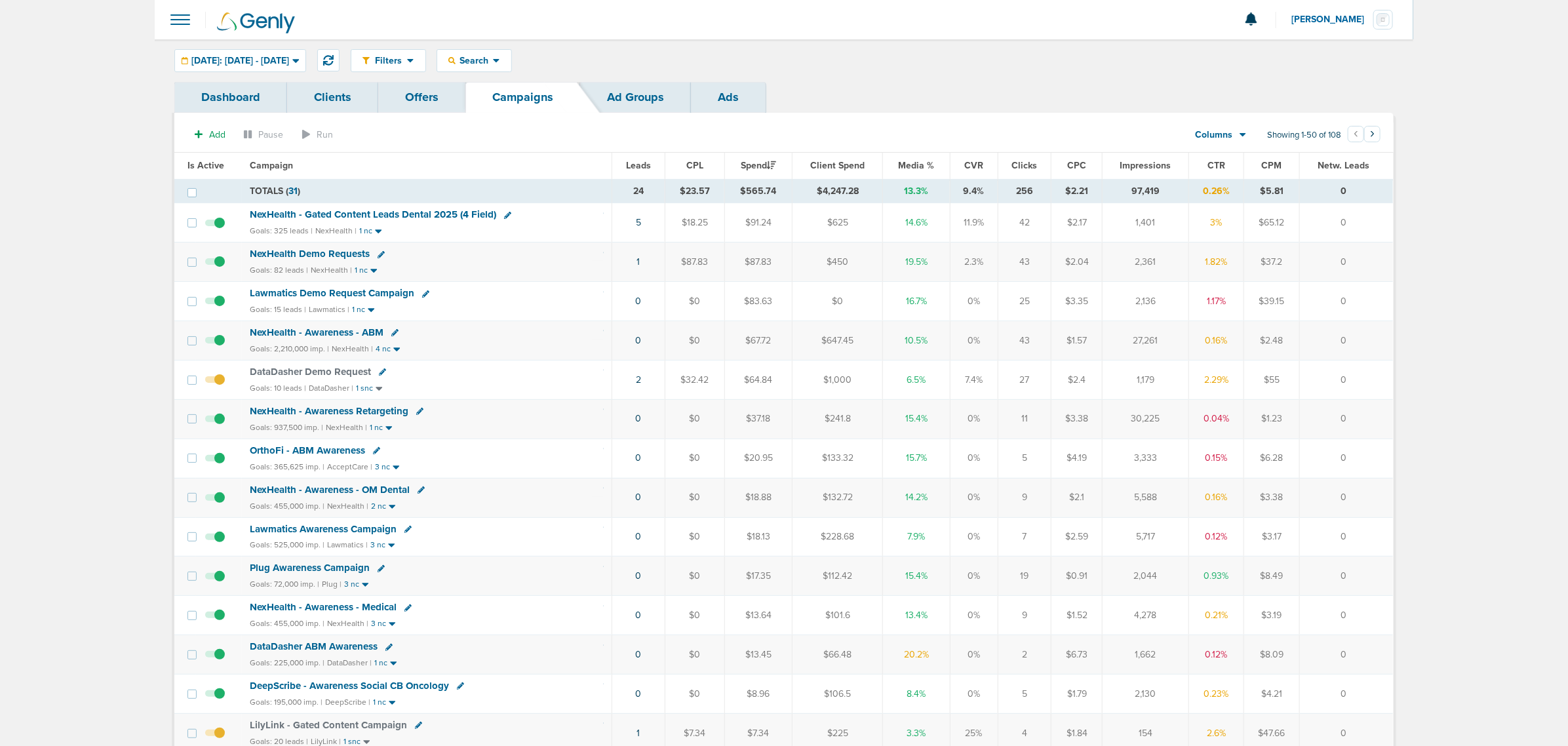
click at [295, 250] on span "NexHealth Demo Requests" at bounding box center [309, 254] width 120 height 12
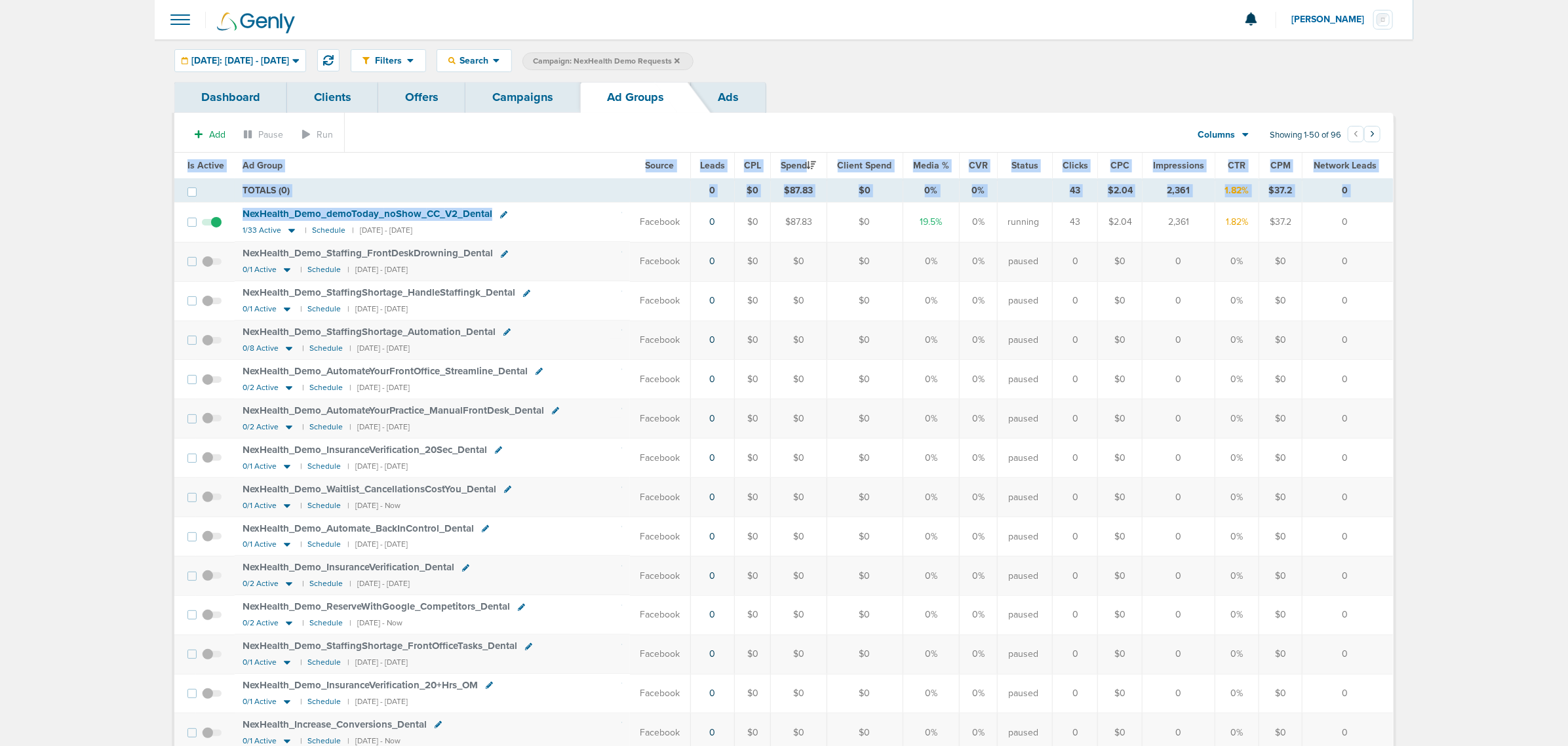
drag, startPoint x: 597, startPoint y: 224, endPoint x: 1406, endPoint y: 243, distance: 809.2
click at [1380, 216] on td "0" at bounding box center [1348, 222] width 92 height 39
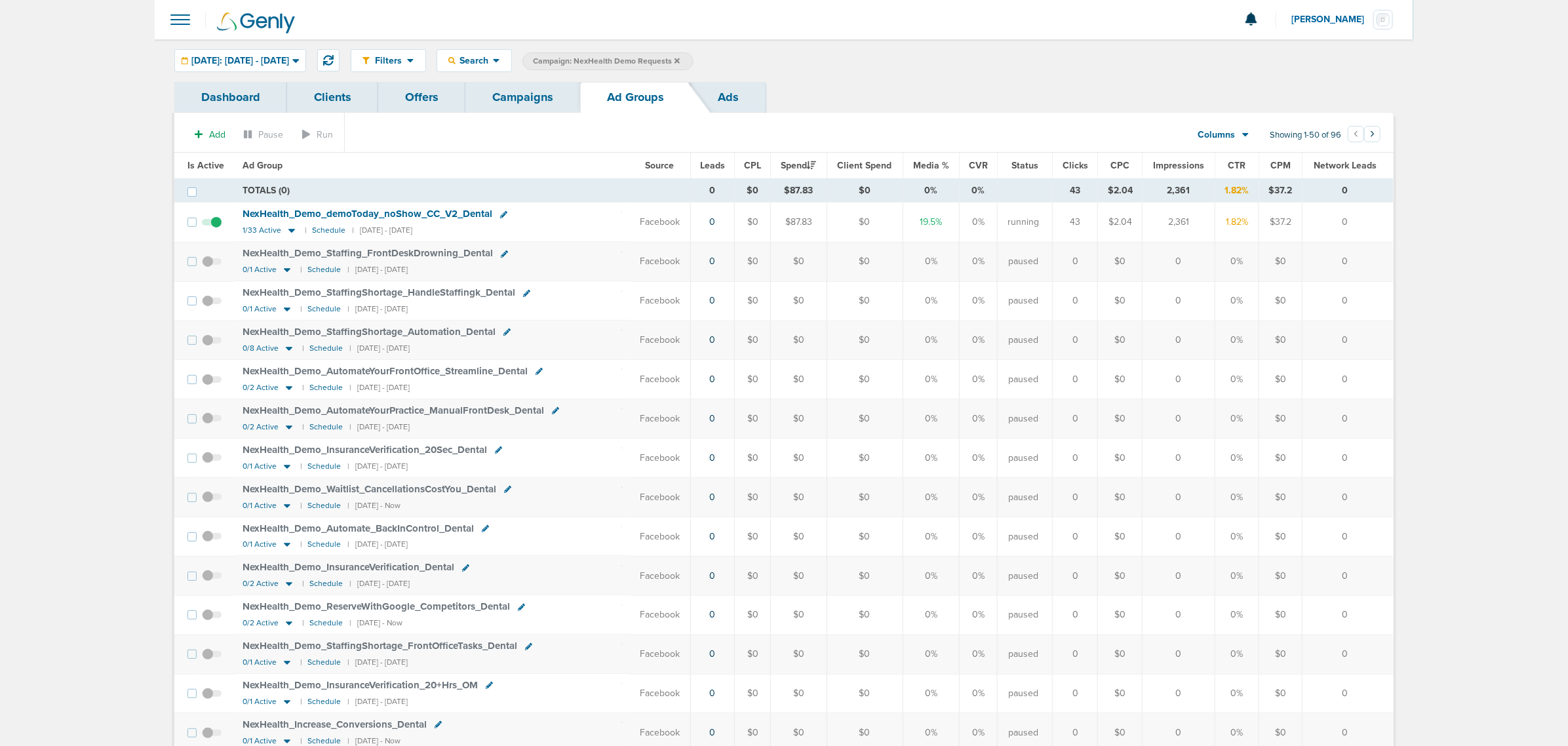
drag, startPoint x: 1380, startPoint y: 216, endPoint x: 331, endPoint y: 137, distance: 1052.0
click at [353, 135] on section "Add Pause Run Columns Media Stats Sales Performance Custom Showing 1-50 of 96 ‹…" at bounding box center [784, 137] width 1219 height 30
click at [522, 89] on link "Campaigns" at bounding box center [523, 97] width 115 height 31
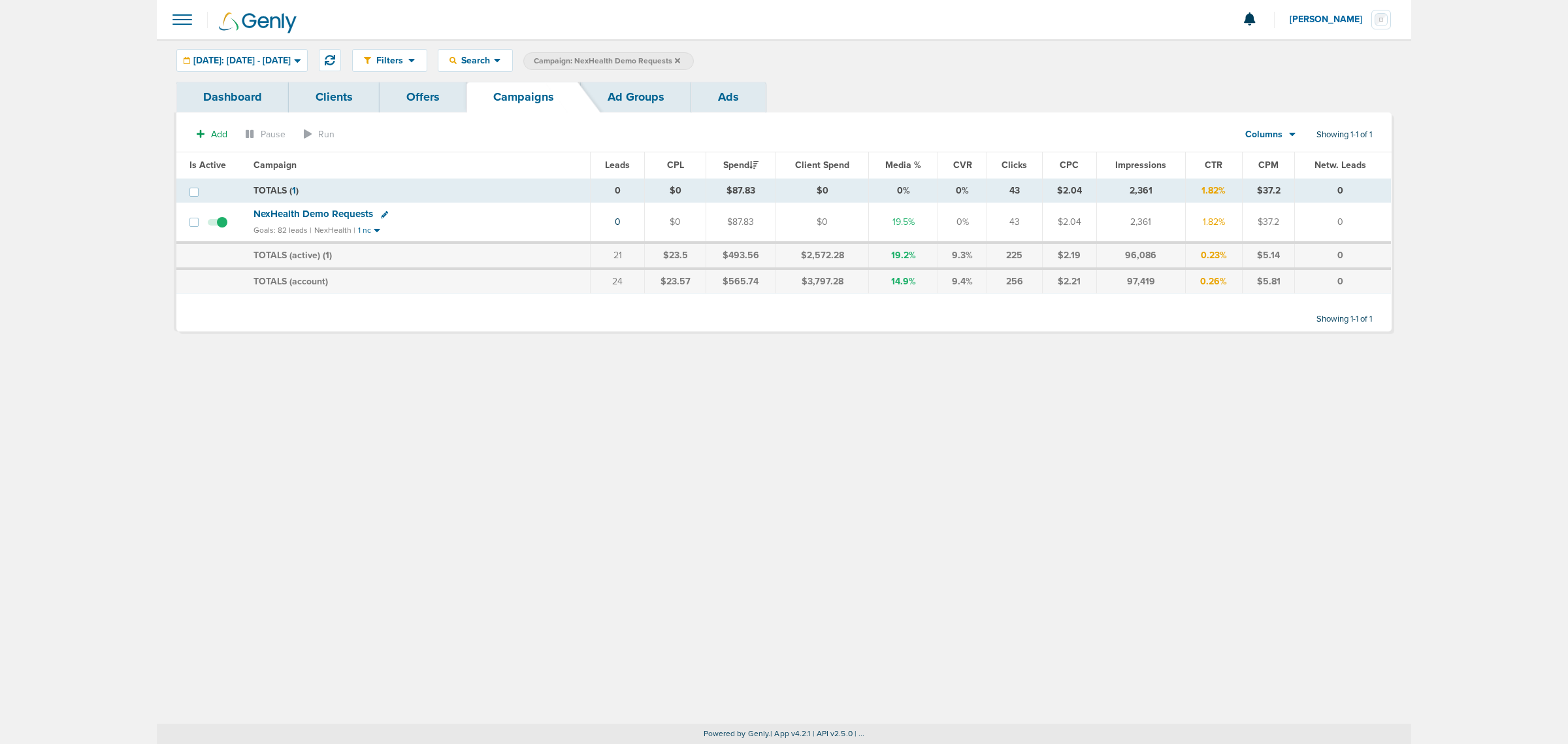
click at [680, 57] on icon at bounding box center [677, 61] width 5 height 7
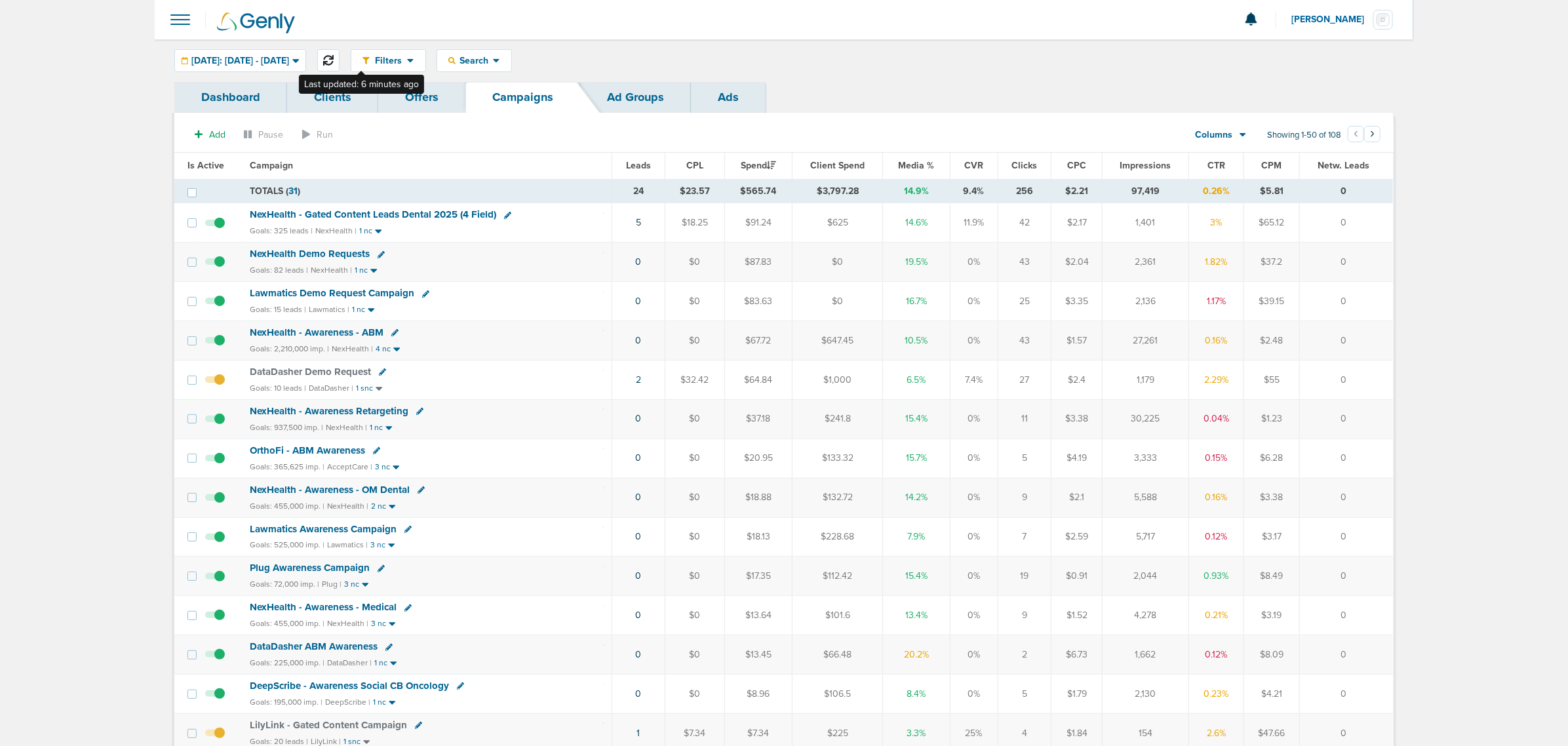
click at [339, 51] on button at bounding box center [328, 60] width 22 height 22
click at [493, 62] on span "Search" at bounding box center [474, 60] width 37 height 11
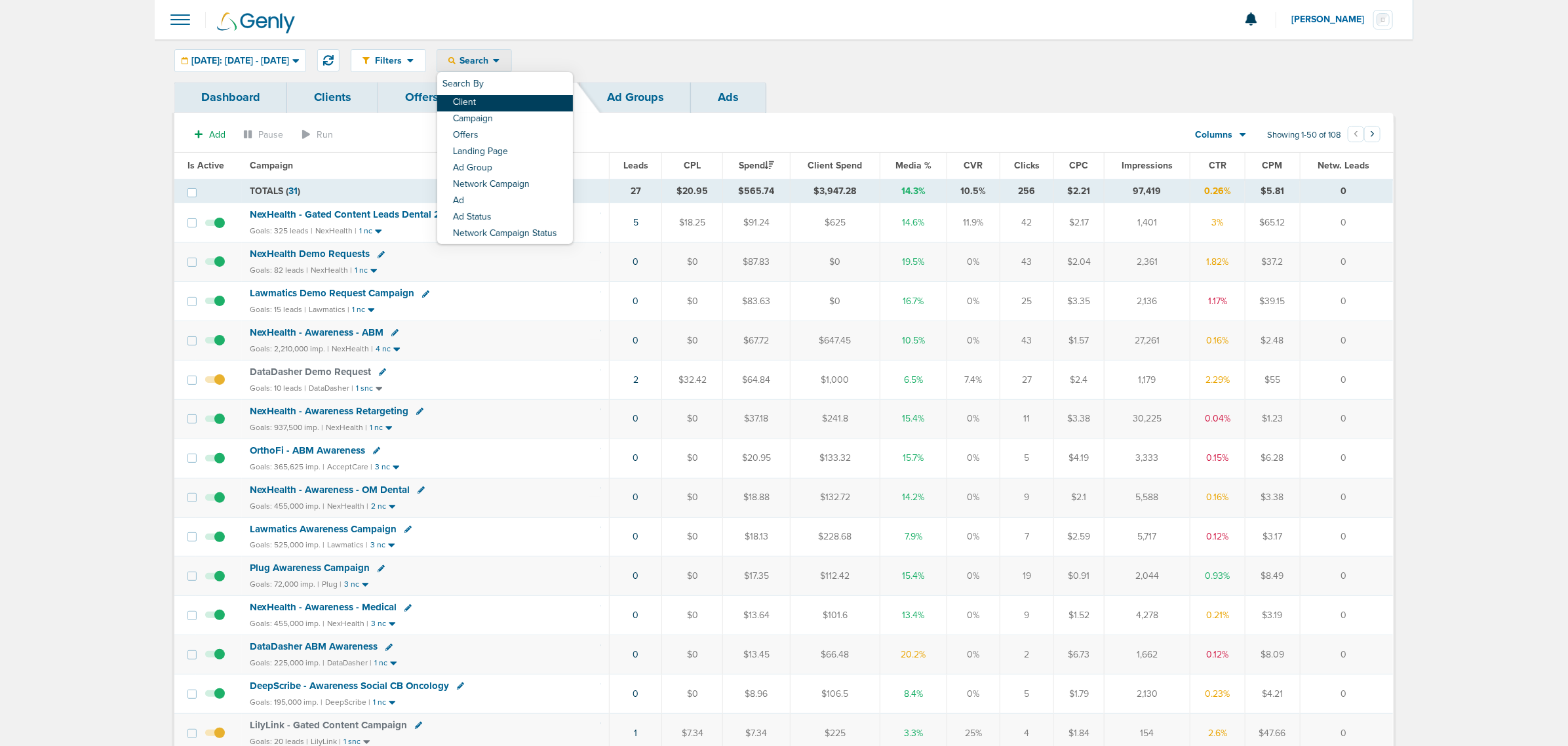
click at [522, 106] on link "Client" at bounding box center [505, 103] width 136 height 17
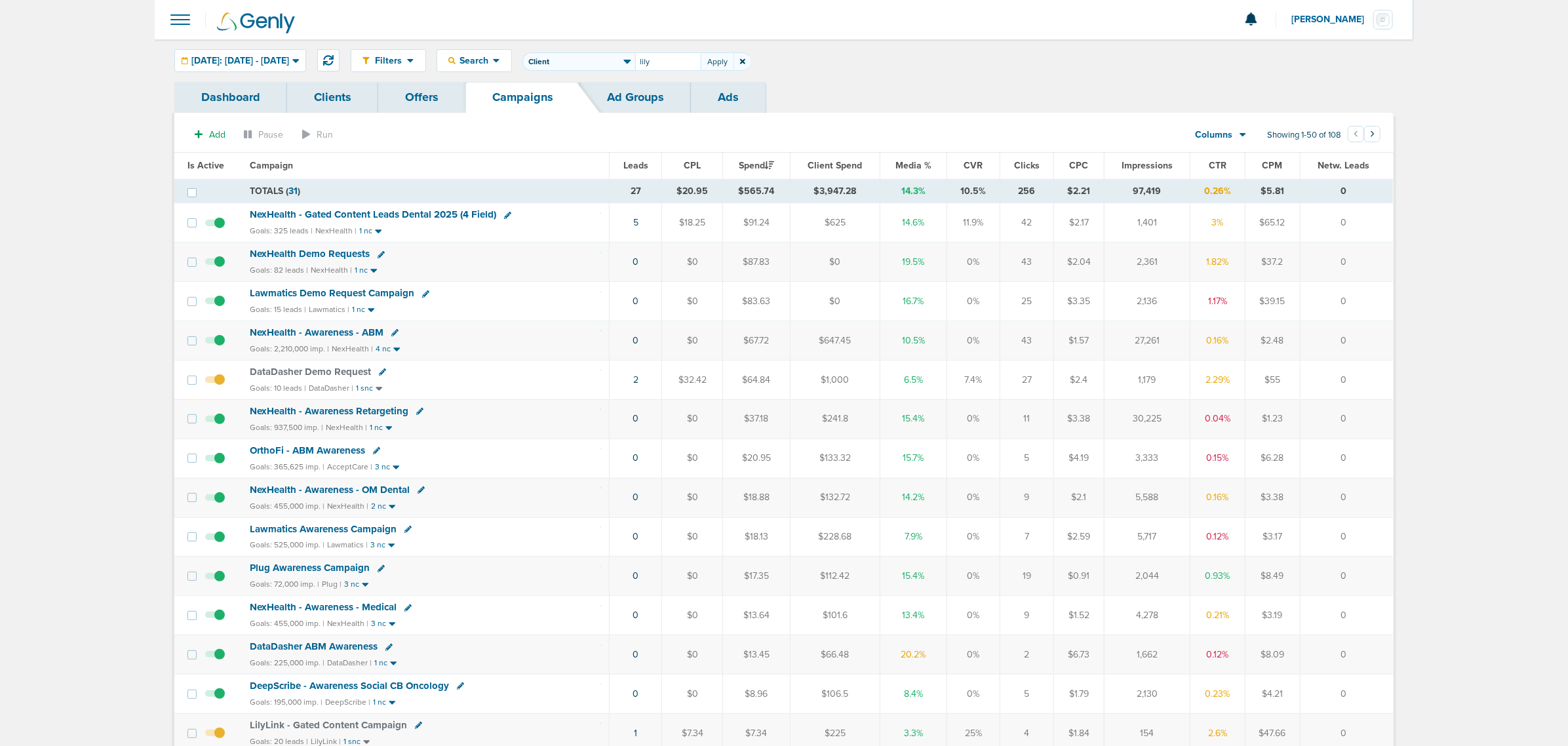
type input "lily"
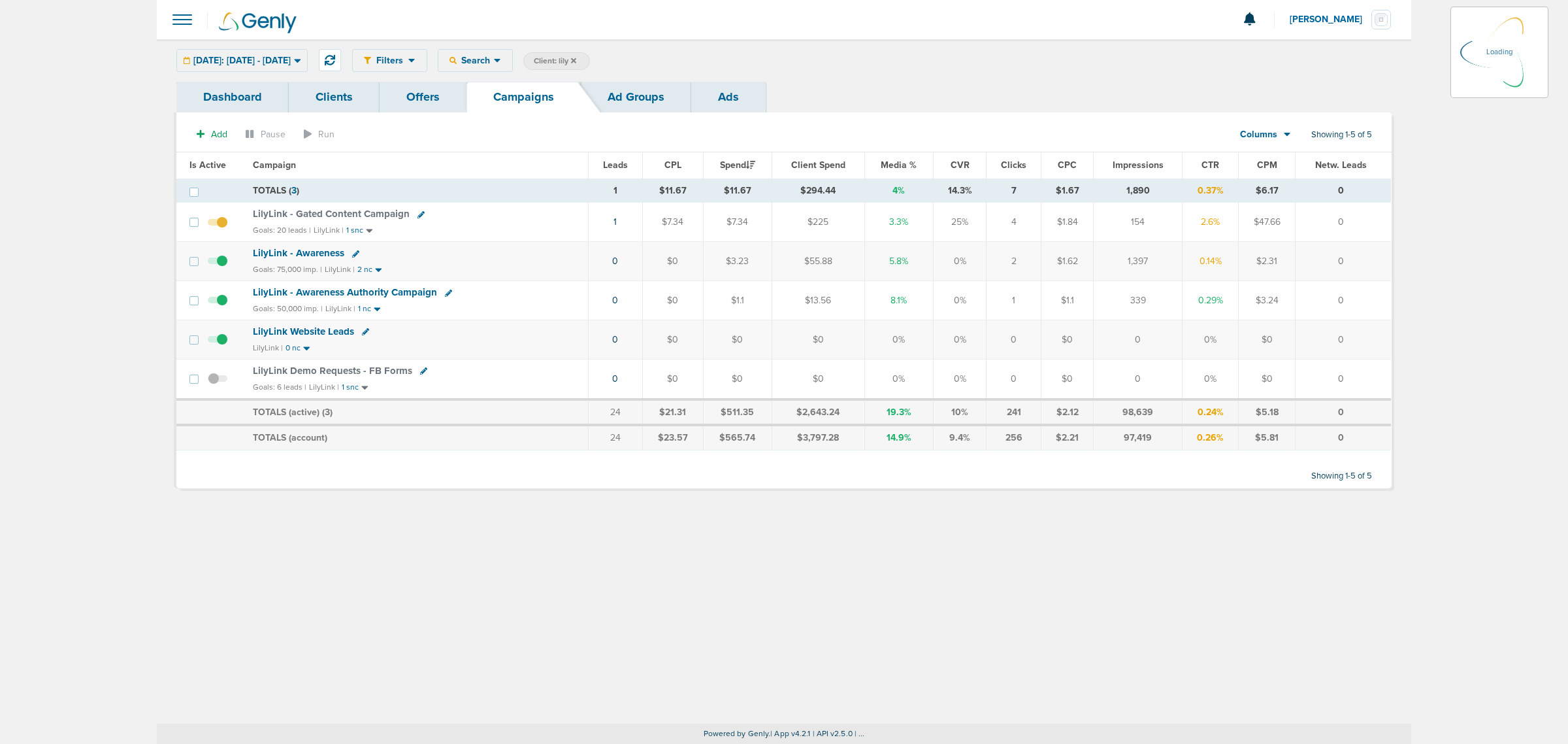
click at [307, 56] on div "[DATE]: [DATE] - [DATE] [DATE] [DATE] Last 7 Days Last 14 Days This Month Last …" at bounding box center [242, 61] width 131 height 23
click at [307, 61] on div "[DATE]: [DATE] - [DATE]" at bounding box center [242, 61] width 130 height 22
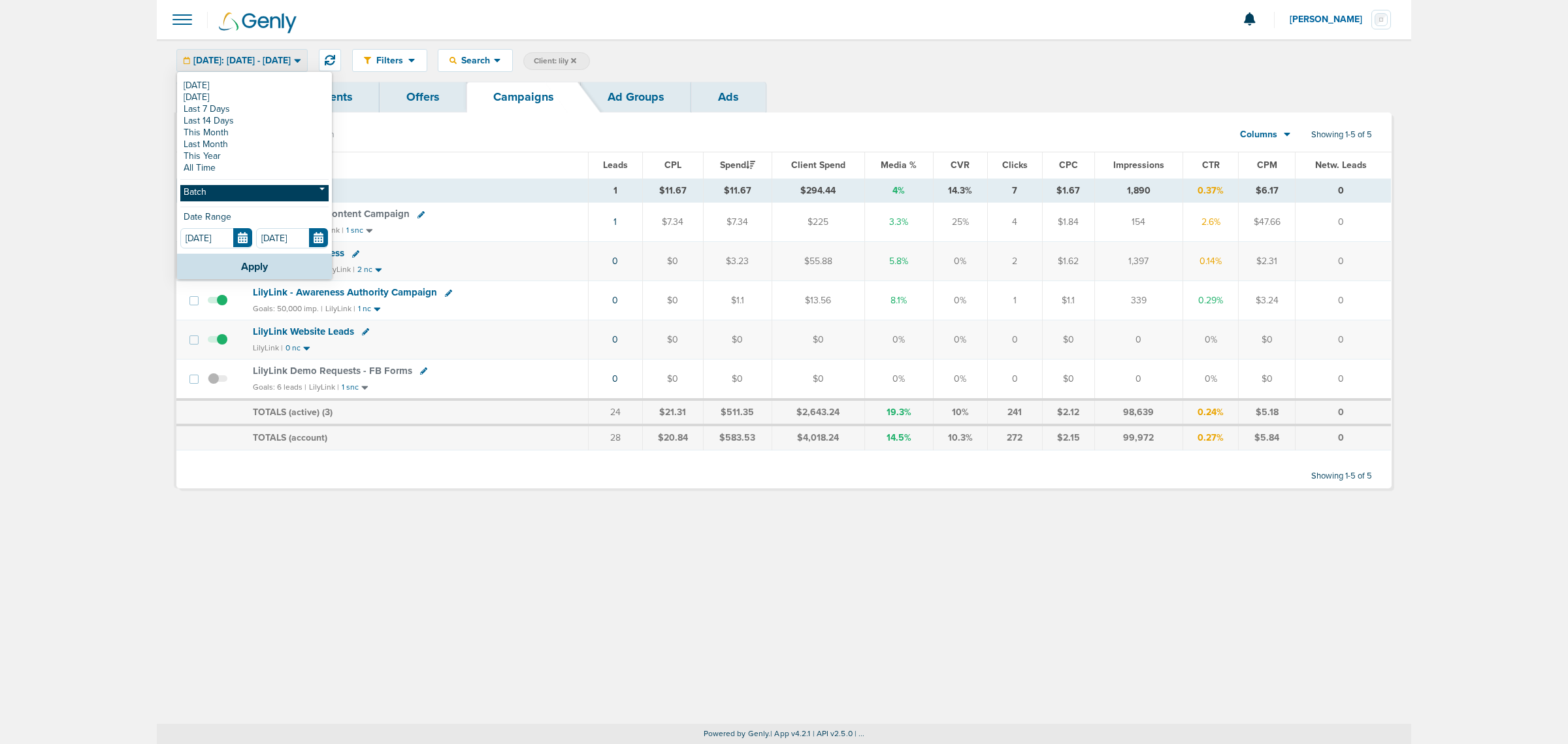
click at [234, 191] on link "Batch" at bounding box center [255, 193] width 148 height 17
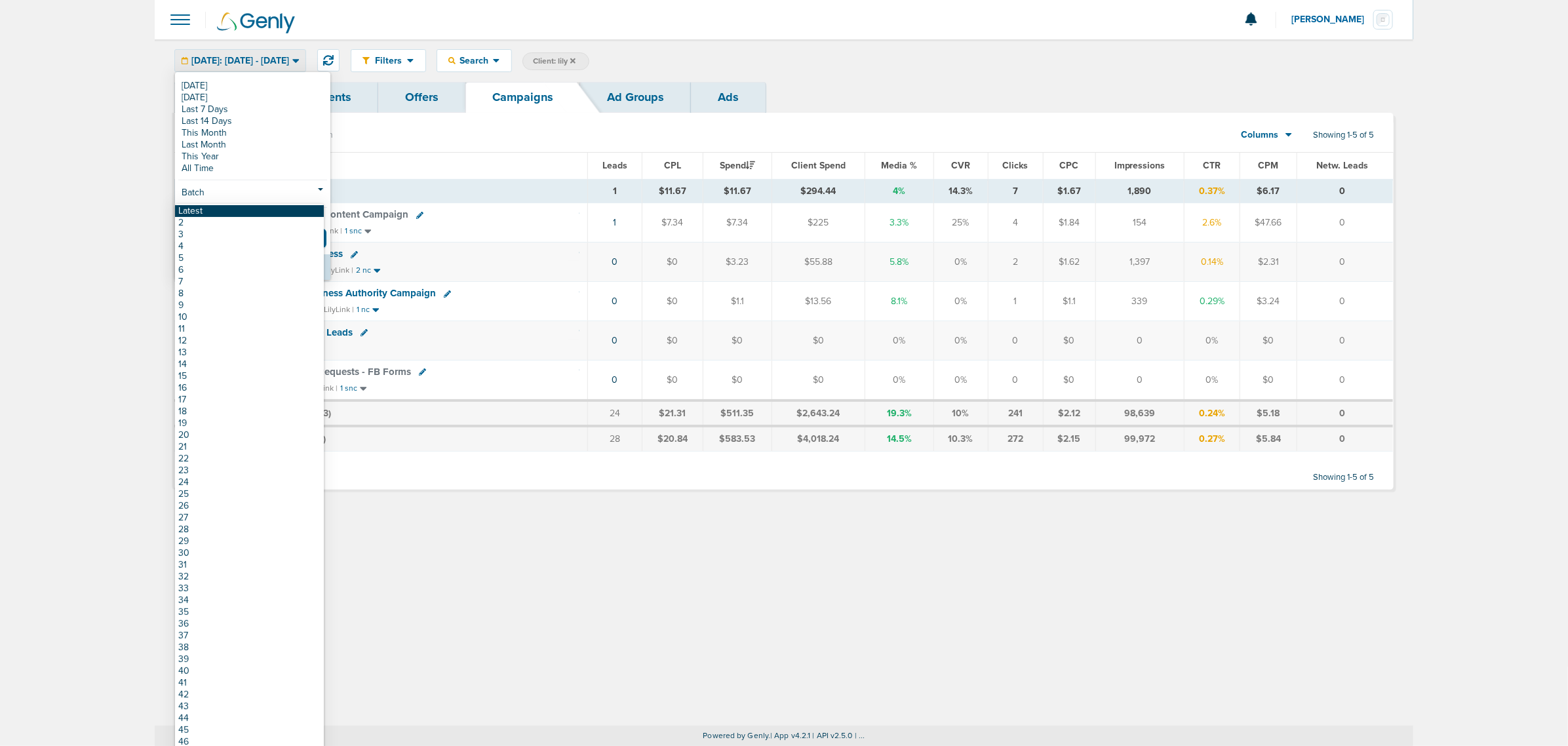
click at [234, 211] on link "Latest" at bounding box center [249, 211] width 149 height 12
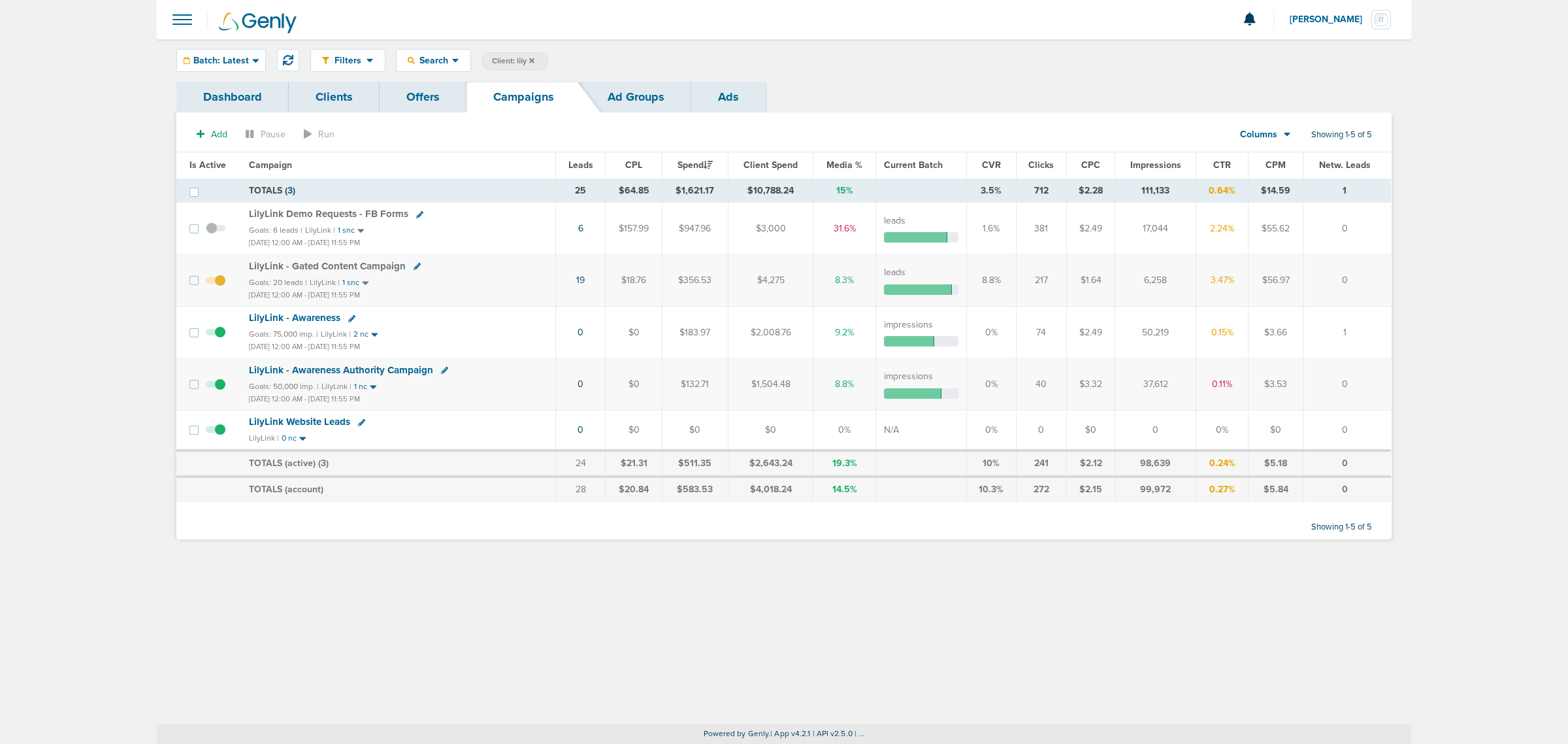
click at [532, 57] on icon at bounding box center [532, 61] width 5 height 7
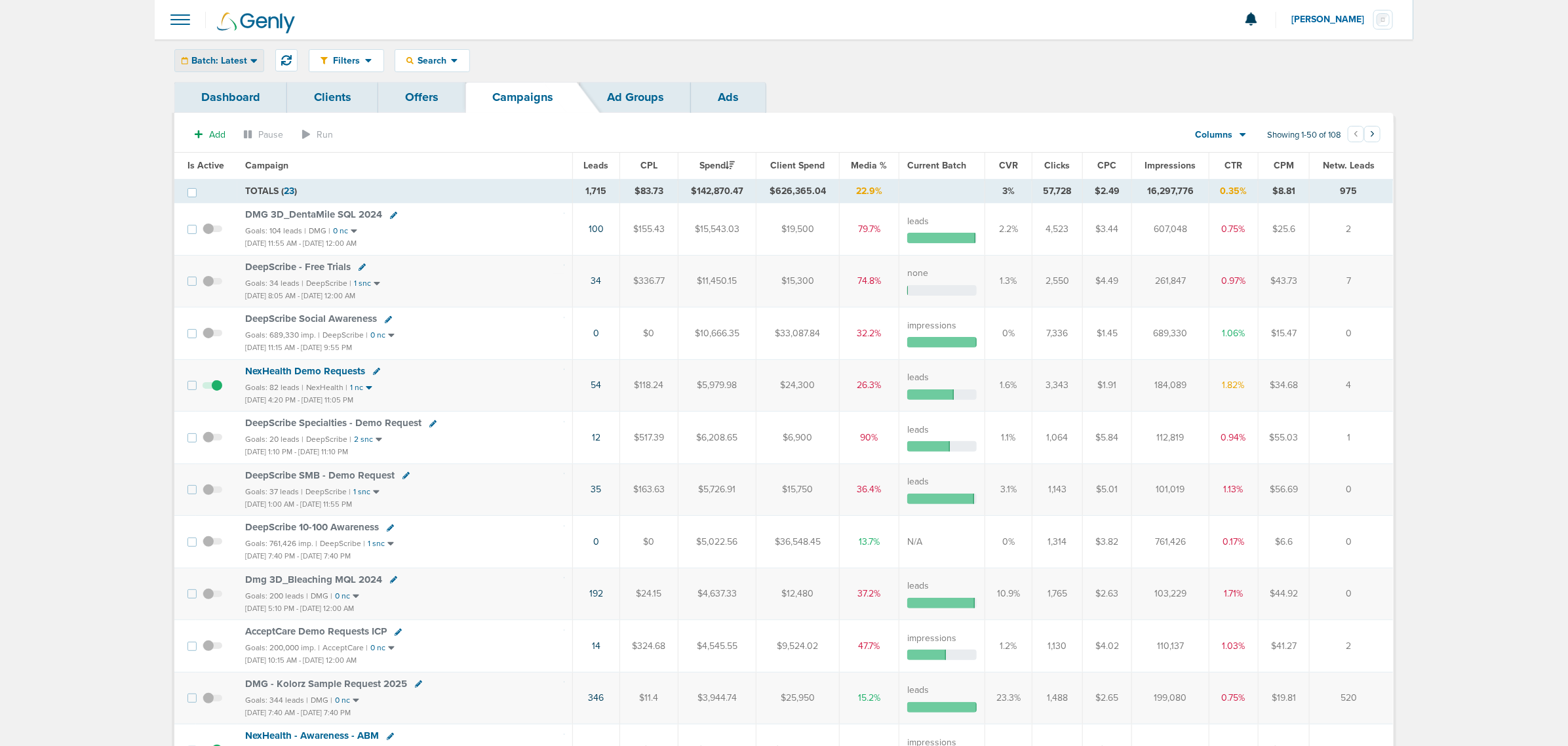
click at [228, 61] on span "Batch: Latest" at bounding box center [219, 61] width 56 height 9
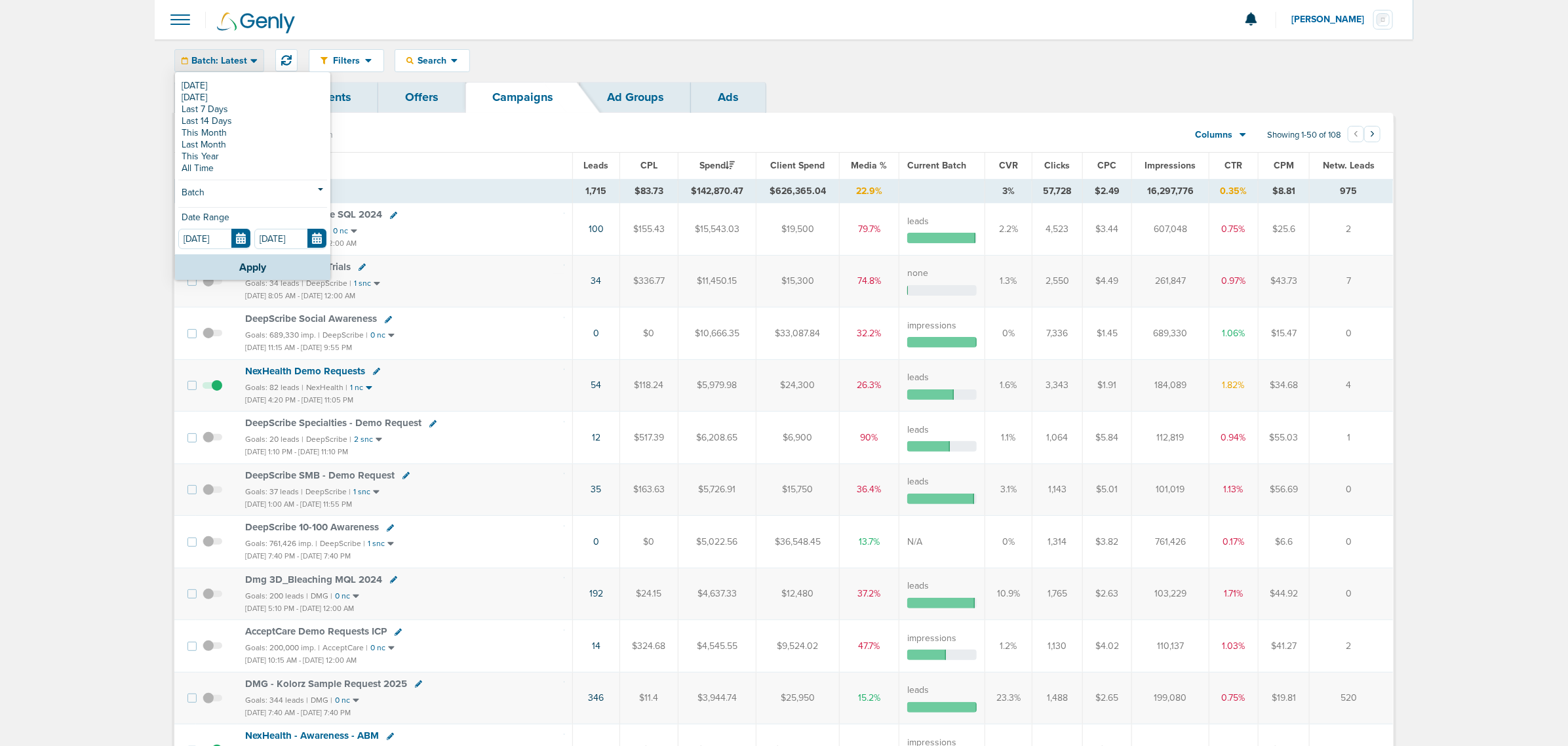
click at [502, 141] on section "Add Pause Run Columns Media Stats Sales Performance Custom Showing 1-50 of 108 …" at bounding box center [784, 137] width 1219 height 30
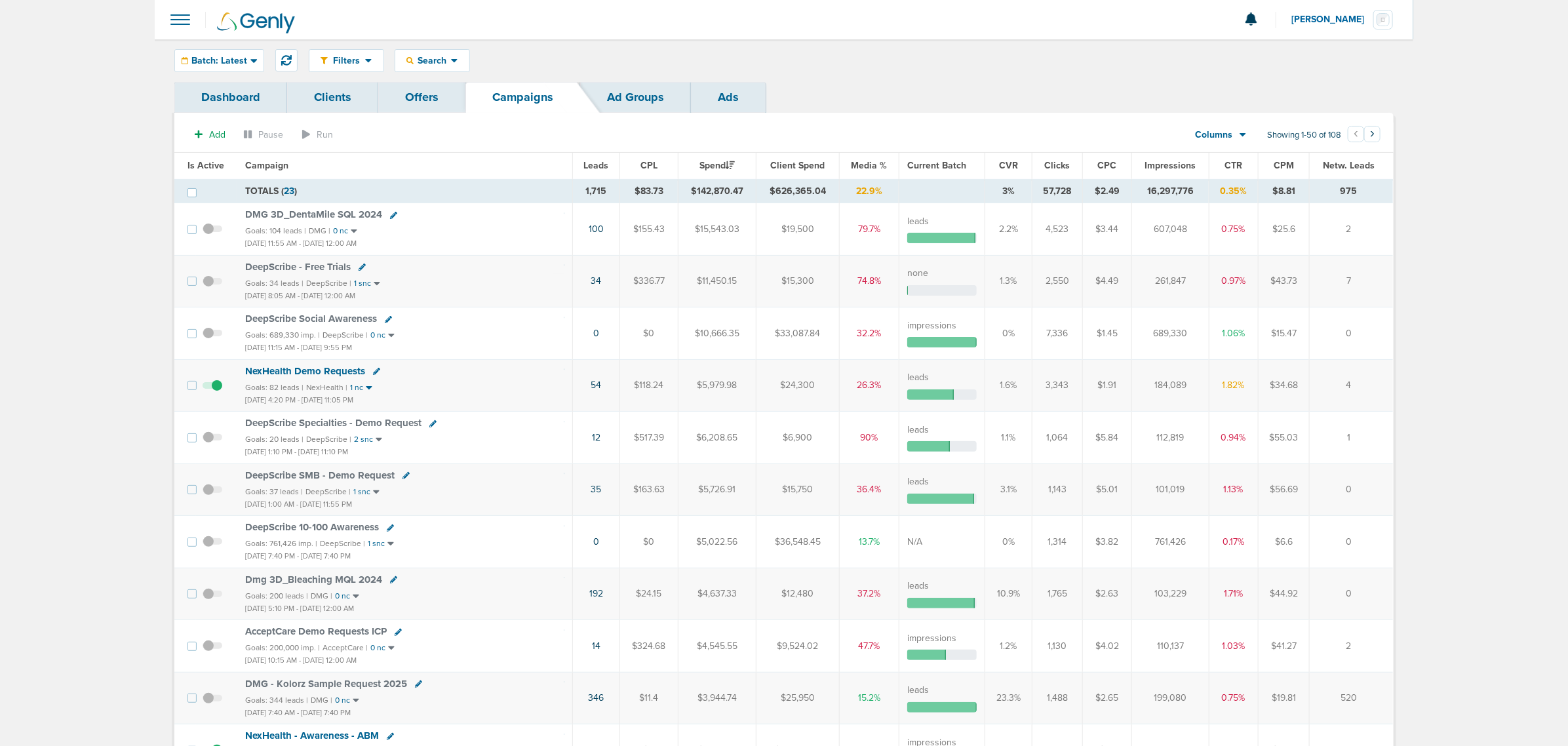
click at [245, 46] on div "Filters Active Only Settings Status Active Inactive Objectives MQL SQL Traffic …" at bounding box center [784, 60] width 1259 height 42
click at [243, 57] on span "Batch: Latest" at bounding box center [219, 61] width 56 height 9
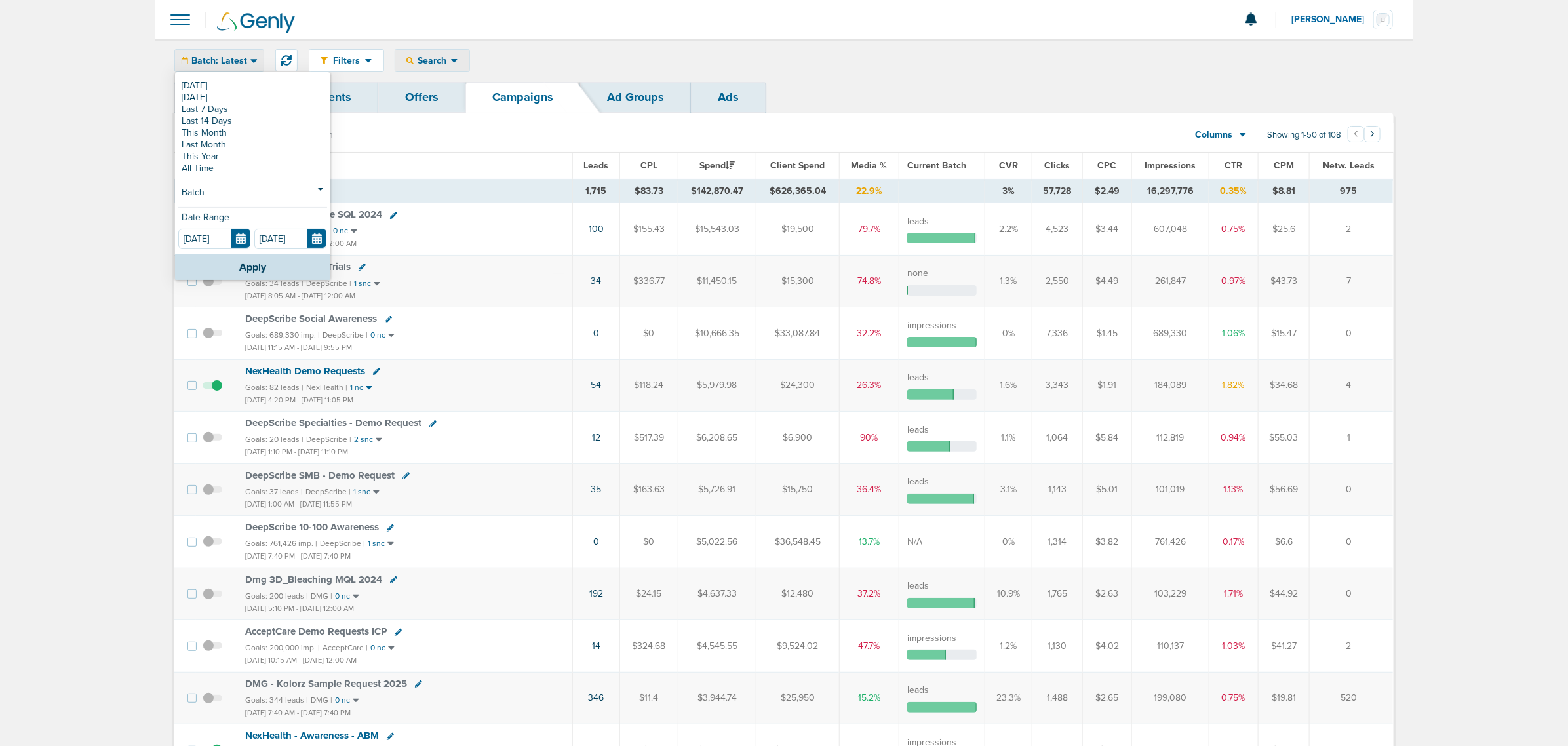
click at [431, 49] on div "Search Search By Client Campaign Offers Landing Page Ad Group Network Campaign …" at bounding box center [432, 61] width 76 height 23
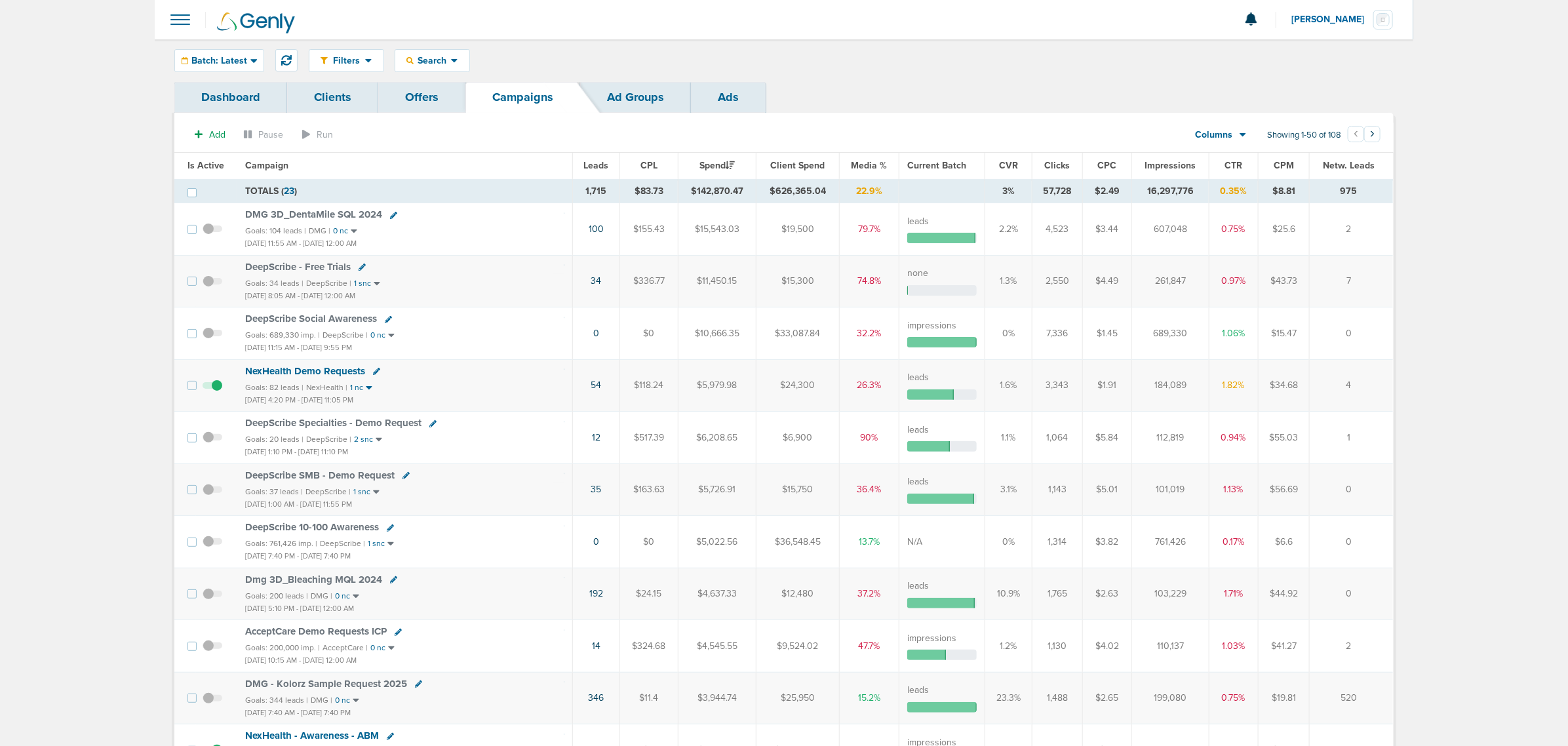
click at [438, 42] on div "Filters Active Only Settings Status Active Inactive Objectives MQL SQL Traffic …" at bounding box center [784, 60] width 1259 height 42
click at [444, 62] on span "Search" at bounding box center [432, 60] width 37 height 11
drag, startPoint x: 397, startPoint y: 77, endPoint x: 439, endPoint y: 90, distance: 44.0
click at [404, 72] on div "Filters Active Only Settings Status Active Inactive Objectives MQL SQL Traffic …" at bounding box center [851, 61] width 1085 height 23
click at [438, 66] on span "Search" at bounding box center [432, 60] width 37 height 11
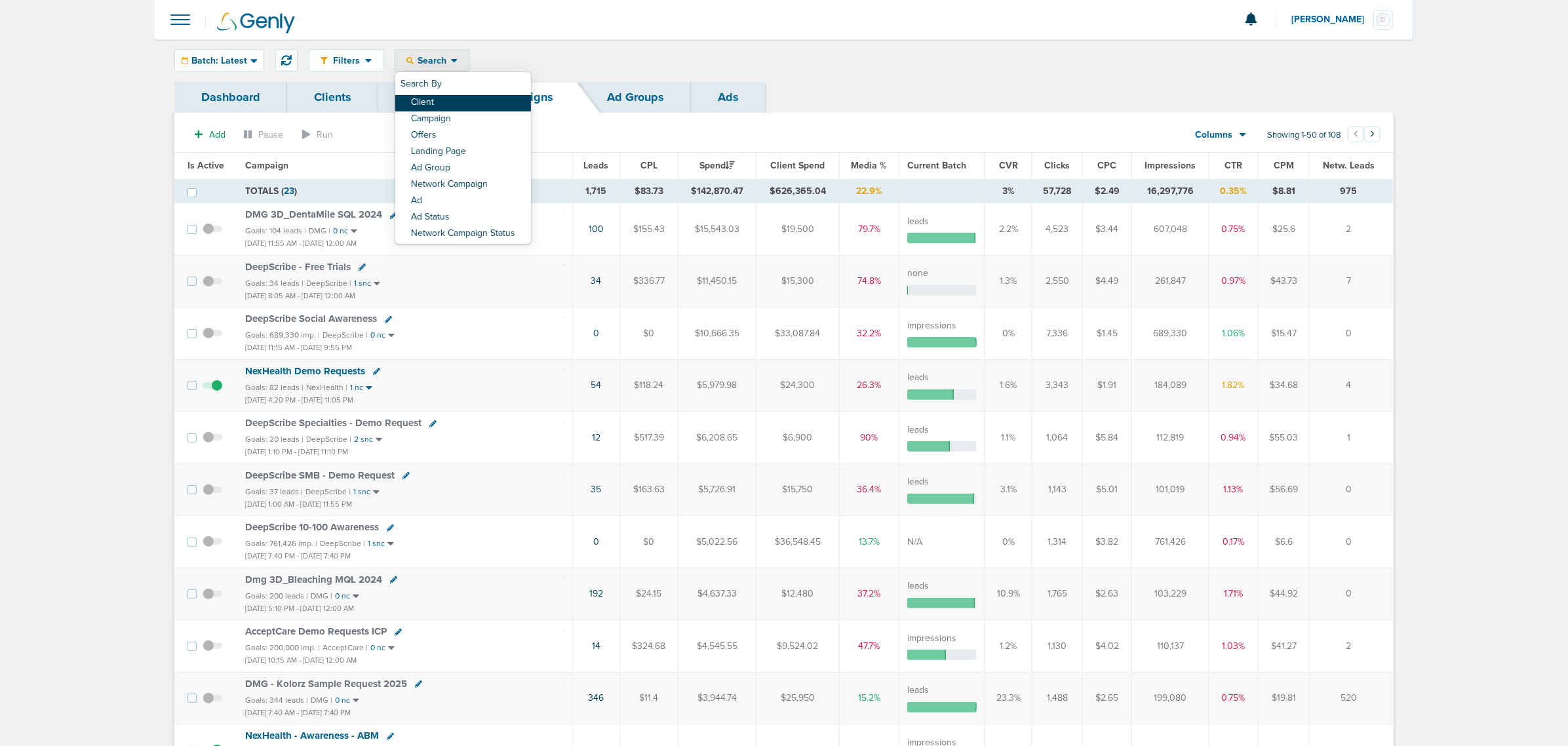
click at [444, 101] on link "Client" at bounding box center [462, 103] width 136 height 17
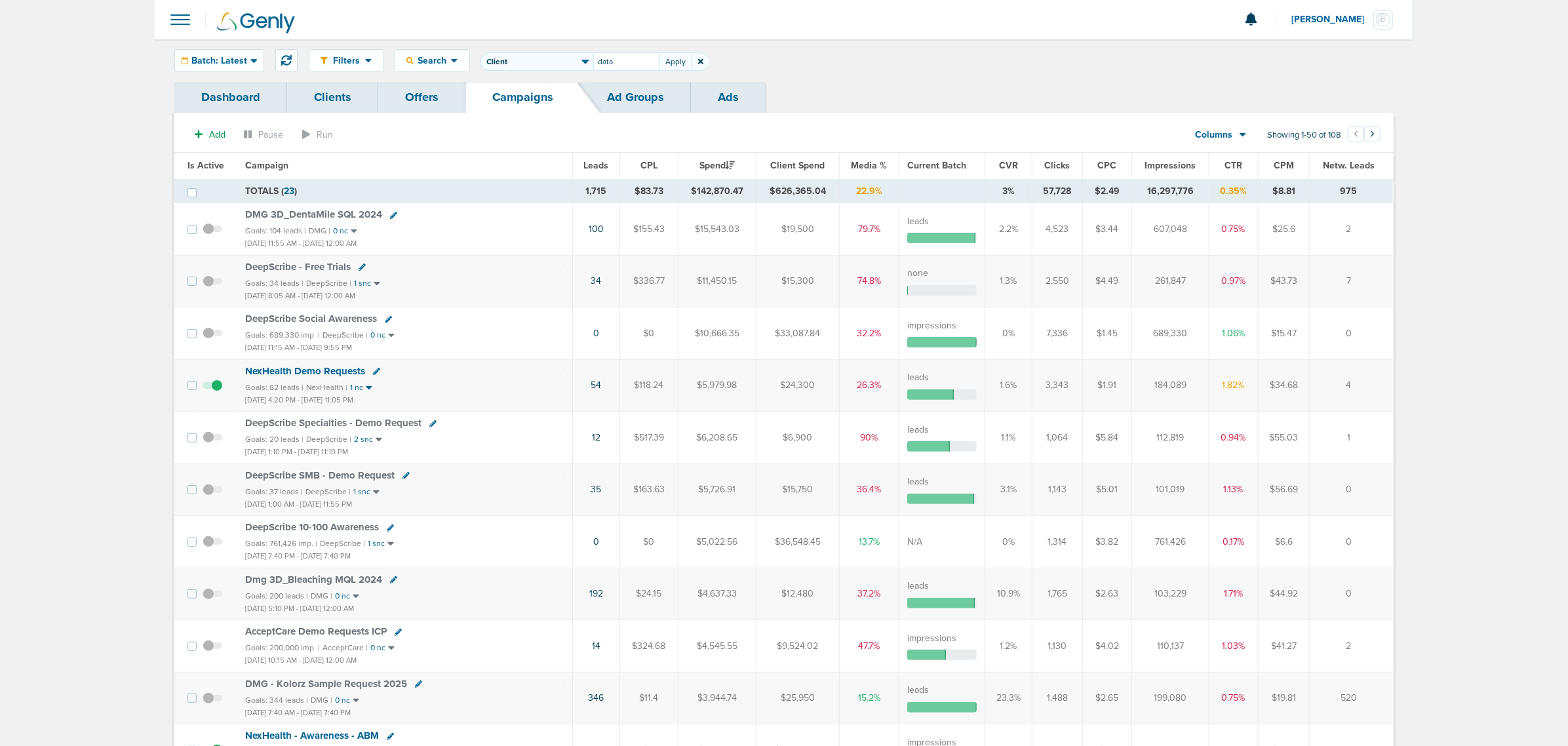
type input "data"
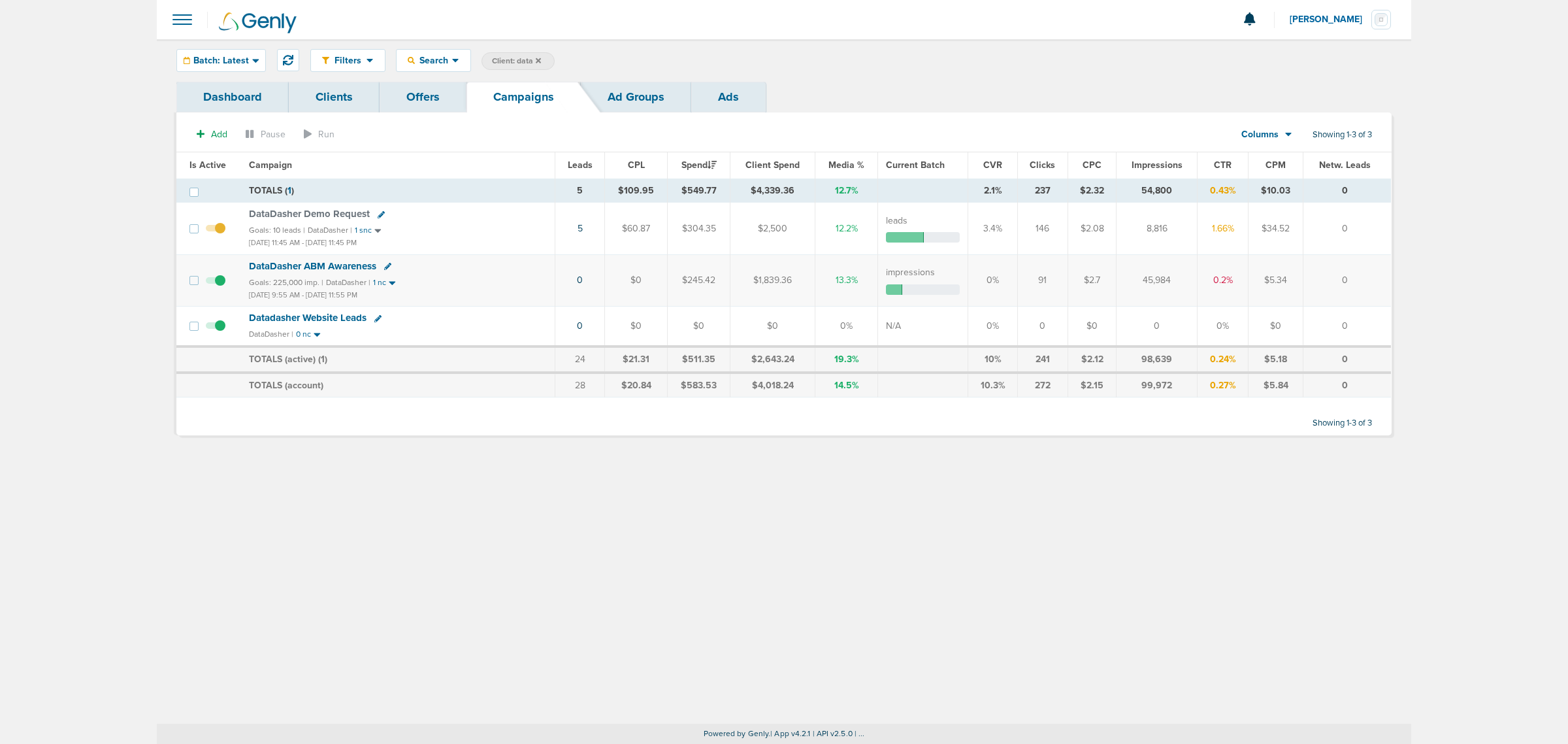
click at [328, 261] on span "DataDasher ABM Awareness" at bounding box center [313, 266] width 128 height 12
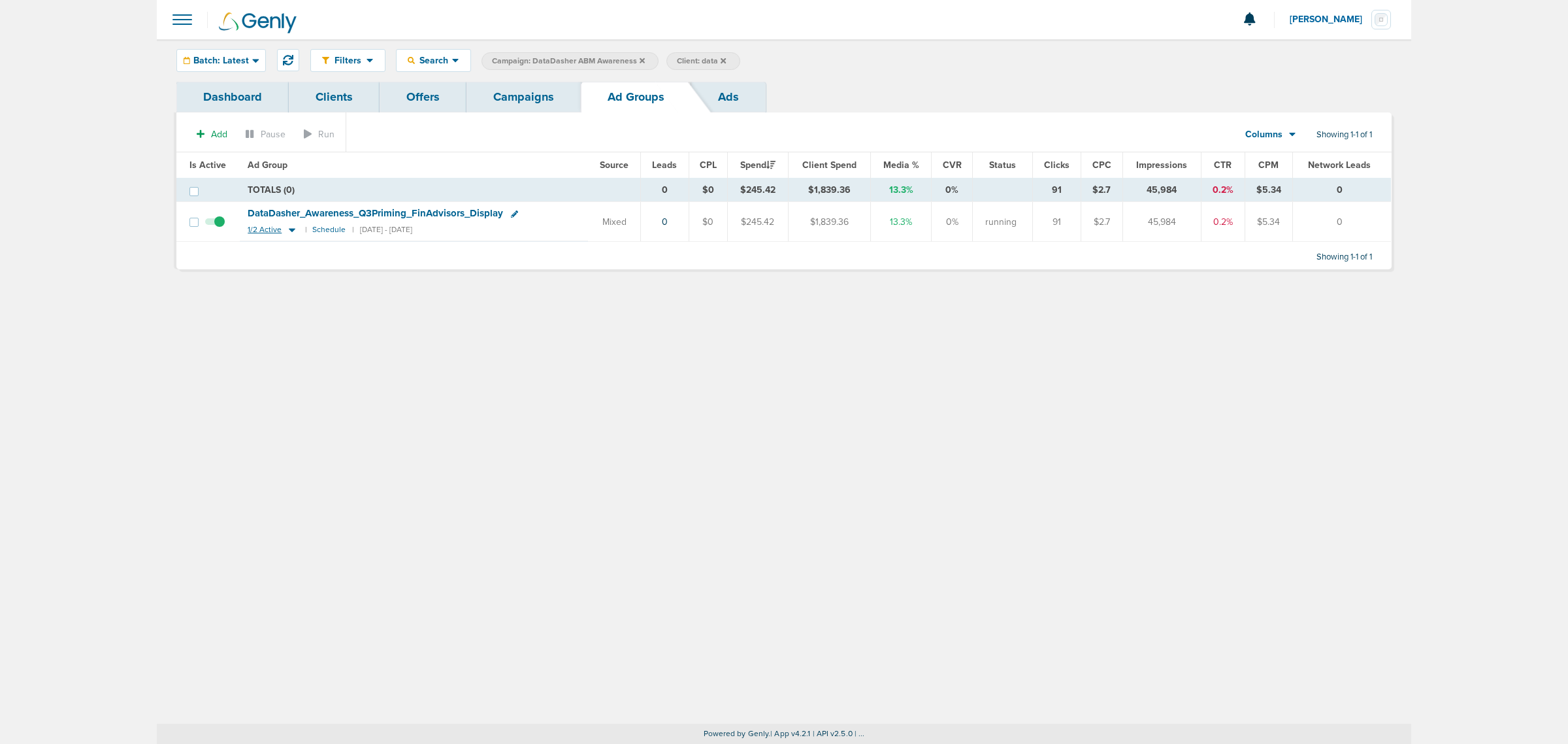
click at [289, 227] on icon at bounding box center [292, 229] width 13 height 11
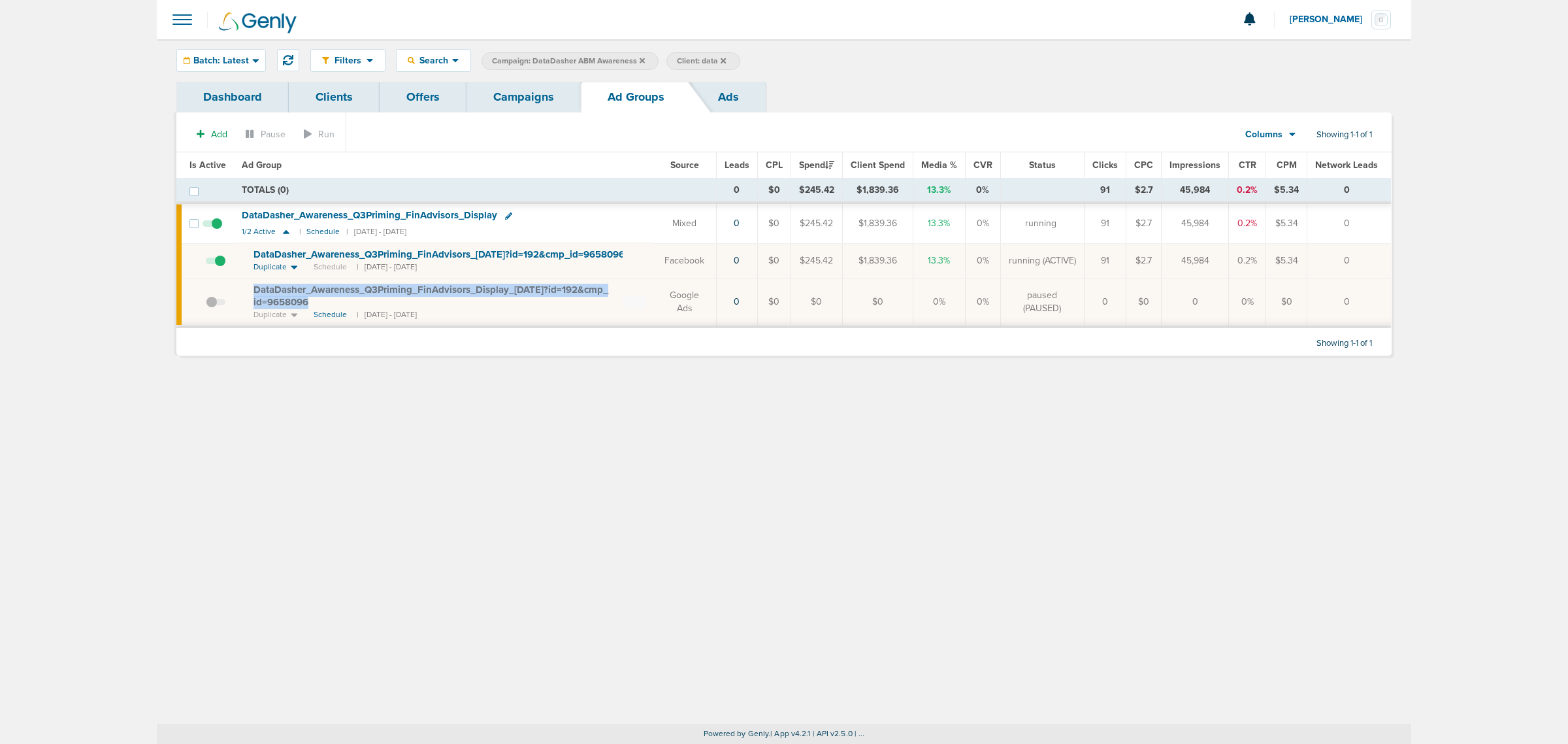
drag, startPoint x: 343, startPoint y: 307, endPoint x: 248, endPoint y: 291, distance: 96.3
click at [248, 291] on td "DataDasher_ Awareness_ Q3Priming_ FinAdvisors_ Display_ [DATE]?id=192&cmp_ id=9…" at bounding box center [444, 302] width 420 height 49
copy span "DataDasher_ Awareness_ Q3Priming_ FinAdvisors_ Display_ [DATE]?id=192&cmp_ id=9…"
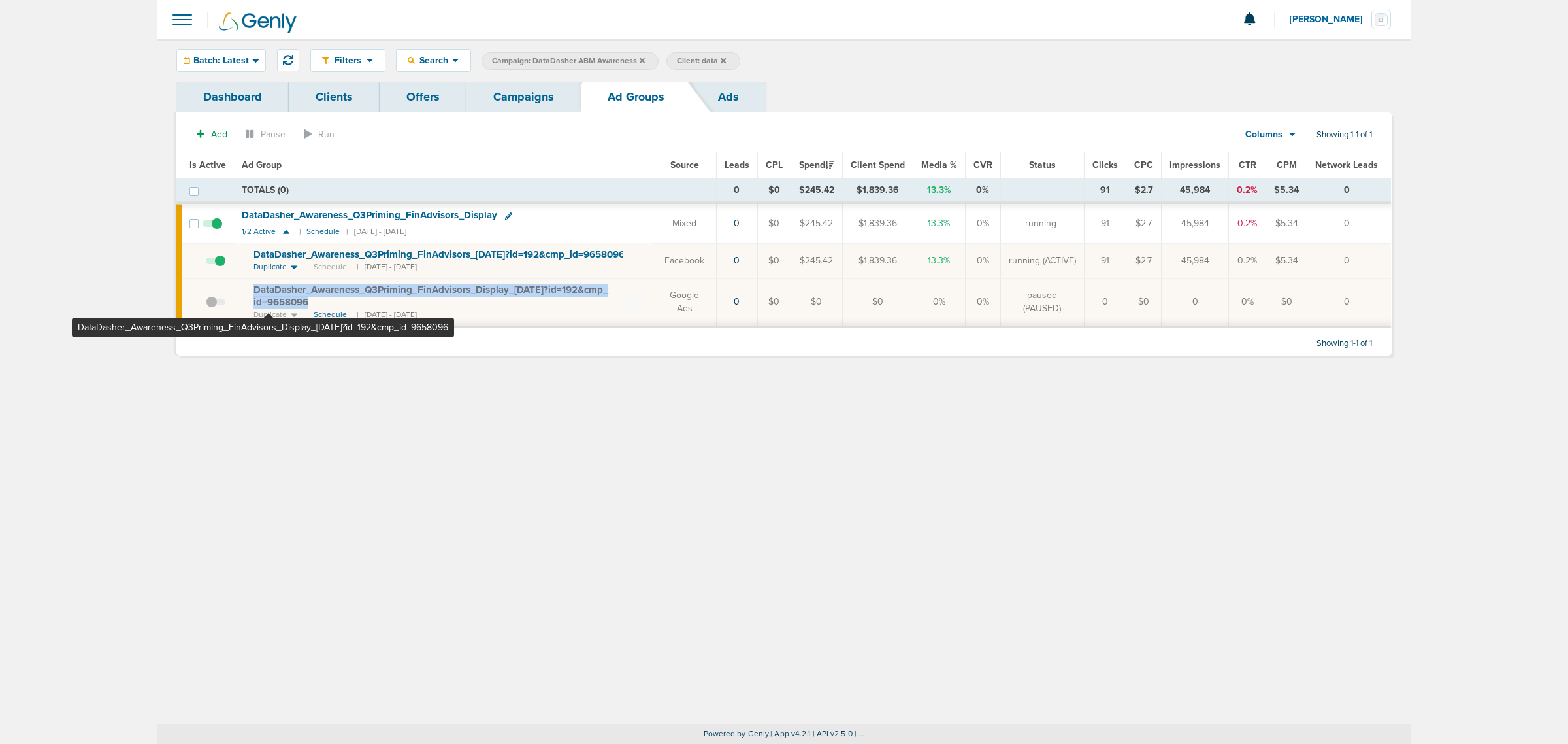
copy span "DataDasher_ Awareness_ Q3Priming_ FinAdvisors_ Display_ [DATE]?id=192&cmp_ id=9…"
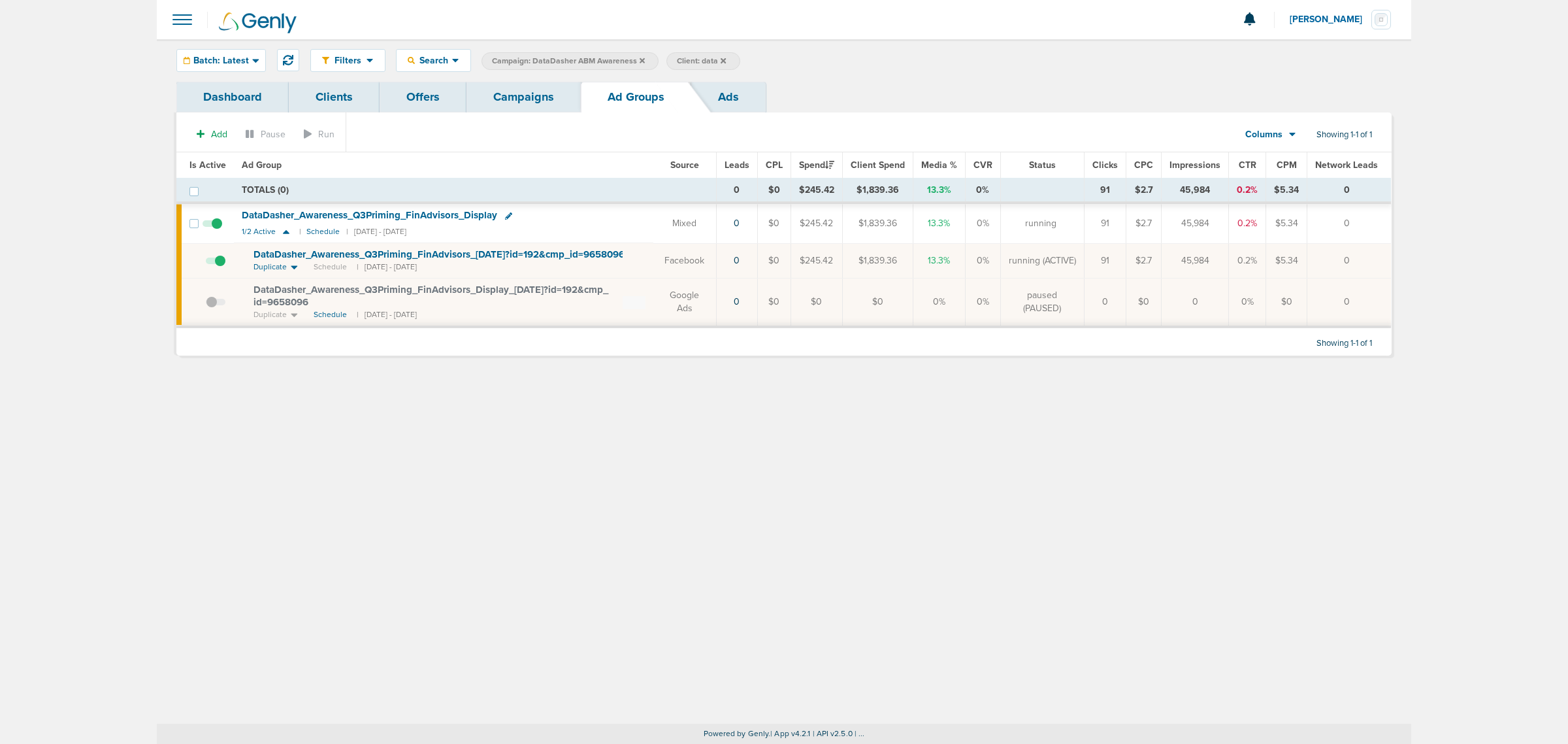
click at [692, 508] on div "Filters Active Only Settings Status Active Inactive Objectives MQL SQL Traffic …" at bounding box center [784, 381] width 1255 height 684
click at [212, 309] on span at bounding box center [216, 309] width 20 height 0
click at [206, 304] on input "checkbox" at bounding box center [206, 304] width 0 height 0
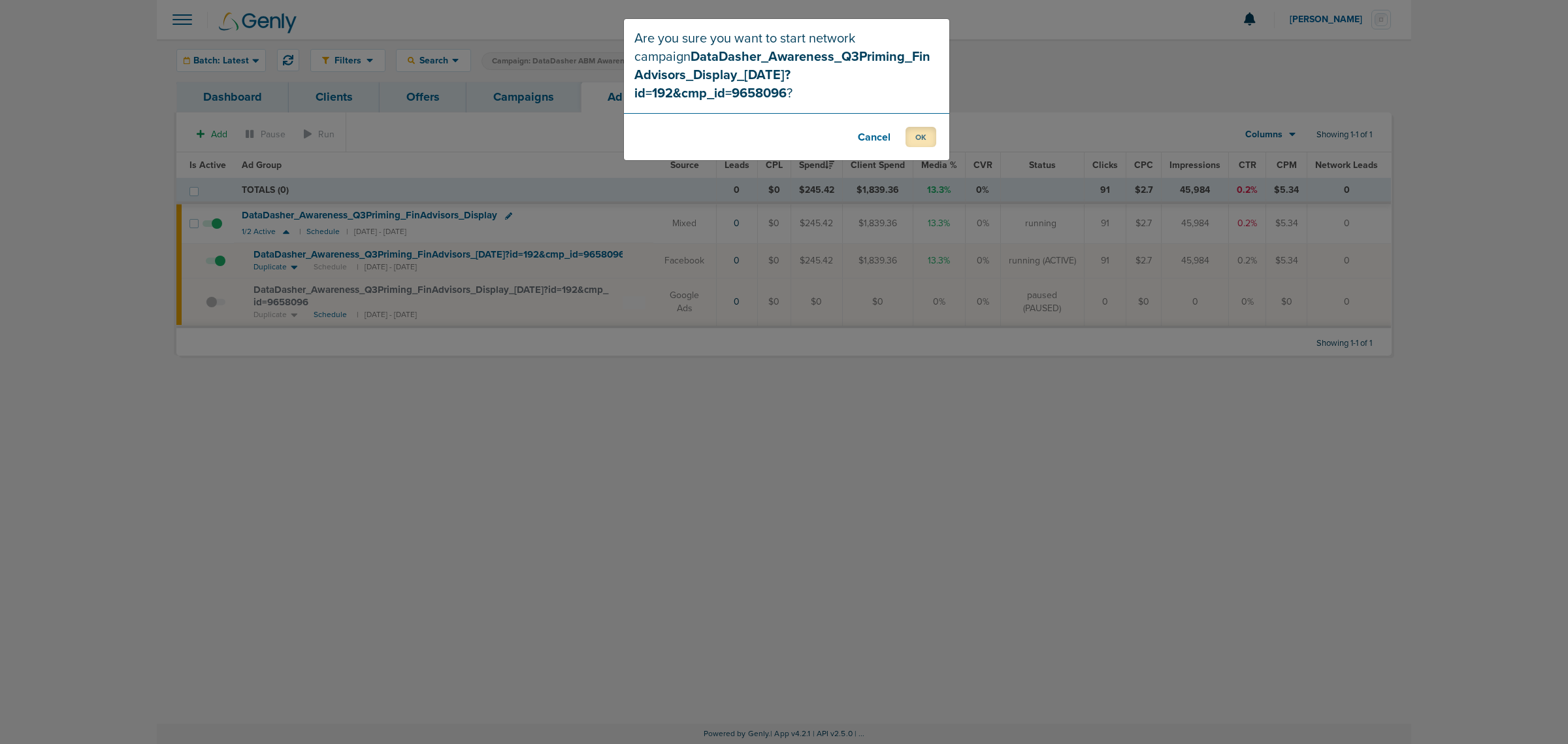
click at [923, 127] on button "OK" at bounding box center [920, 137] width 31 height 20
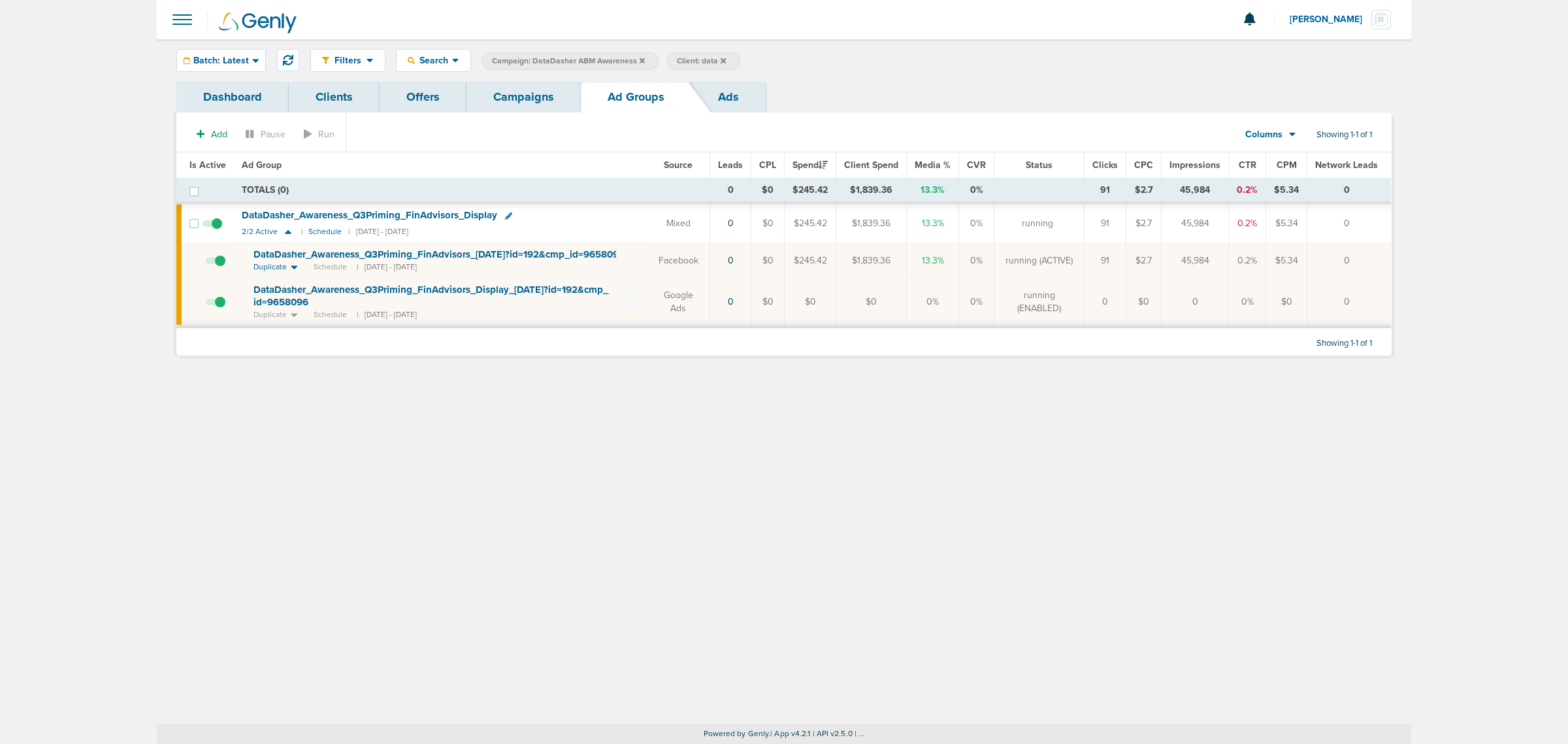
click at [605, 230] on td "DataDasher_ Awareness_ Q3Priming_ FinAdvisors_ Display 2/2 Active | Schedule | …" at bounding box center [440, 223] width 413 height 39
click at [544, 101] on link "Campaigns" at bounding box center [524, 97] width 114 height 31
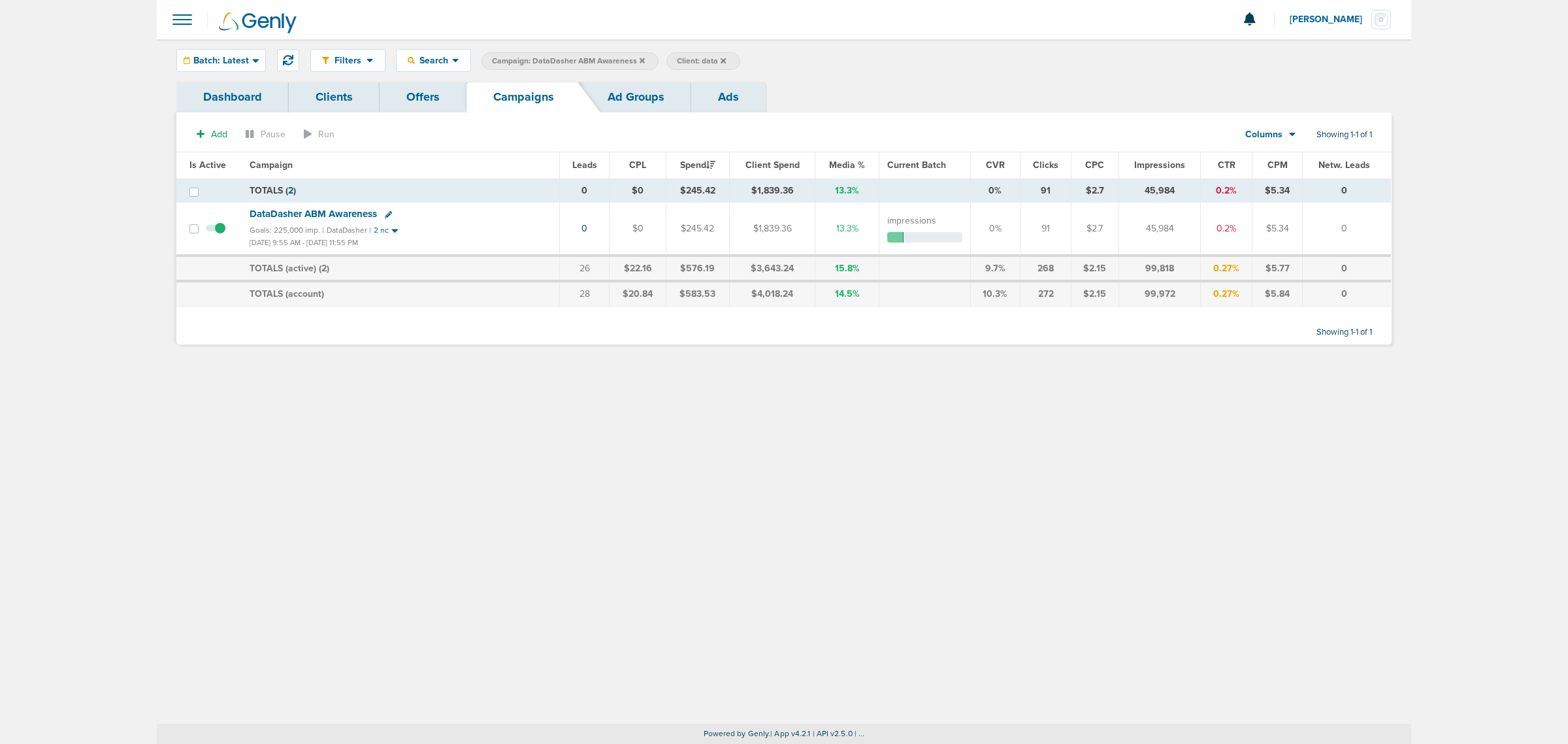
click at [640, 61] on icon at bounding box center [643, 60] width 5 height 5
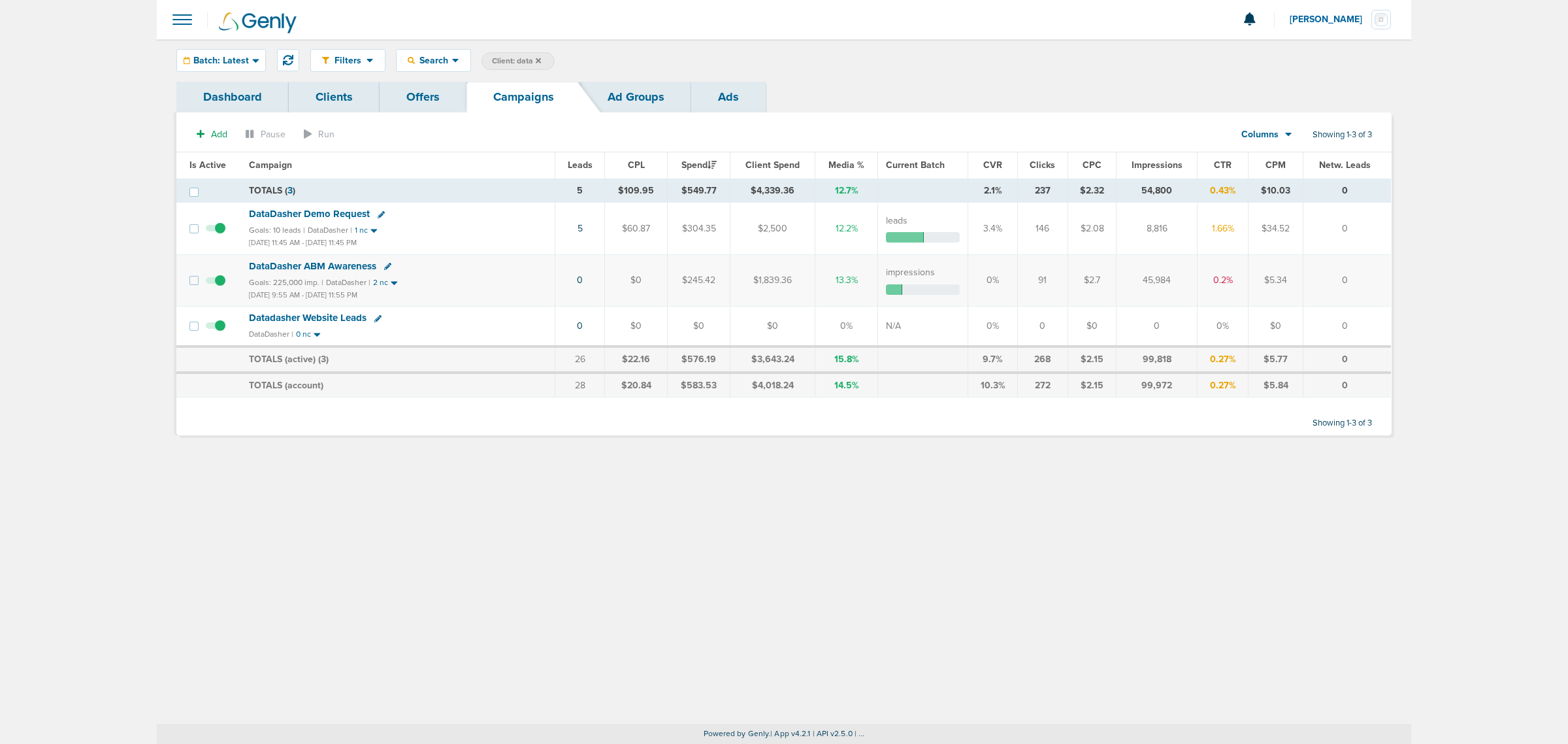
drag, startPoint x: 493, startPoint y: 551, endPoint x: 38, endPoint y: 255, distance: 542.8
click at [483, 543] on div "Filters Active Only Settings Status Active Inactive Objectives MQL SQL Traffic …" at bounding box center [784, 381] width 1255 height 684
click at [541, 57] on icon at bounding box center [538, 61] width 5 height 7
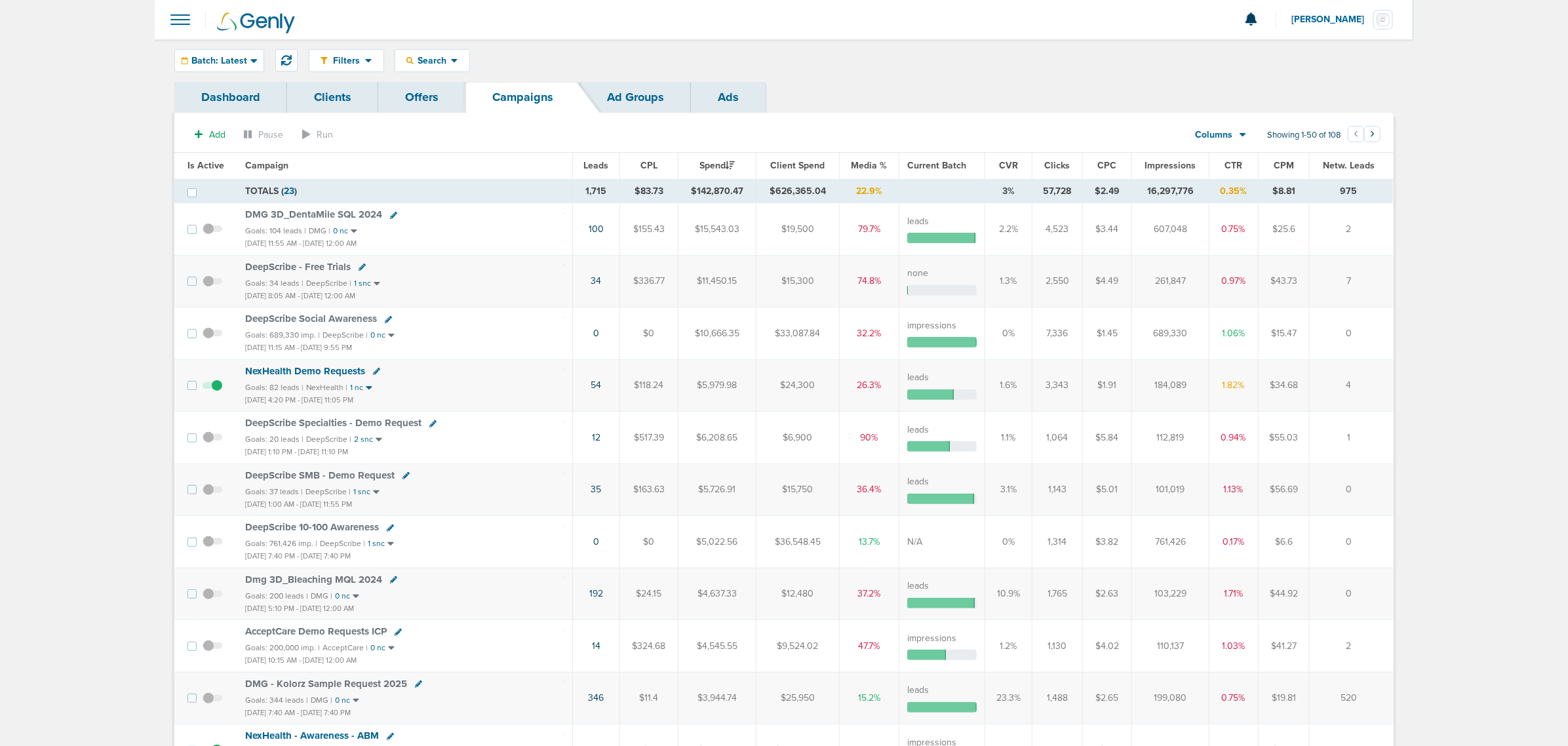
click at [197, 162] on span "Is Active" at bounding box center [205, 165] width 37 height 11
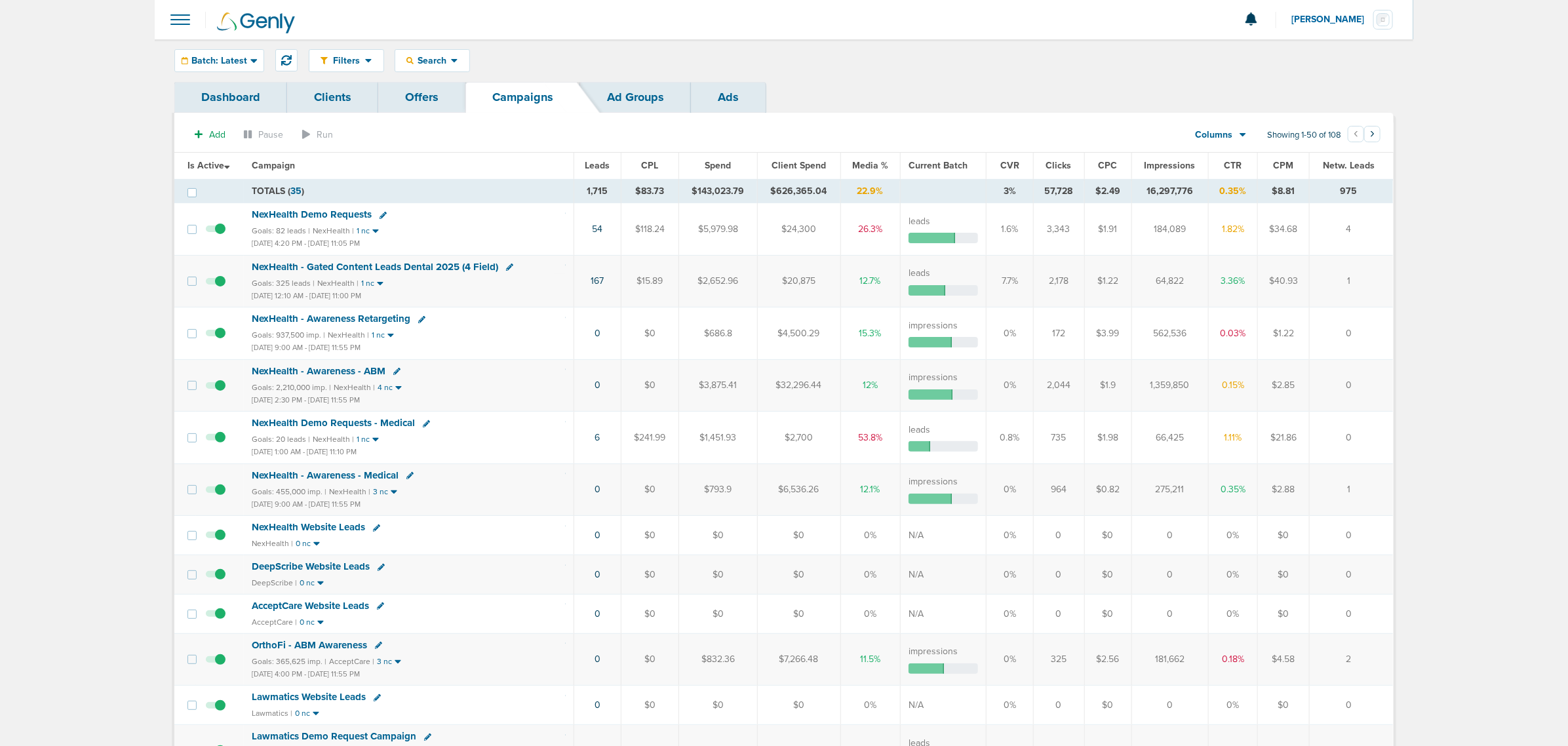
drag, startPoint x: 591, startPoint y: 220, endPoint x: 1381, endPoint y: 412, distance: 813.0
drag, startPoint x: 604, startPoint y: 277, endPoint x: 1514, endPoint y: 515, distance: 940.6
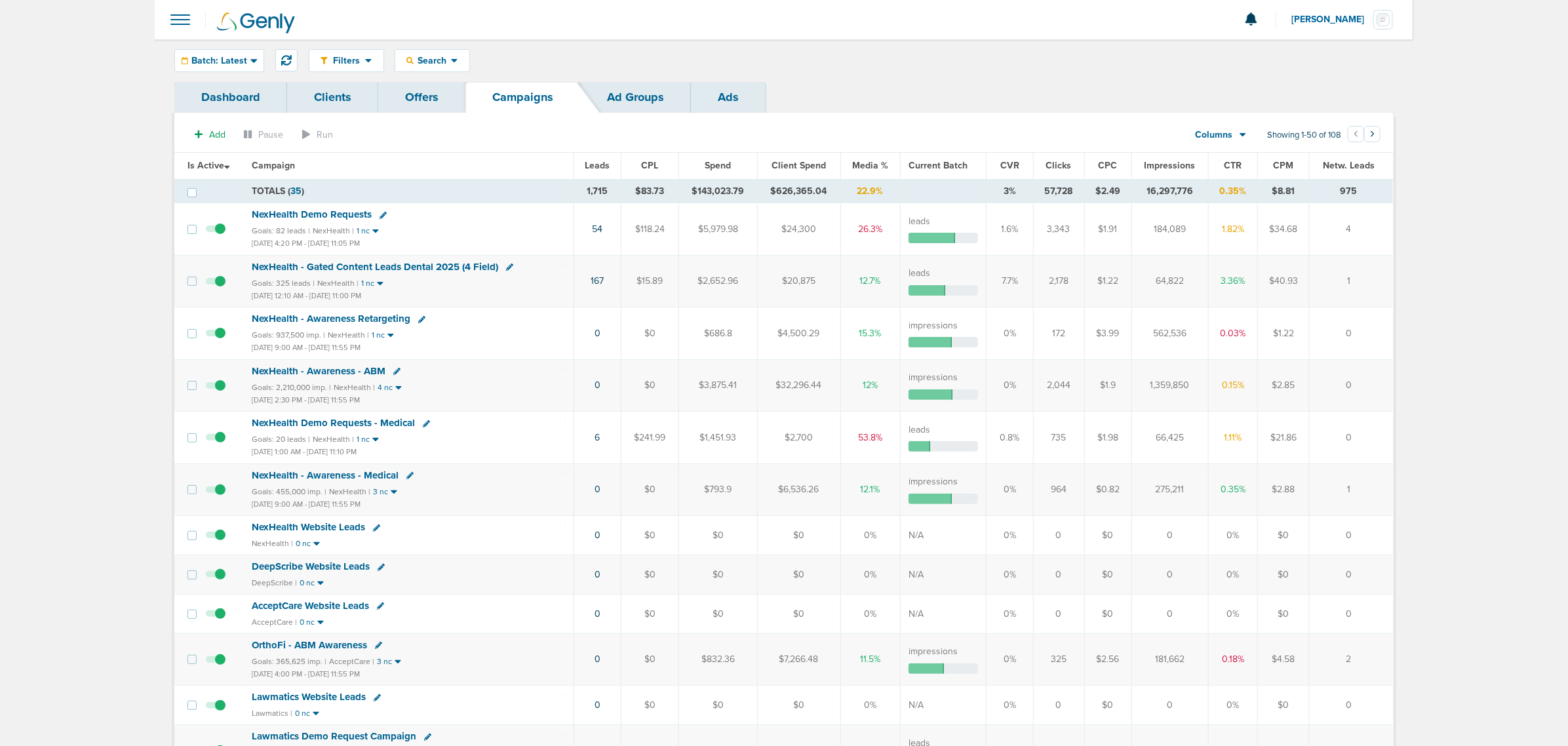
drag, startPoint x: 141, startPoint y: 106, endPoint x: 1496, endPoint y: 580, distance: 1435.5
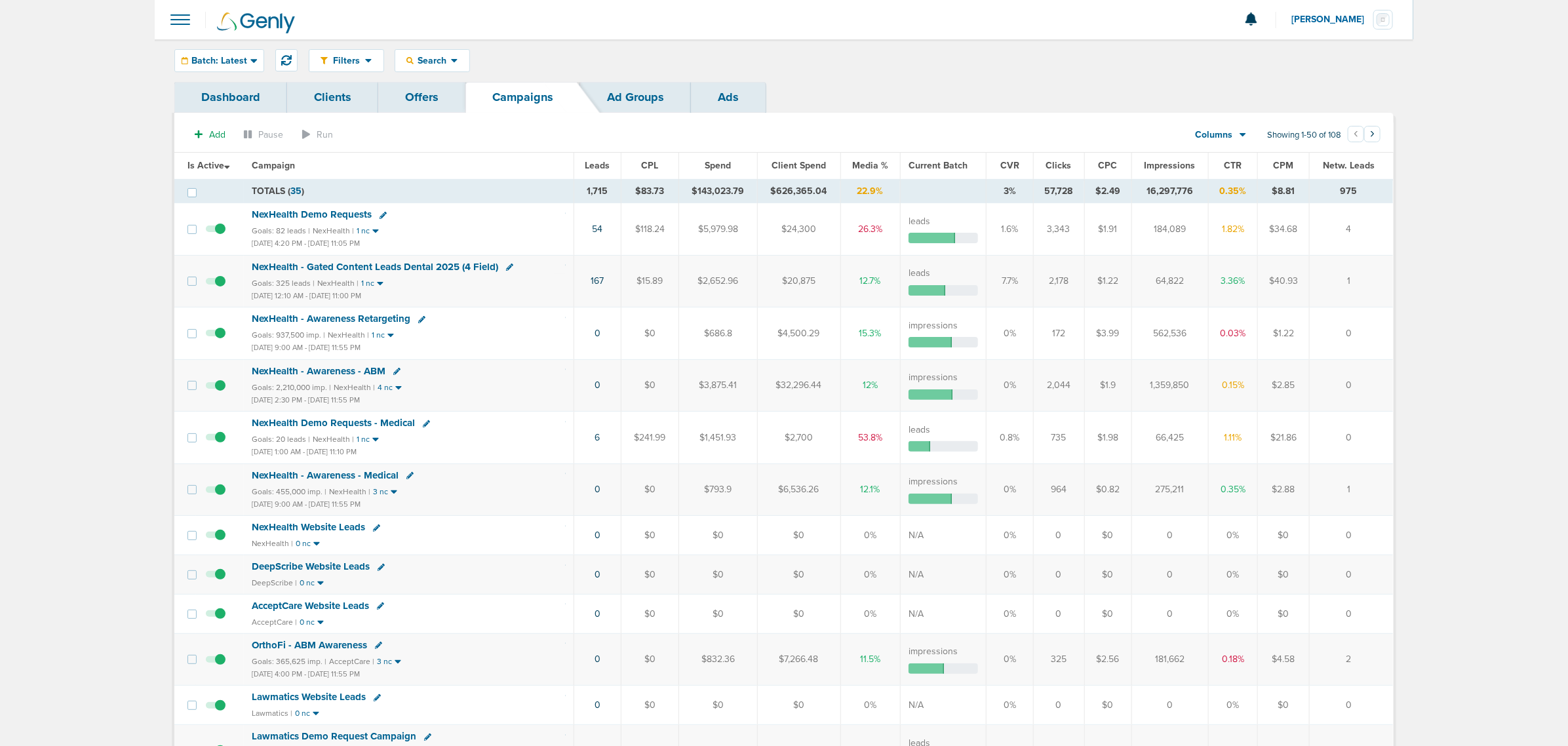
drag, startPoint x: 122, startPoint y: 66, endPoint x: 1493, endPoint y: 585, distance: 1465.9
drag, startPoint x: 84, startPoint y: 57, endPoint x: 1499, endPoint y: 506, distance: 1484.5
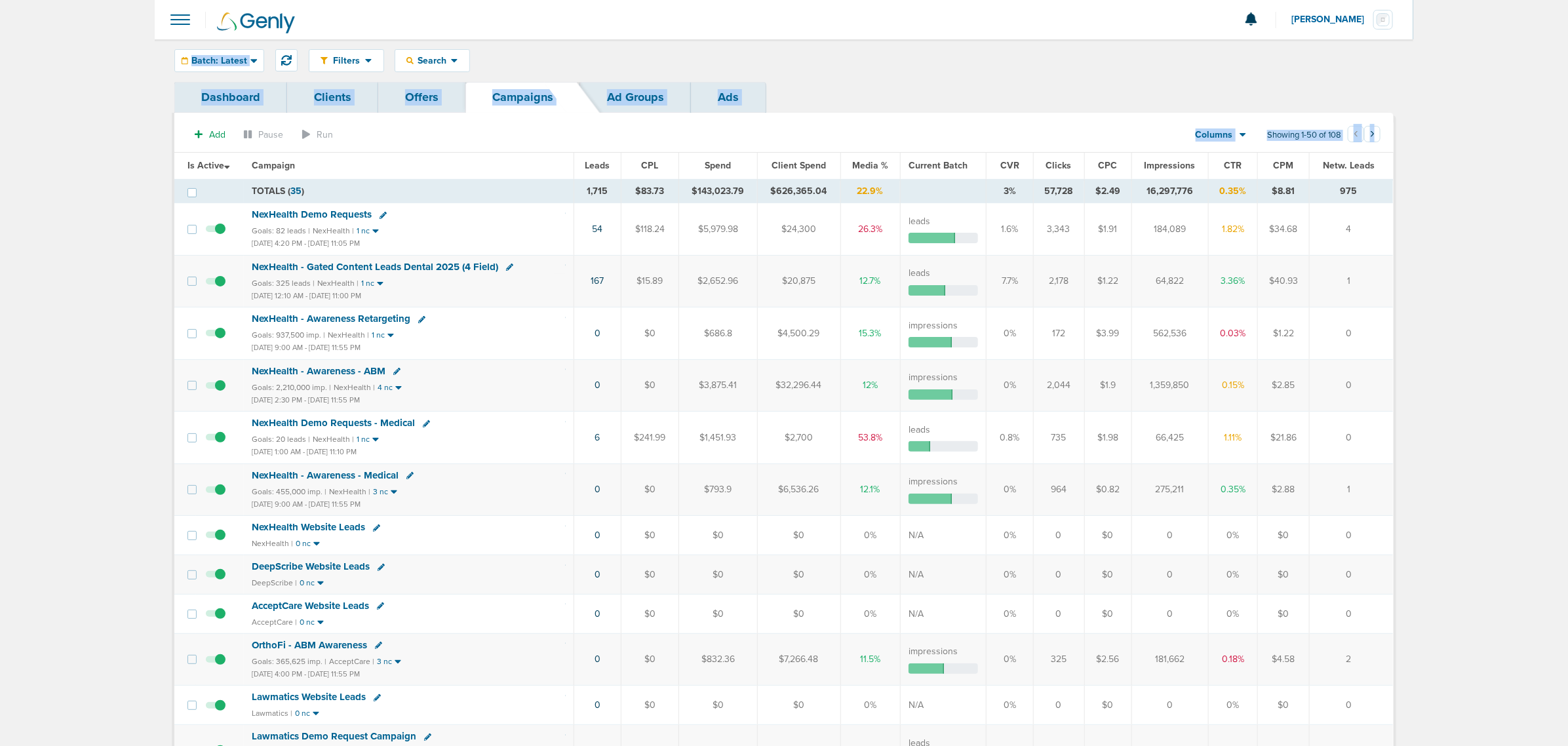
click at [194, 69] on div "Batch: Latest" at bounding box center [219, 61] width 88 height 22
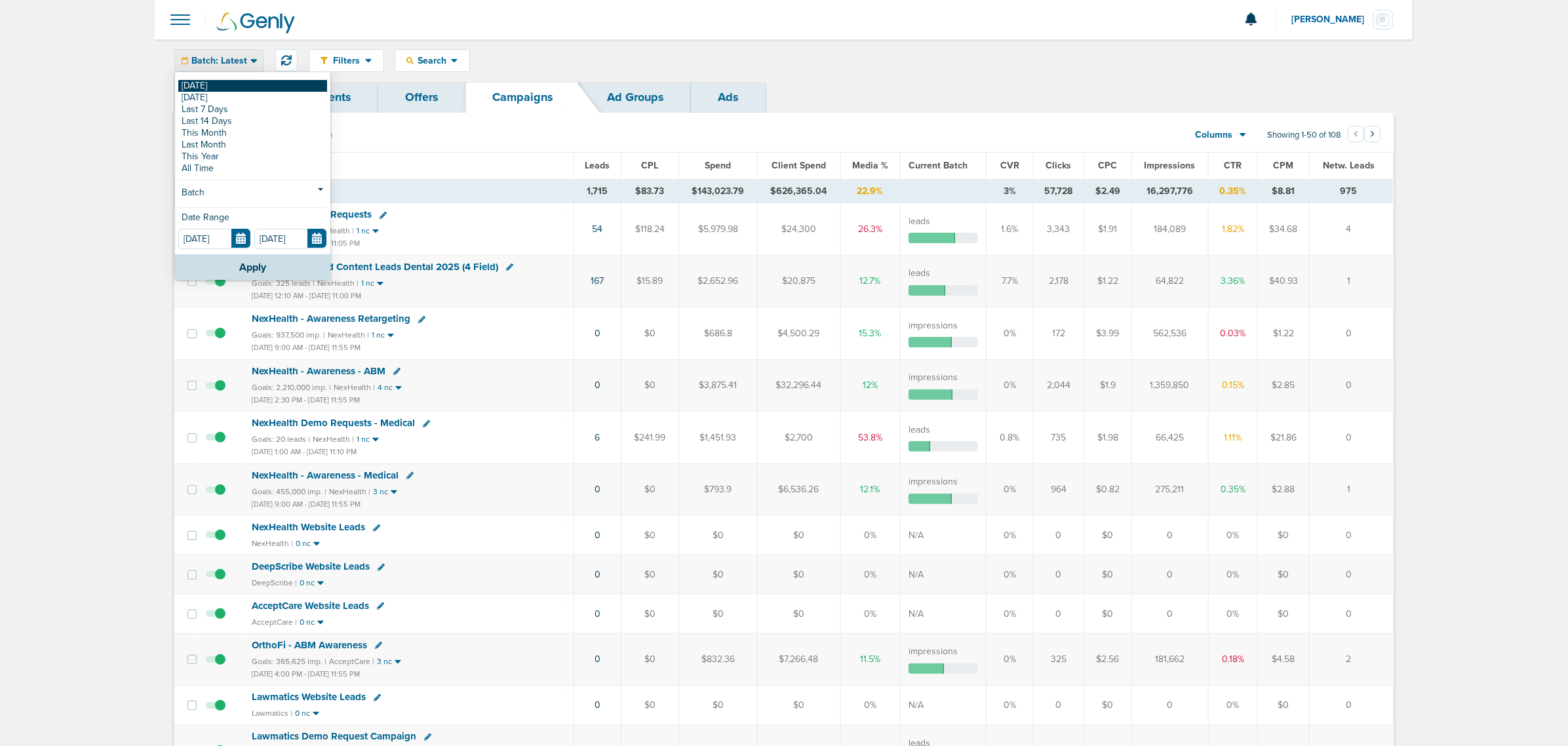
click at [214, 90] on link "[DATE]" at bounding box center [252, 86] width 149 height 12
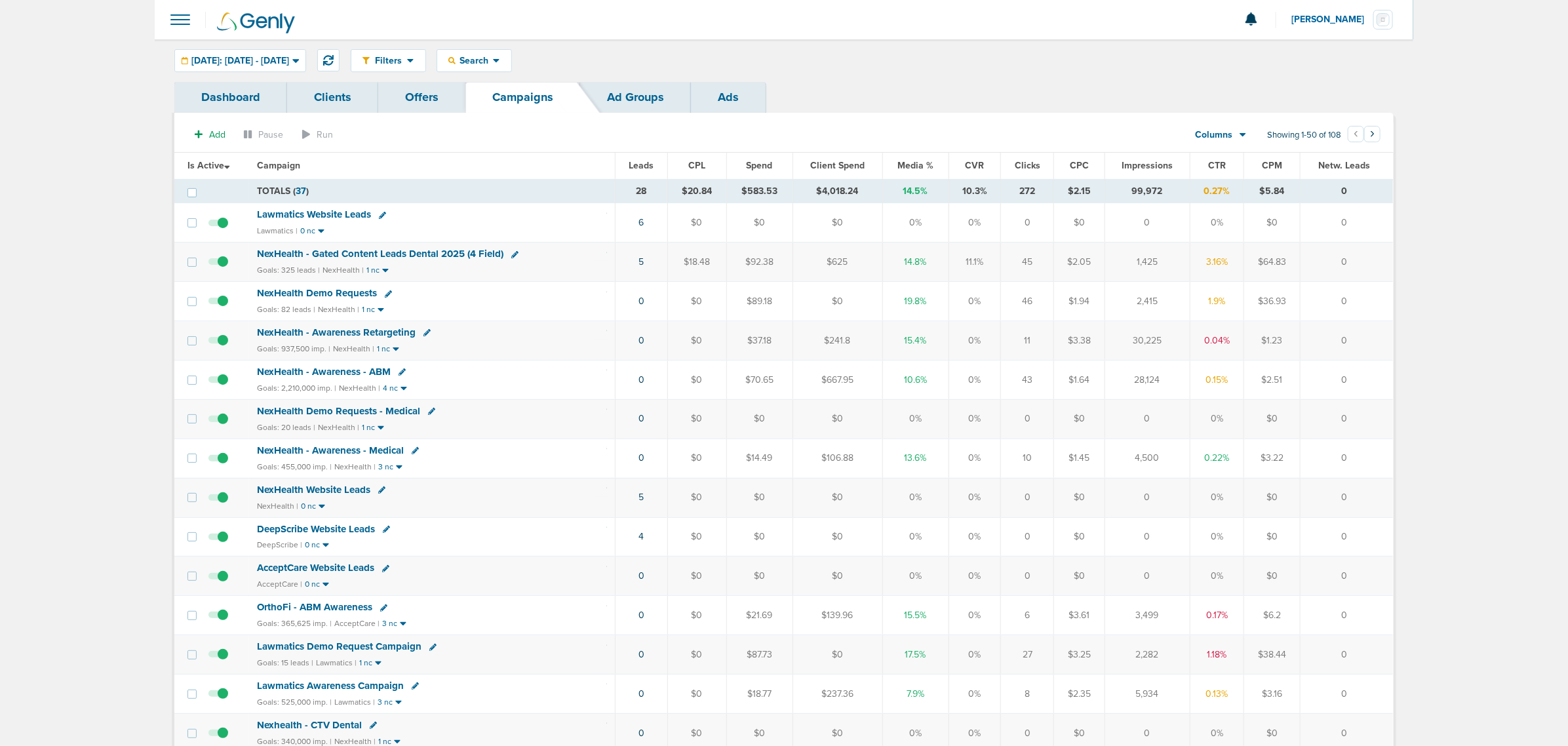
click at [917, 167] on span "Media %" at bounding box center [915, 165] width 36 height 11
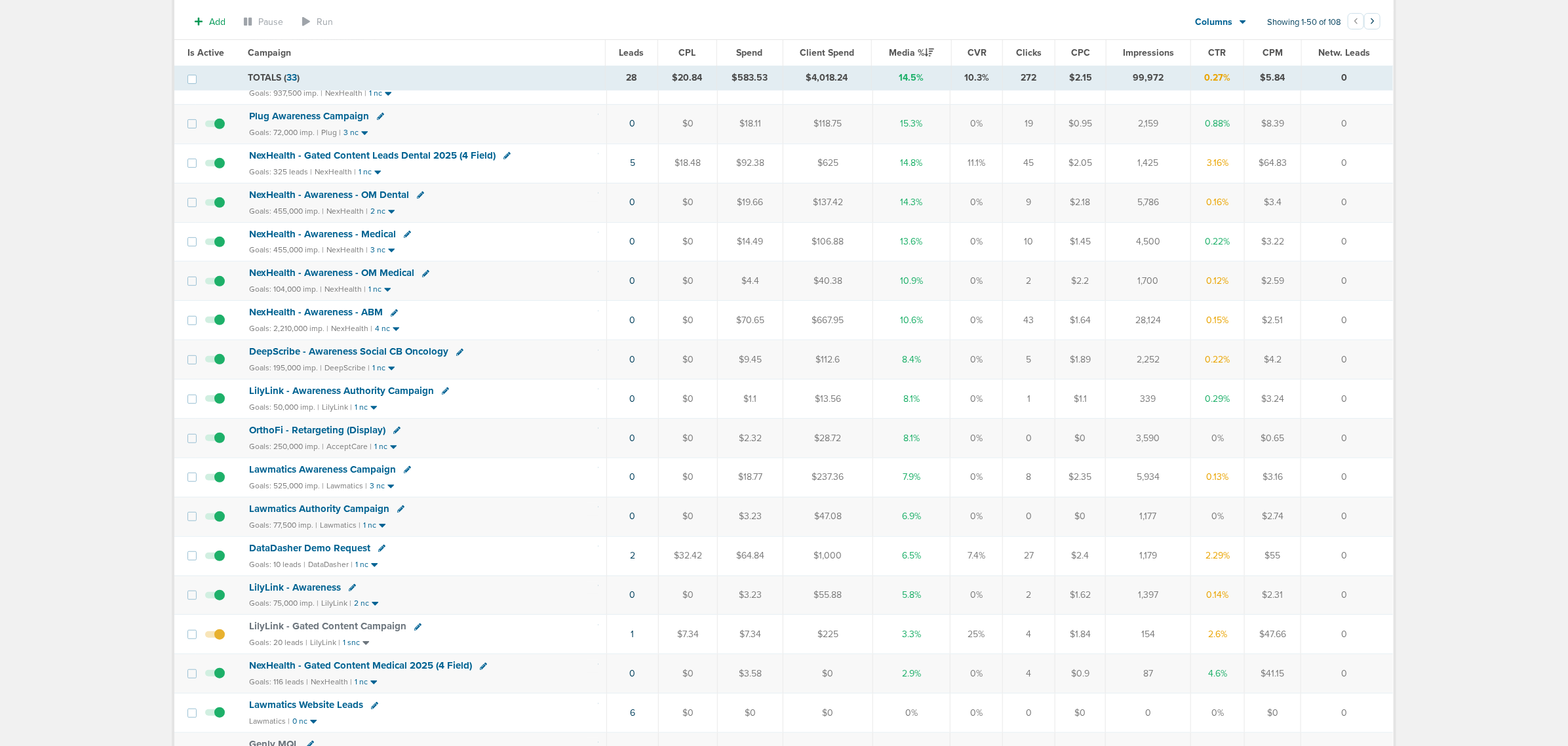
scroll to position [328, 0]
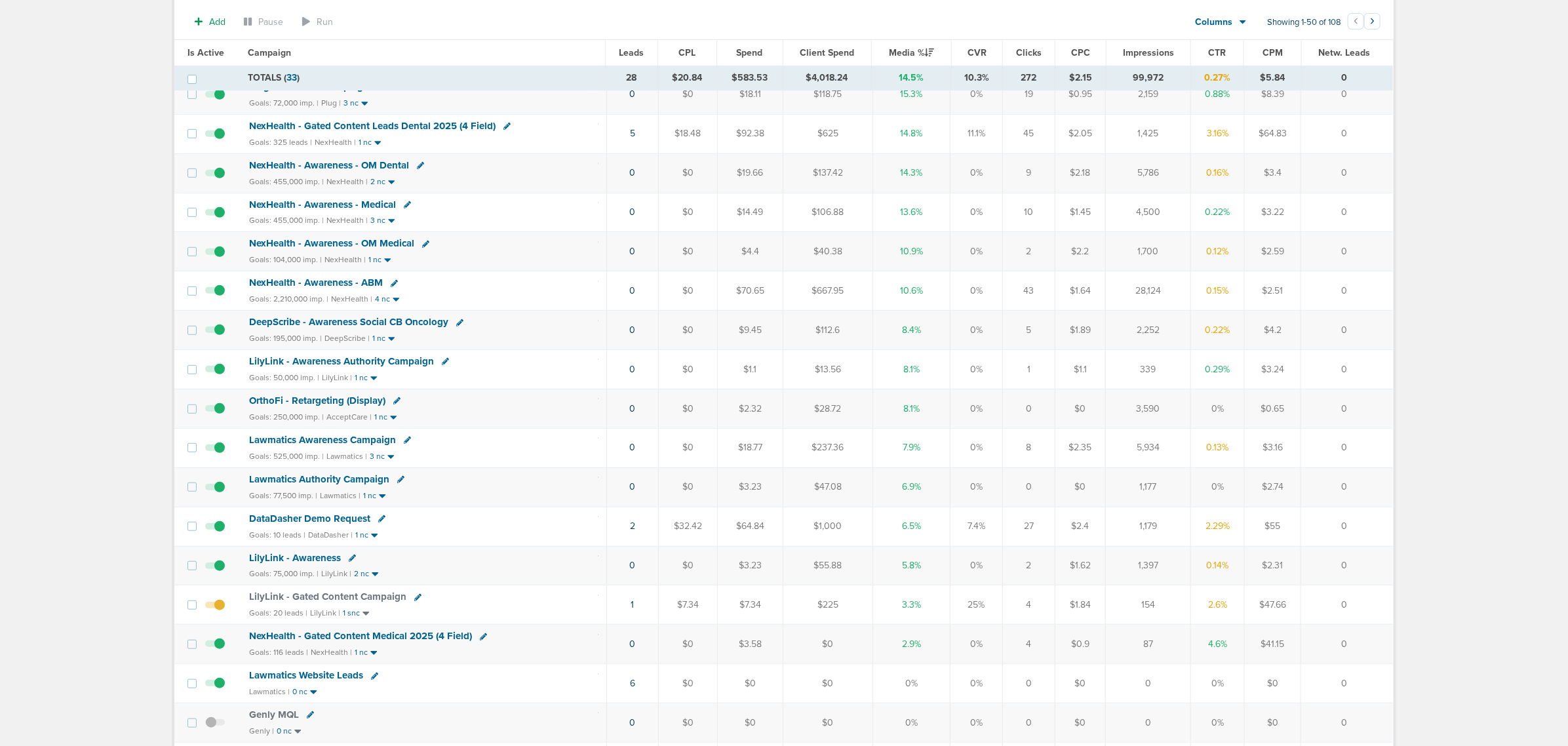
click at [422, 642] on span "NexHealth - Gated Content Medical 2025 (4 Field)" at bounding box center [360, 635] width 223 height 12
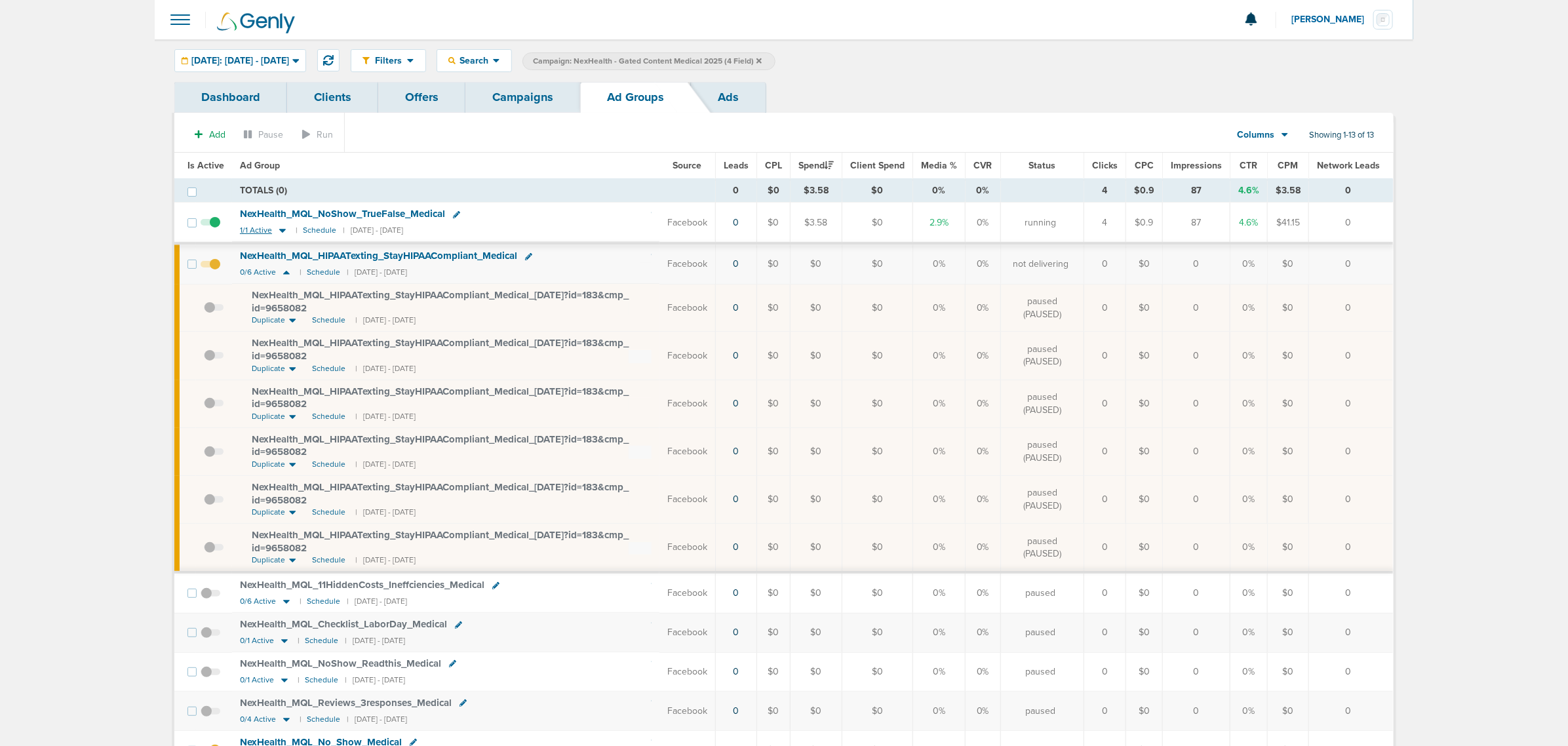
click at [280, 230] on icon at bounding box center [283, 231] width 7 height 4
